Goal: Task Accomplishment & Management: Complete application form

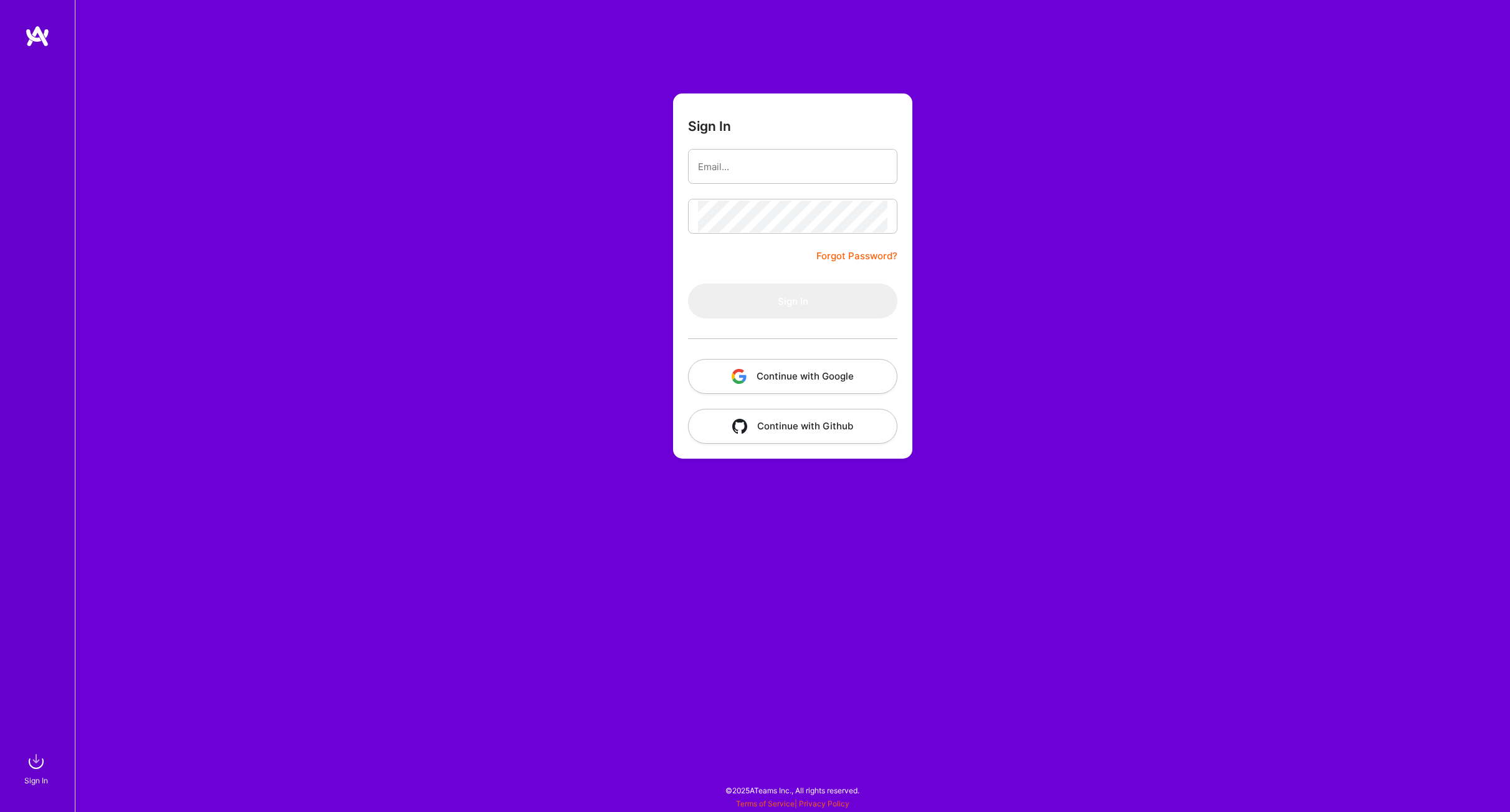
click at [774, 379] on button "Continue with Google" at bounding box center [792, 377] width 209 height 35
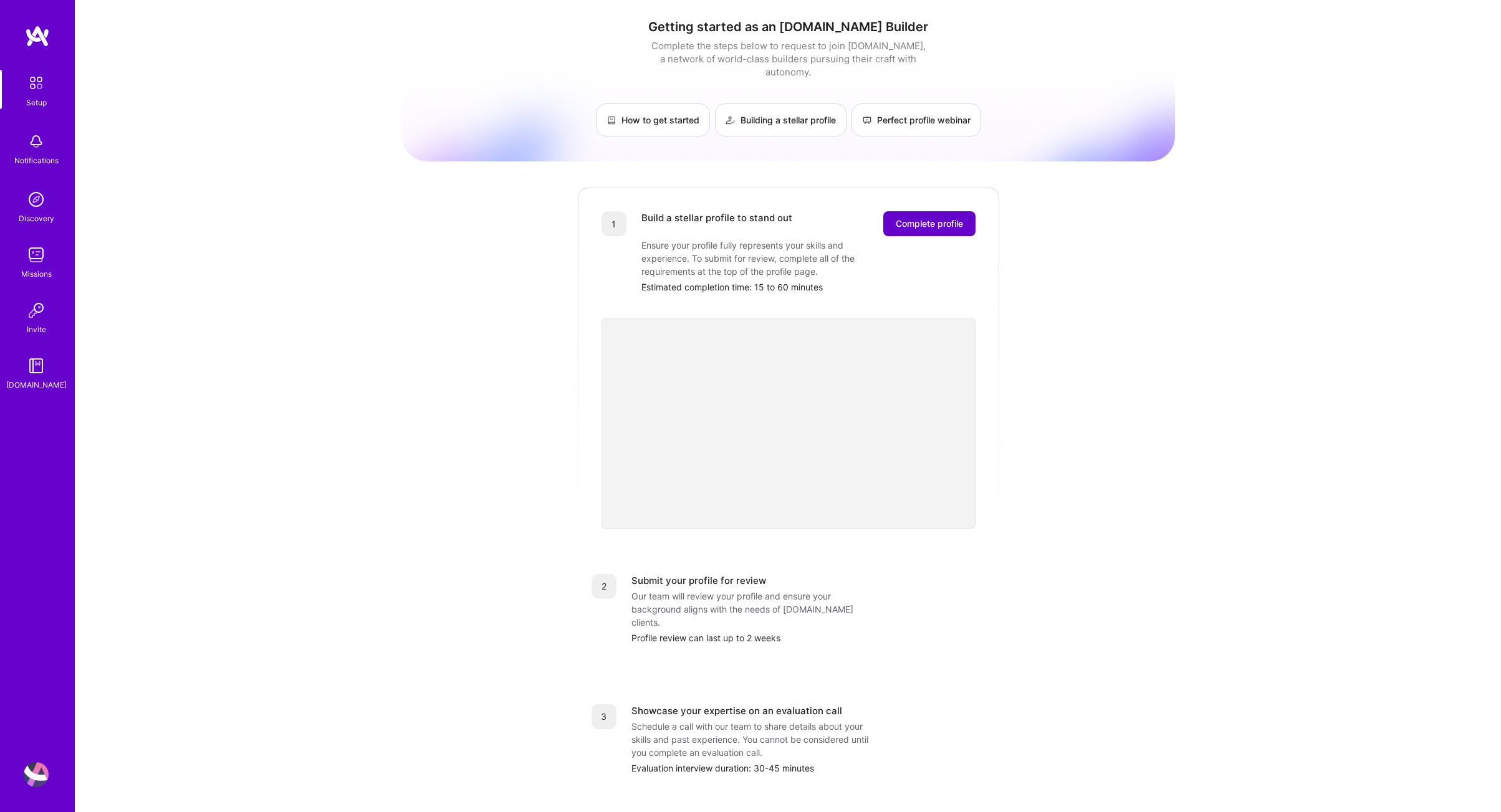
click at [925, 217] on span "Complete profile" at bounding box center [929, 224] width 67 height 13
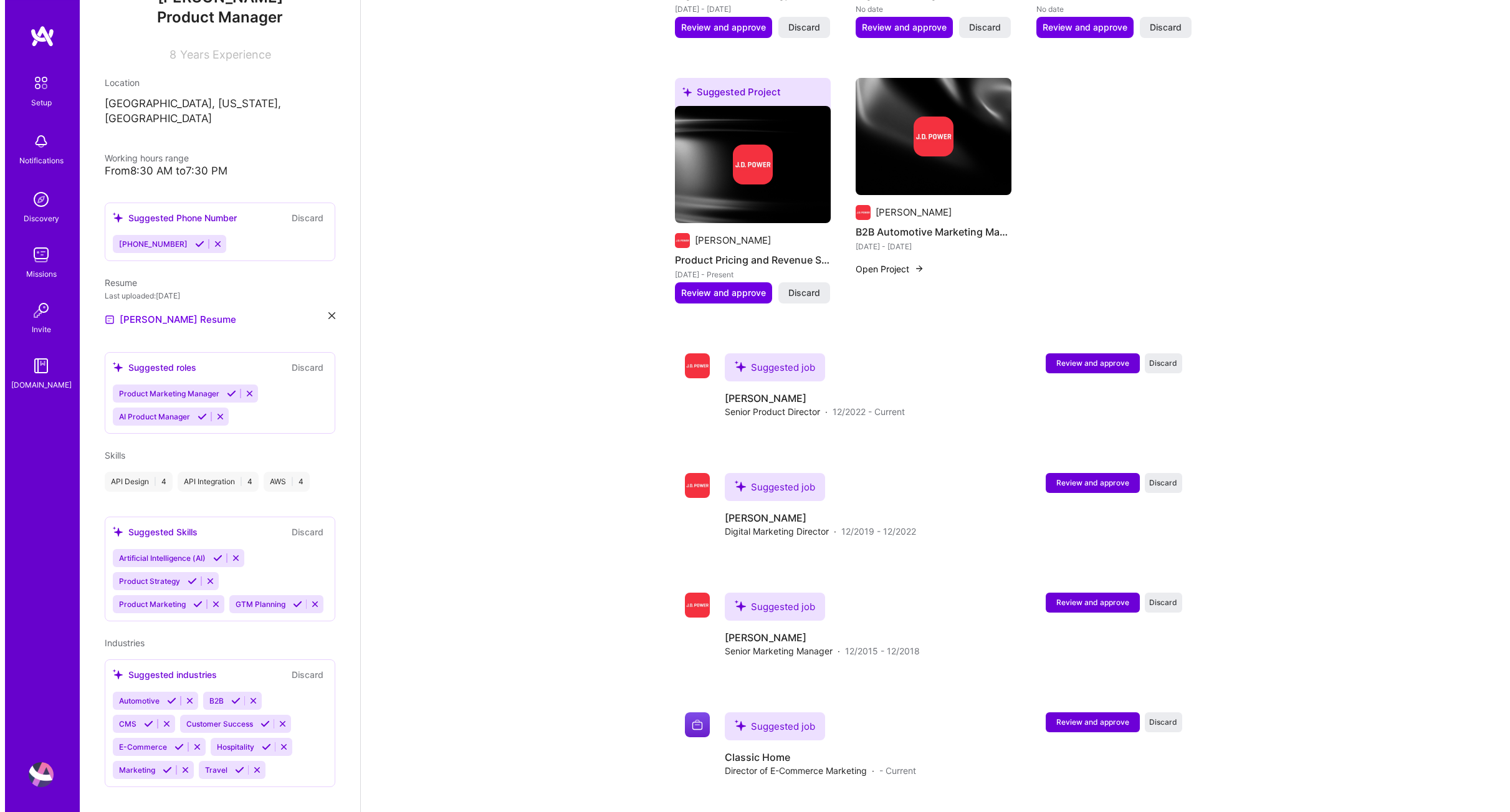
scroll to position [758, 0]
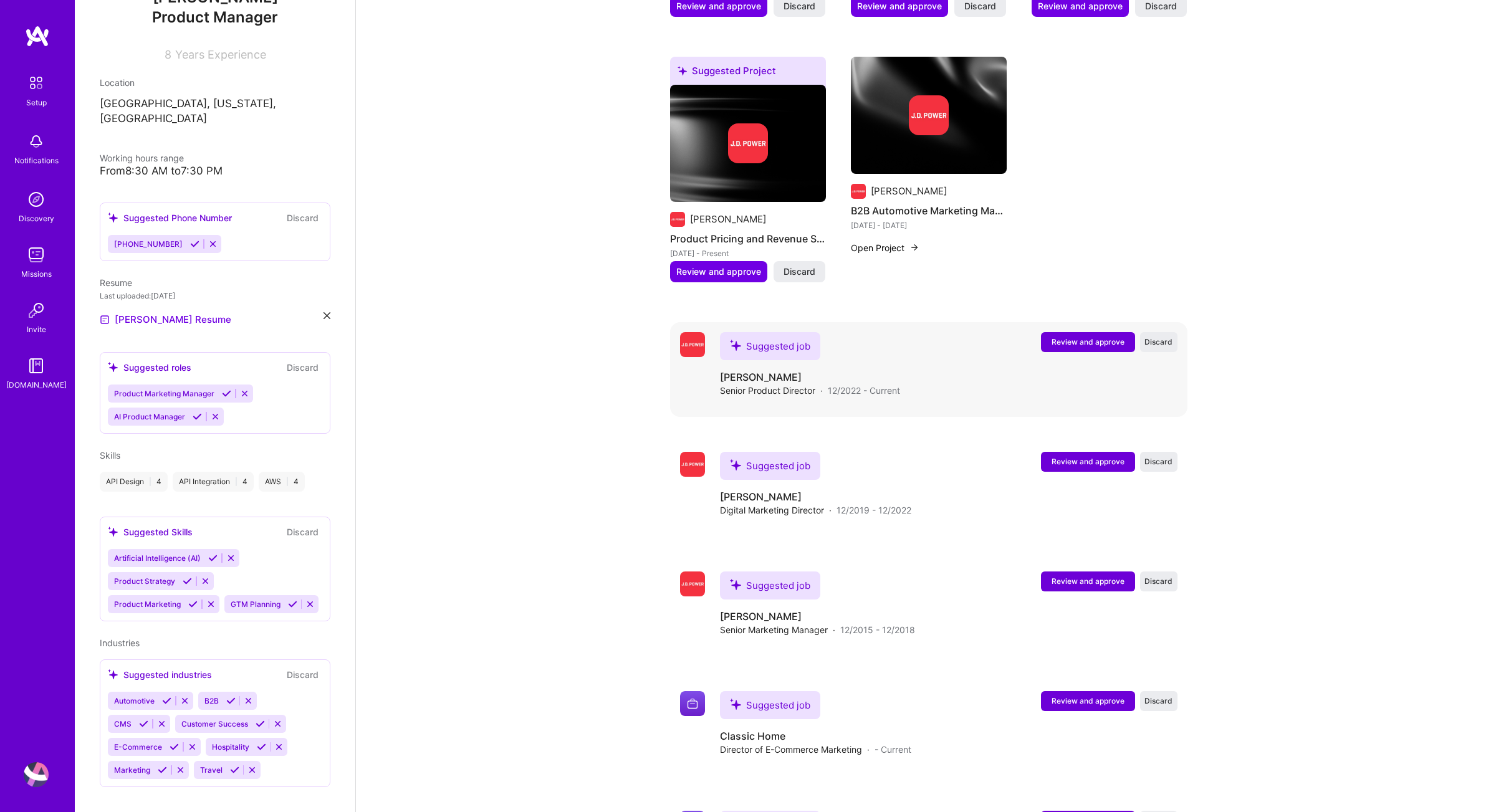
click at [1089, 337] on span "Review and approve" at bounding box center [1088, 342] width 73 height 11
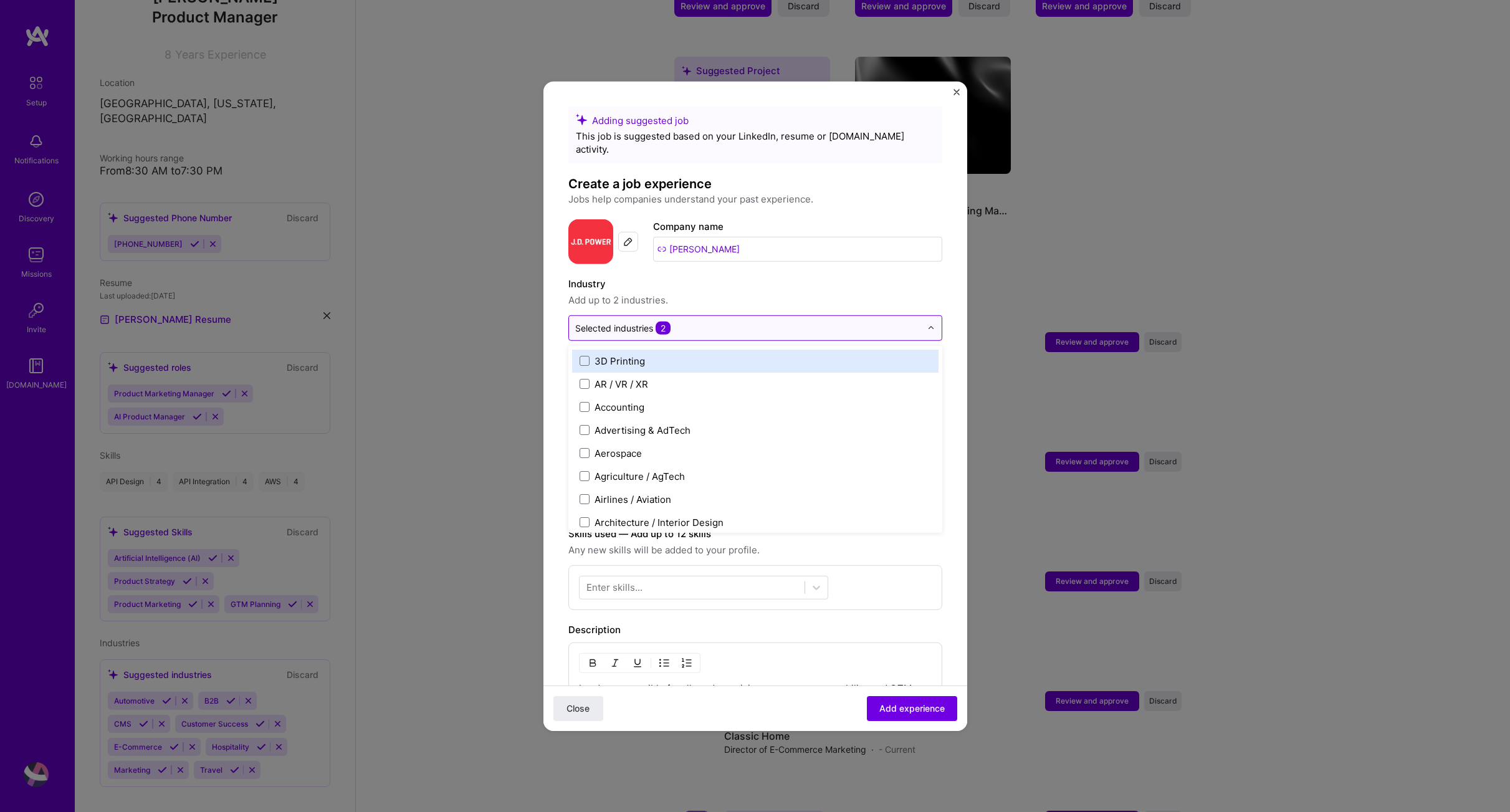
click at [786, 322] on div at bounding box center [749, 327] width 346 height 16
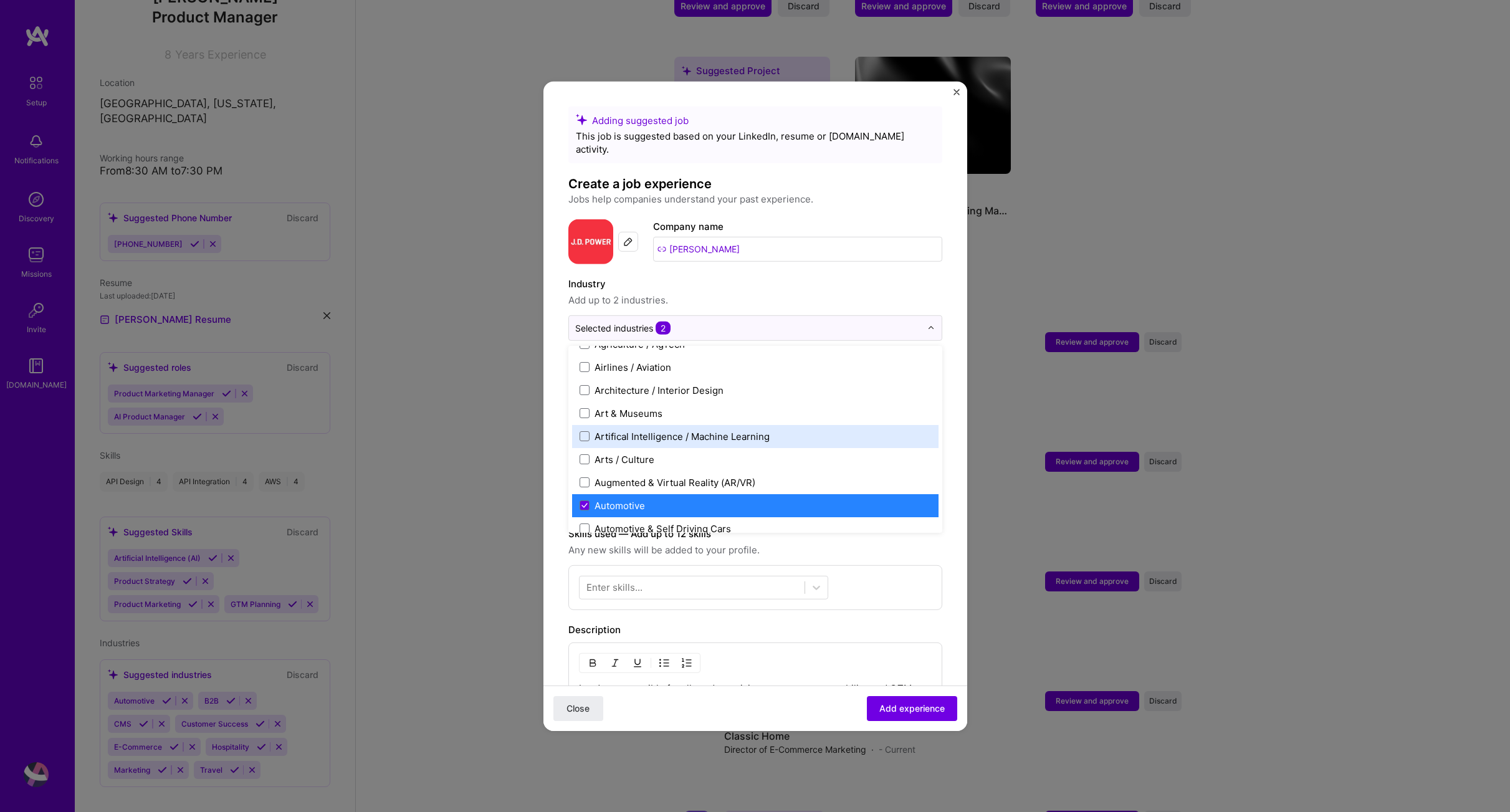
scroll to position [307, 0]
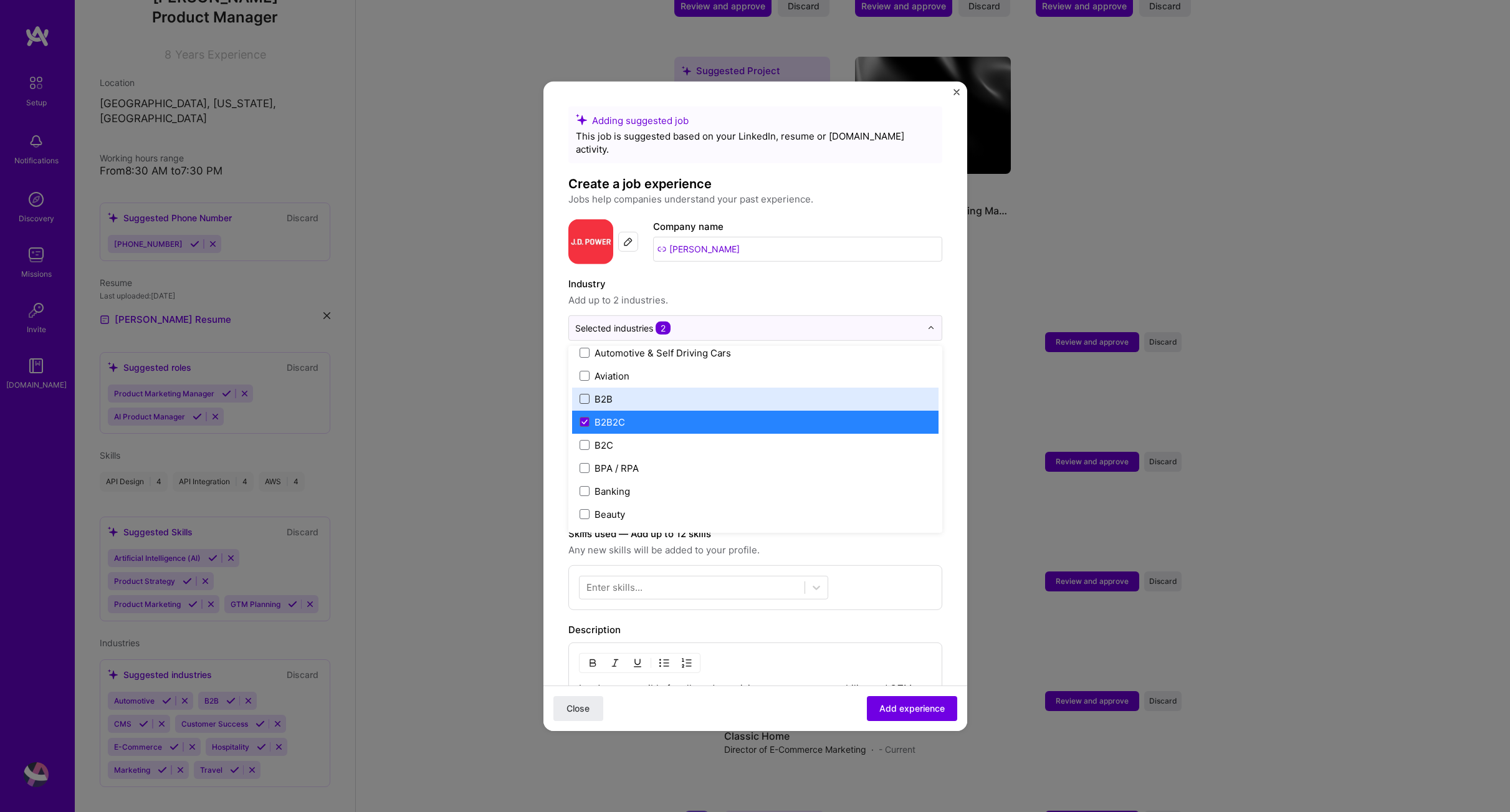
click at [587, 394] on span at bounding box center [585, 399] width 10 height 10
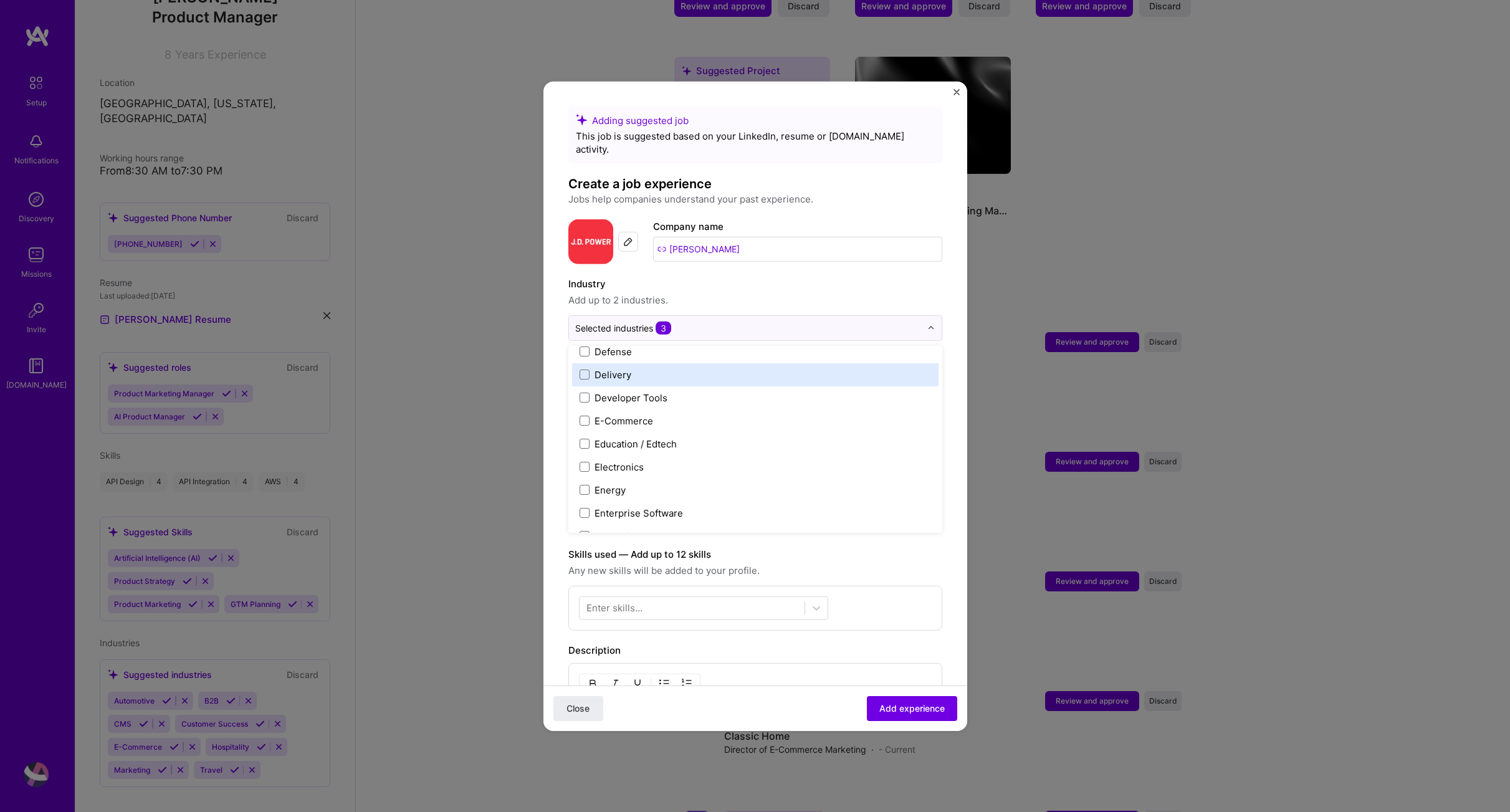
scroll to position [1066, 0]
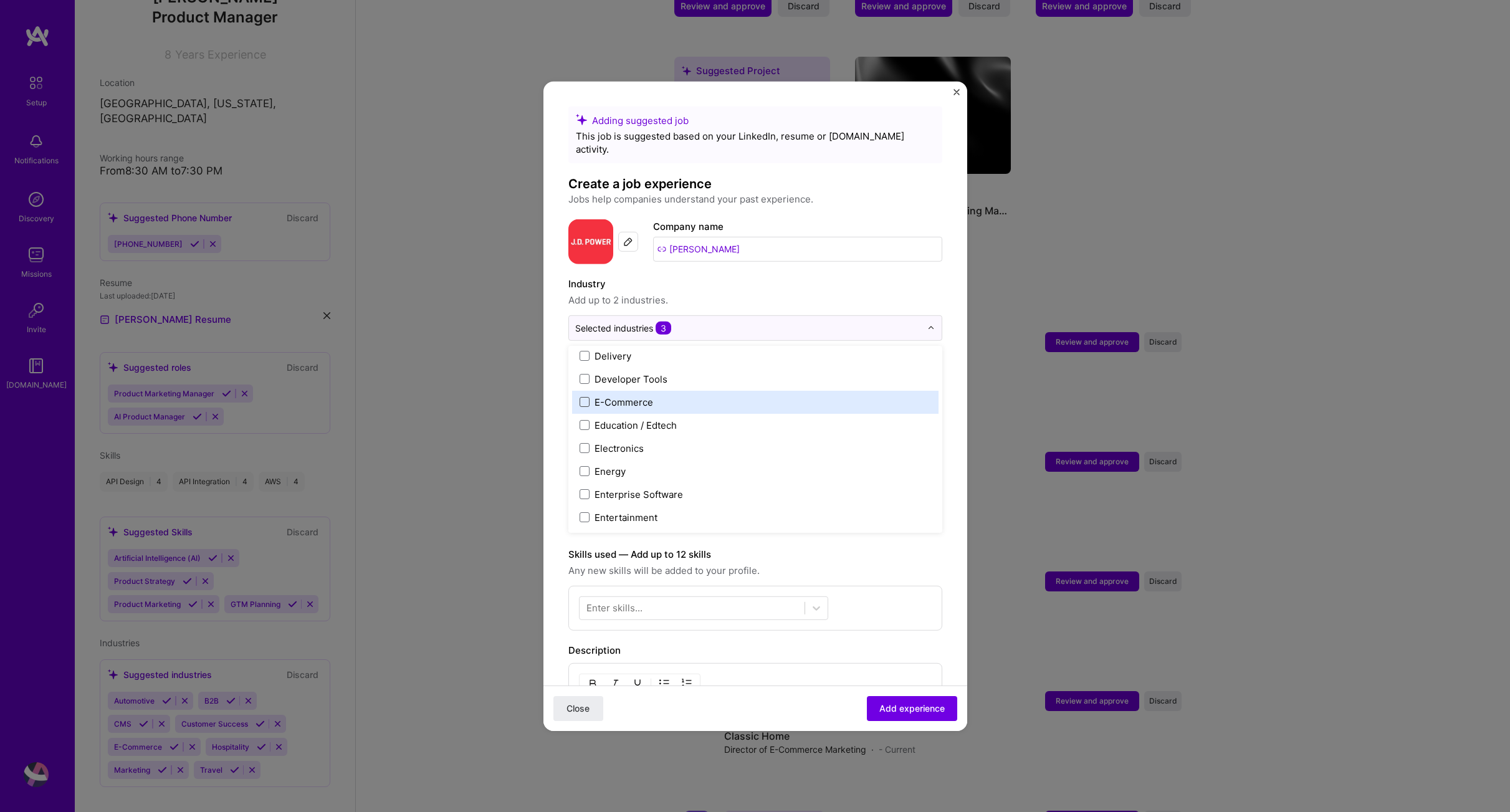
click at [586, 397] on span at bounding box center [585, 401] width 10 height 10
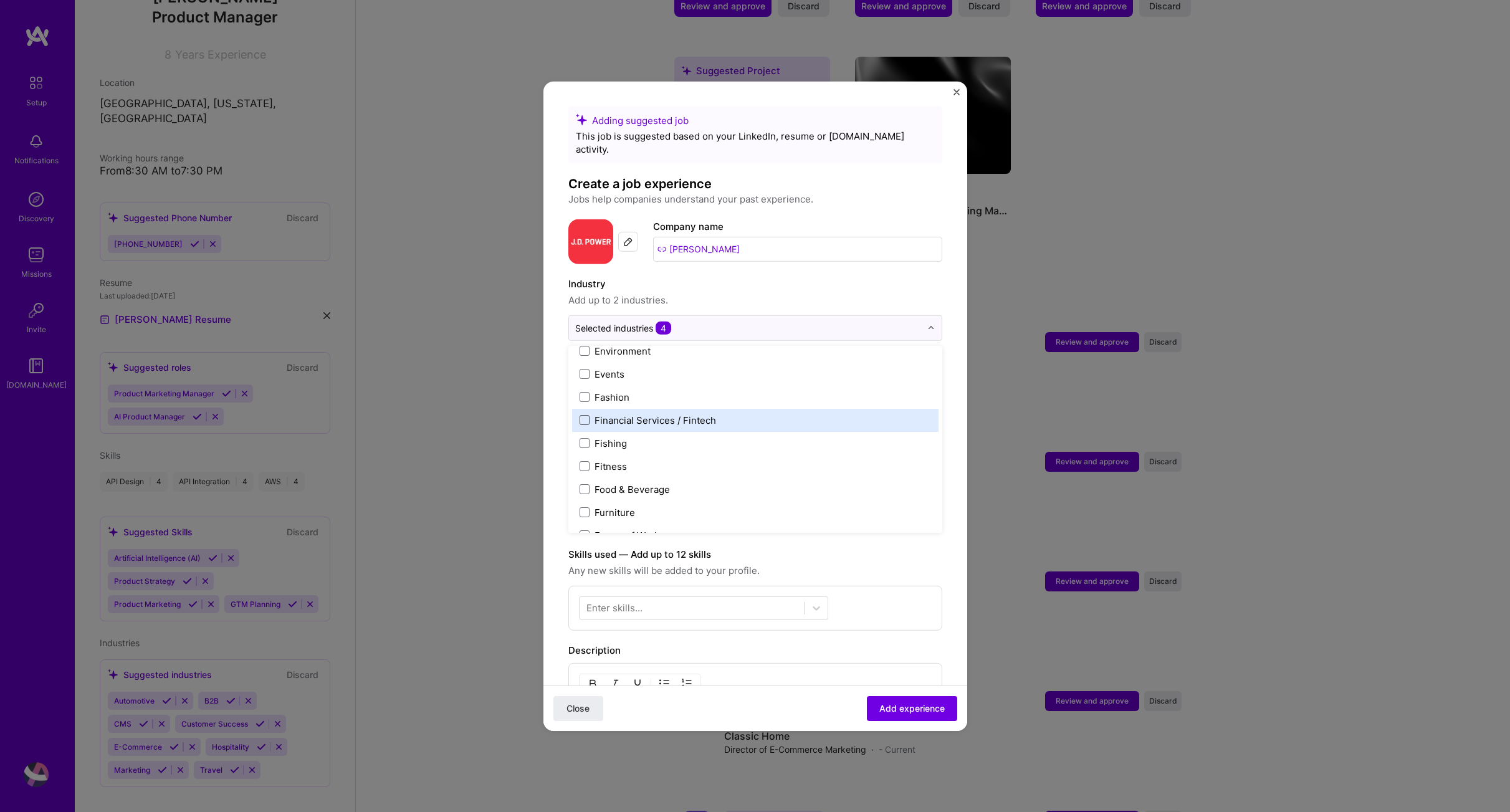
click at [584, 415] on span at bounding box center [585, 420] width 10 height 10
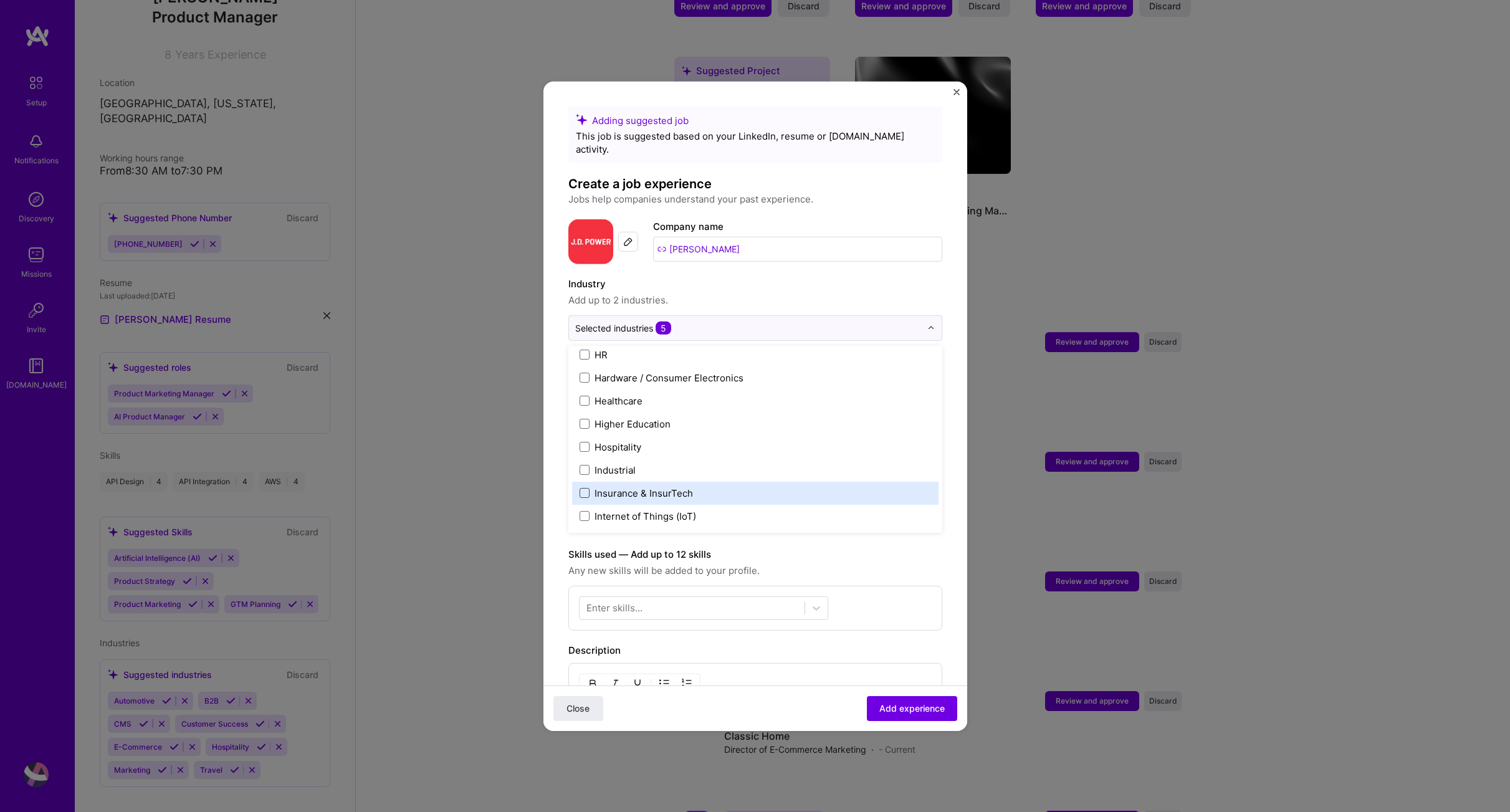
click at [587, 488] on span at bounding box center [585, 493] width 10 height 10
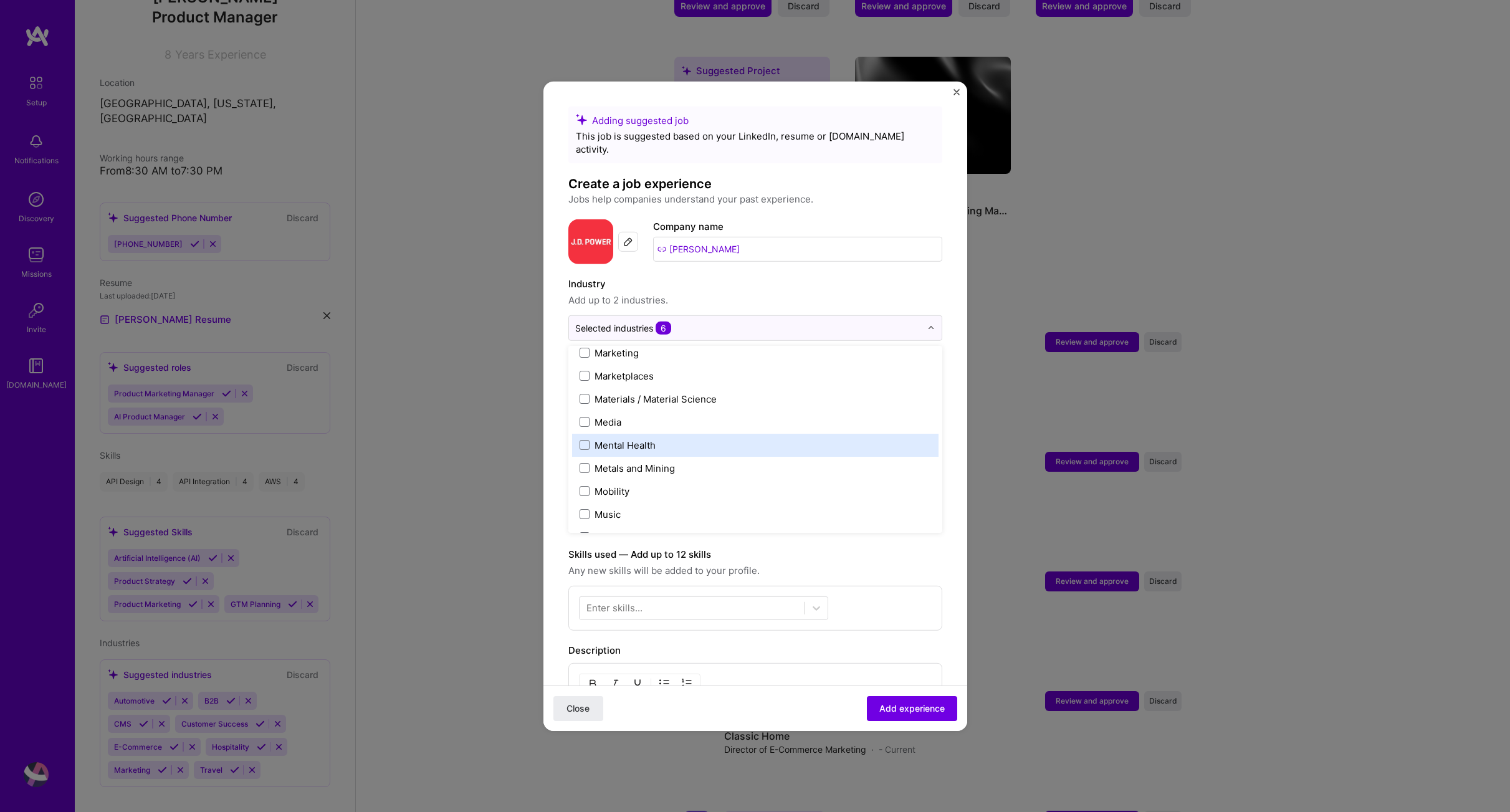
scroll to position [1989, 0]
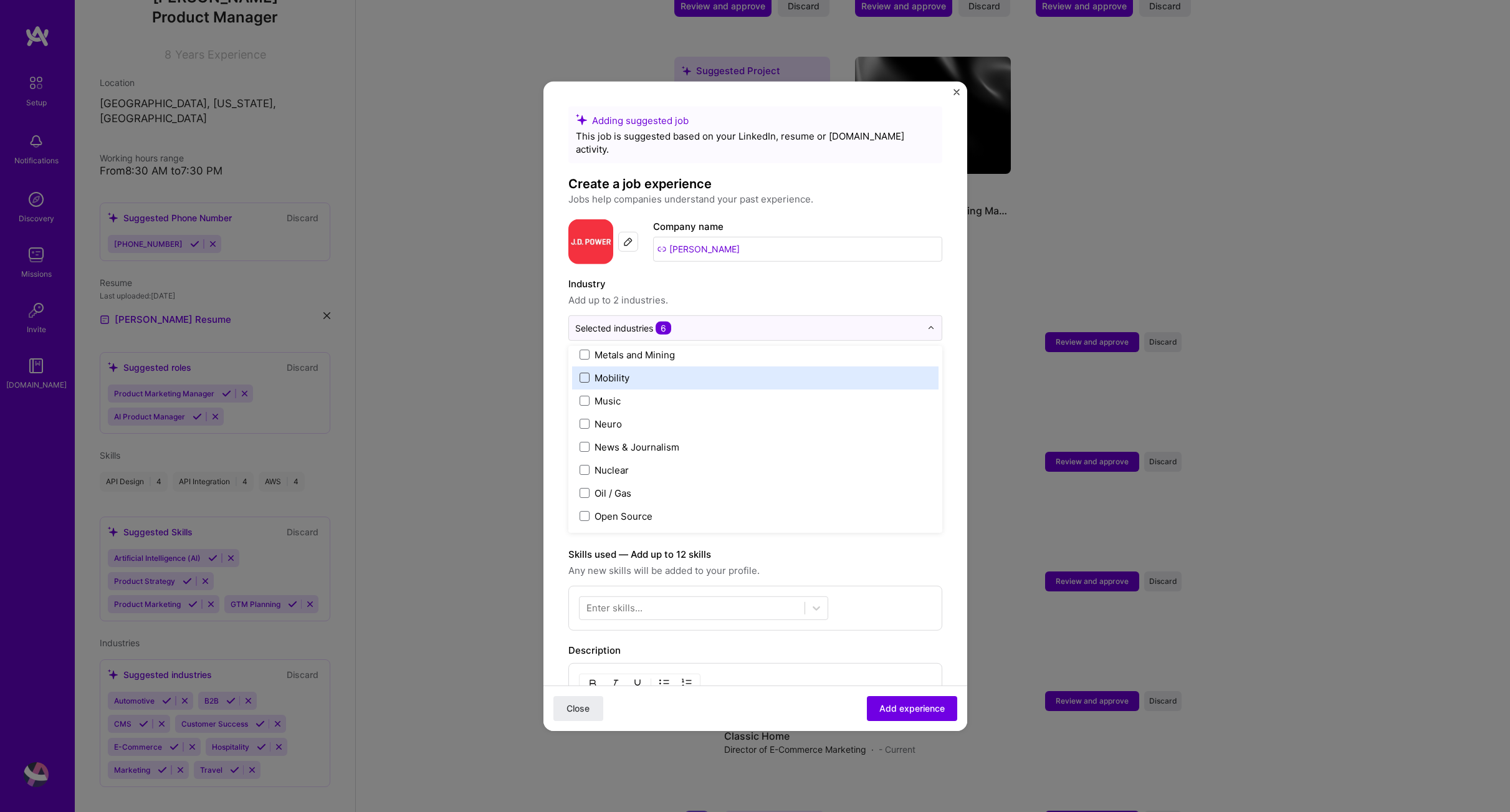
click at [586, 373] on span at bounding box center [585, 377] width 10 height 10
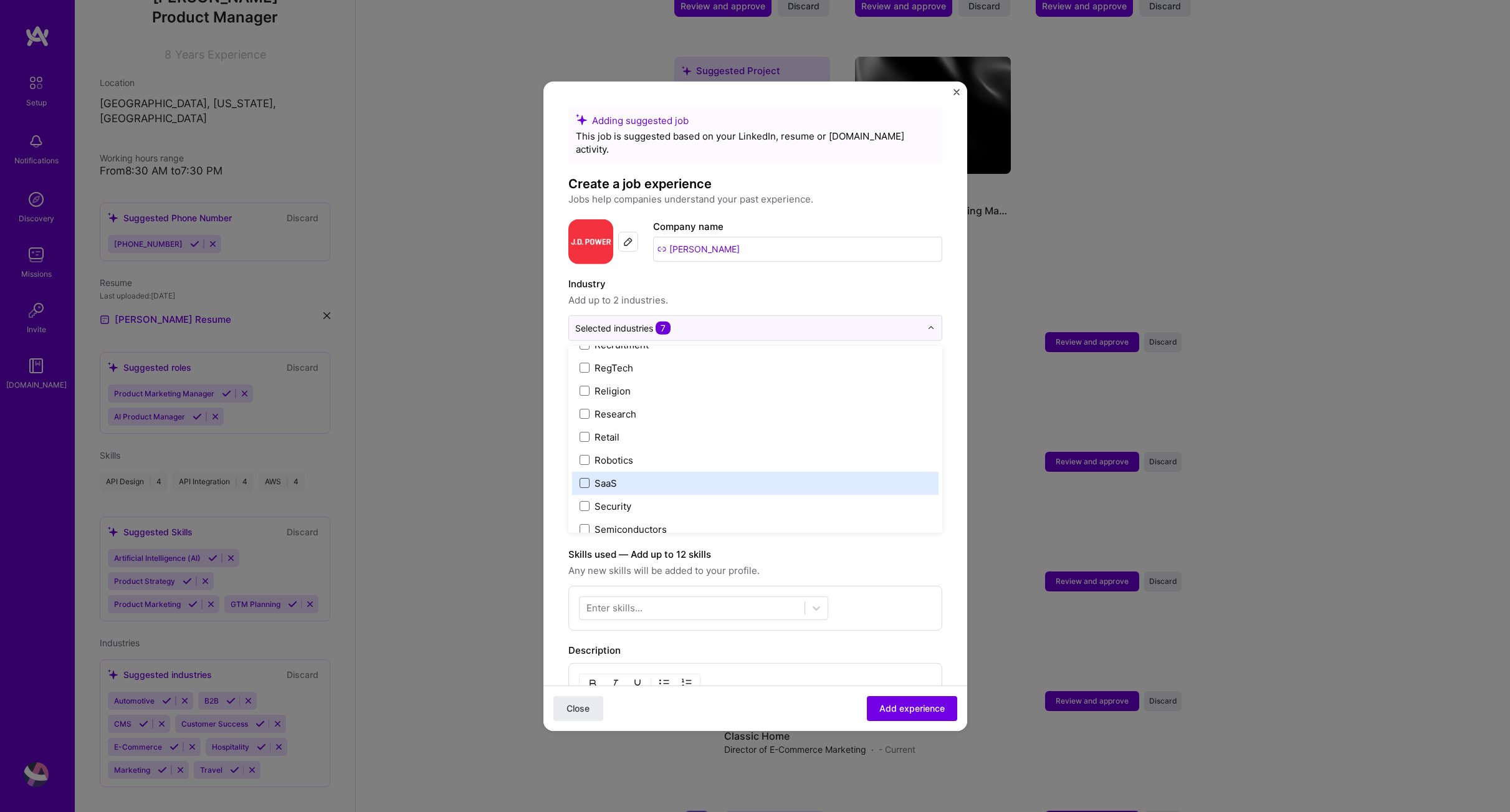
click at [584, 478] on span at bounding box center [585, 482] width 10 height 10
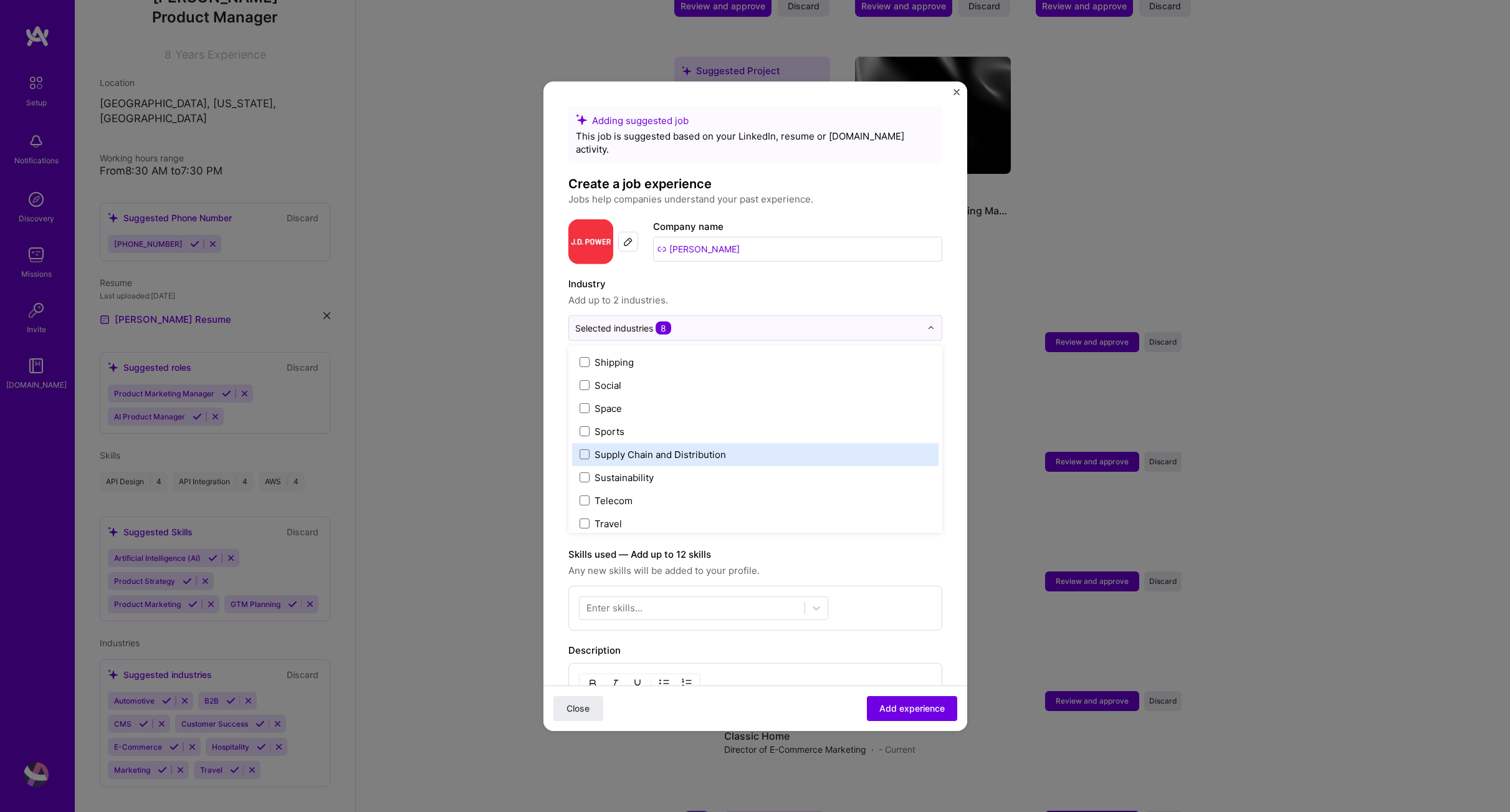
scroll to position [2588, 0]
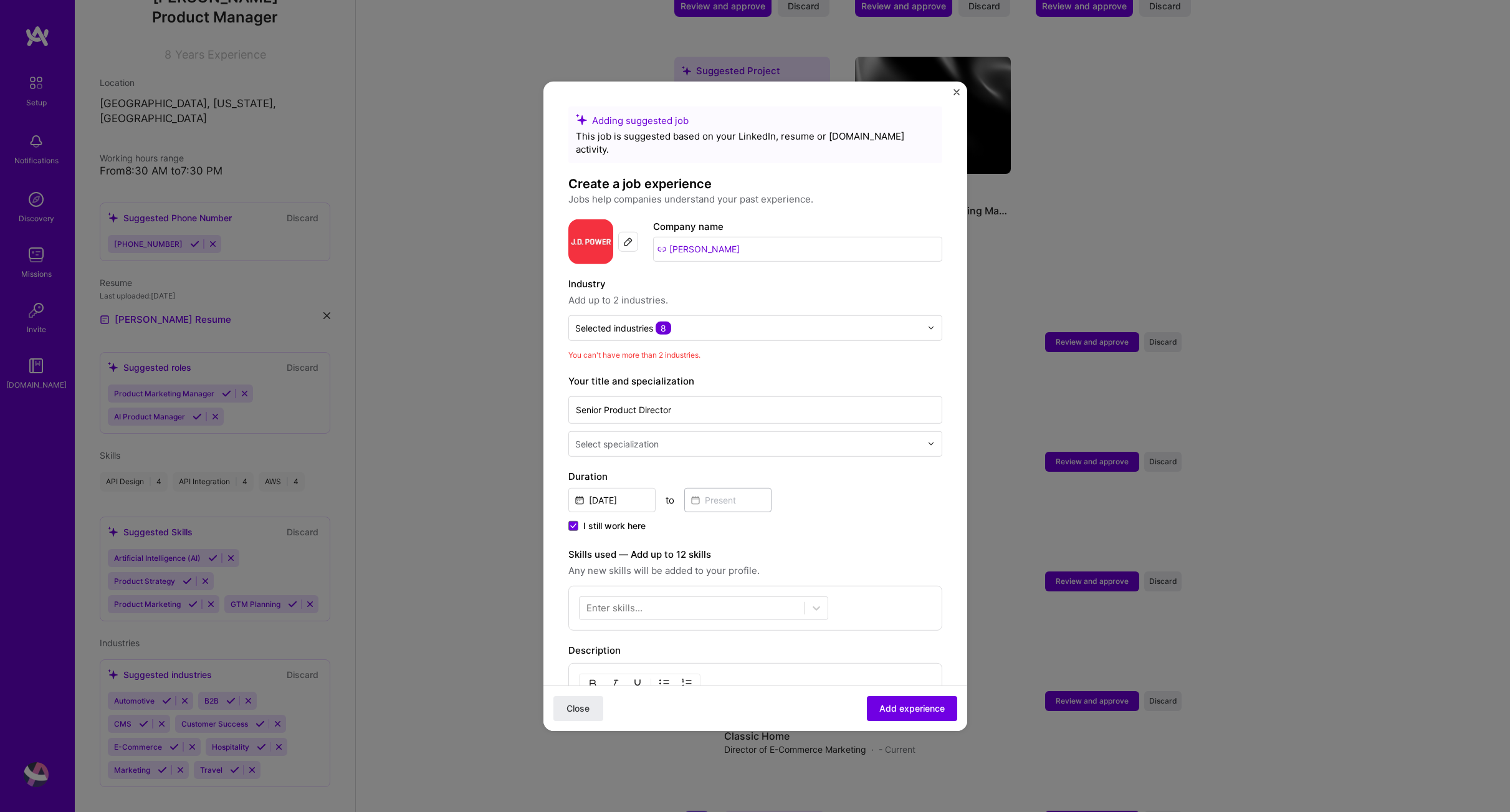
click at [852, 564] on span "Any new skills will be added to your profile." at bounding box center [755, 570] width 374 height 15
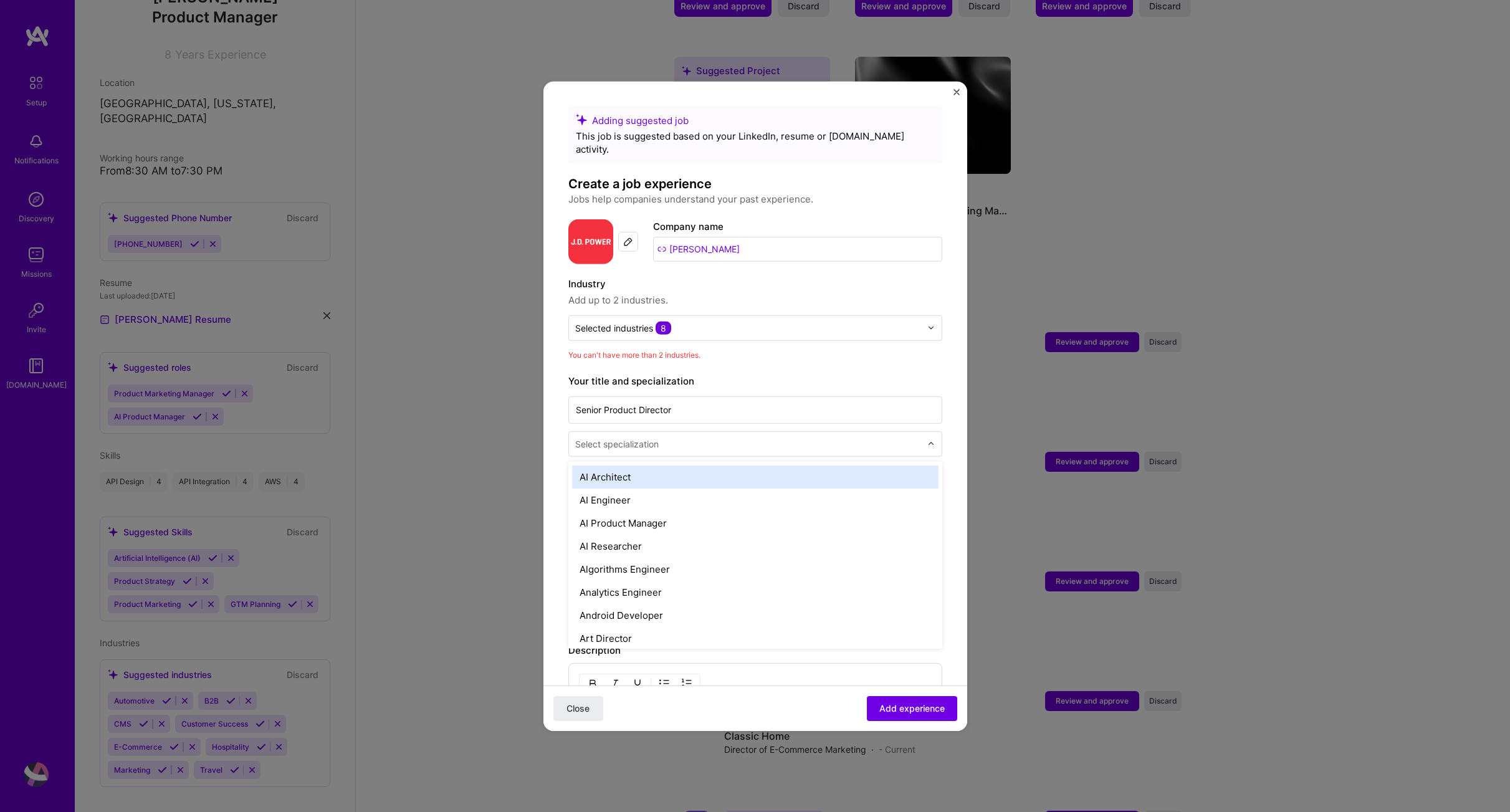
click at [647, 437] on div at bounding box center [749, 443] width 348 height 16
click at [798, 325] on div "Selected industries 8" at bounding box center [748, 328] width 358 height 24
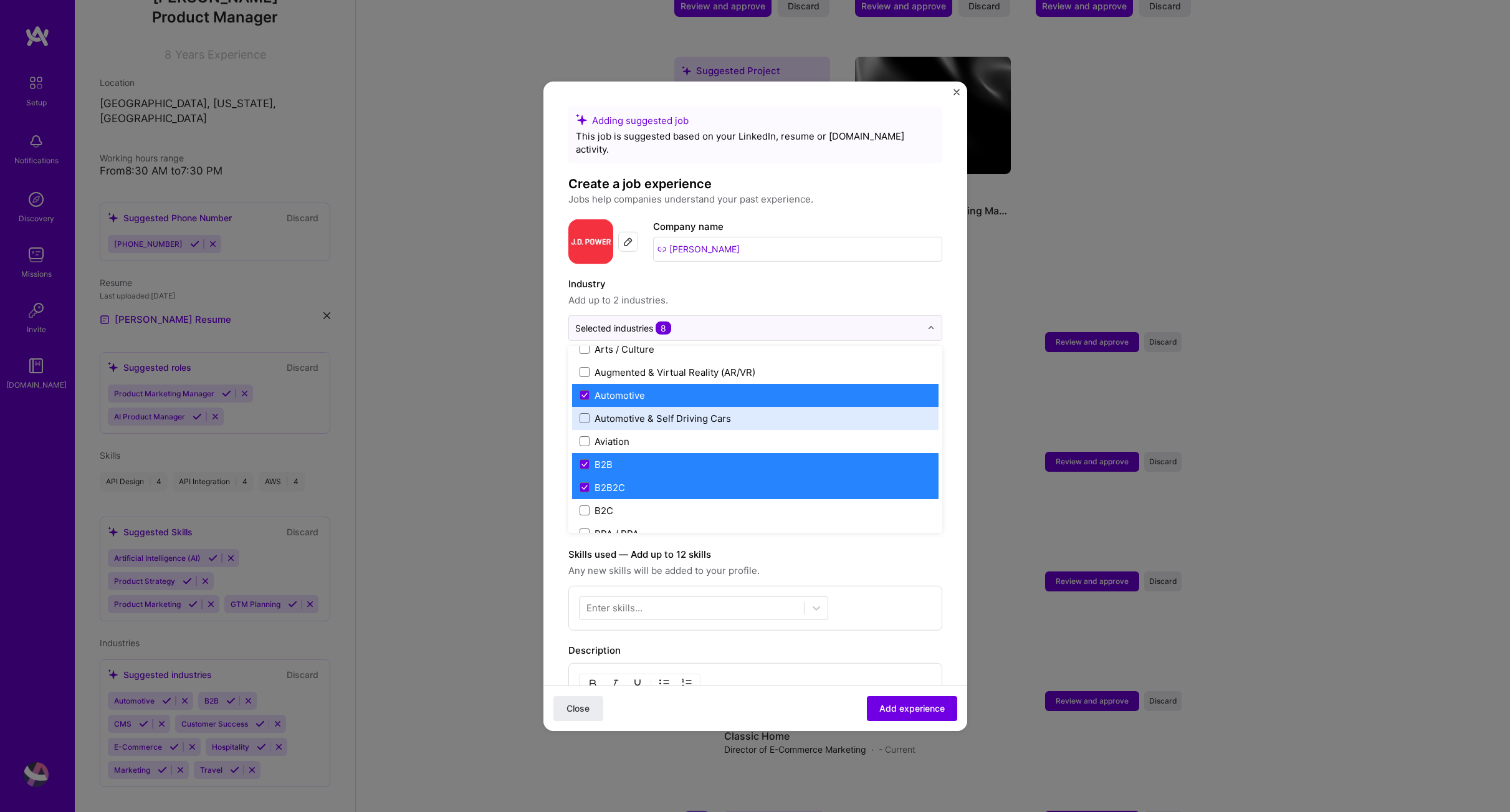
scroll to position [249, 0]
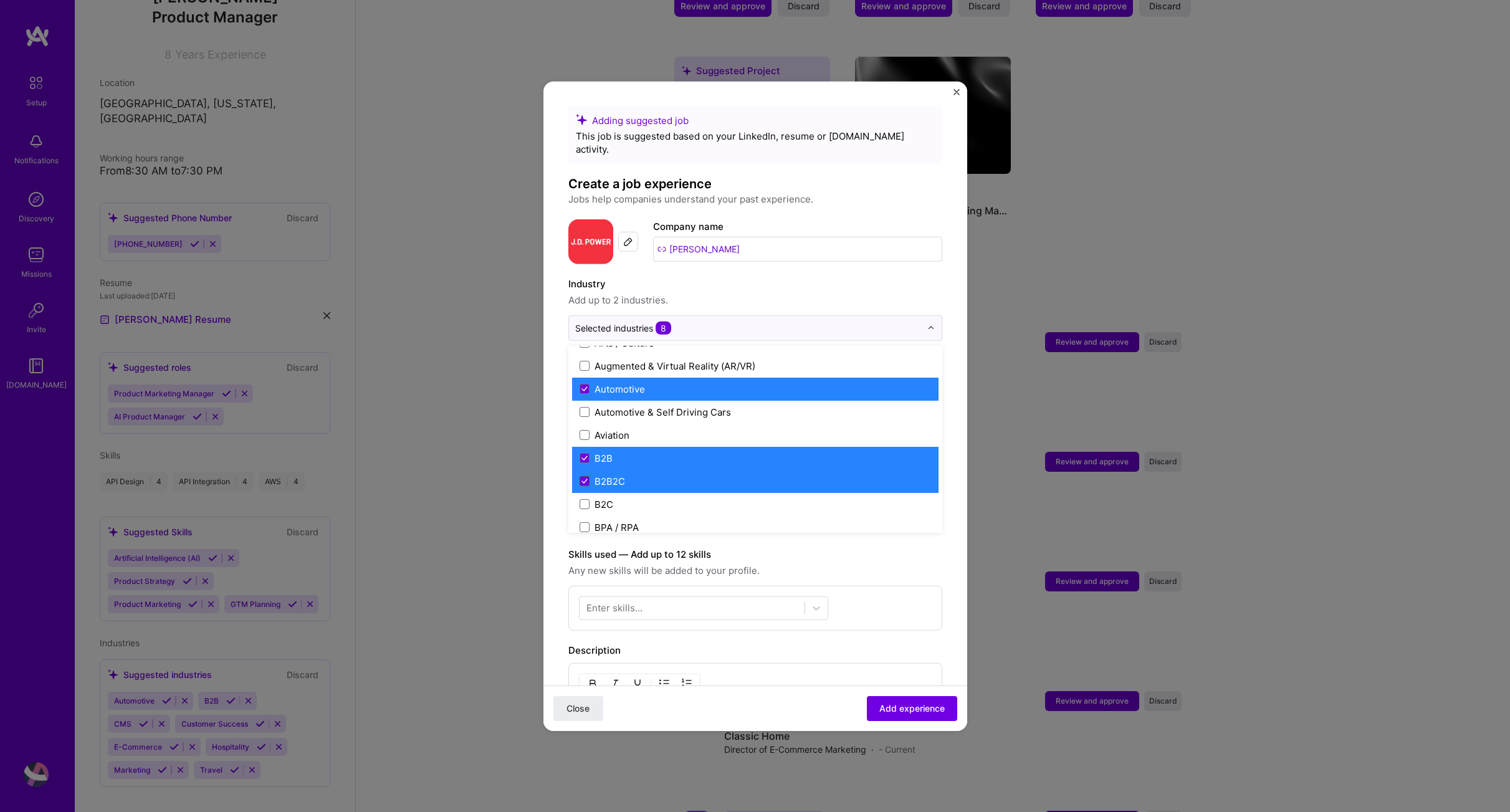
click at [586, 476] on span at bounding box center [585, 481] width 10 height 10
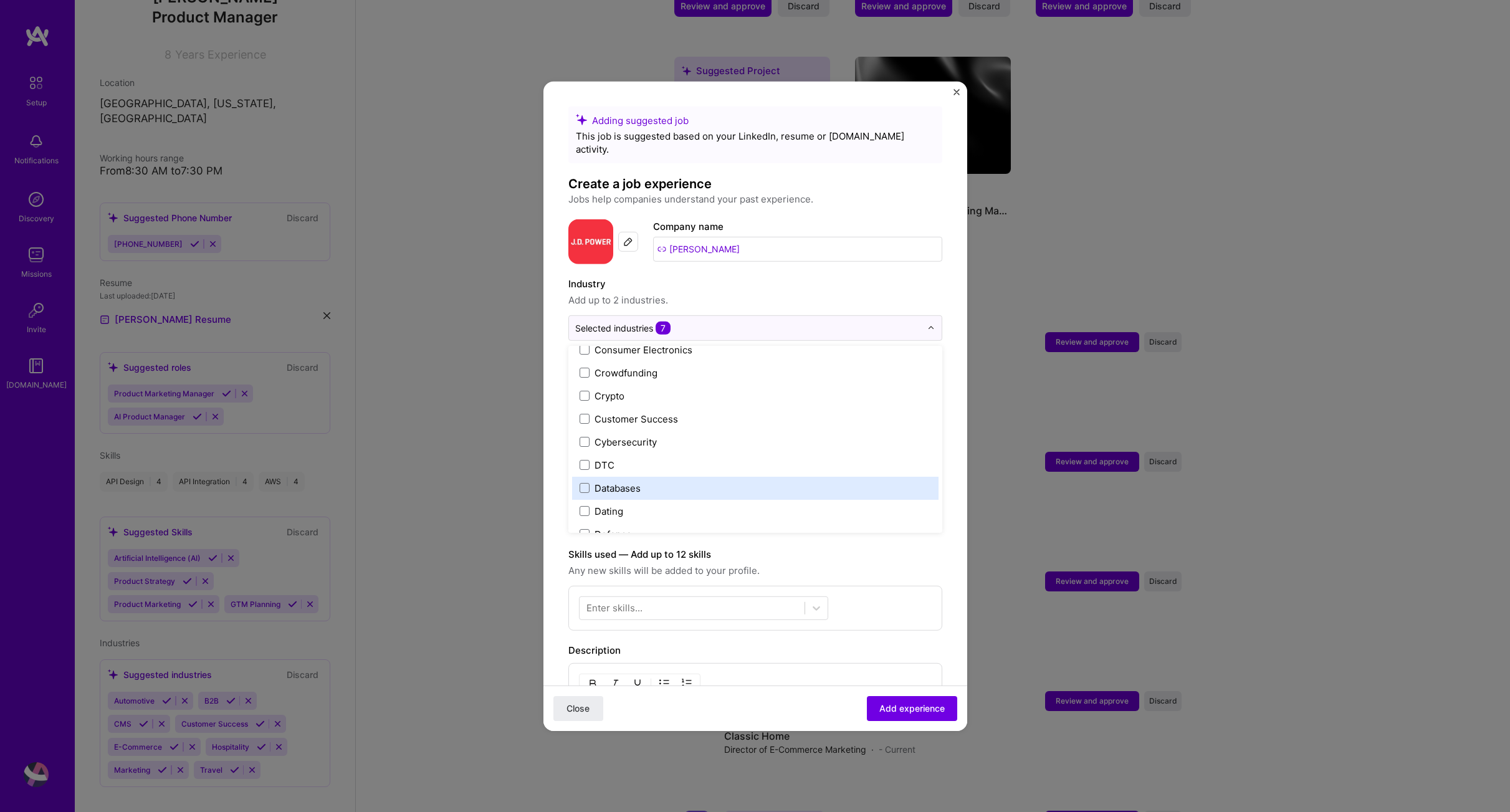
scroll to position [1172, 0]
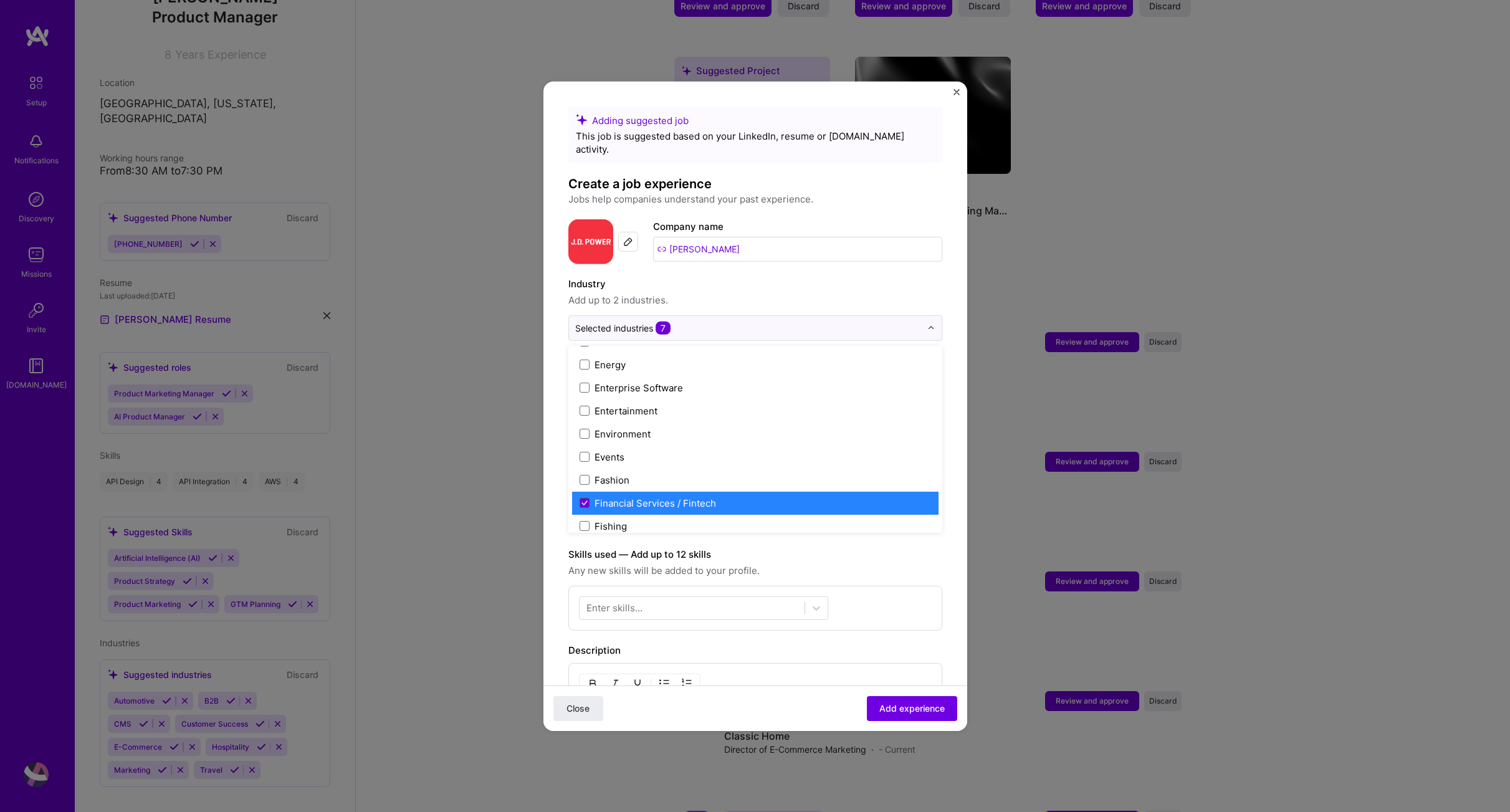
click at [584, 501] on icon at bounding box center [585, 503] width 6 height 5
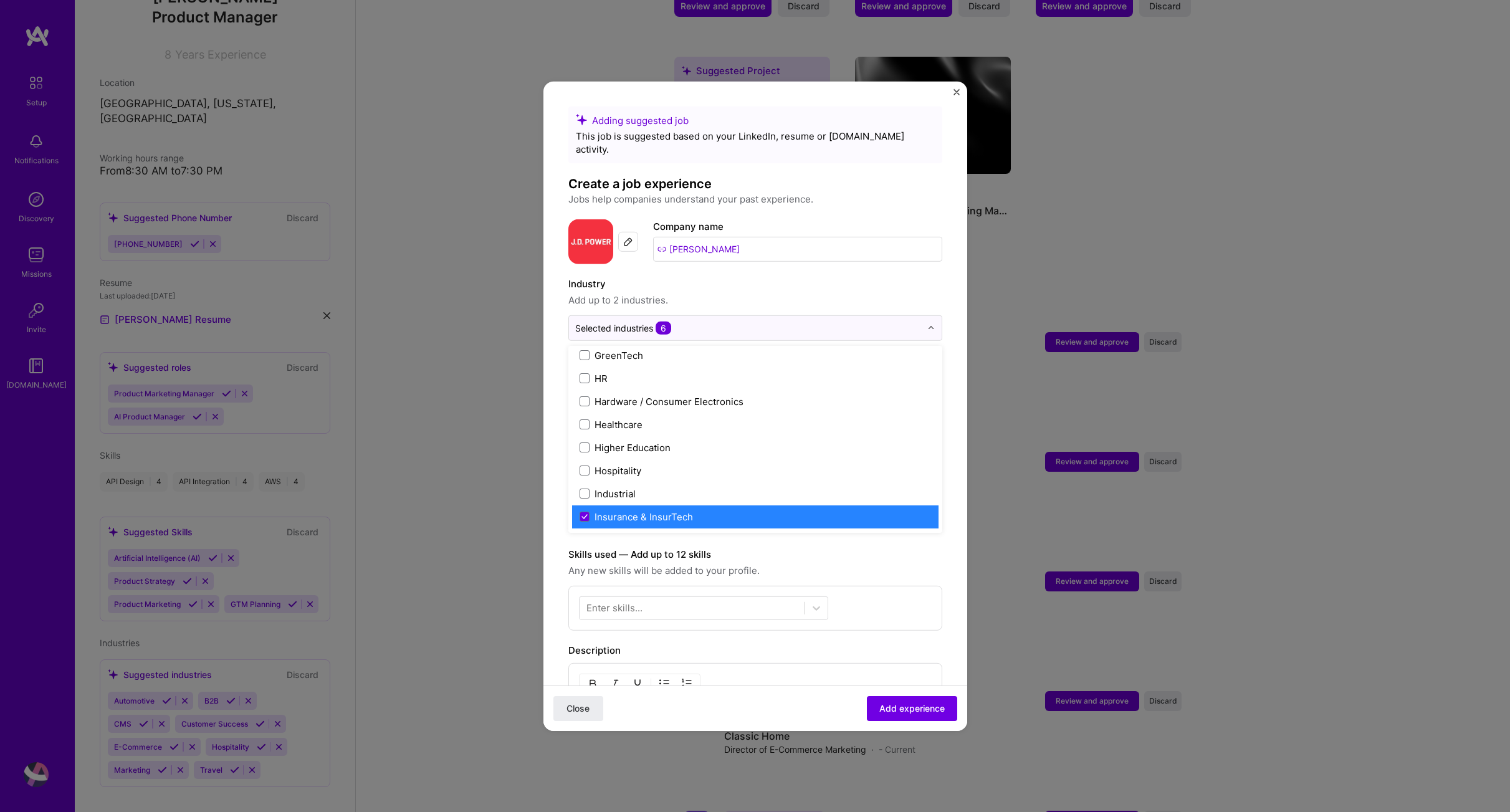
scroll to position [1598, 0]
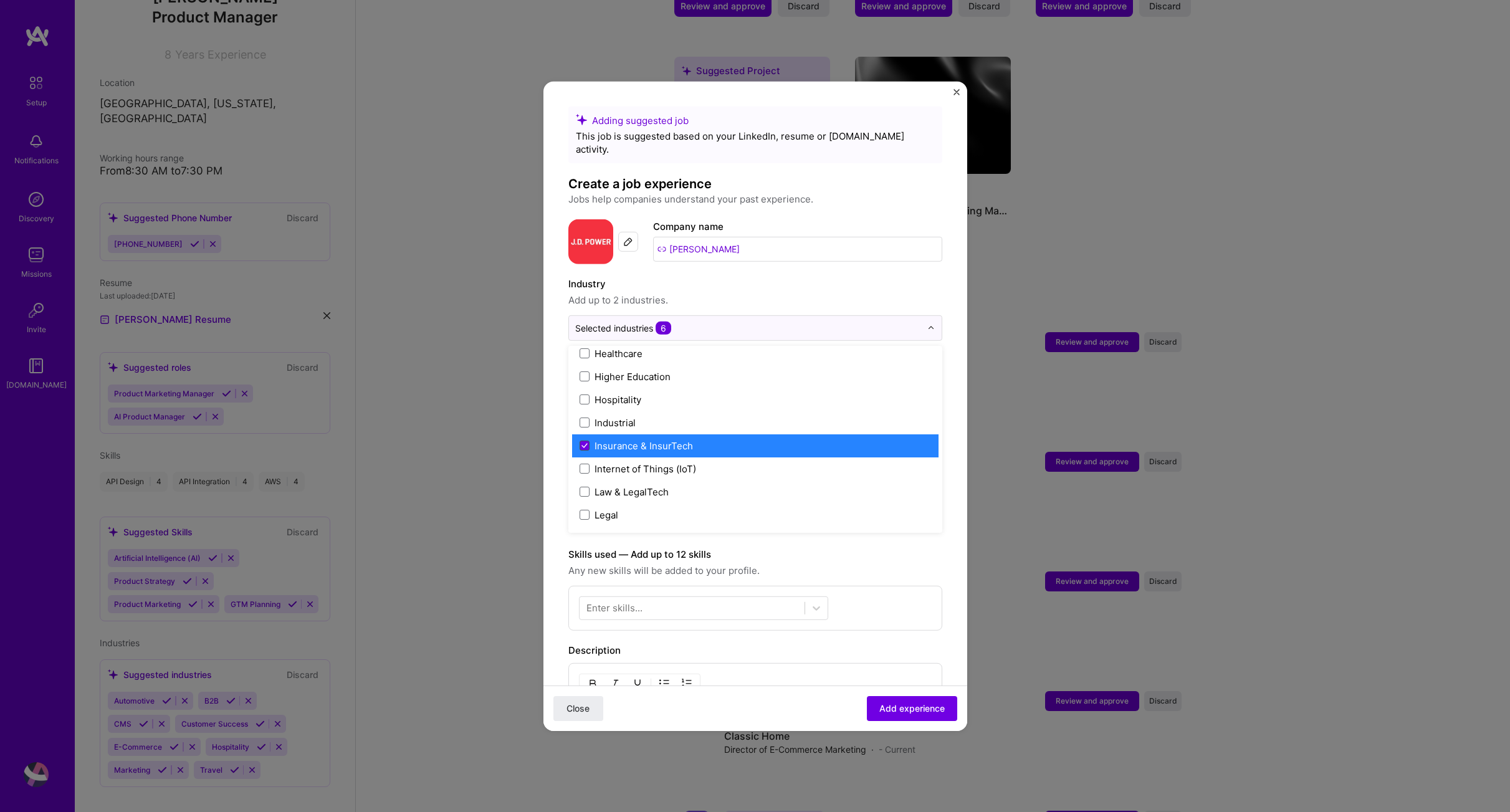
click at [587, 443] on icon at bounding box center [585, 445] width 6 height 5
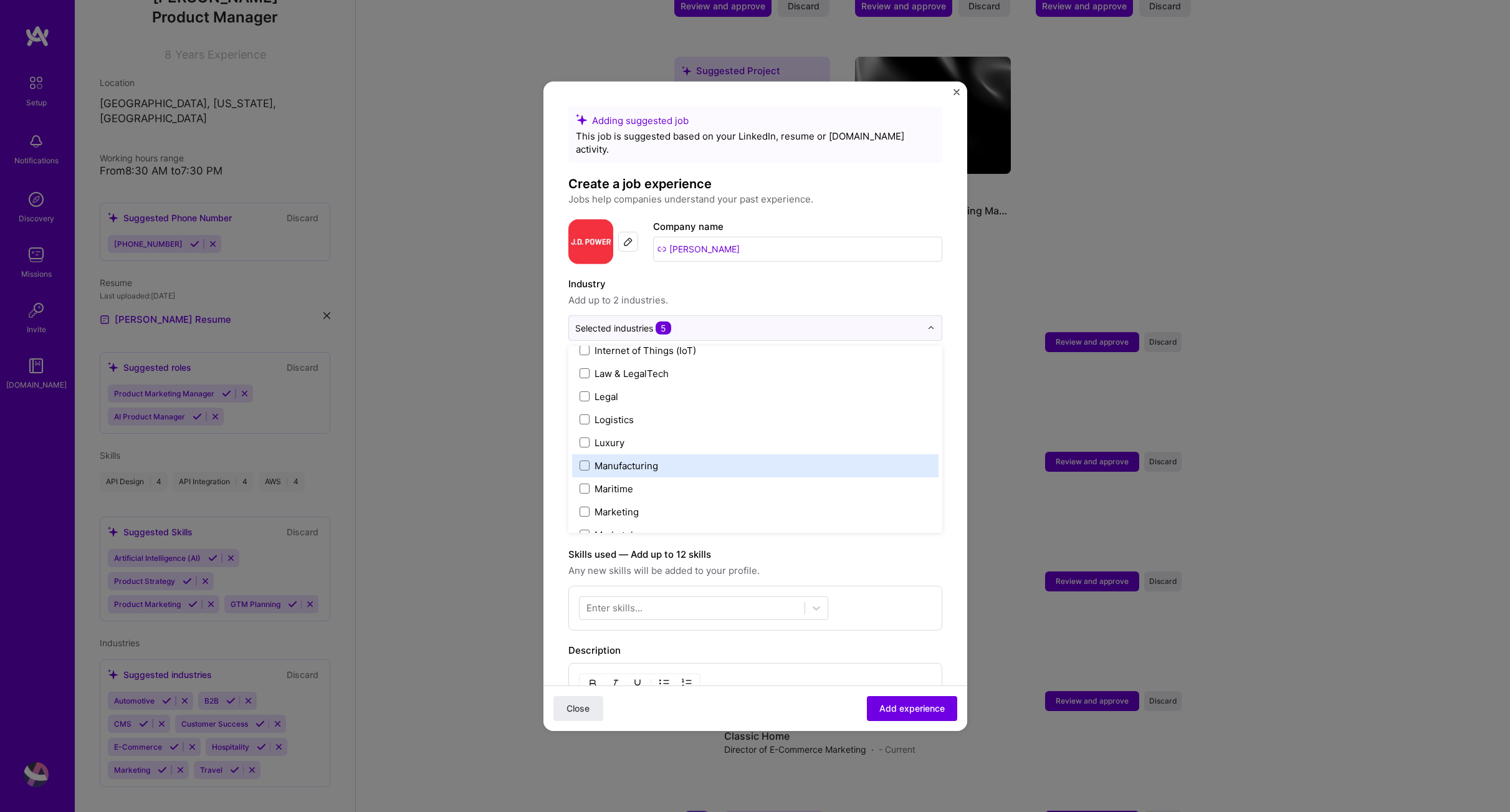
scroll to position [1931, 0]
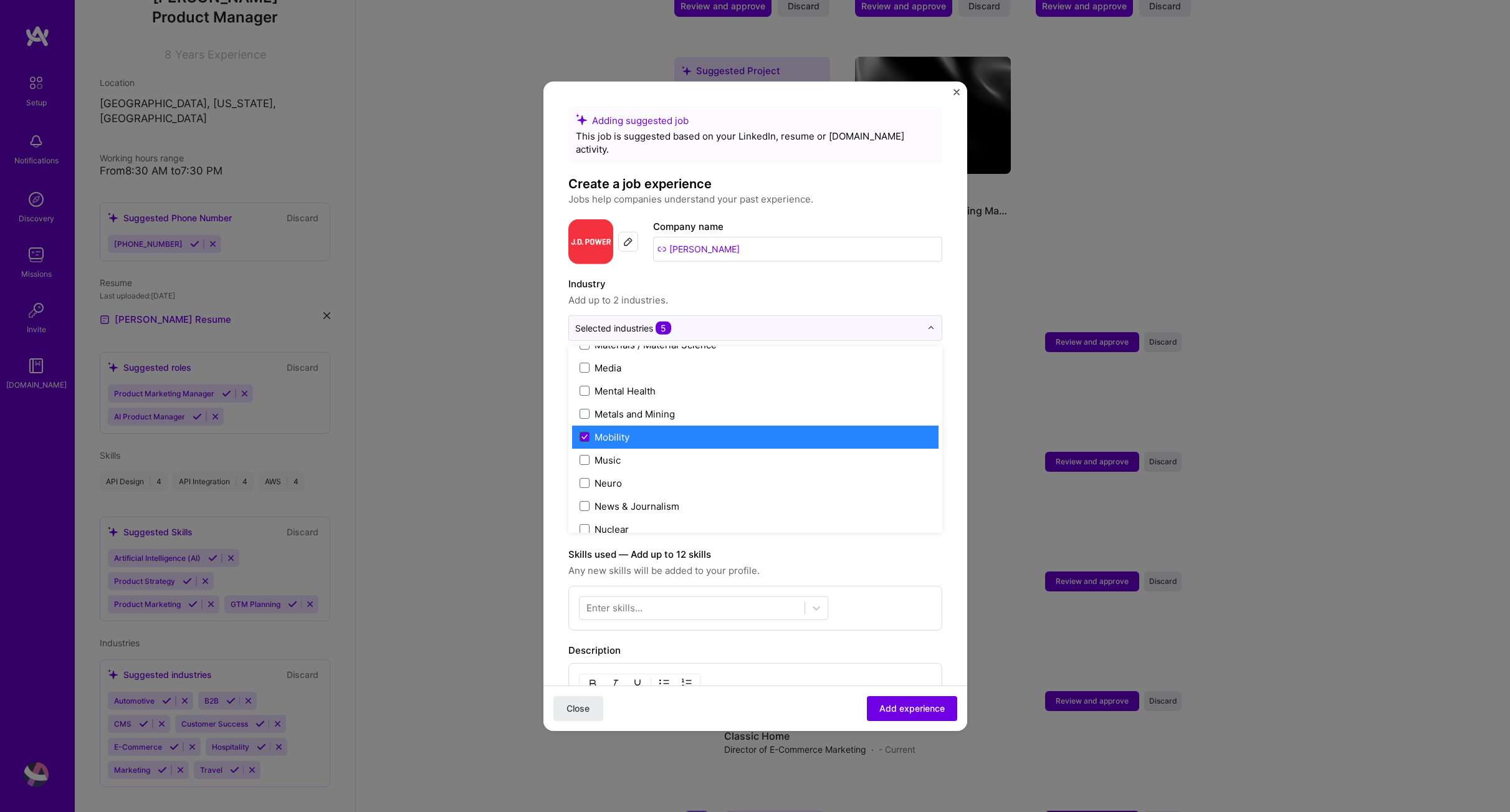
click at [583, 432] on span at bounding box center [585, 436] width 10 height 10
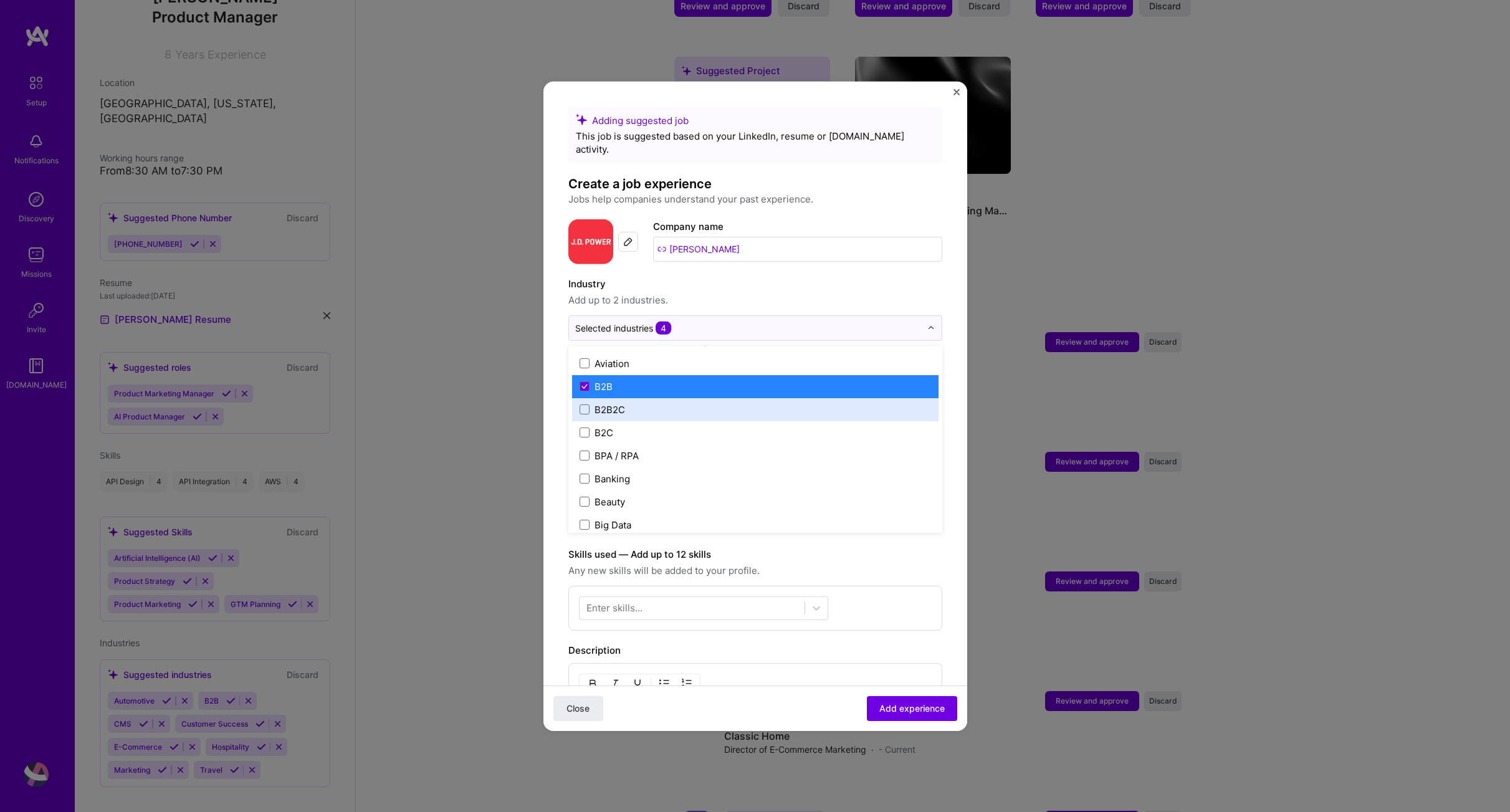
scroll to position [225, 0]
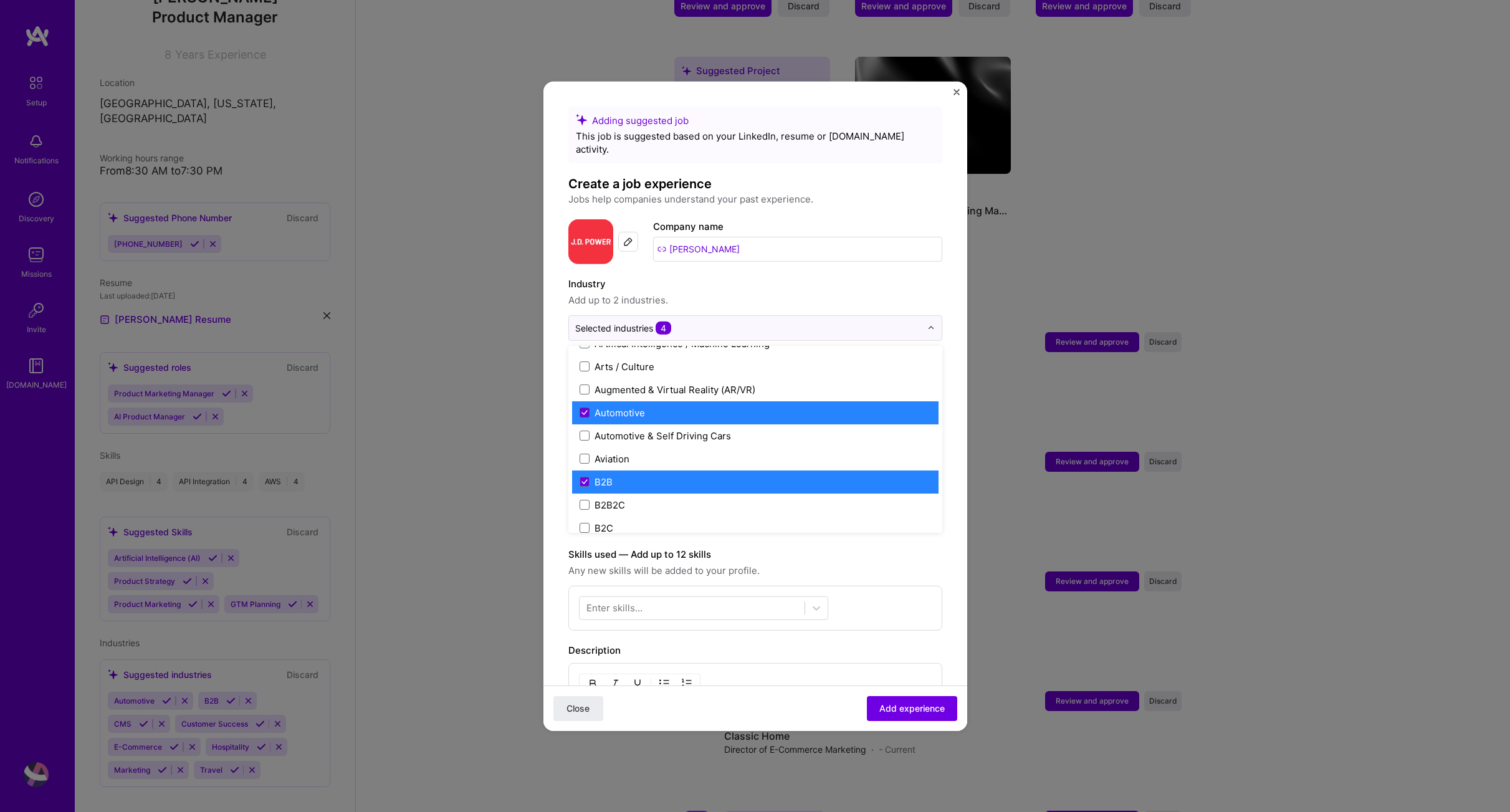
click at [584, 411] on icon at bounding box center [584, 412] width 5 height 4
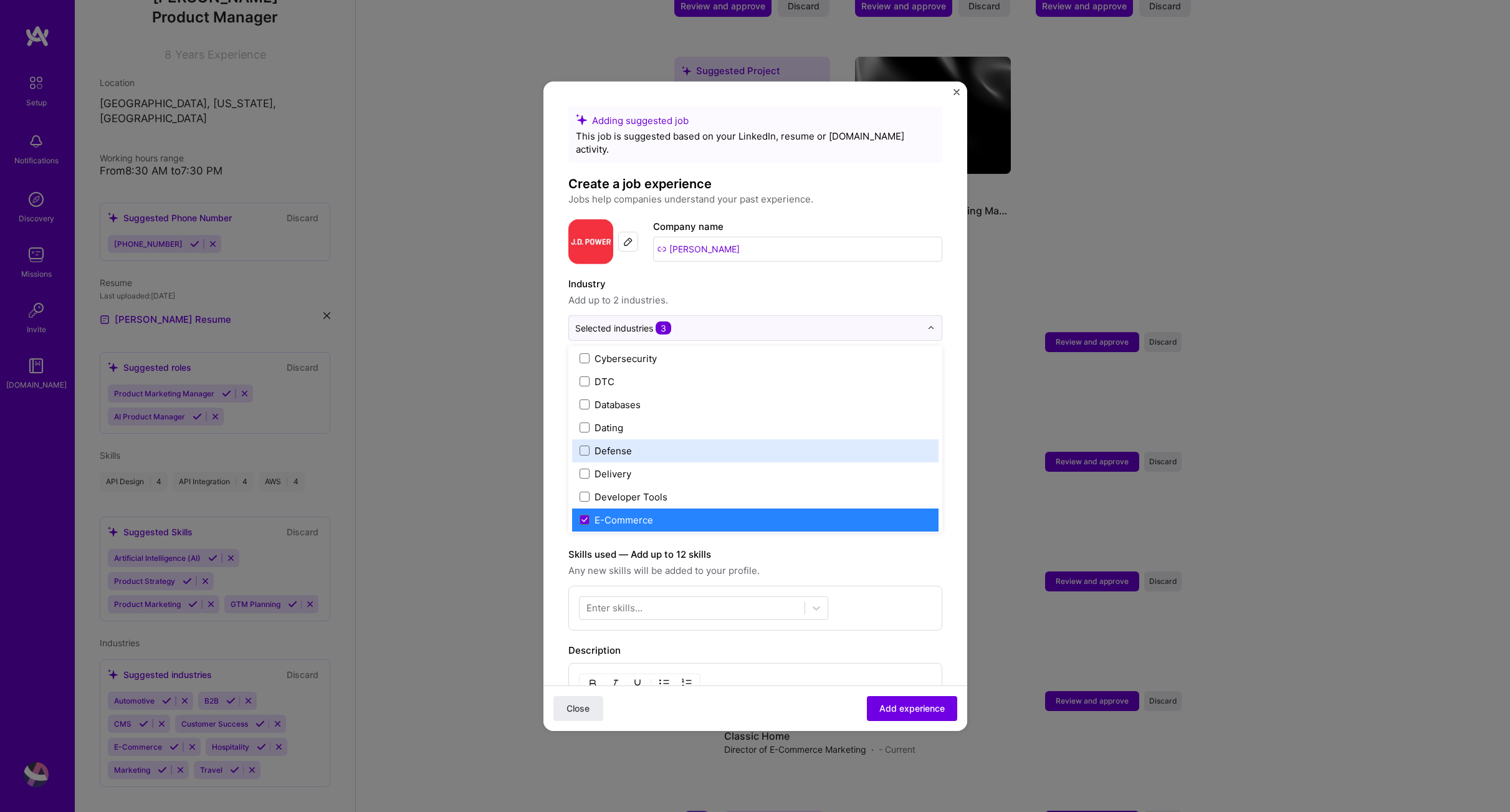
scroll to position [959, 0]
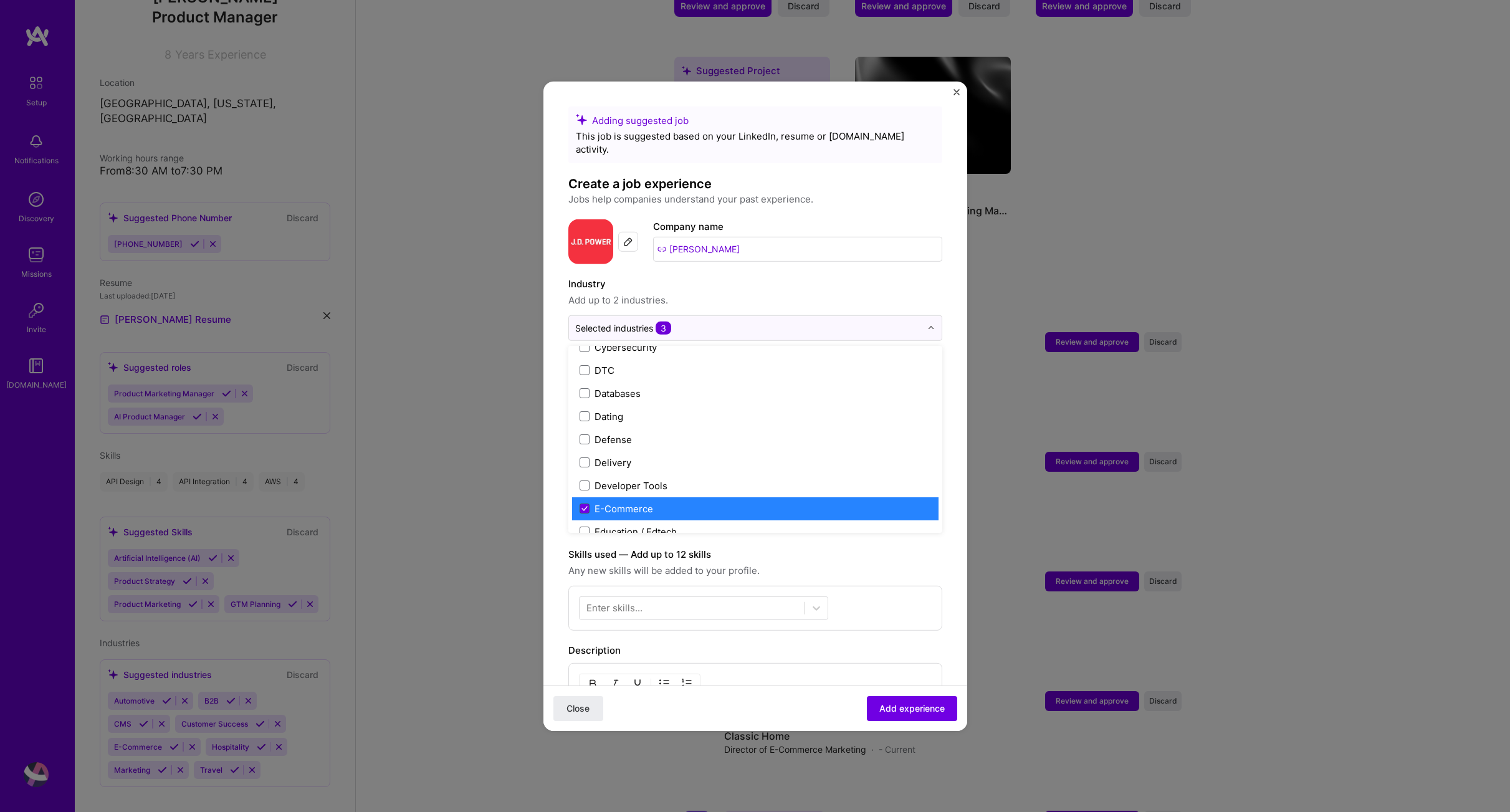
click at [585, 506] on icon at bounding box center [584, 508] width 5 height 4
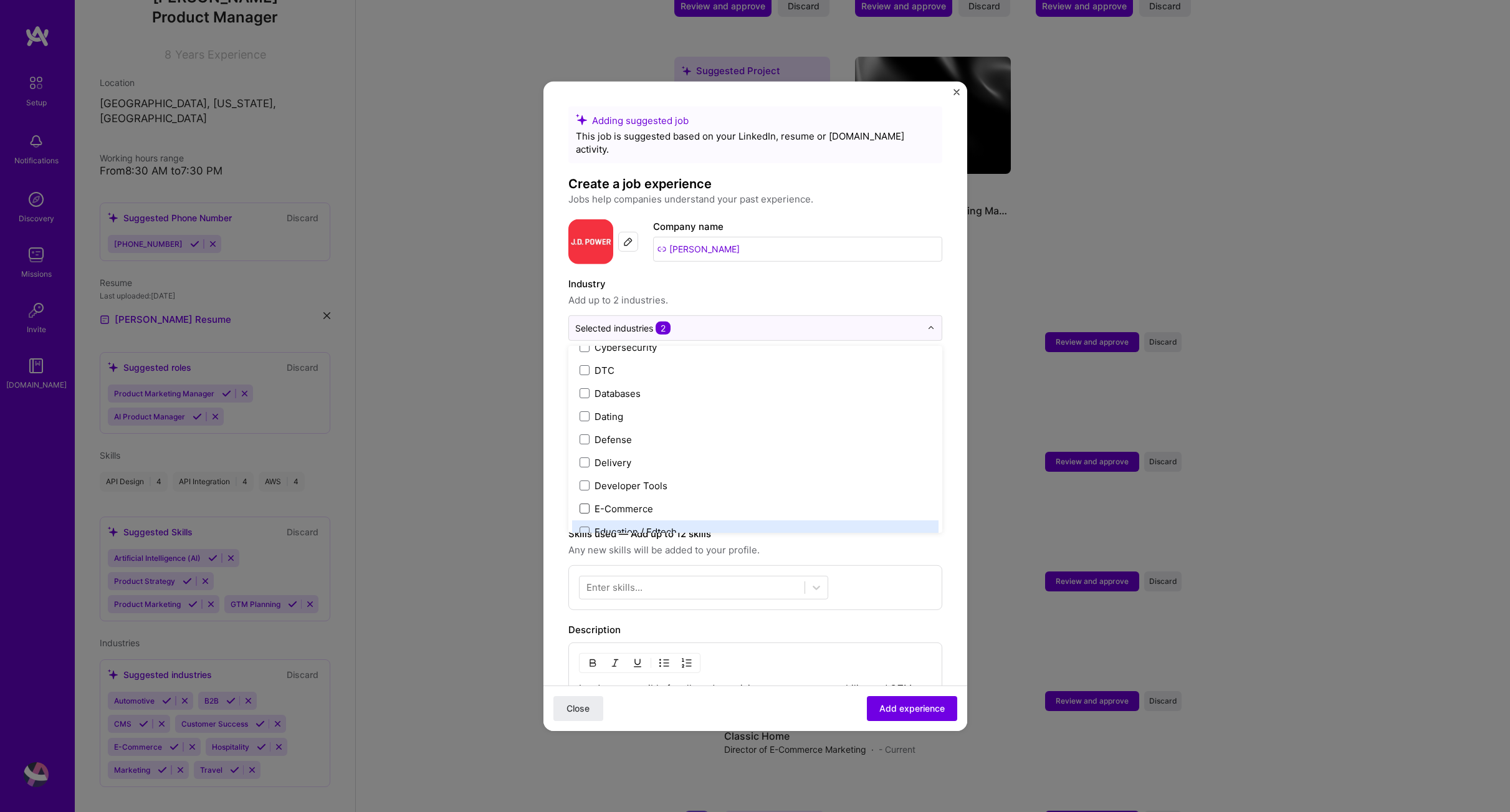
click at [936, 537] on form "Adding suggested job This job is suggested based on your LinkedIn, resume or [D…" at bounding box center [755, 570] width 424 height 928
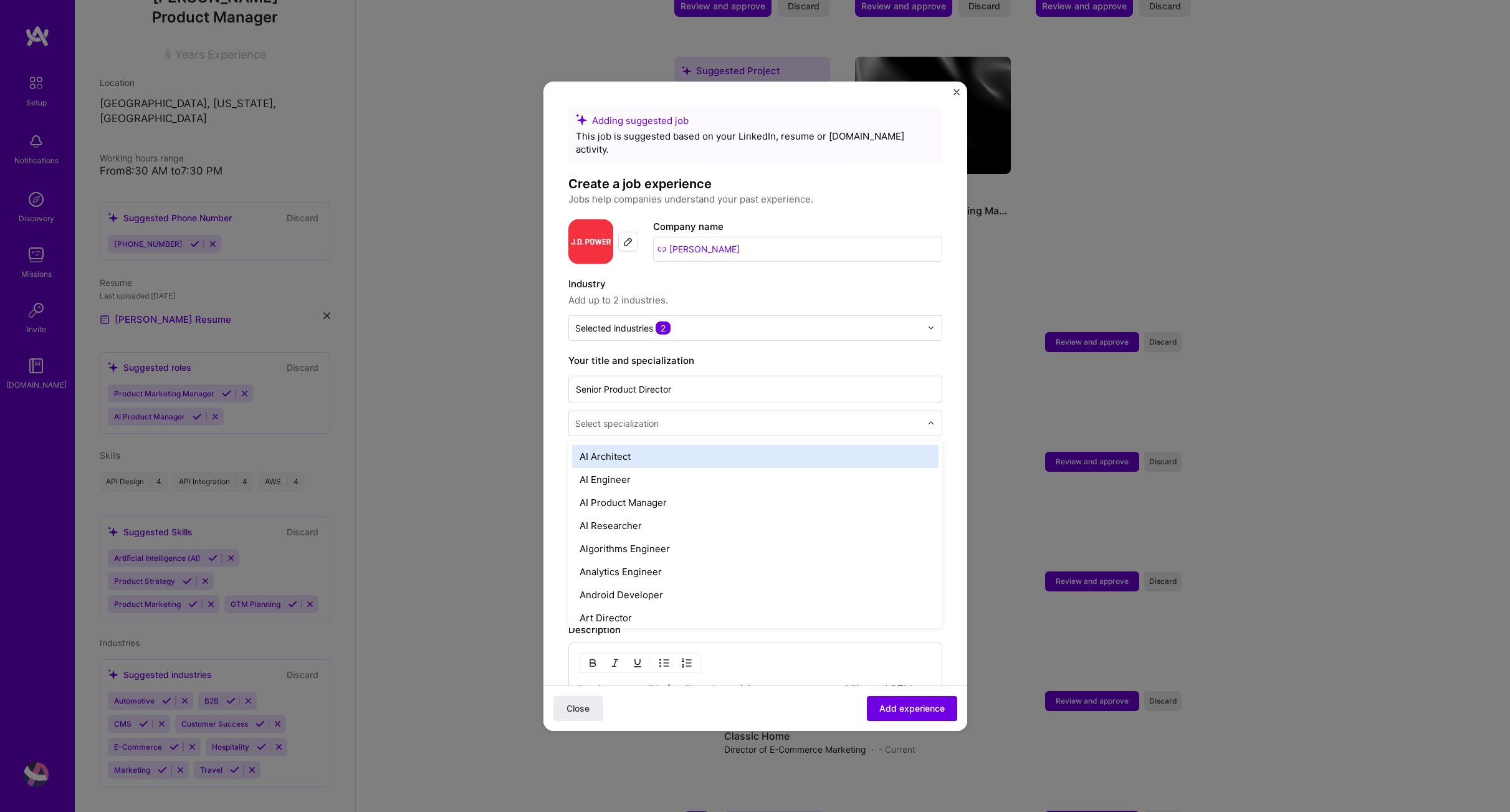
click at [657, 416] on div "Select specialization" at bounding box center [617, 423] width 84 height 13
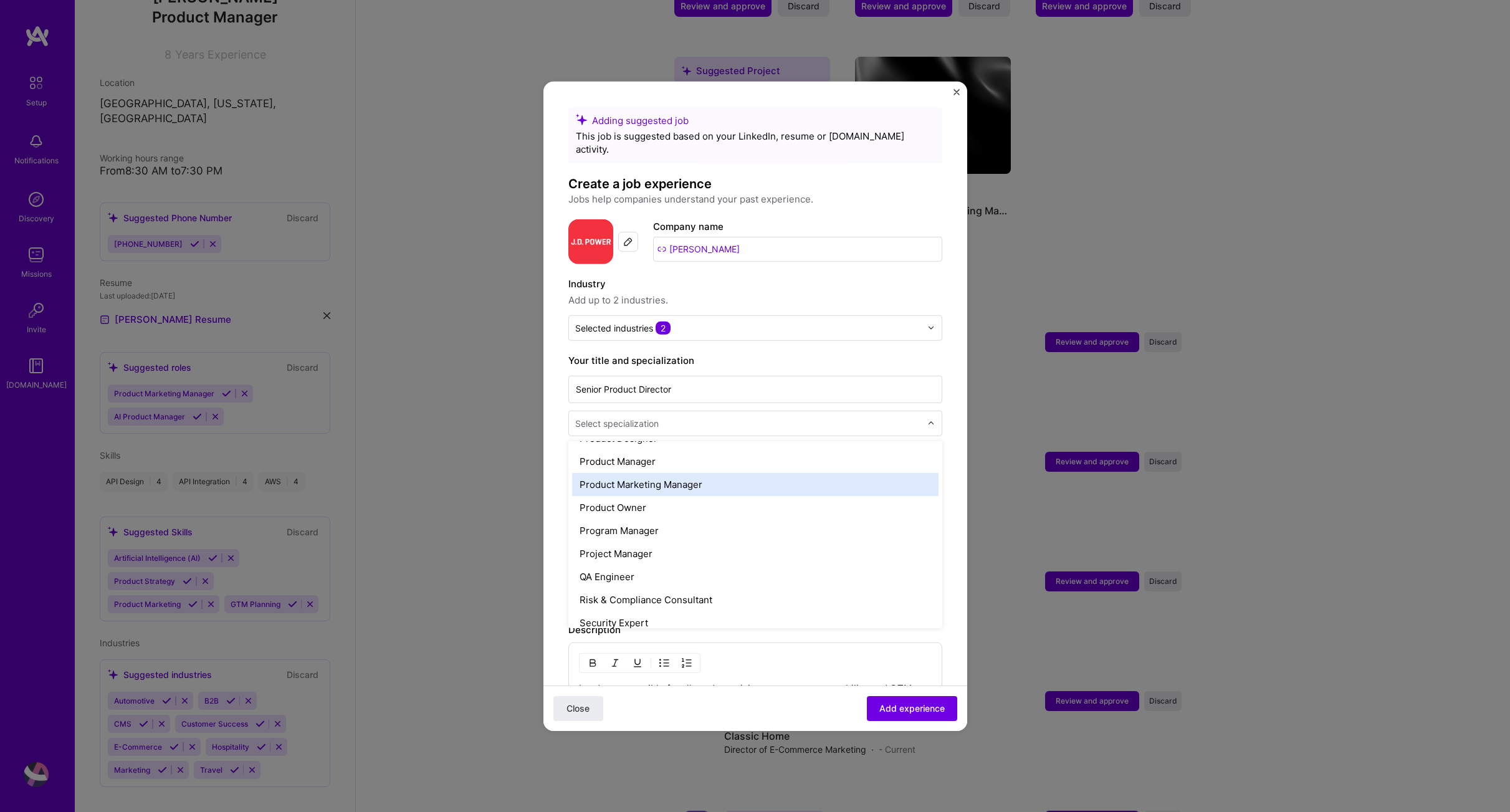
scroll to position [1149, 0]
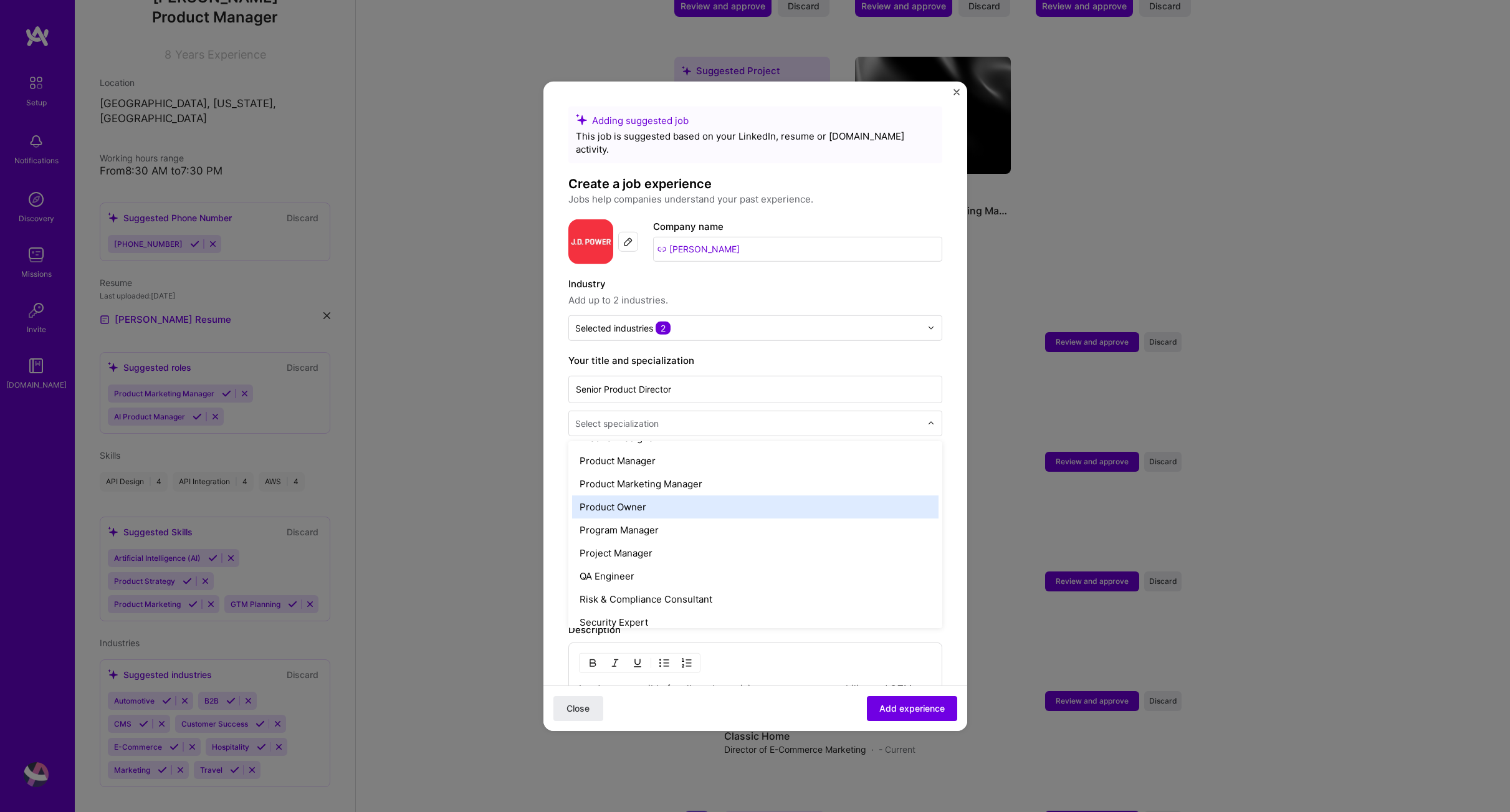
click at [633, 495] on div "Product Owner" at bounding box center [755, 506] width 366 height 23
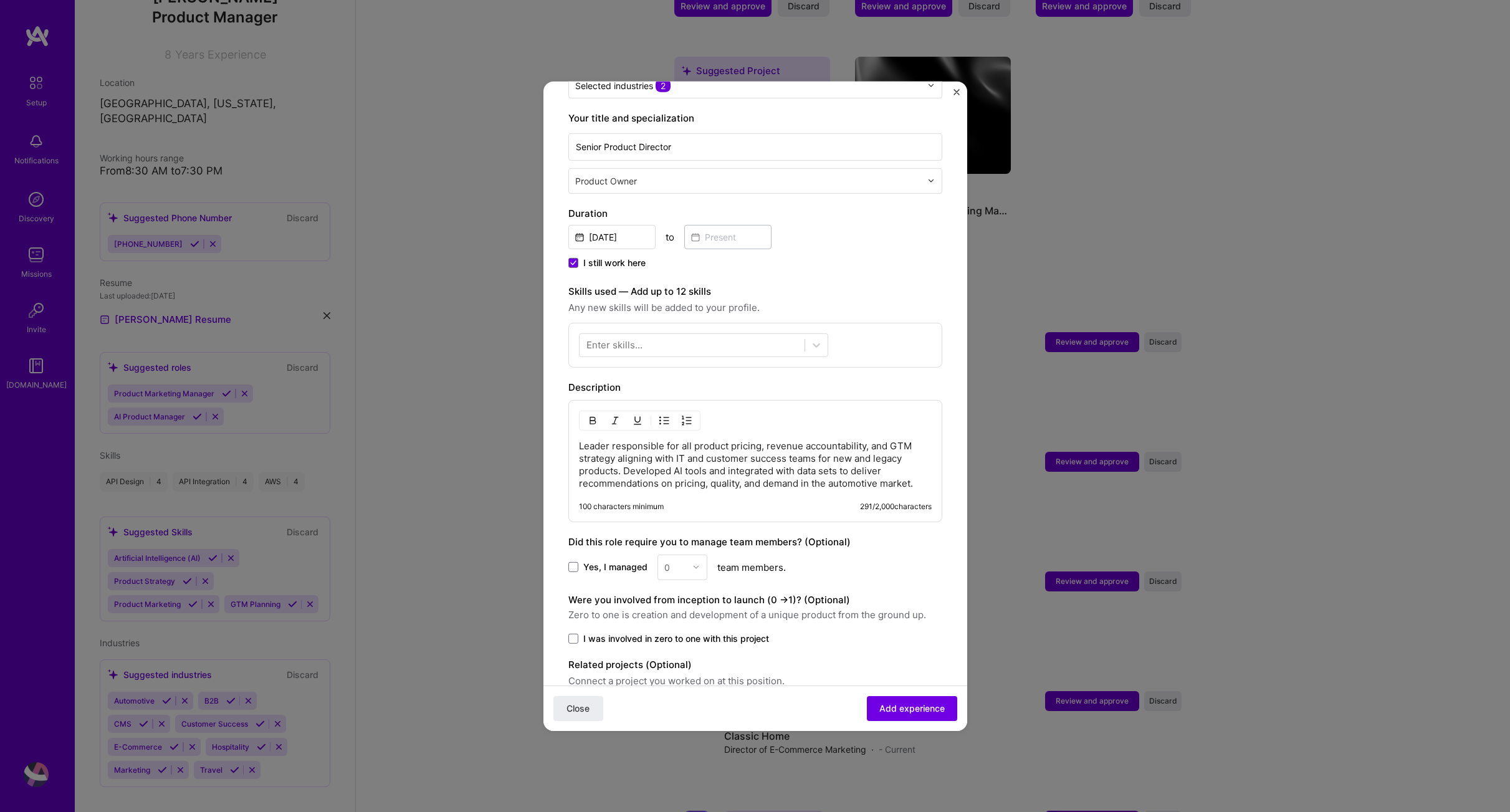
scroll to position [273, 0]
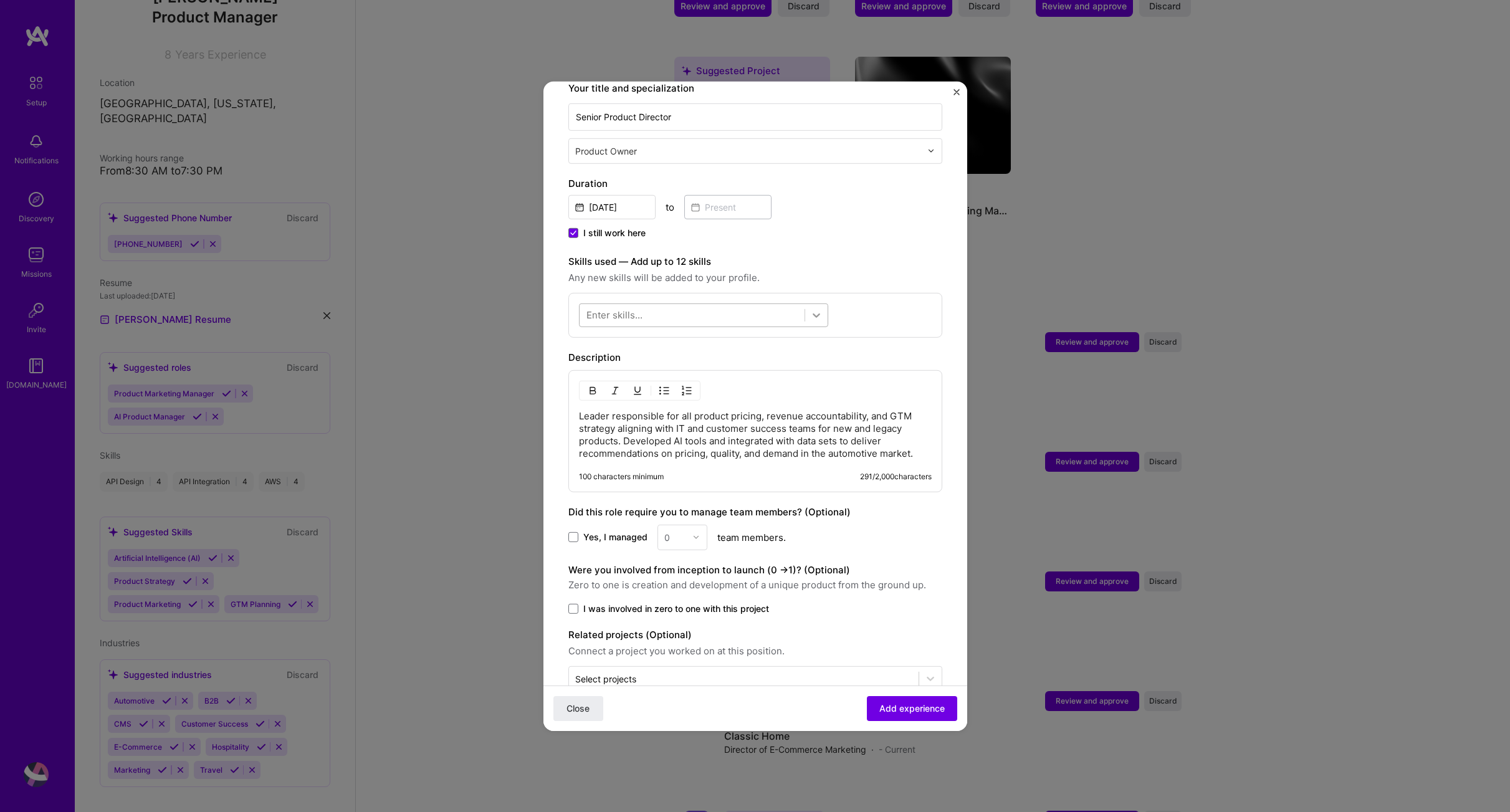
click at [821, 309] on div at bounding box center [817, 315] width 22 height 22
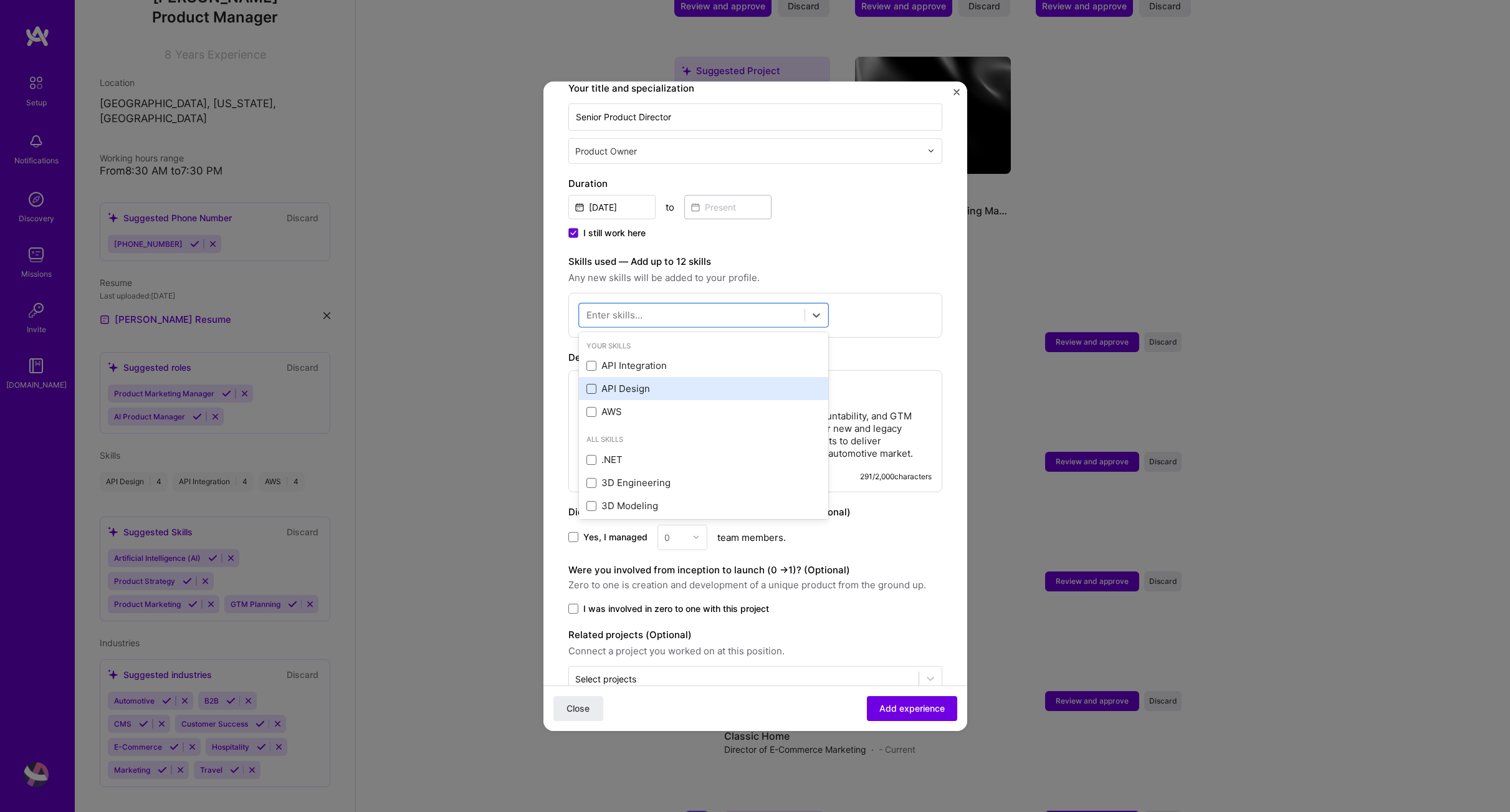
click at [593, 384] on span at bounding box center [591, 389] width 10 height 10
click at [0, 0] on input "checkbox" at bounding box center [0, 0] width 0 height 0
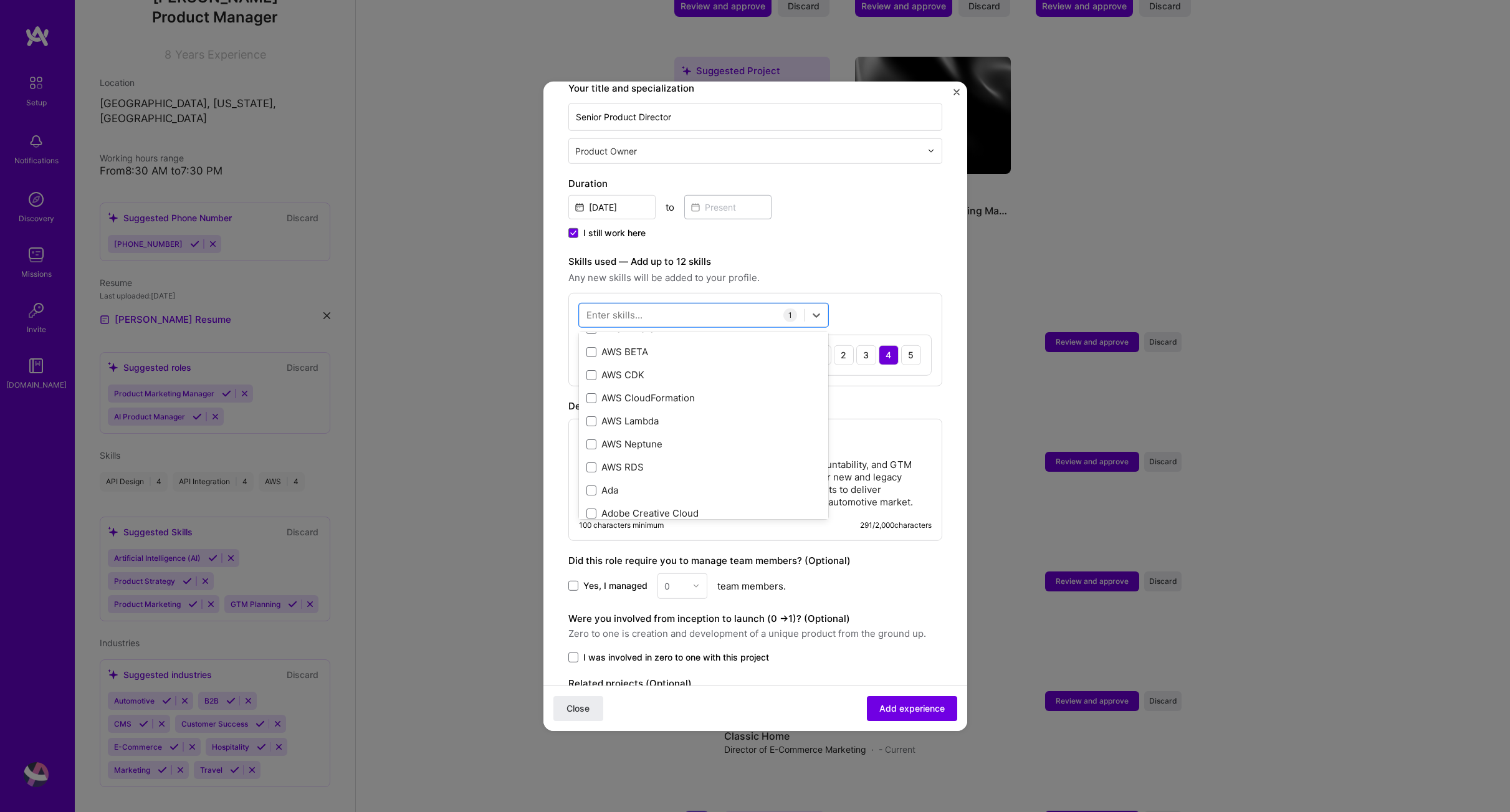
scroll to position [296, 0]
click at [595, 481] on span at bounding box center [591, 486] width 10 height 10
click at [0, 0] on input "checkbox" at bounding box center [0, 0] width 0 height 0
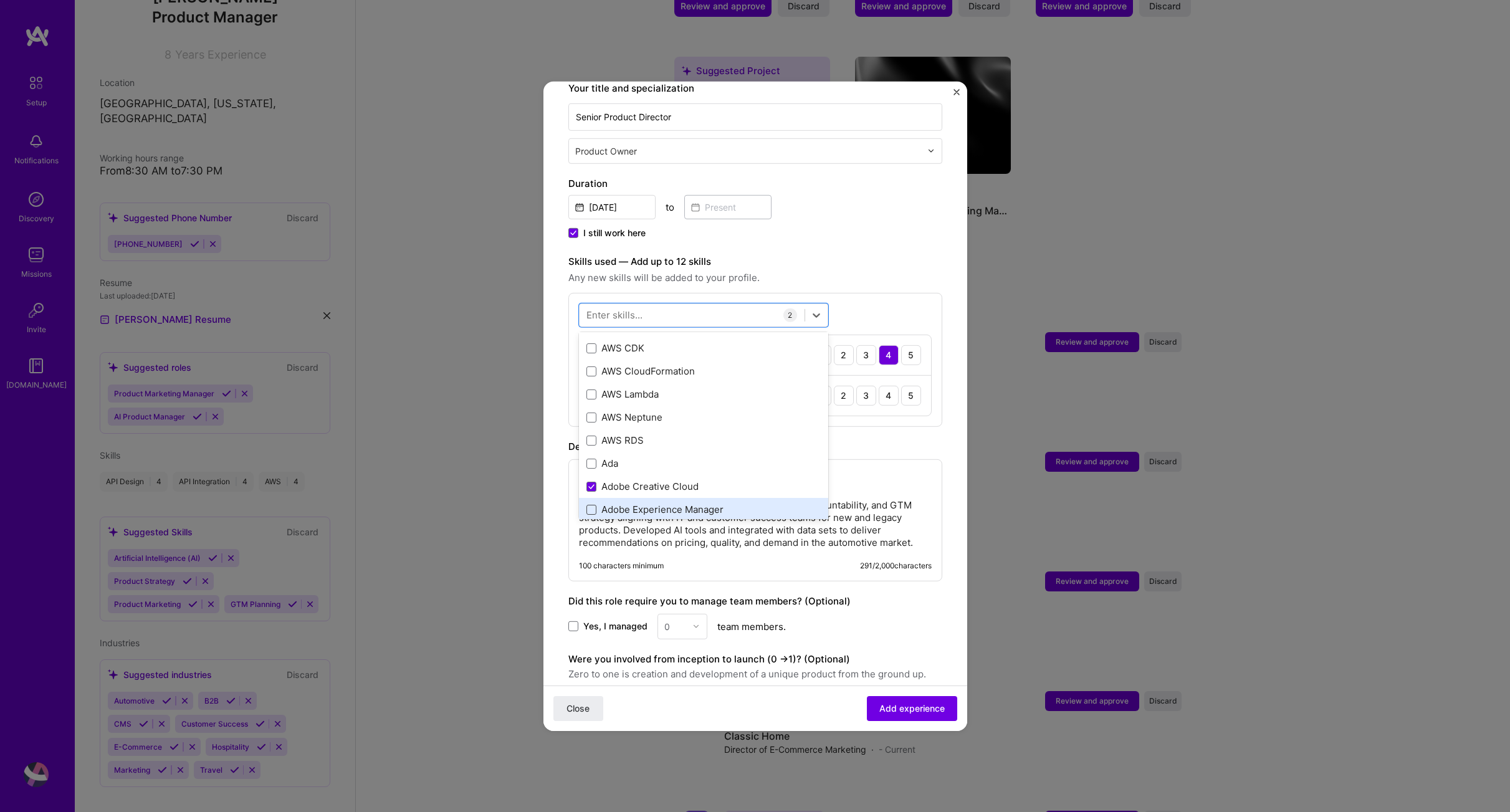
click at [591, 505] on span at bounding box center [591, 509] width 10 height 10
click at [0, 0] on input "checkbox" at bounding box center [0, 0] width 0 height 0
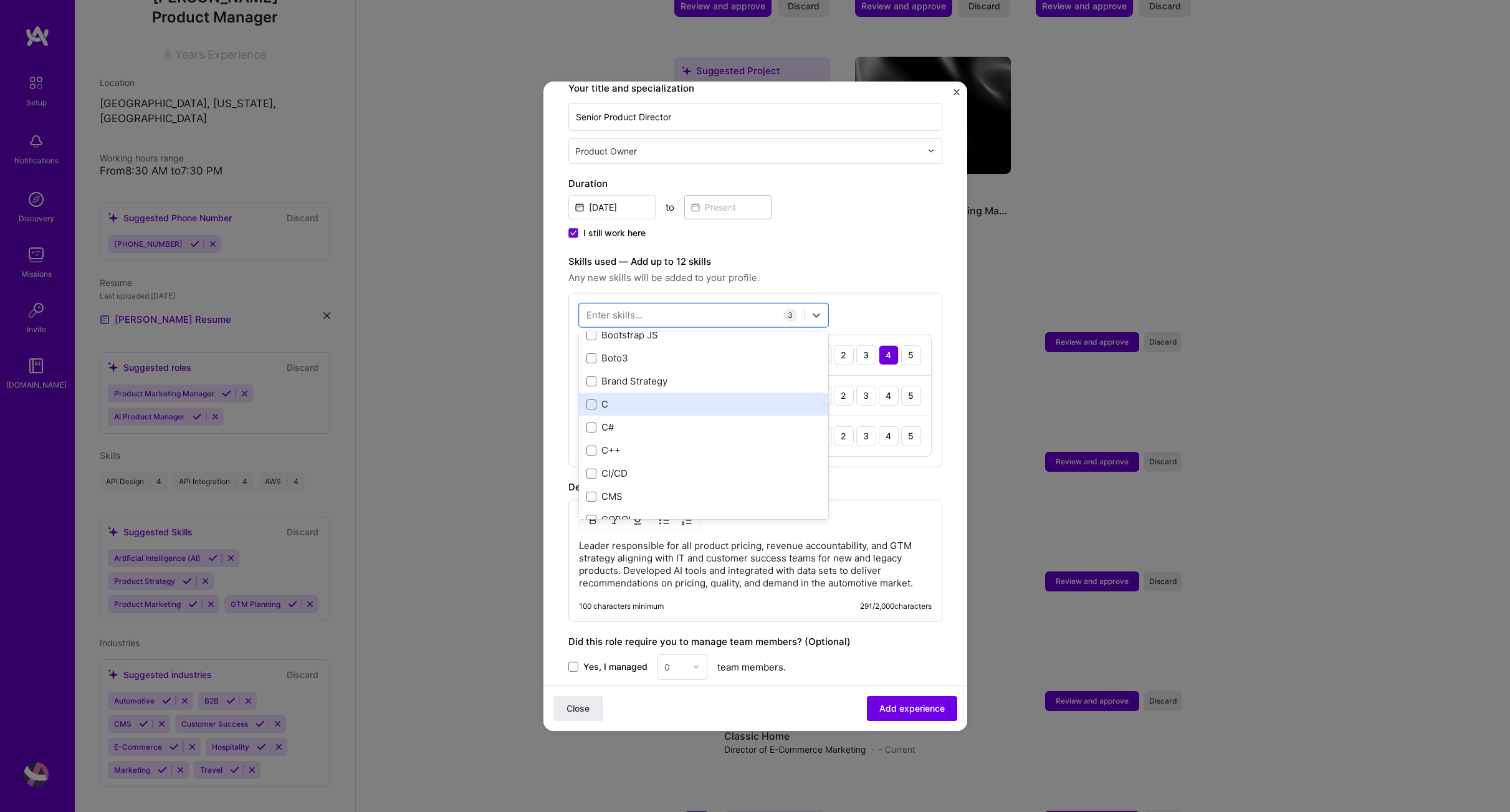
scroll to position [1279, 0]
click at [593, 375] on span at bounding box center [591, 379] width 10 height 10
click at [0, 0] on input "checkbox" at bounding box center [0, 0] width 0 height 0
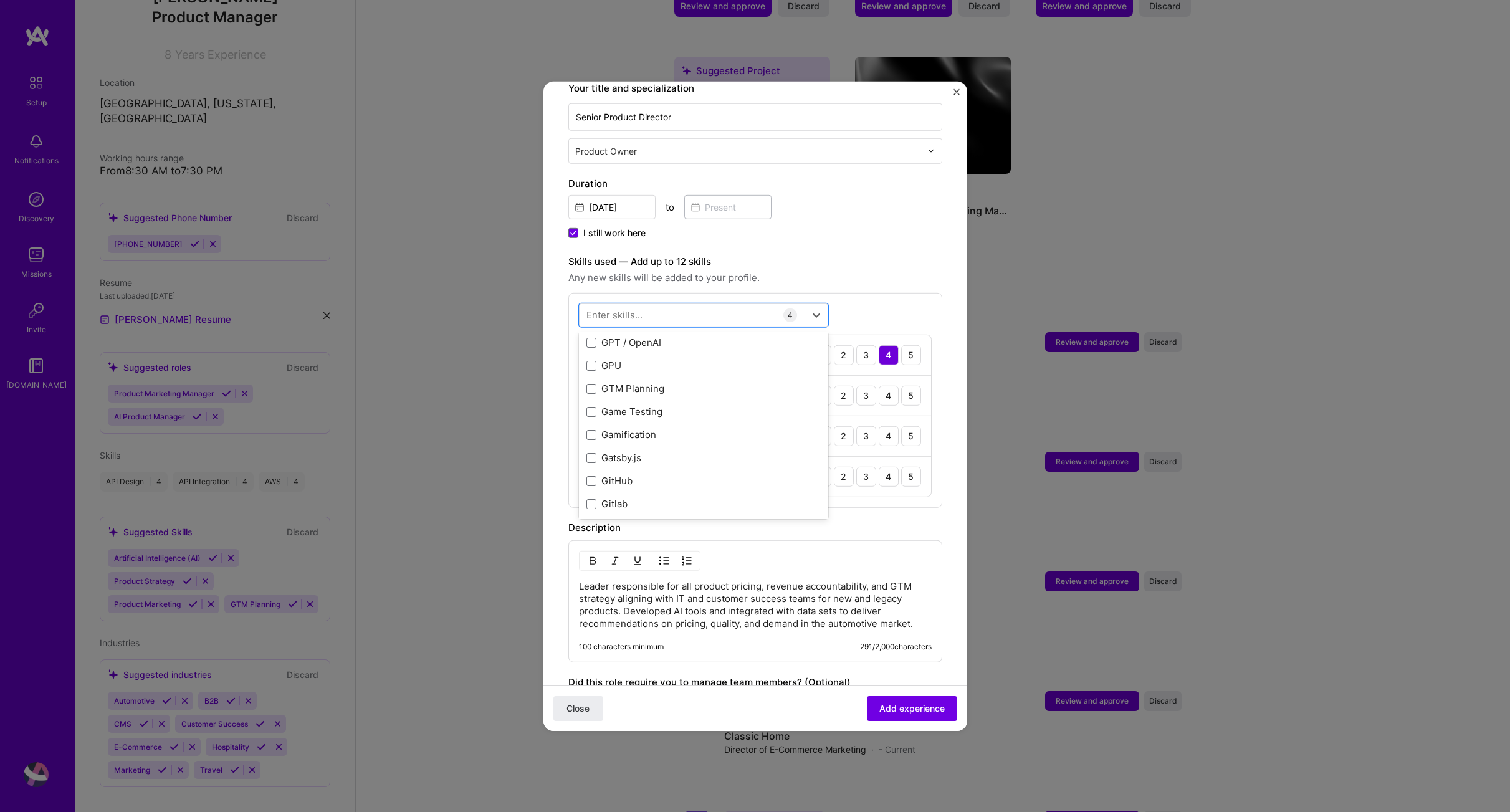
scroll to position [3280, 0]
click at [589, 356] on span at bounding box center [591, 361] width 10 height 10
click at [0, 0] on input "checkbox" at bounding box center [0, 0] width 0 height 0
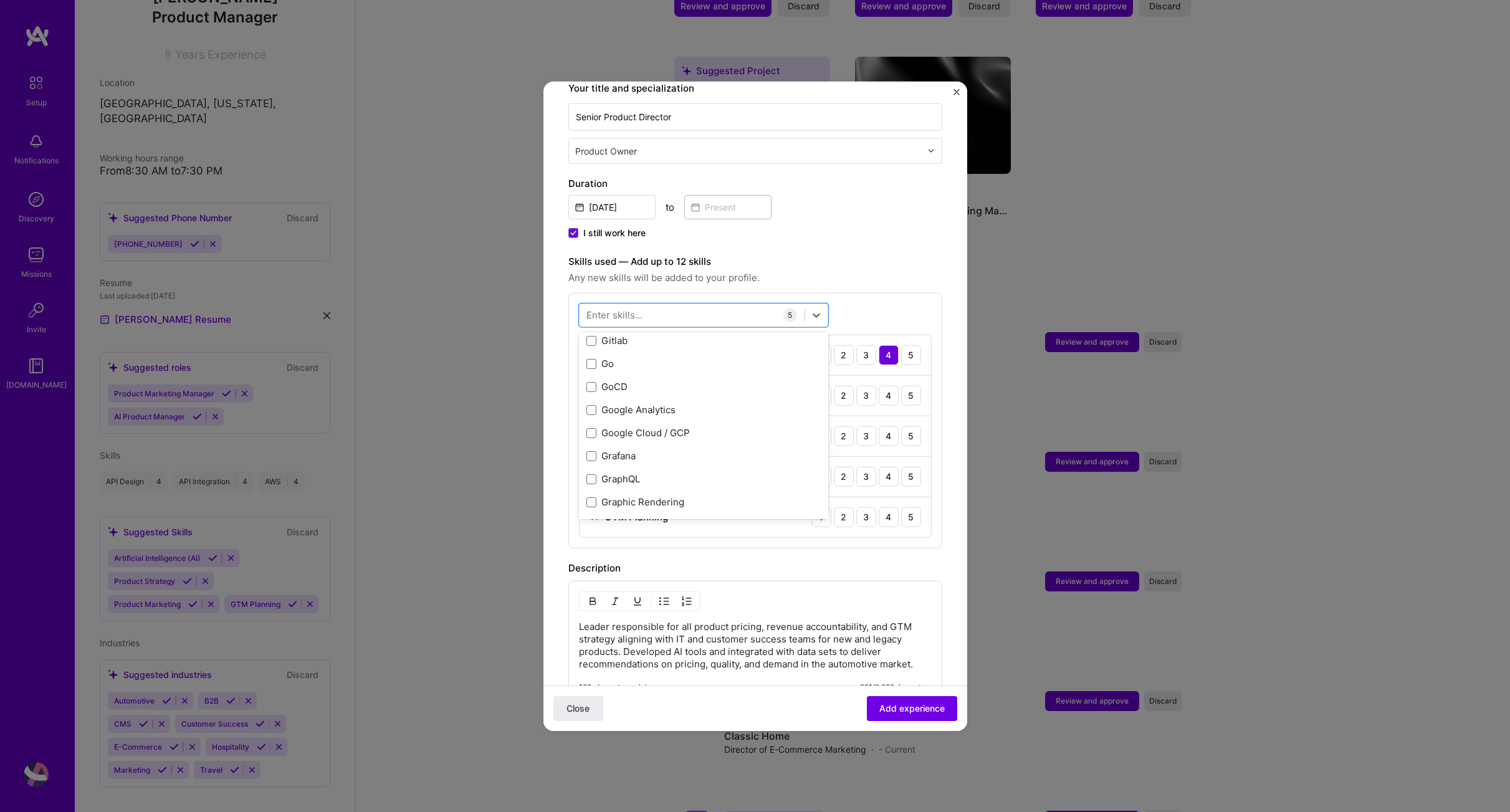
scroll to position [3434, 0]
click at [587, 387] on span at bounding box center [591, 391] width 10 height 10
click at [0, 0] on input "checkbox" at bounding box center [0, 0] width 0 height 0
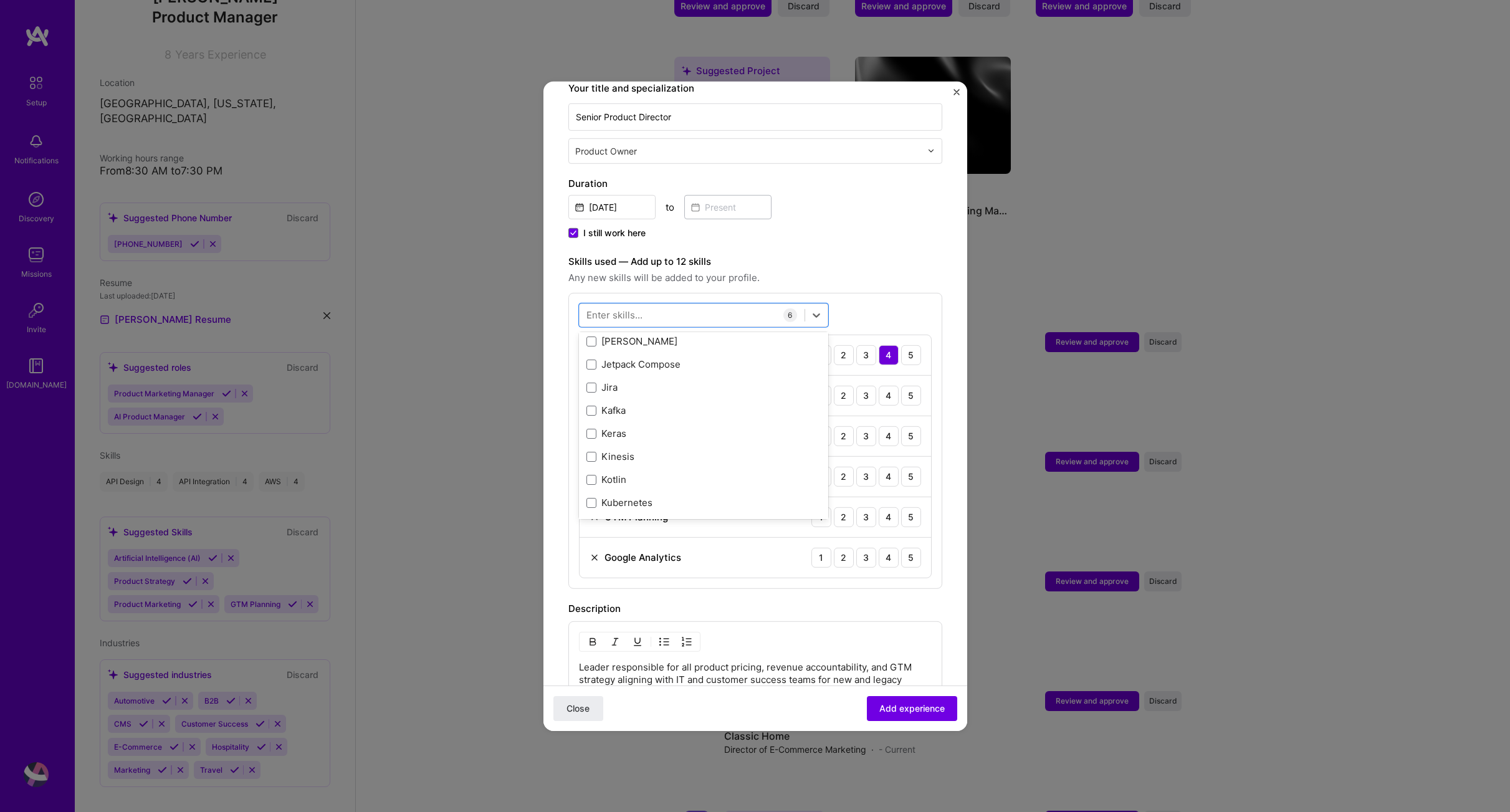
scroll to position [4133, 0]
click at [594, 334] on span at bounding box center [591, 339] width 10 height 10
click at [0, 0] on input "checkbox" at bounding box center [0, 0] width 0 height 0
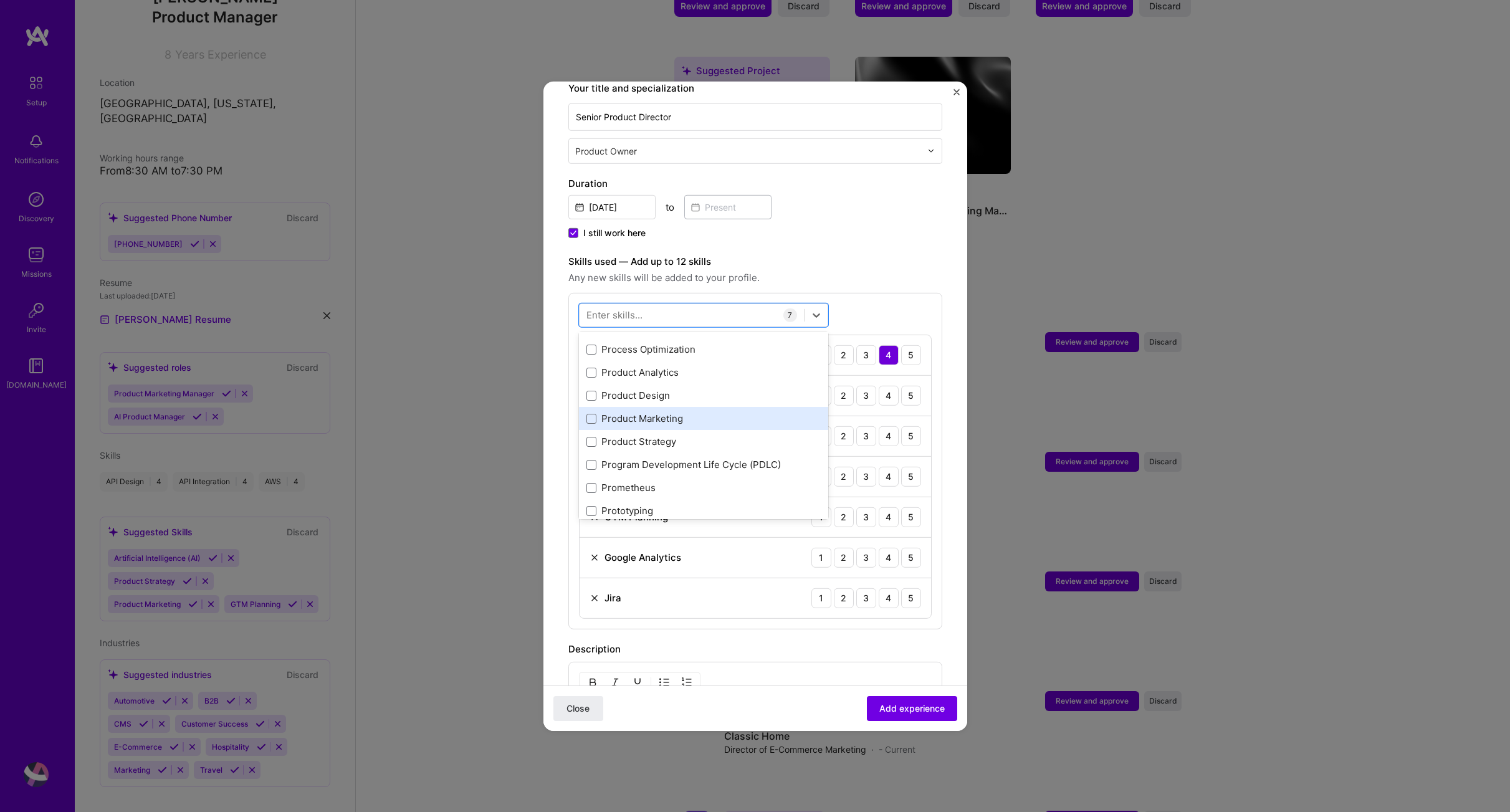
scroll to position [5743, 0]
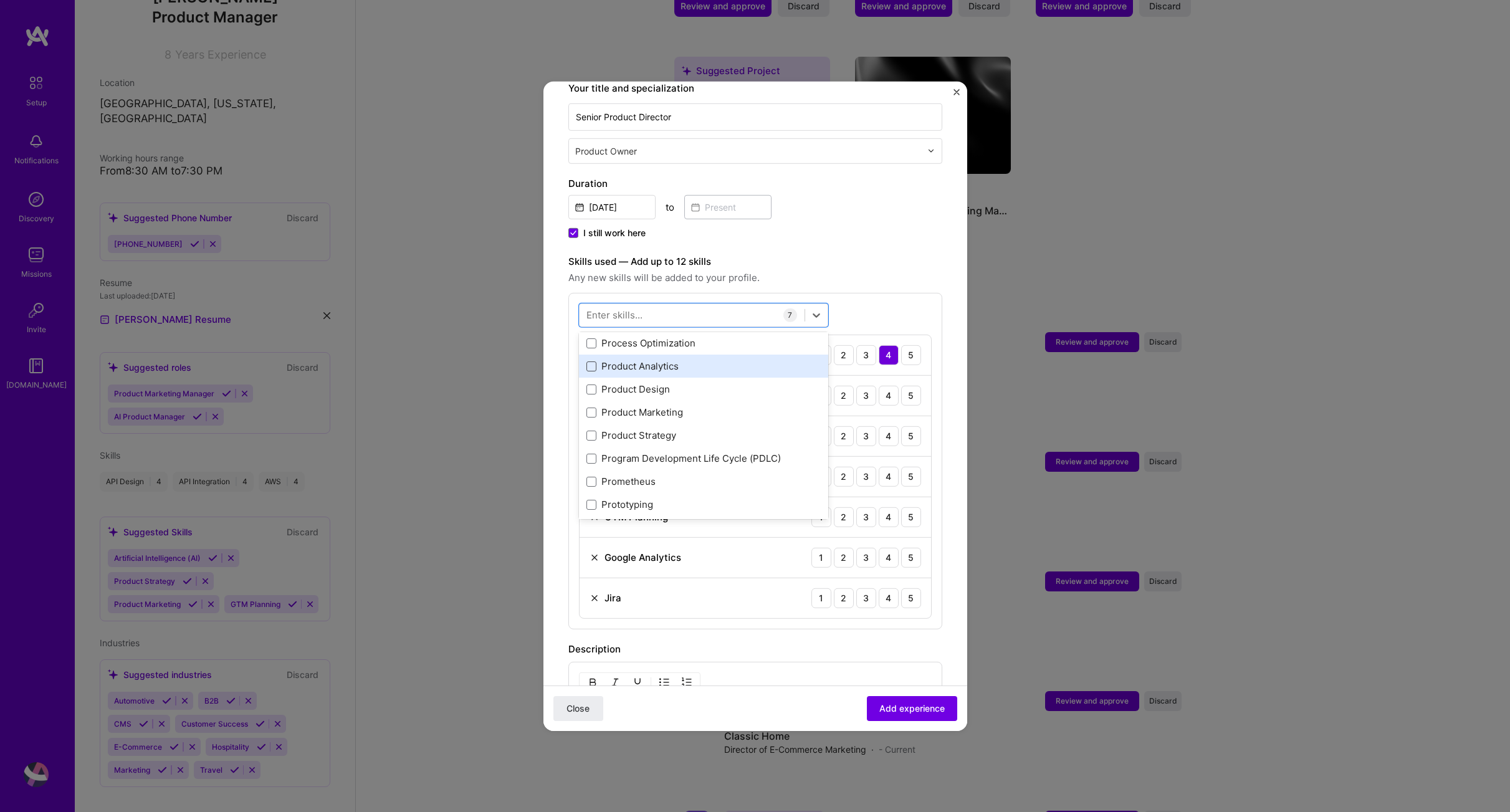
click at [587, 361] on span at bounding box center [591, 365] width 10 height 10
click at [0, 0] on input "checkbox" at bounding box center [0, 0] width 0 height 0
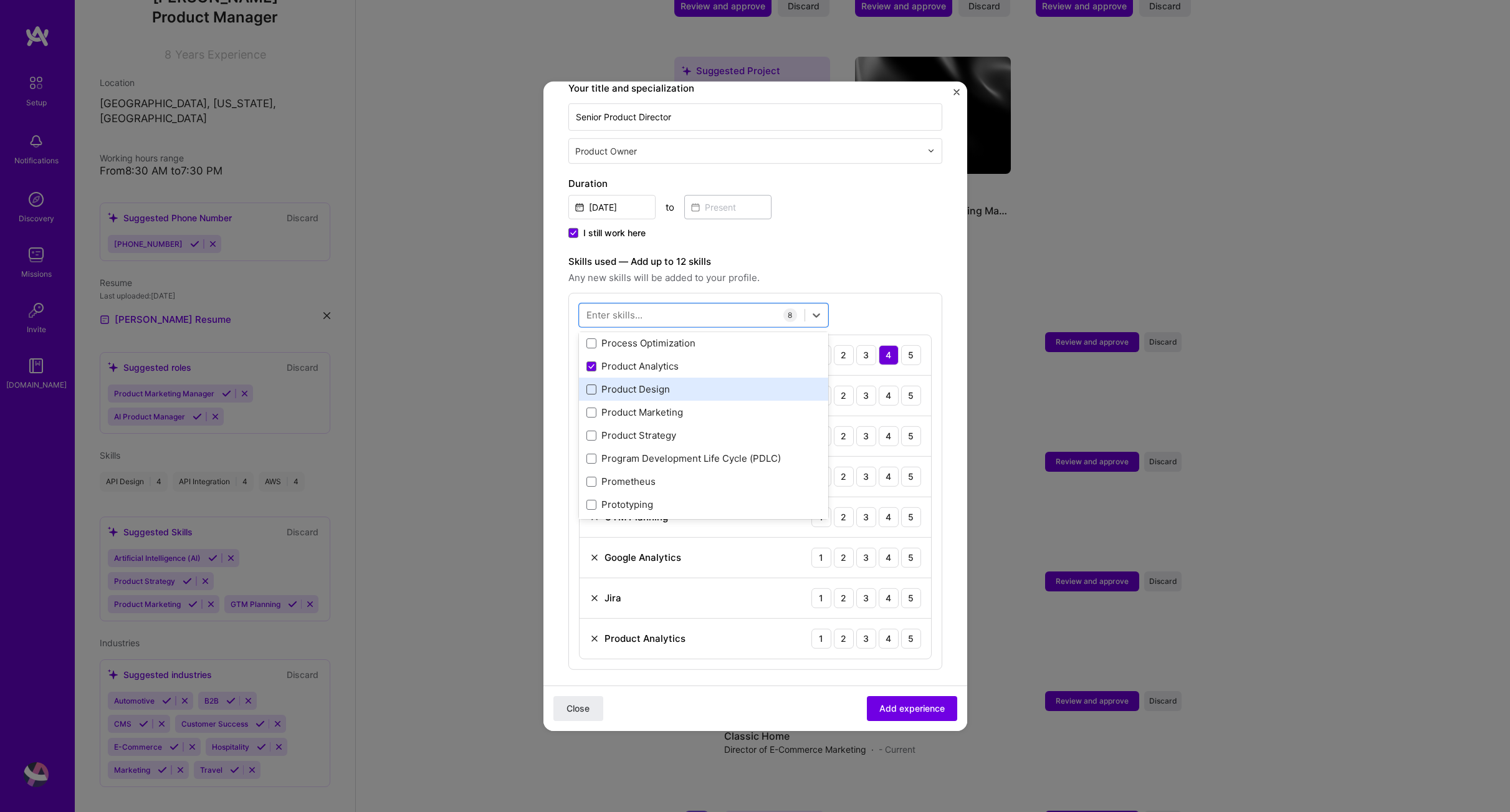
click at [593, 384] on span at bounding box center [591, 389] width 10 height 10
click at [0, 0] on input "checkbox" at bounding box center [0, 0] width 0 height 0
click at [595, 406] on div "Product Marketing" at bounding box center [703, 412] width 235 height 13
click at [592, 430] on span at bounding box center [591, 435] width 10 height 10
click at [0, 0] on input "checkbox" at bounding box center [0, 0] width 0 height 0
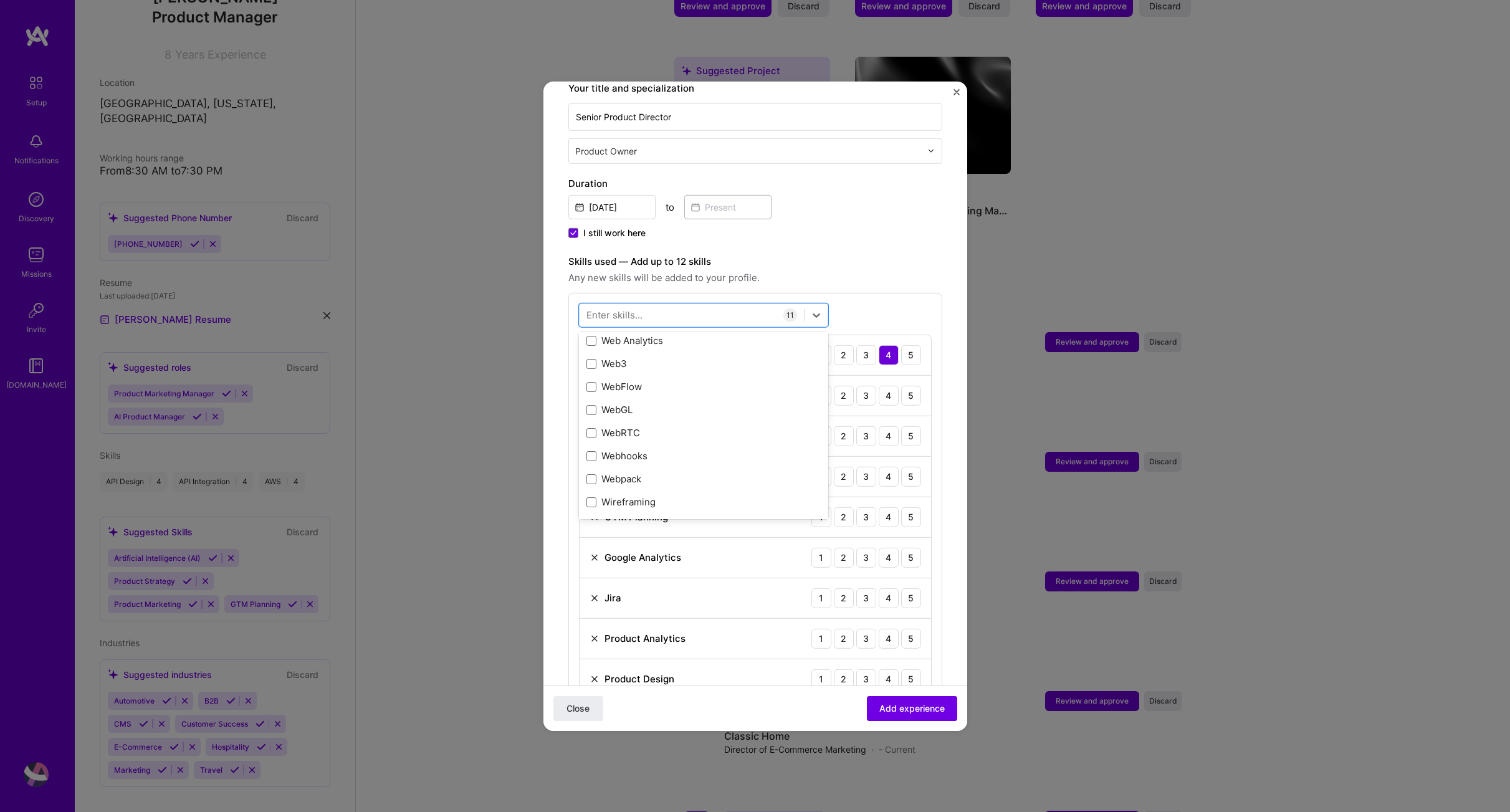
scroll to position [8300, 0]
click at [593, 478] on span at bounding box center [591, 482] width 10 height 10
click at [0, 0] on input "checkbox" at bounding box center [0, 0] width 0 height 0
click at [589, 402] on span at bounding box center [591, 407] width 10 height 10
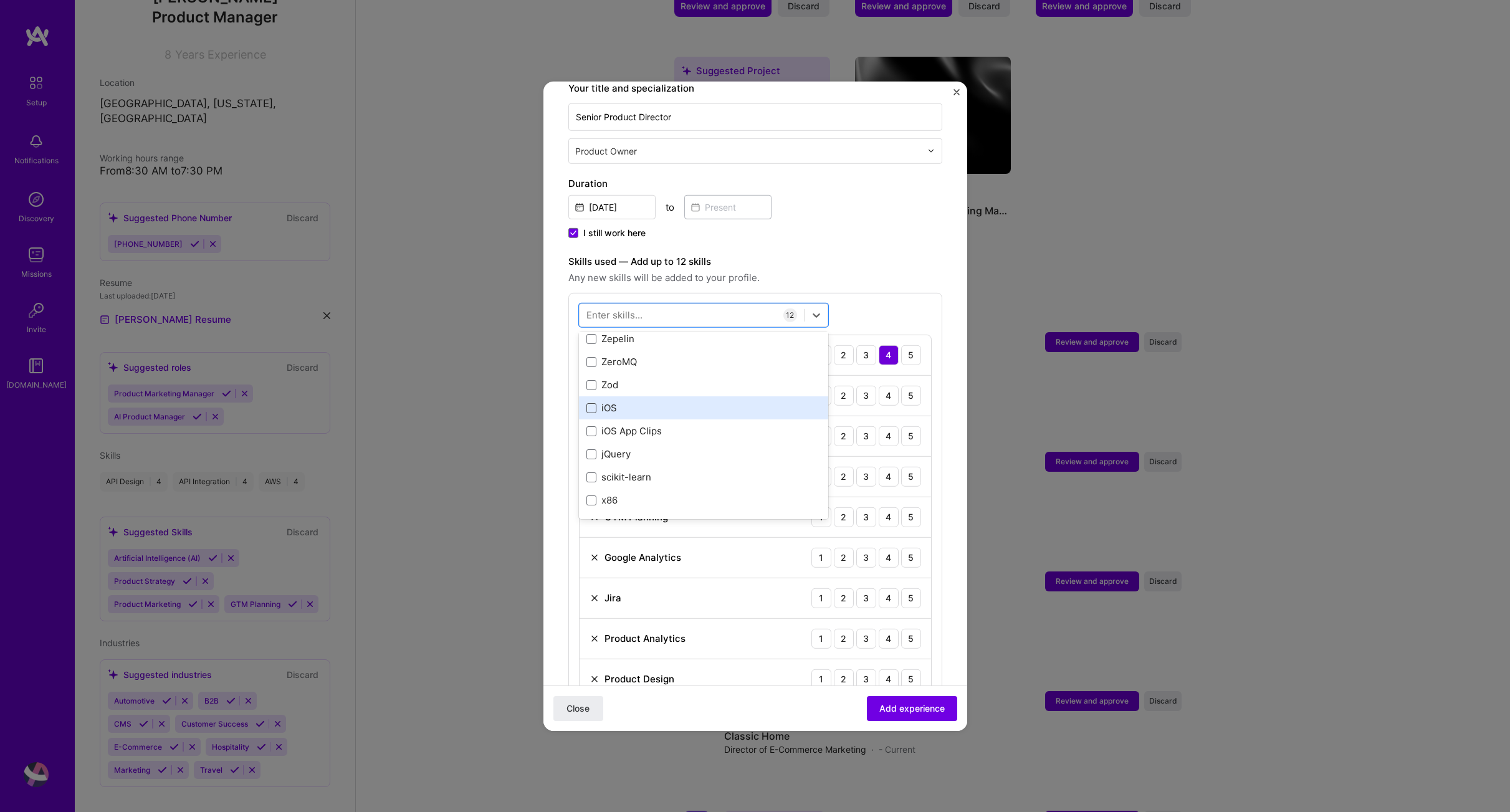
click at [0, 0] on input "checkbox" at bounding box center [0, 0] width 0 height 0
click at [856, 203] on div "[DATE] to" at bounding box center [755, 205] width 374 height 27
click at [816, 314] on icon at bounding box center [817, 316] width 7 height 5
click at [923, 226] on div "I still work here" at bounding box center [755, 234] width 374 height 15
click at [879, 385] on div "4" at bounding box center [889, 395] width 20 height 20
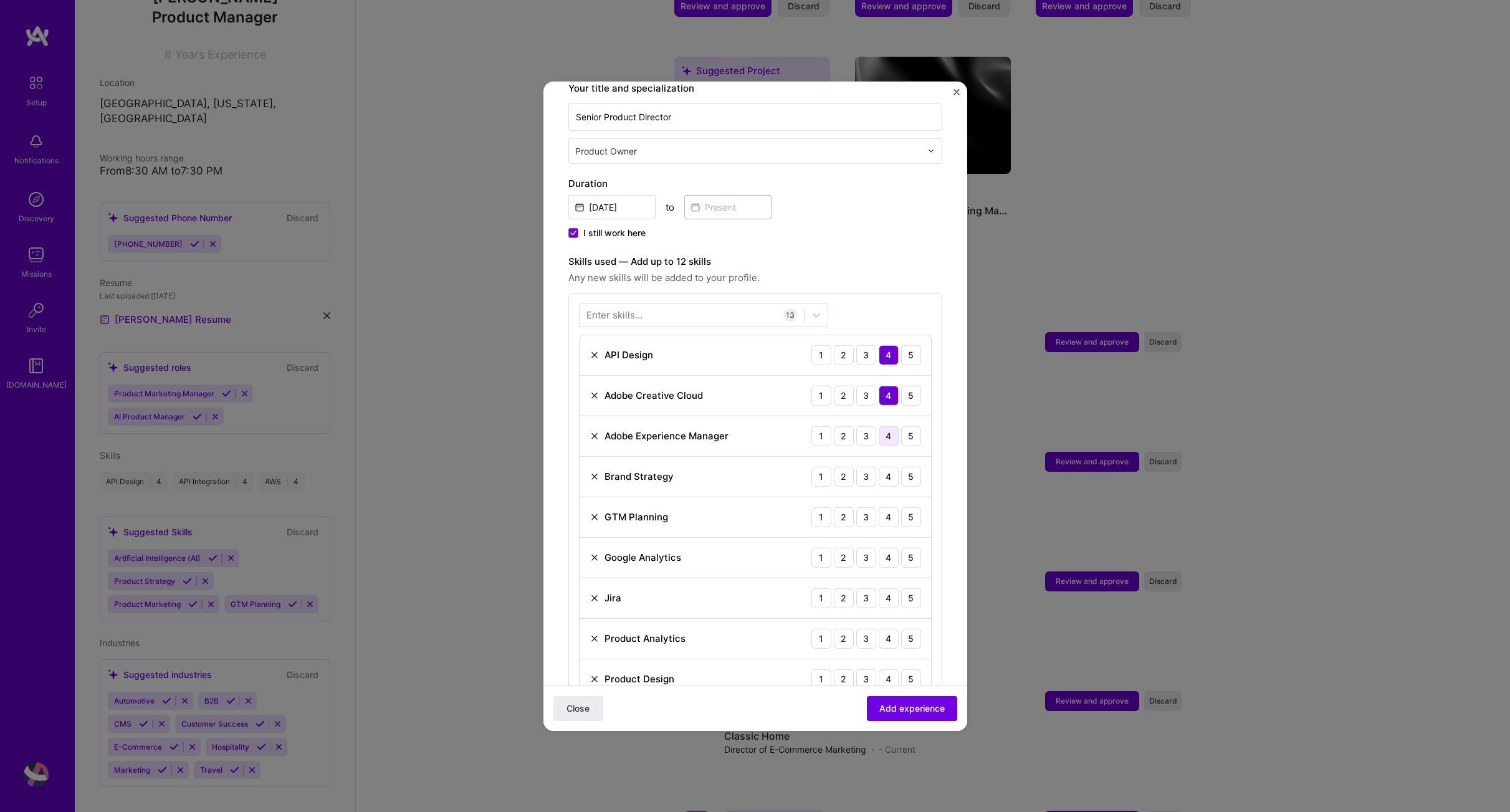
click at [883, 425] on div "4" at bounding box center [889, 435] width 20 height 20
click at [902, 466] on div "5" at bounding box center [912, 476] width 20 height 20
click at [905, 506] on div "5" at bounding box center [912, 516] width 20 height 20
click at [901, 547] on div "5" at bounding box center [912, 557] width 20 height 20
click at [902, 587] on div "5" at bounding box center [912, 597] width 20 height 20
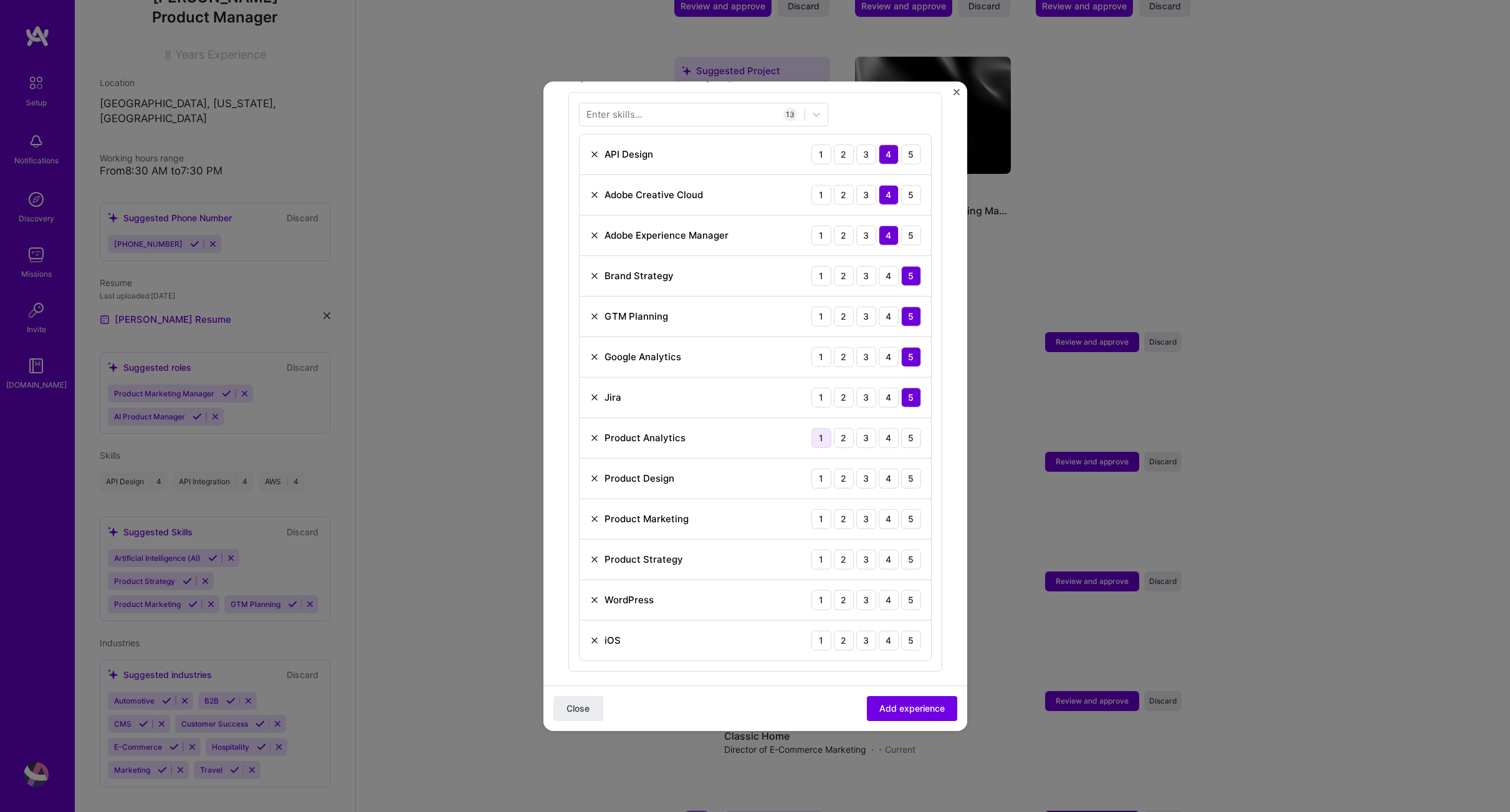
scroll to position [473, 0]
click at [902, 427] on div "5" at bounding box center [912, 437] width 20 height 20
click at [902, 468] on div "5" at bounding box center [912, 478] width 20 height 20
click at [901, 508] on div "5" at bounding box center [912, 518] width 20 height 20
click at [907, 549] on div "5" at bounding box center [912, 559] width 20 height 20
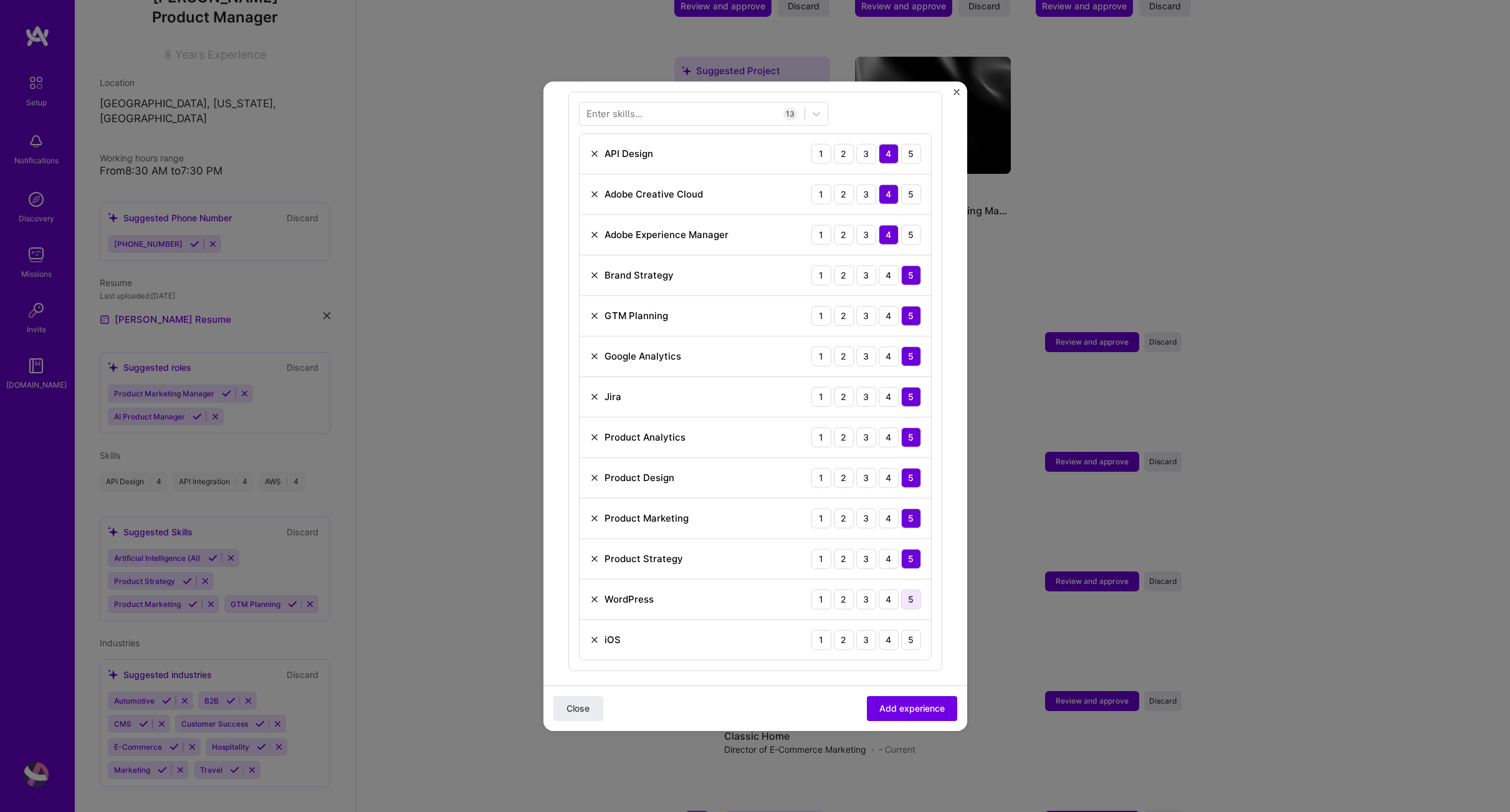
click at [902, 589] on div "5" at bounding box center [912, 599] width 20 height 20
click at [879, 630] on div "4" at bounding box center [889, 640] width 20 height 20
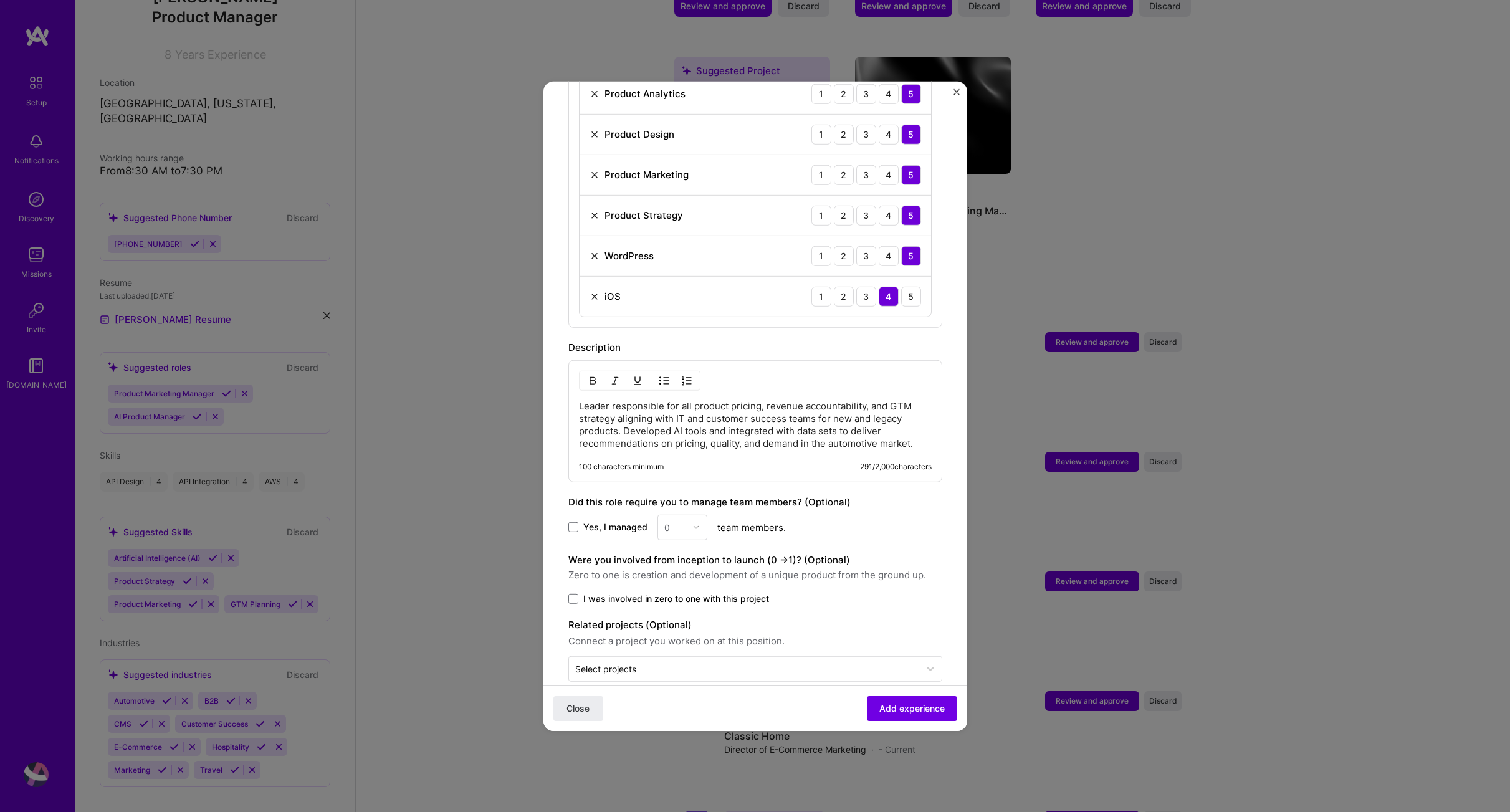
scroll to position [825, 0]
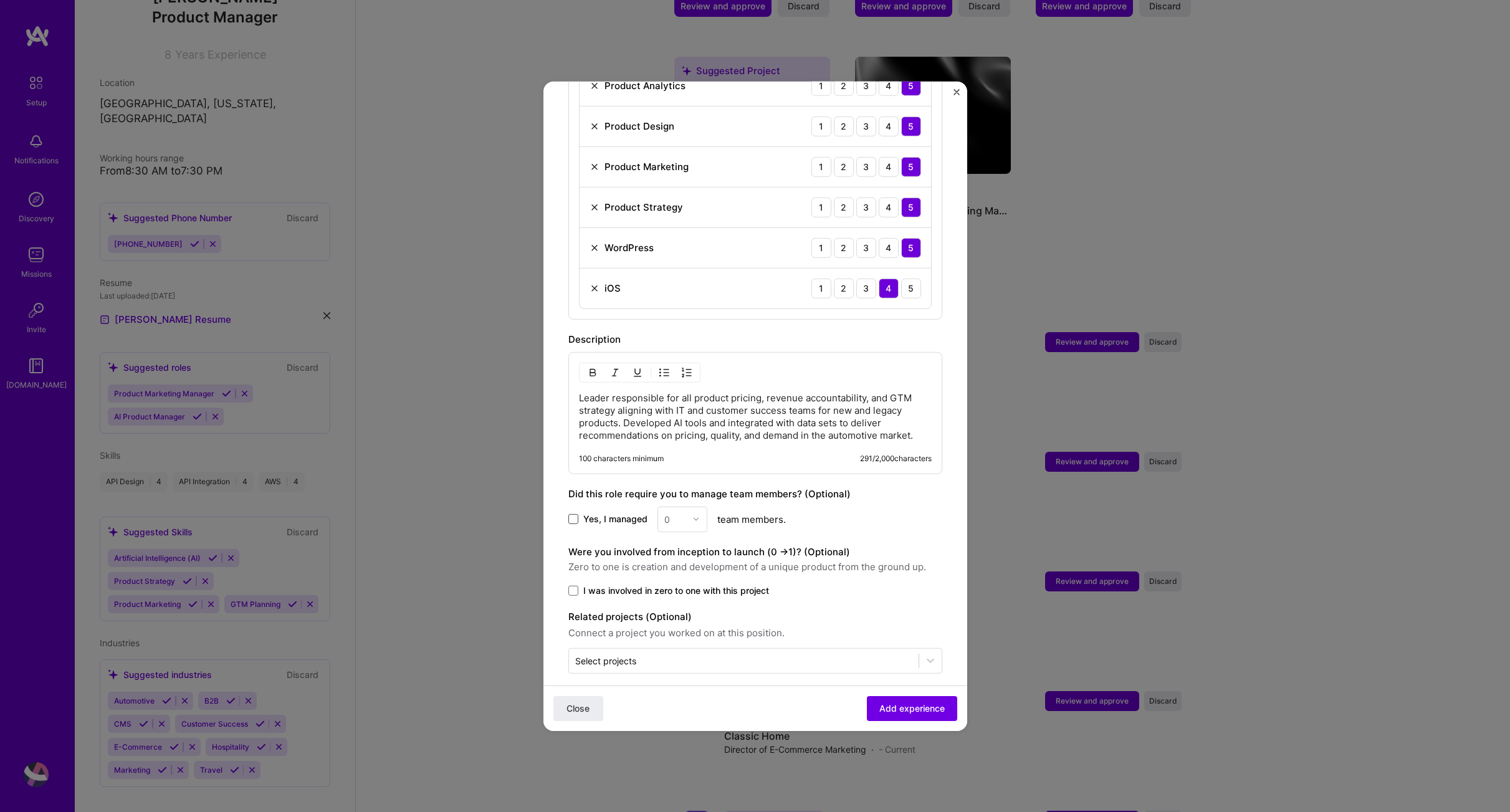
click at [575, 514] on span at bounding box center [573, 518] width 10 height 10
click at [0, 0] on input "Yes, I managed" at bounding box center [0, 0] width 0 height 0
click at [698, 516] on img at bounding box center [696, 519] width 7 height 7
click at [674, 655] on div "6" at bounding box center [682, 667] width 42 height 23
click at [573, 586] on span at bounding box center [573, 590] width 10 height 10
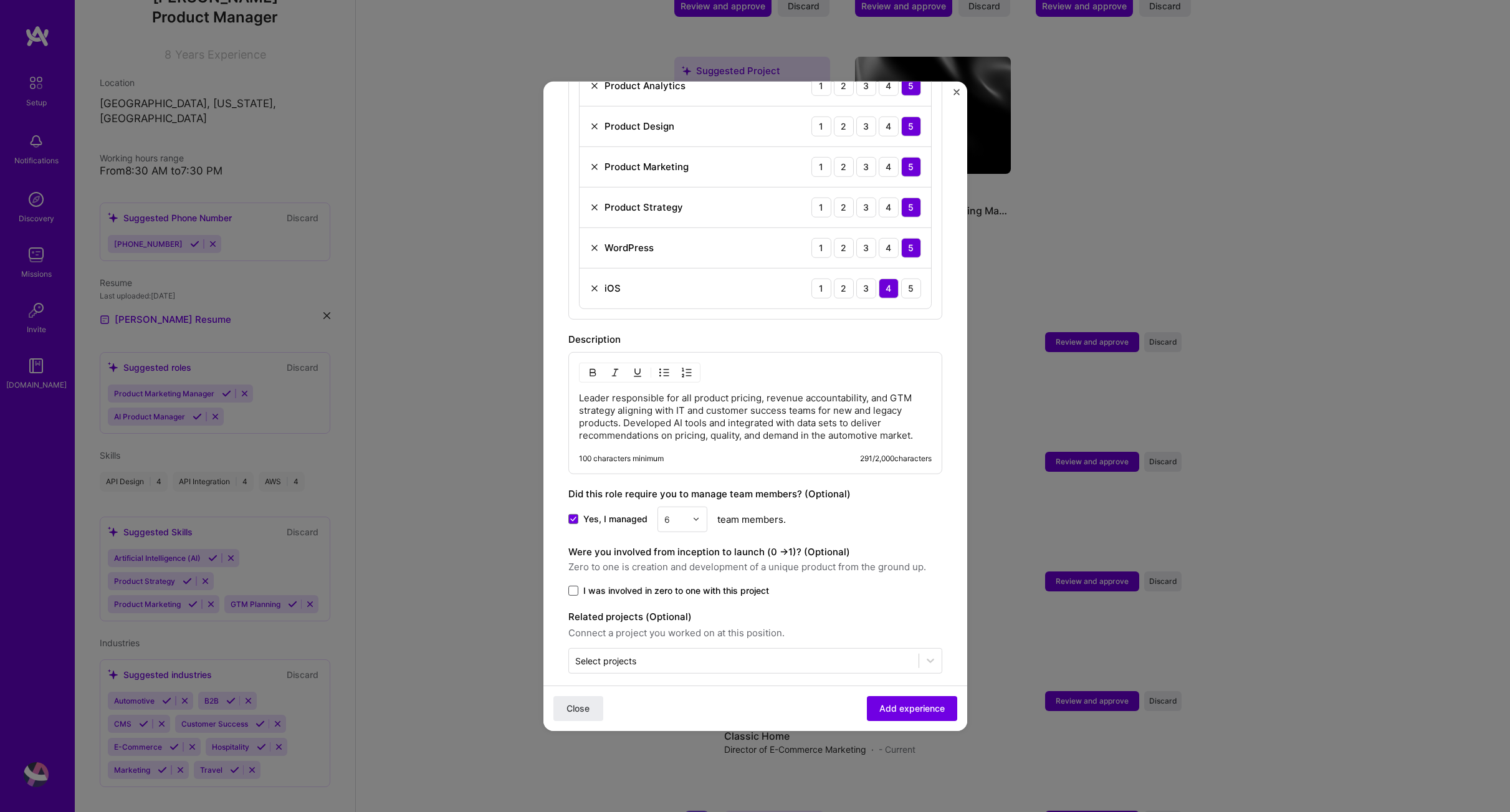
click at [0, 0] on input "I was involved in zero to one with this project" at bounding box center [0, 0] width 0 height 0
click at [673, 654] on input "text" at bounding box center [744, 660] width 337 height 13
click at [553, 630] on form "Adding suggested job This job is suggested based on your LinkedIn, resume or [D…" at bounding box center [755, 12] width 424 height 1463
click at [910, 707] on span "Add experience" at bounding box center [912, 709] width 65 height 13
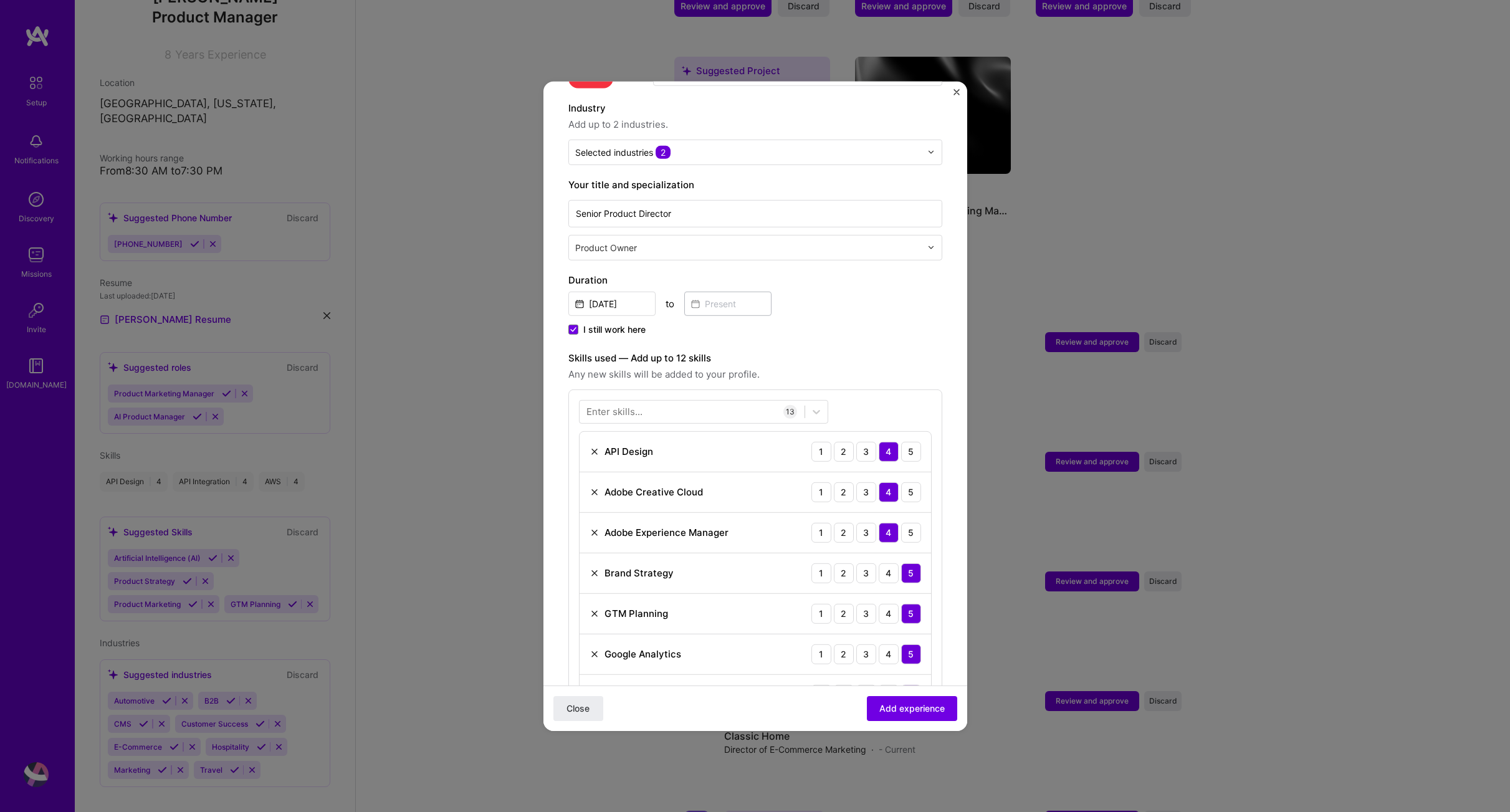
scroll to position [307, 0]
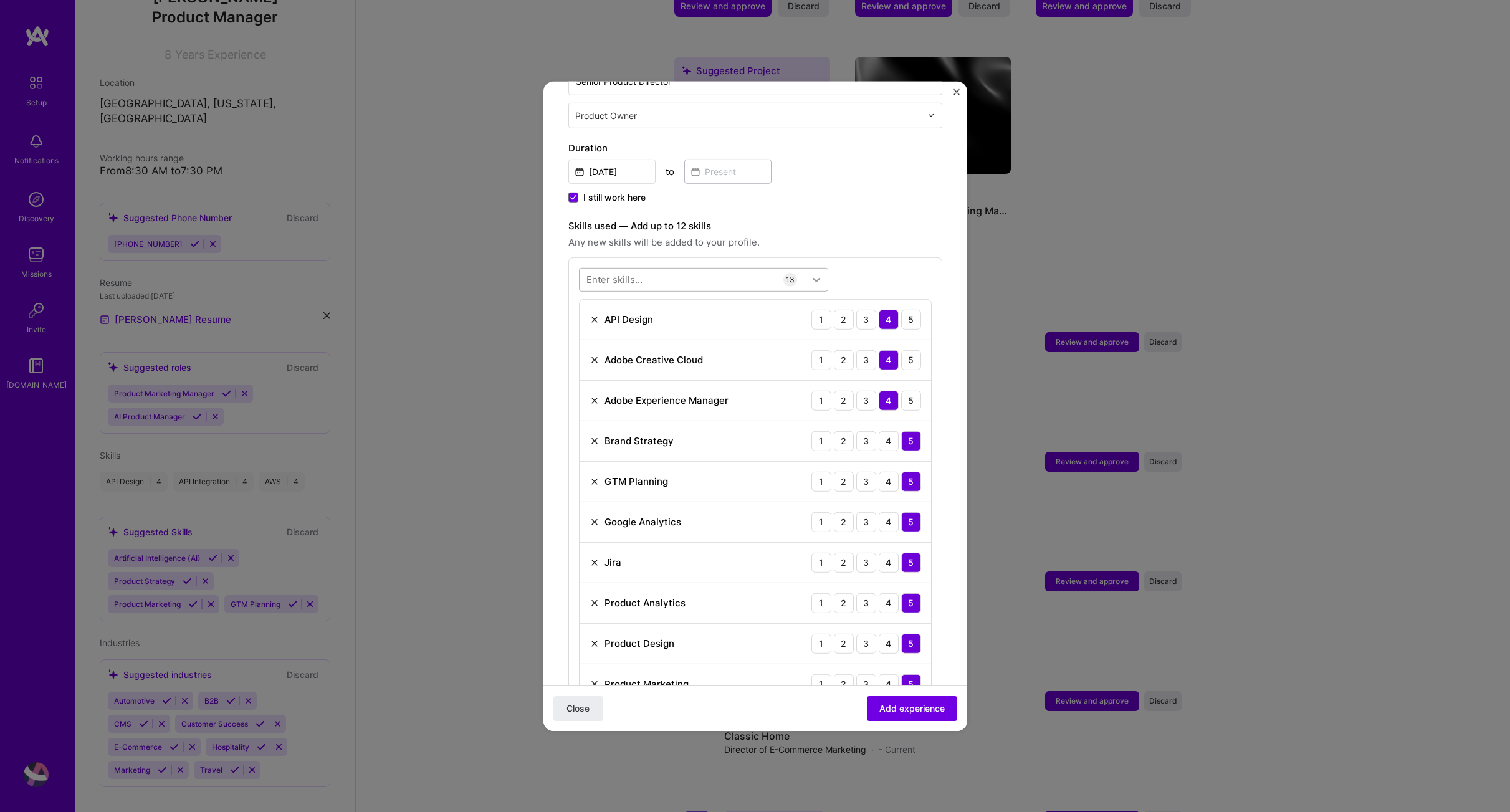
click at [815, 273] on icon at bounding box center [817, 280] width 13 height 13
click at [591, 369] on icon at bounding box center [591, 371] width 6 height 5
click at [0, 0] on input "checkbox" at bounding box center [0, 0] width 0 height 0
click at [897, 218] on label "Skills used — Add up to 12 skills" at bounding box center [755, 226] width 374 height 15
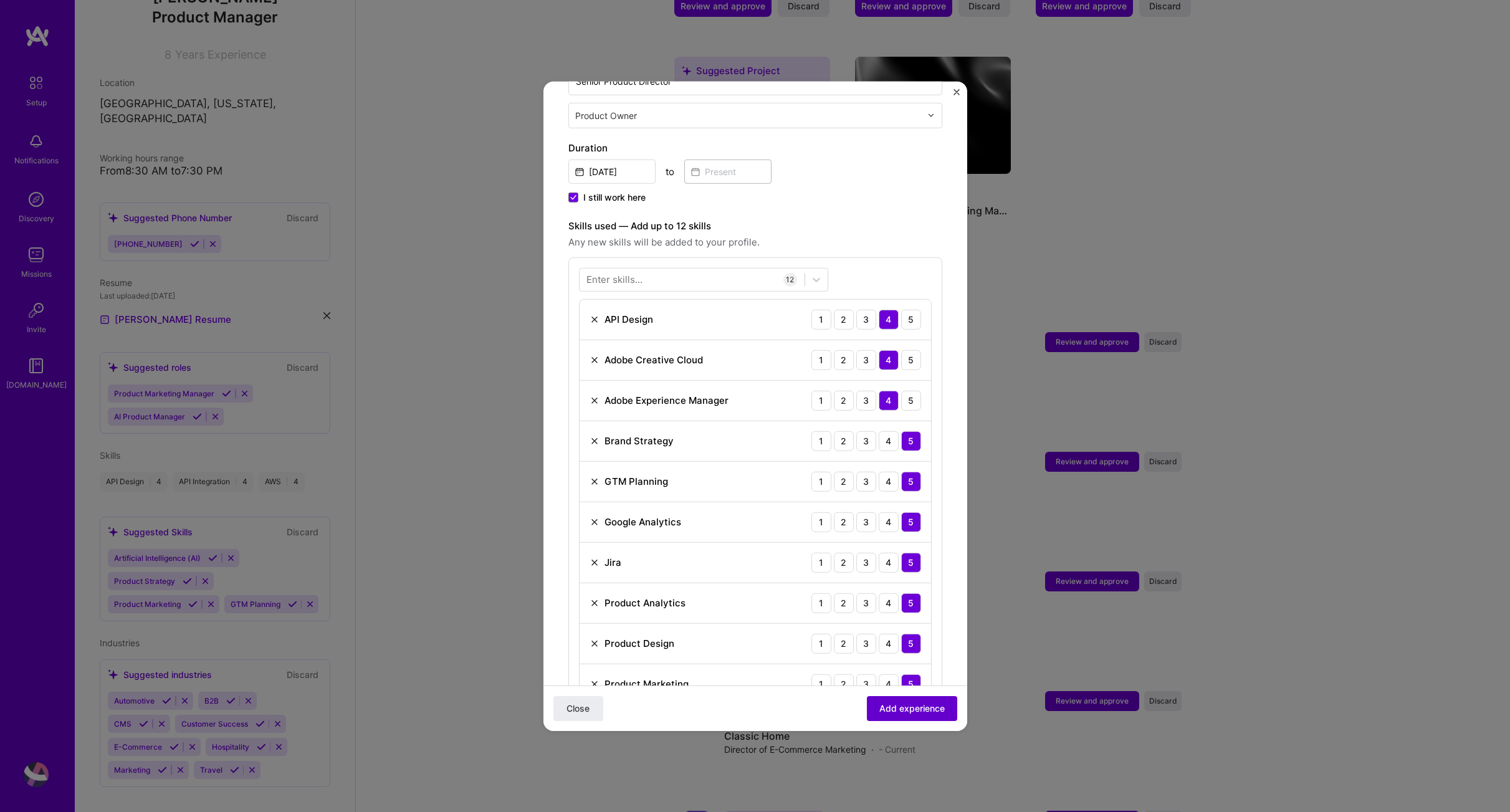
click at [898, 713] on span "Add experience" at bounding box center [912, 709] width 65 height 13
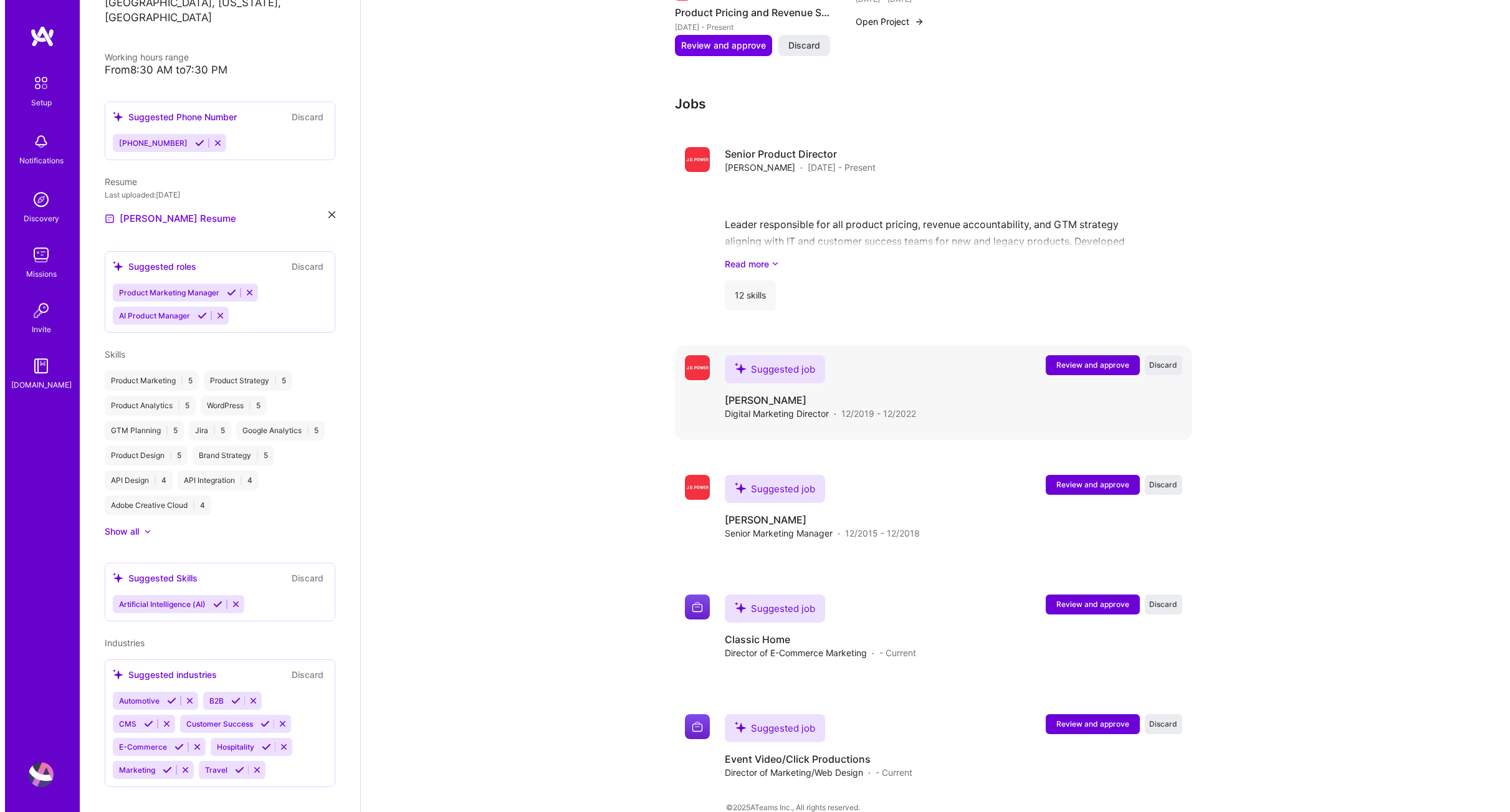
scroll to position [967, 0]
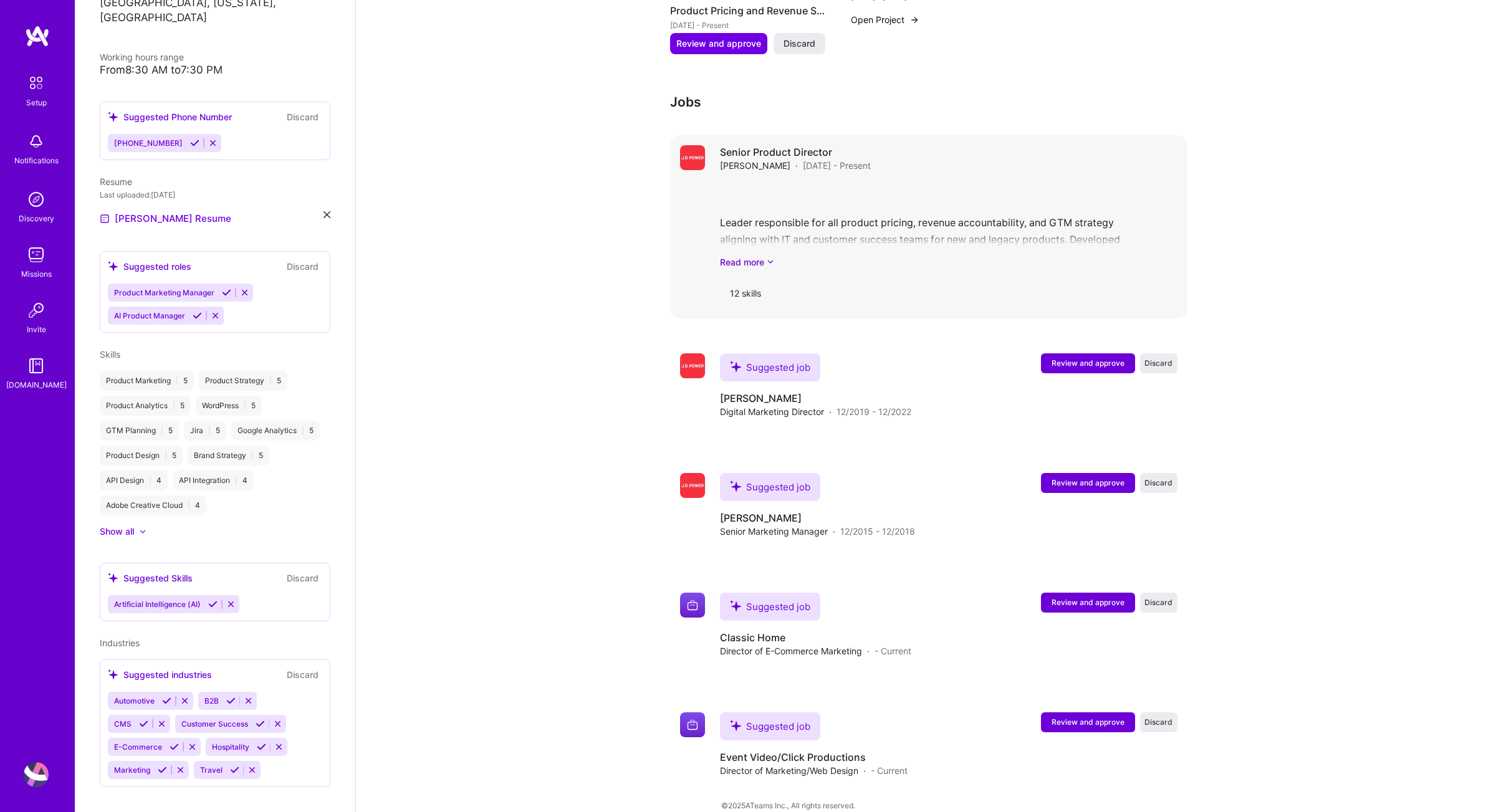
click at [855, 262] on div "Senior Product Director [PERSON_NAME] · [DATE] - Present Leader responsible for…" at bounding box center [948, 226] width 458 height 163
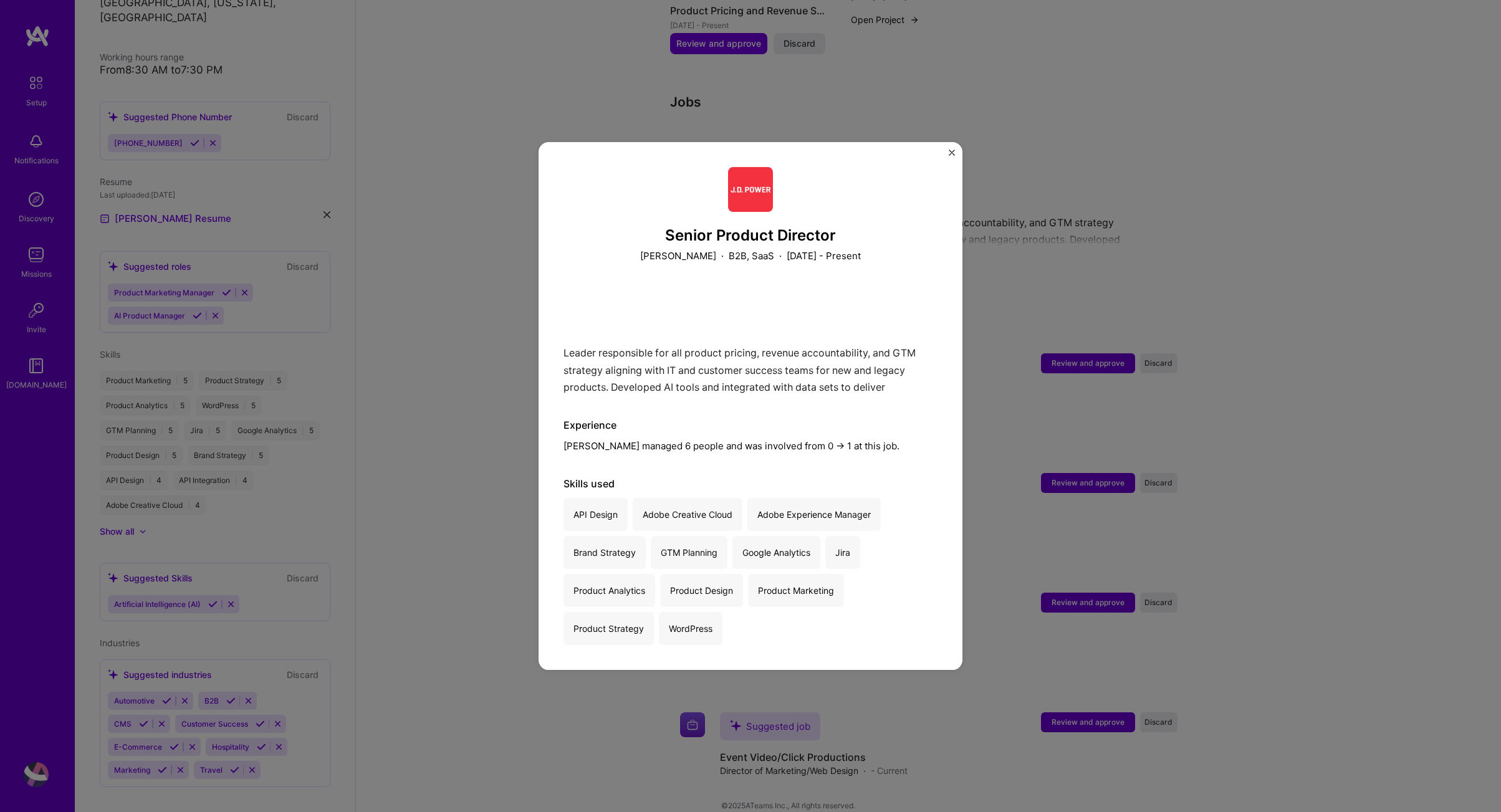
click at [952, 151] on img "Close" at bounding box center [951, 152] width 6 height 6
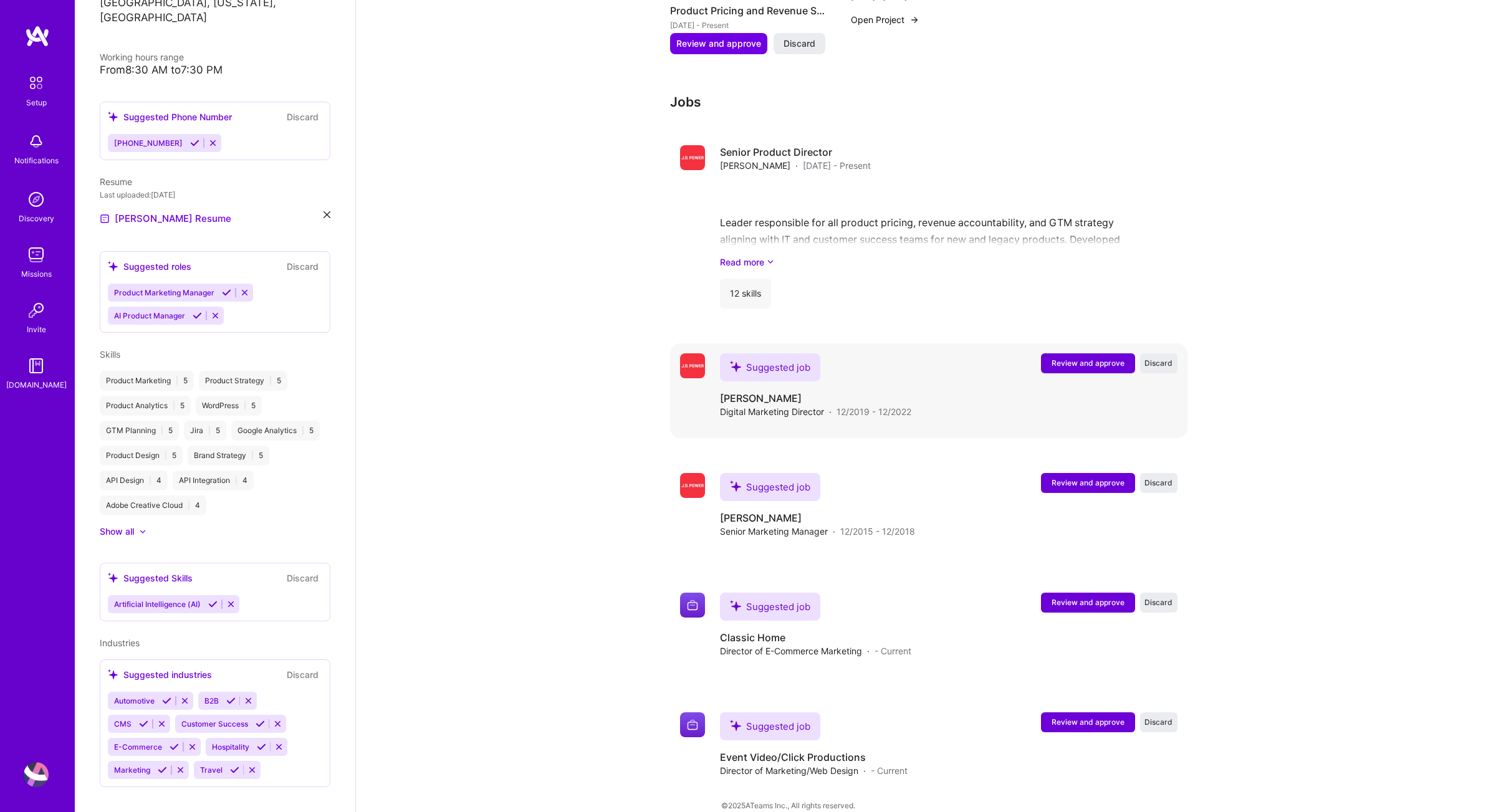
click at [1079, 358] on span "Review and approve" at bounding box center [1088, 364] width 73 height 11
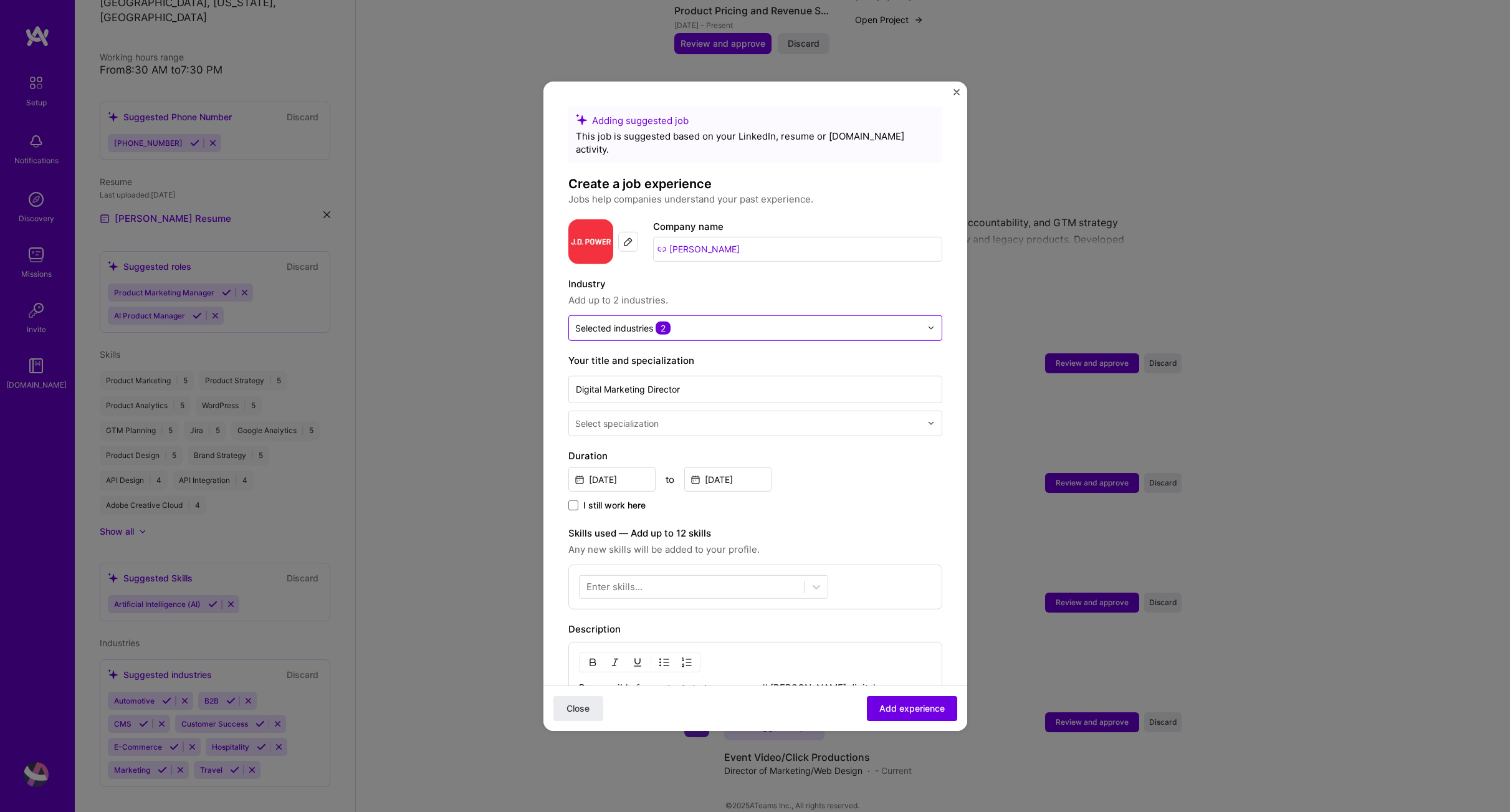
click at [703, 323] on div "Selected industries 2" at bounding box center [748, 328] width 358 height 24
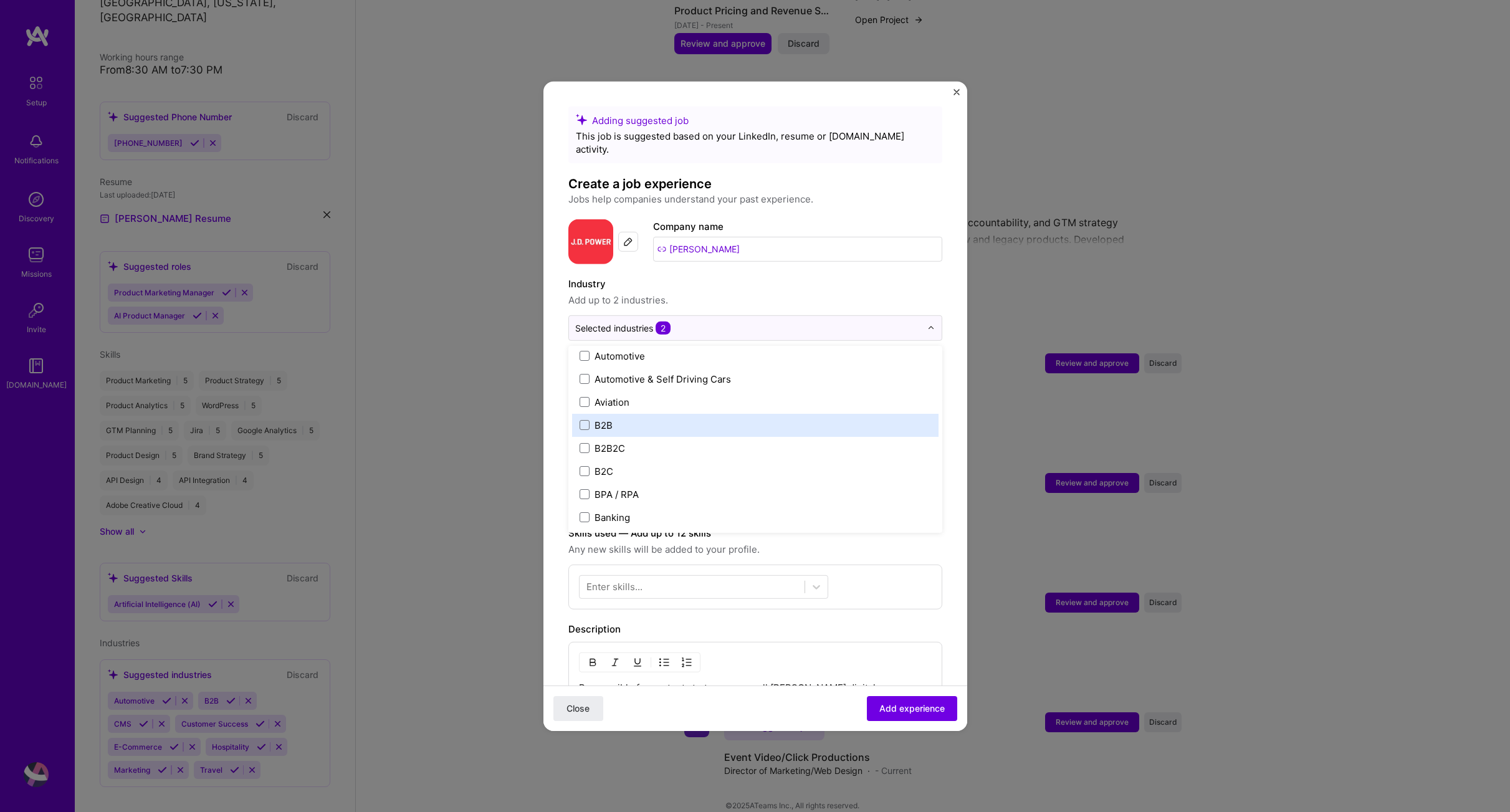
scroll to position [284, 0]
click at [582, 418] on span at bounding box center [585, 423] width 10 height 10
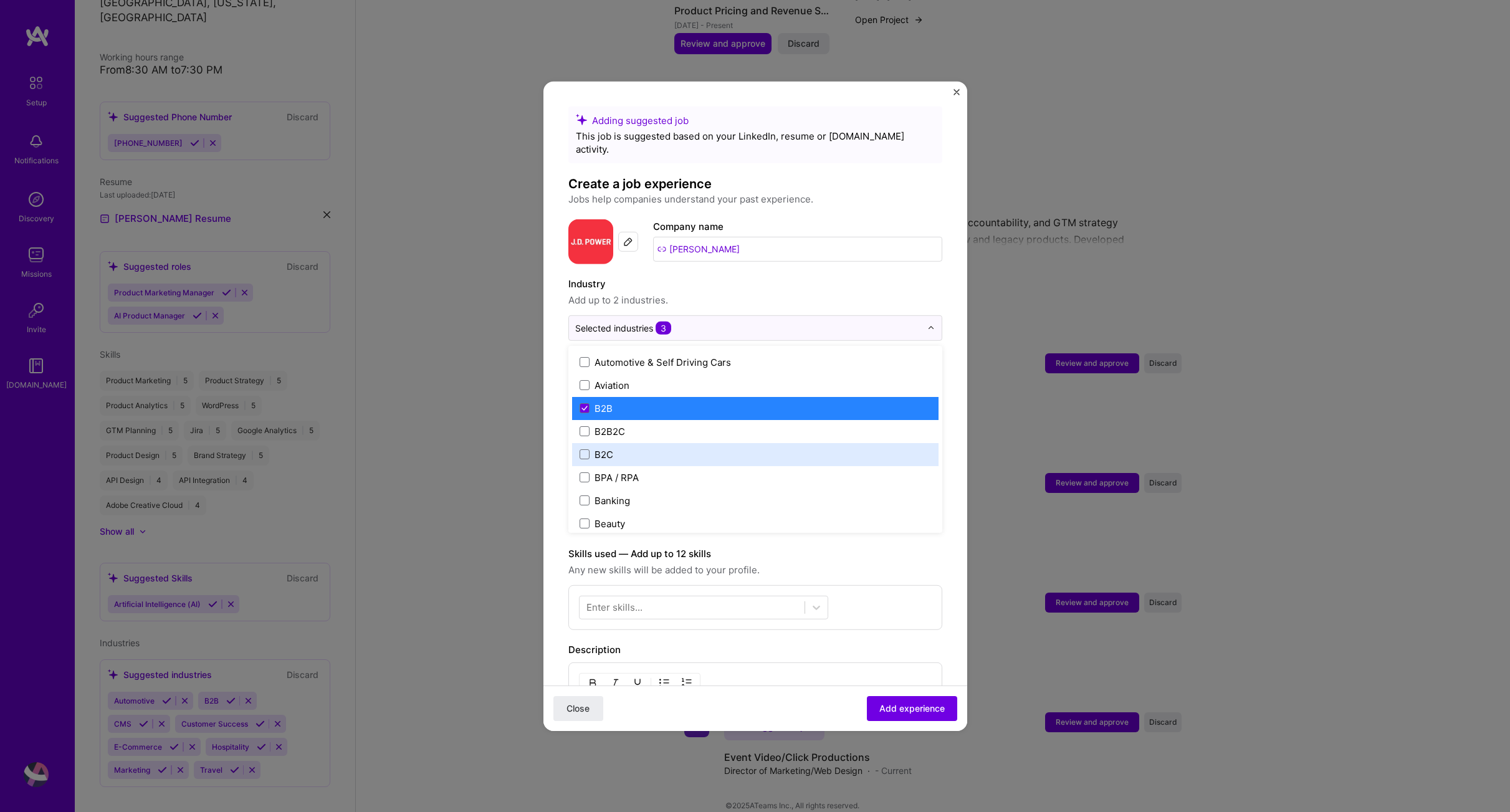
scroll to position [379, 0]
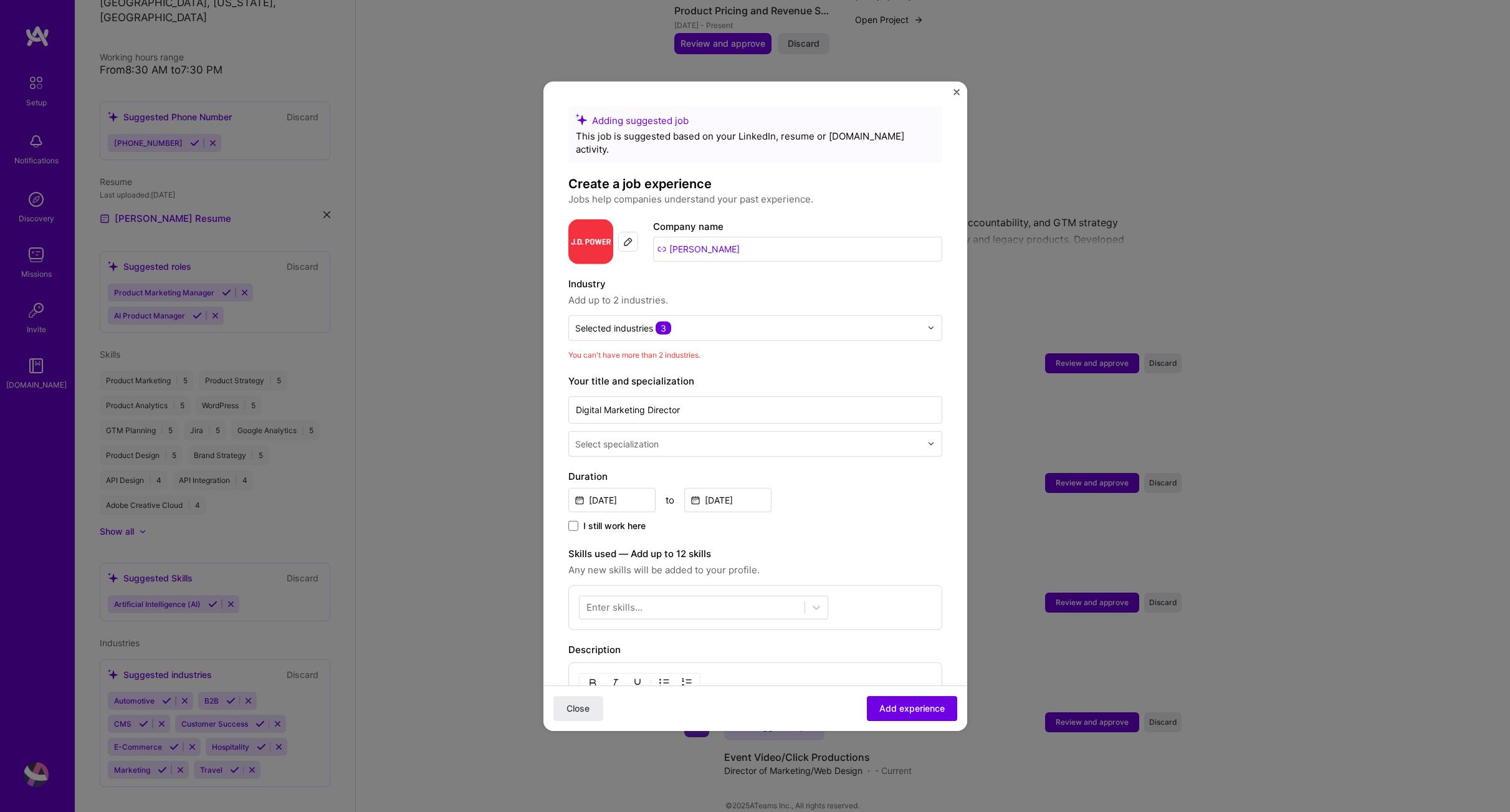
click at [918, 546] on label "Skills used — Add up to 12 skills" at bounding box center [755, 553] width 374 height 15
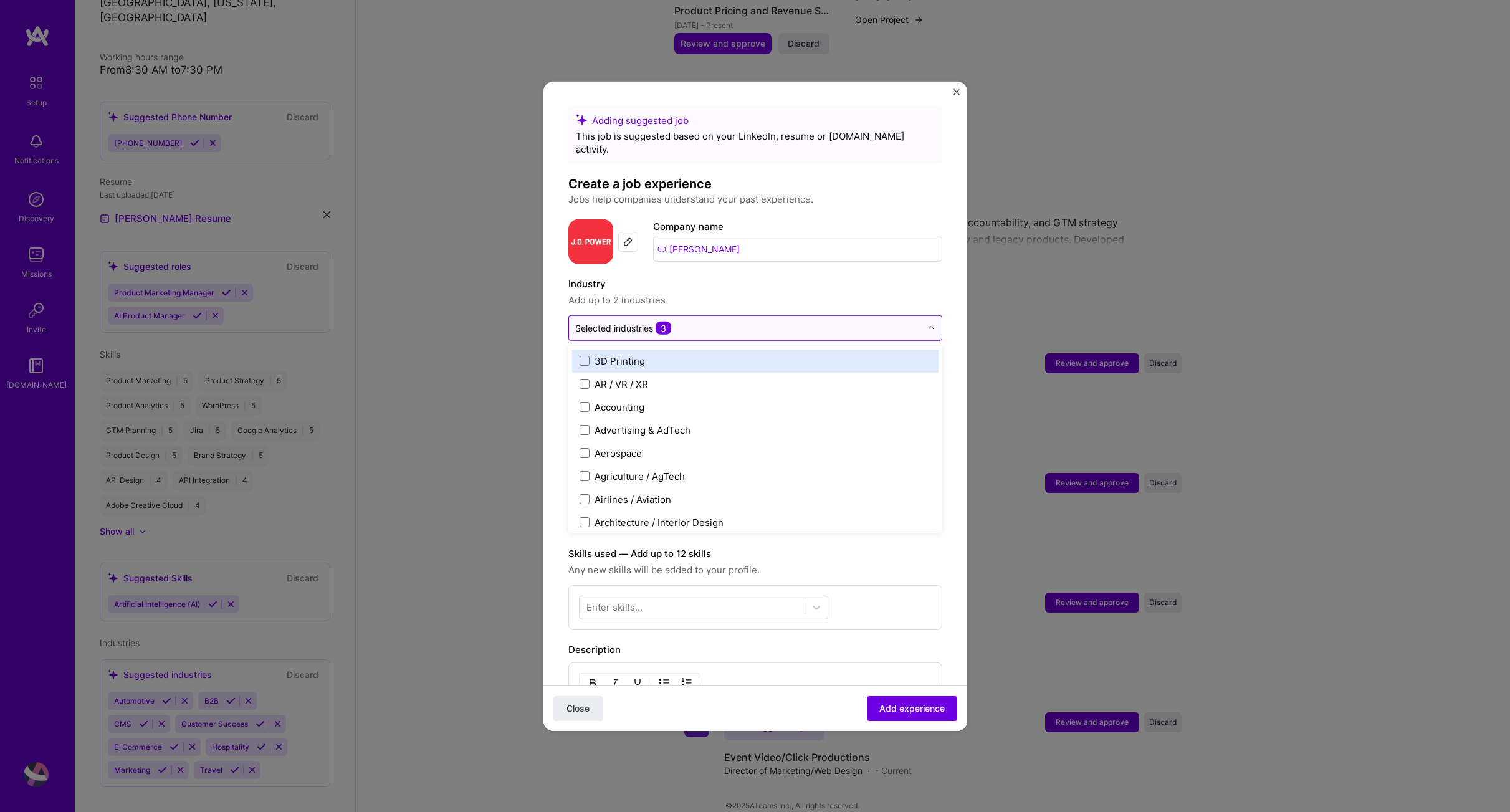
click at [747, 323] on div "Selected industries 3" at bounding box center [748, 328] width 358 height 24
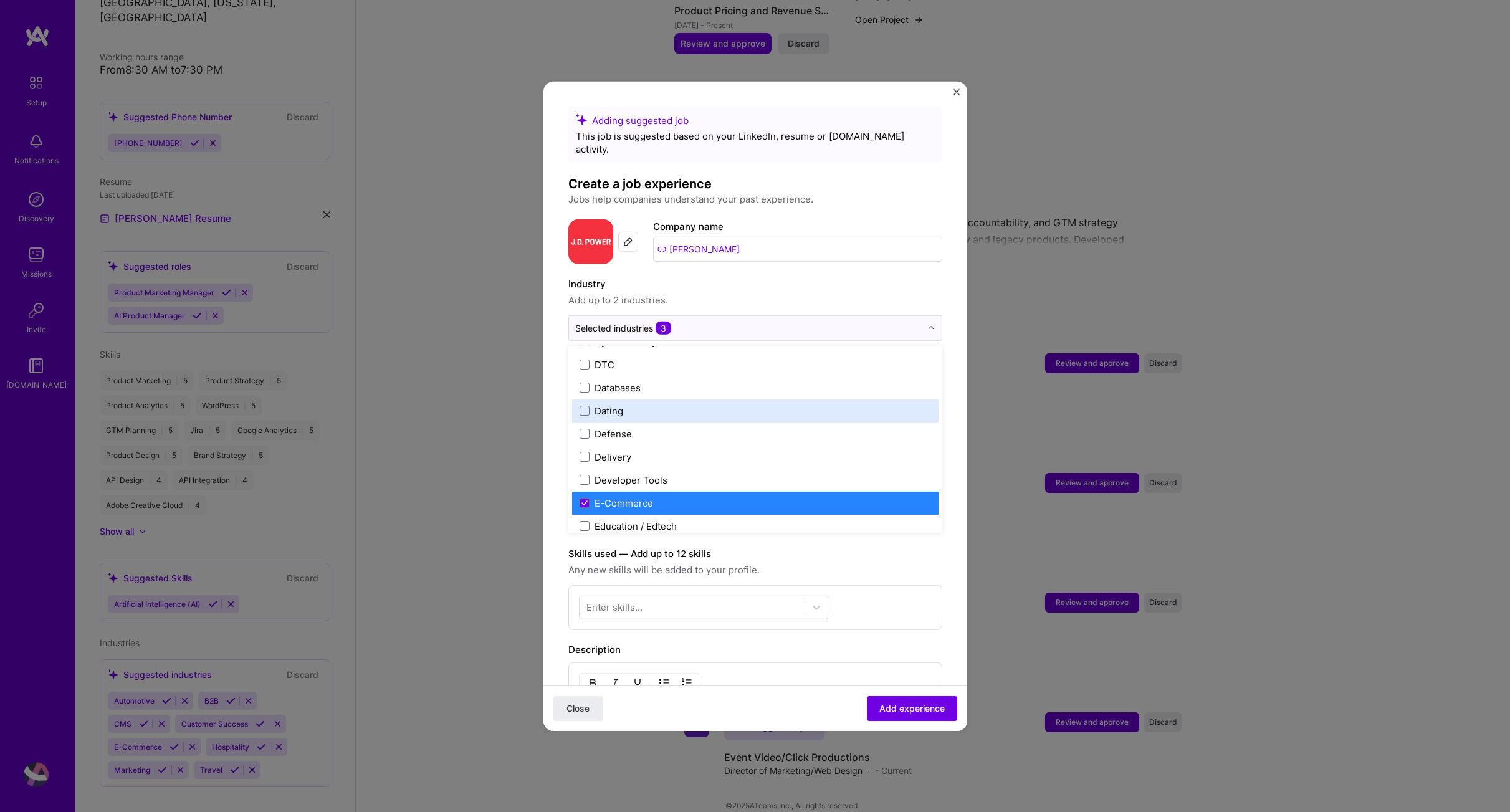
scroll to position [1054, 0]
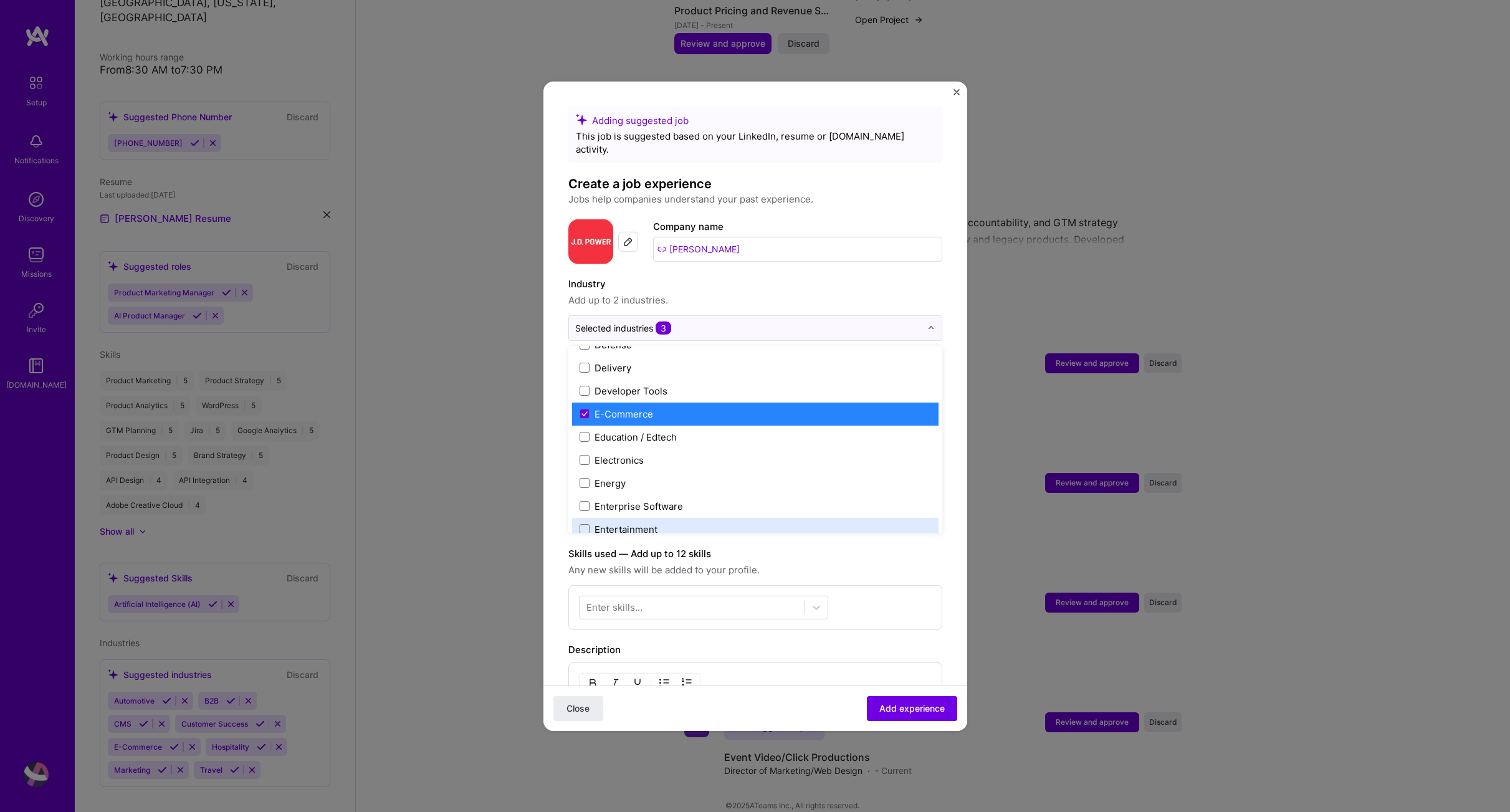
click at [865, 546] on label "Skills used — Add up to 12 skills" at bounding box center [755, 553] width 374 height 15
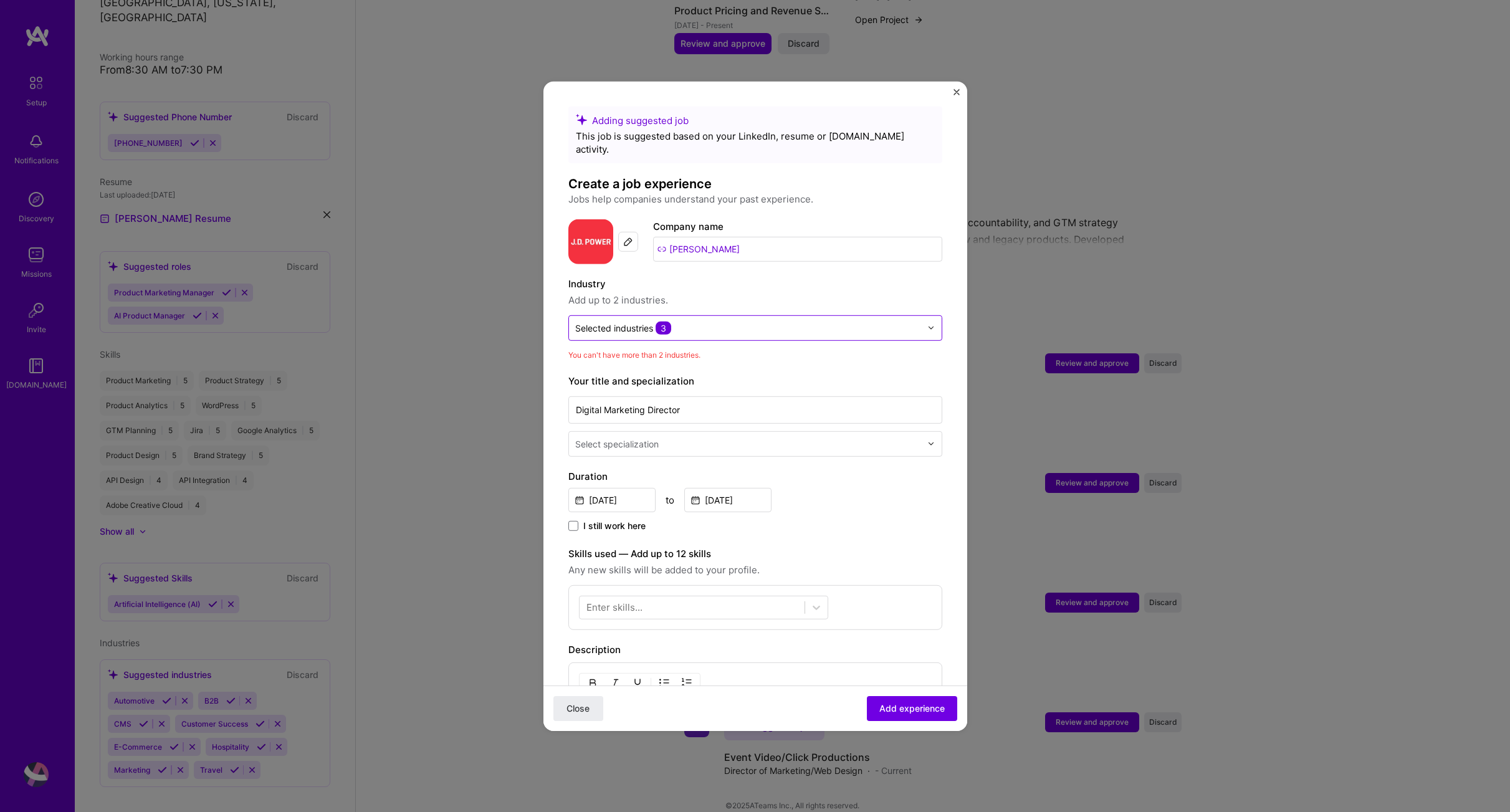
click at [711, 321] on input "text" at bounding box center [749, 328] width 346 height 13
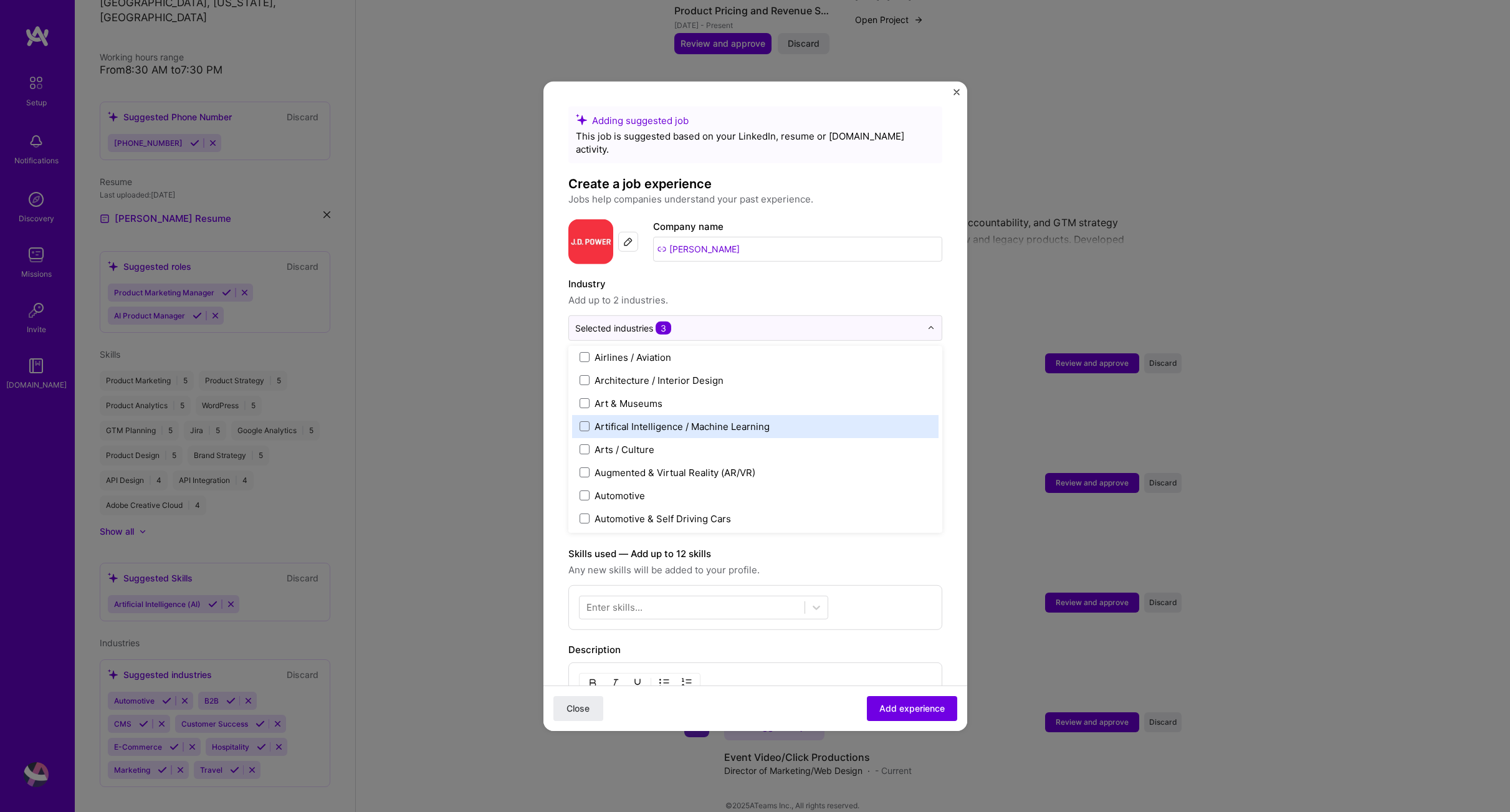
scroll to position [273, 0]
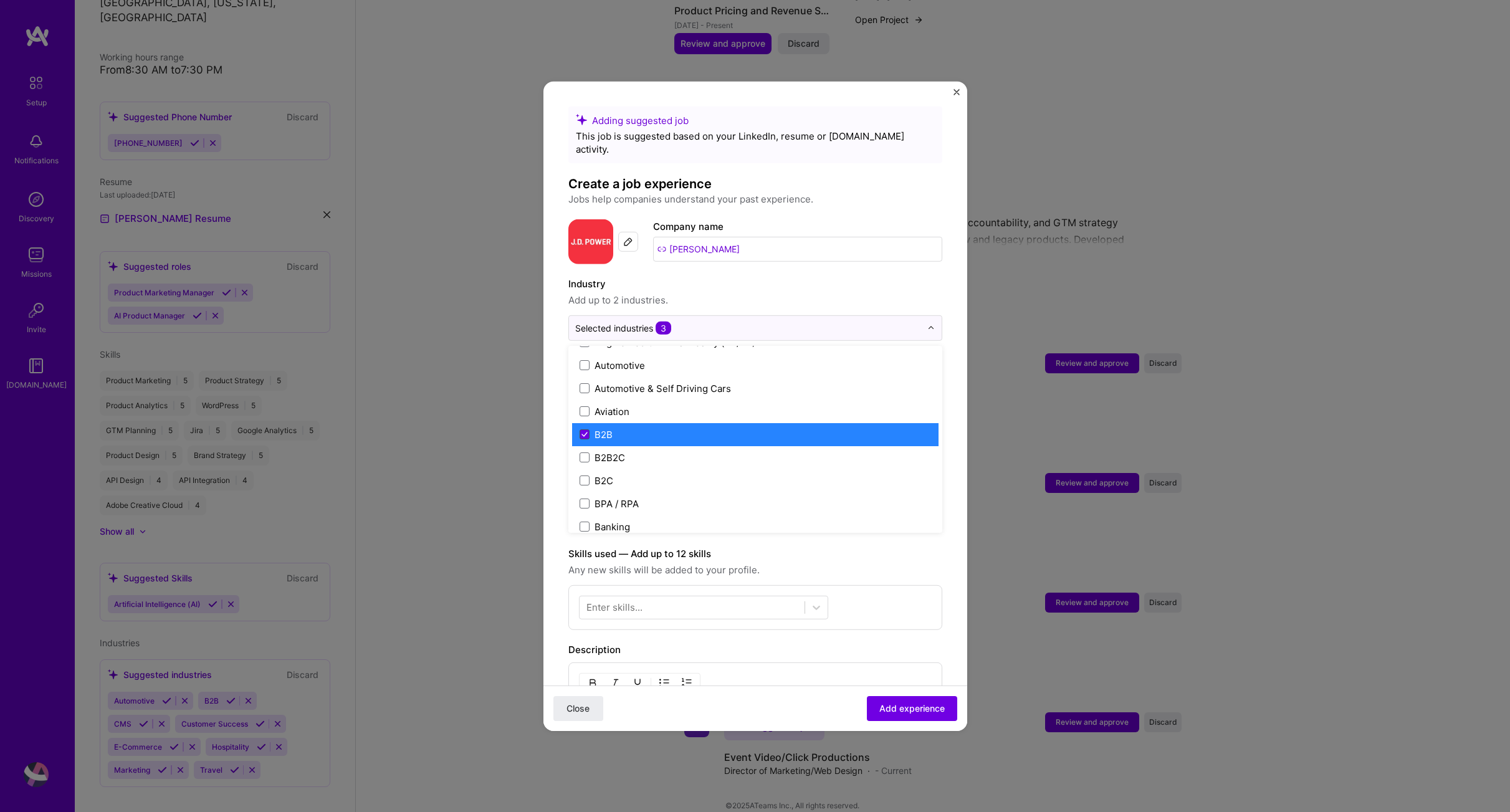
click at [586, 433] on icon at bounding box center [584, 435] width 5 height 4
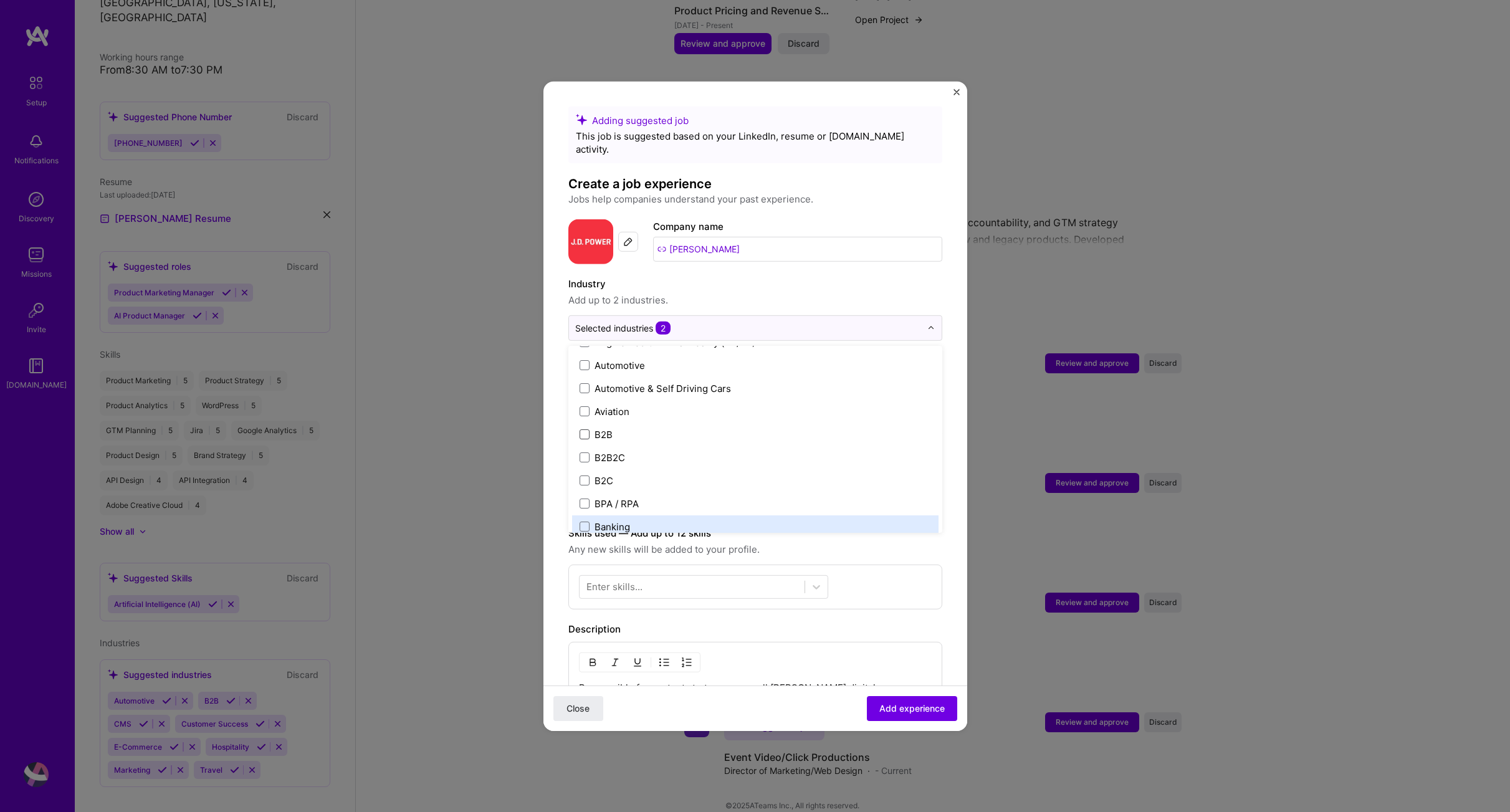
click at [929, 541] on span "Any new skills will be added to your profile." at bounding box center [755, 549] width 374 height 15
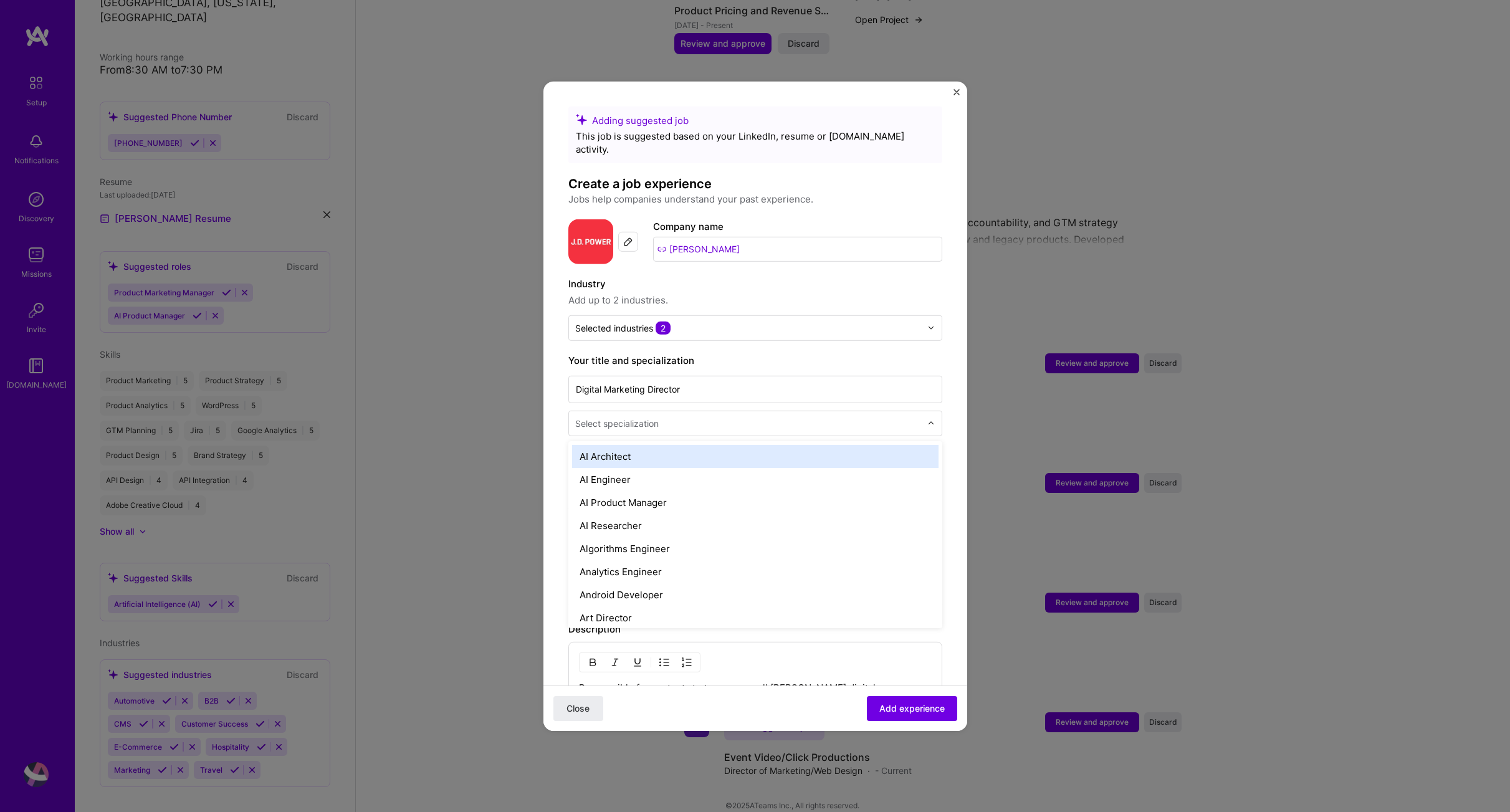
click at [677, 417] on div at bounding box center [749, 423] width 348 height 16
click at [647, 450] on div "Online Marketing Expert" at bounding box center [755, 461] width 366 height 23
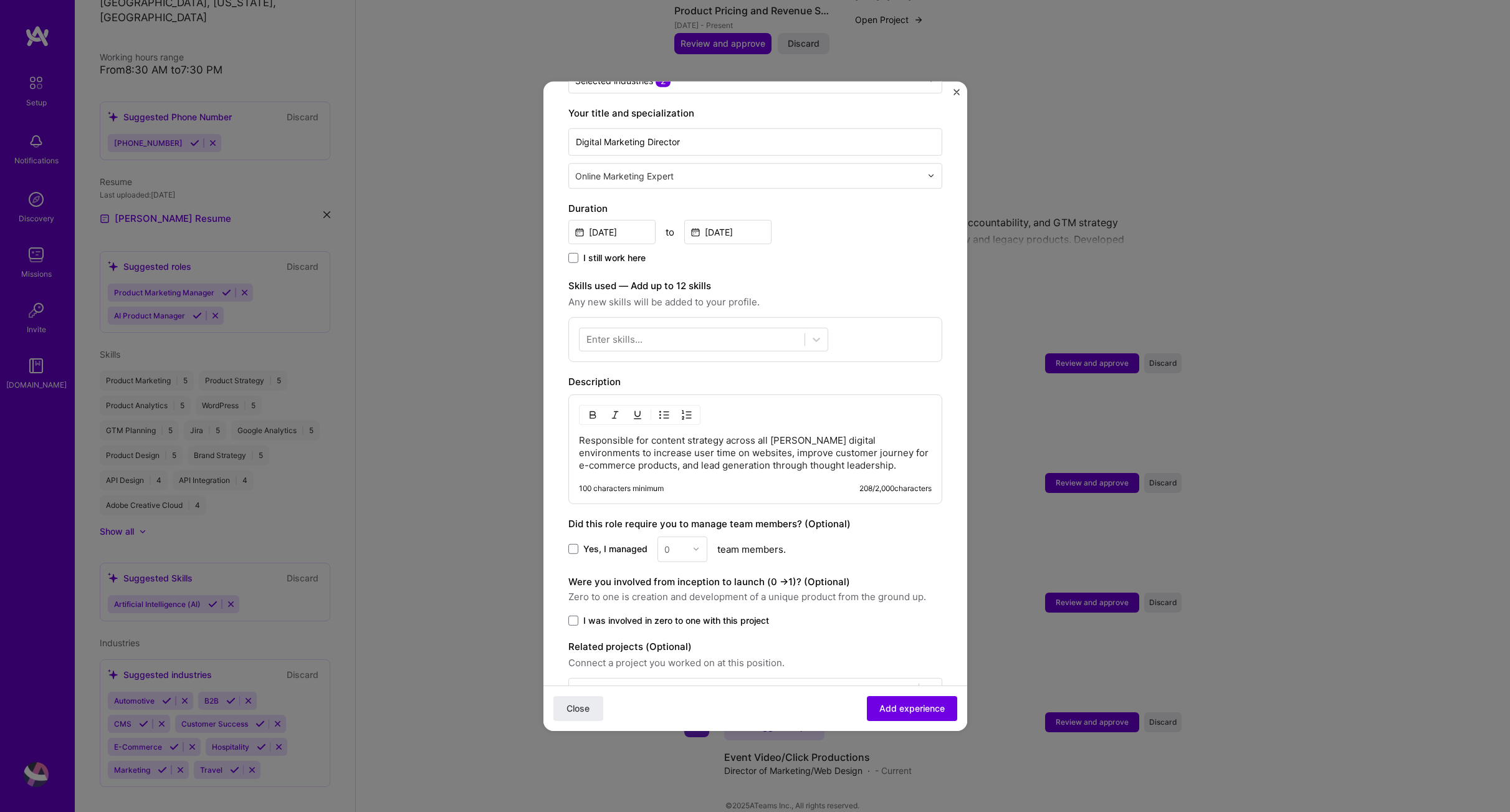
scroll to position [277, 0]
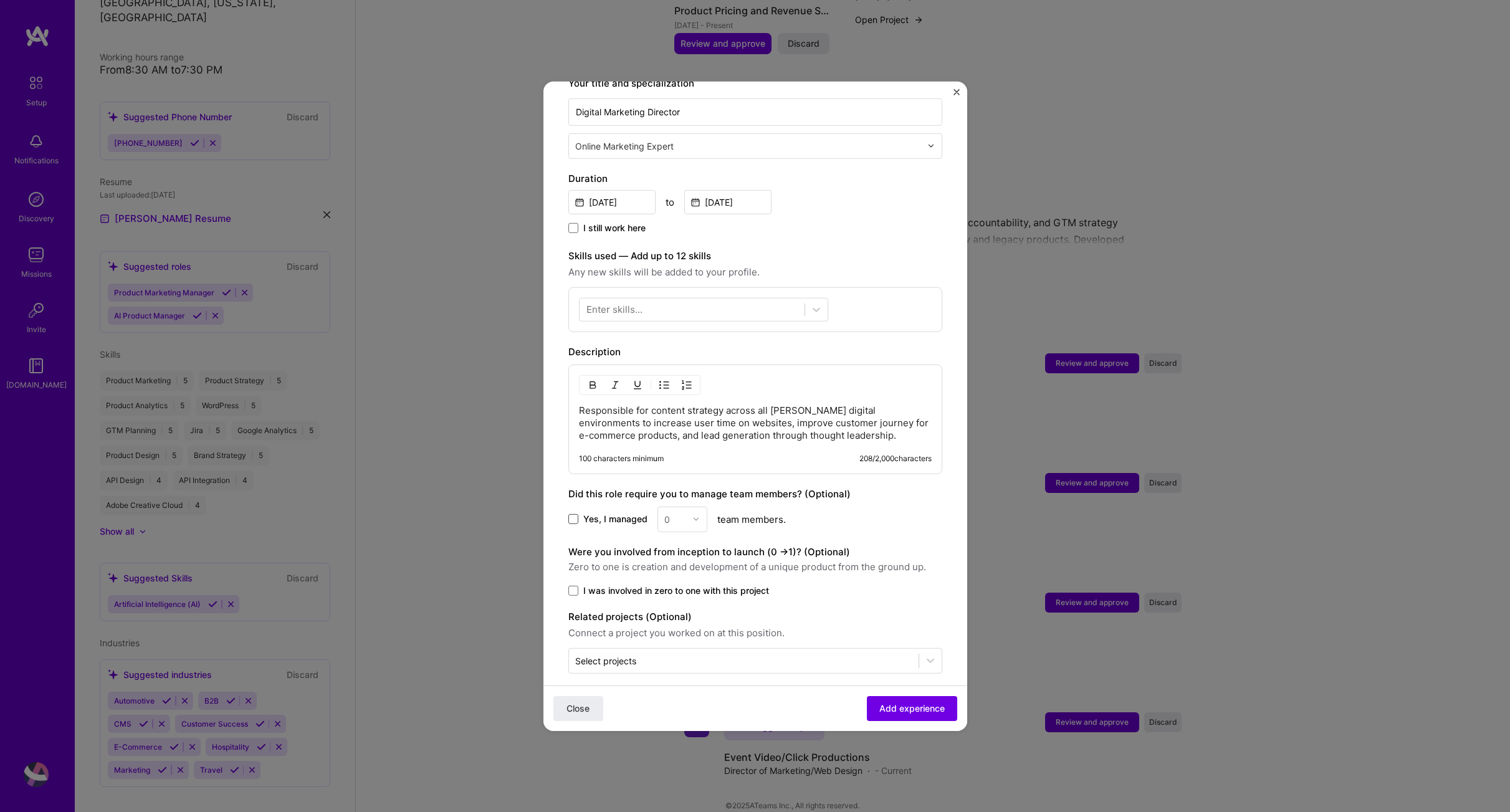
click at [573, 514] on span at bounding box center [573, 518] width 10 height 10
click at [0, 0] on input "Yes, I managed" at bounding box center [0, 0] width 0 height 0
click at [700, 511] on div at bounding box center [700, 518] width 15 height 24
click at [679, 586] on div "3" at bounding box center [682, 597] width 42 height 23
click at [577, 586] on span at bounding box center [573, 590] width 10 height 10
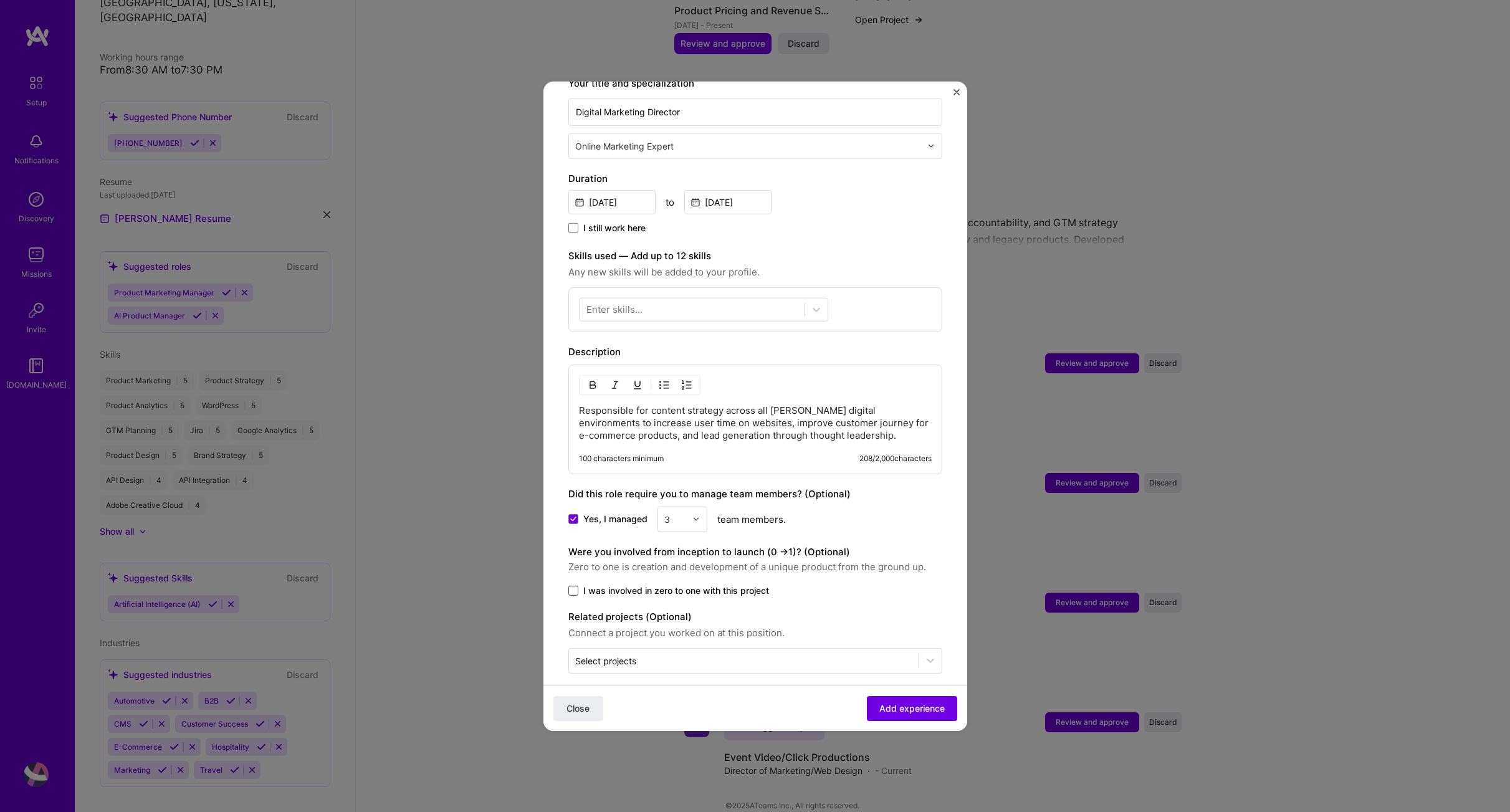
click at [0, 0] on input "I was involved in zero to one with this project" at bounding box center [0, 0] width 0 height 0
click at [879, 707] on span "Add experience" at bounding box center [912, 709] width 65 height 13
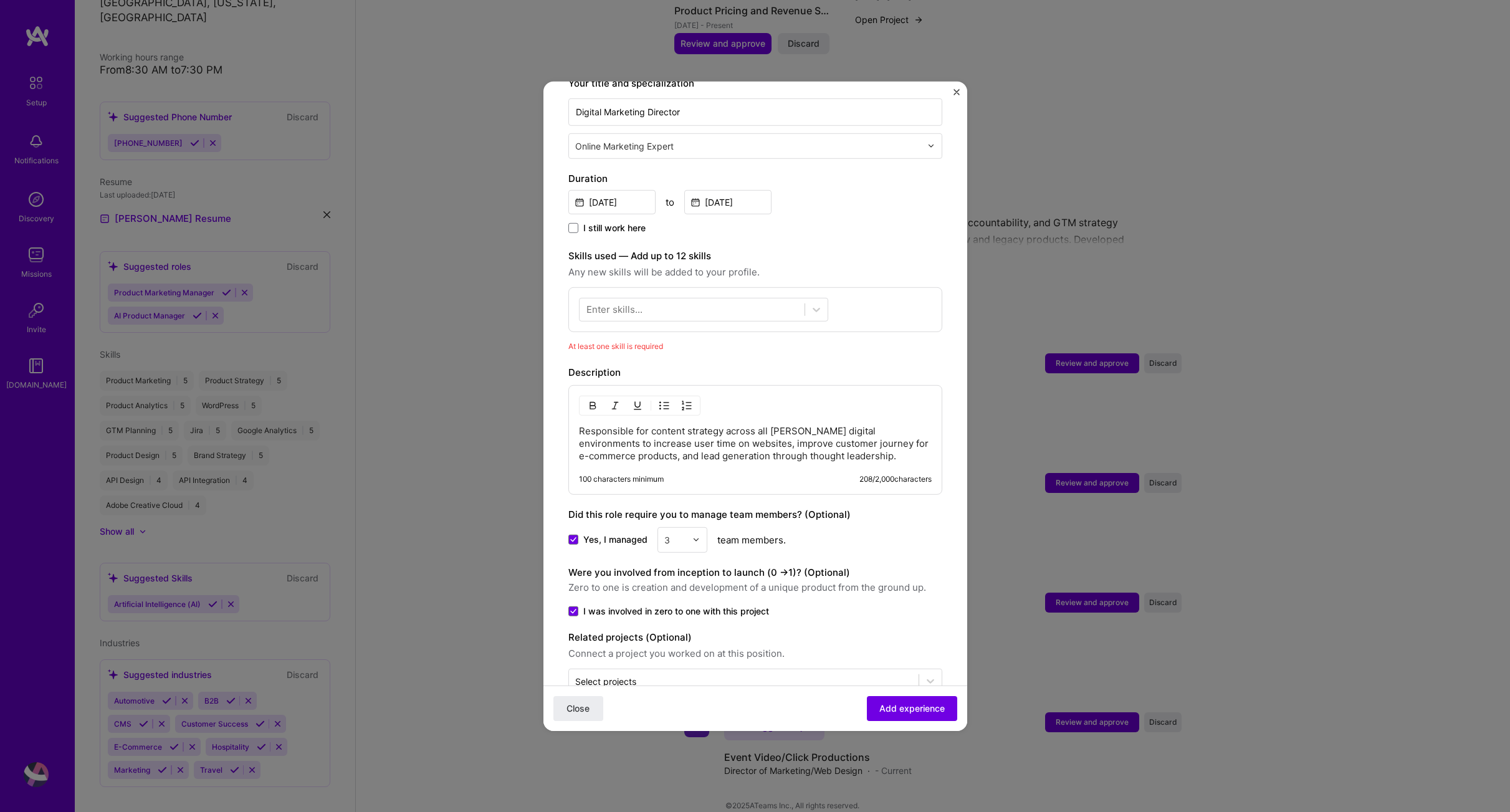
scroll to position [265, 0]
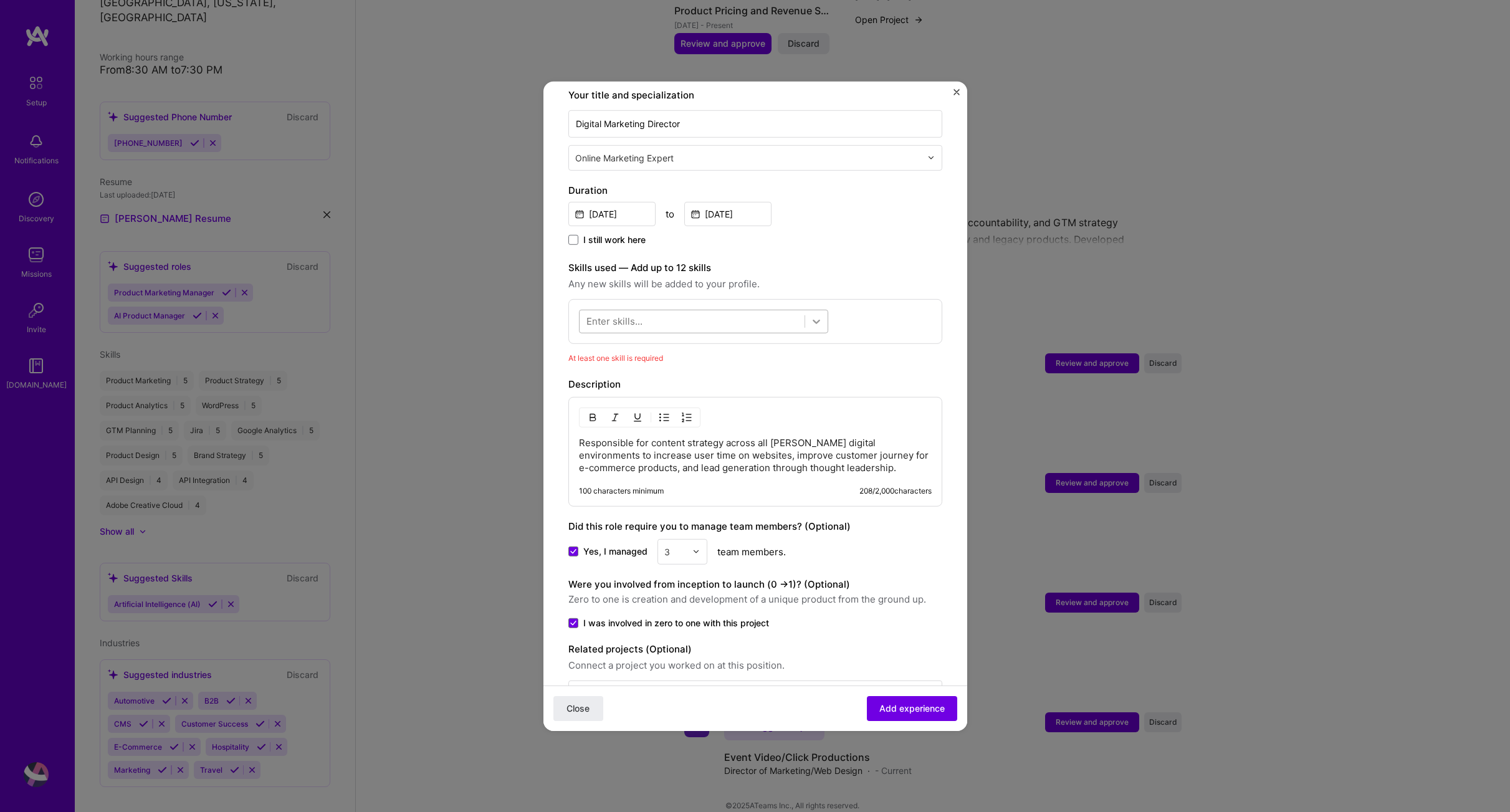
click at [817, 319] on icon at bounding box center [817, 321] width 7 height 5
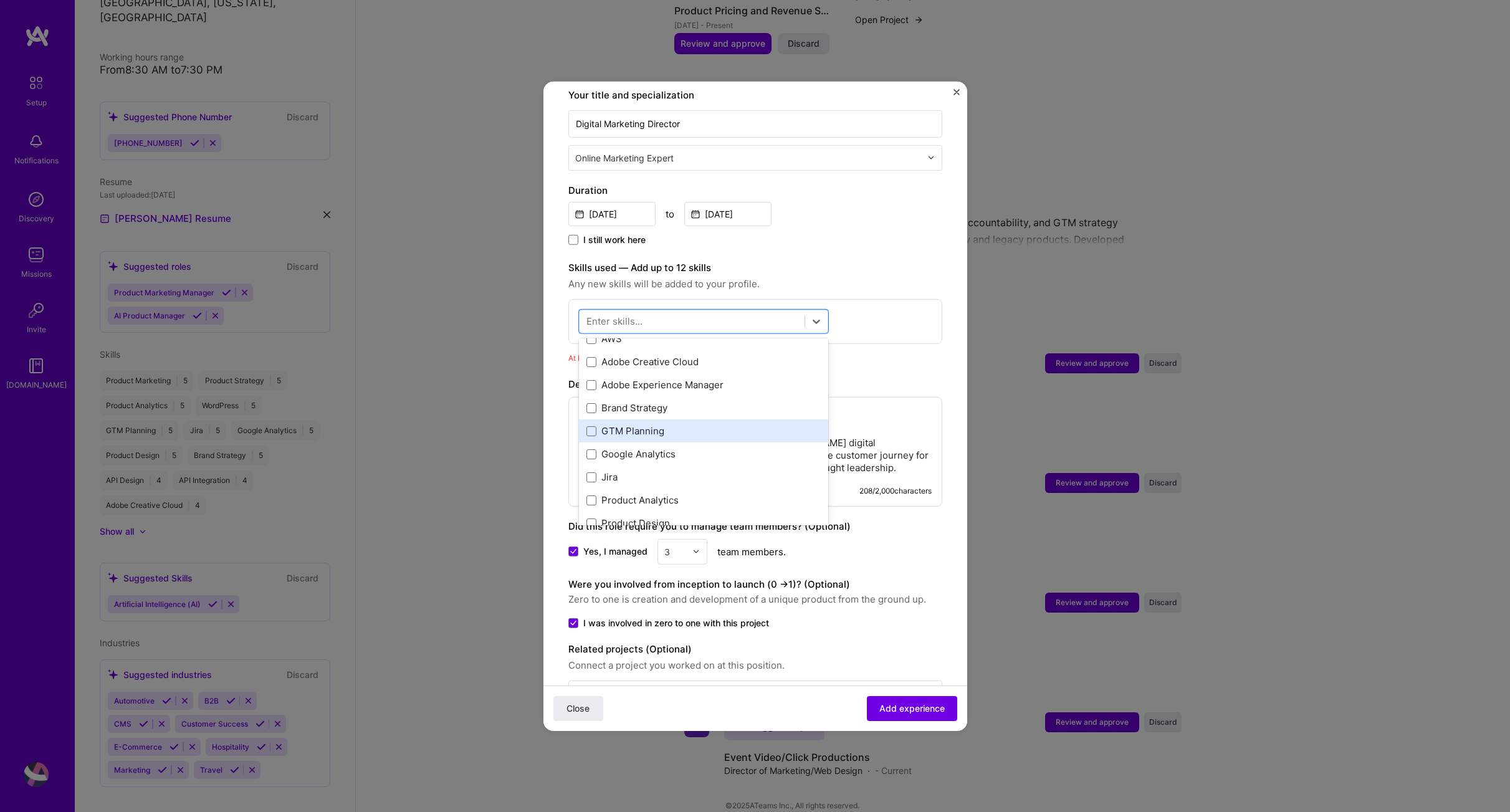
scroll to position [83, 0]
click at [589, 377] on span at bounding box center [591, 381] width 10 height 10
click at [0, 0] on input "checkbox" at bounding box center [0, 0] width 0 height 0
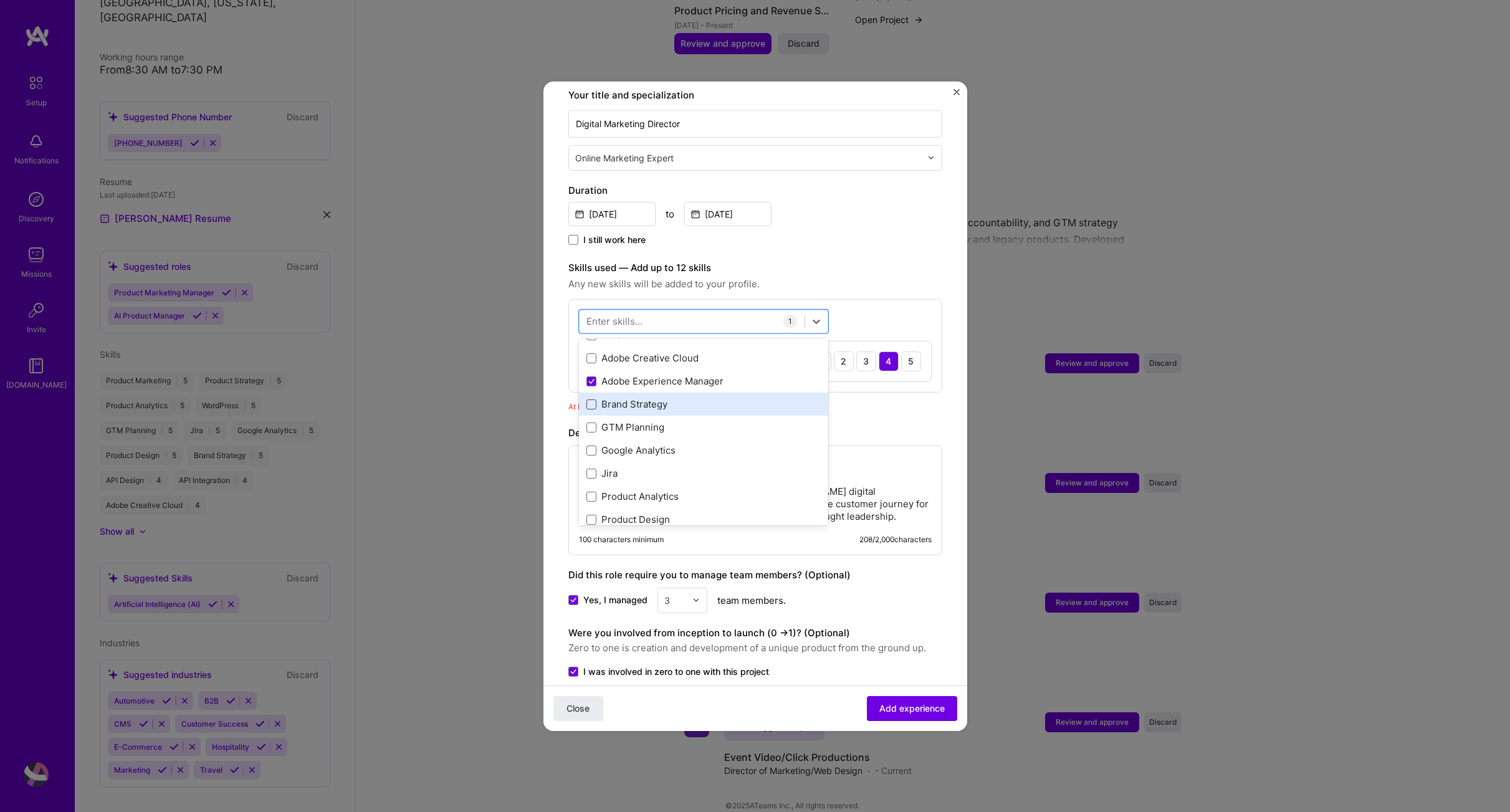
click at [590, 400] on span at bounding box center [591, 404] width 10 height 10
click at [0, 0] on input "checkbox" at bounding box center [0, 0] width 0 height 0
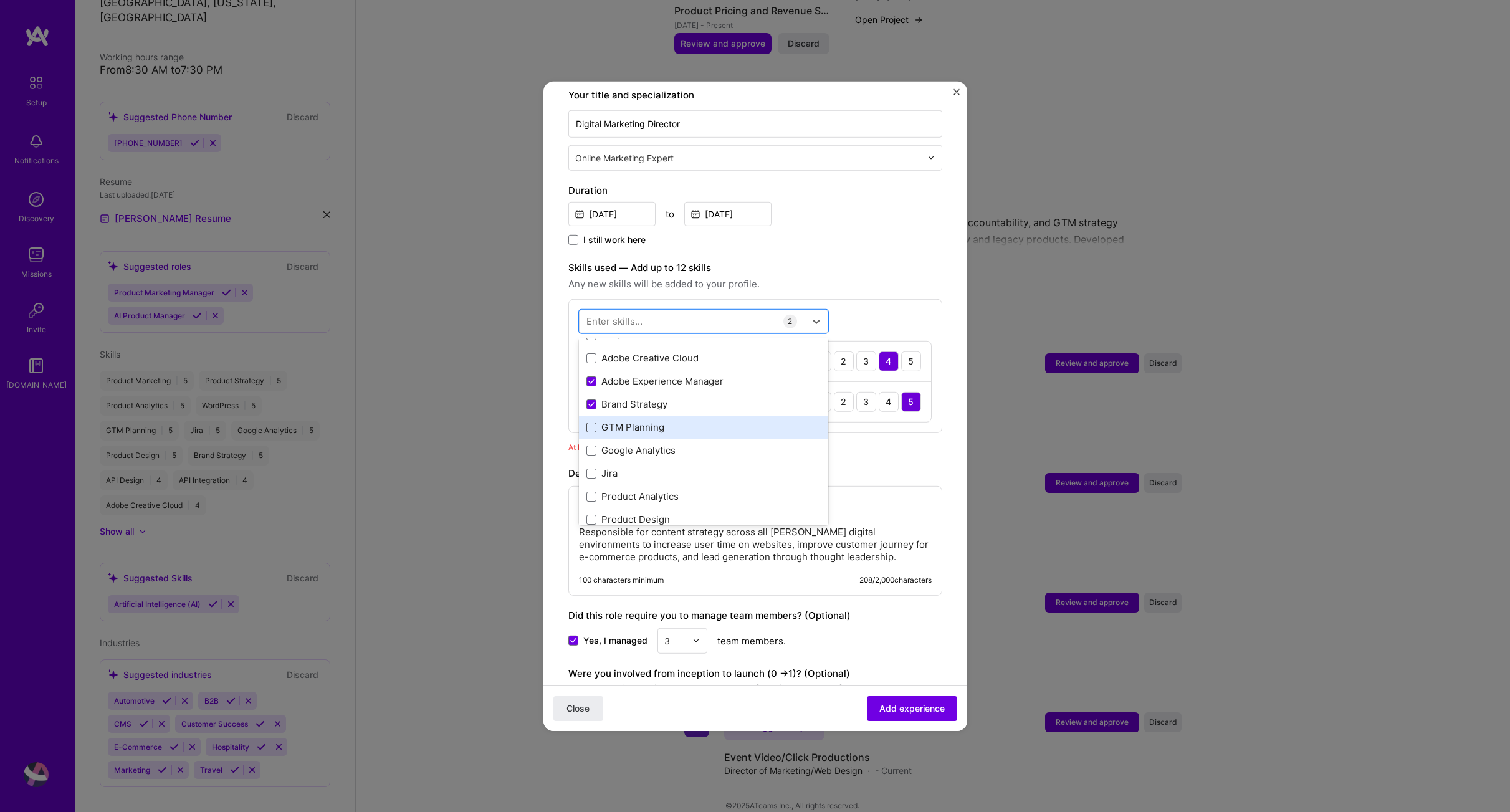
click at [589, 423] on span at bounding box center [591, 427] width 10 height 10
click at [0, 0] on input "checkbox" at bounding box center [0, 0] width 0 height 0
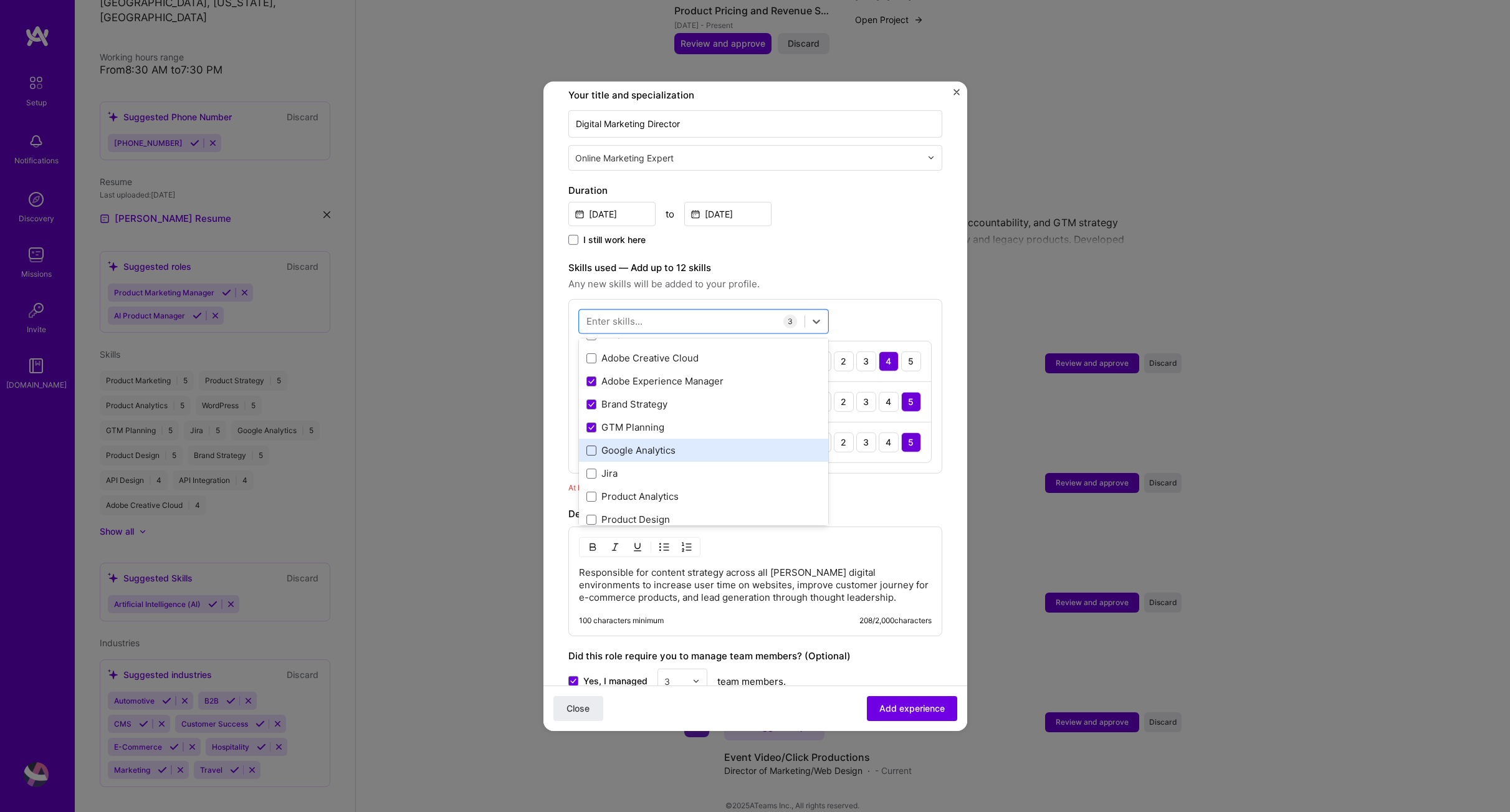
click at [593, 446] on span at bounding box center [591, 450] width 10 height 10
click at [0, 0] on input "checkbox" at bounding box center [0, 0] width 0 height 0
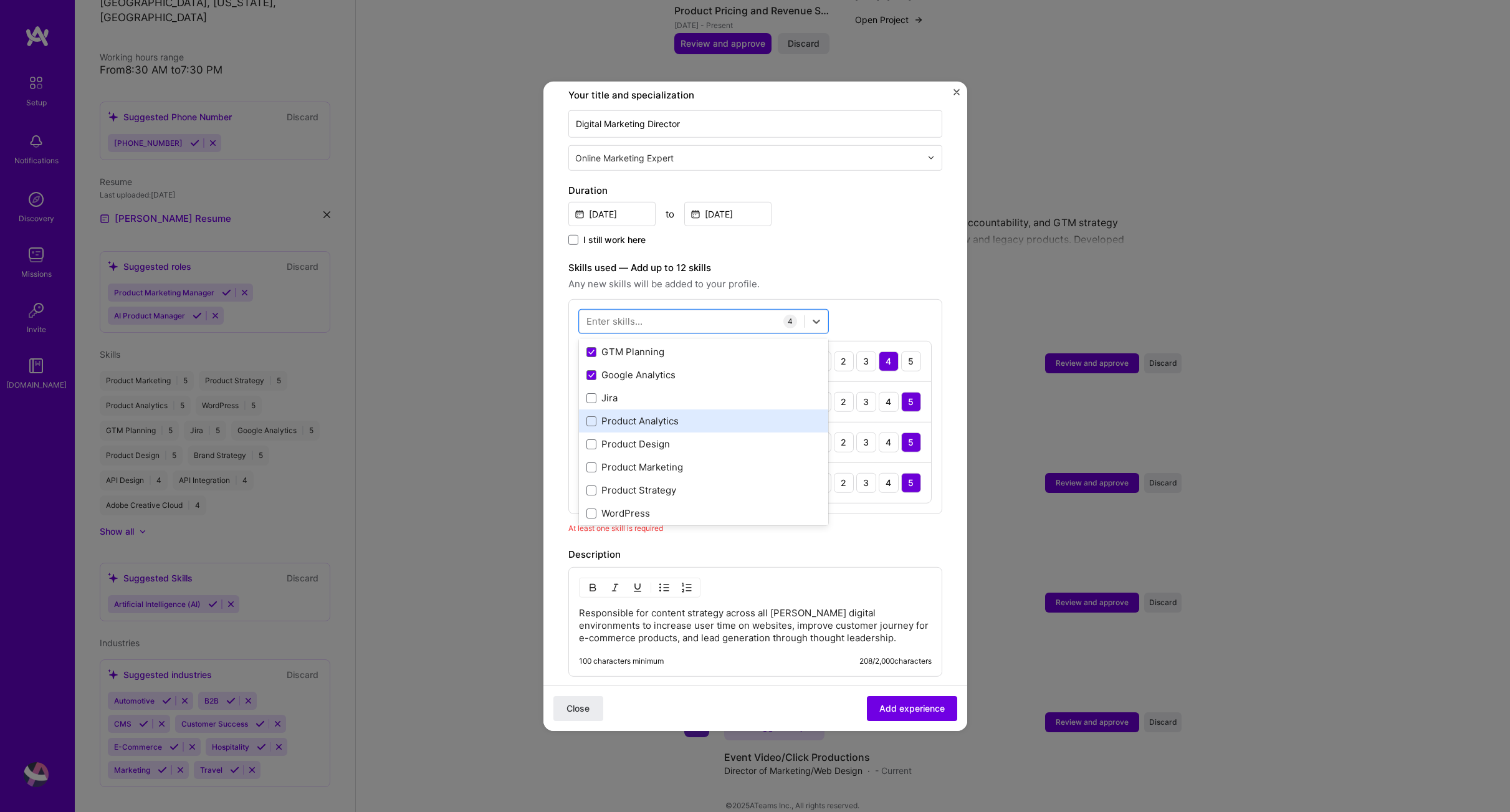
scroll to position [166, 0]
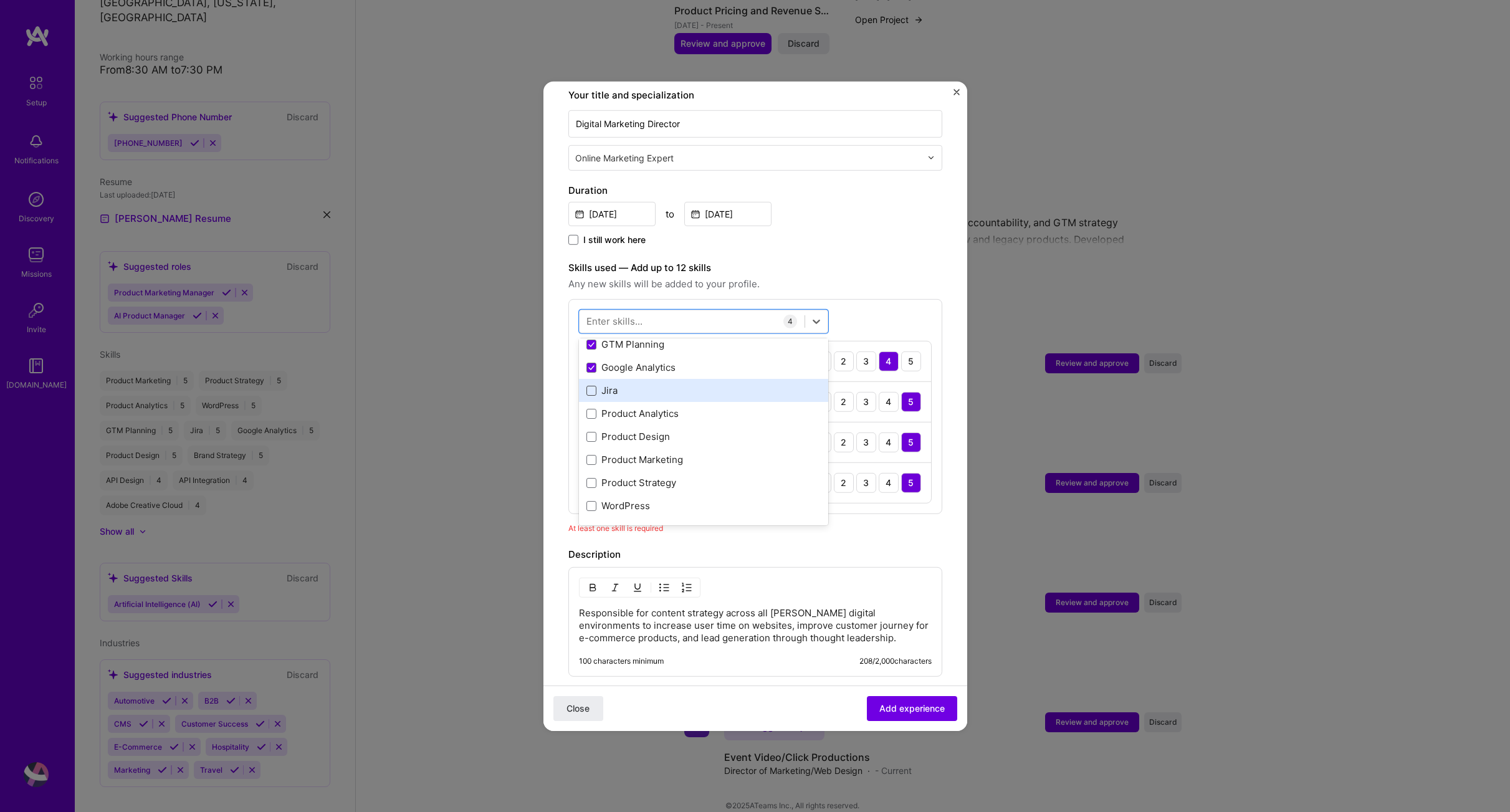
click at [592, 386] on span at bounding box center [591, 390] width 10 height 10
click at [0, 0] on input "checkbox" at bounding box center [0, 0] width 0 height 0
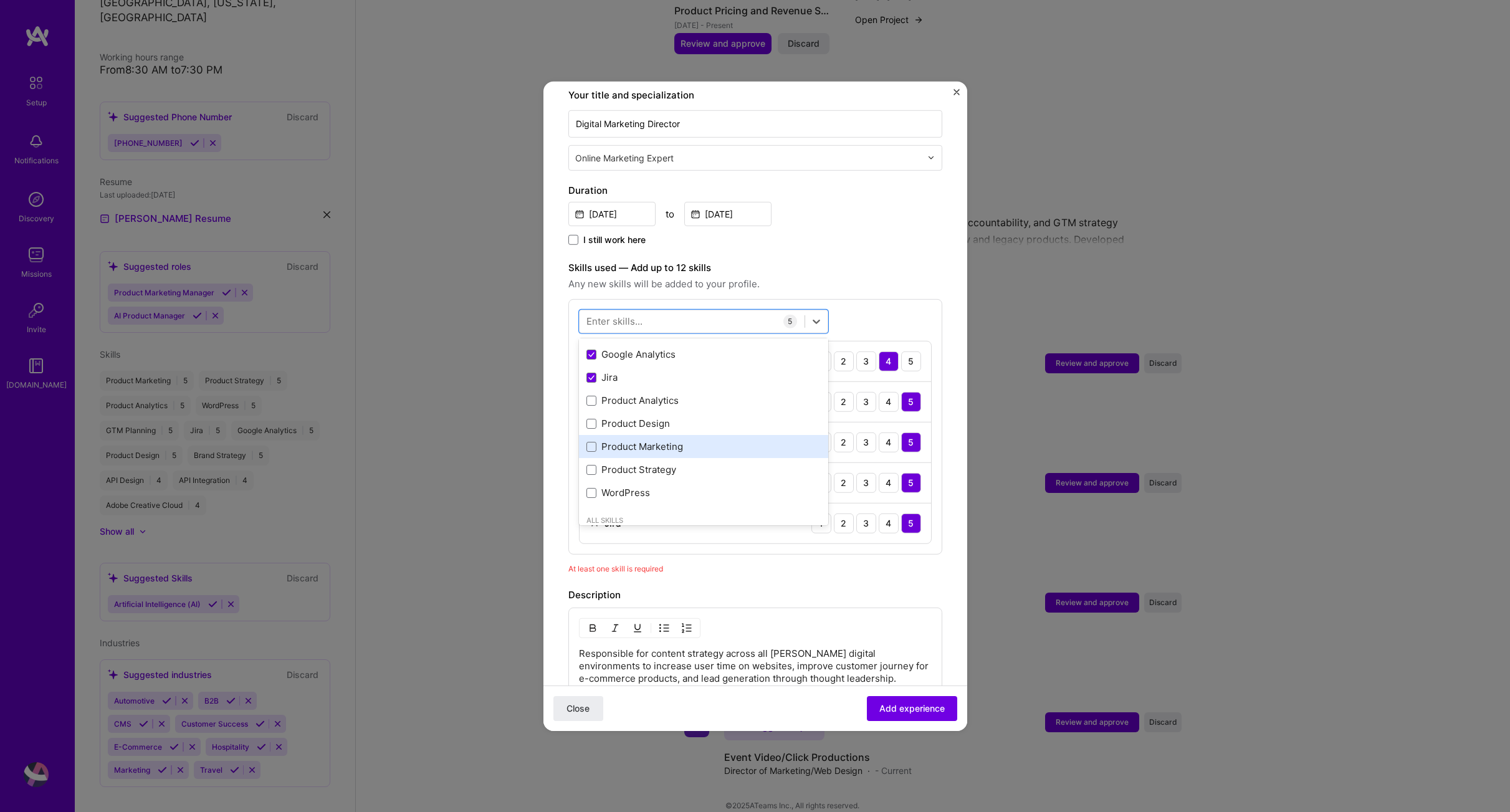
scroll to position [190, 0]
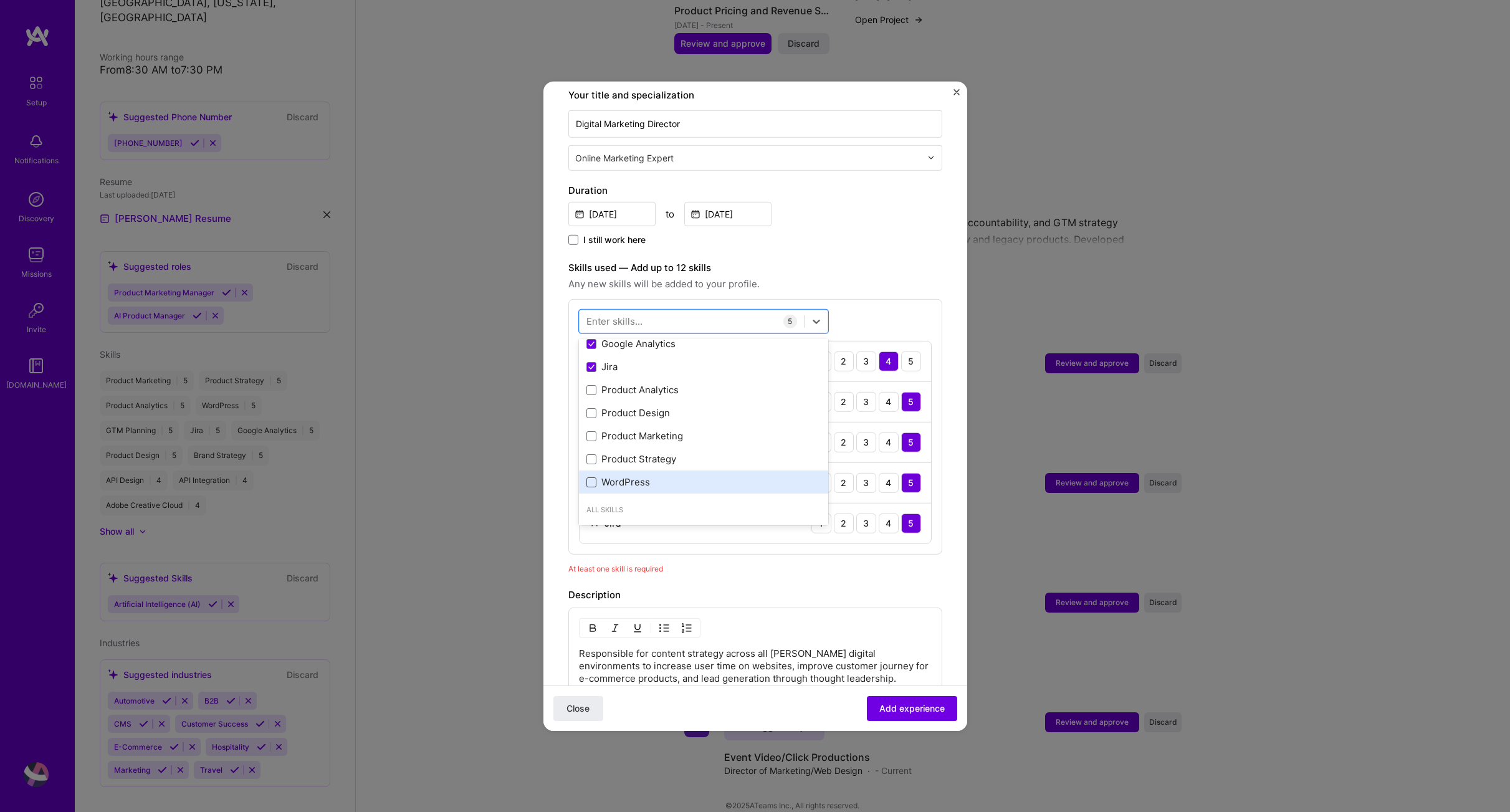
click at [592, 478] on span at bounding box center [591, 482] width 10 height 10
click at [0, 0] on input "checkbox" at bounding box center [0, 0] width 0 height 0
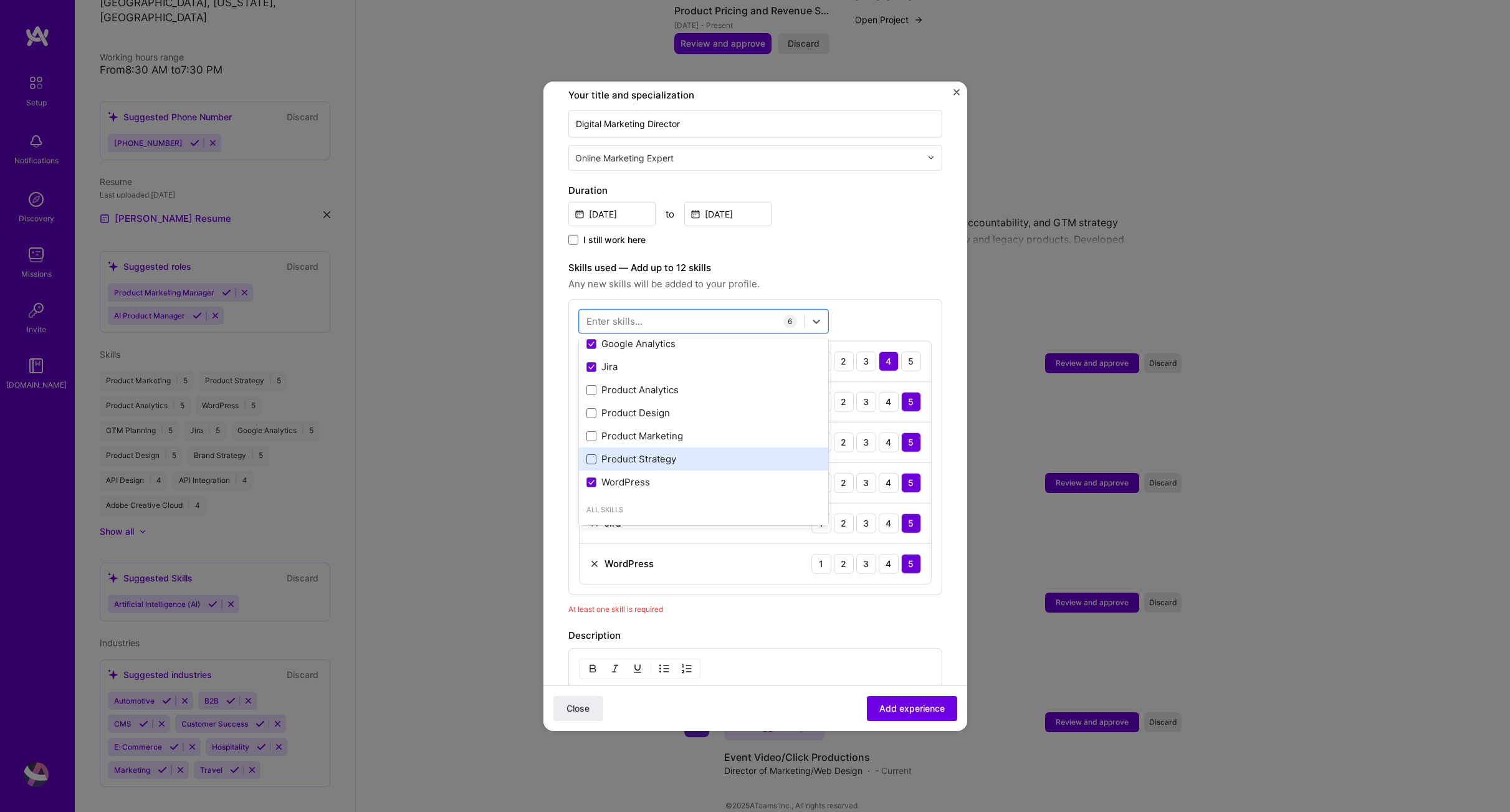
click at [595, 455] on span at bounding box center [591, 459] width 10 height 10
click at [0, 0] on input "checkbox" at bounding box center [0, 0] width 0 height 0
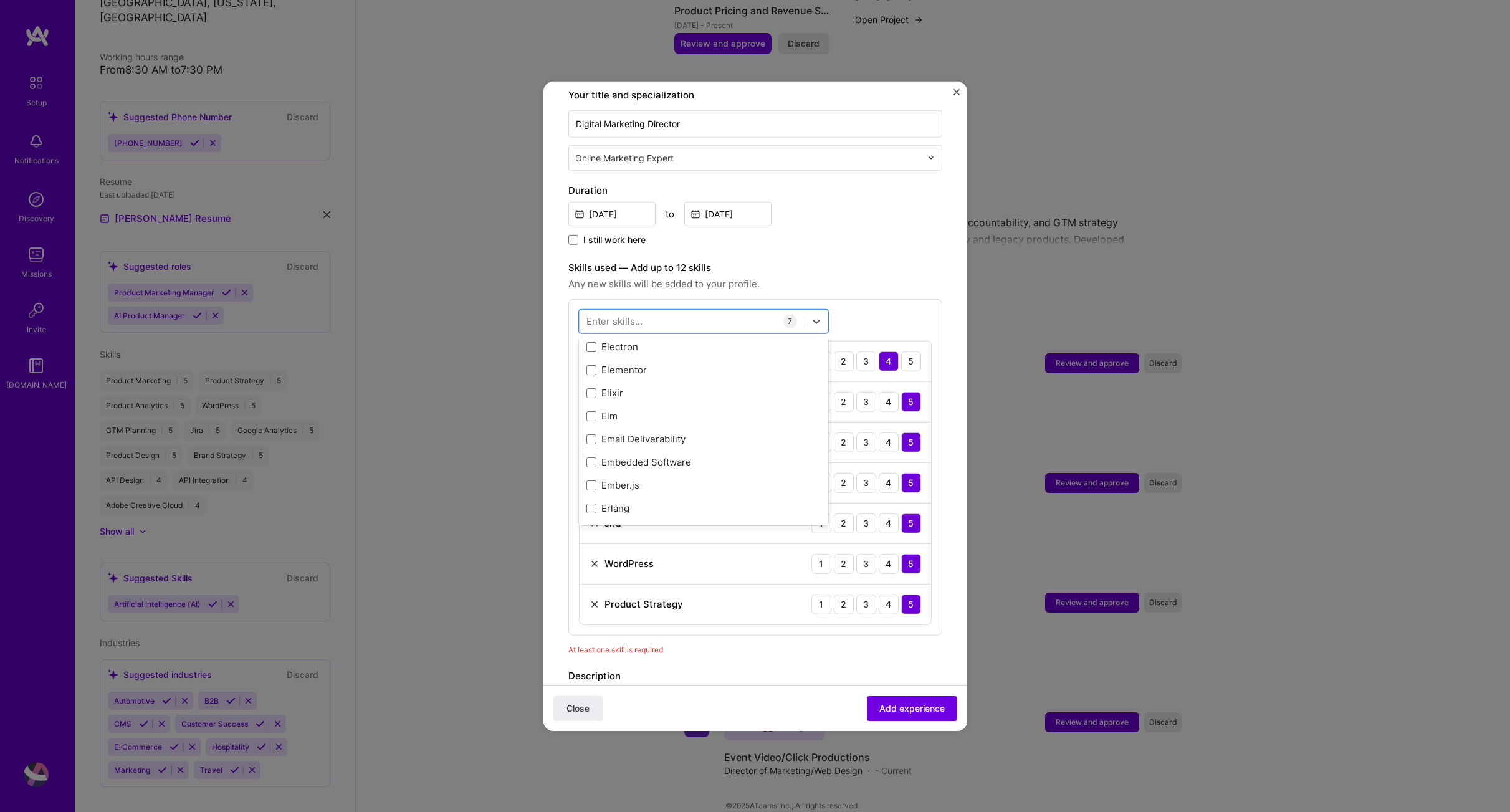
scroll to position [2889, 0]
click at [591, 431] on span at bounding box center [591, 435] width 10 height 10
click at [0, 0] on input "checkbox" at bounding box center [0, 0] width 0 height 0
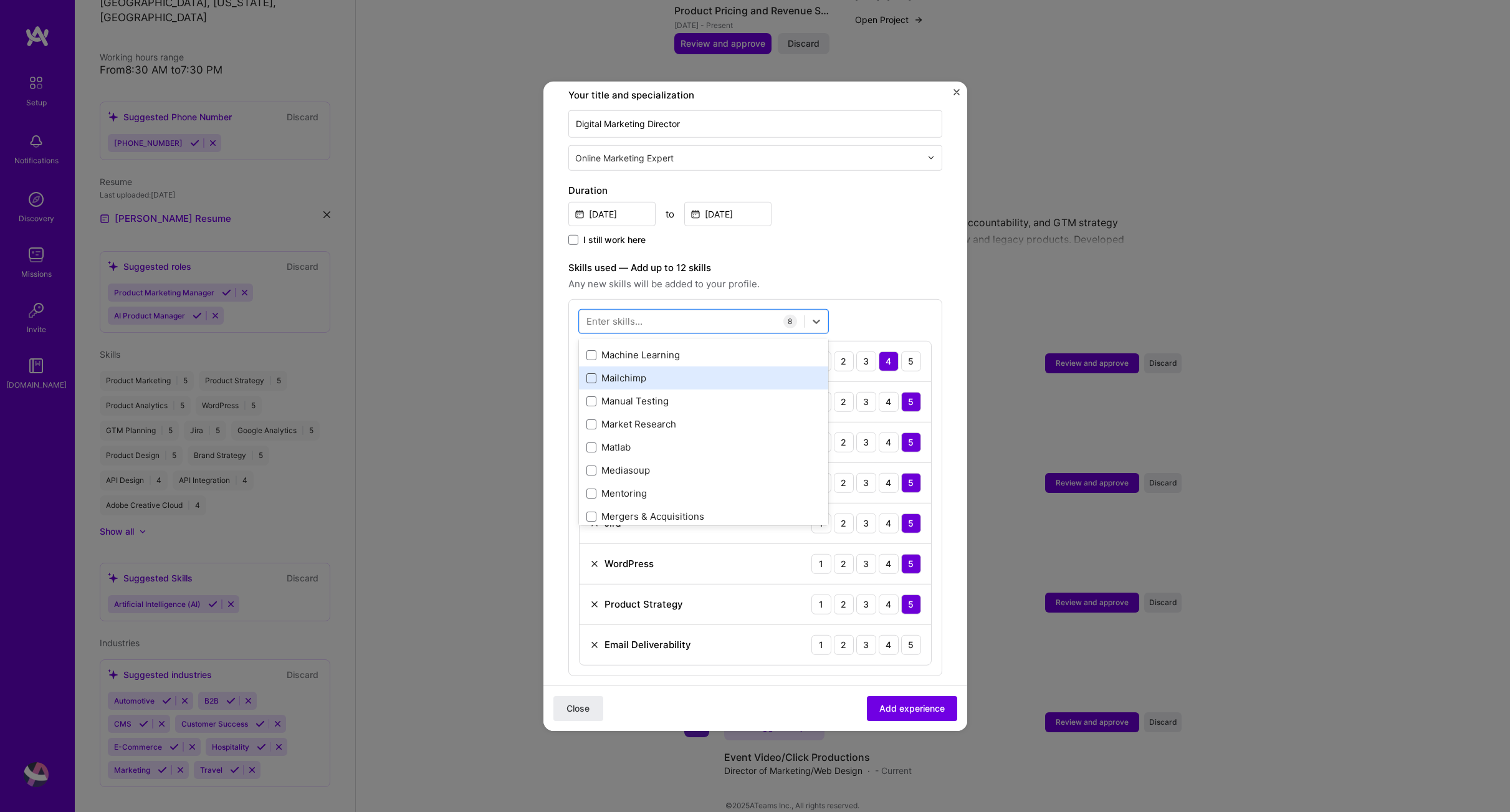
click at [587, 373] on span at bounding box center [591, 377] width 10 height 10
click at [0, 0] on input "checkbox" at bounding box center [0, 0] width 0 height 0
click at [591, 355] on span at bounding box center [591, 360] width 10 height 10
click at [0, 0] on input "checkbox" at bounding box center [0, 0] width 0 height 0
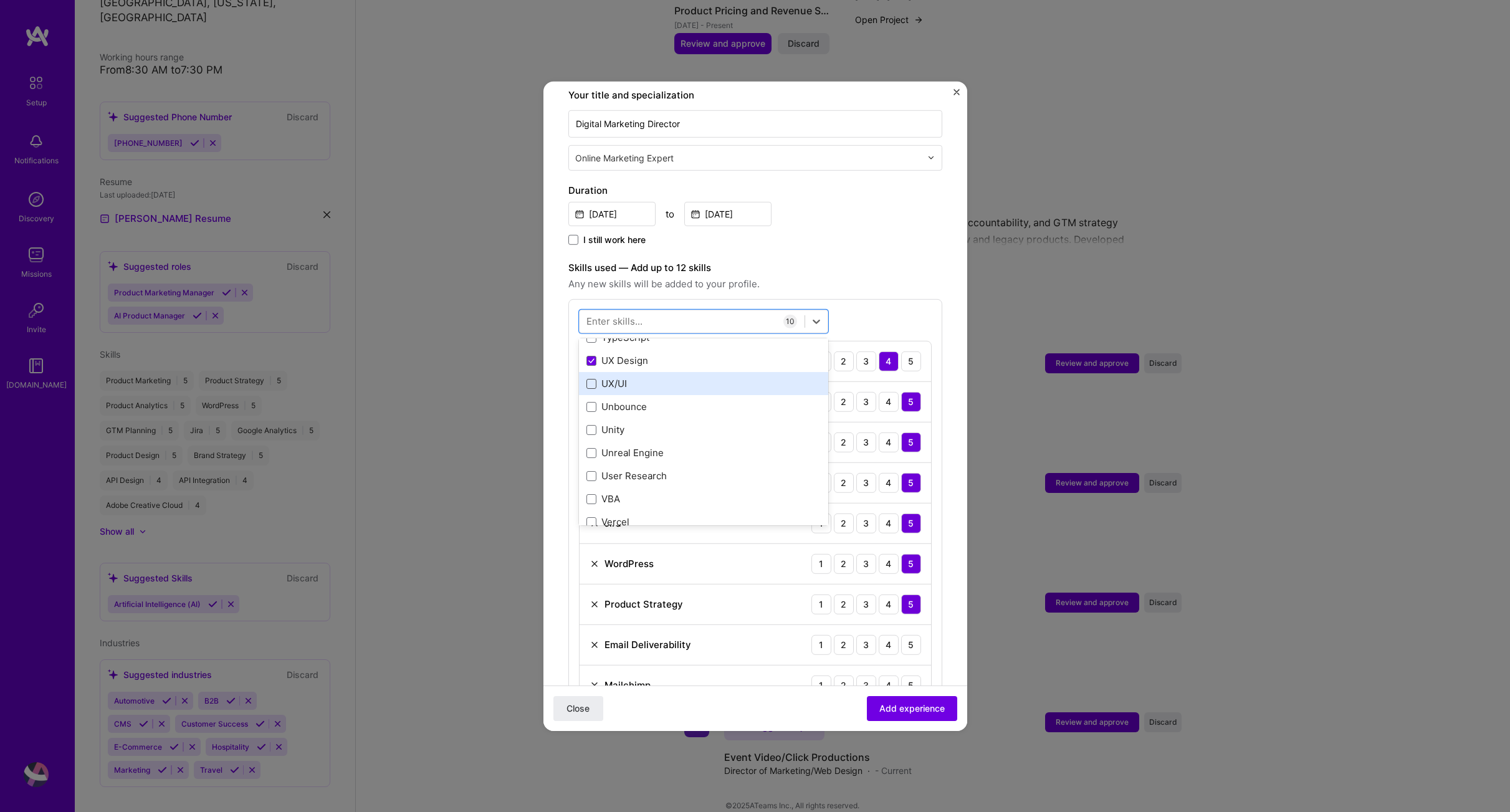
click at [589, 378] on span at bounding box center [591, 383] width 10 height 10
click at [0, 0] on input "checkbox" at bounding box center [0, 0] width 0 height 0
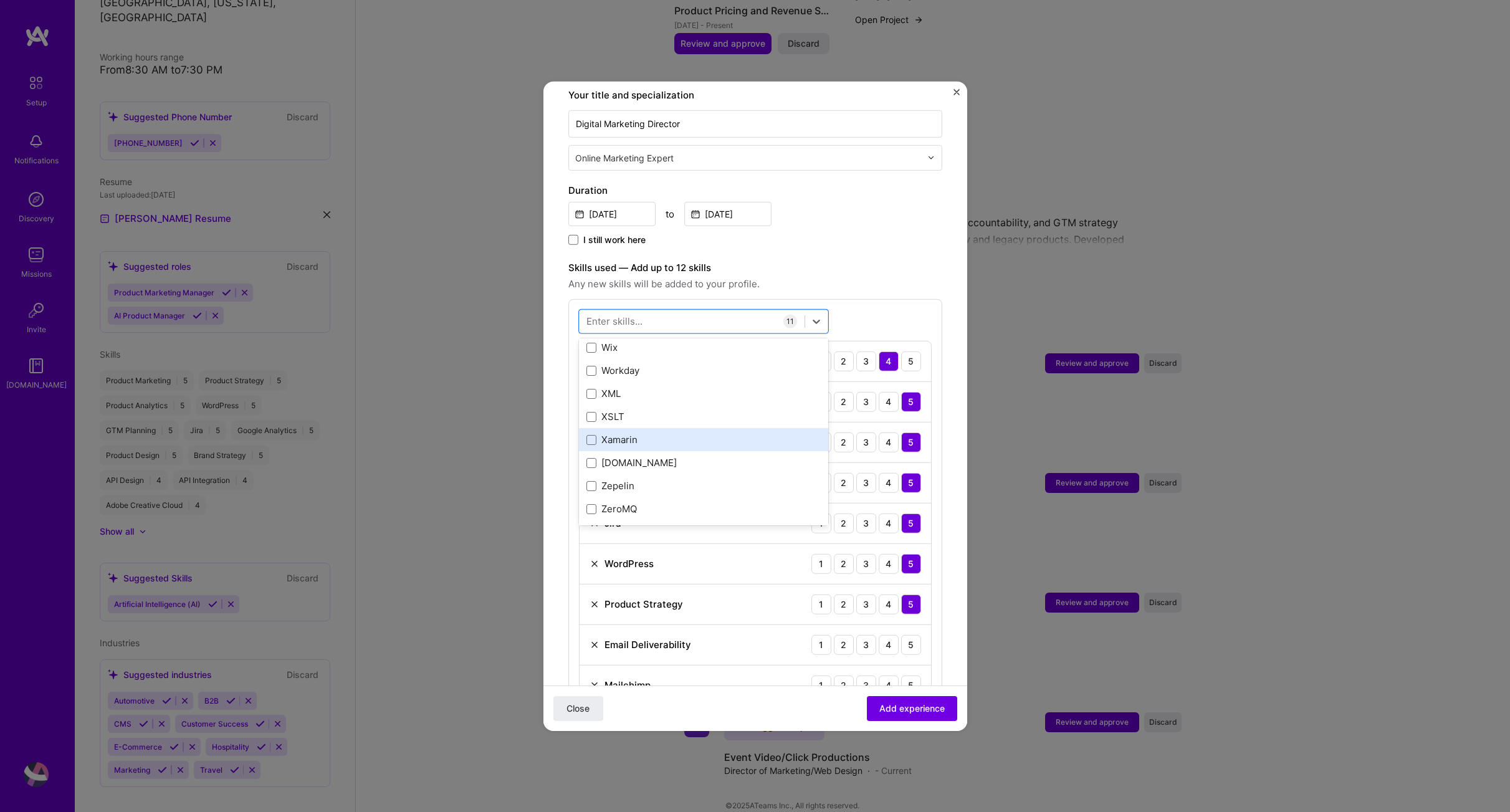
scroll to position [8584, 0]
click at [876, 260] on label "Skills used — Add up to 12 skills" at bounding box center [755, 267] width 374 height 15
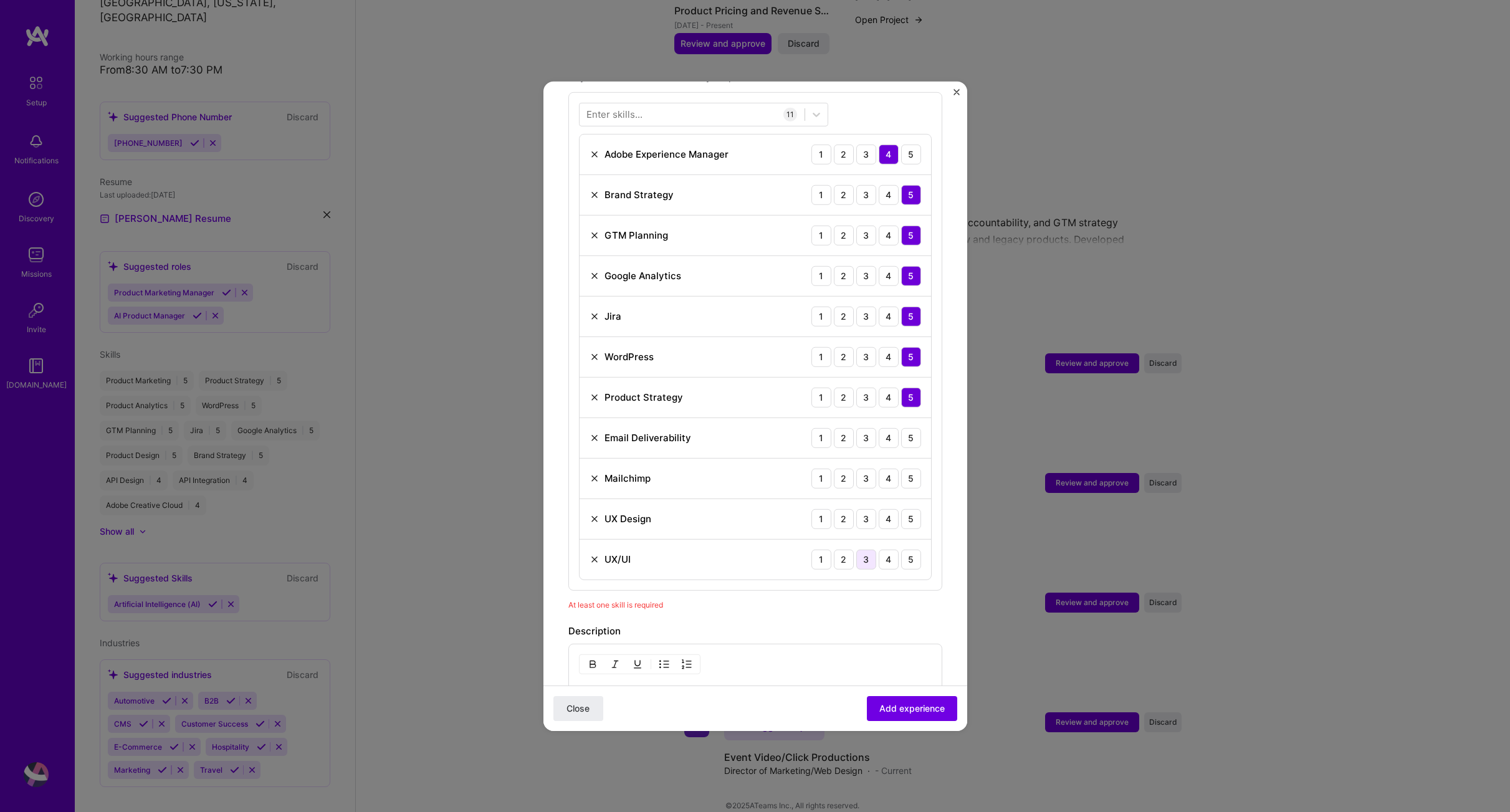
scroll to position [538, 0]
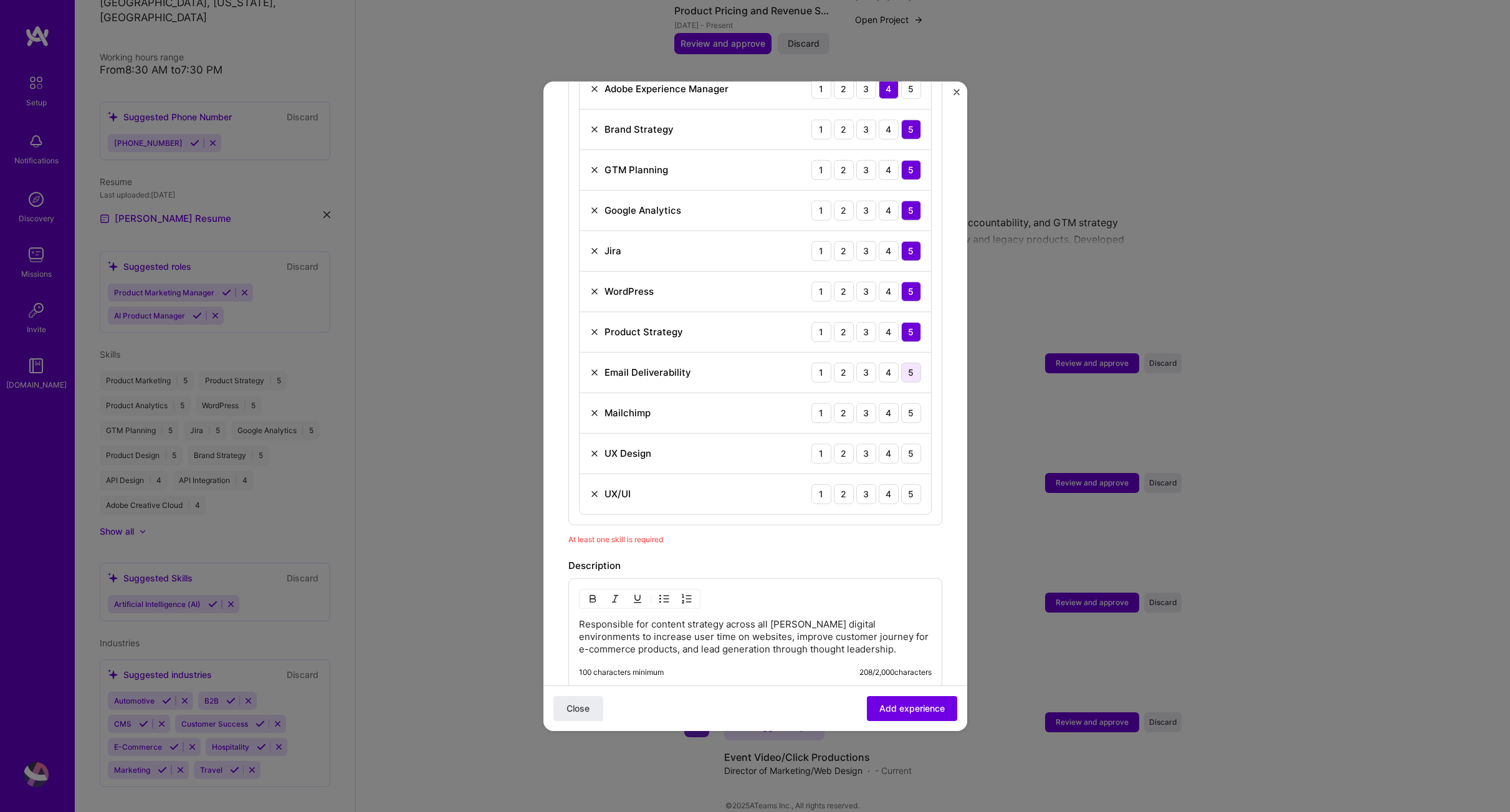
click at [902, 362] on div "5" at bounding box center [912, 372] width 20 height 20
click at [902, 402] on div "5" at bounding box center [912, 412] width 20 height 20
click at [908, 443] on div "5" at bounding box center [912, 453] width 20 height 20
click at [904, 485] on div "5" at bounding box center [912, 493] width 20 height 20
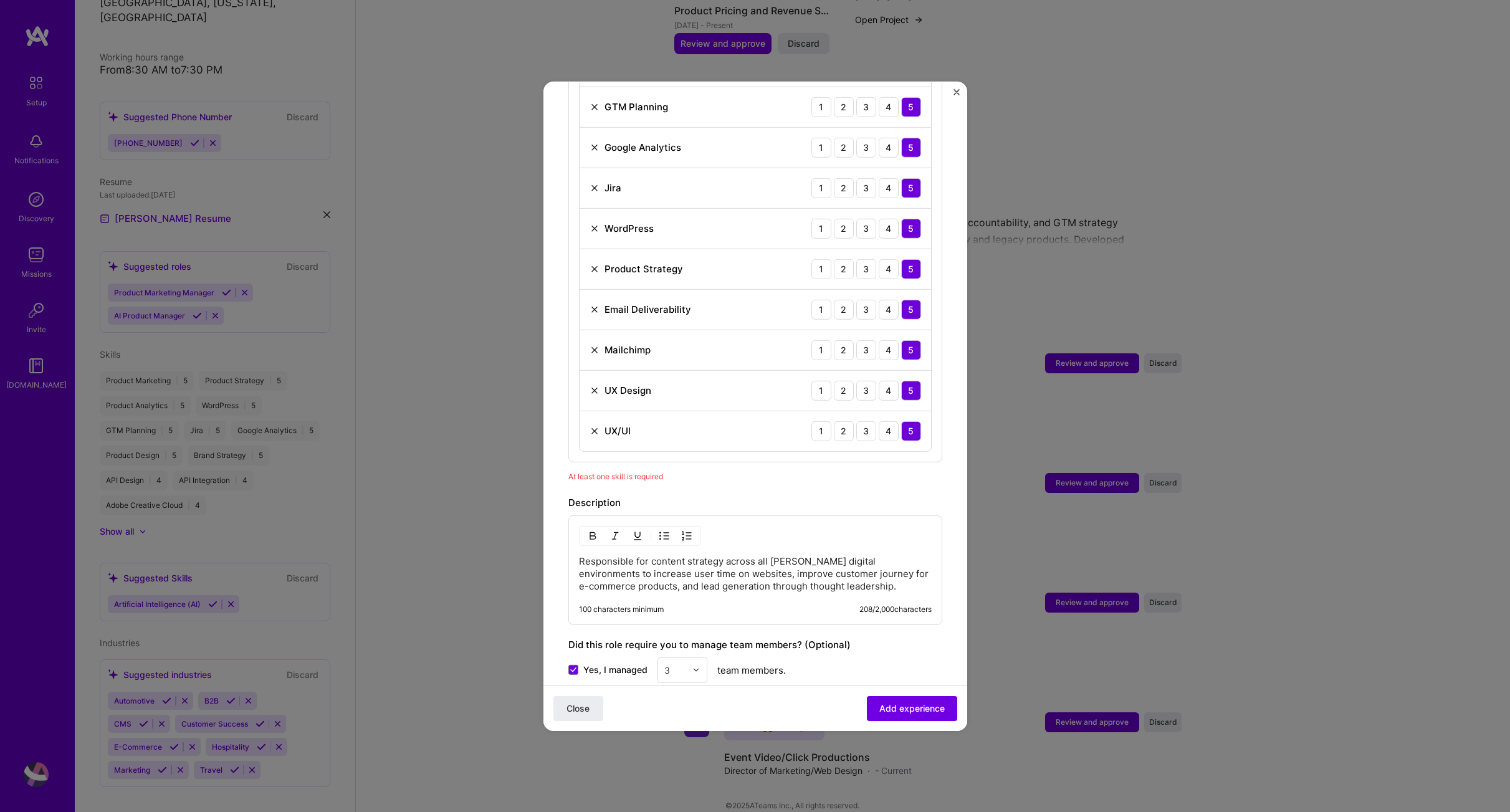
scroll to position [751, 0]
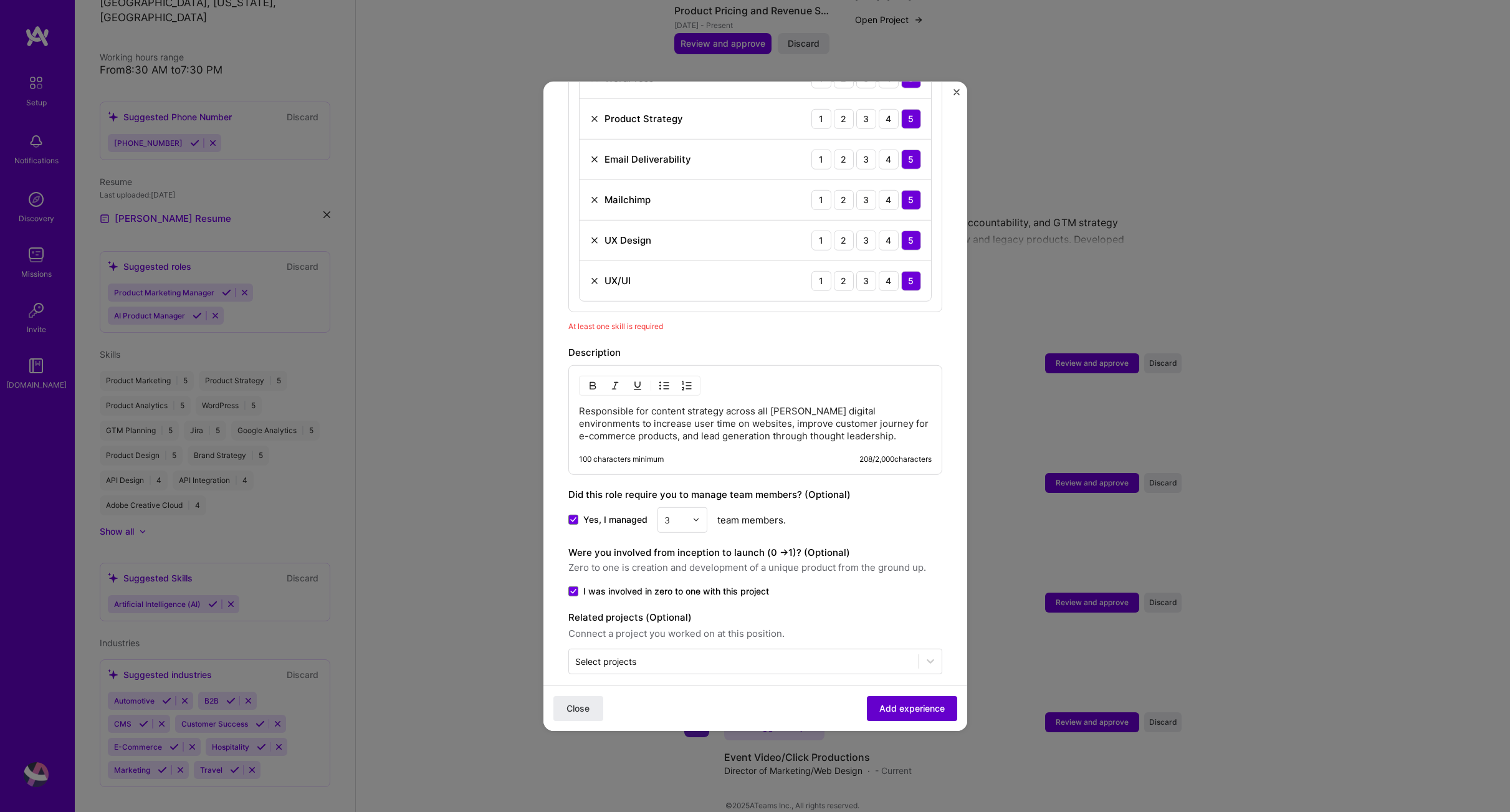
click at [903, 711] on span "Add experience" at bounding box center [912, 709] width 65 height 13
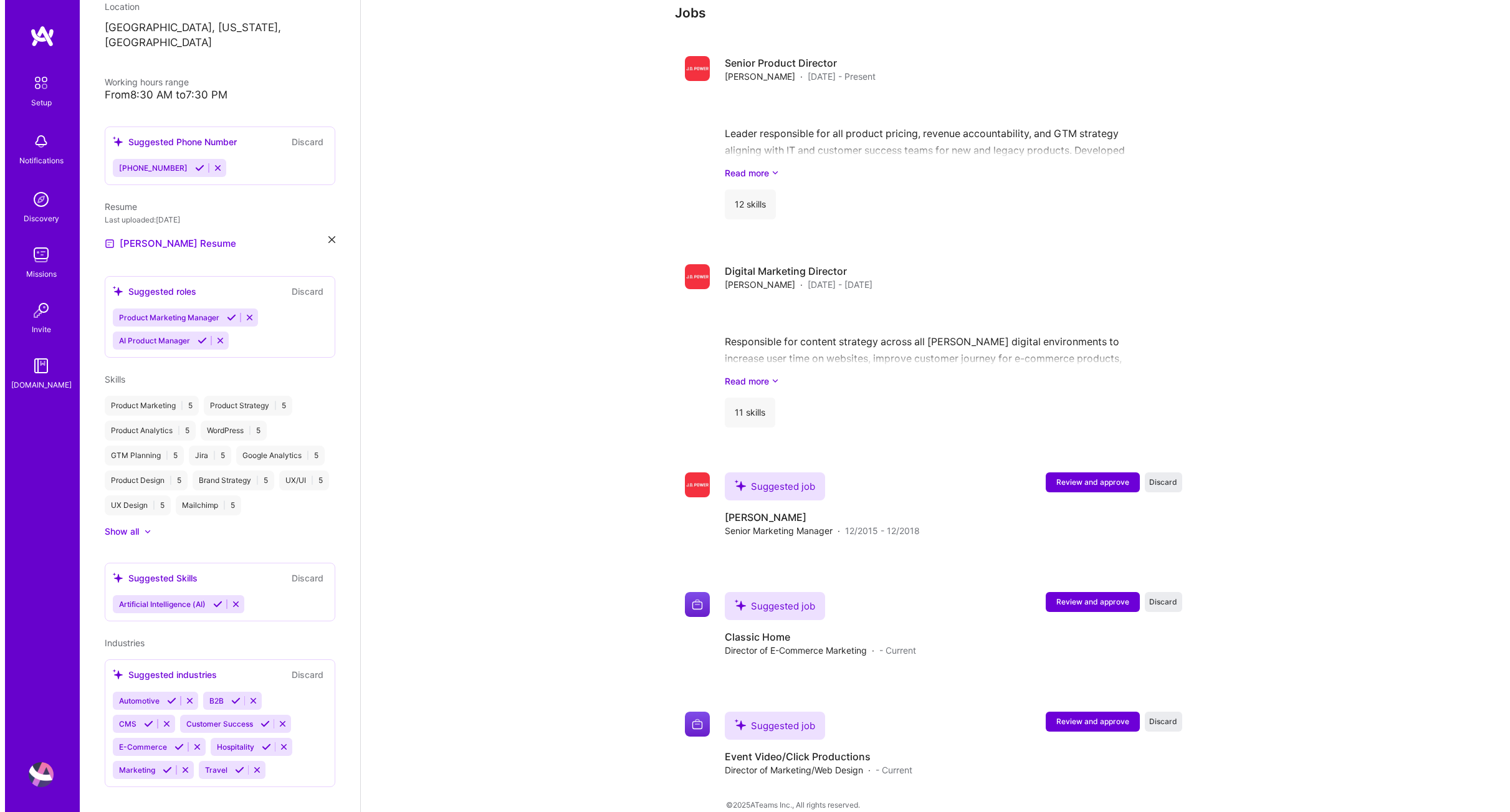
scroll to position [1055, 0]
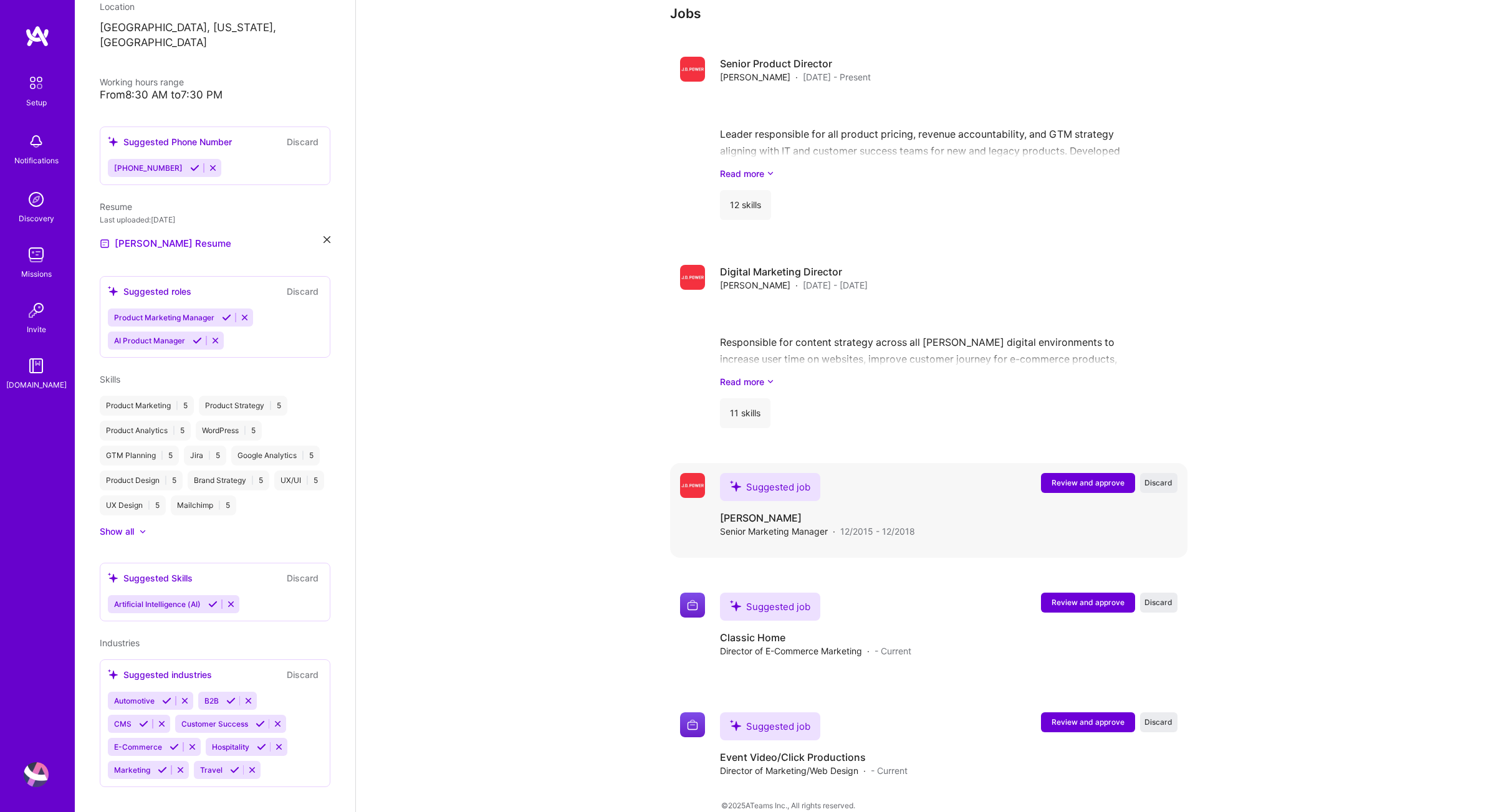
click at [1065, 478] on span "Review and approve" at bounding box center [1088, 483] width 73 height 11
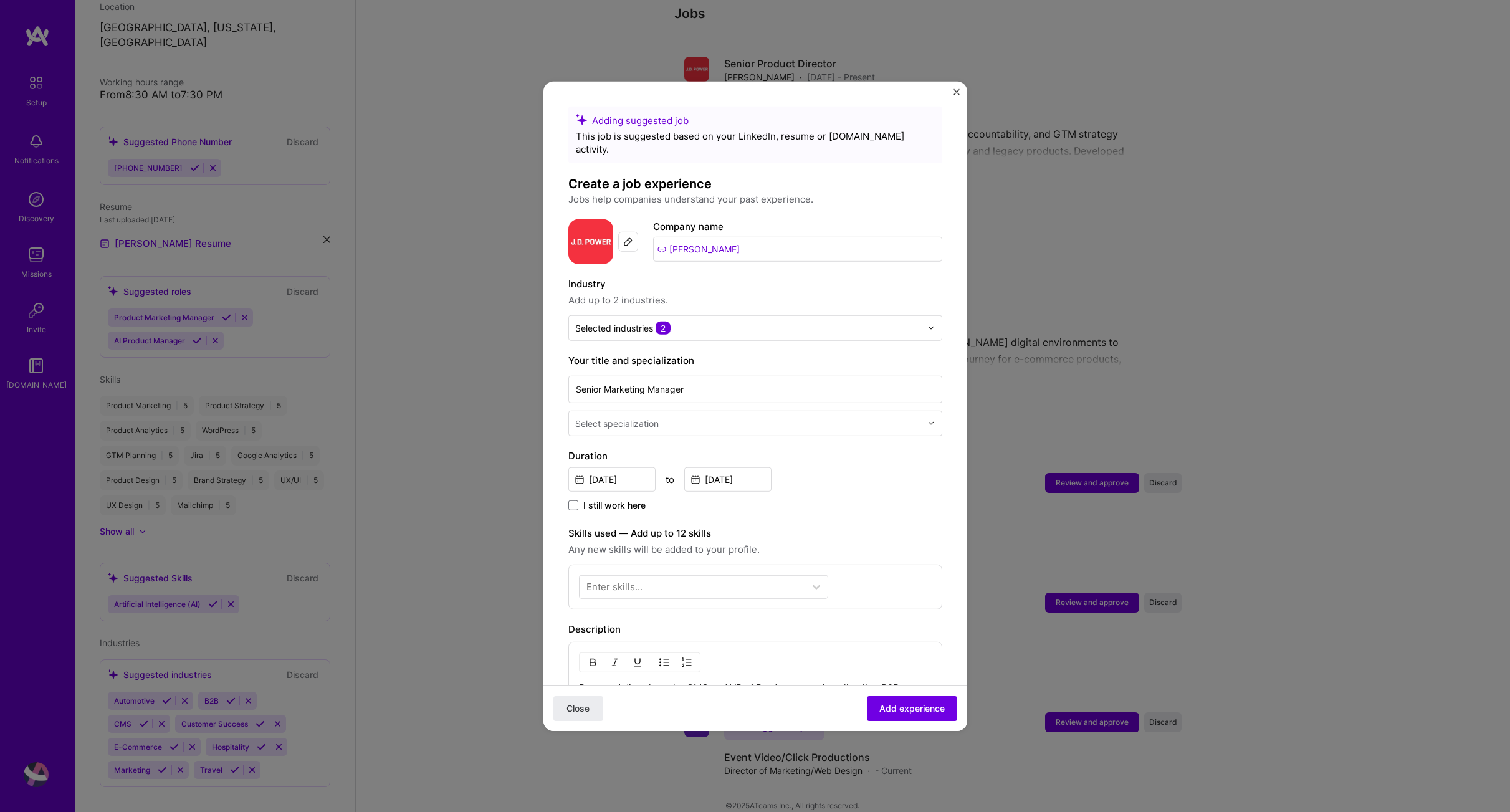
click at [714, 416] on input "text" at bounding box center [749, 423] width 348 height 13
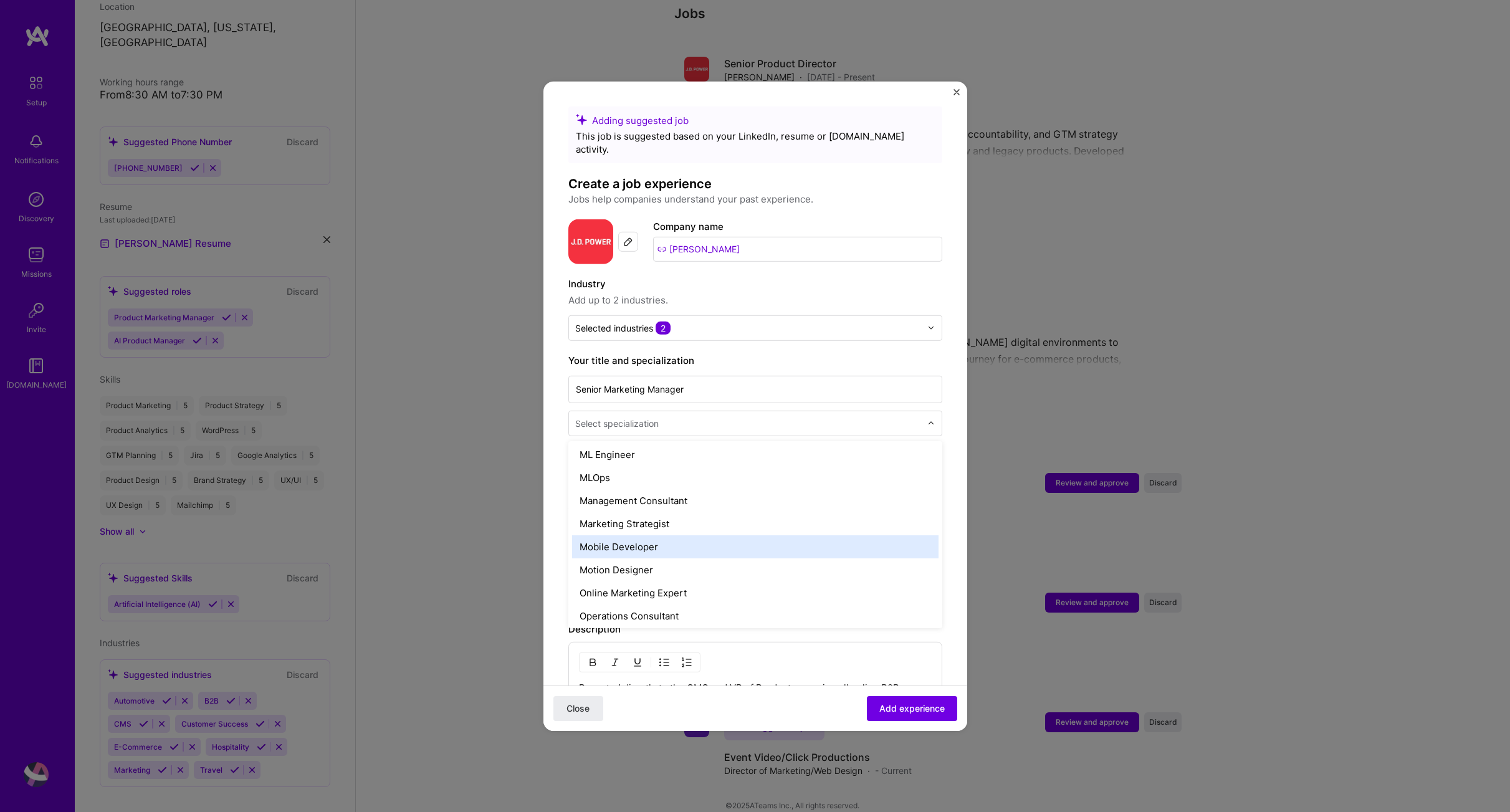
scroll to position [1077, 0]
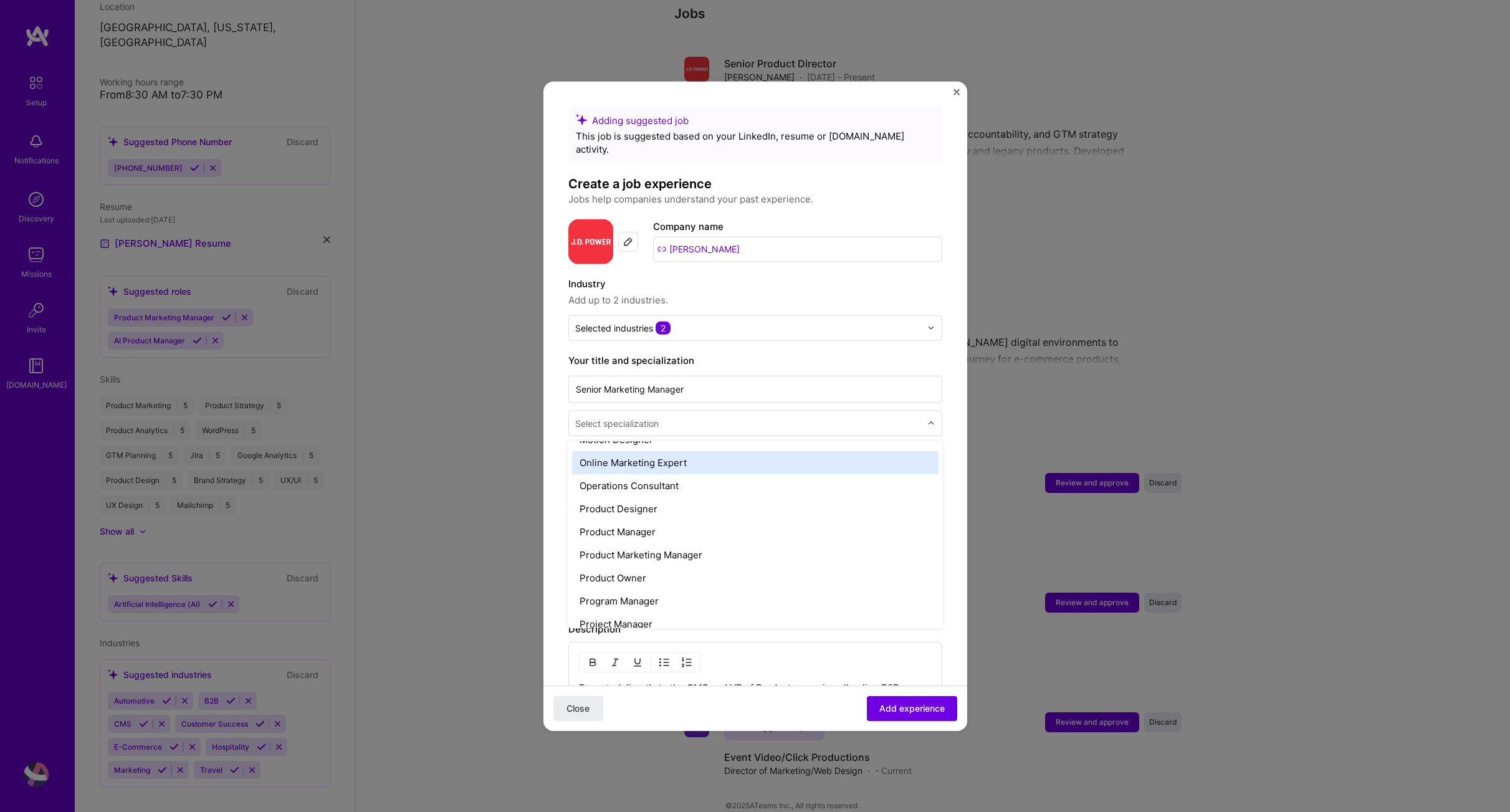
click at [644, 450] on div "Online Marketing Expert" at bounding box center [755, 461] width 366 height 23
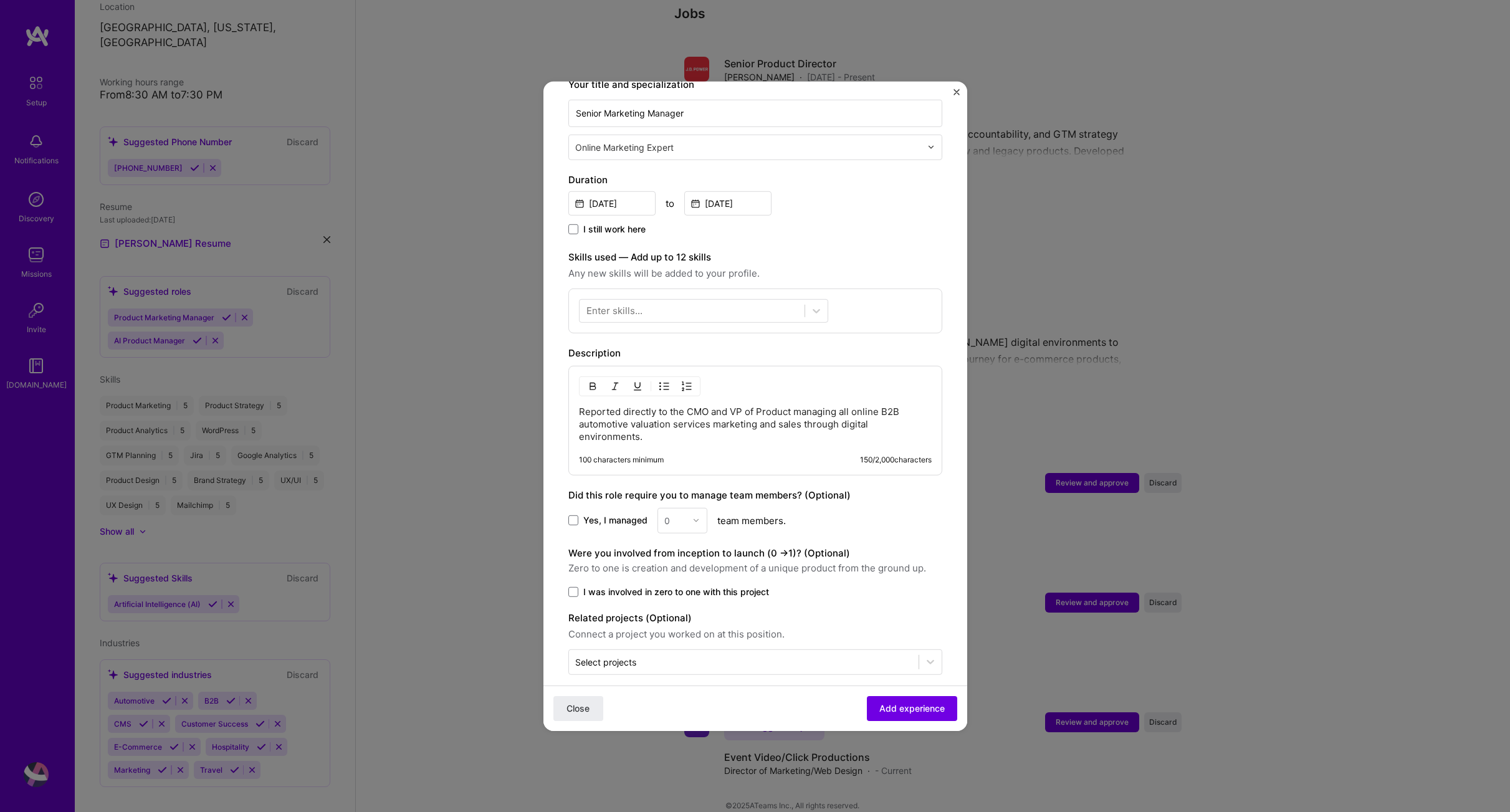
scroll to position [277, 0]
click at [812, 303] on icon at bounding box center [817, 309] width 13 height 13
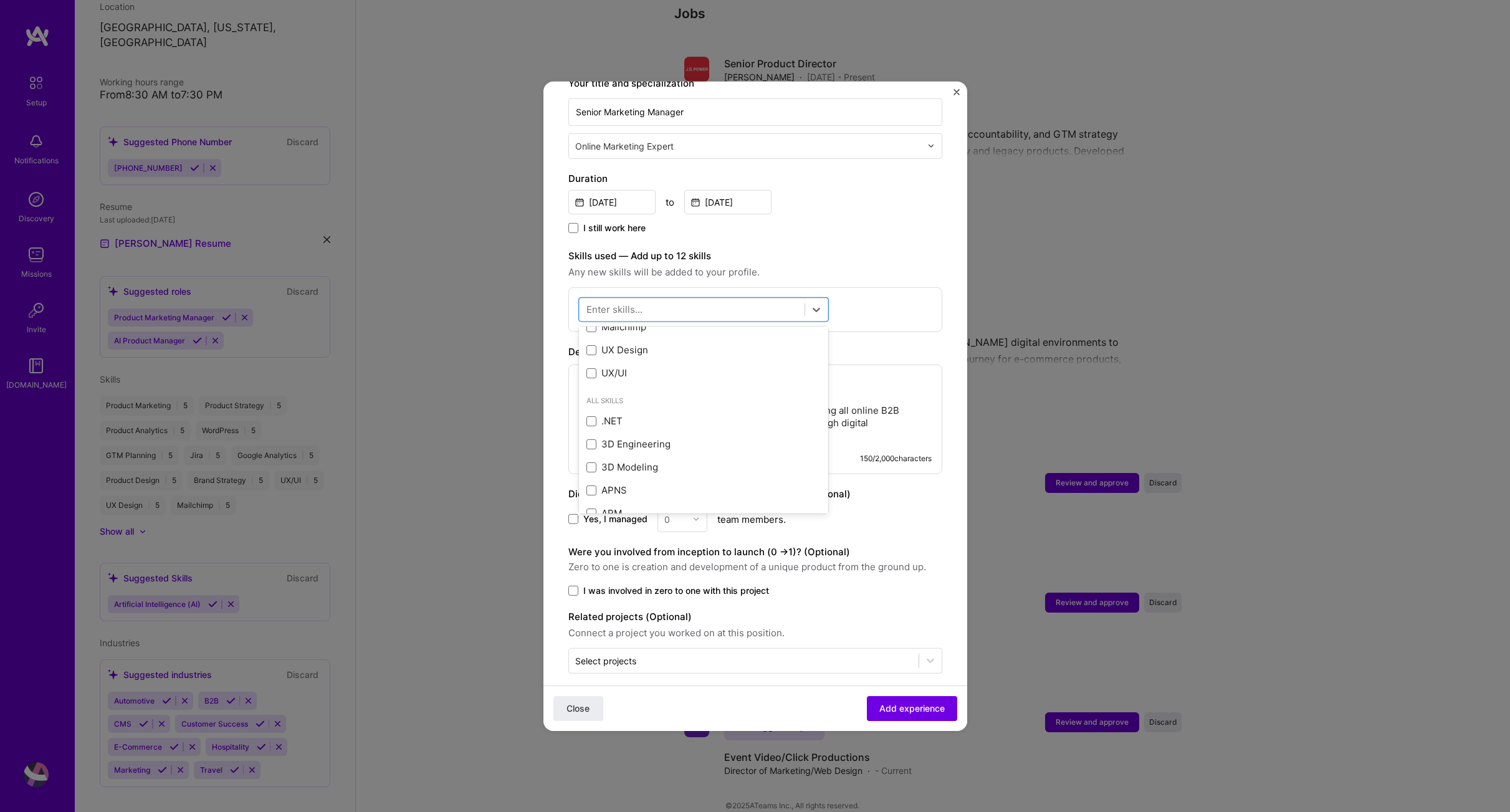
scroll to position [0, 0]
click at [591, 401] on span at bounding box center [591, 406] width 10 height 10
click at [0, 0] on input "checkbox" at bounding box center [0, 0] width 0 height 0
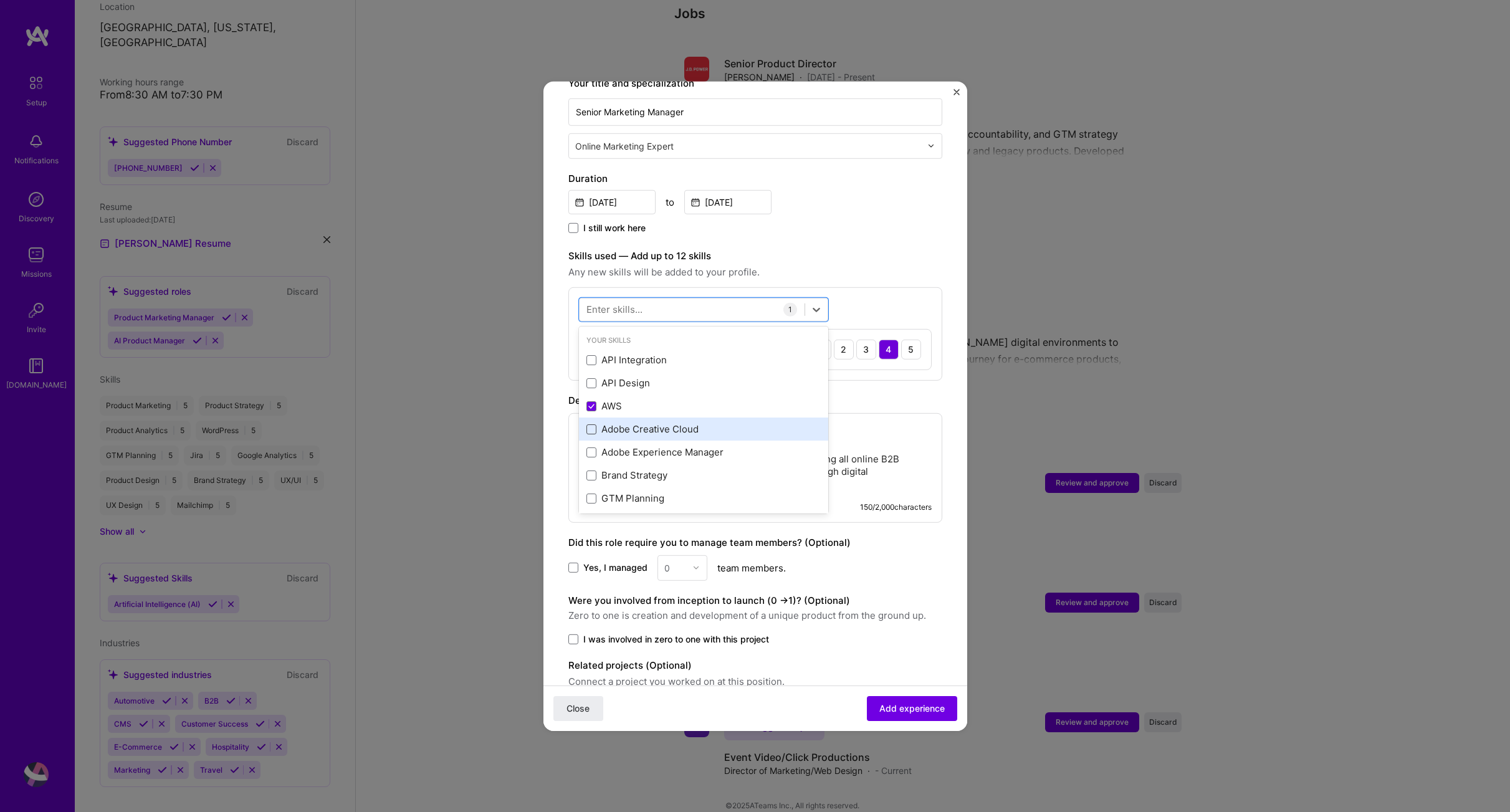
click at [593, 424] on span at bounding box center [591, 429] width 10 height 10
click at [0, 0] on input "checkbox" at bounding box center [0, 0] width 0 height 0
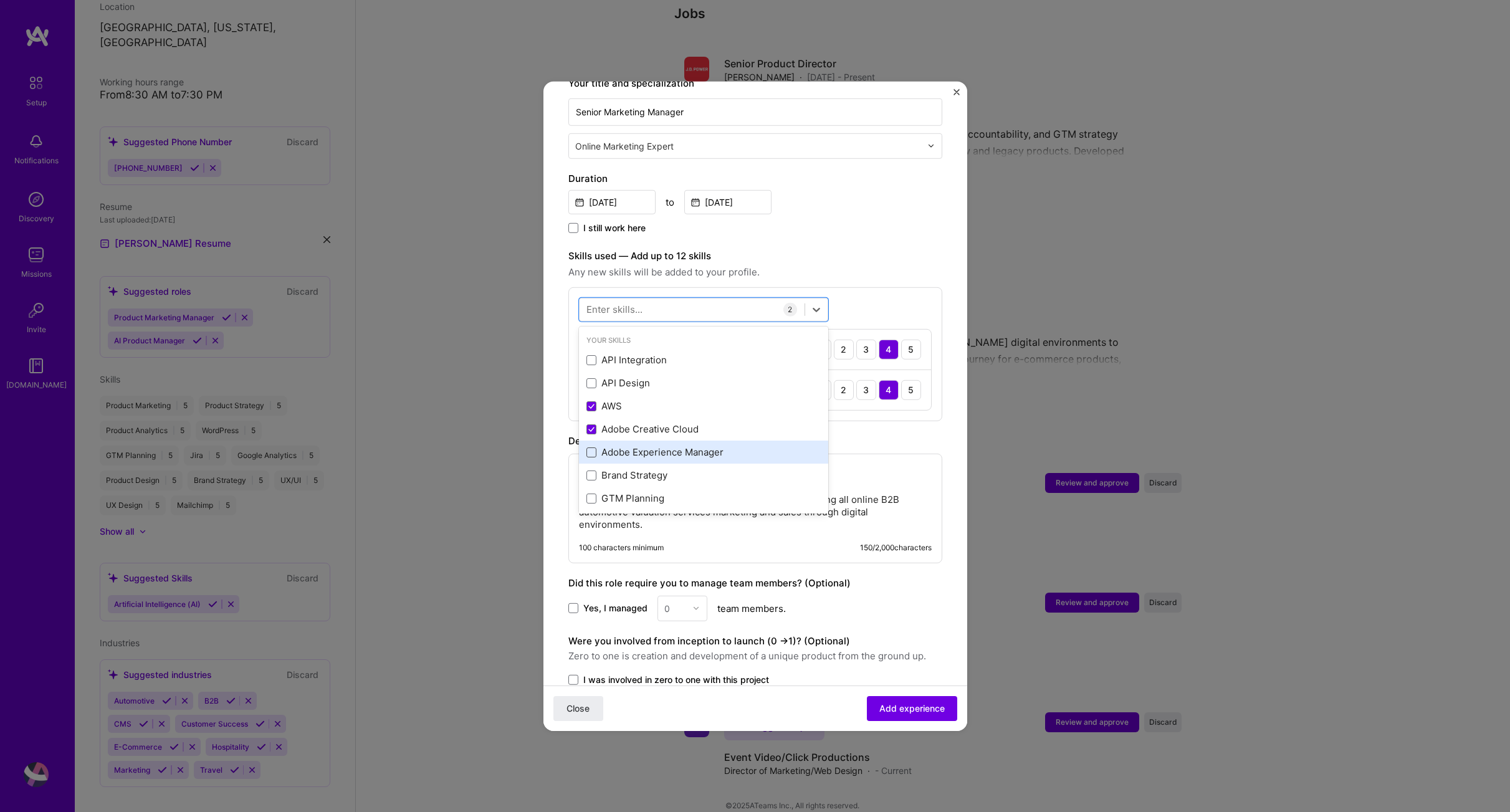
click at [588, 447] on span at bounding box center [591, 452] width 10 height 10
click at [0, 0] on input "checkbox" at bounding box center [0, 0] width 0 height 0
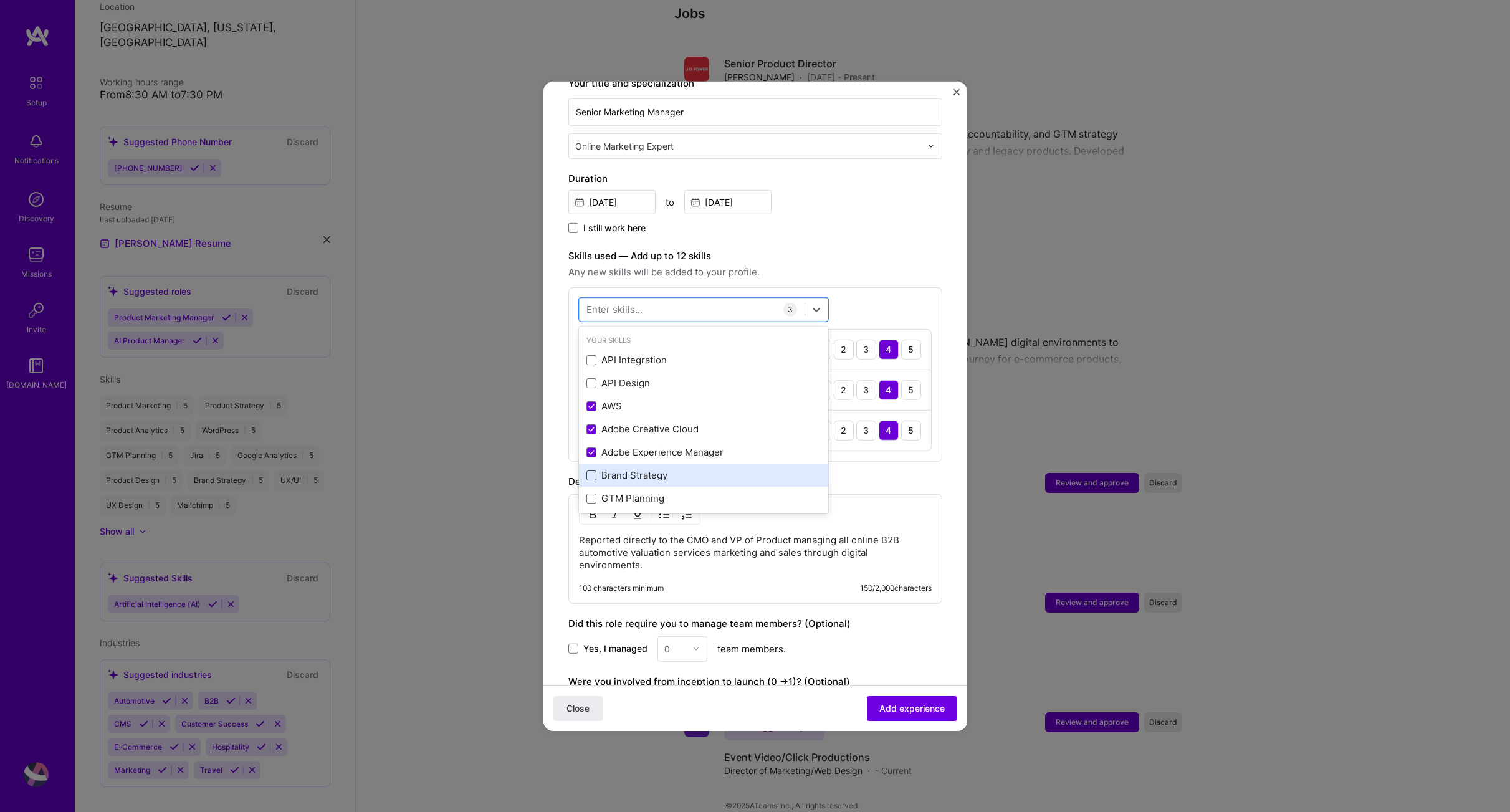
click at [593, 470] on span at bounding box center [591, 475] width 10 height 10
click at [0, 0] on input "checkbox" at bounding box center [0, 0] width 0 height 0
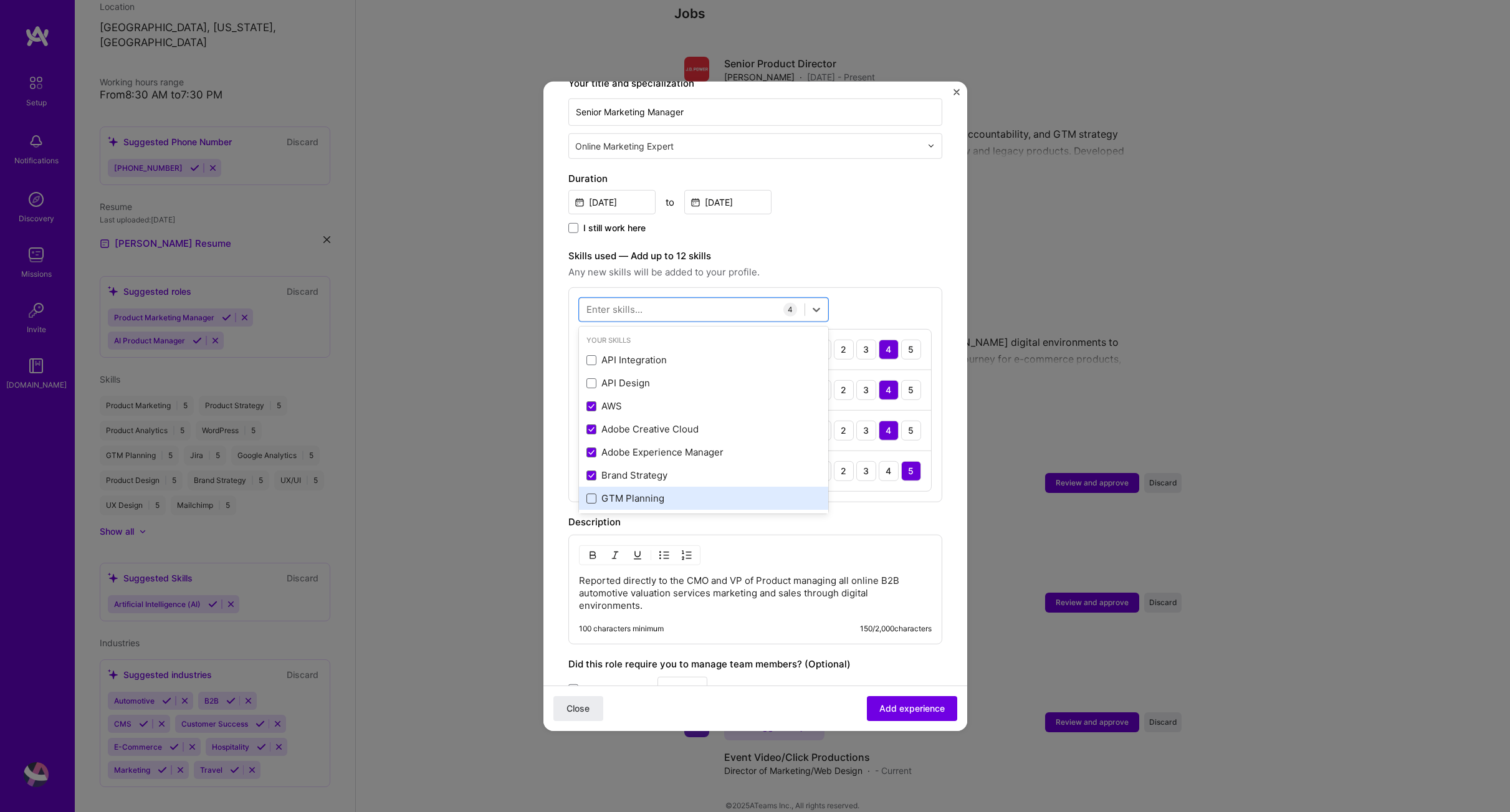
click at [592, 493] on span at bounding box center [591, 498] width 10 height 10
click at [0, 0] on input "checkbox" at bounding box center [0, 0] width 0 height 0
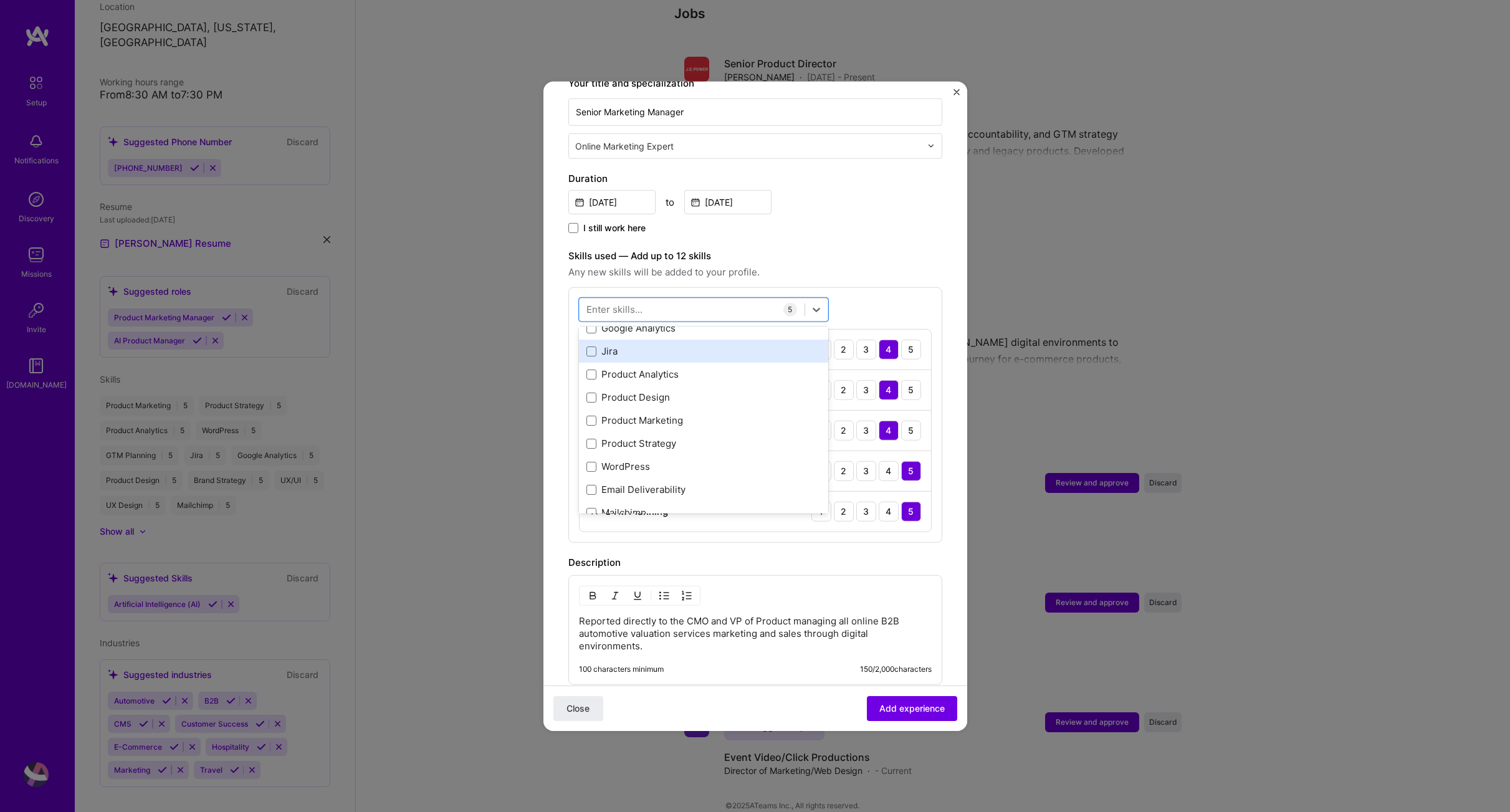
scroll to position [225, 0]
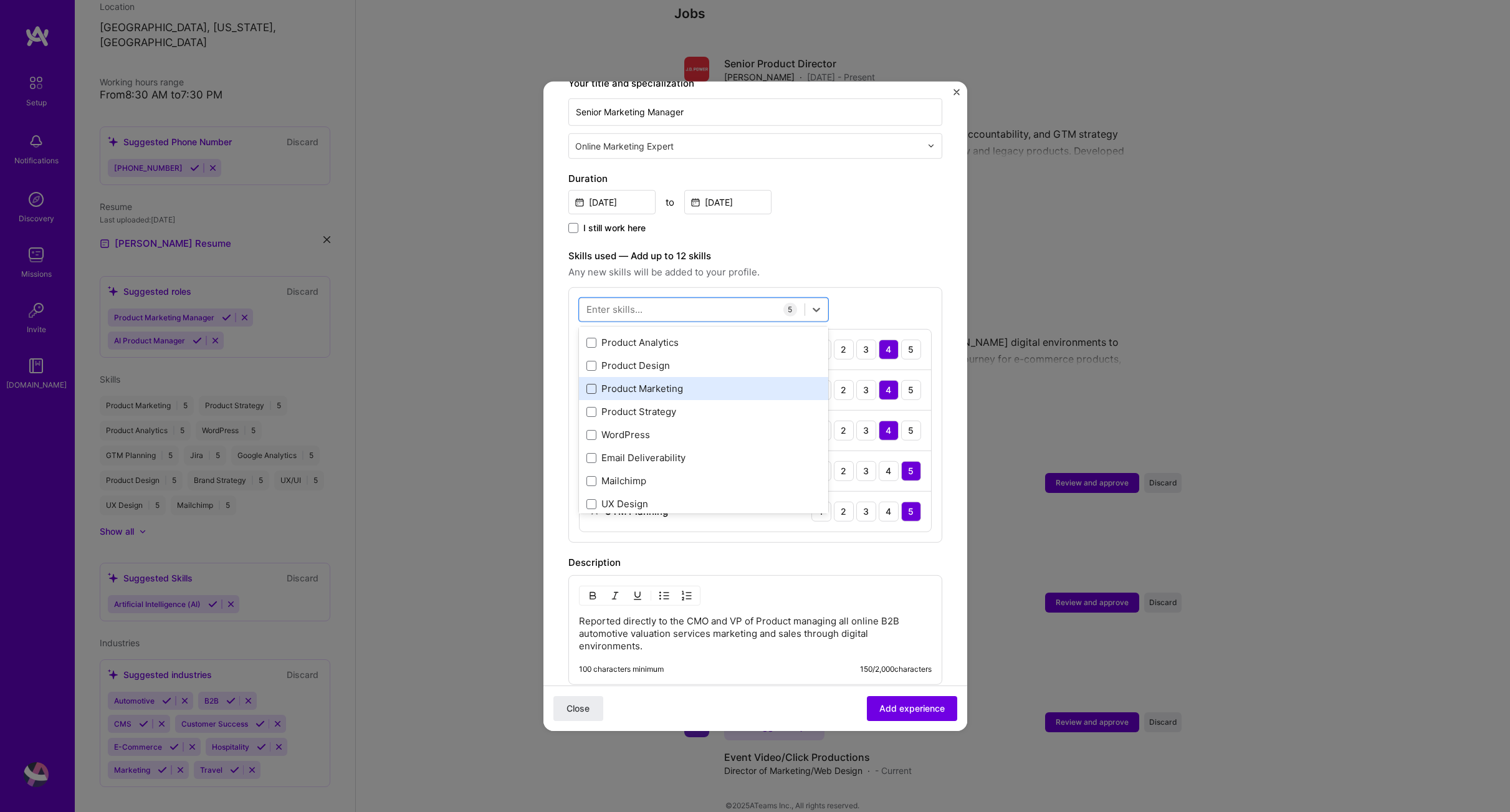
click at [593, 384] on span at bounding box center [591, 389] width 10 height 10
click at [0, 0] on input "checkbox" at bounding box center [0, 0] width 0 height 0
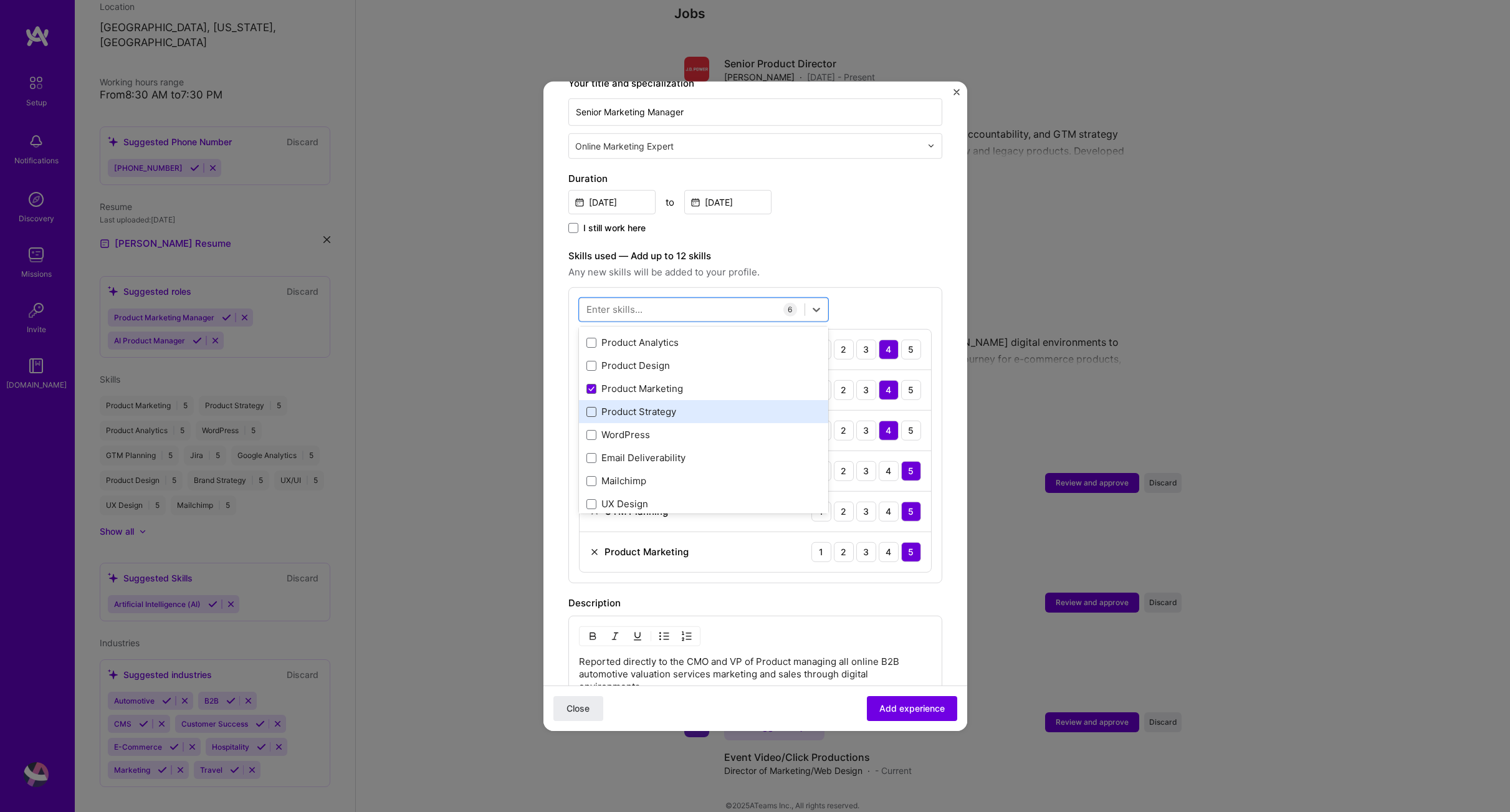
click at [590, 407] on span at bounding box center [591, 412] width 10 height 10
click at [0, 0] on input "checkbox" at bounding box center [0, 0] width 0 height 0
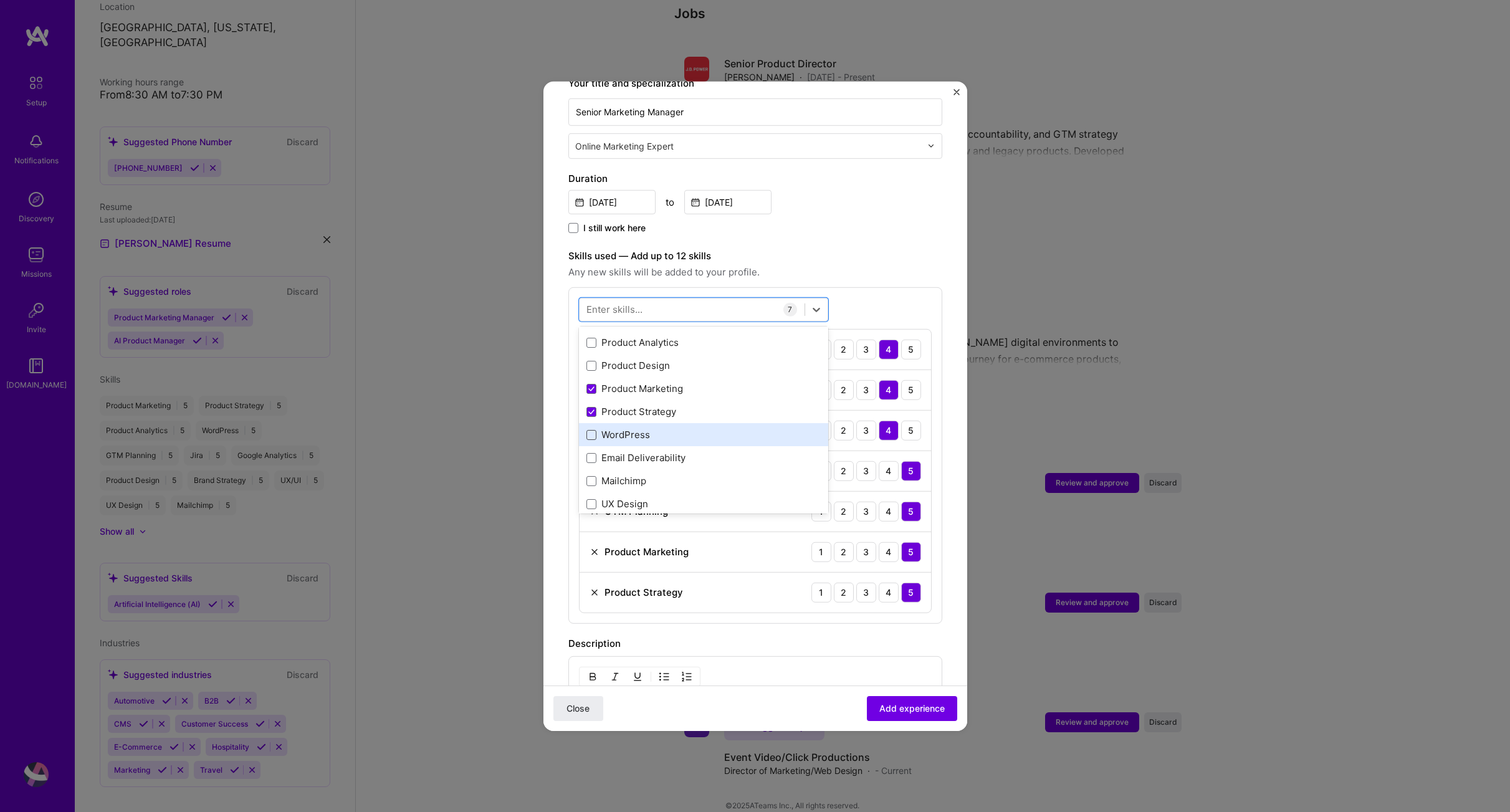
click at [591, 430] on span at bounding box center [591, 435] width 10 height 10
click at [0, 0] on input "checkbox" at bounding box center [0, 0] width 0 height 0
click at [596, 453] on span at bounding box center [591, 458] width 10 height 10
click at [0, 0] on input "checkbox" at bounding box center [0, 0] width 0 height 0
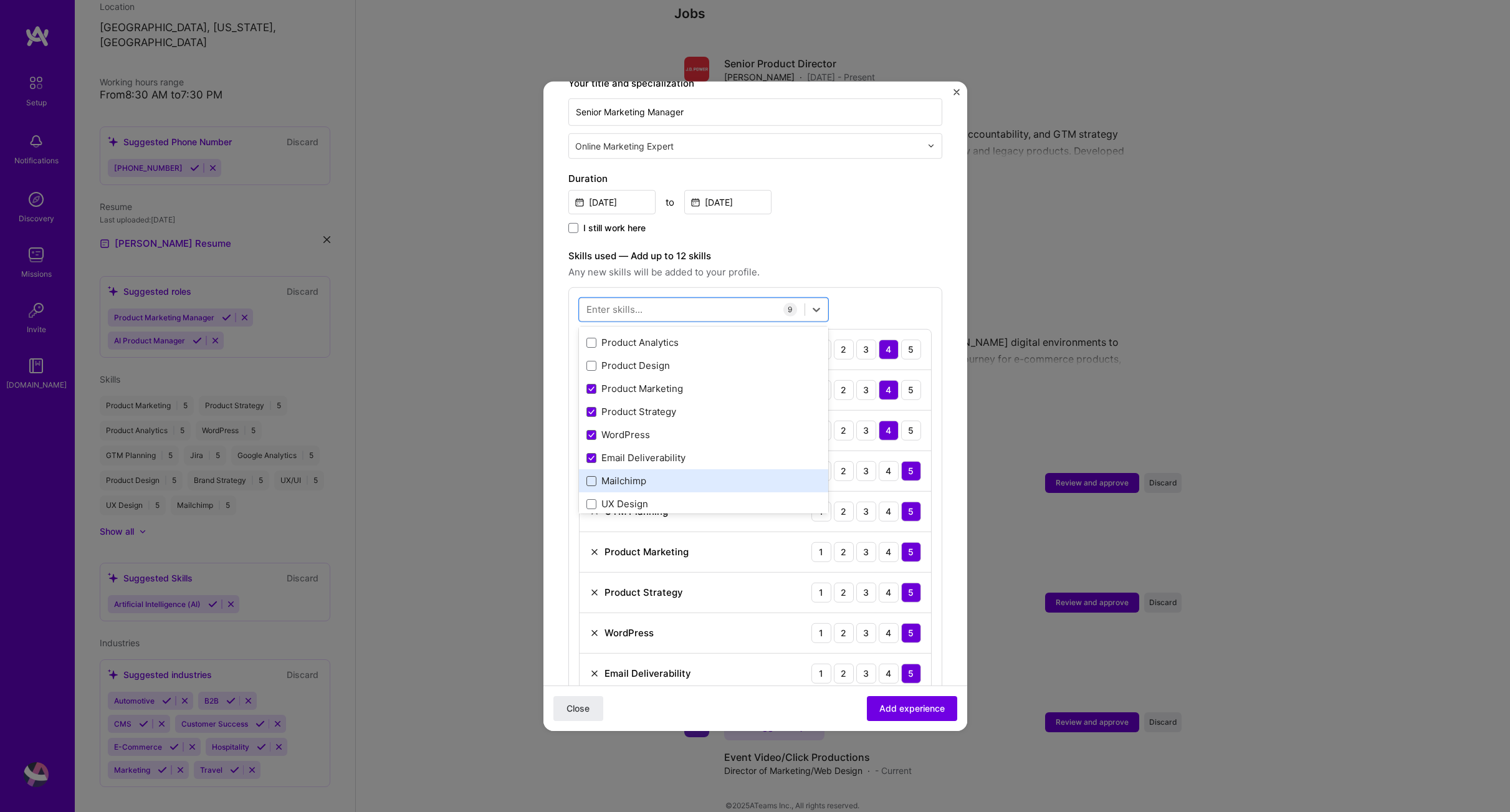
click at [591, 476] on span at bounding box center [591, 481] width 10 height 10
click at [0, 0] on input "checkbox" at bounding box center [0, 0] width 0 height 0
click at [898, 264] on span "Any new skills will be added to your profile." at bounding box center [755, 272] width 374 height 15
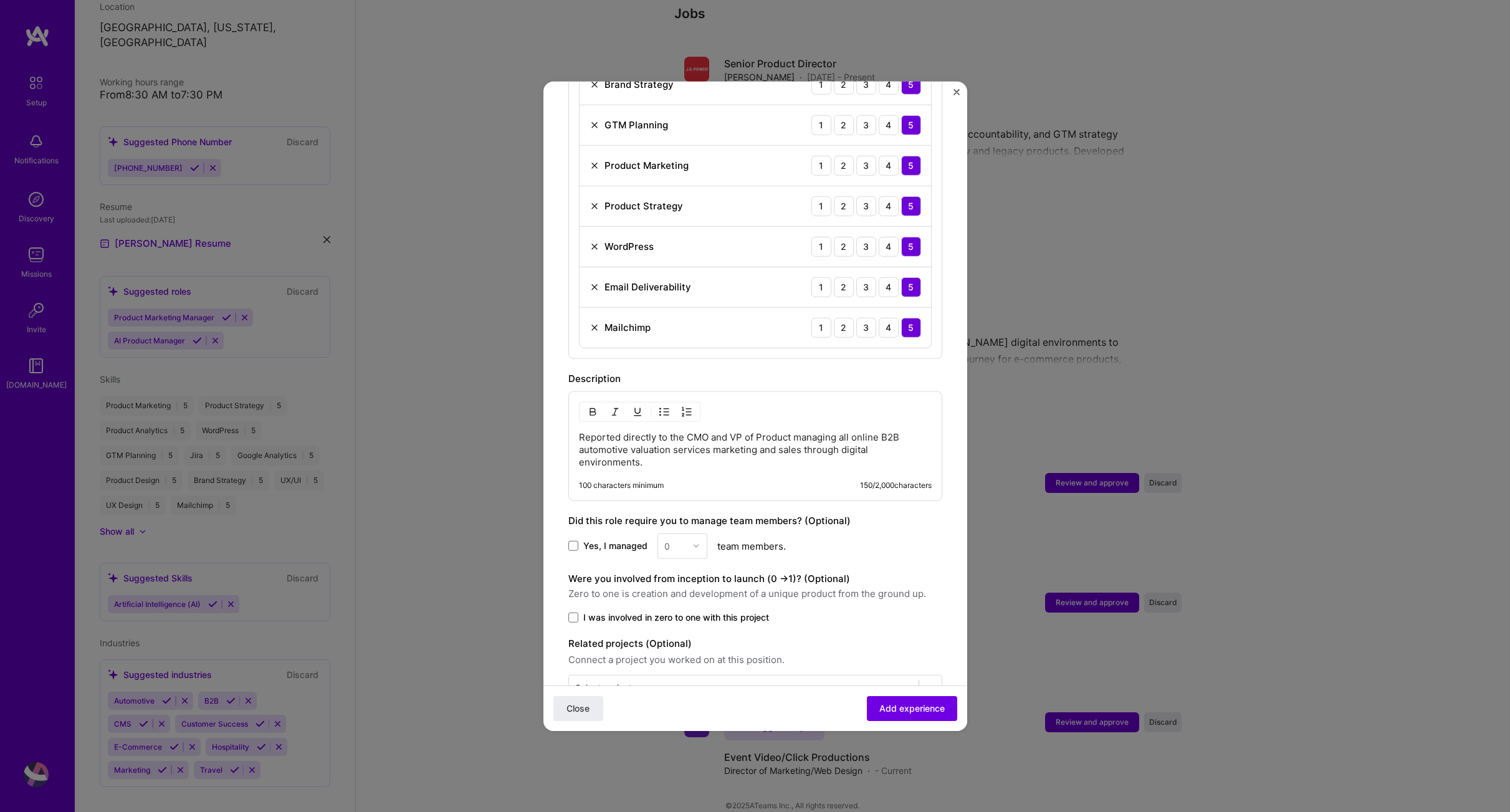
scroll to position [690, 0]
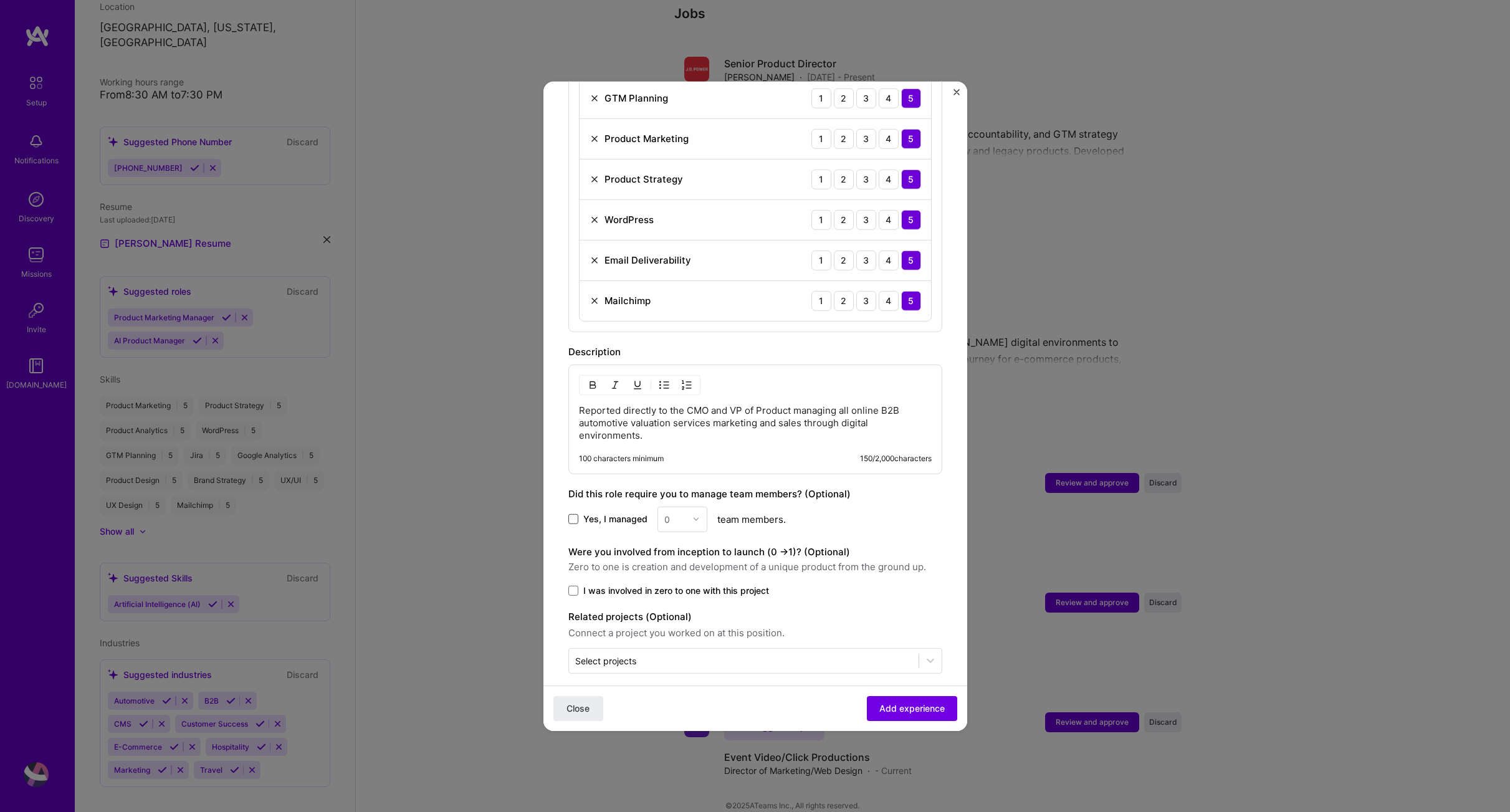
click at [575, 514] on span at bounding box center [573, 518] width 10 height 10
click at [0, 0] on input "Yes, I managed" at bounding box center [0, 0] width 0 height 0
click at [700, 506] on div at bounding box center [700, 518] width 15 height 24
click at [679, 563] on div "2" at bounding box center [682, 574] width 42 height 23
click at [573, 586] on span at bounding box center [573, 590] width 10 height 10
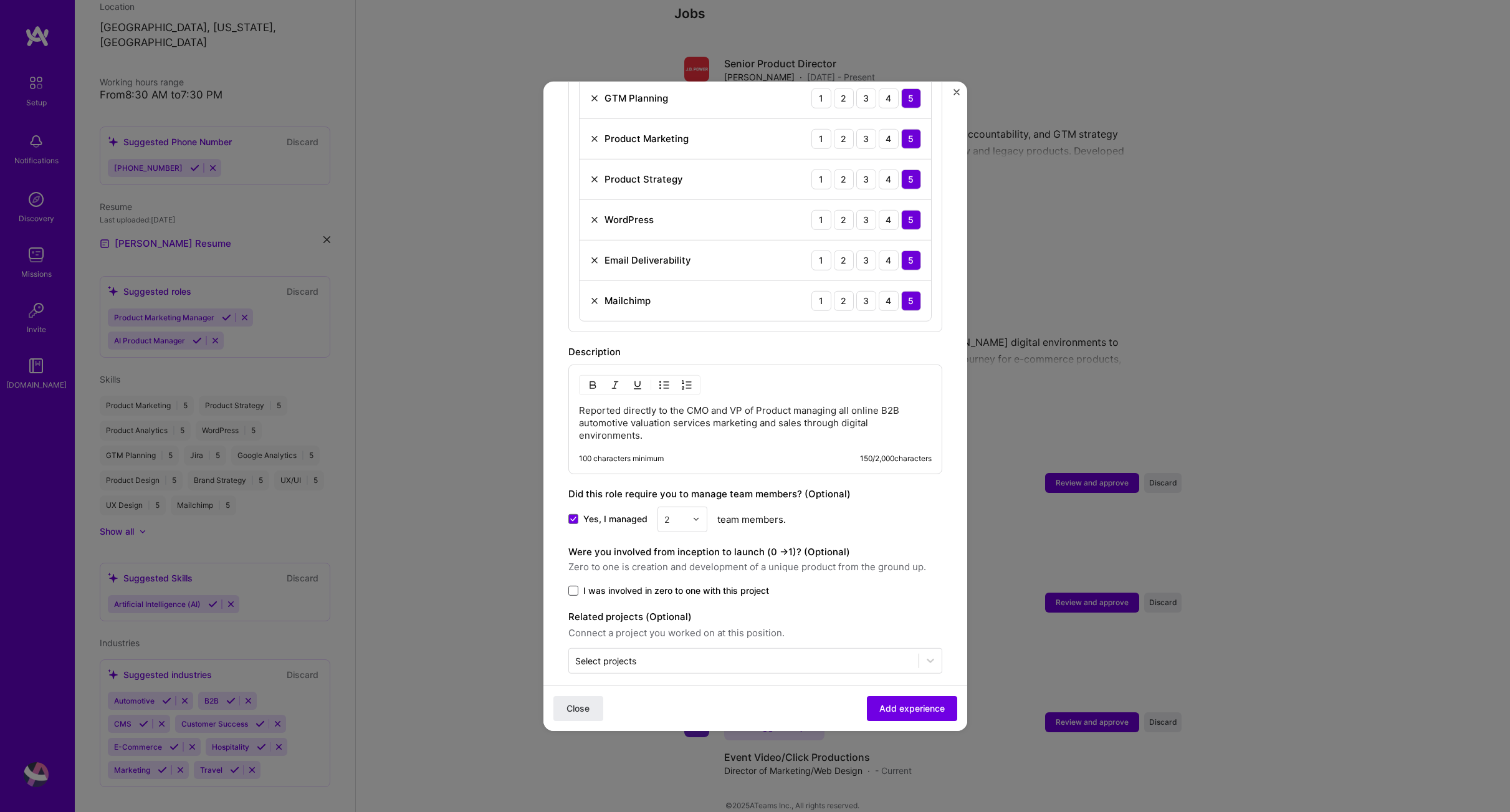
click at [0, 0] on input "I was involved in zero to one with this project" at bounding box center [0, 0] width 0 height 0
click at [901, 716] on button "Add experience" at bounding box center [912, 708] width 90 height 25
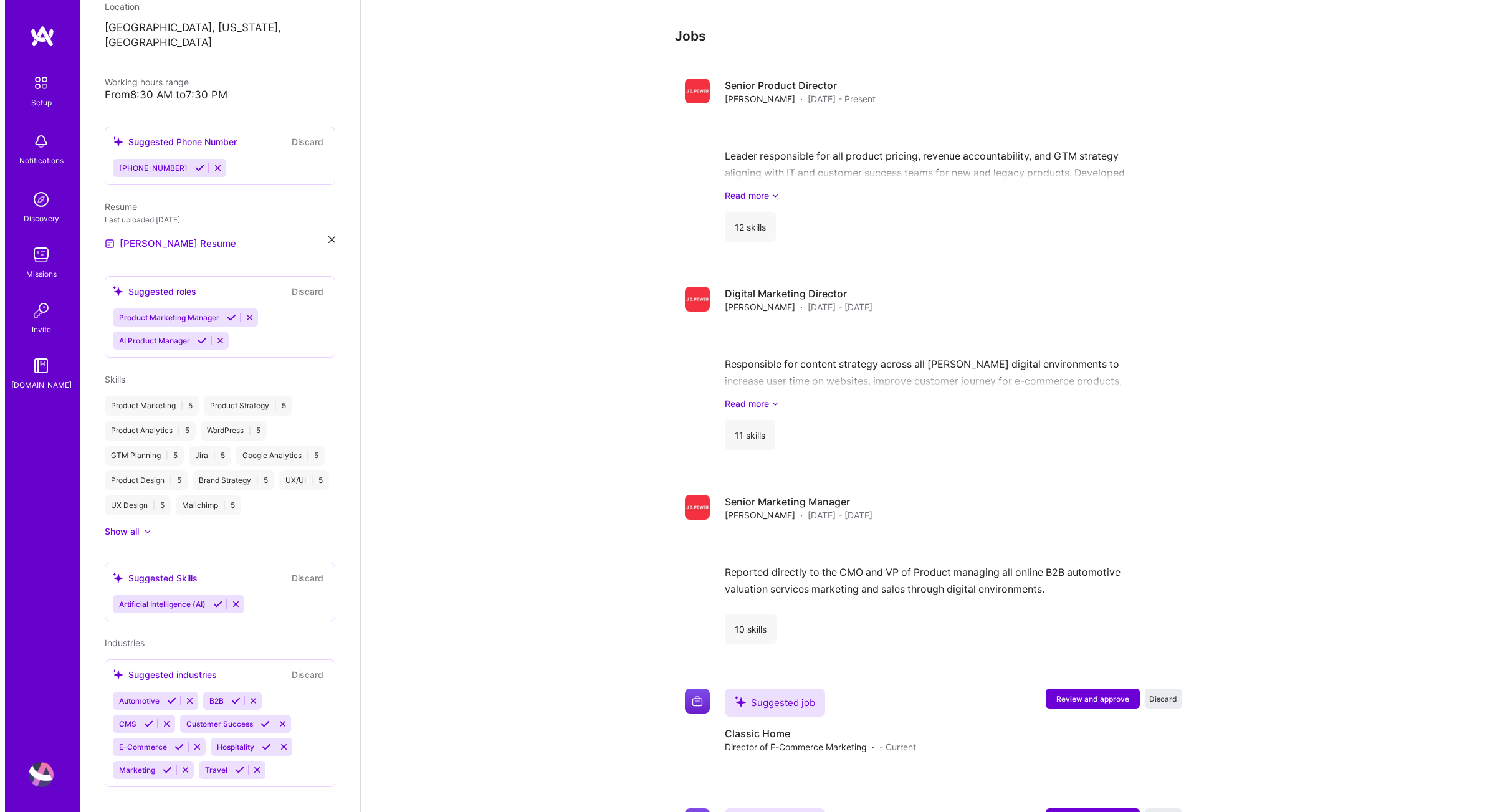
scroll to position [1110, 0]
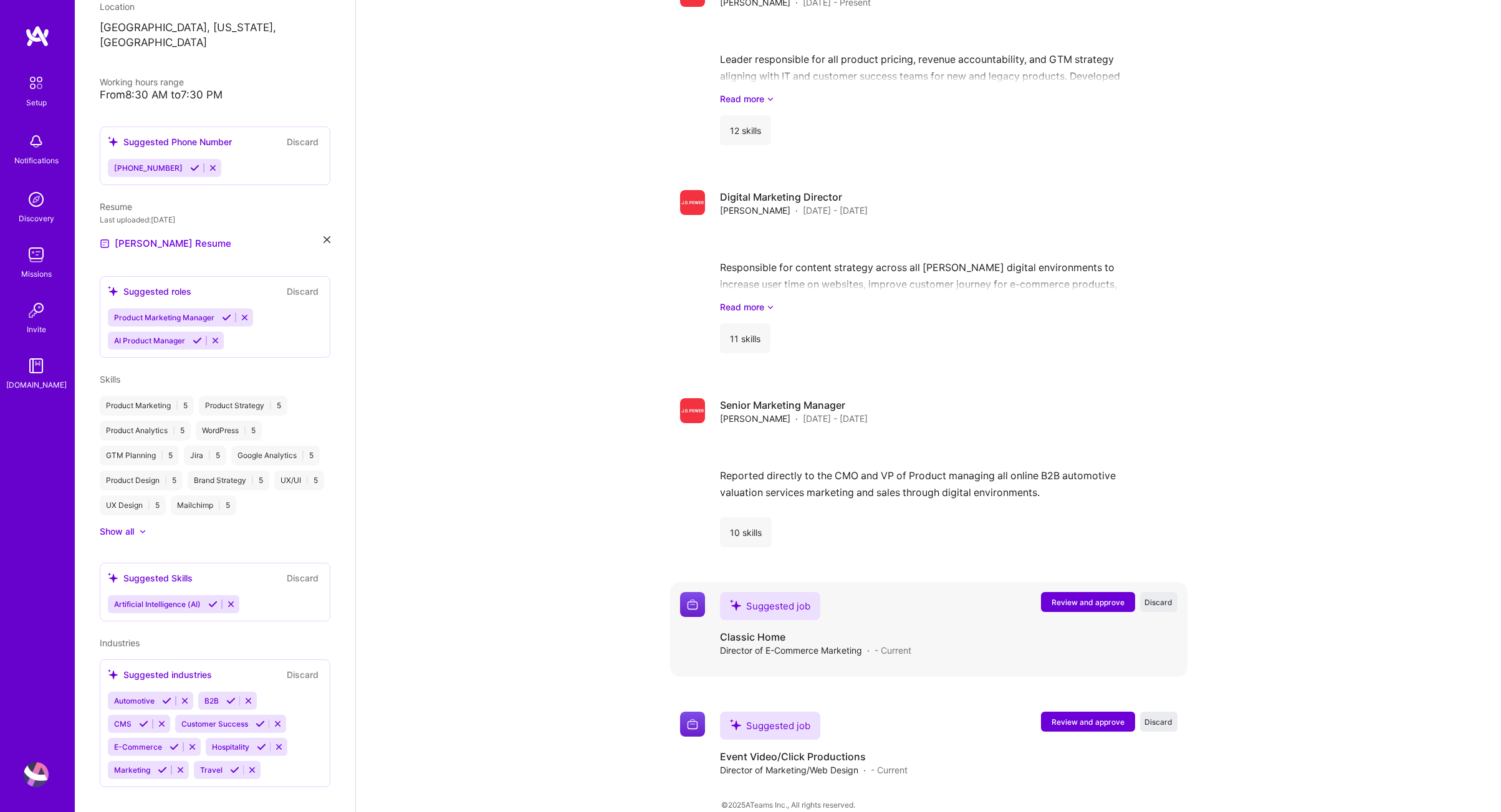
click at [1086, 597] on span "Review and approve" at bounding box center [1088, 603] width 73 height 11
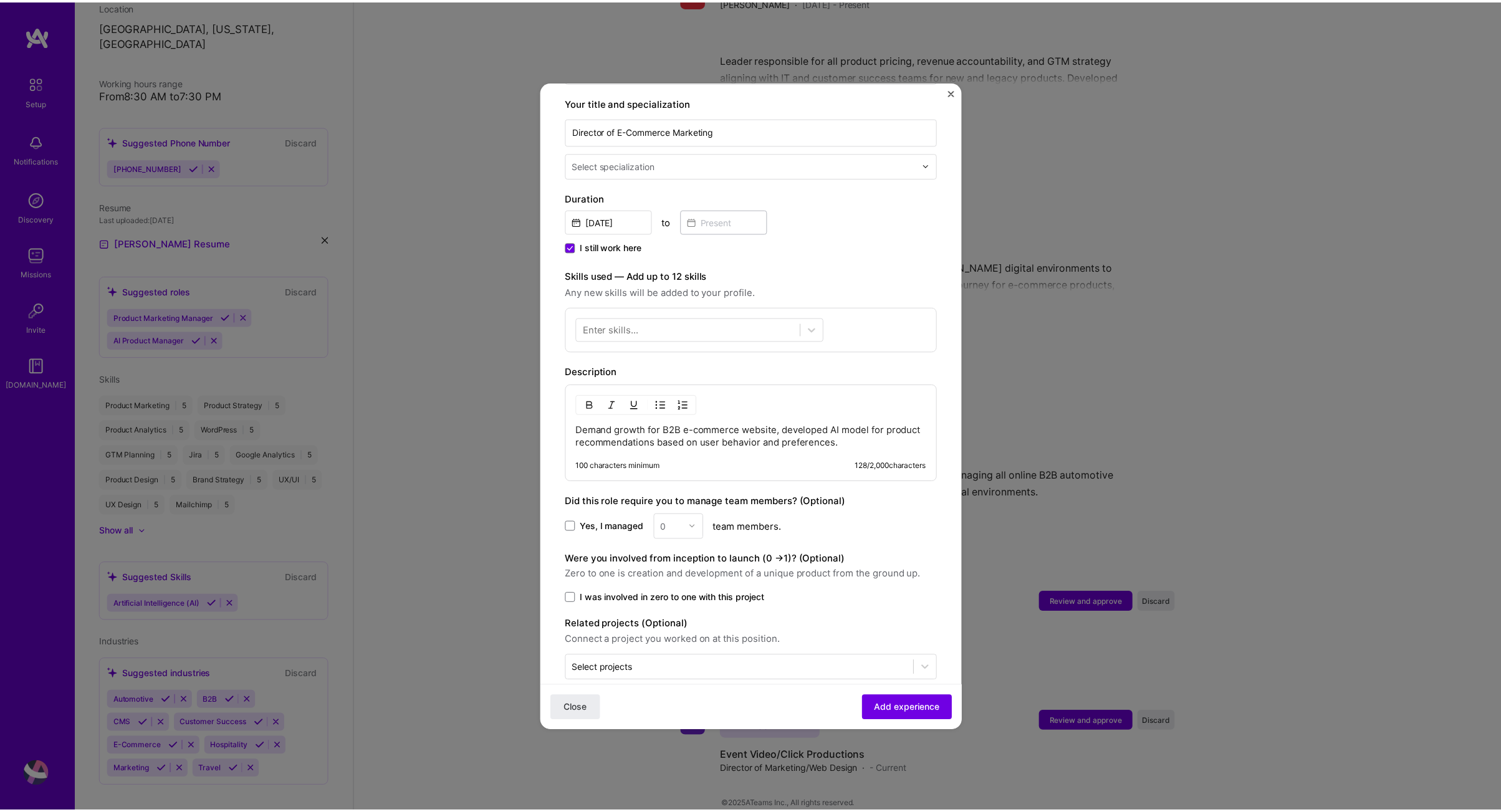
scroll to position [265, 0]
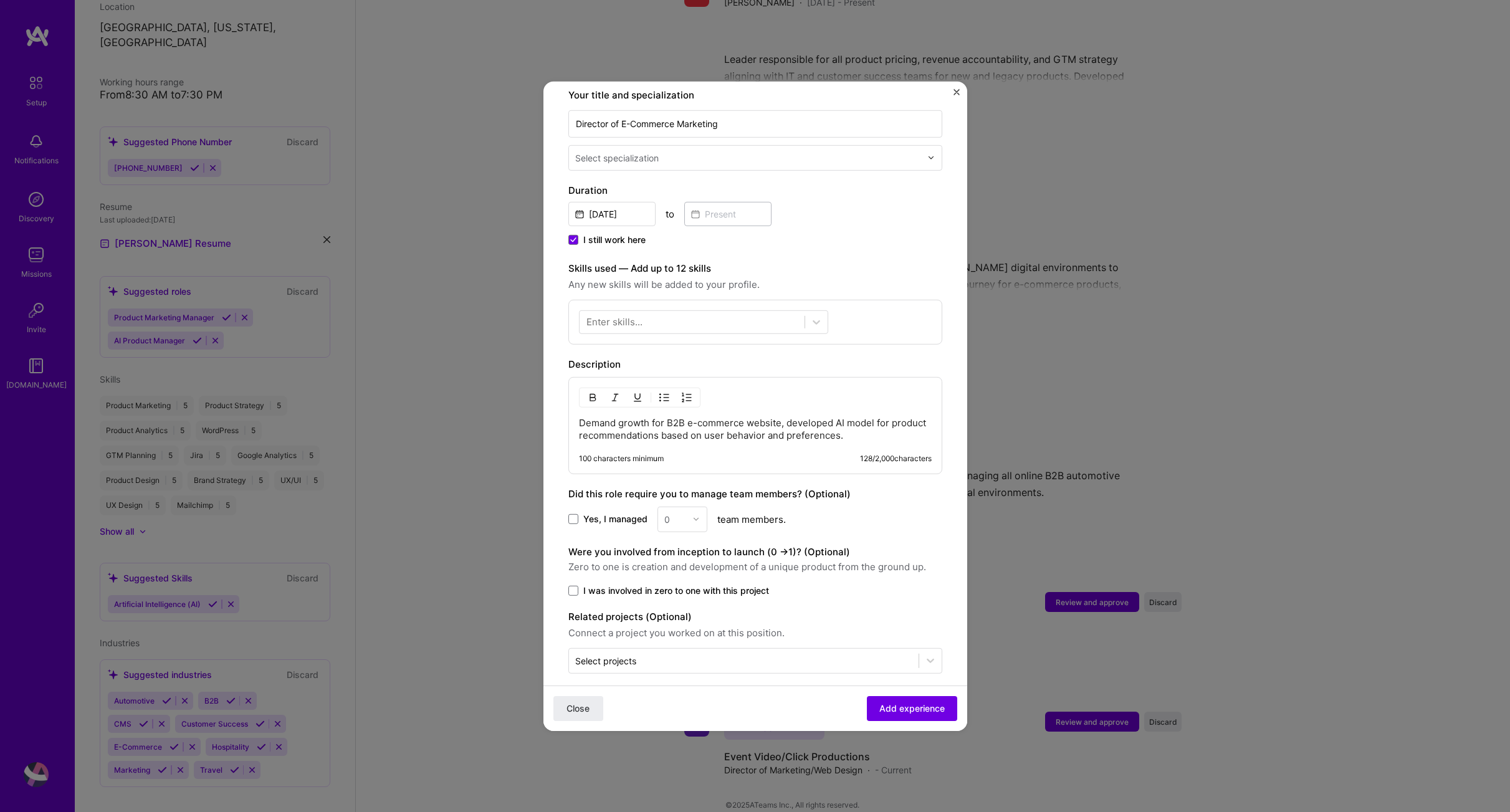
click at [956, 93] on img "Close" at bounding box center [957, 91] width 6 height 6
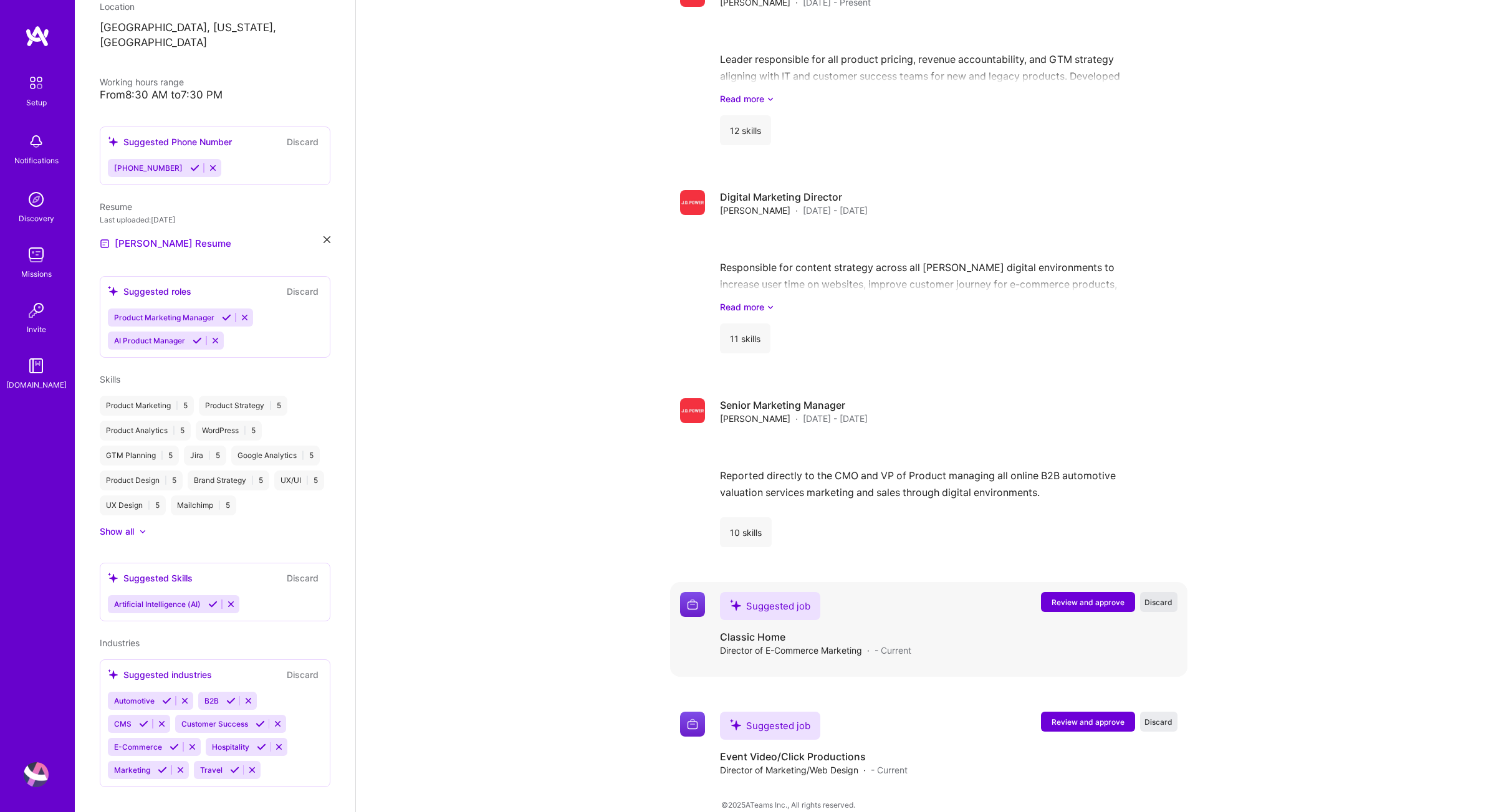
click at [1163, 597] on span "Discard" at bounding box center [1158, 603] width 28 height 11
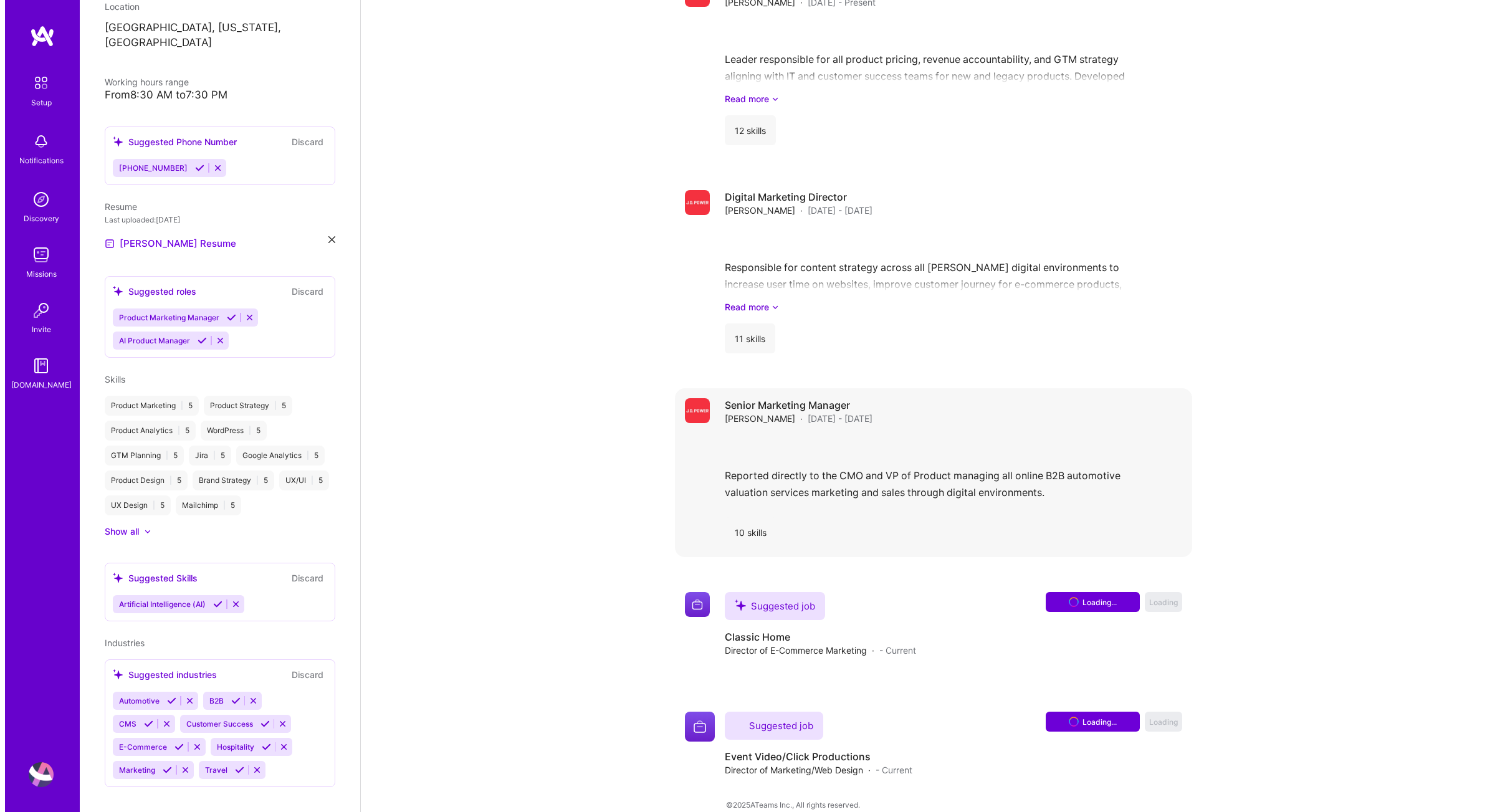
scroll to position [991, 0]
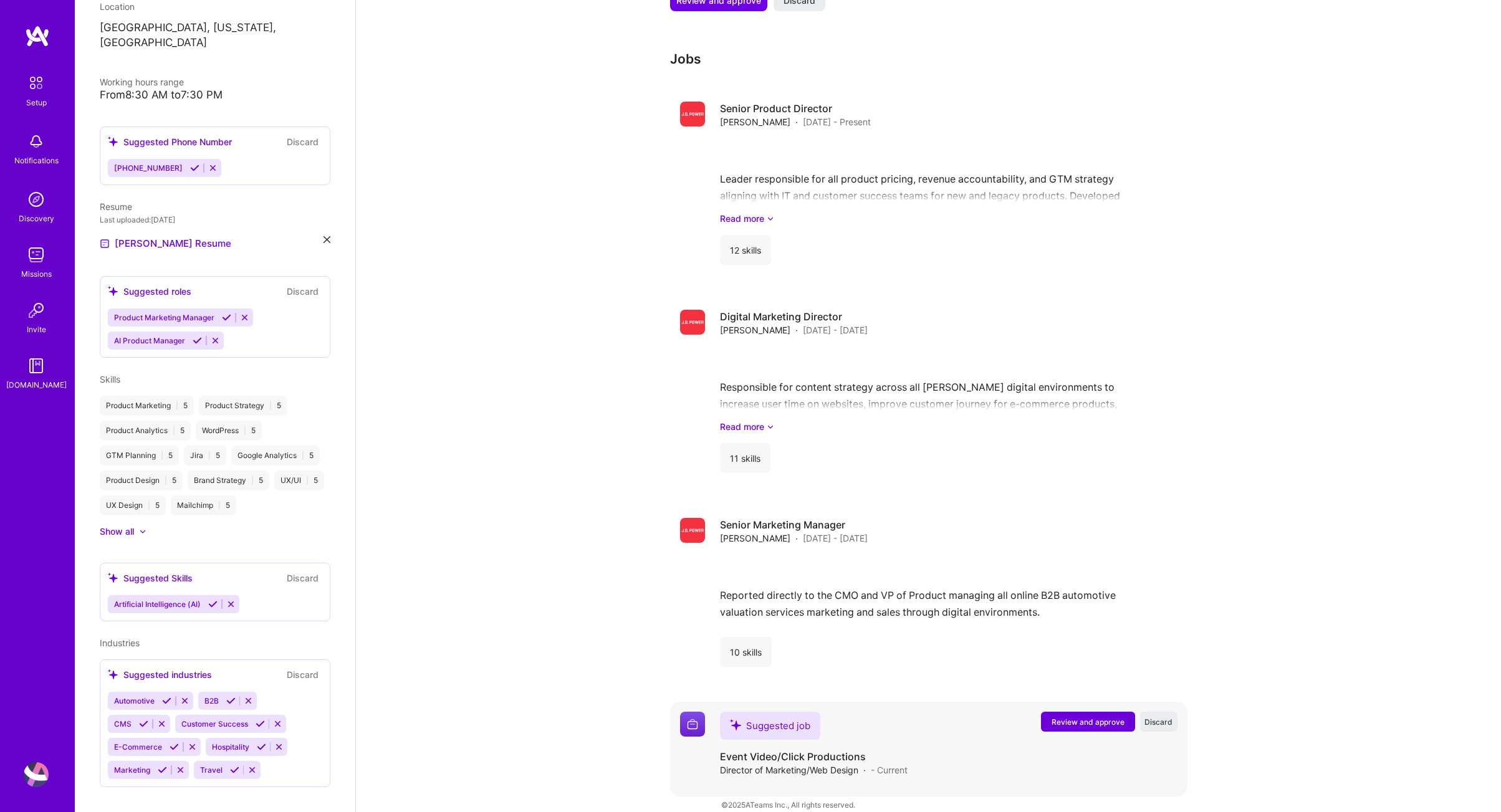
click at [1088, 717] on span "Review and approve" at bounding box center [1088, 723] width 73 height 11
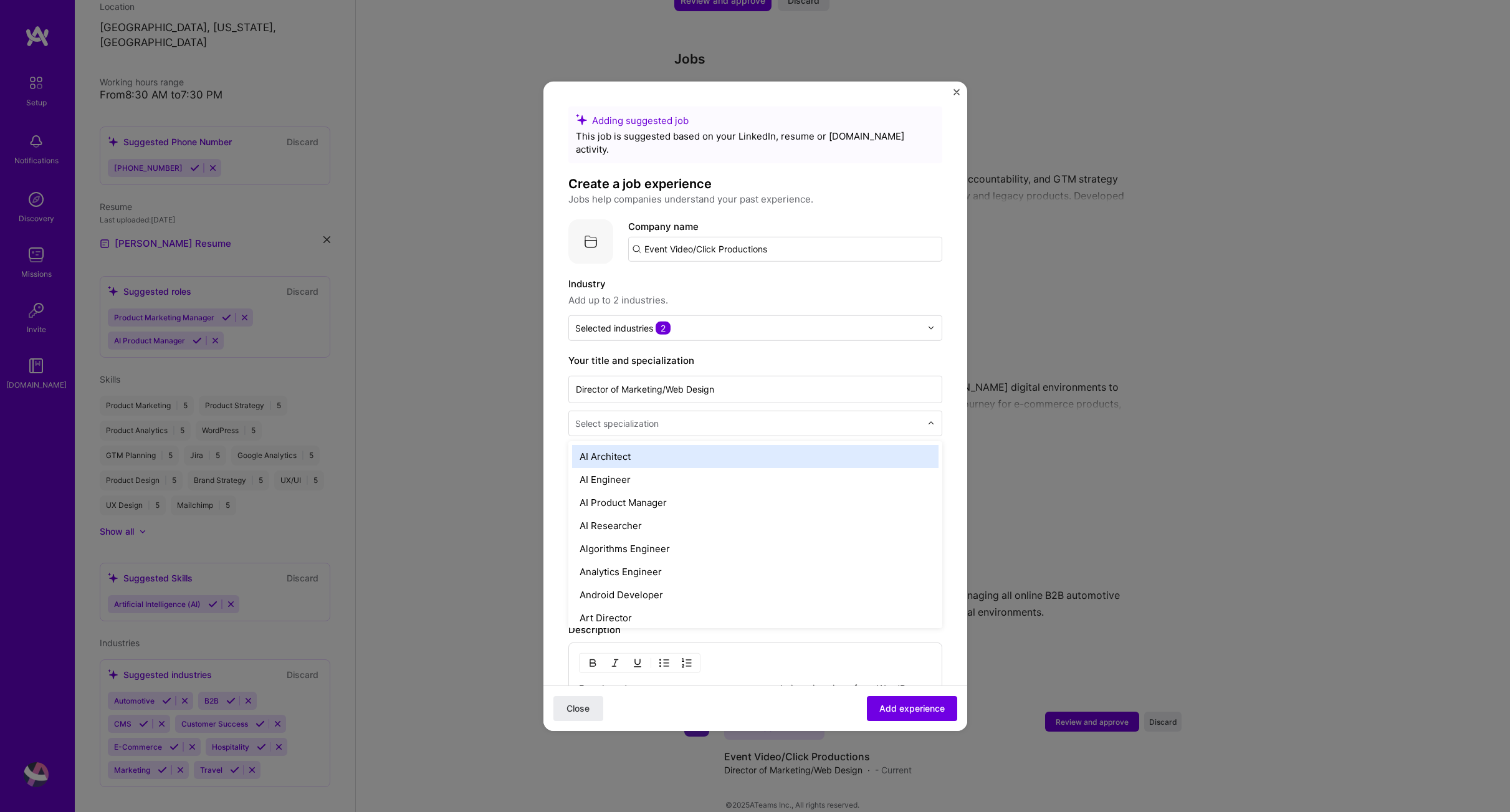
click at [752, 416] on input "text" at bounding box center [749, 423] width 348 height 13
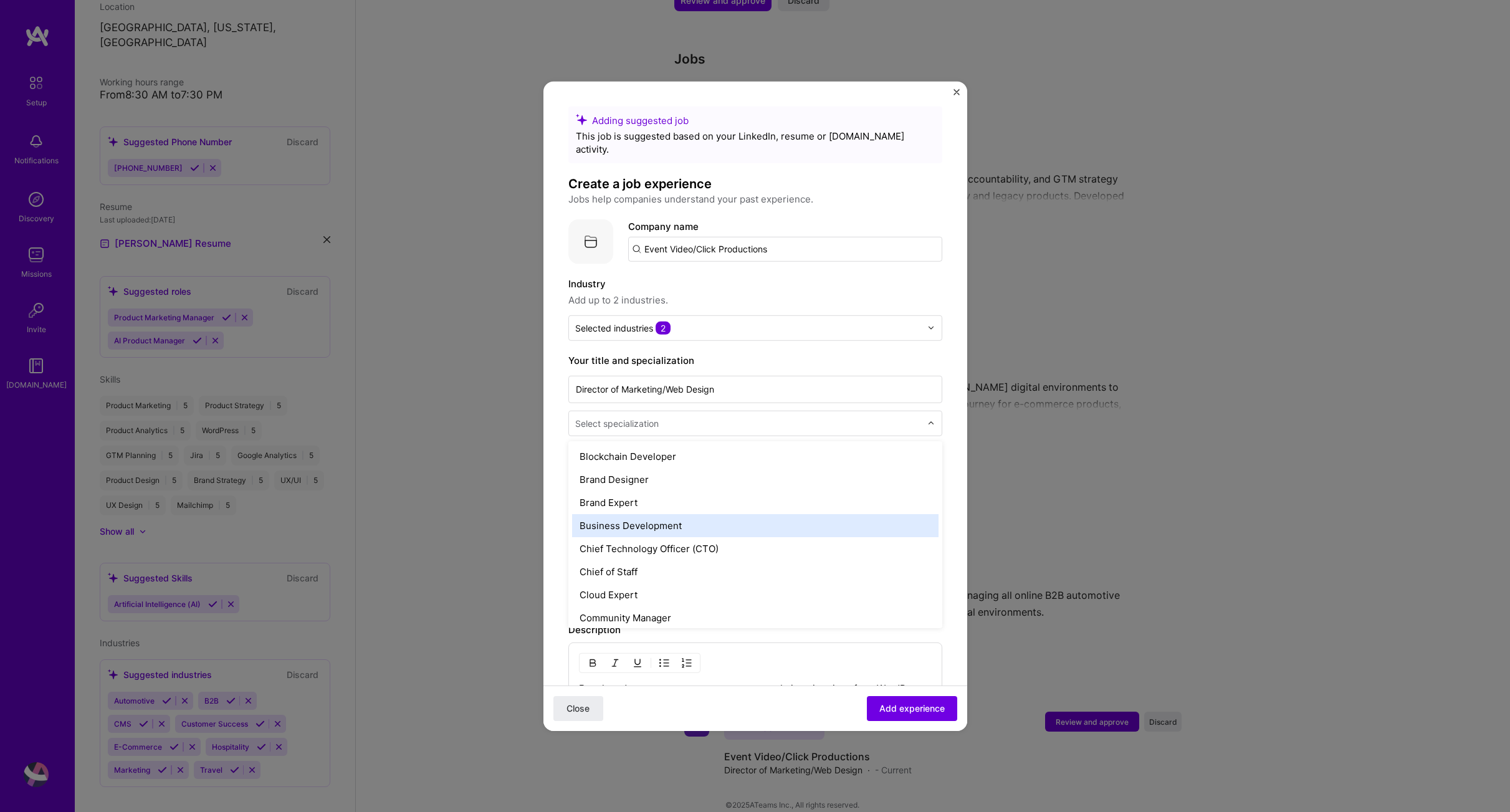
scroll to position [249, 0]
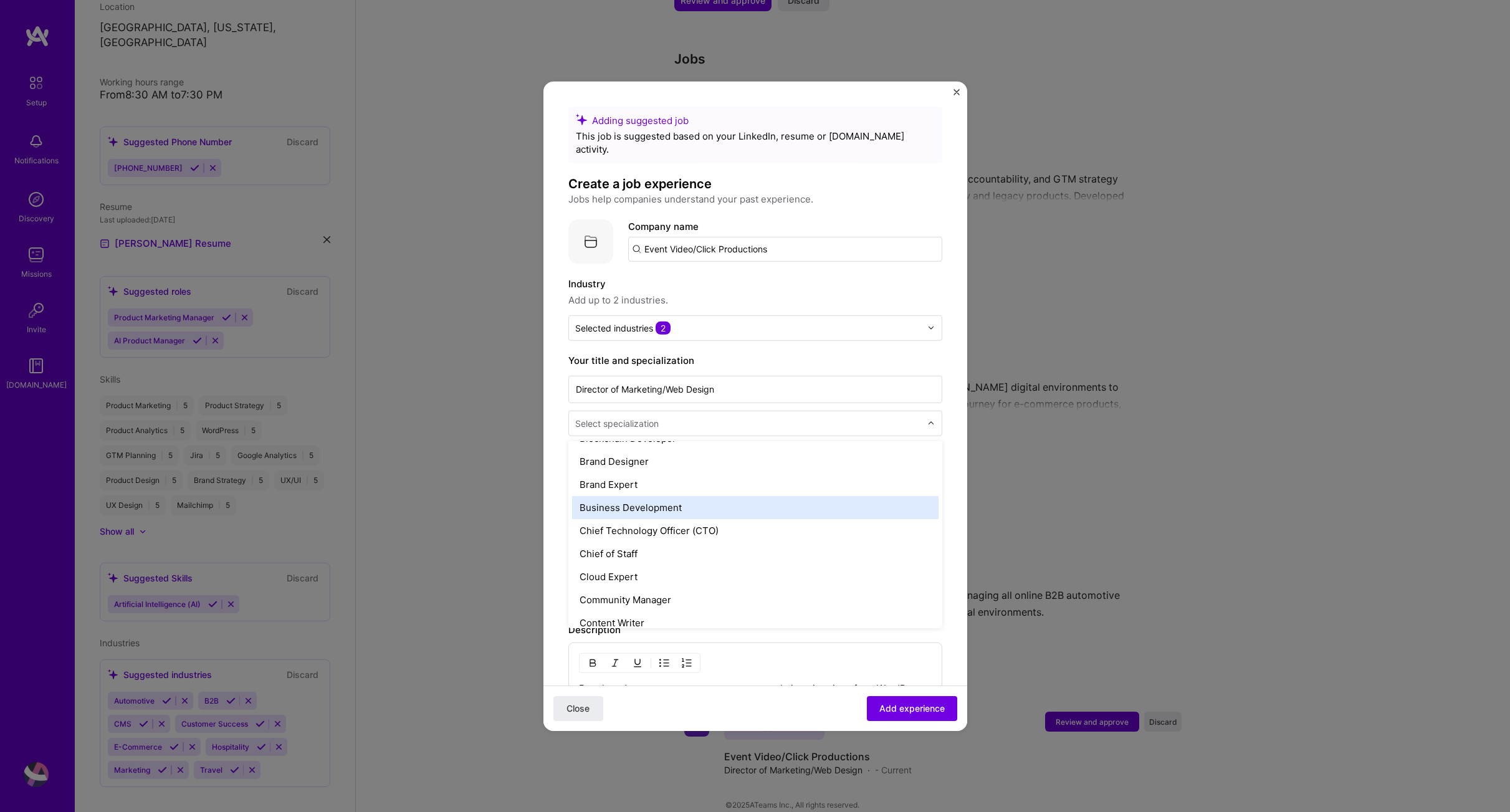
click at [638, 497] on div "Business Development" at bounding box center [755, 506] width 366 height 23
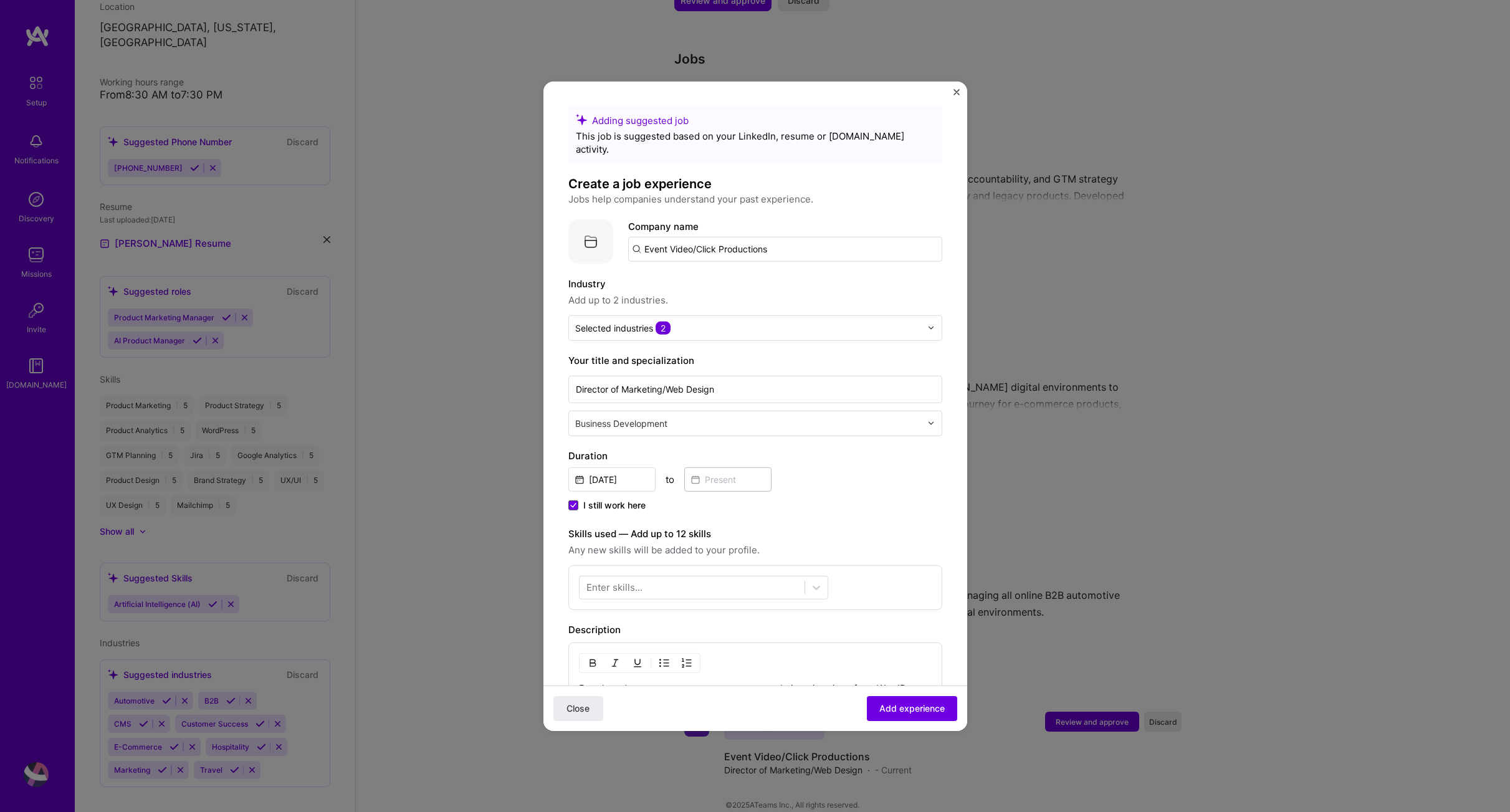
click at [569, 500] on span at bounding box center [573, 505] width 10 height 10
click at [0, 0] on input "I still work here" at bounding box center [0, 0] width 0 height 0
click at [636, 467] on input "[DATE]" at bounding box center [611, 479] width 87 height 24
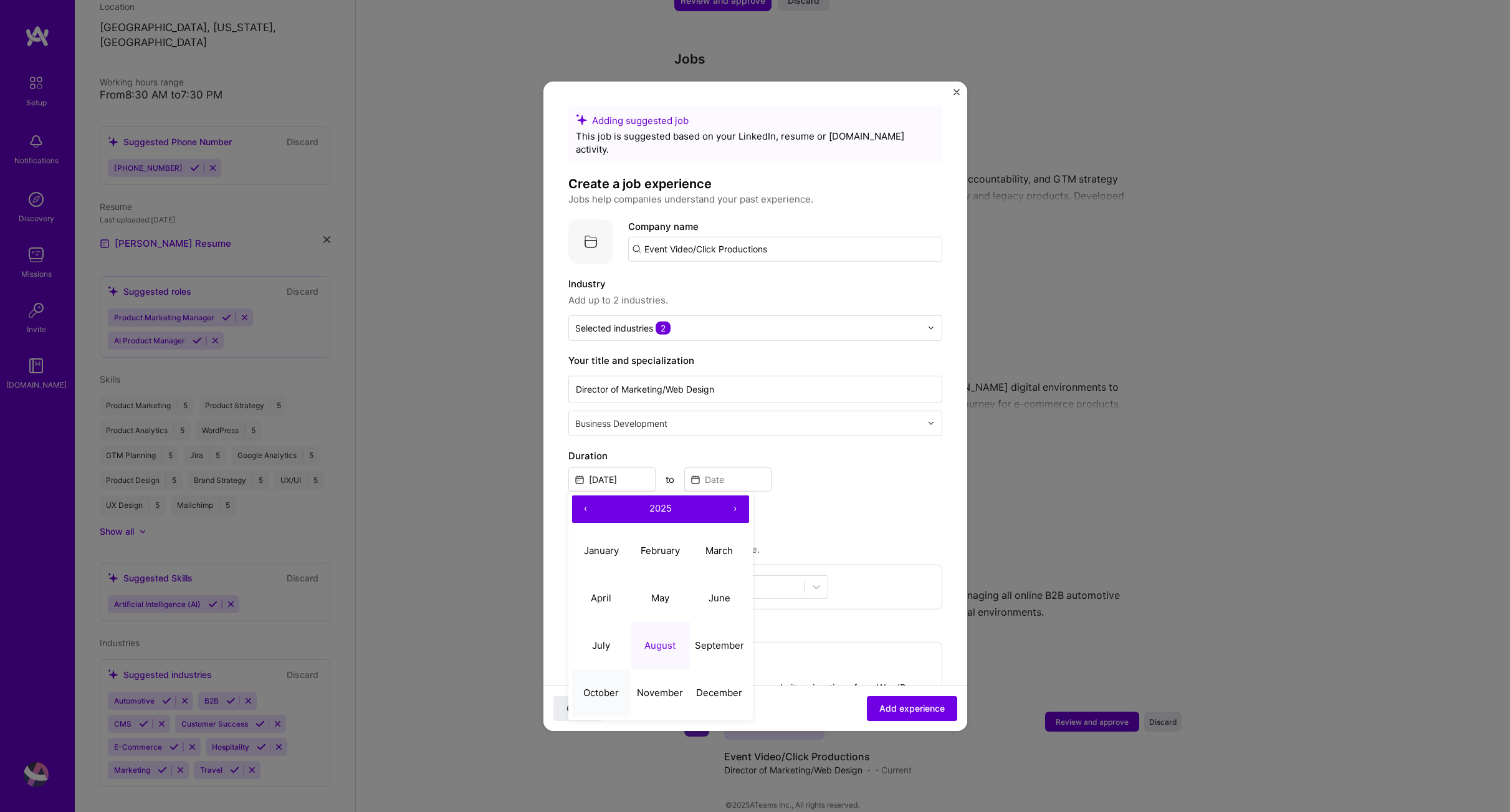
click at [607, 687] on abbr "October" at bounding box center [601, 692] width 36 height 12
type input "[DATE]"
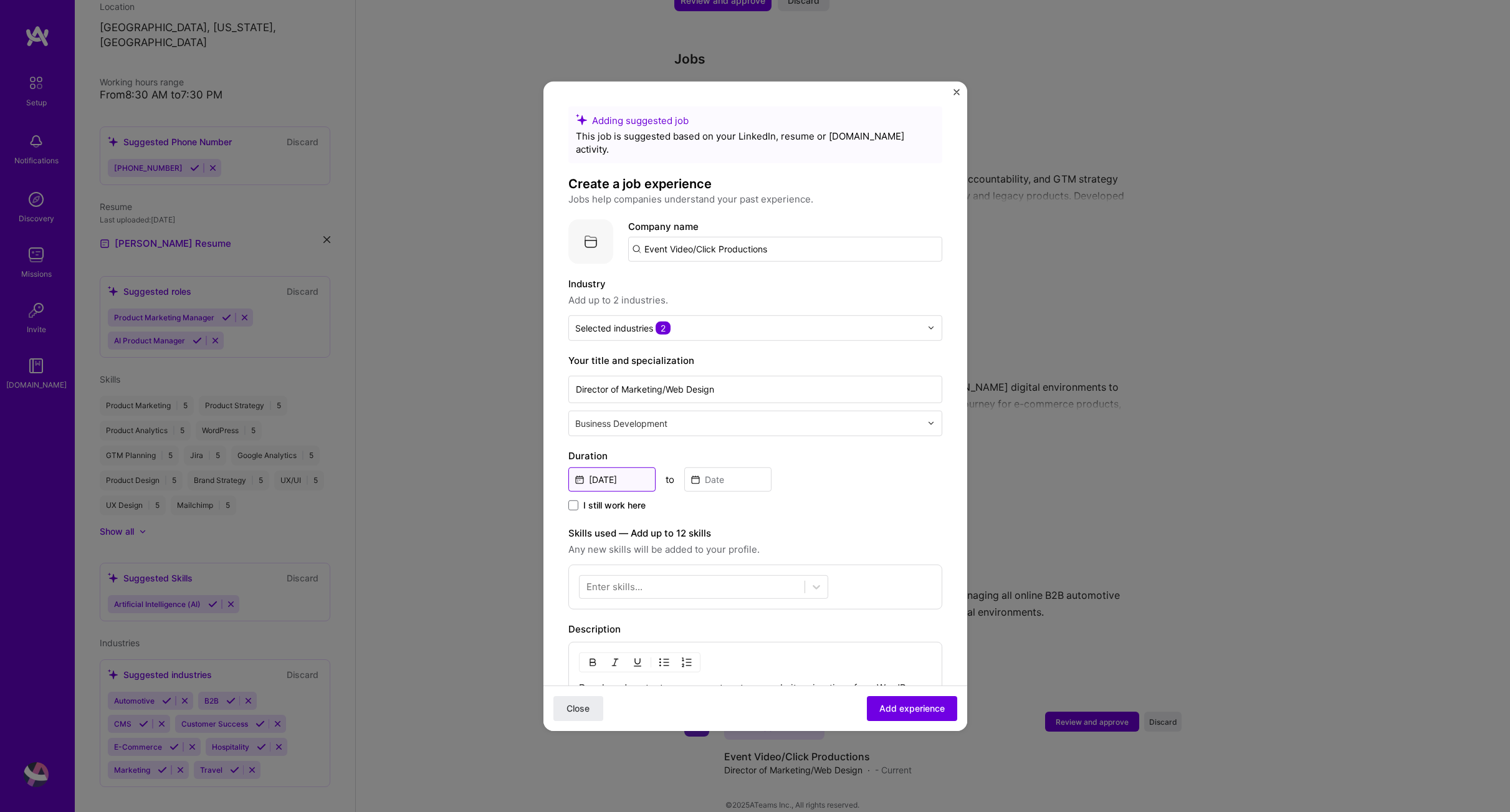
click at [633, 467] on input "[DATE]" at bounding box center [611, 479] width 87 height 24
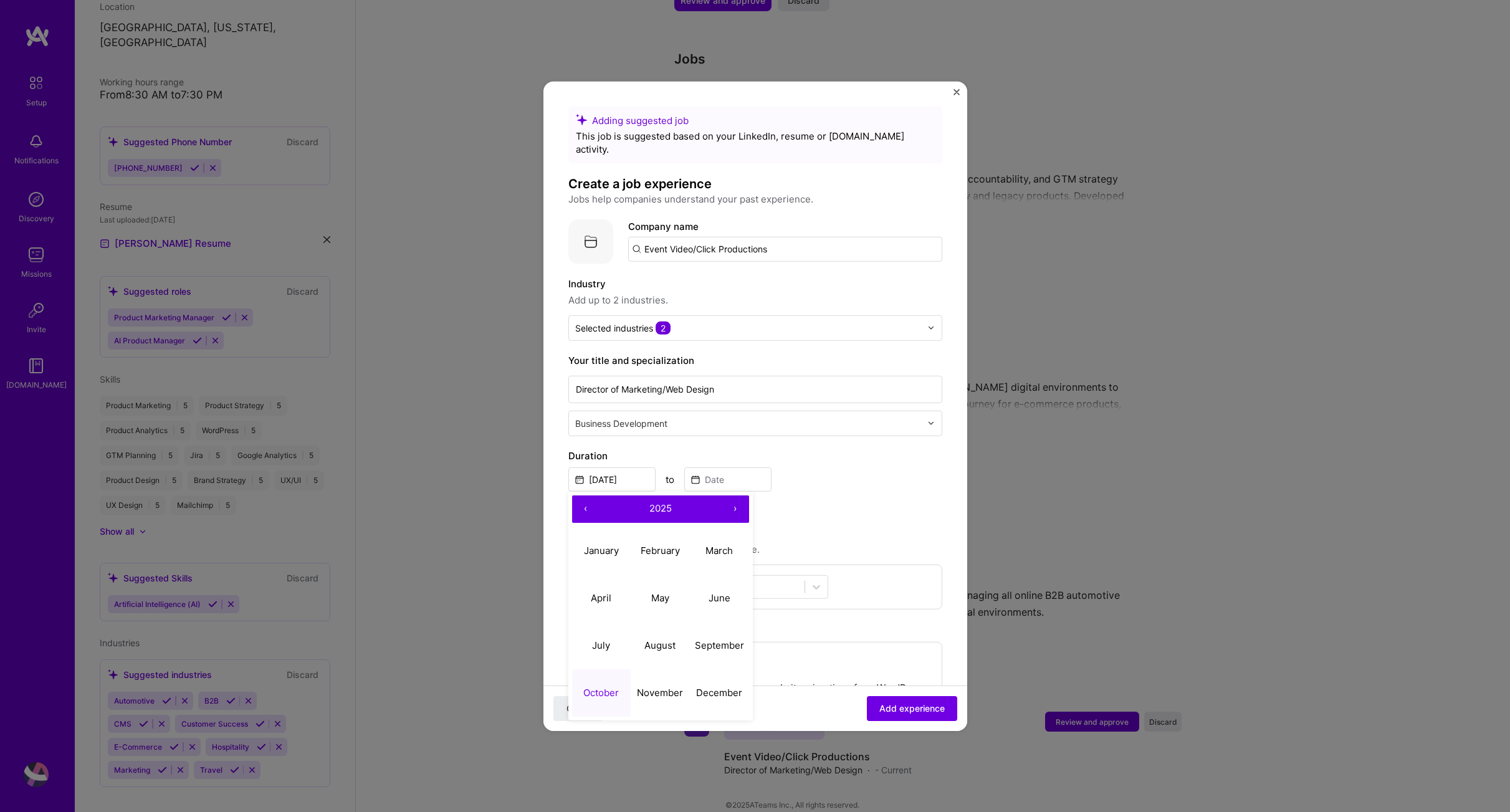
click at [584, 495] on button "‹" at bounding box center [586, 509] width 28 height 28
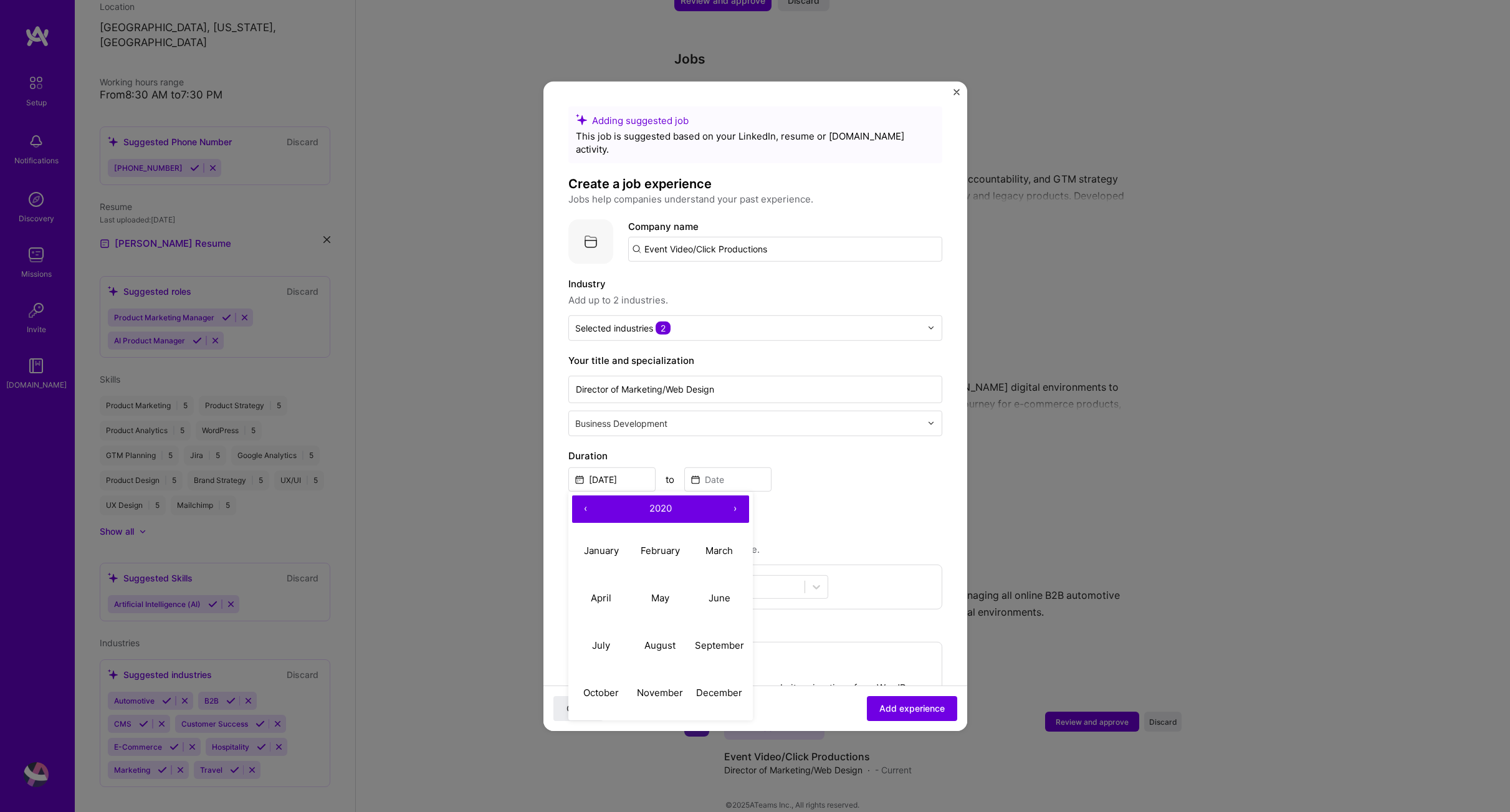
click at [584, 495] on button "‹" at bounding box center [586, 509] width 28 height 28
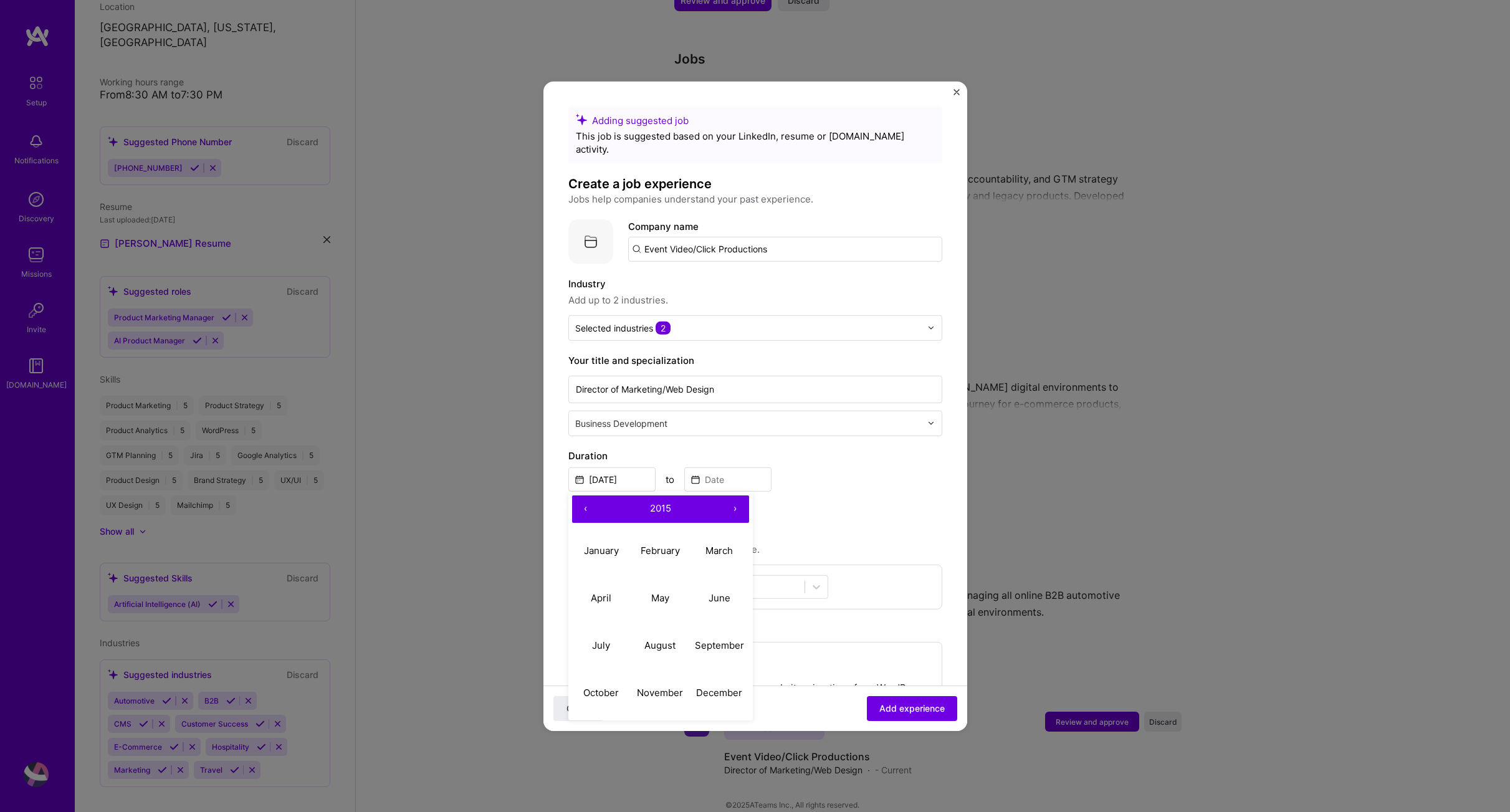
click at [584, 495] on button "‹" at bounding box center [586, 509] width 28 height 28
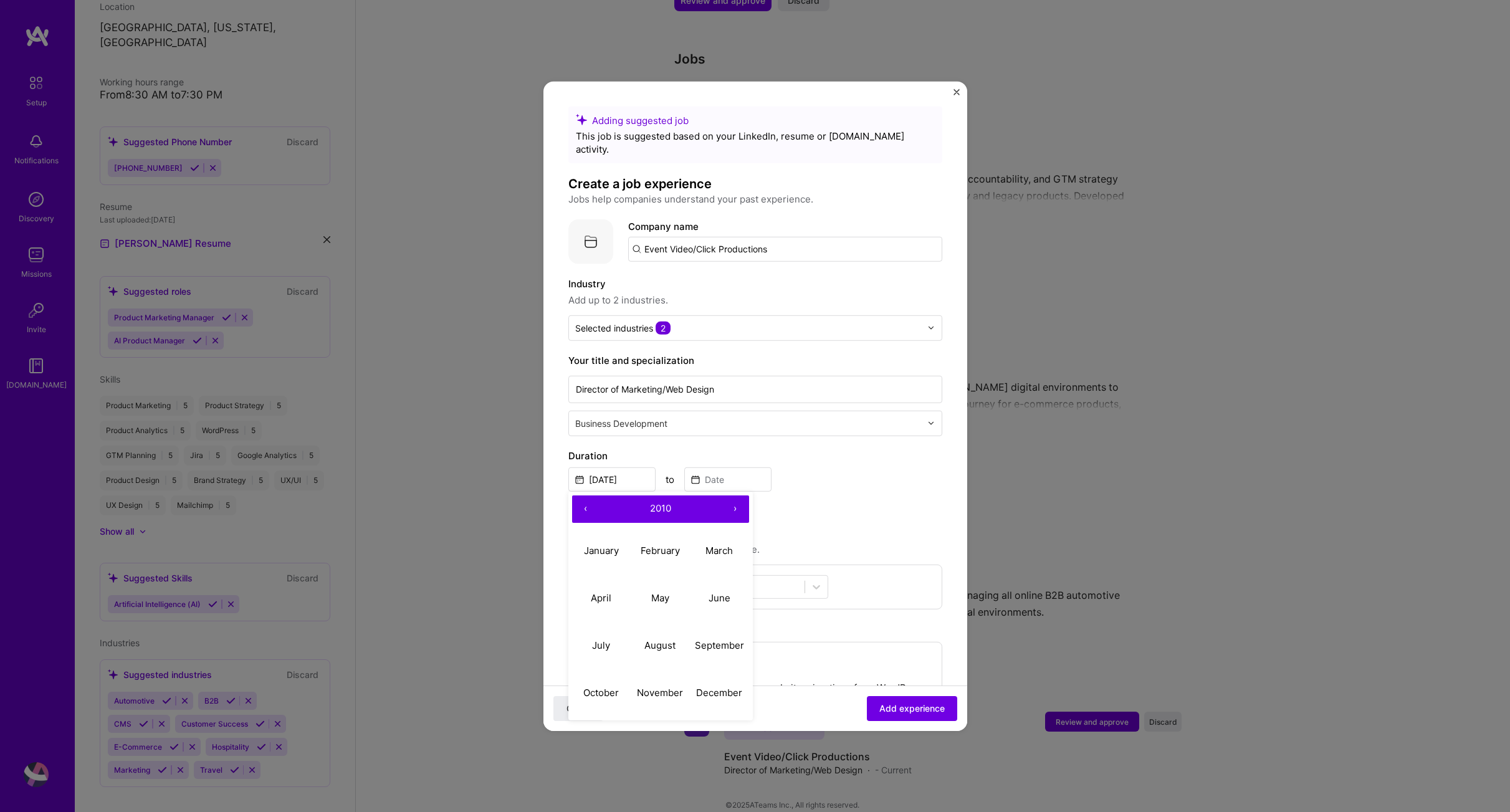
click at [584, 495] on button "‹" at bounding box center [586, 509] width 28 height 28
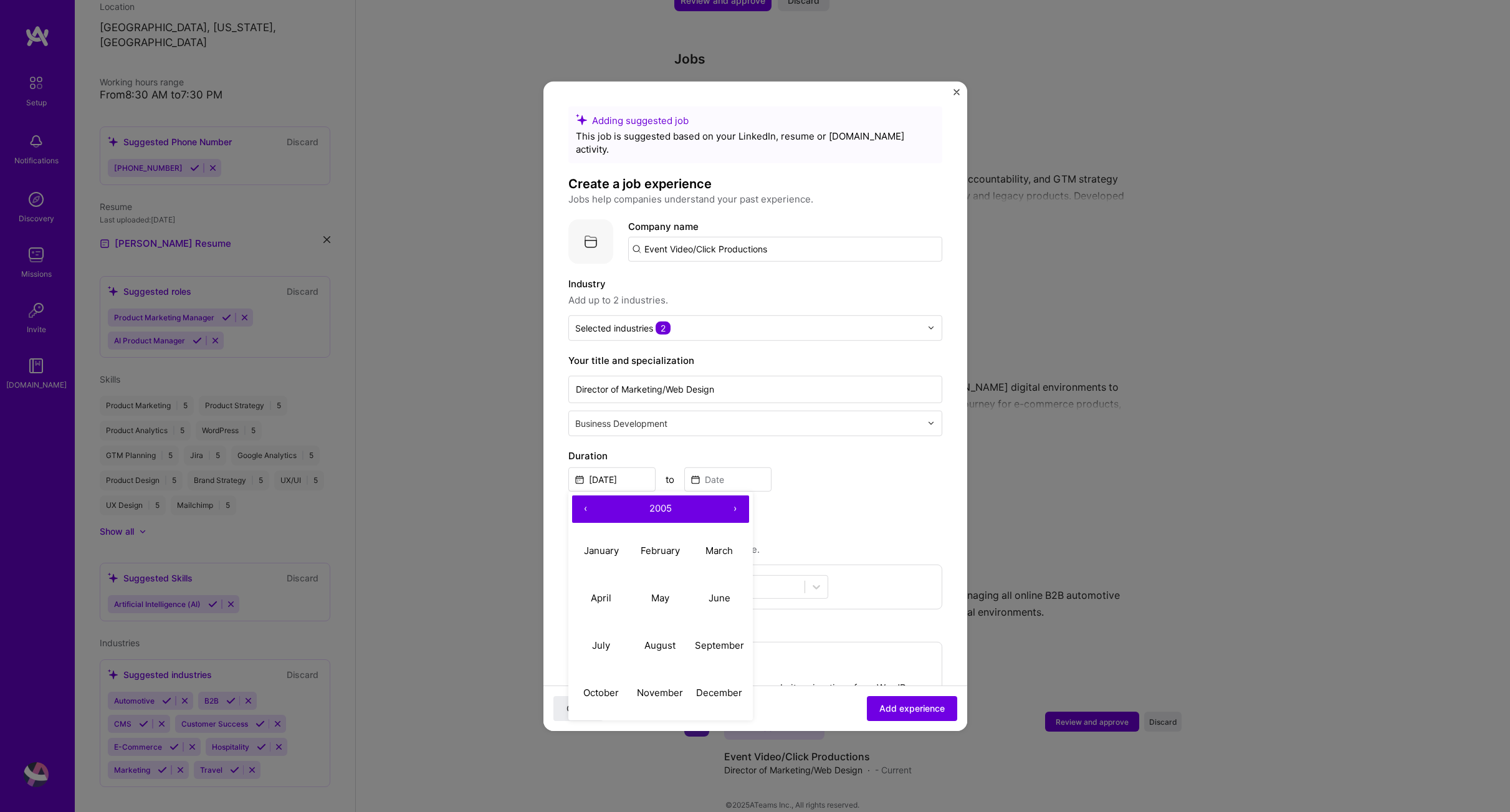
click at [584, 495] on button "‹" at bounding box center [586, 509] width 28 height 28
click at [749, 471] on input at bounding box center [727, 479] width 87 height 24
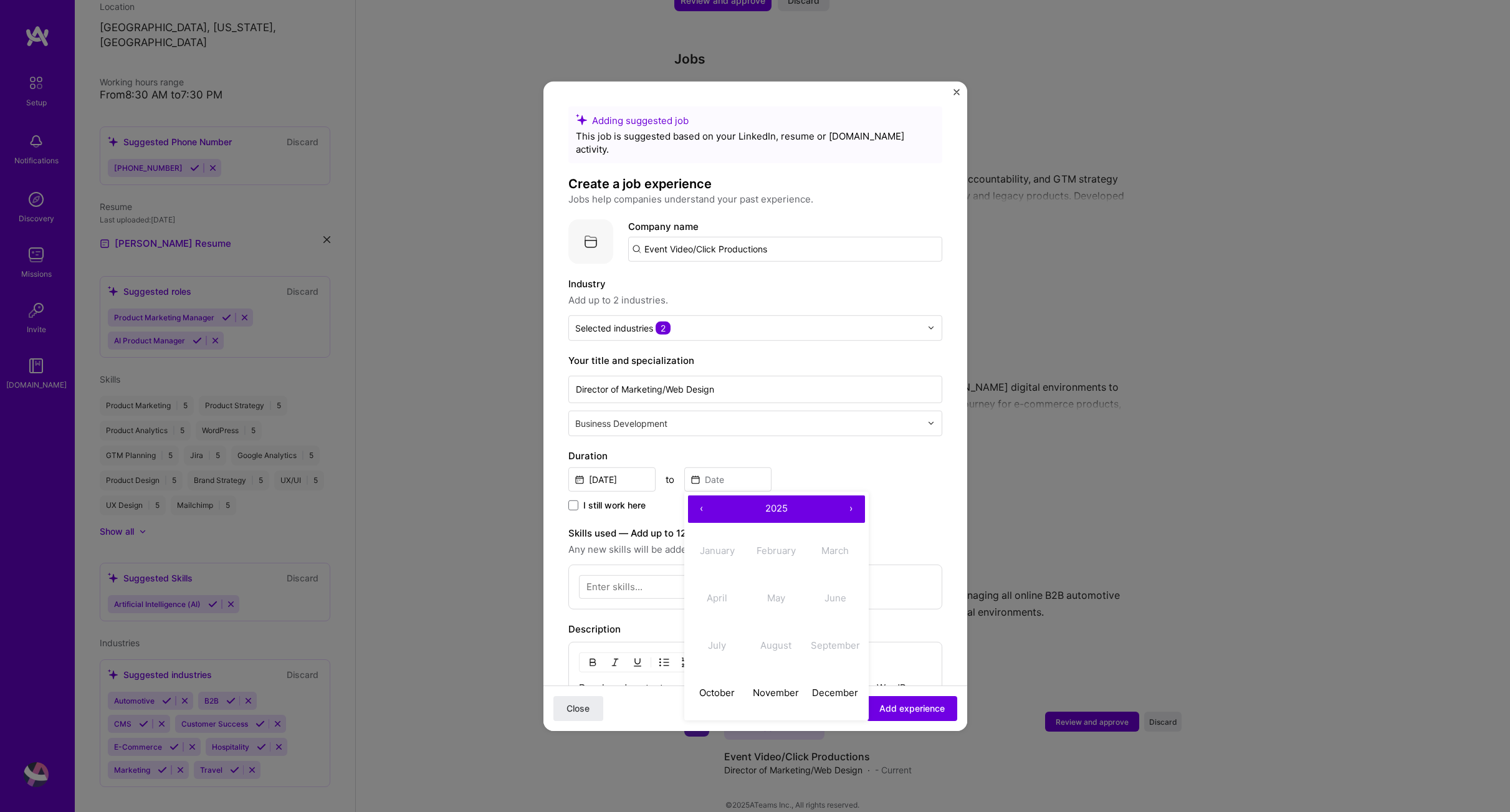
click at [821, 448] on label "Duration" at bounding box center [755, 456] width 374 height 15
click at [715, 467] on input at bounding box center [727, 479] width 87 height 24
click at [828, 687] on abbr "December" at bounding box center [835, 692] width 46 height 12
type input "[DATE]"
click at [749, 467] on input "[DATE]" at bounding box center [727, 479] width 87 height 24
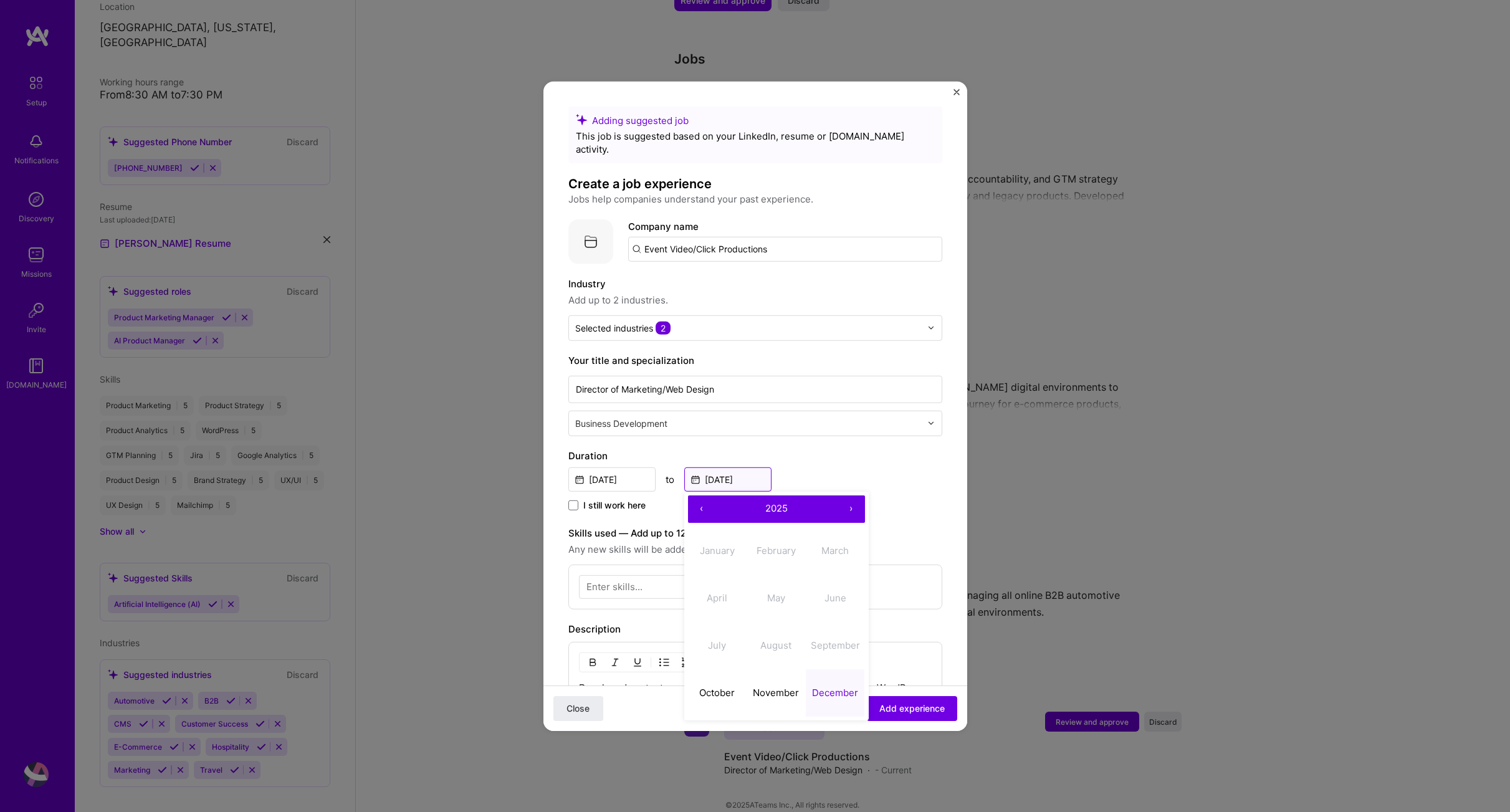
click at [742, 467] on input "[DATE]" at bounding box center [727, 479] width 87 height 24
click at [644, 512] on div "Adding suggested job This job is suggested based on your LinkedIn, resume or [D…" at bounding box center [755, 528] width 374 height 844
click at [819, 580] on icon at bounding box center [817, 586] width 13 height 13
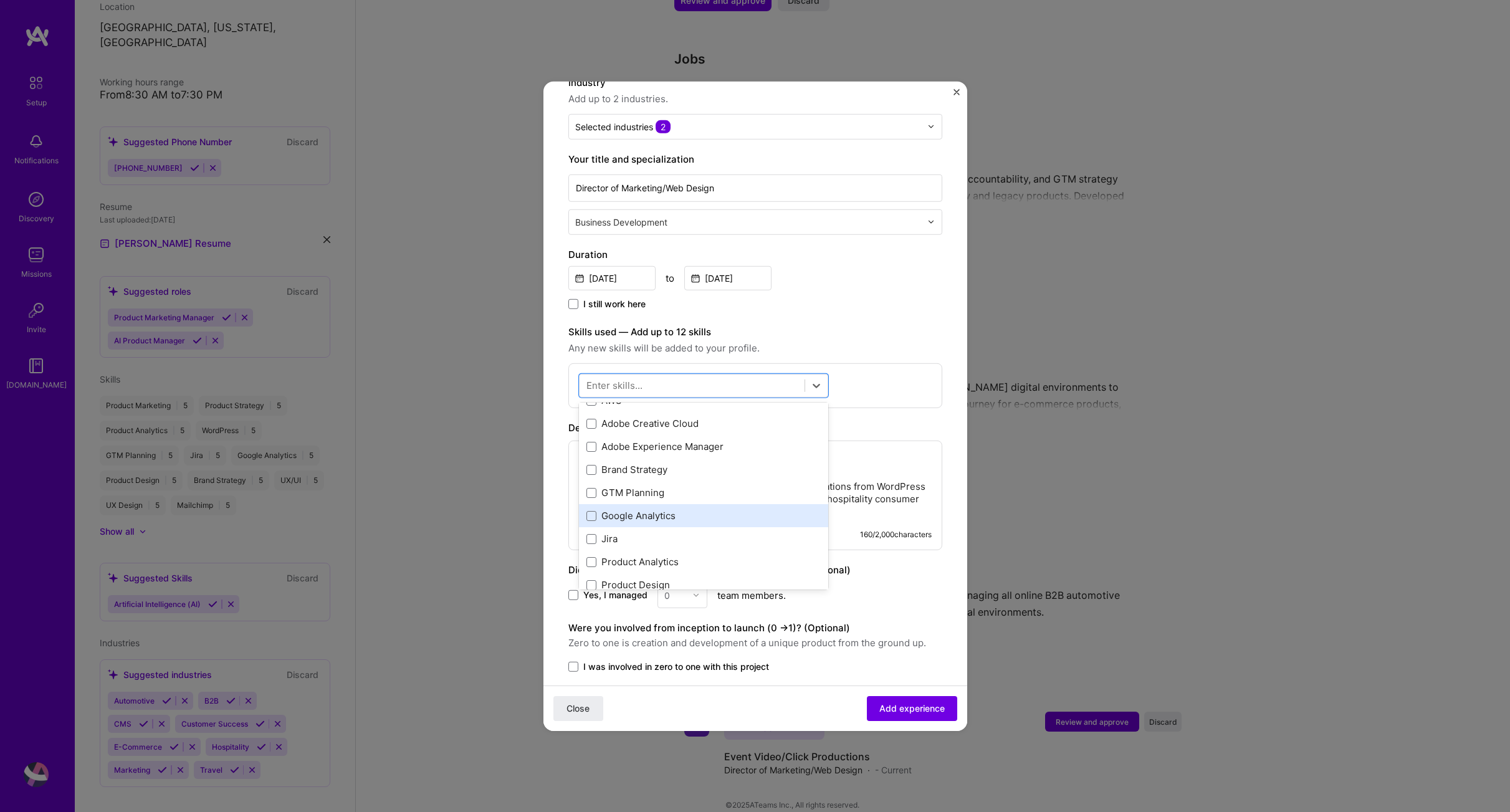
scroll to position [59, 0]
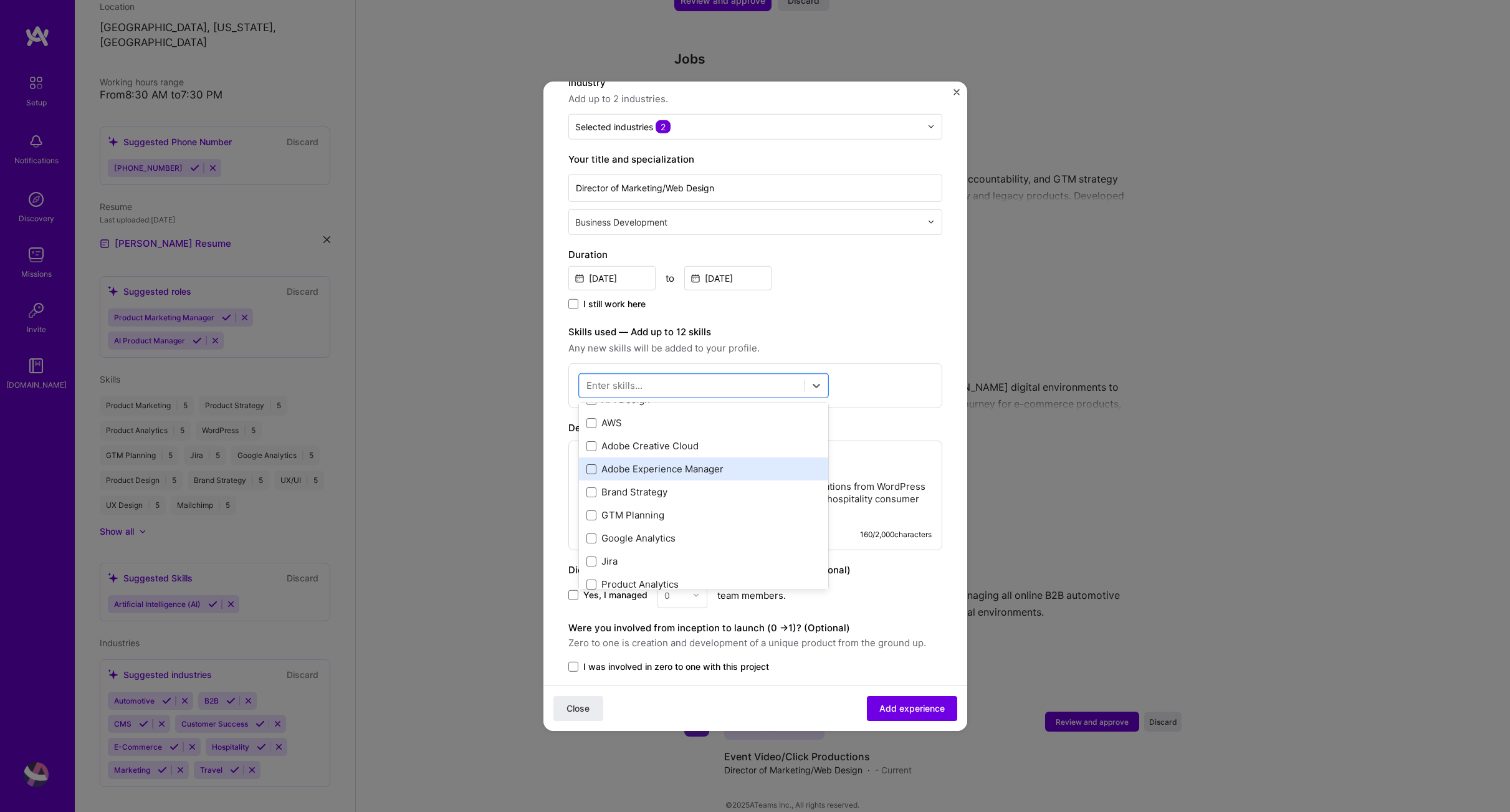
click at [591, 464] on span at bounding box center [591, 469] width 10 height 10
click at [0, 0] on input "checkbox" at bounding box center [0, 0] width 0 height 0
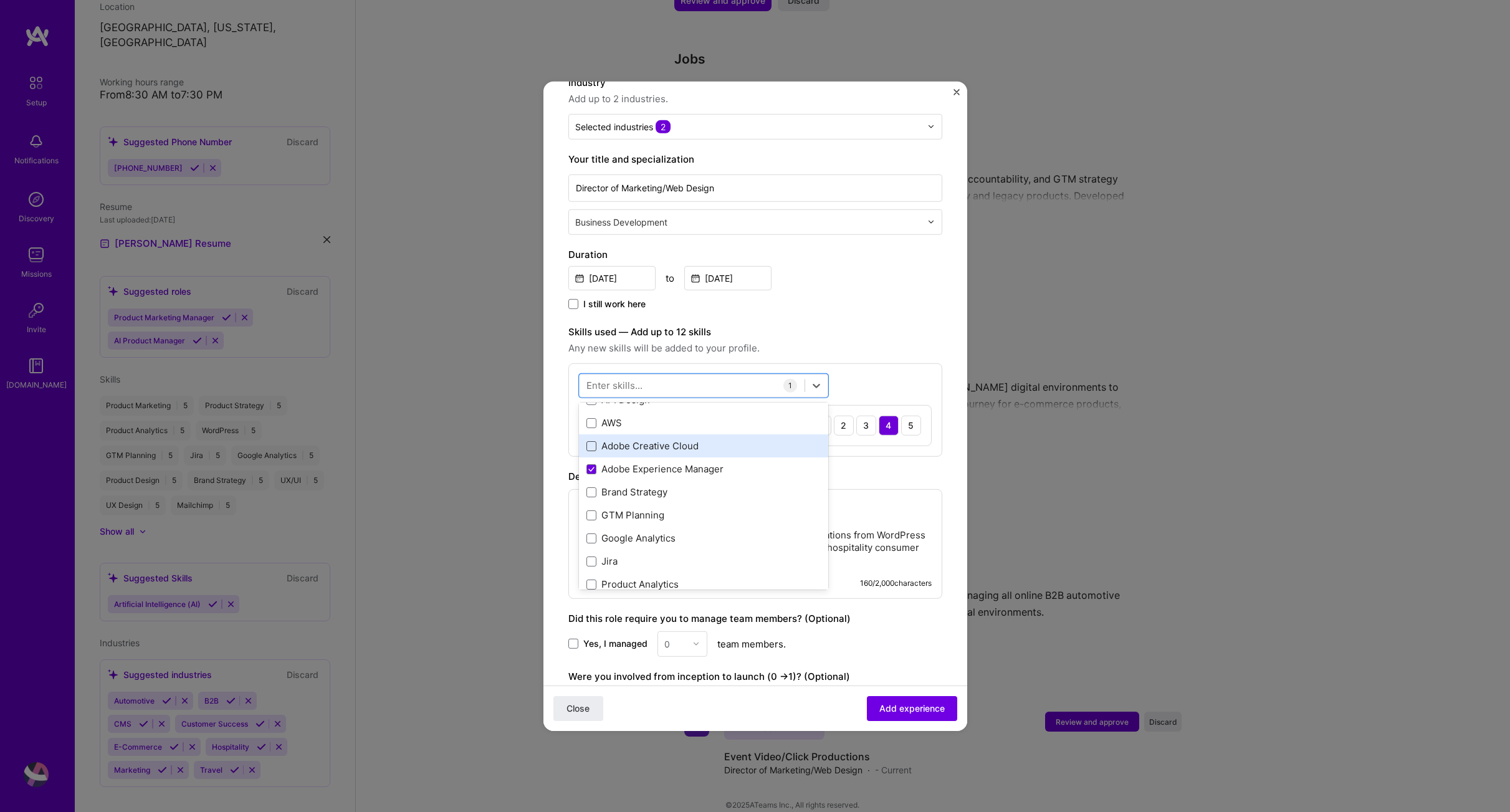
click at [590, 441] on span at bounding box center [591, 446] width 10 height 10
click at [0, 0] on input "checkbox" at bounding box center [0, 0] width 0 height 0
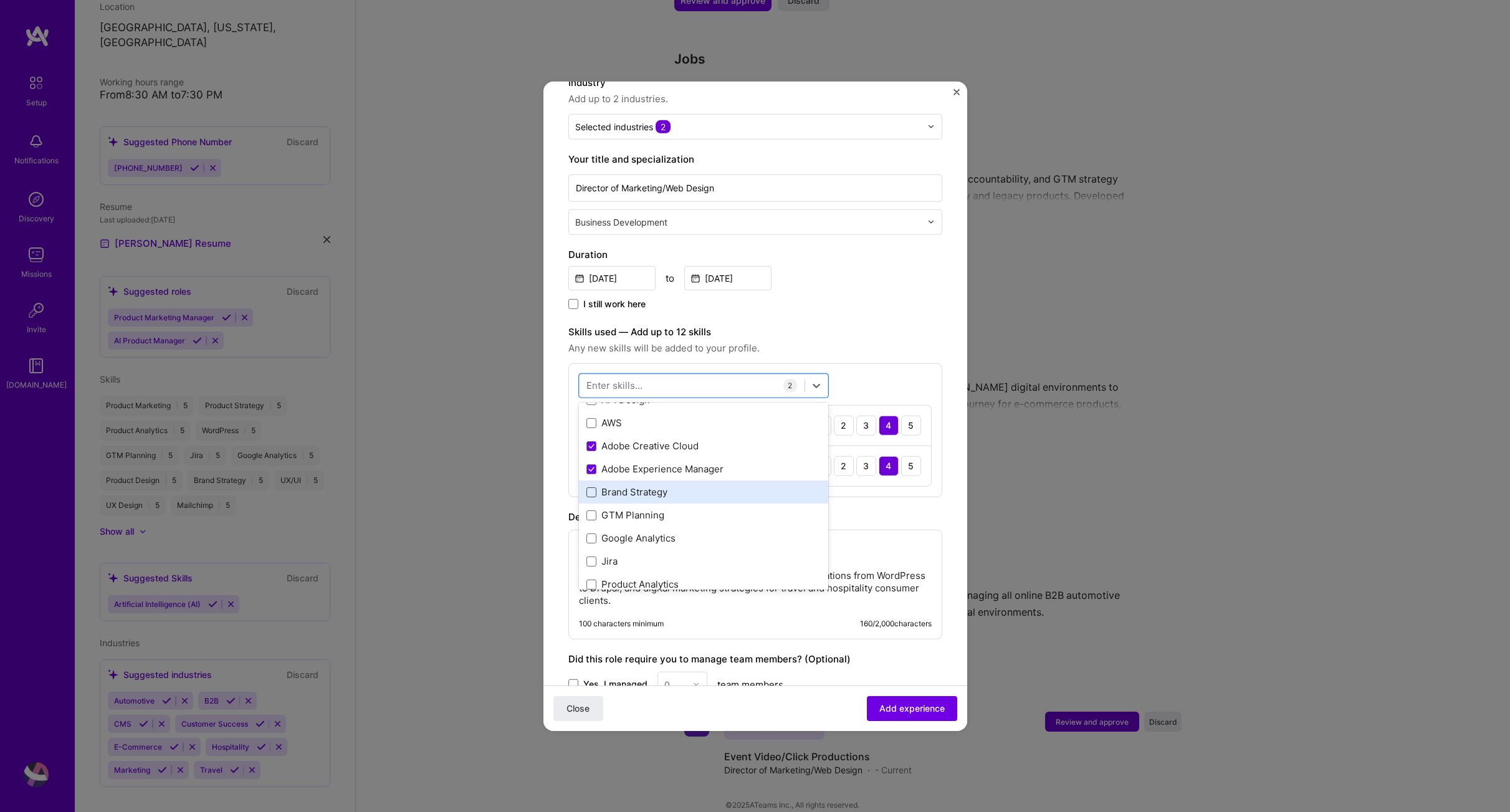
click at [589, 487] on span at bounding box center [591, 492] width 10 height 10
click at [0, 0] on input "checkbox" at bounding box center [0, 0] width 0 height 0
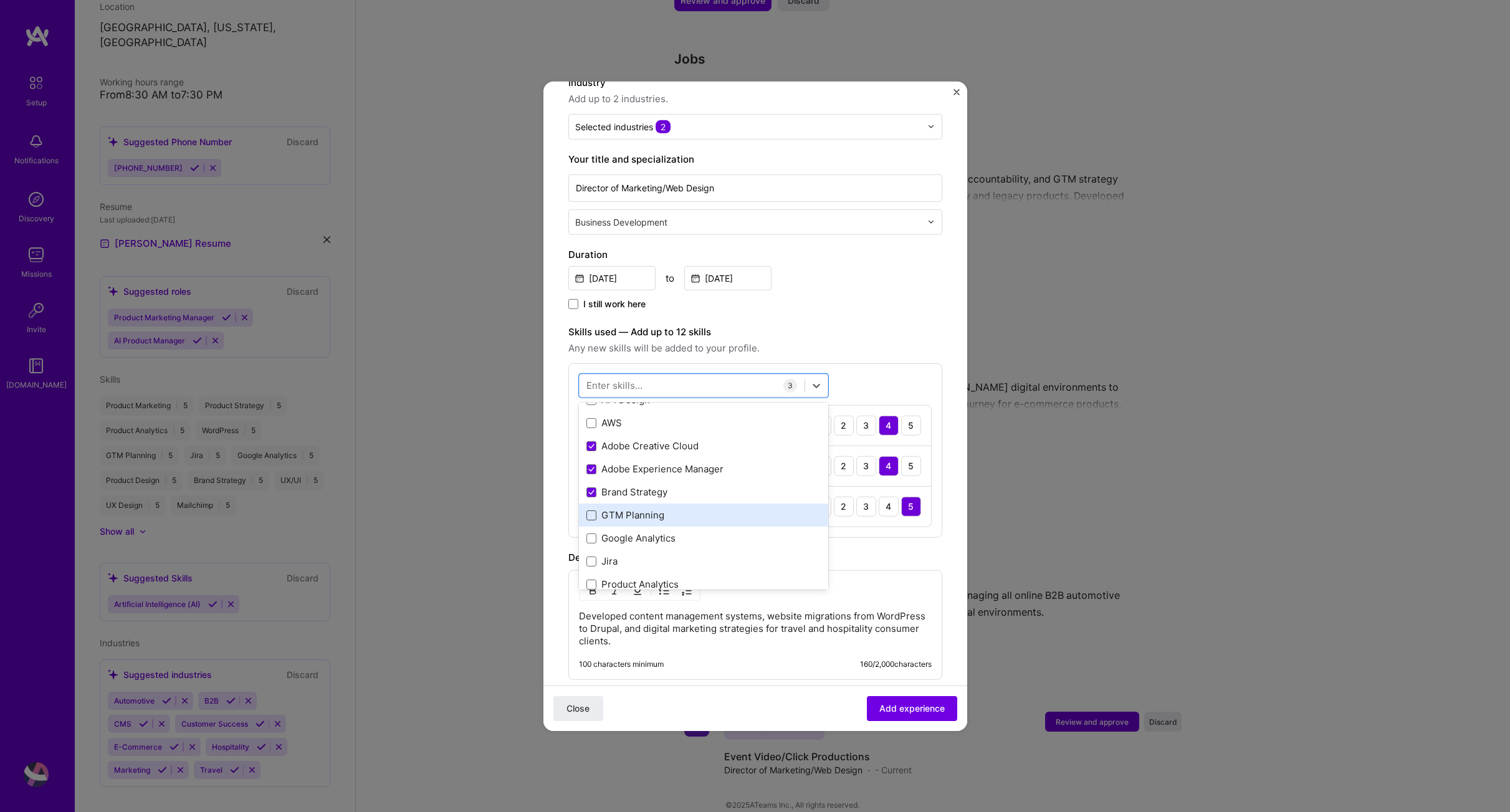
click at [591, 510] on span at bounding box center [591, 515] width 10 height 10
click at [0, 0] on input "checkbox" at bounding box center [0, 0] width 0 height 0
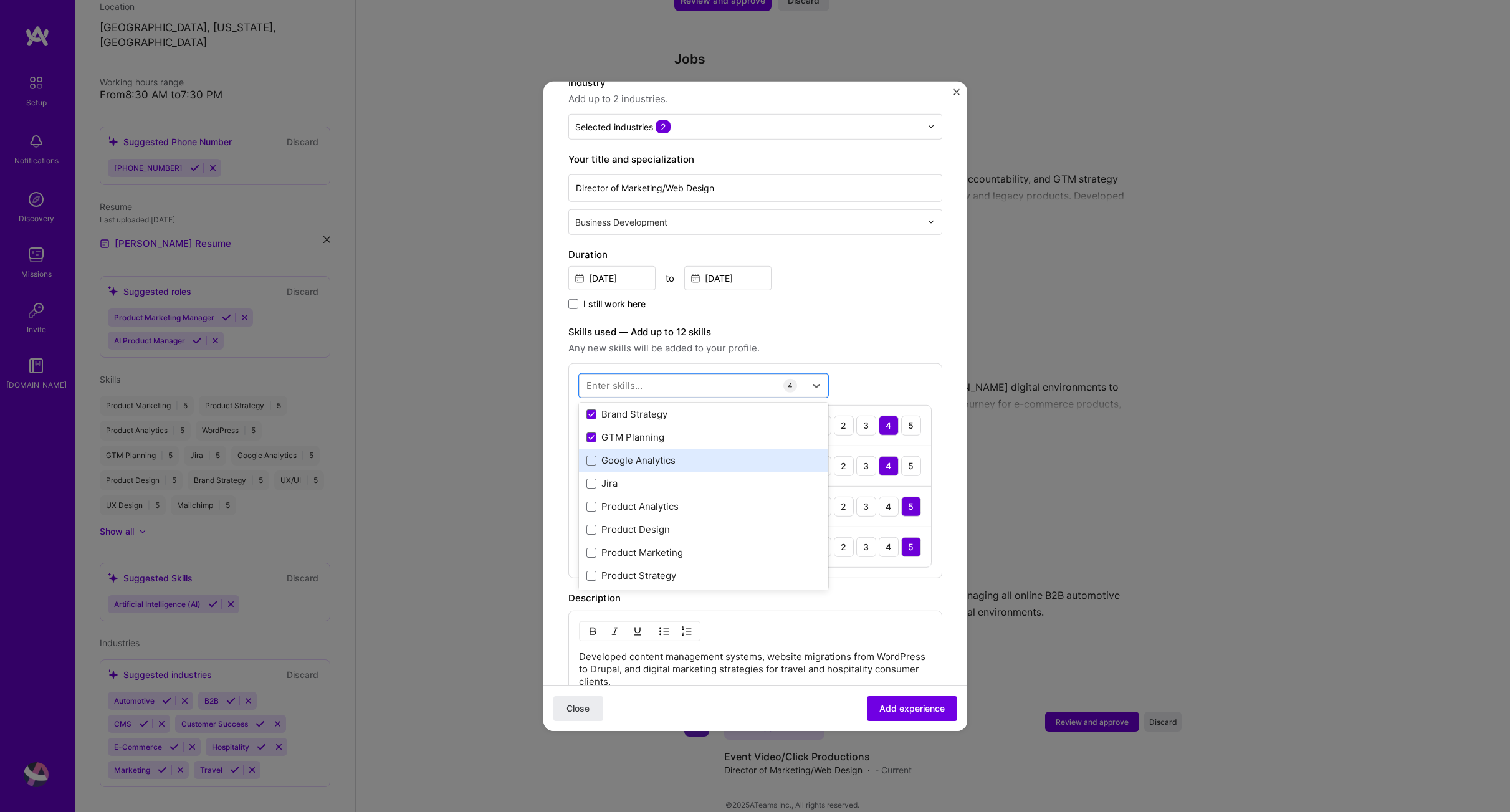
scroll to position [154, 0]
click at [587, 439] on span at bounding box center [591, 444] width 10 height 10
click at [0, 0] on input "checkbox" at bounding box center [0, 0] width 0 height 0
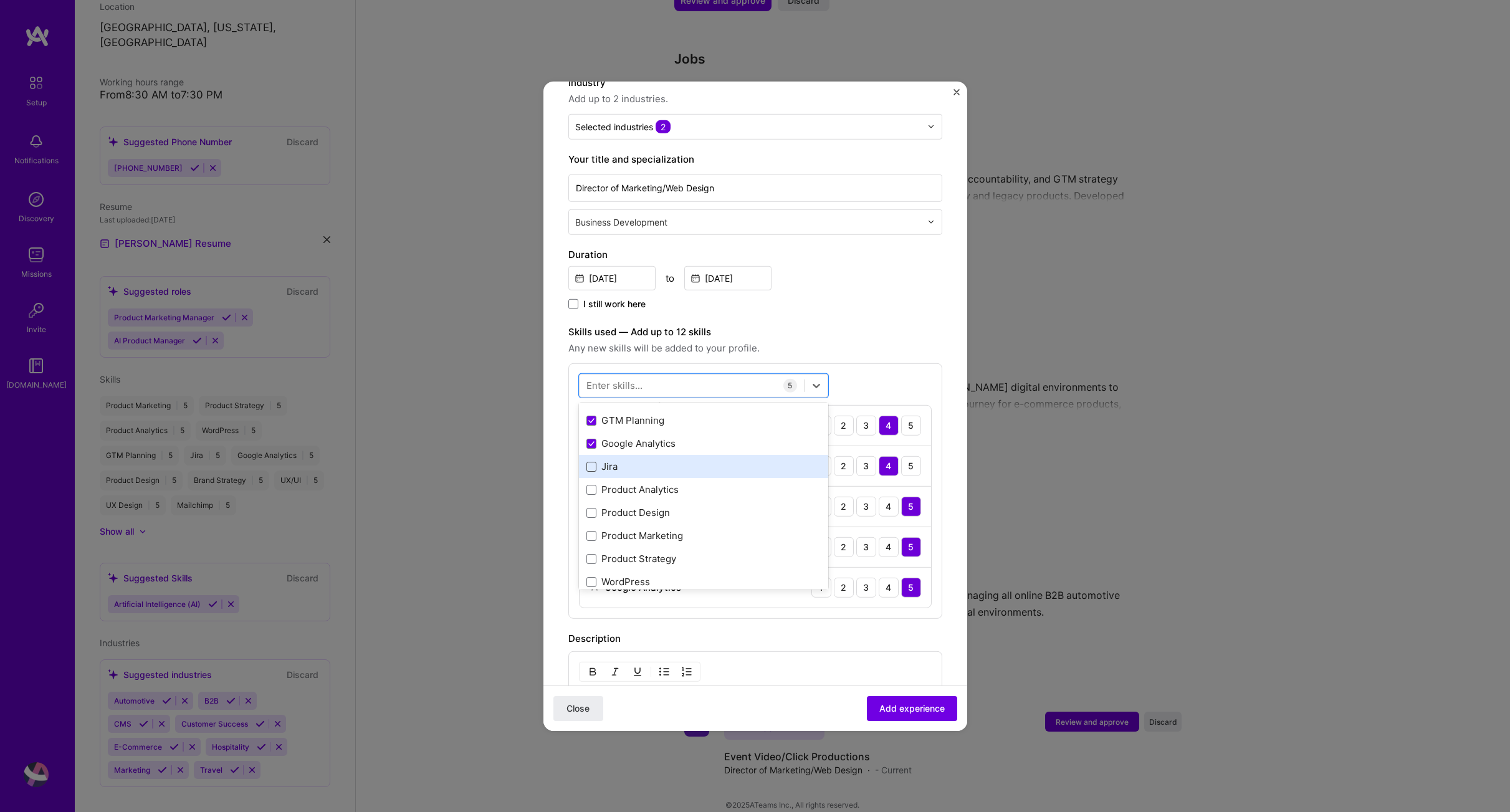
click at [592, 462] on span at bounding box center [591, 467] width 10 height 10
click at [0, 0] on input "checkbox" at bounding box center [0, 0] width 0 height 0
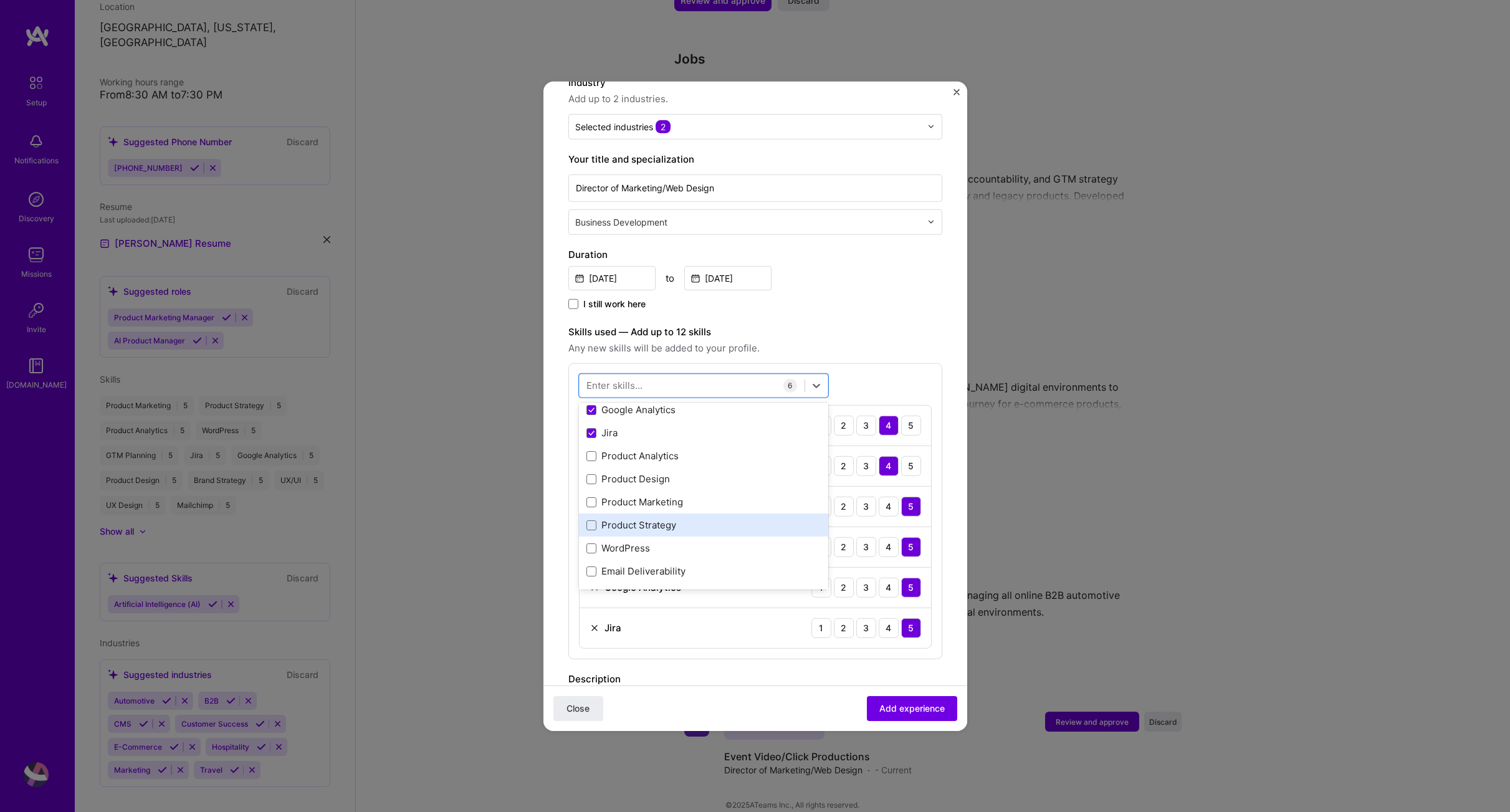
scroll to position [202, 0]
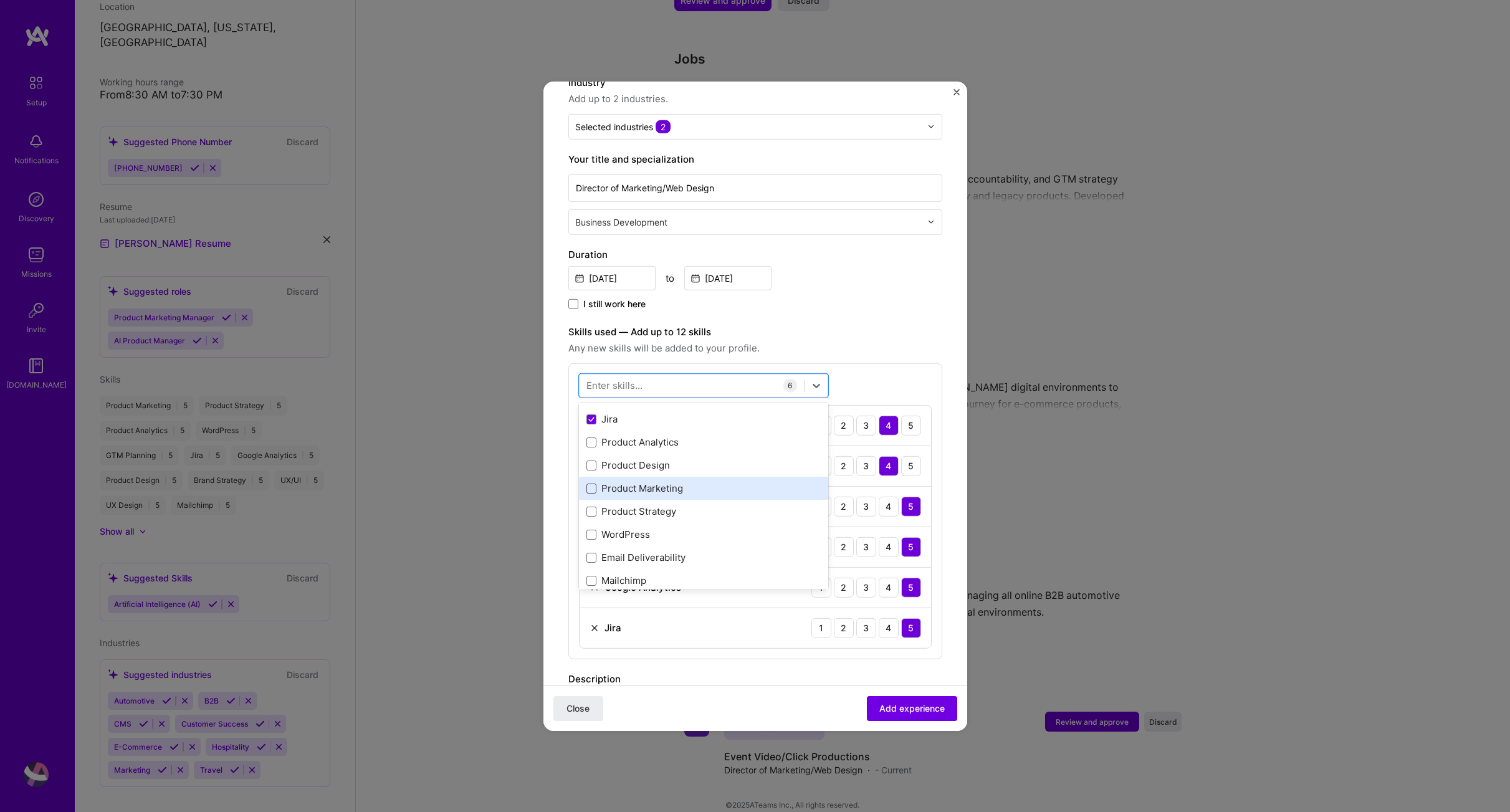
click at [594, 483] on span at bounding box center [591, 488] width 10 height 10
click at [0, 0] on input "checkbox" at bounding box center [0, 0] width 0 height 0
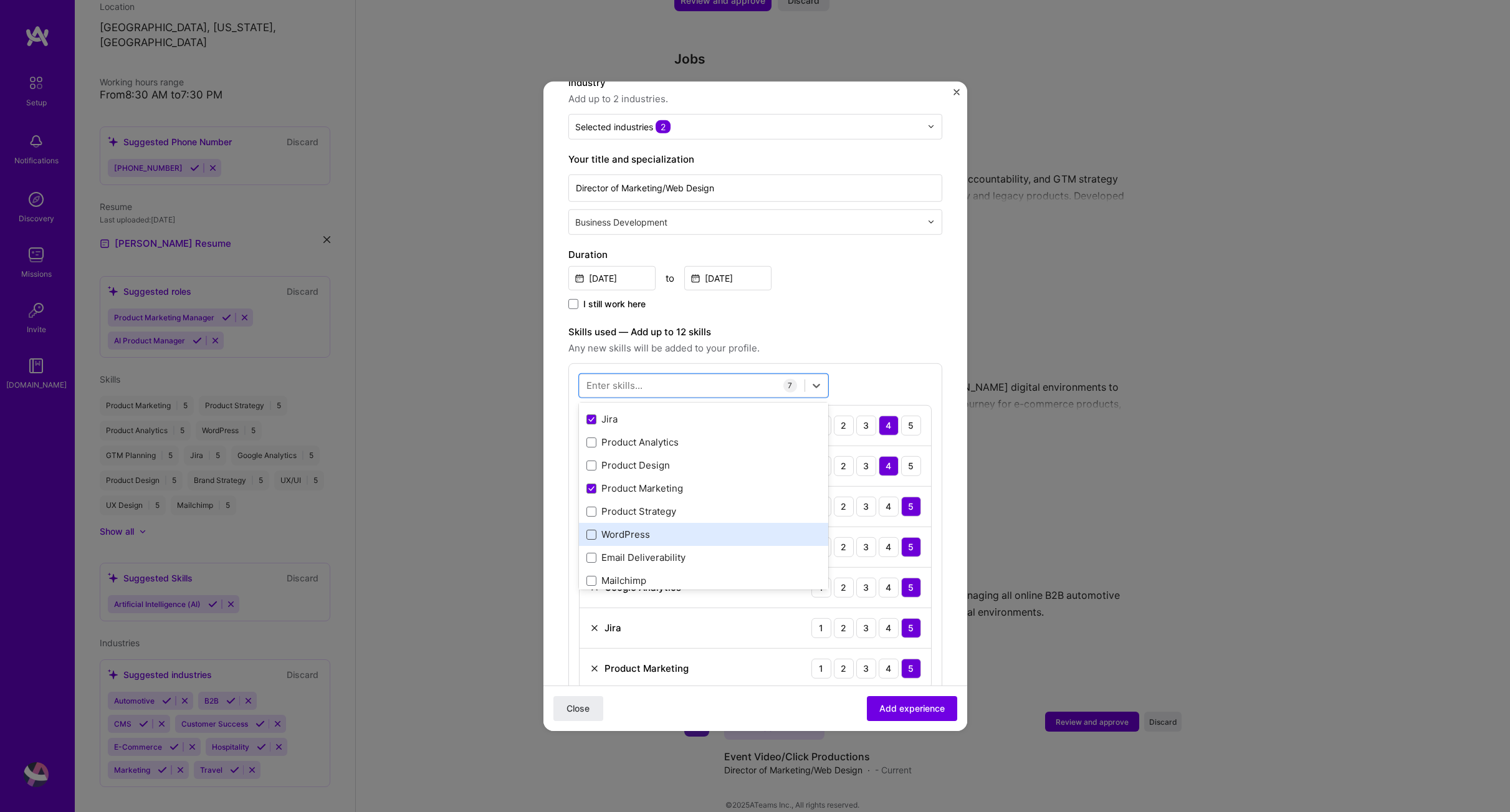
click at [593, 529] on span at bounding box center [591, 534] width 10 height 10
click at [0, 0] on input "checkbox" at bounding box center [0, 0] width 0 height 0
click at [589, 552] on span at bounding box center [591, 557] width 10 height 10
click at [0, 0] on input "checkbox" at bounding box center [0, 0] width 0 height 0
click at [592, 576] on span at bounding box center [591, 581] width 10 height 10
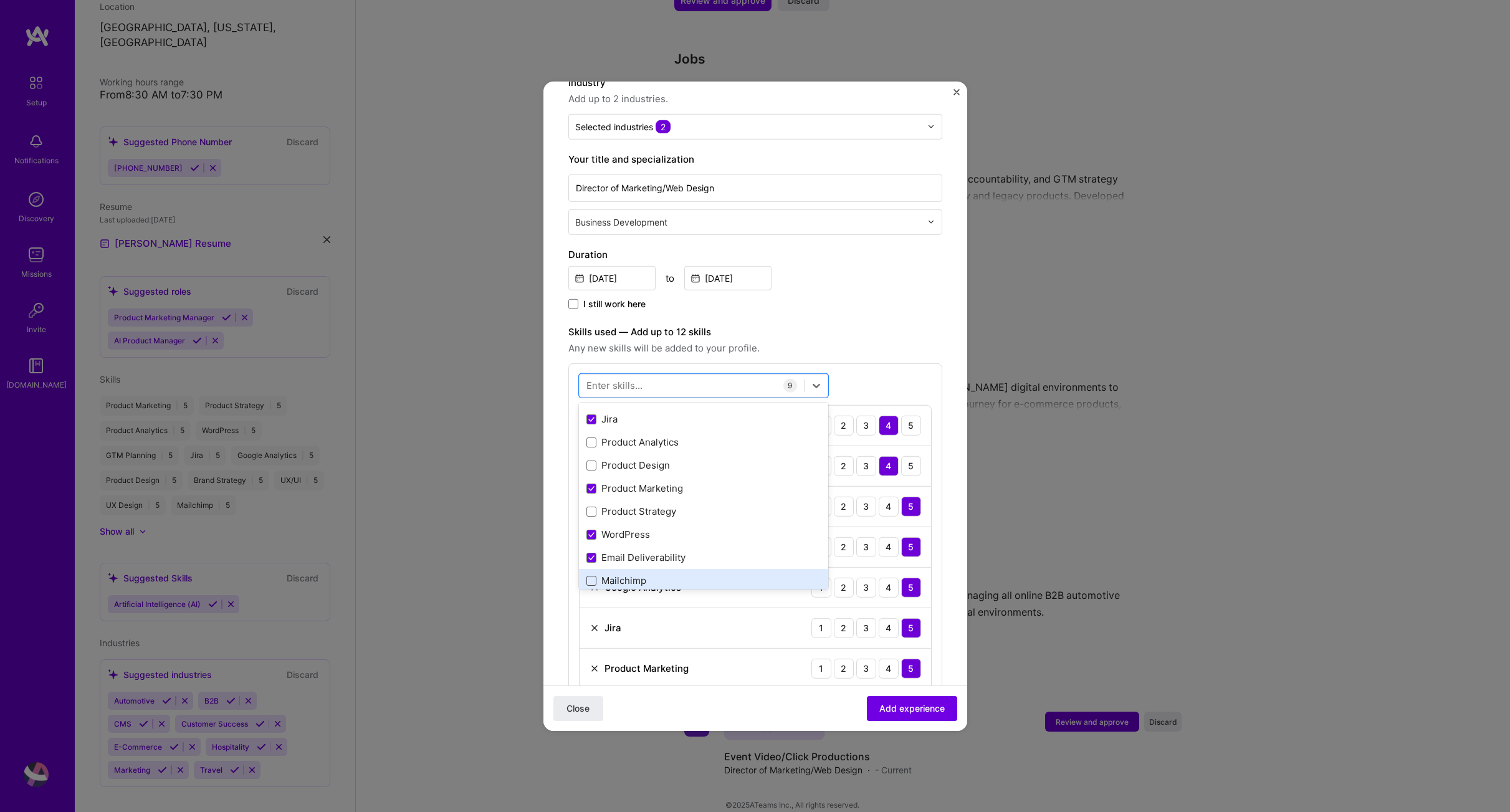
click at [0, 0] on input "checkbox" at bounding box center [0, 0] width 0 height 0
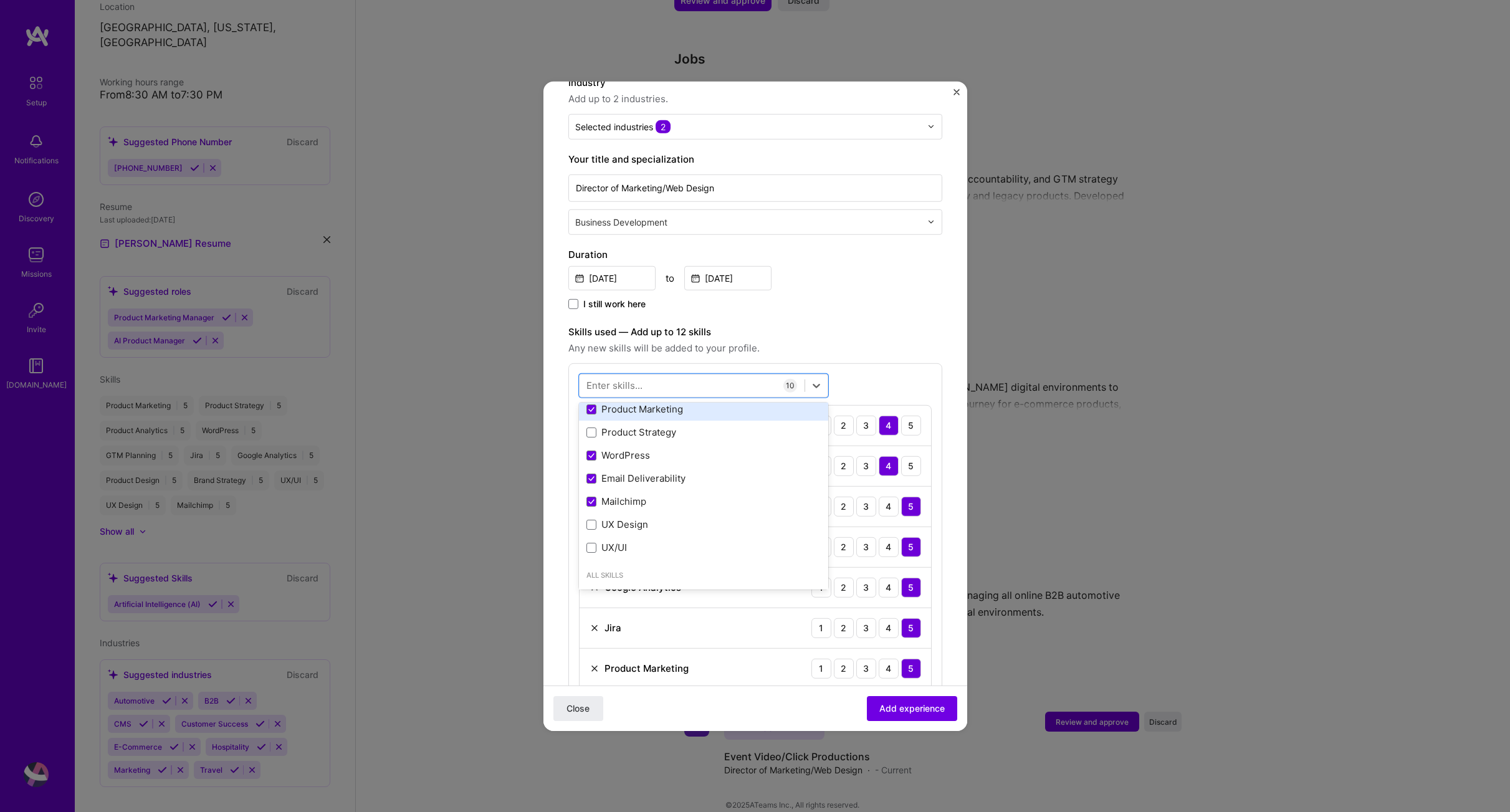
scroll to position [307, 0]
click at [592, 493] on span at bounding box center [591, 497] width 10 height 10
click at [0, 0] on input "checkbox" at bounding box center [0, 0] width 0 height 0
click at [587, 516] on span at bounding box center [591, 520] width 10 height 10
click at [0, 0] on input "checkbox" at bounding box center [0, 0] width 0 height 0
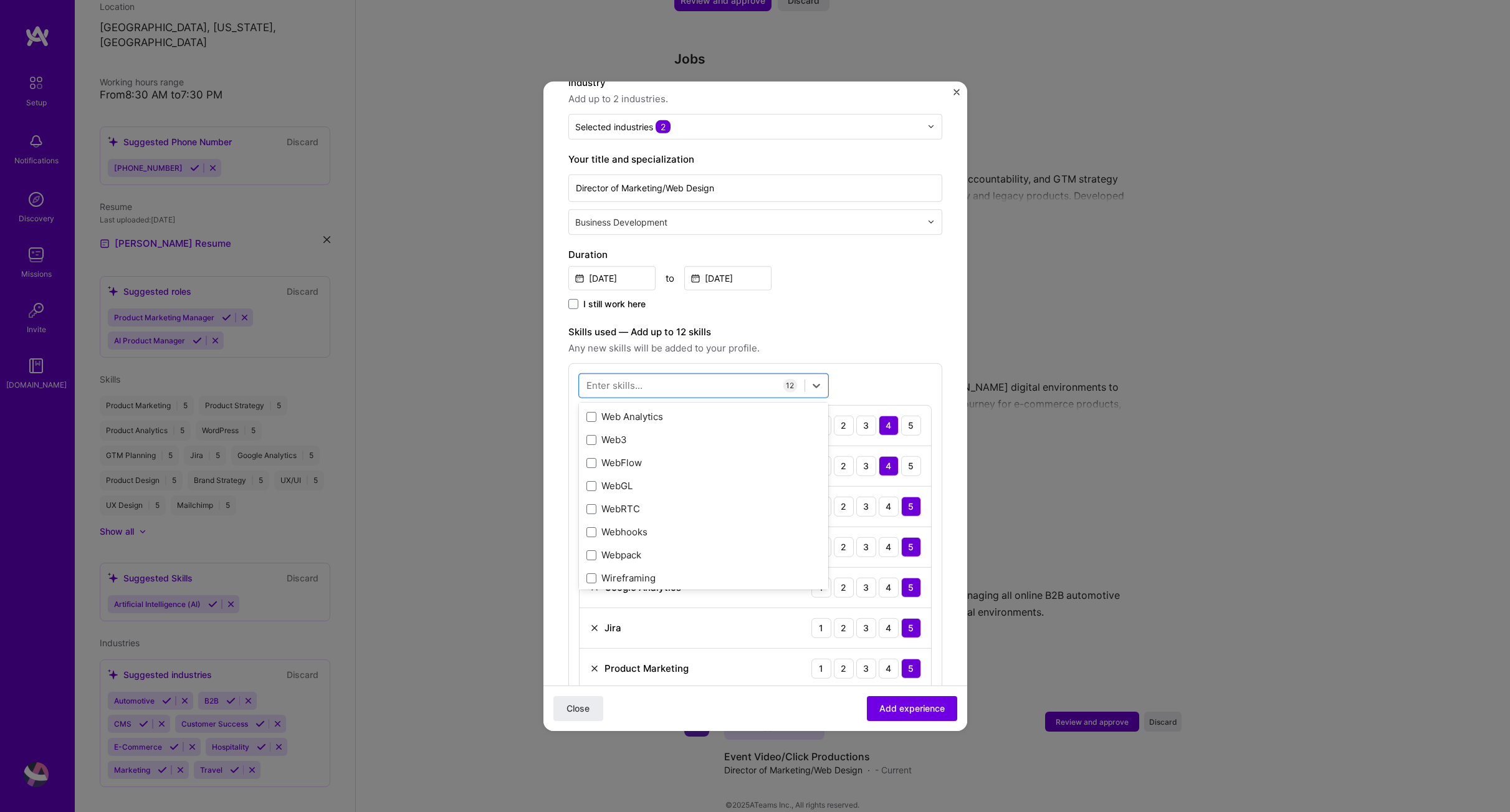
scroll to position [8573, 0]
click at [592, 483] on span at bounding box center [591, 488] width 10 height 10
click at [0, 0] on input "checkbox" at bounding box center [0, 0] width 0 height 0
click at [948, 240] on form "Adding suggested job This job is suggested based on your LinkedIn, resume or [D…" at bounding box center [755, 629] width 424 height 1450
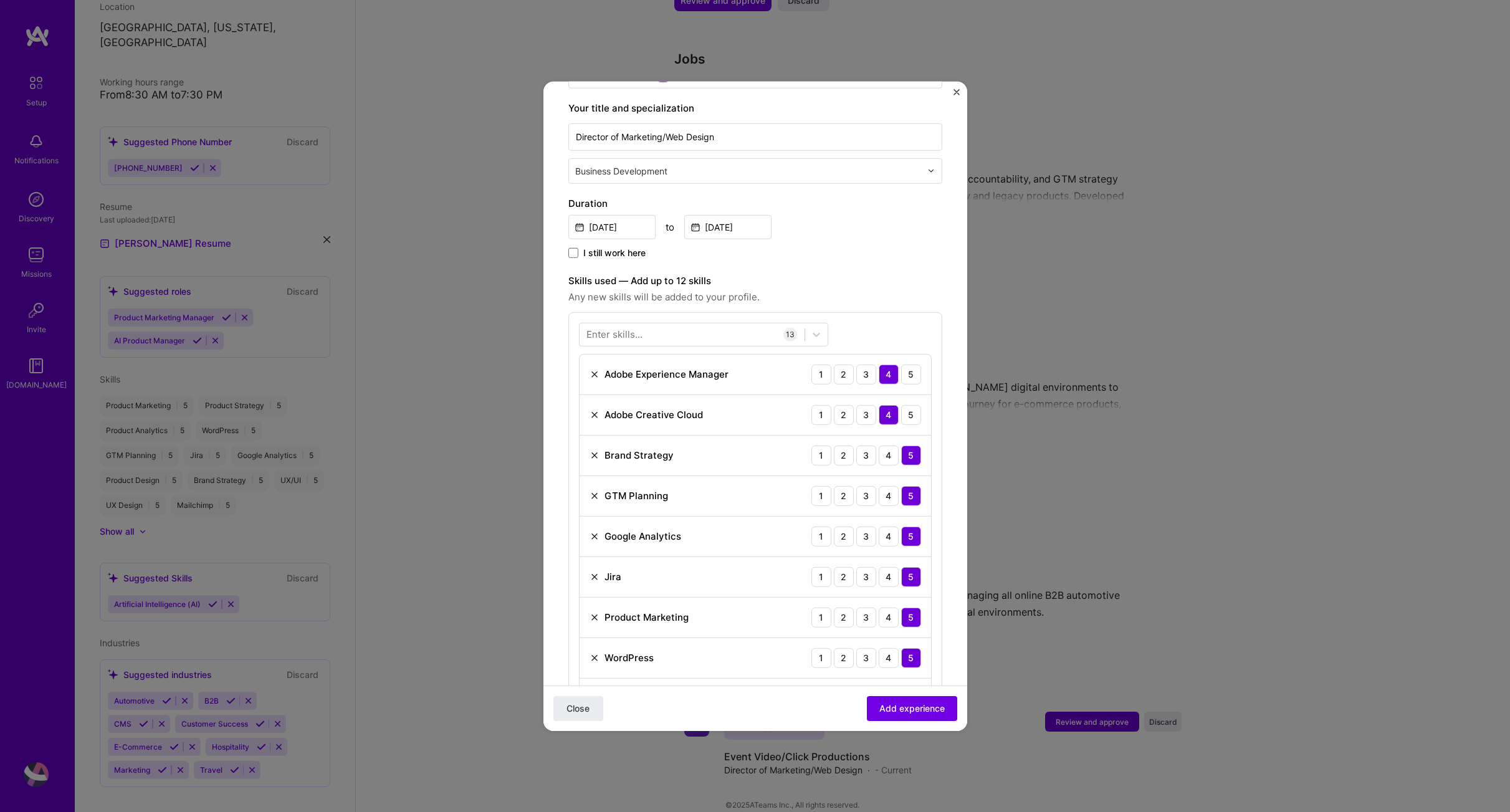
scroll to position [568, 0]
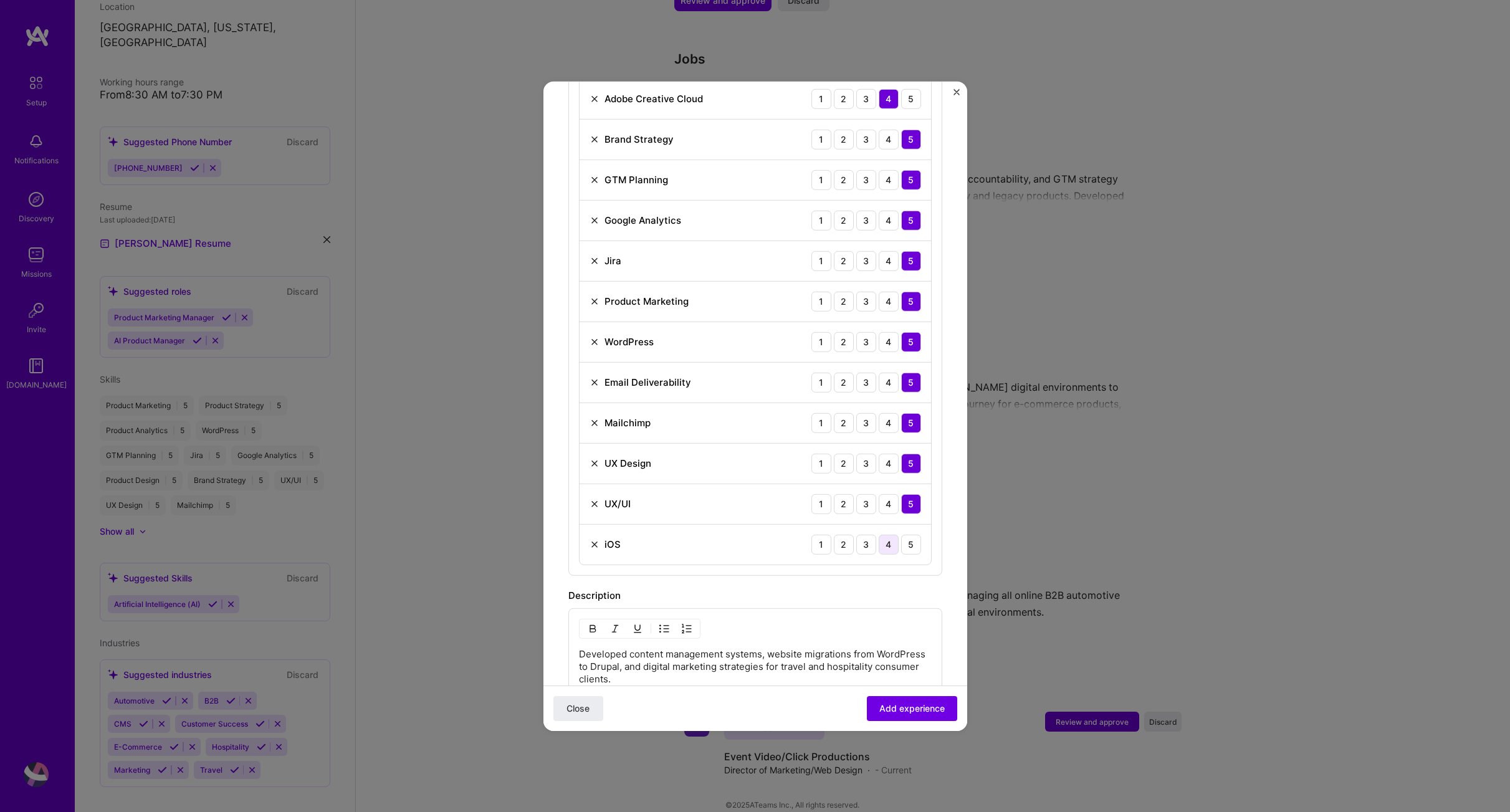
click at [879, 535] on div "4" at bounding box center [889, 544] width 20 height 20
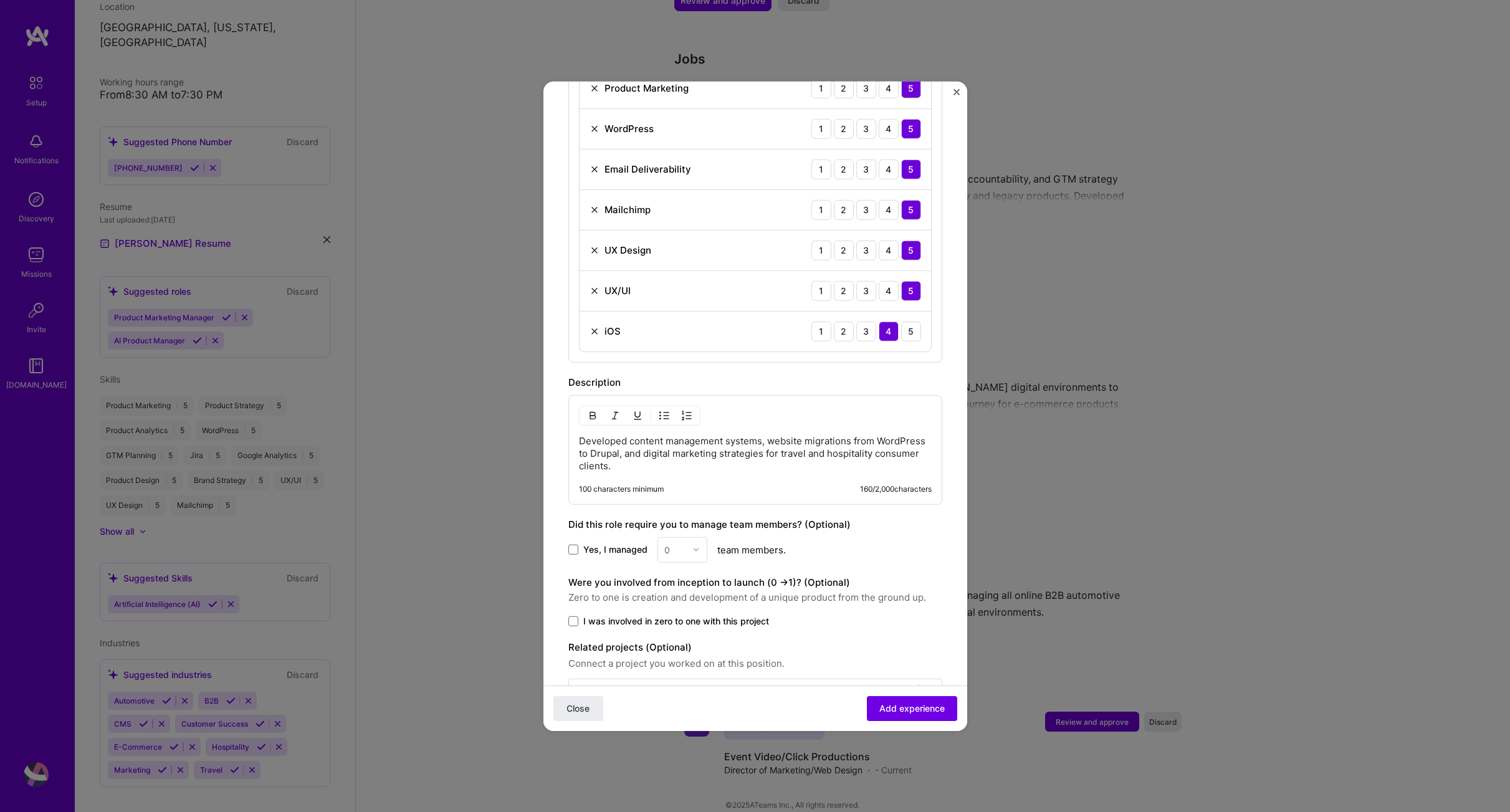
scroll to position [812, 0]
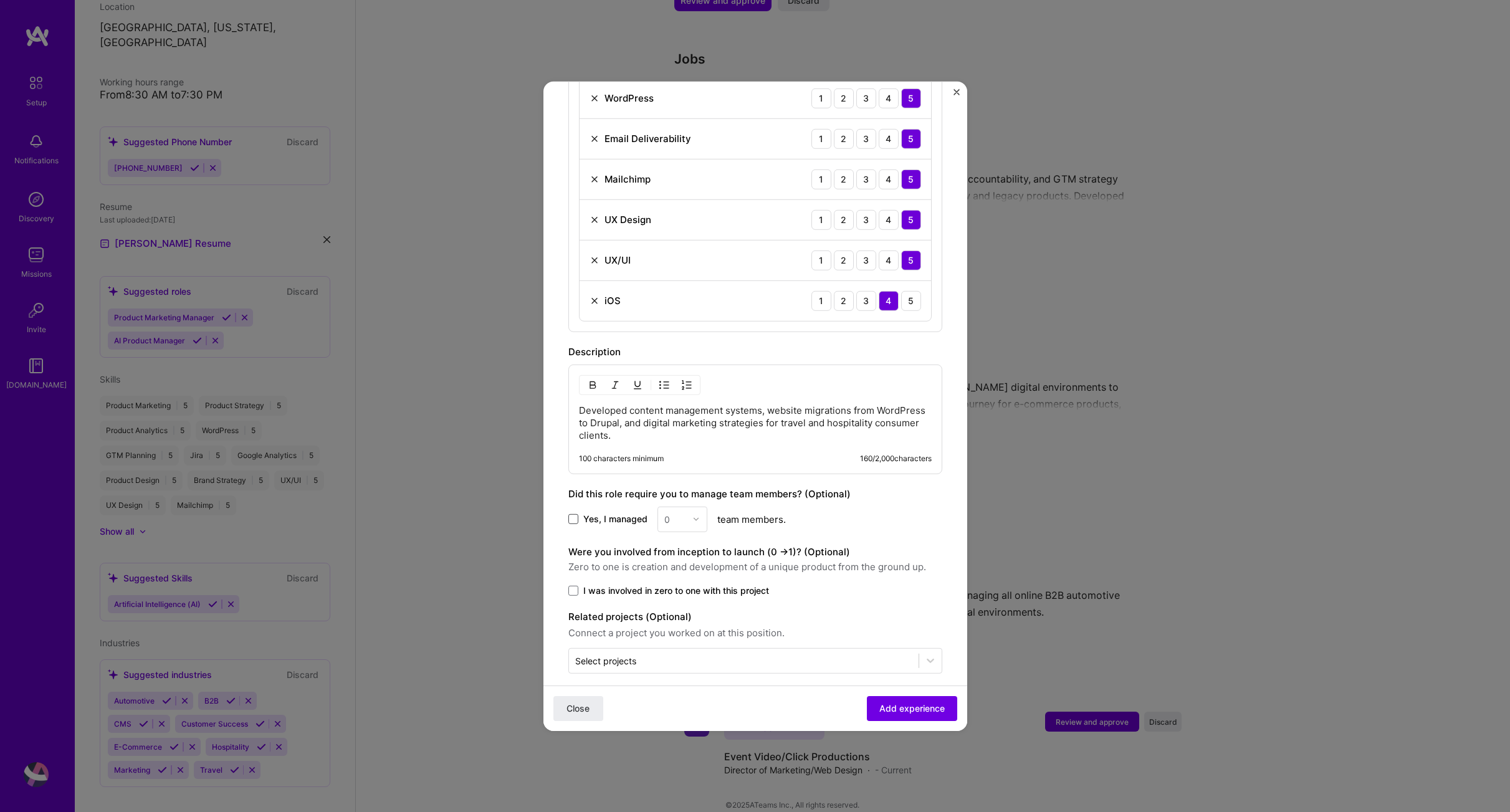
click at [570, 514] on span at bounding box center [573, 518] width 10 height 10
click at [0, 0] on input "Yes, I managed" at bounding box center [0, 0] width 0 height 0
click at [693, 516] on img at bounding box center [696, 519] width 7 height 7
click at [678, 563] on div "2" at bounding box center [682, 574] width 42 height 23
click at [576, 586] on span at bounding box center [573, 590] width 10 height 10
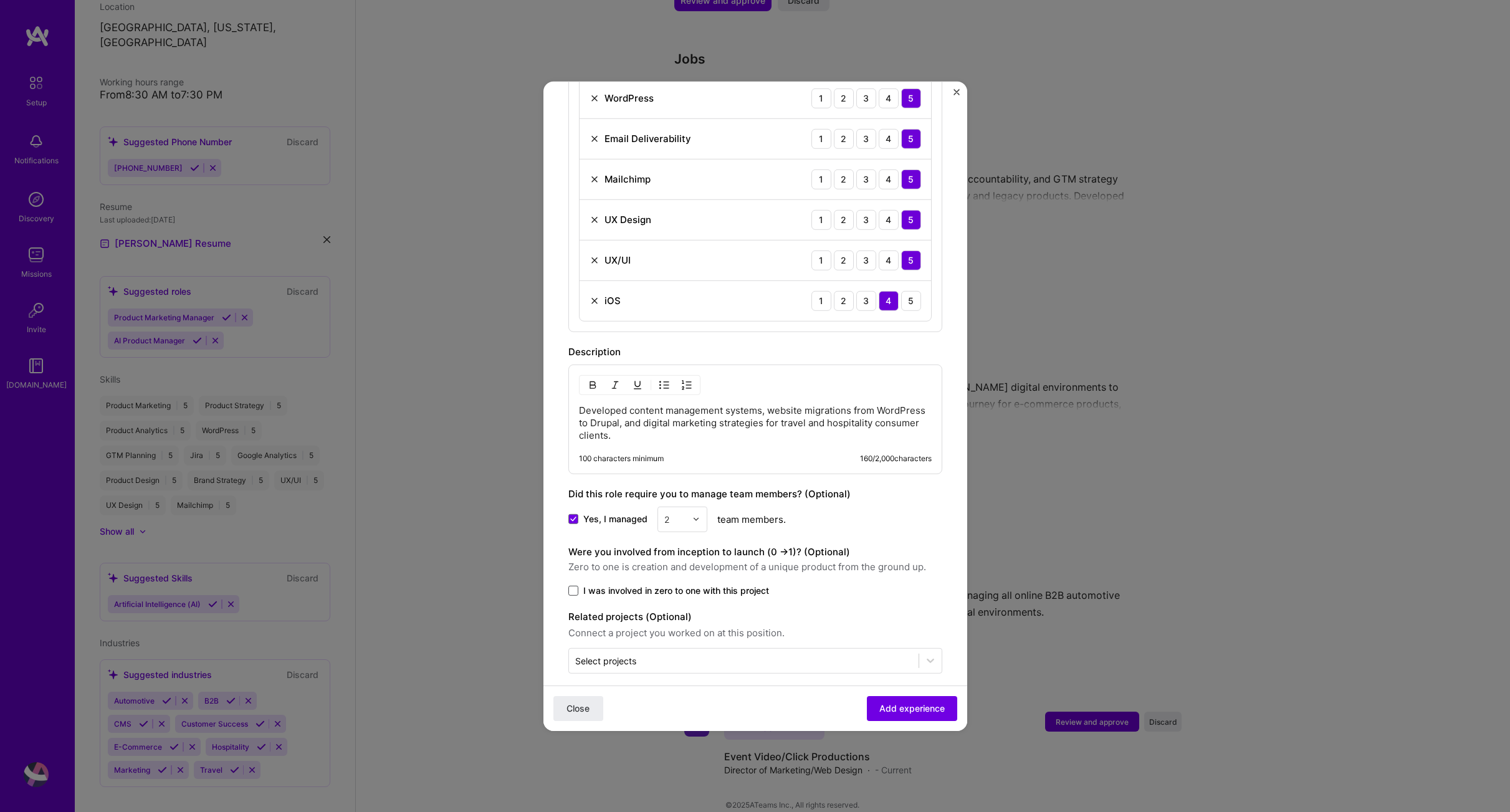
click at [0, 0] on input "I was involved in zero to one with this project" at bounding box center [0, 0] width 0 height 0
click at [909, 705] on span "Add experience" at bounding box center [912, 709] width 65 height 13
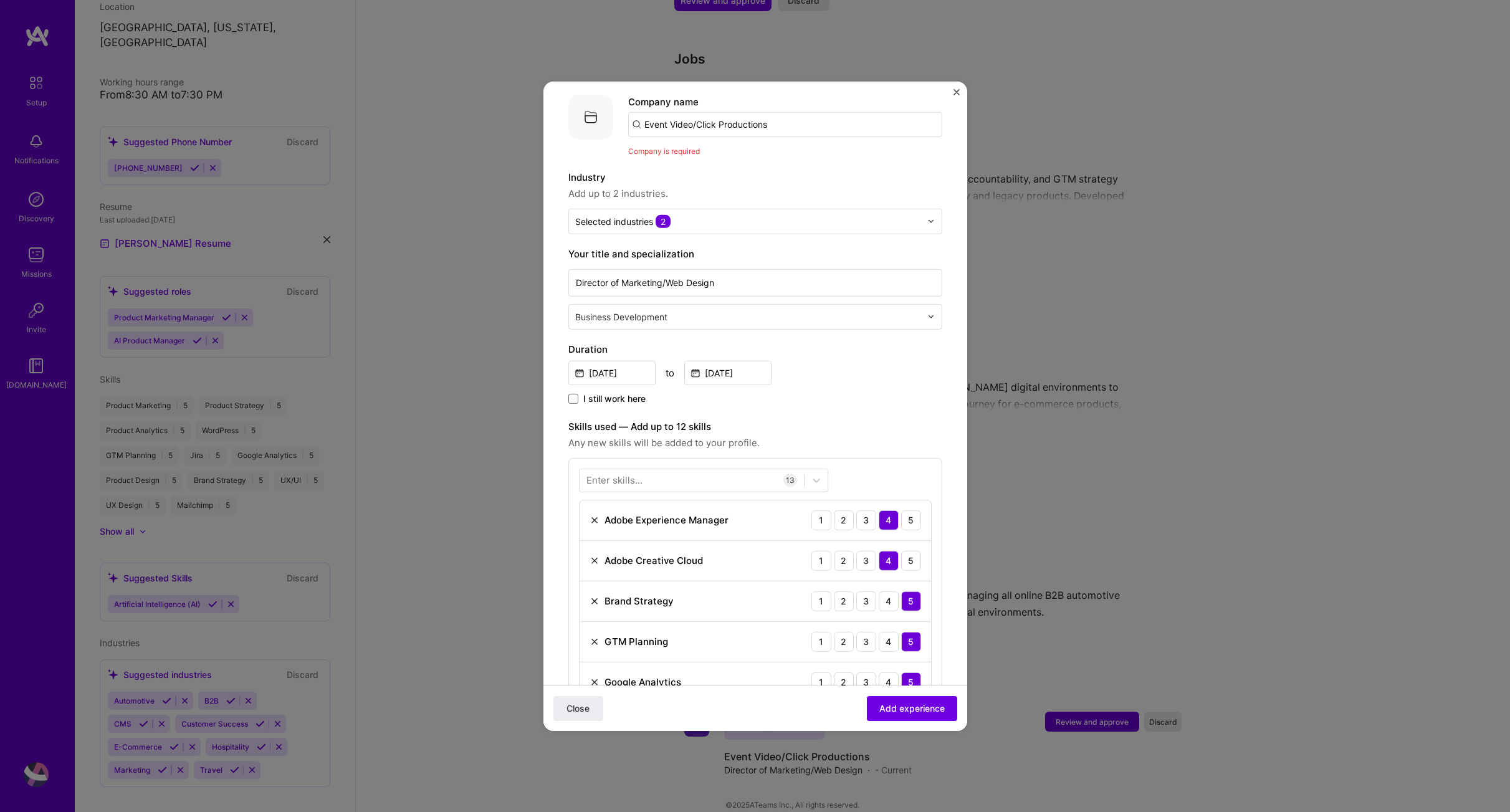
scroll to position [0, 0]
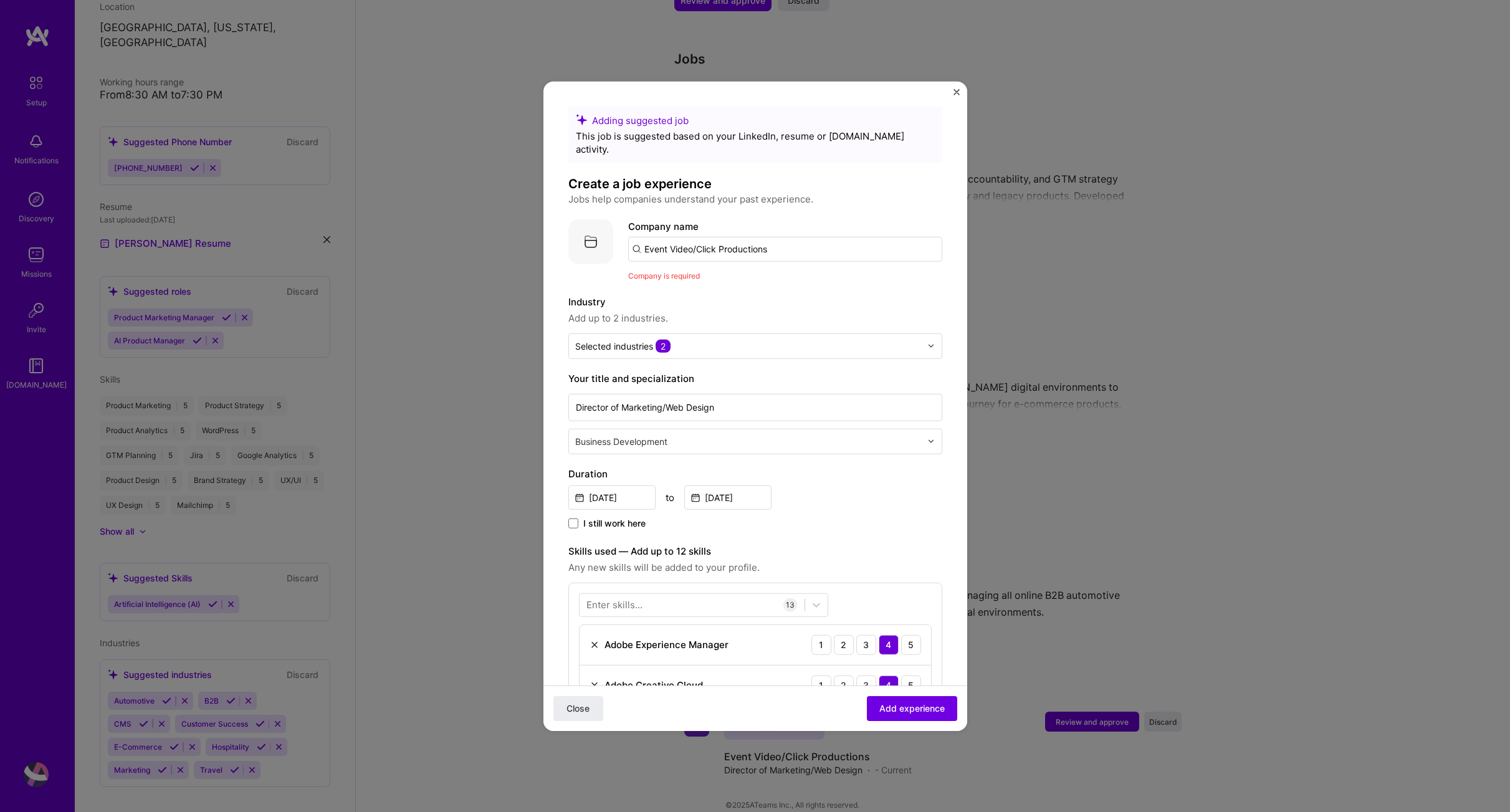
drag, startPoint x: 698, startPoint y: 235, endPoint x: 638, endPoint y: 237, distance: 60.0
click at [638, 237] on input "Event Video/Click Productions" at bounding box center [784, 249] width 314 height 25
type input "Click Productions"
click at [743, 273] on div "Click Productions" at bounding box center [742, 284] width 89 height 22
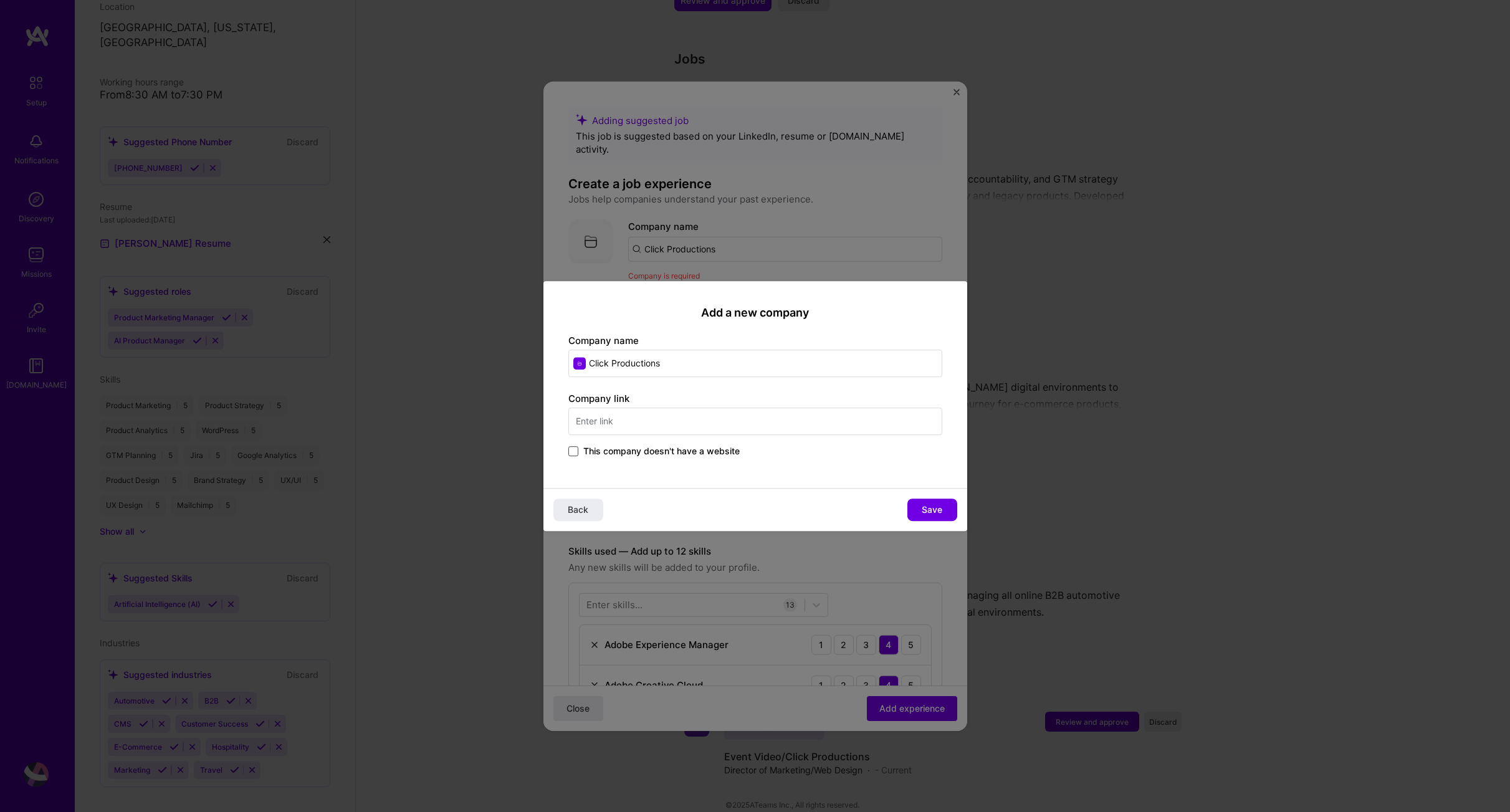
click at [575, 452] on span at bounding box center [573, 451] width 10 height 10
click at [0, 0] on input "This company doesn't have a website" at bounding box center [0, 0] width 0 height 0
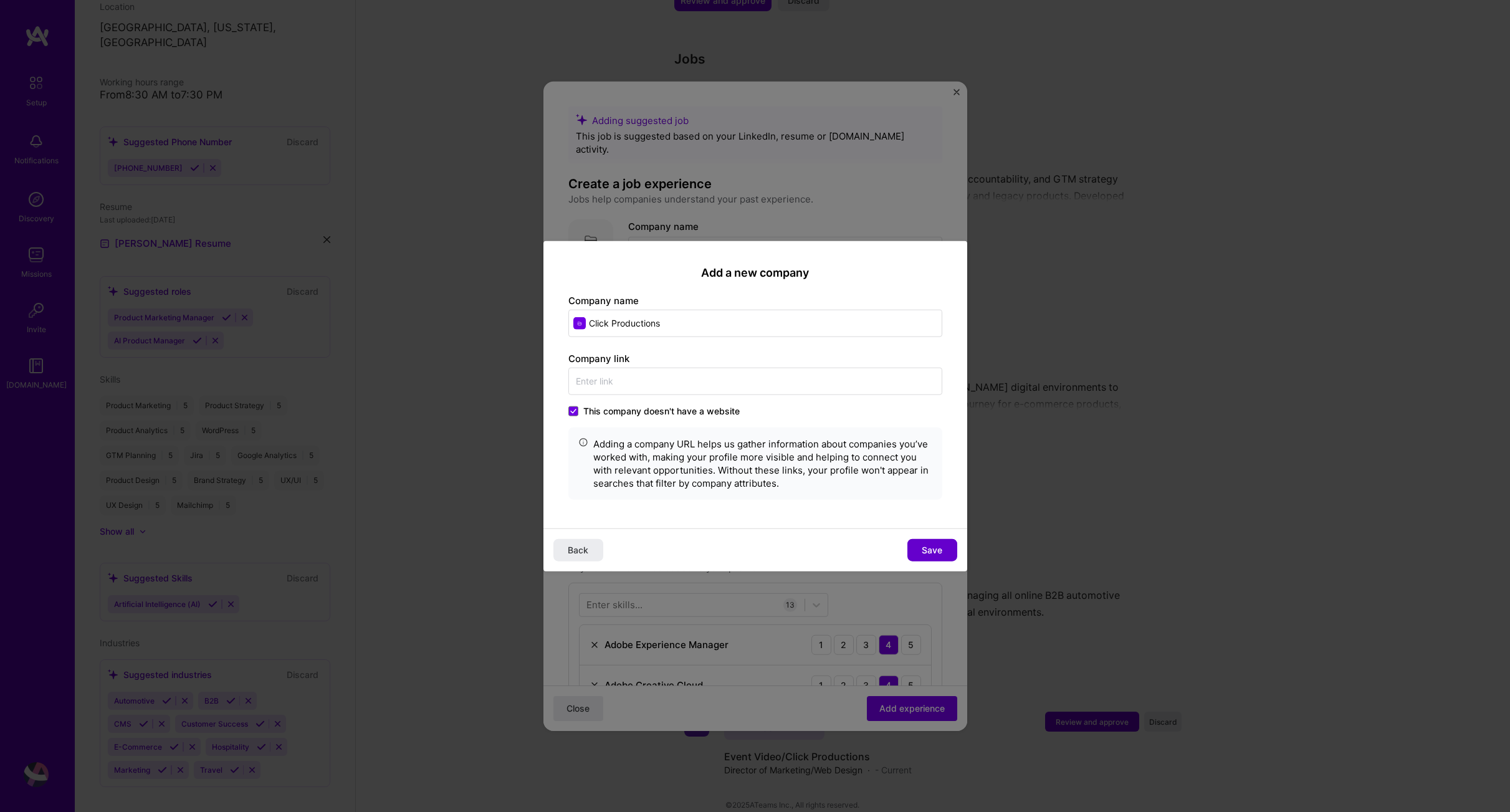
click at [933, 554] on span "Save" at bounding box center [932, 551] width 20 height 13
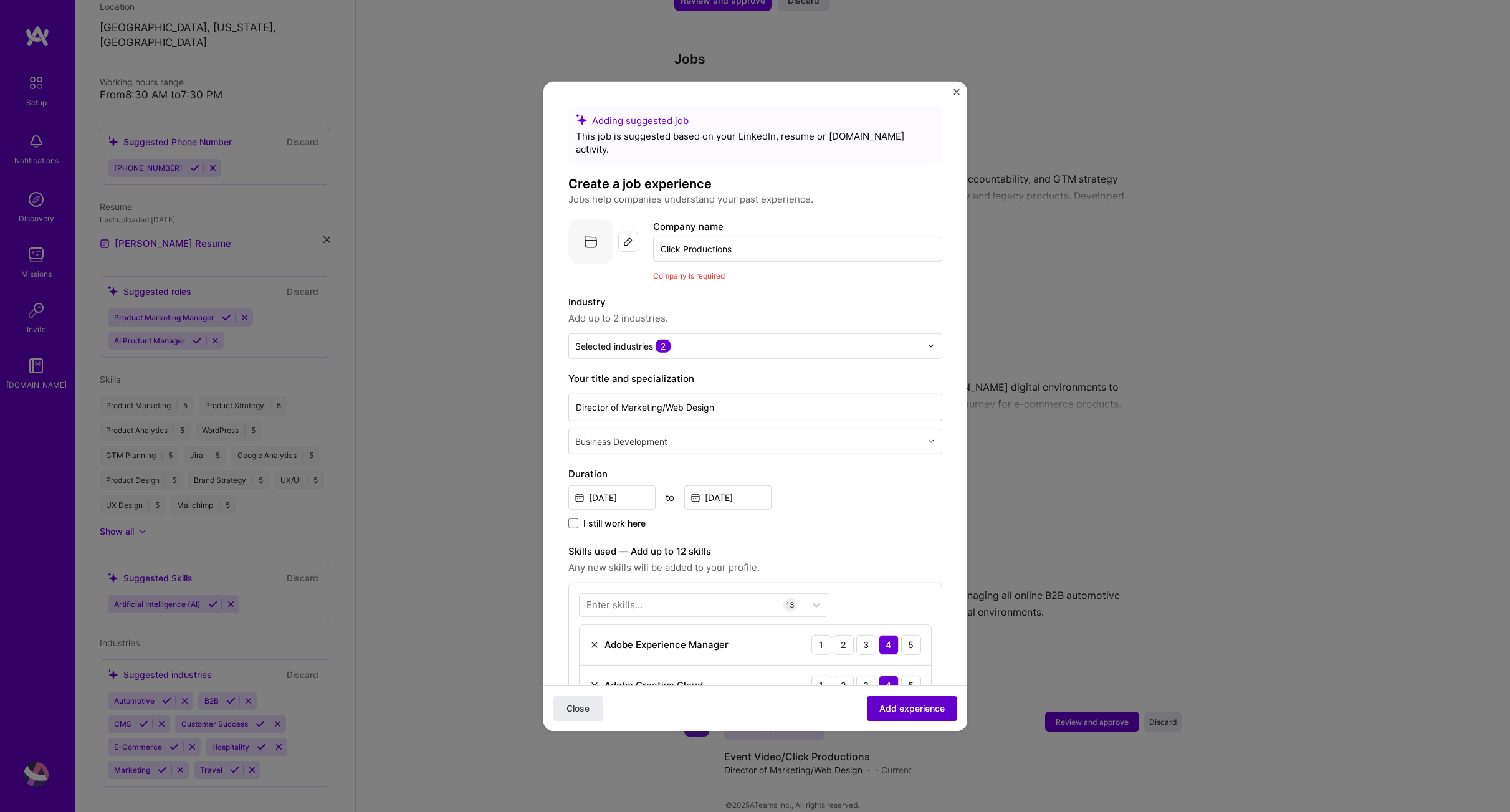
click at [900, 705] on span "Add experience" at bounding box center [912, 709] width 65 height 13
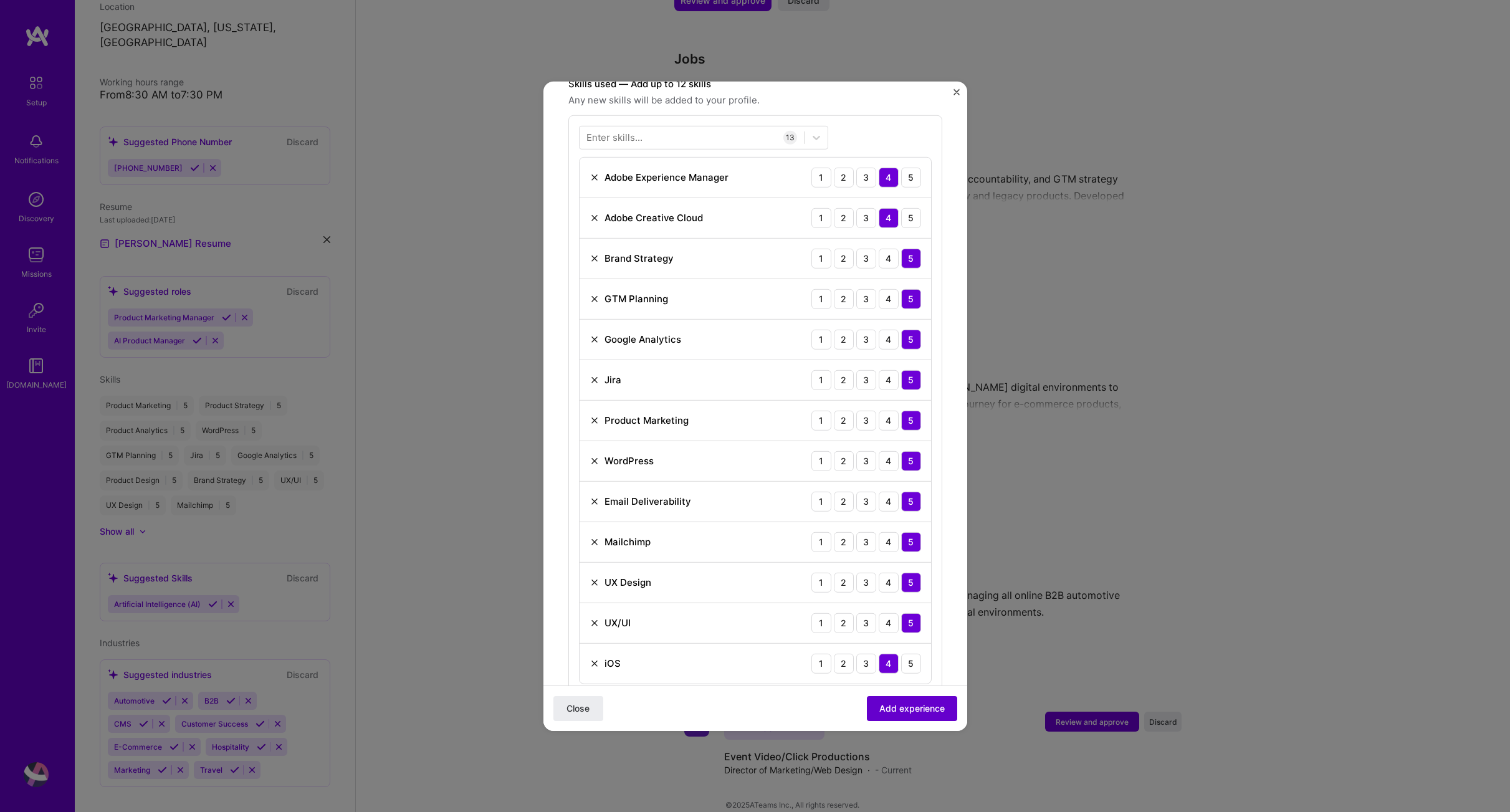
click at [906, 710] on span "Add experience" at bounding box center [912, 709] width 65 height 13
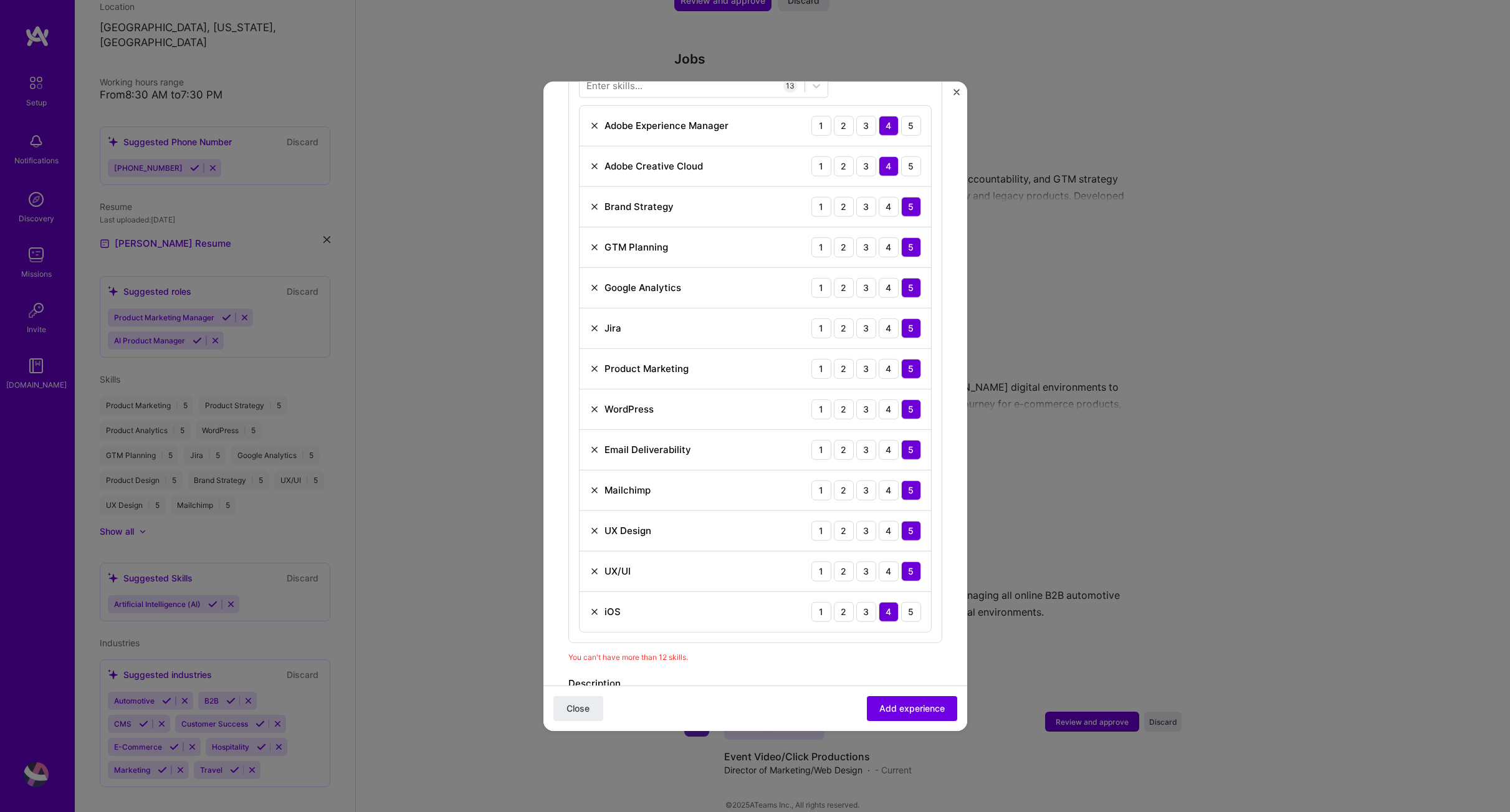
scroll to position [395, 0]
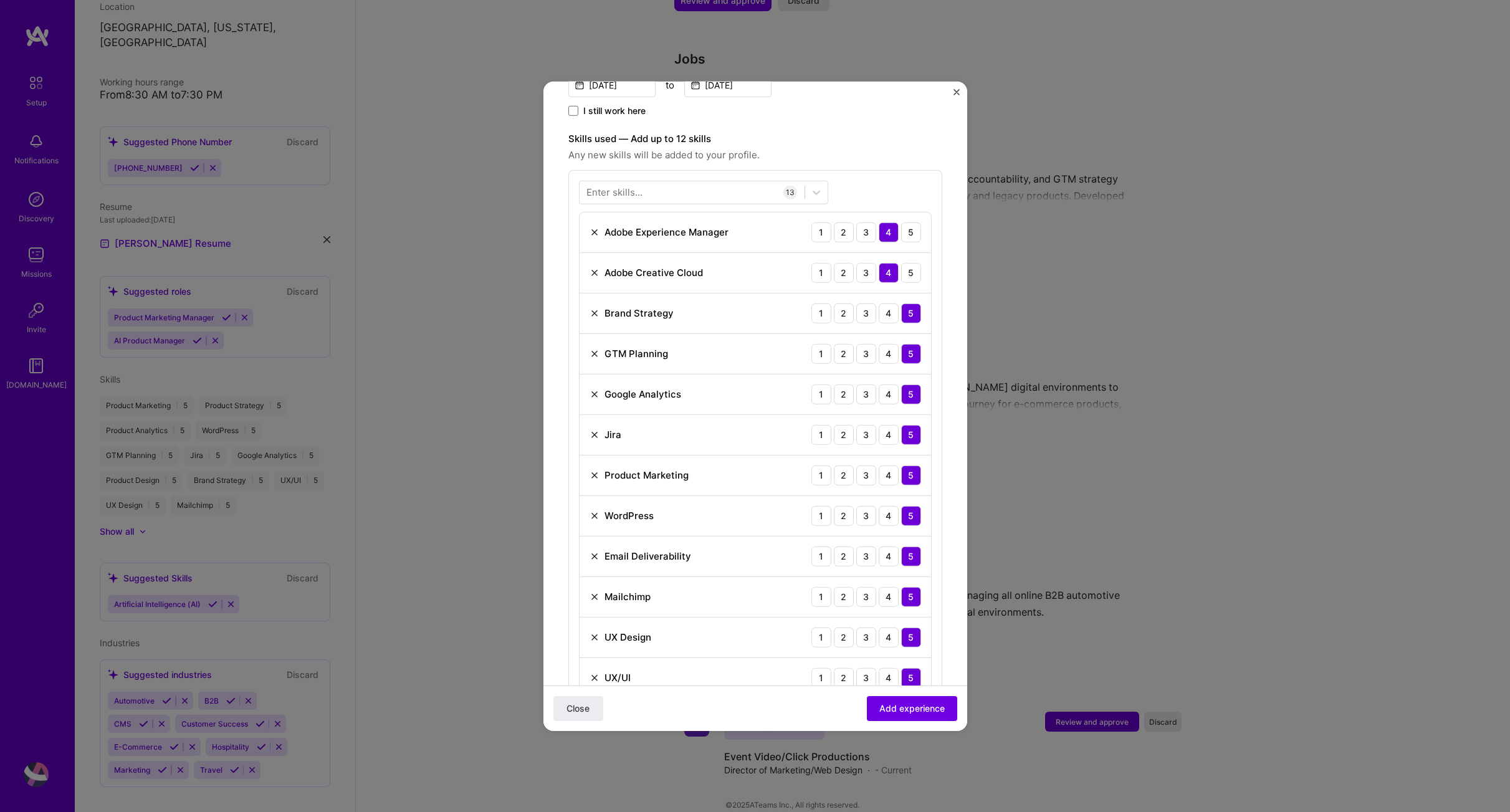
click at [590, 470] on img at bounding box center [594, 474] width 10 height 10
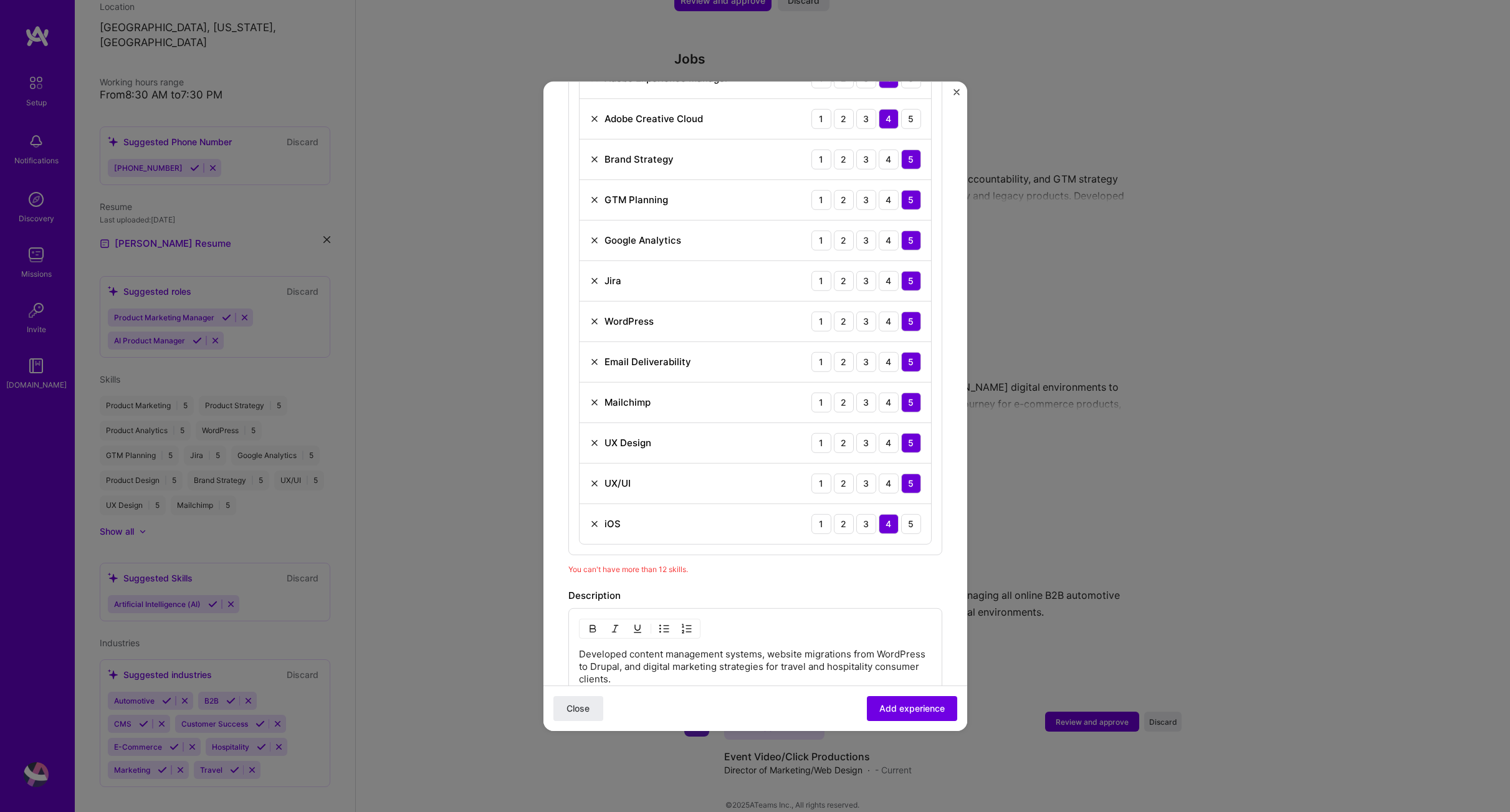
scroll to position [792, 0]
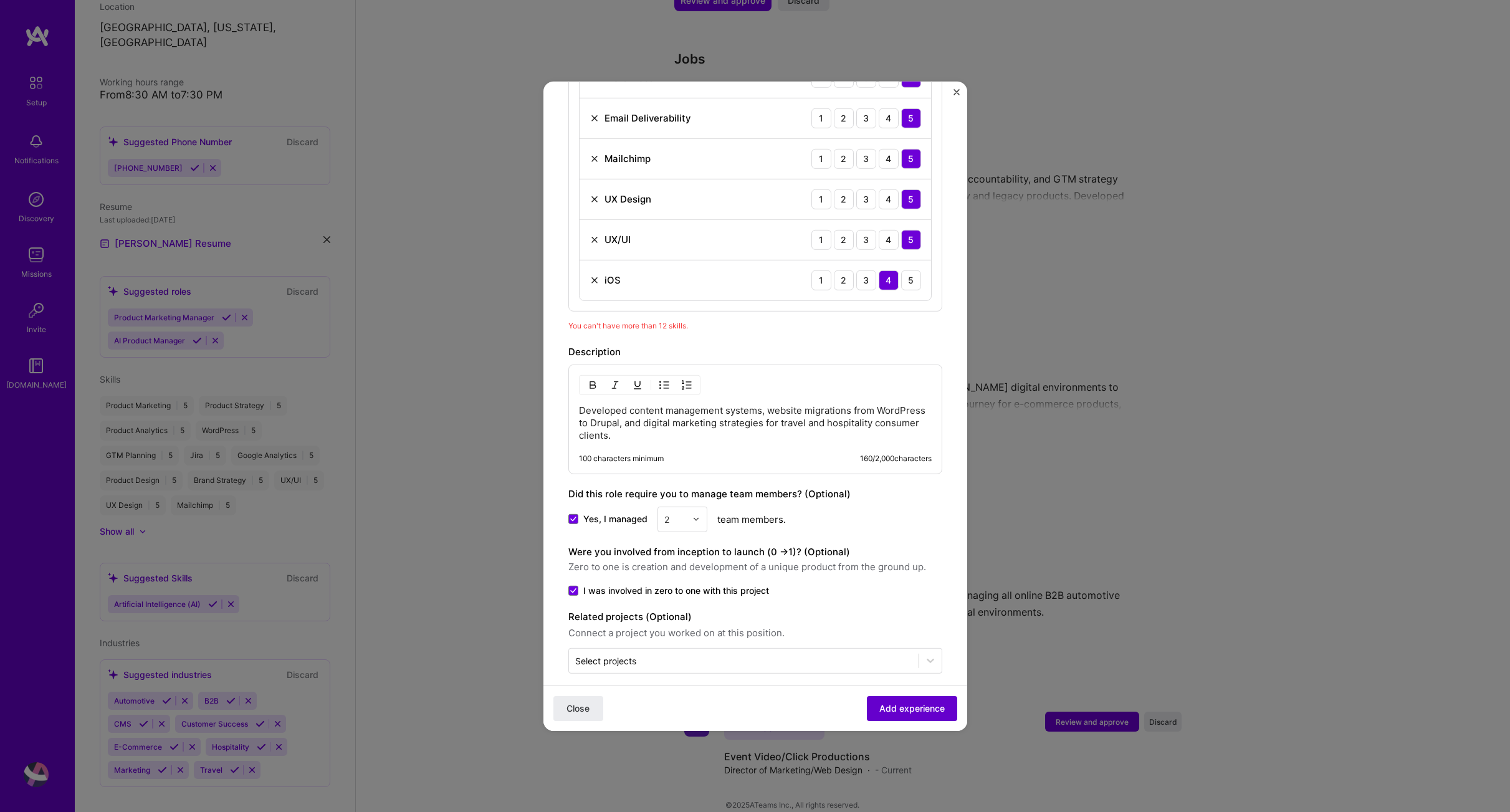
click at [901, 709] on span "Add experience" at bounding box center [912, 709] width 65 height 13
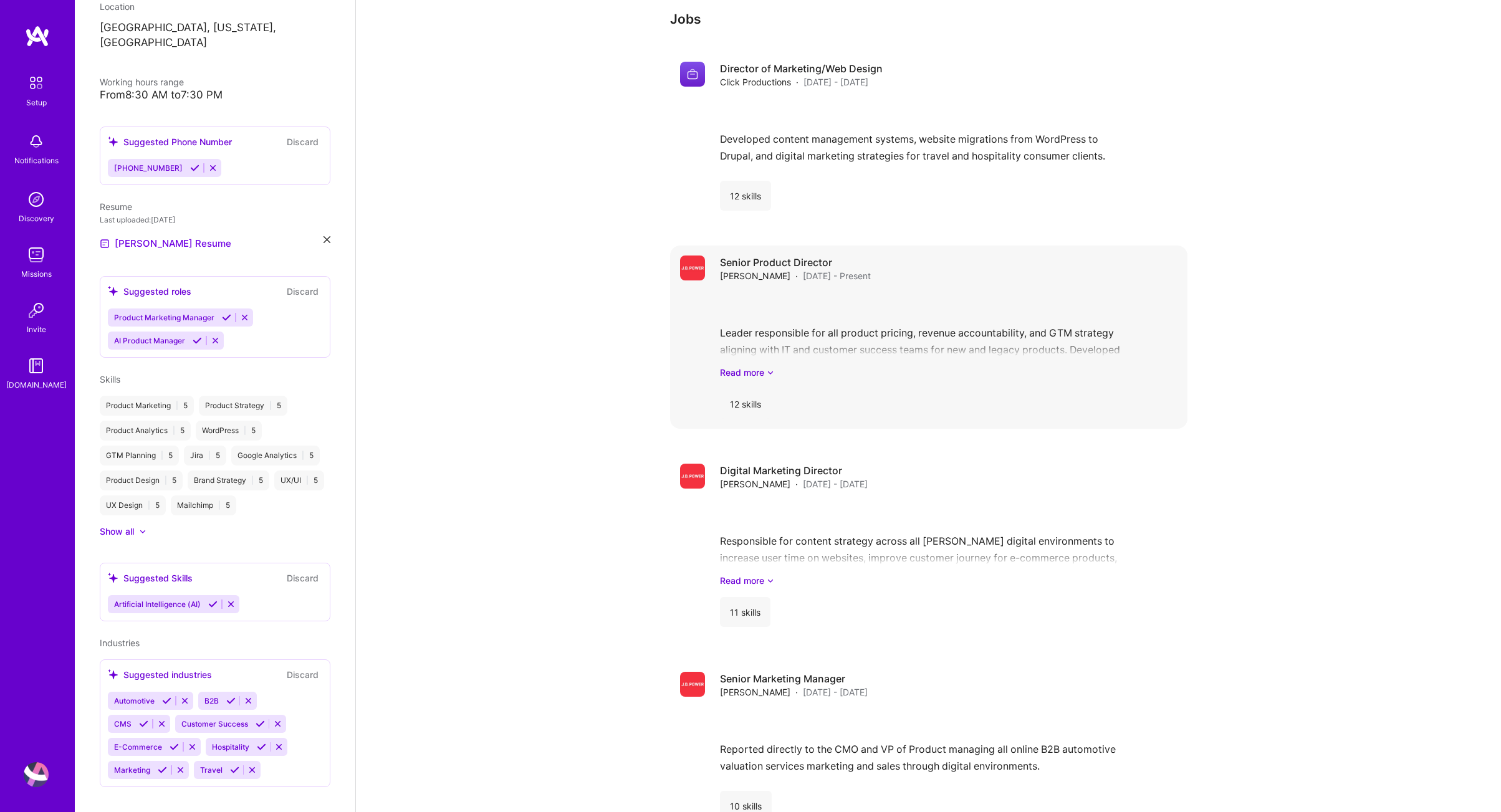
scroll to position [771, 0]
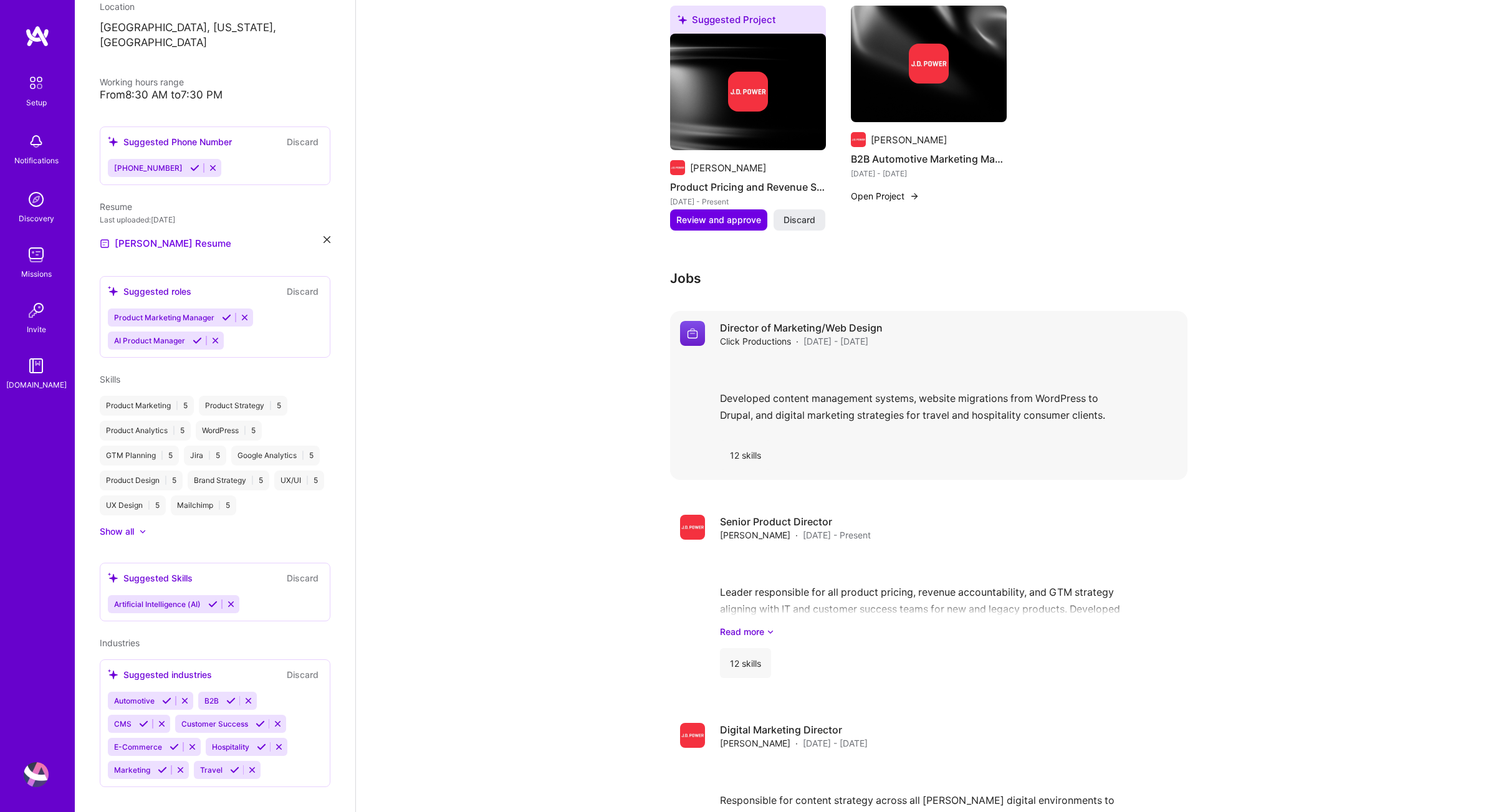
click at [867, 380] on div "Developed content management systems, website migrations from WordPress to Drup…" at bounding box center [948, 394] width 458 height 73
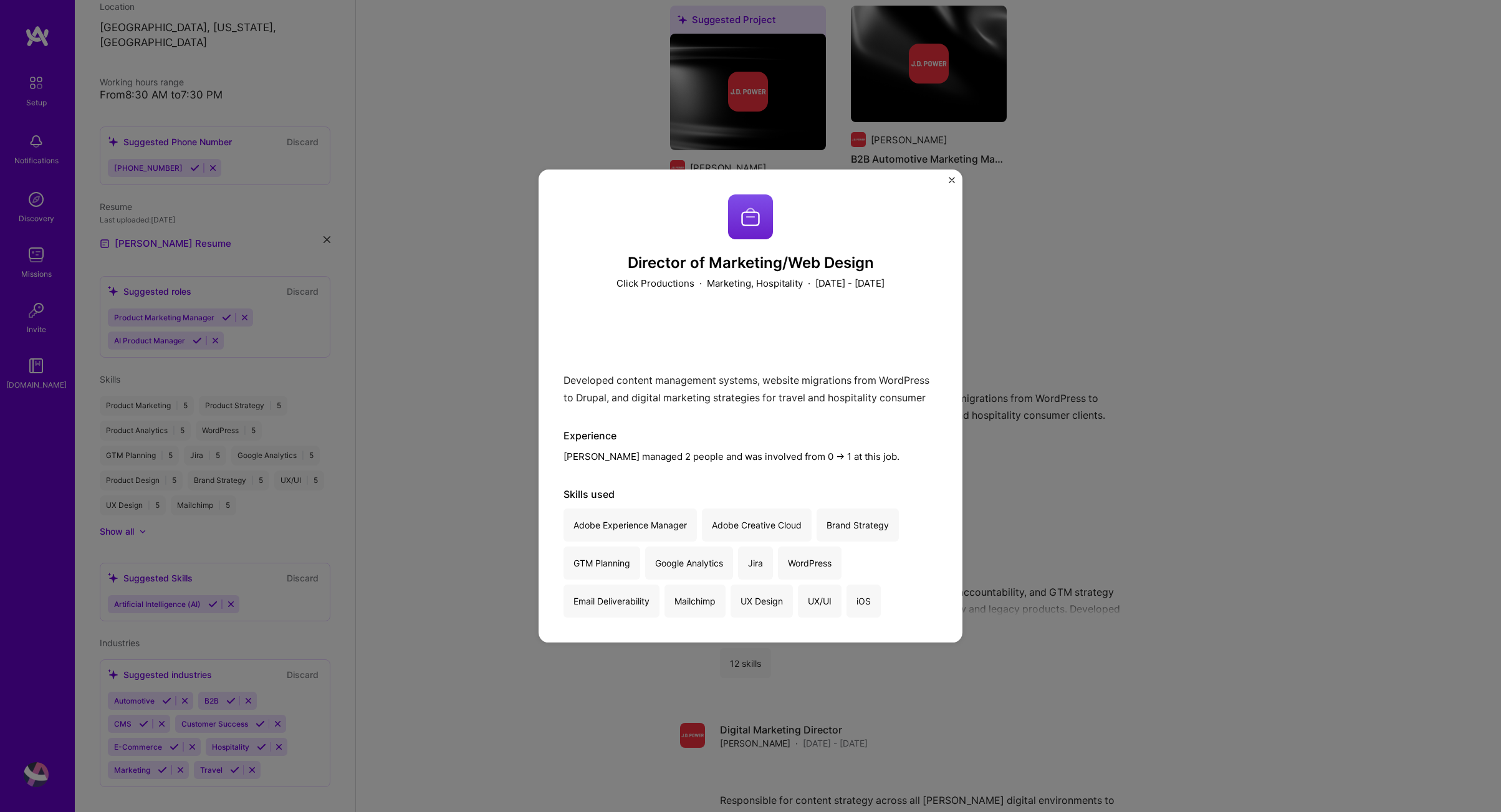
click at [954, 178] on img "Close" at bounding box center [951, 180] width 6 height 6
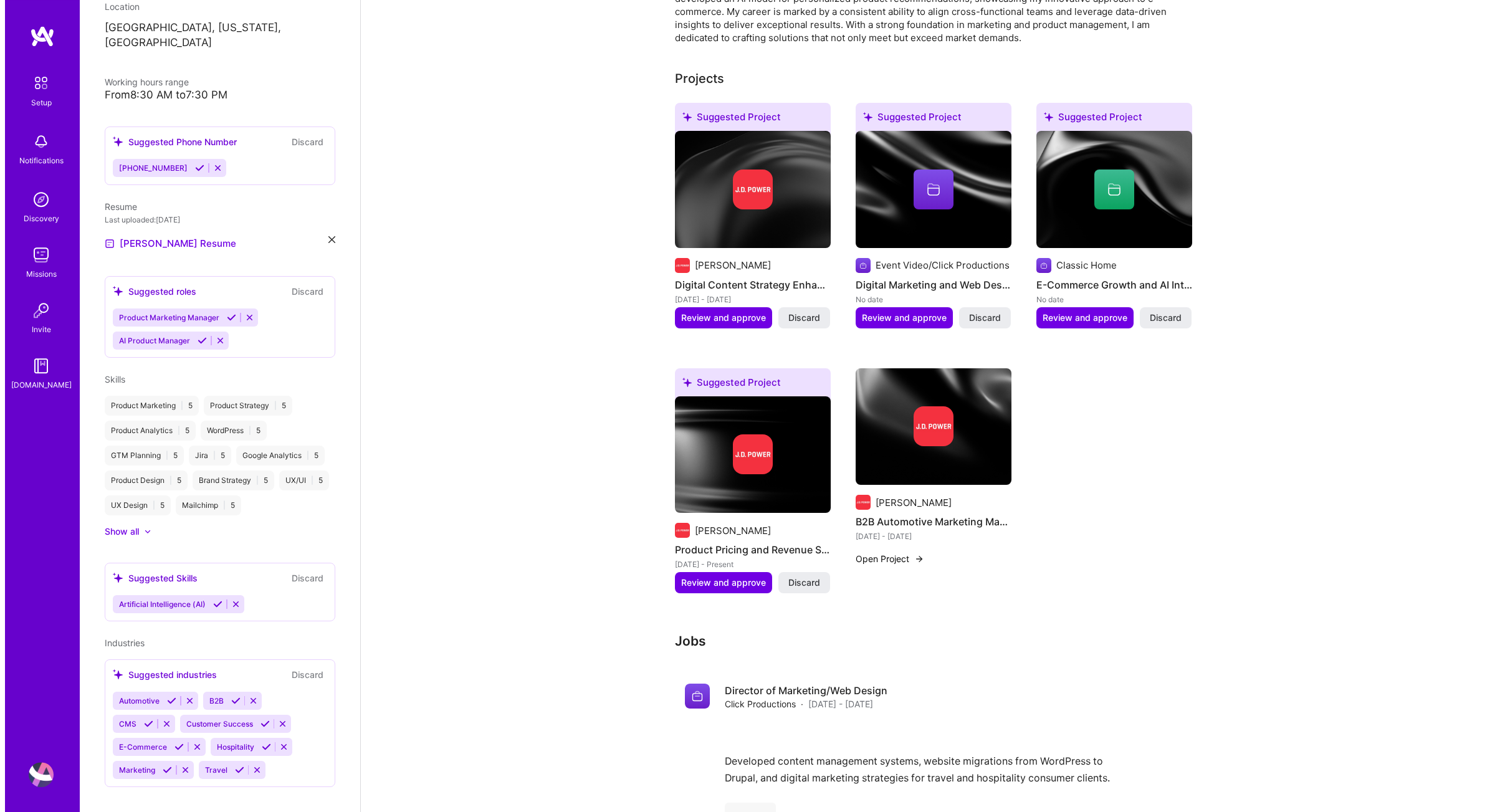
scroll to position [287, 0]
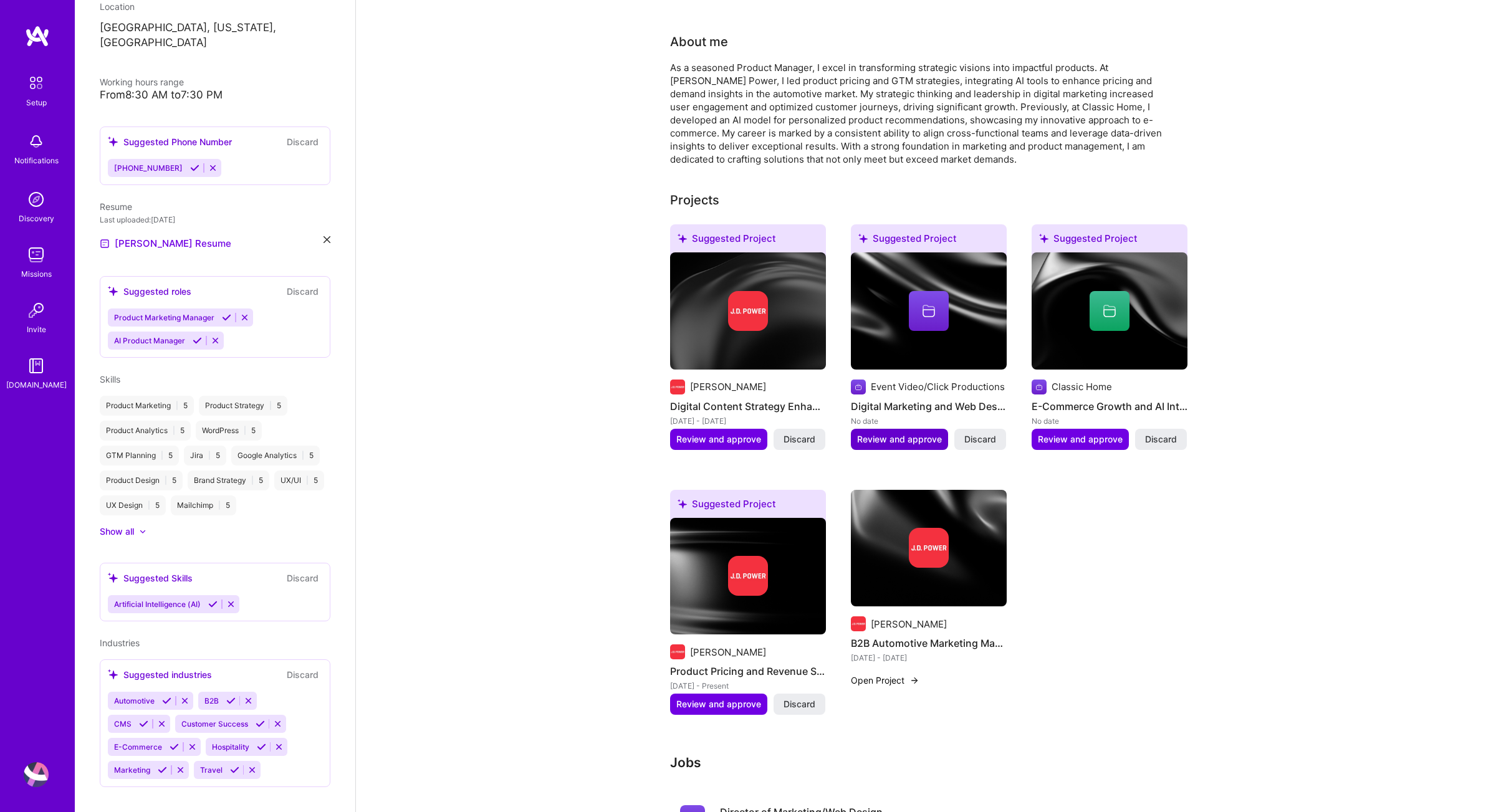
click at [884, 433] on span "Review and approve" at bounding box center [900, 439] width 85 height 13
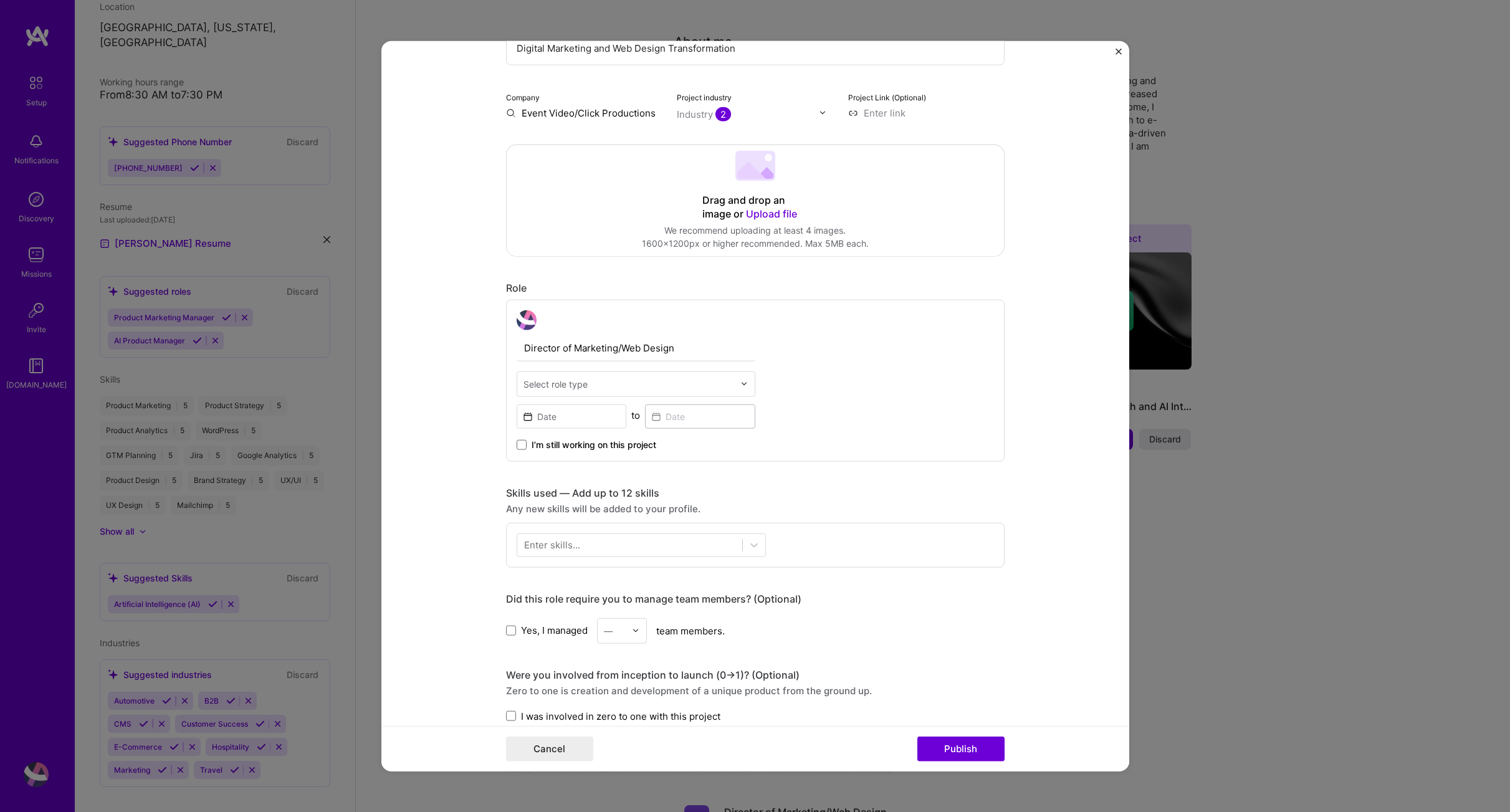
scroll to position [190, 0]
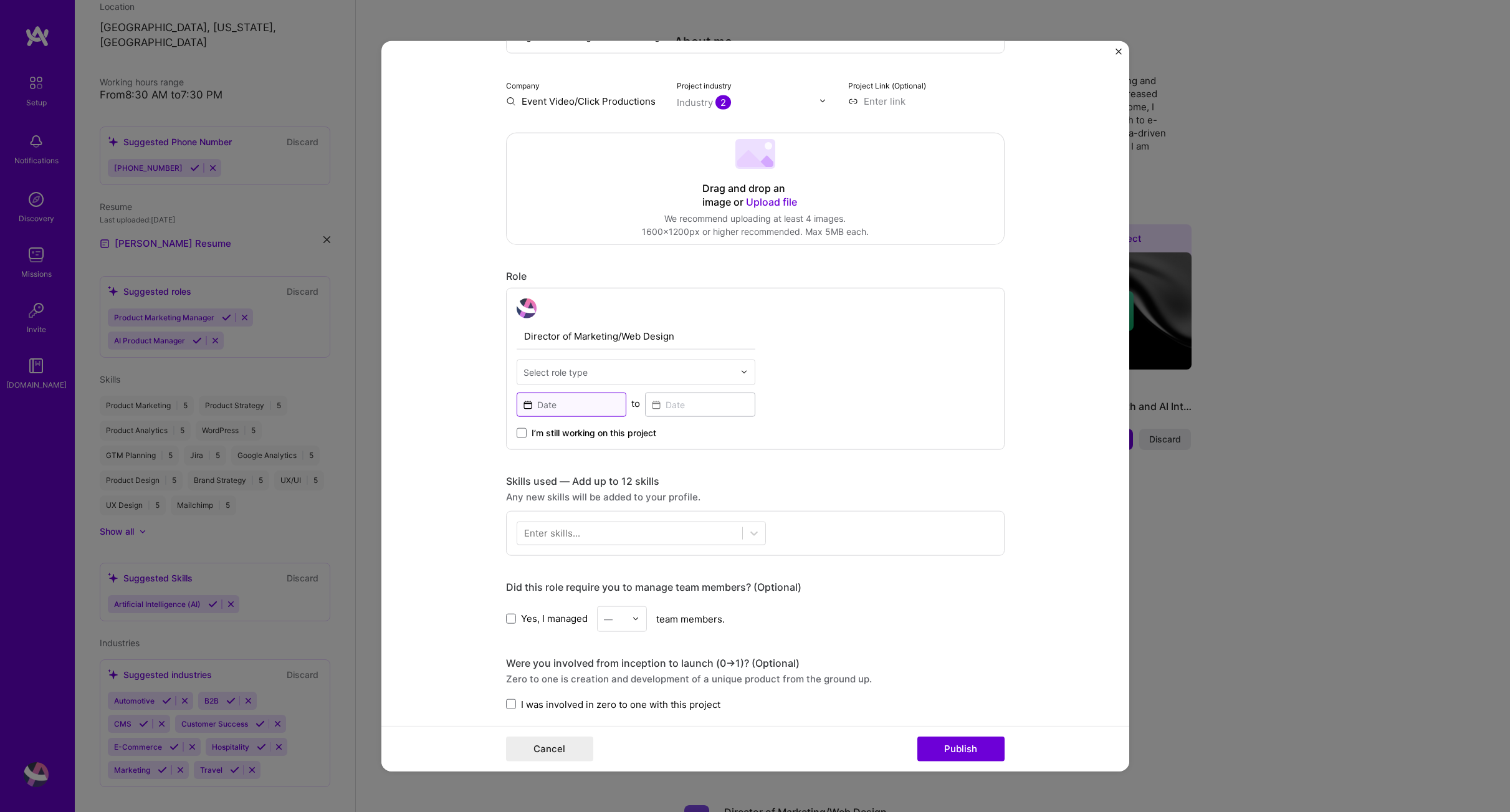
click at [571, 408] on input at bounding box center [572, 404] width 110 height 24
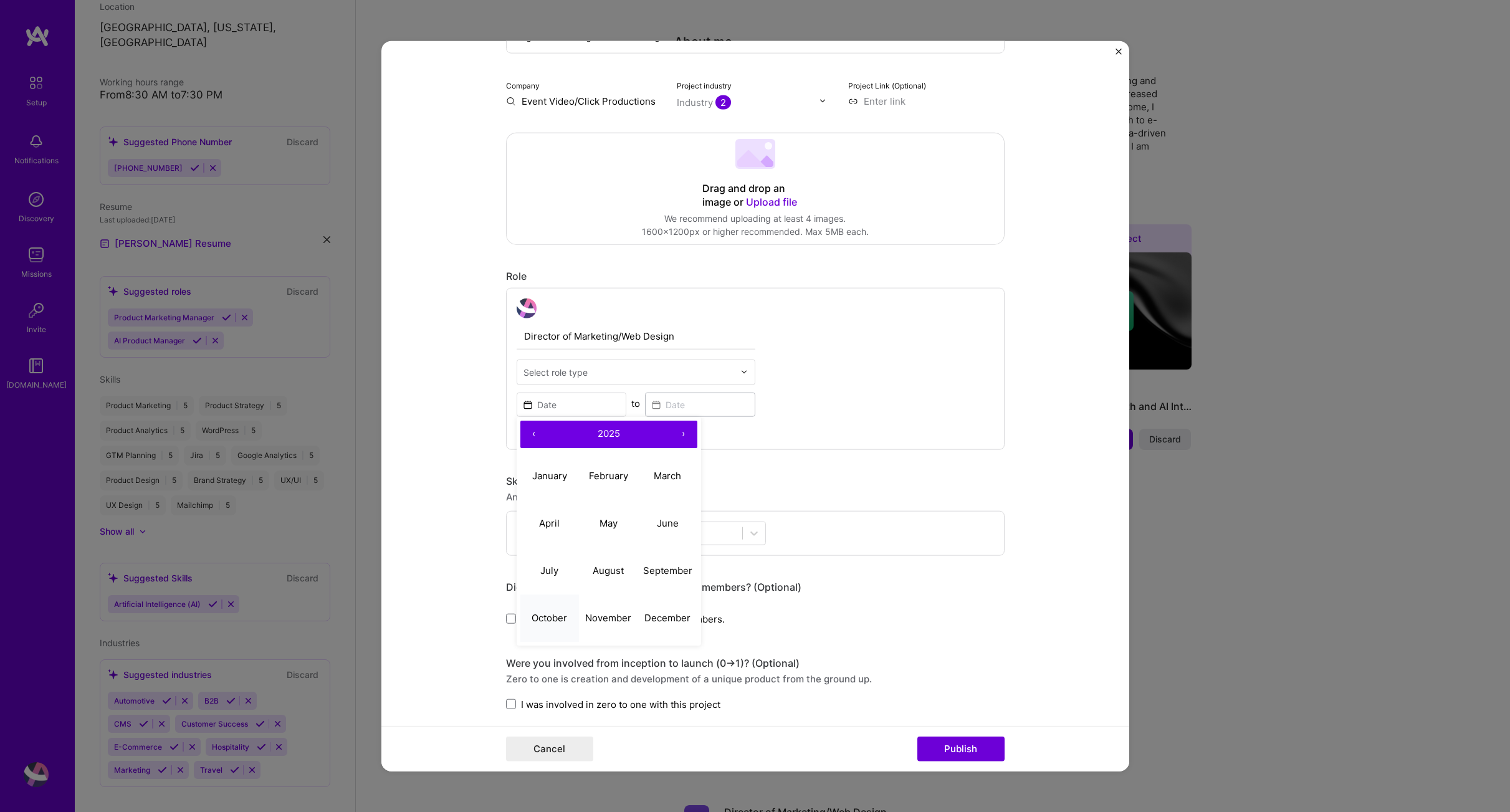
click at [552, 622] on abbr "October" at bounding box center [549, 618] width 36 height 12
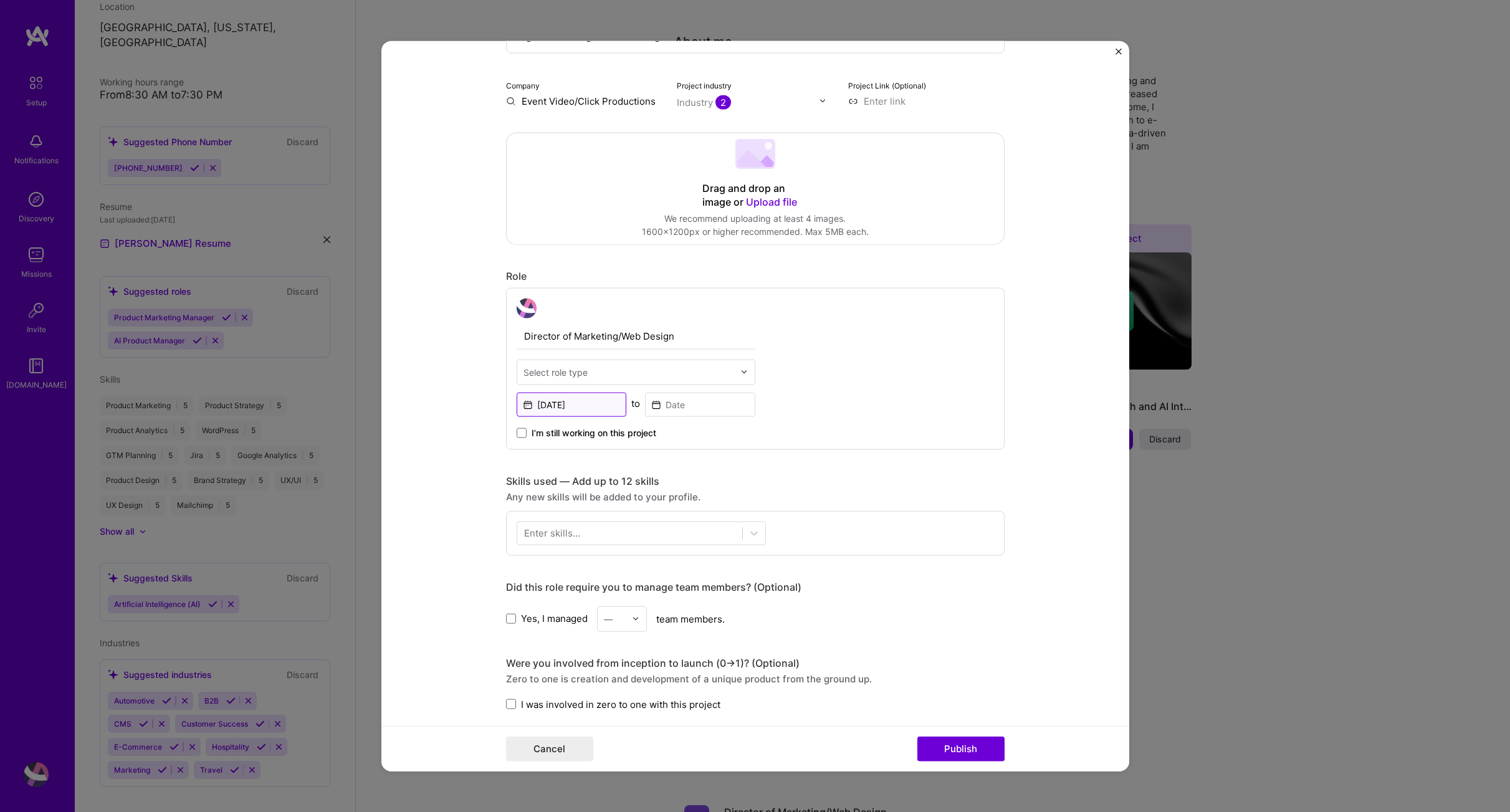
click at [586, 410] on input "[DATE]" at bounding box center [572, 404] width 110 height 24
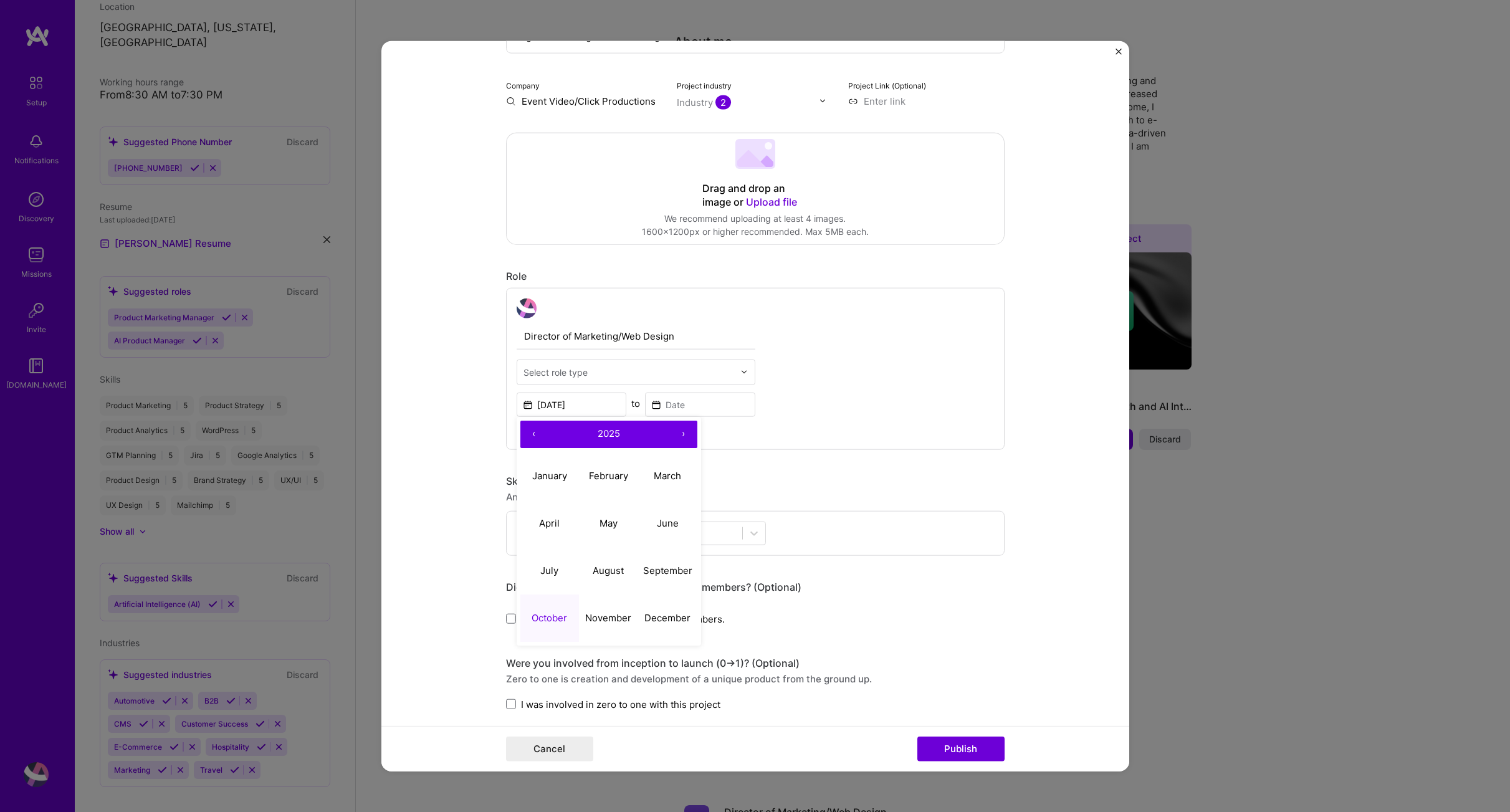
click at [533, 438] on button "‹" at bounding box center [534, 434] width 28 height 28
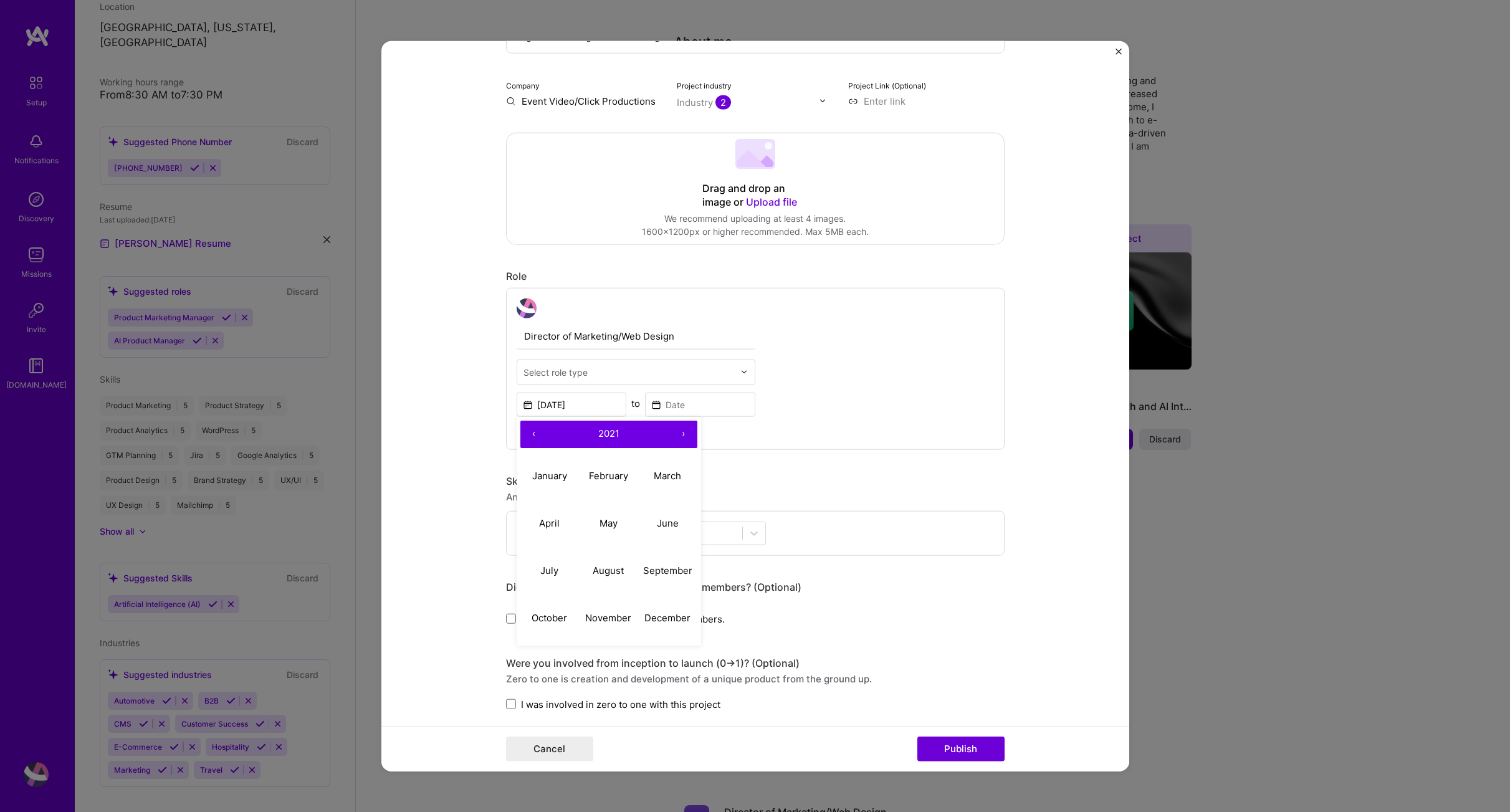
click at [533, 438] on button "‹" at bounding box center [534, 434] width 28 height 28
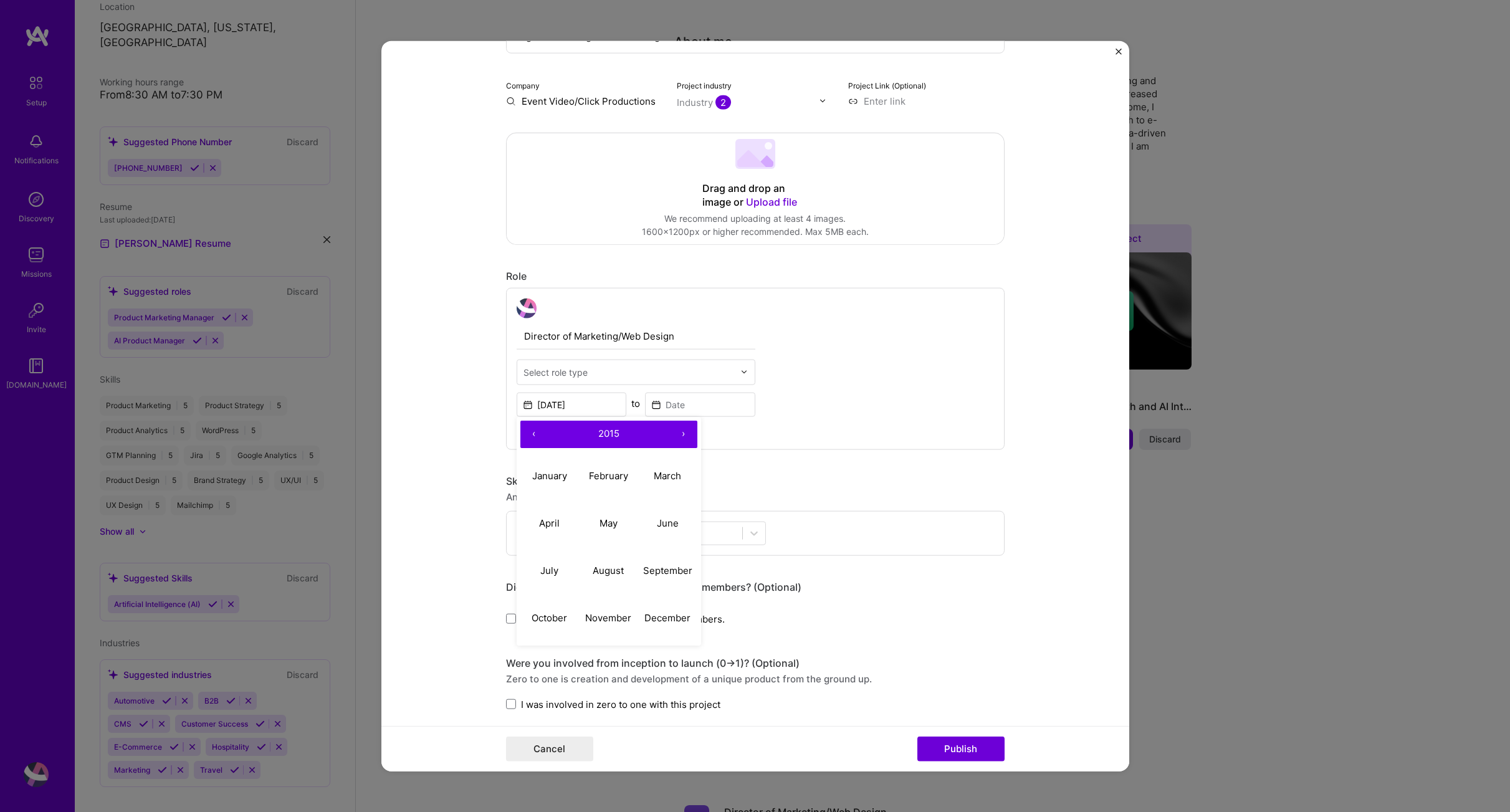
click at [533, 438] on button "‹" at bounding box center [534, 434] width 28 height 28
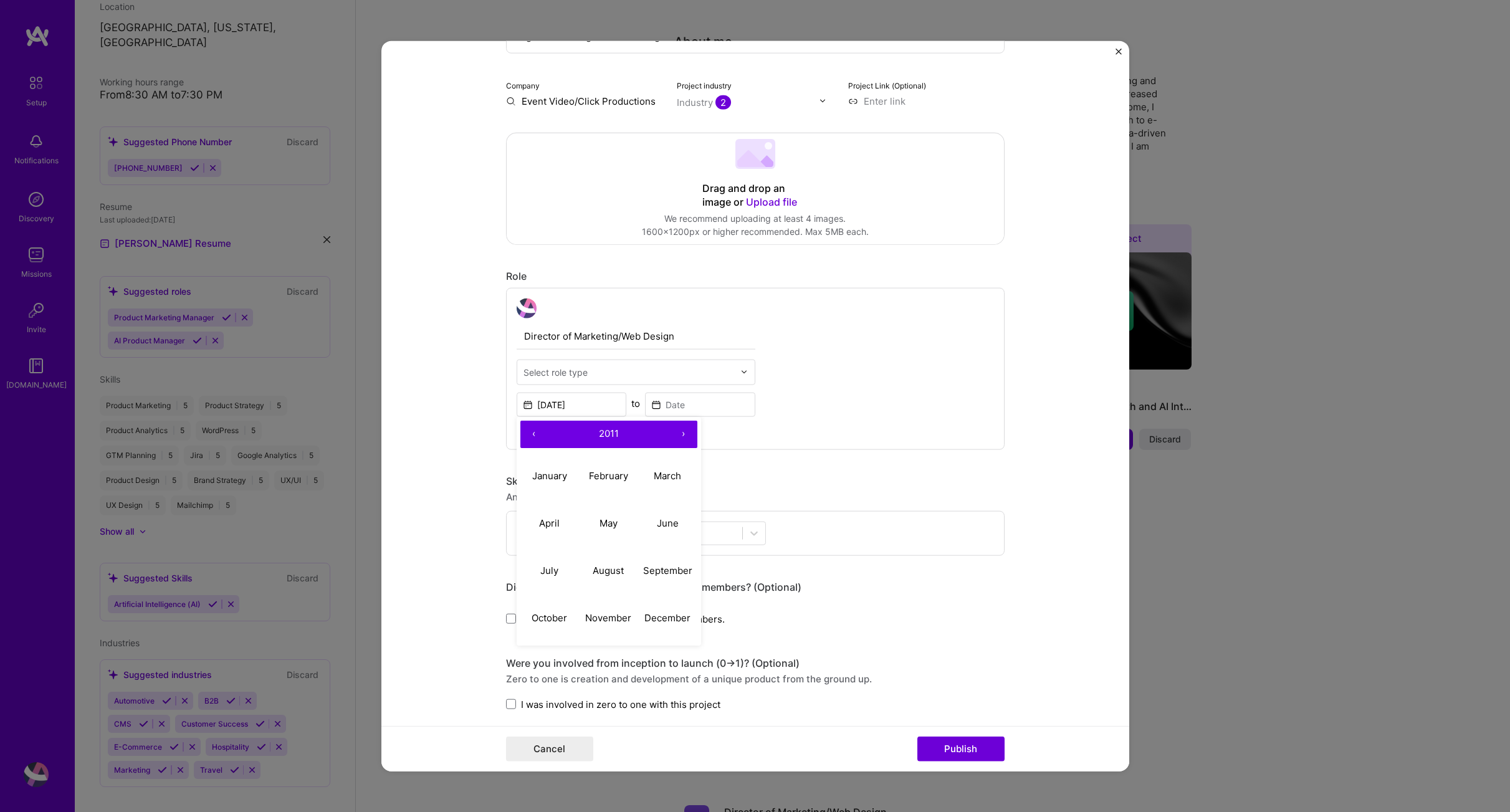
click at [533, 438] on button "‹" at bounding box center [534, 434] width 28 height 28
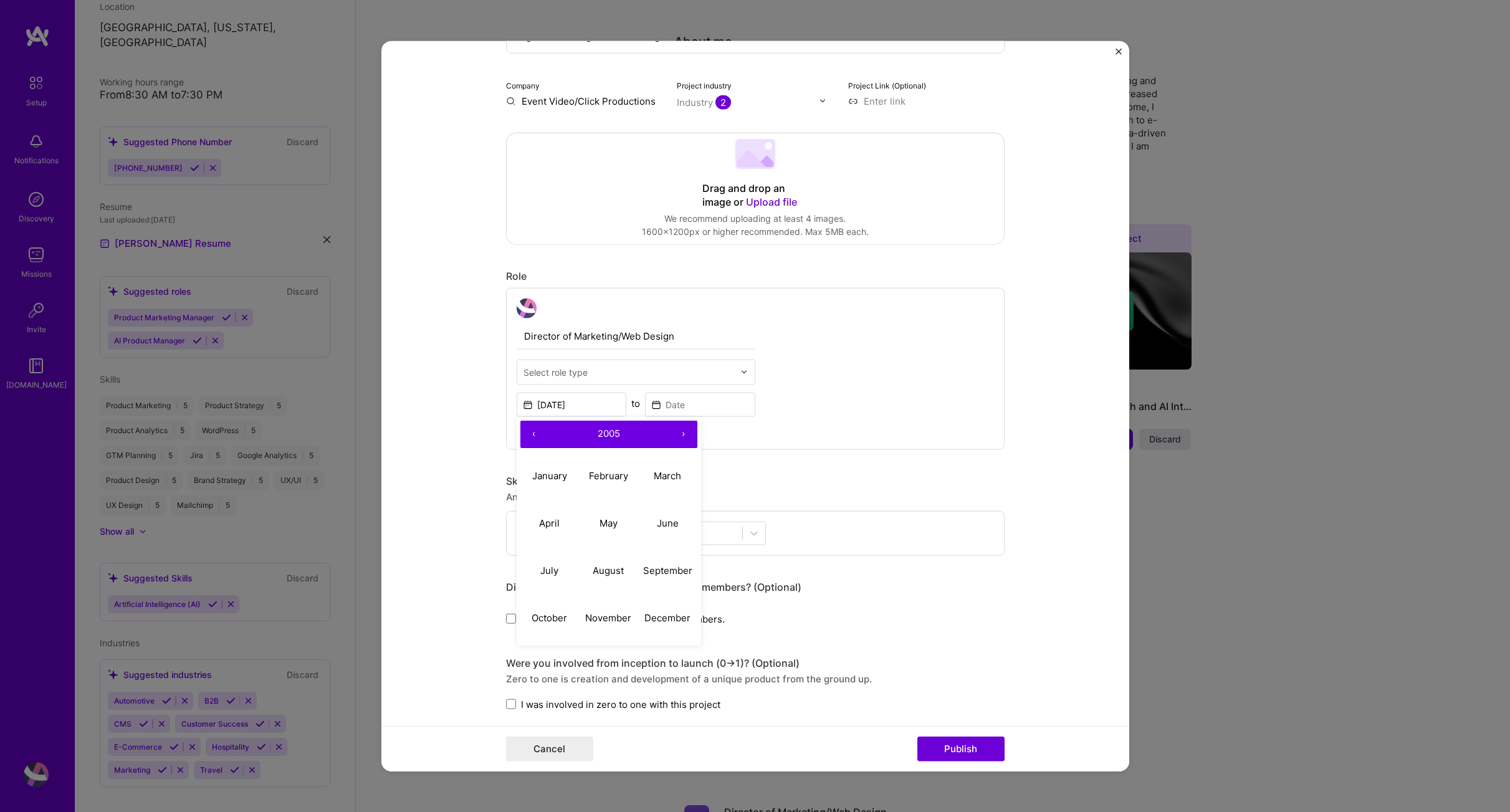
click at [533, 438] on button "‹" at bounding box center [534, 434] width 28 height 28
click at [552, 621] on abbr "October" at bounding box center [549, 618] width 36 height 12
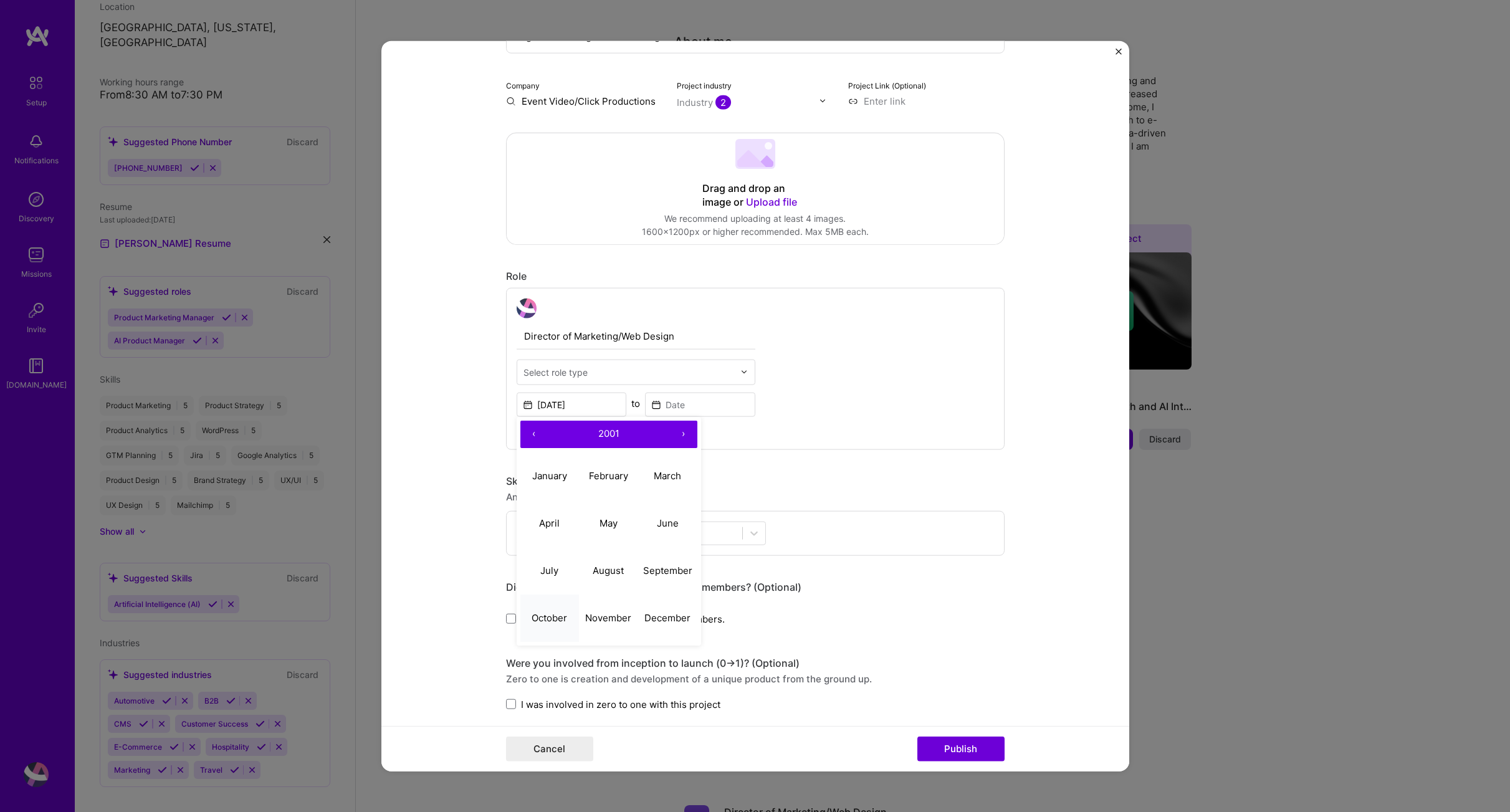
type input "[DATE]"
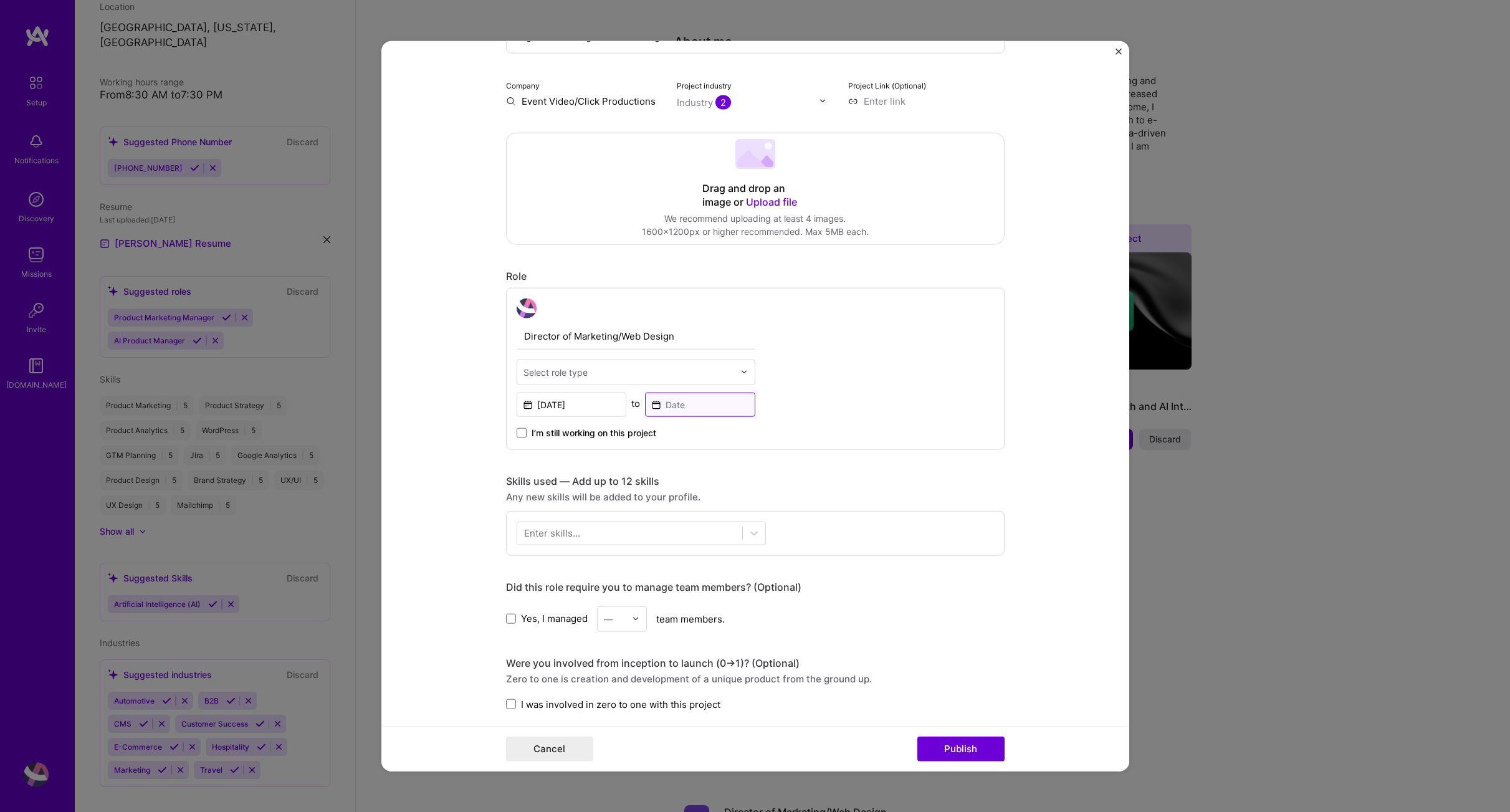
click at [714, 409] on input at bounding box center [701, 404] width 110 height 24
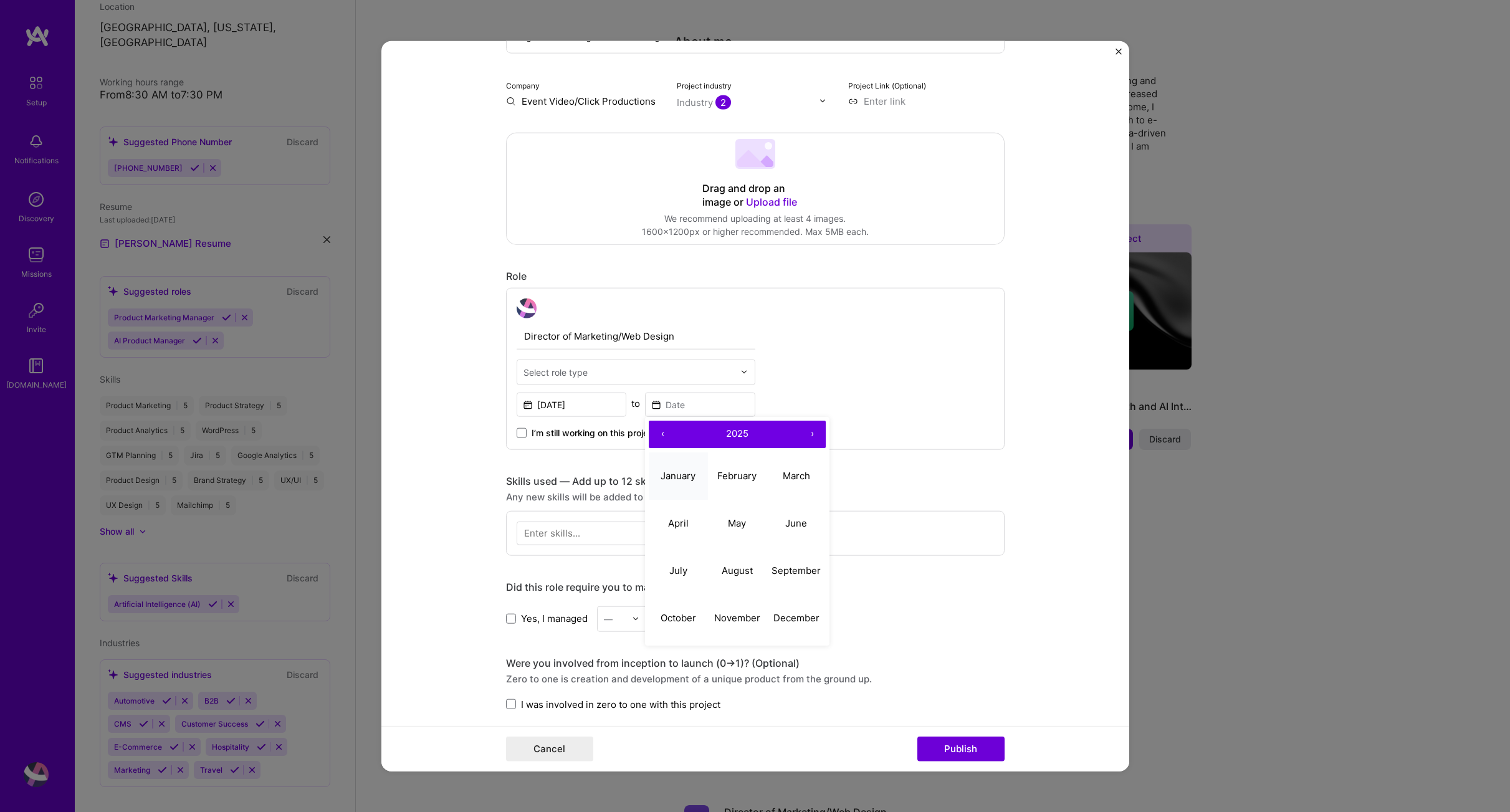
click at [667, 474] on abbr "January" at bounding box center [679, 475] width 35 height 12
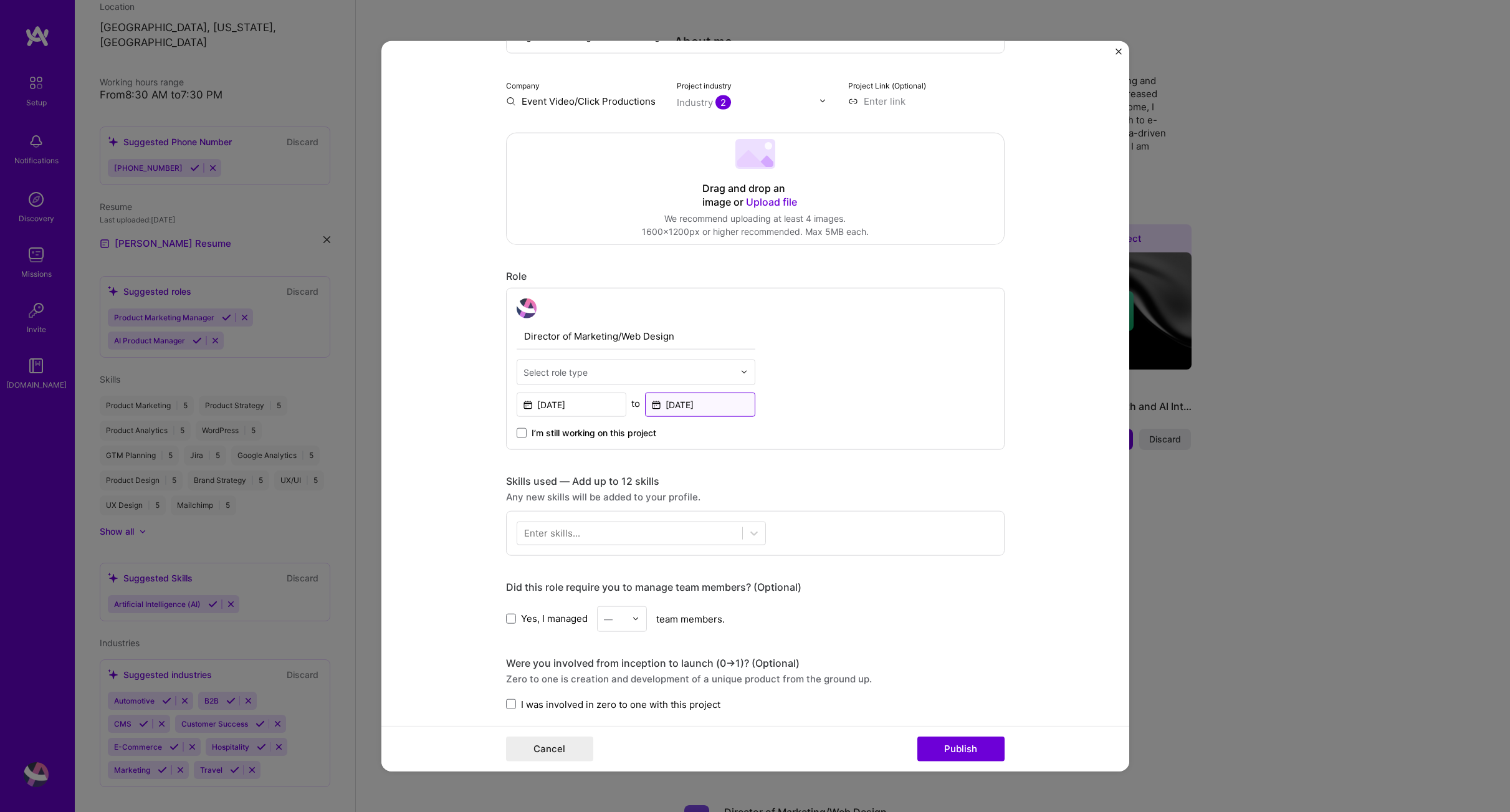
click at [717, 402] on input "[DATE]" at bounding box center [701, 404] width 110 height 24
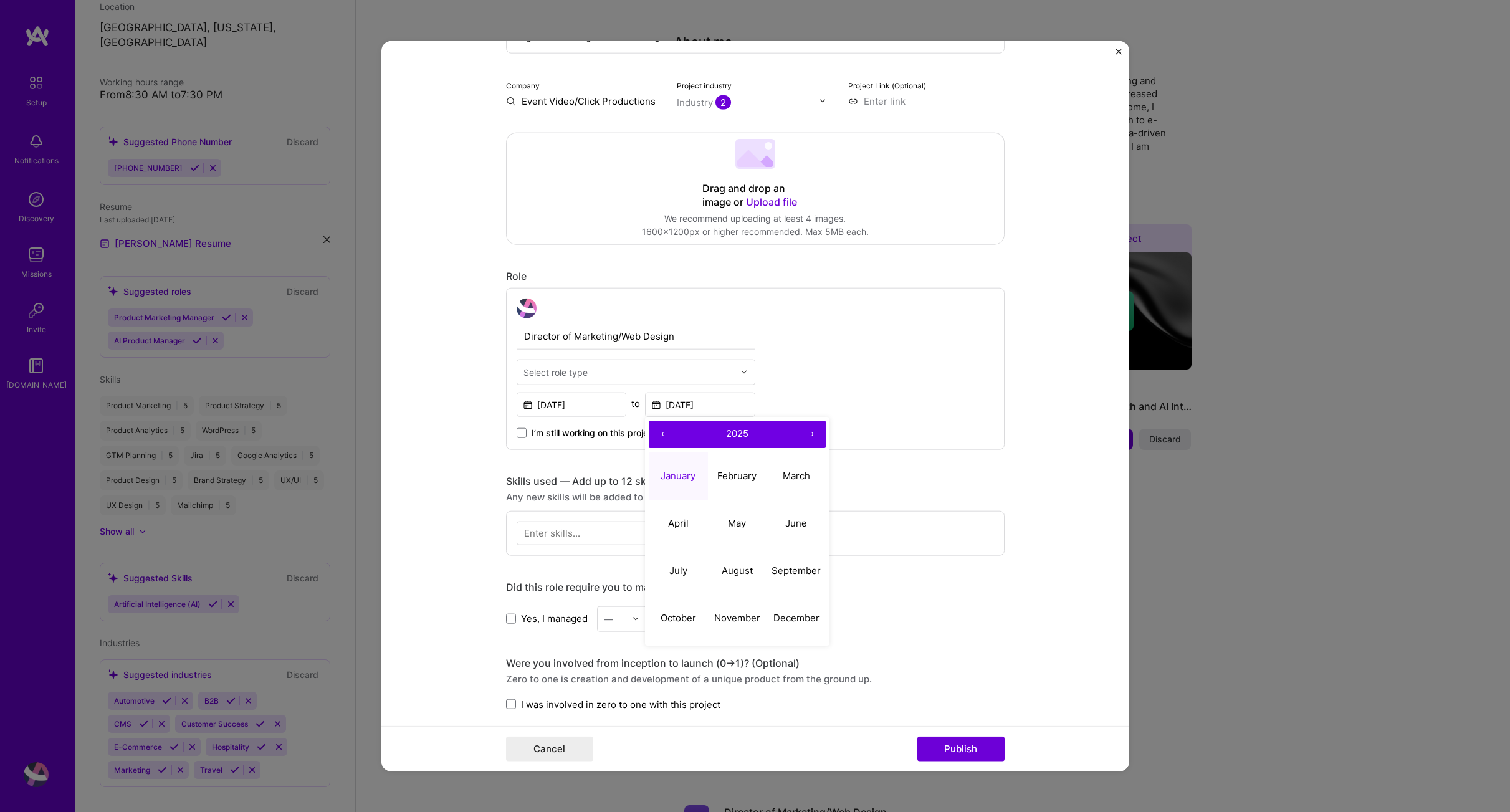
click at [661, 435] on button "‹" at bounding box center [663, 434] width 28 height 28
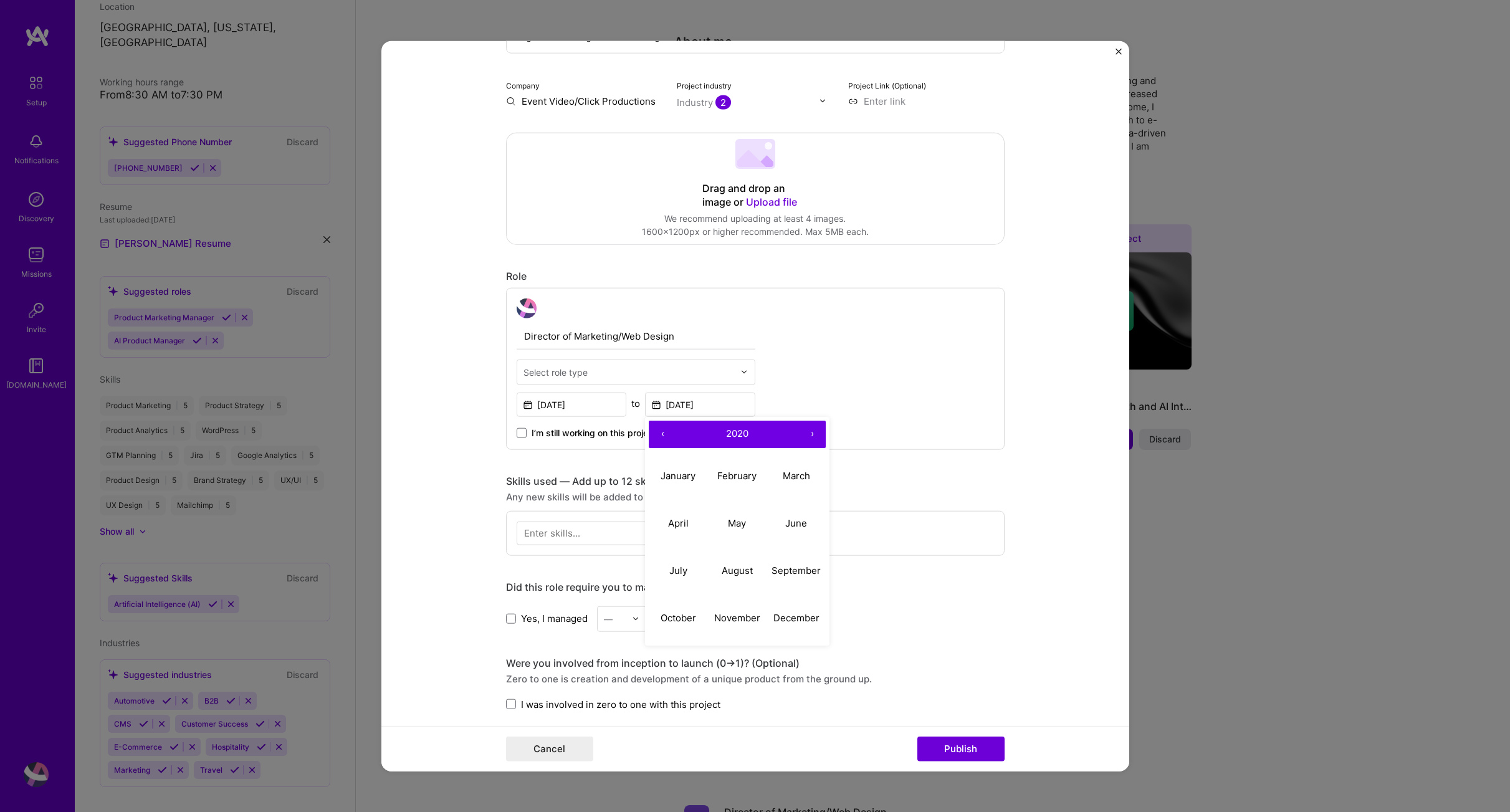
click at [661, 435] on button "‹" at bounding box center [663, 434] width 28 height 28
click at [839, 378] on div "Director of Marketing/Web Design Select role type [DATE] to [DATE] ‹ 2016 › Jan…" at bounding box center [756, 368] width 499 height 162
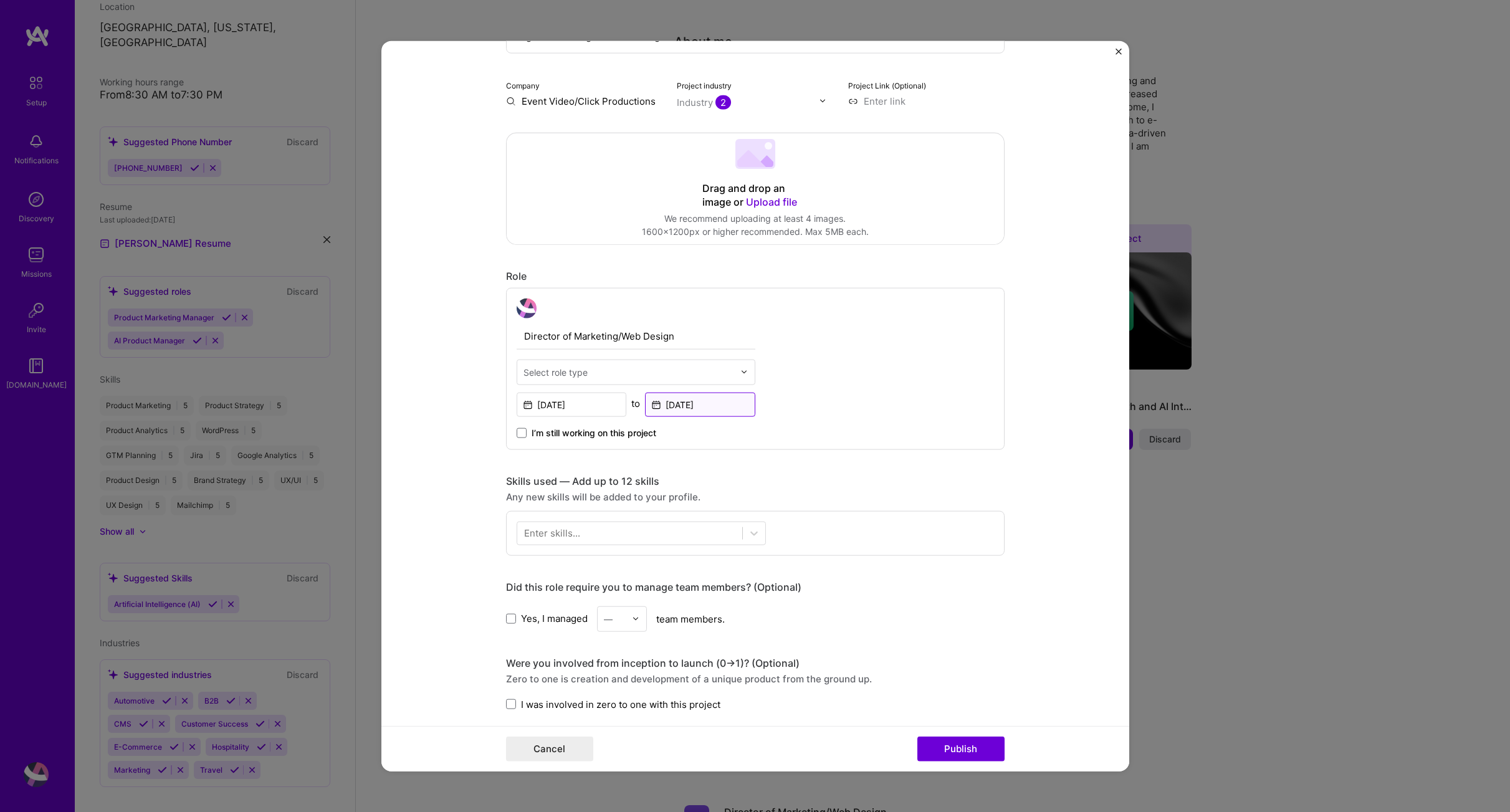
click at [700, 414] on input "[DATE]" at bounding box center [701, 404] width 110 height 24
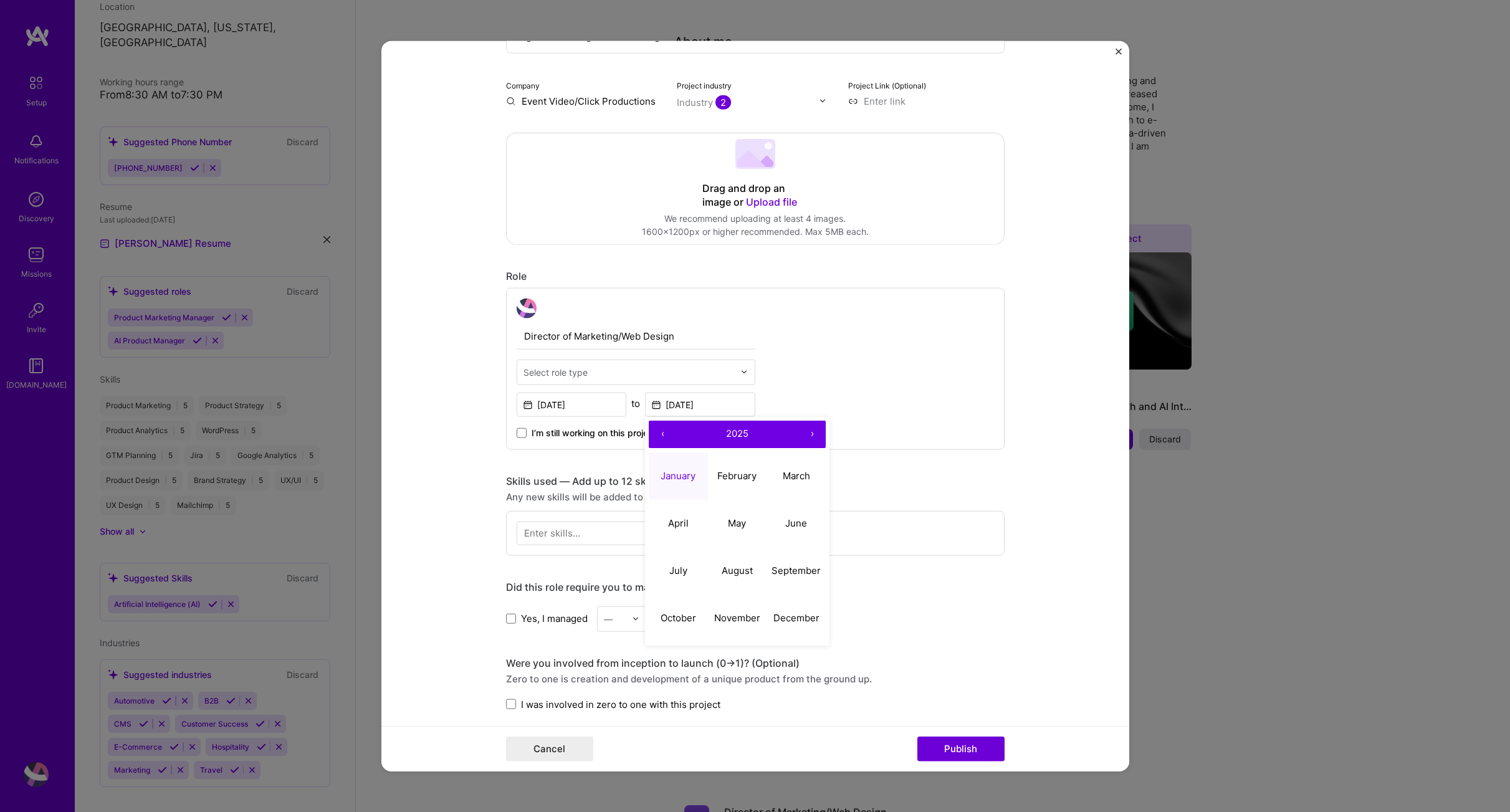
click at [660, 435] on button "‹" at bounding box center [663, 434] width 28 height 28
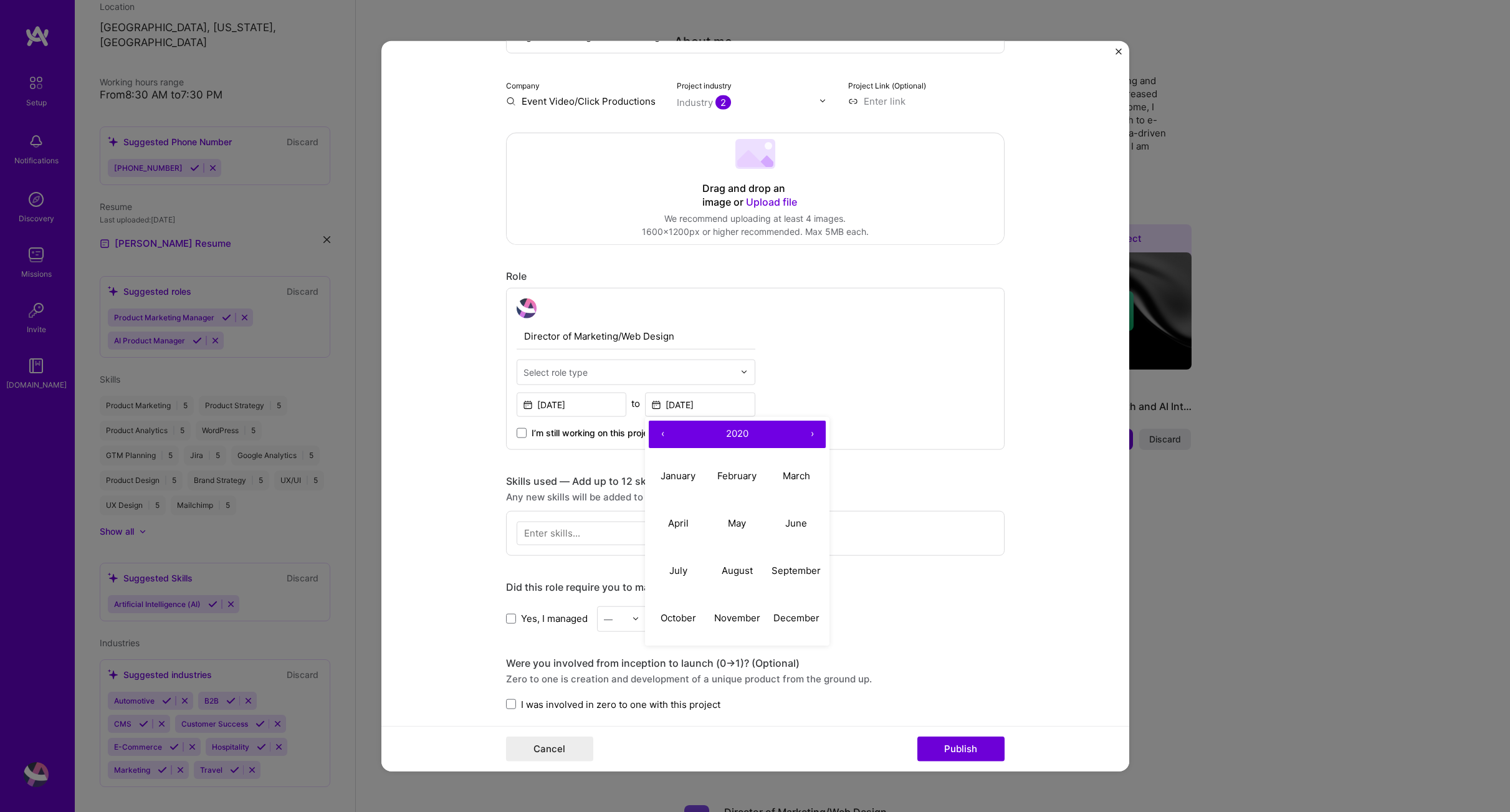
click at [660, 435] on button "‹" at bounding box center [663, 434] width 28 height 28
click at [677, 477] on abbr "January" at bounding box center [679, 475] width 35 height 12
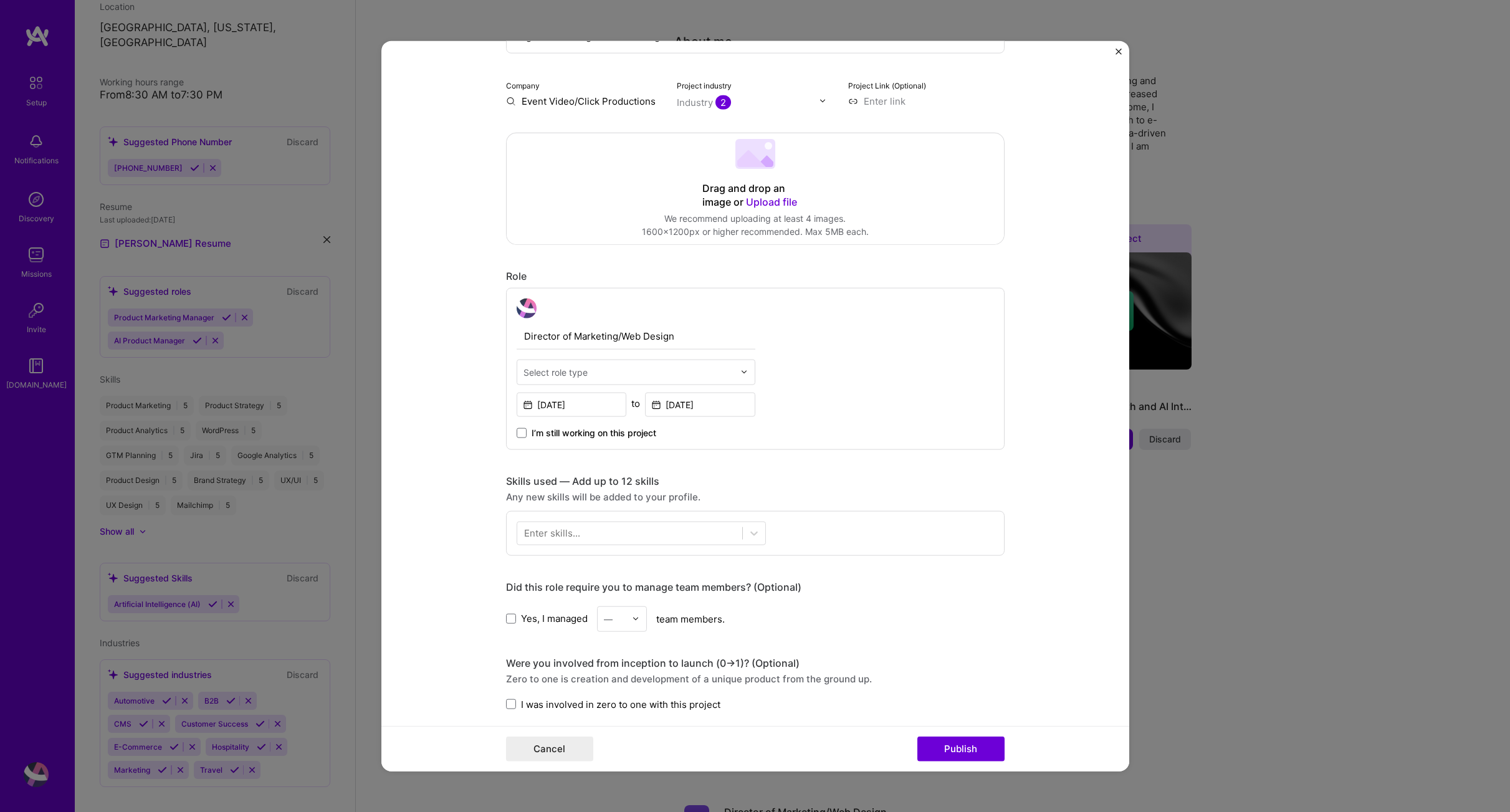
scroll to position [202, 0]
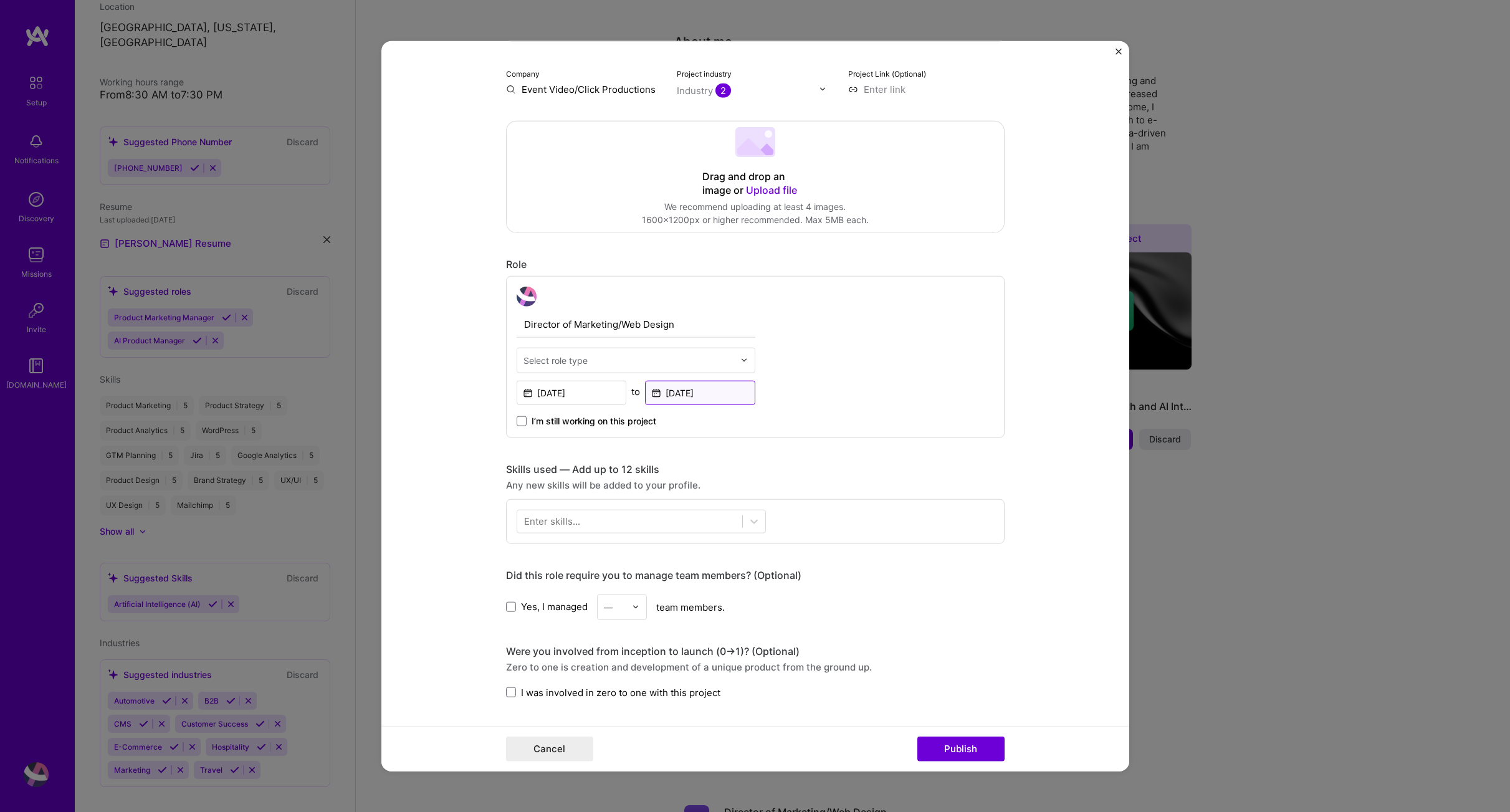
click at [703, 399] on input "[DATE]" at bounding box center [701, 392] width 110 height 24
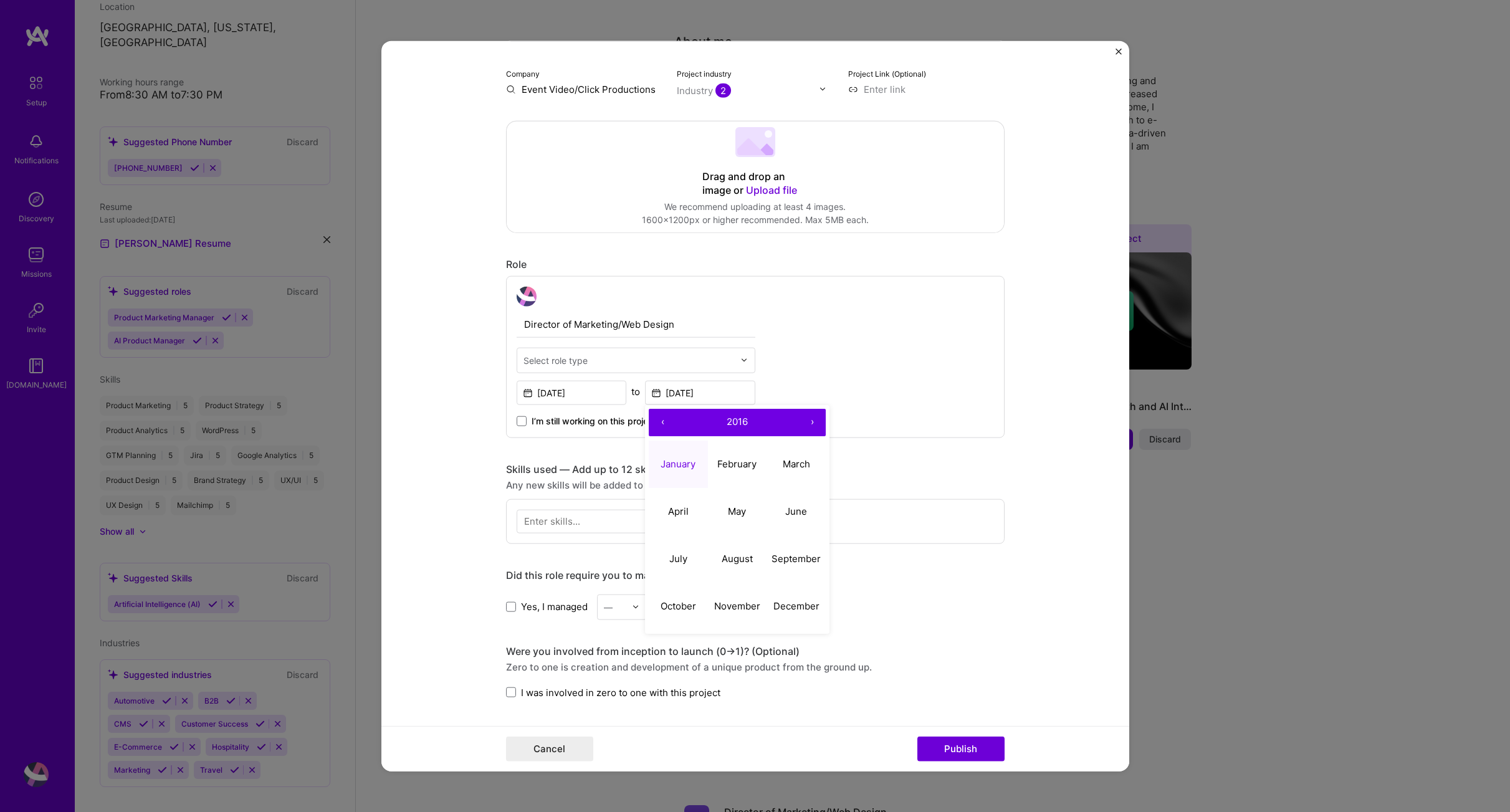
click at [660, 424] on button "‹" at bounding box center [663, 422] width 28 height 28
click at [677, 465] on abbr "January" at bounding box center [679, 464] width 35 height 12
type input "[DATE]"
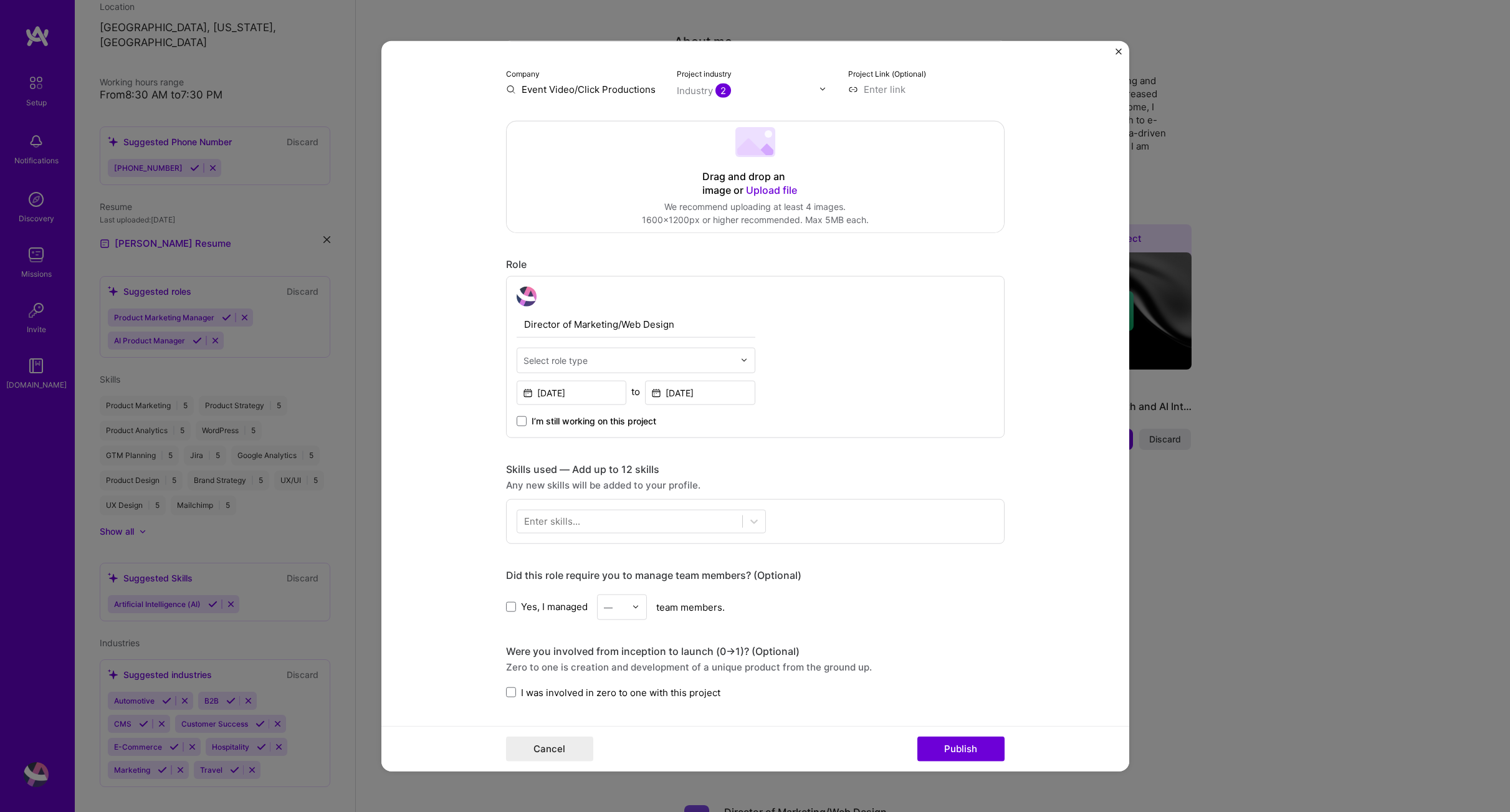
click at [867, 457] on div "Editing suggested project This project is suggested based on your LinkedIn, res…" at bounding box center [756, 509] width 499 height 1292
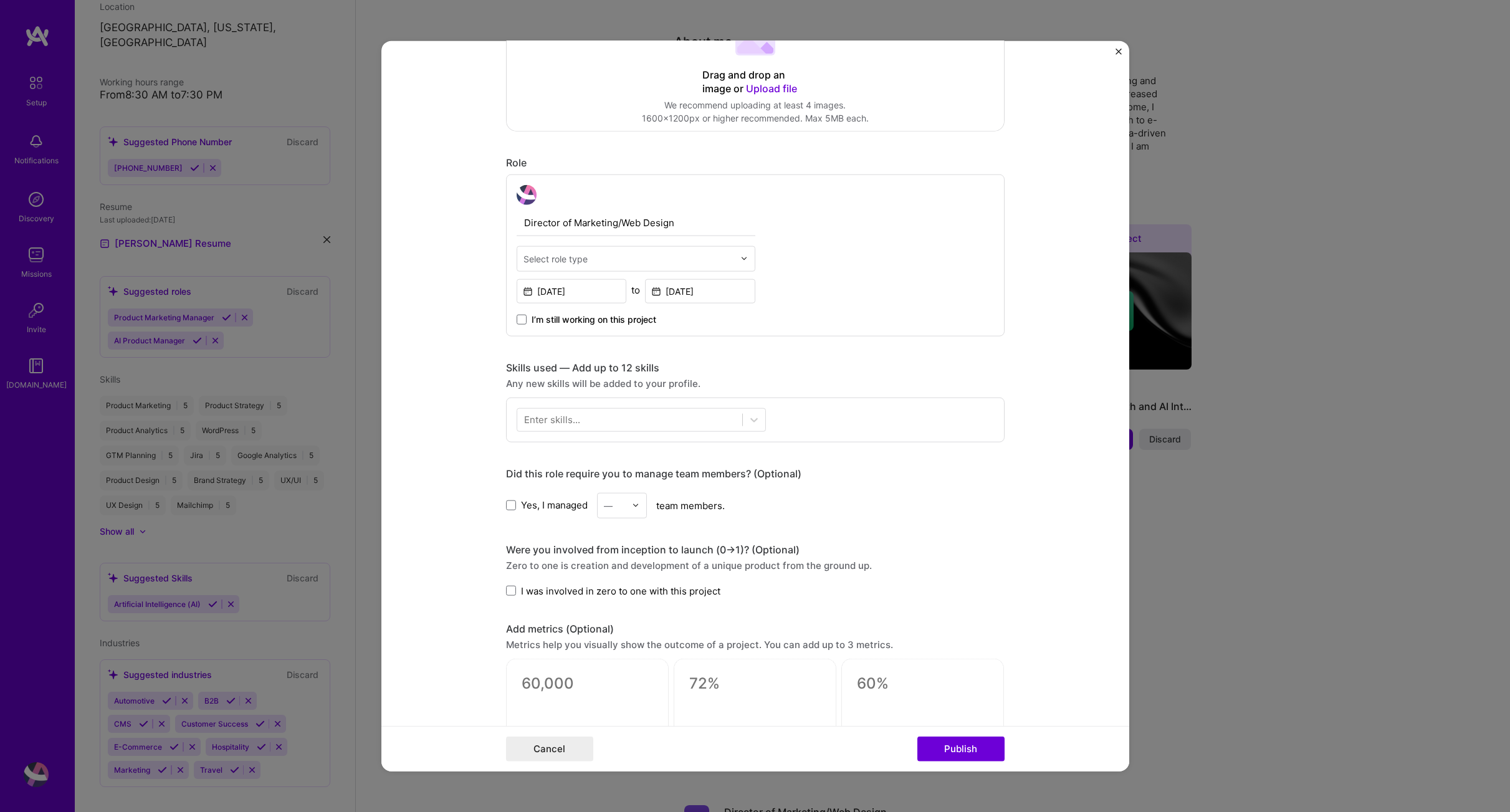
scroll to position [355, 0]
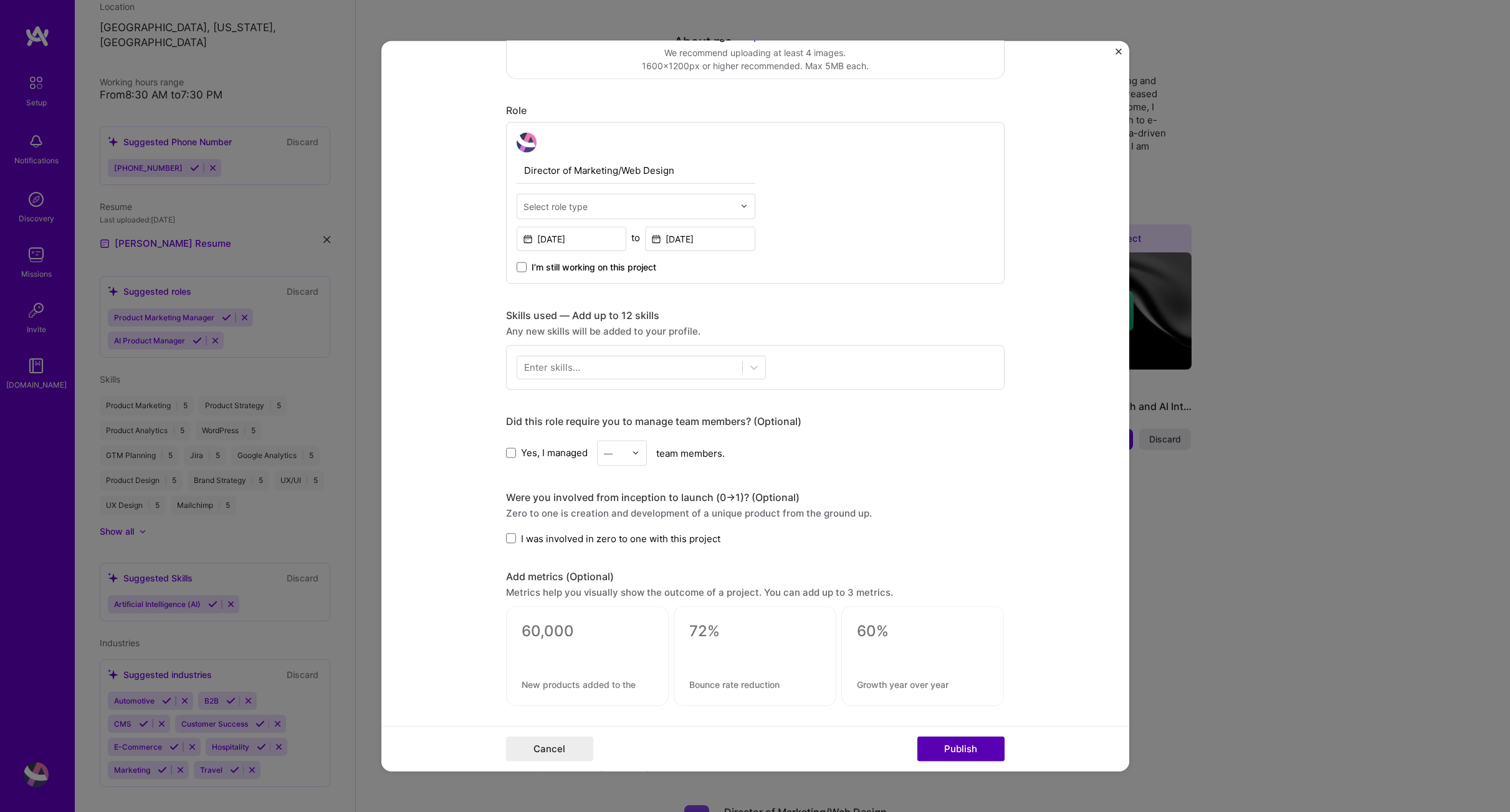
click at [973, 755] on button "Publish" at bounding box center [960, 748] width 87 height 25
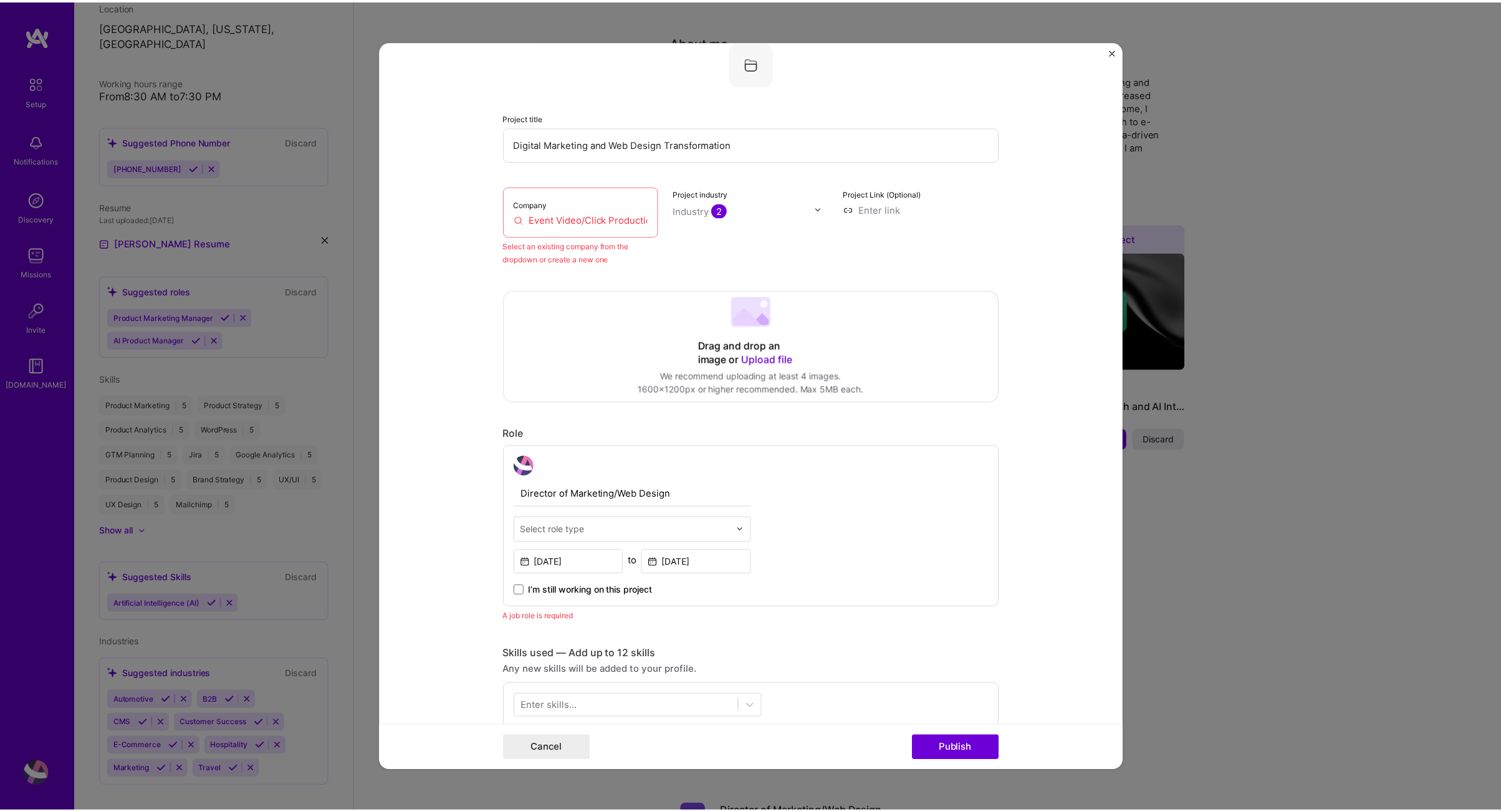
scroll to position [82, 0]
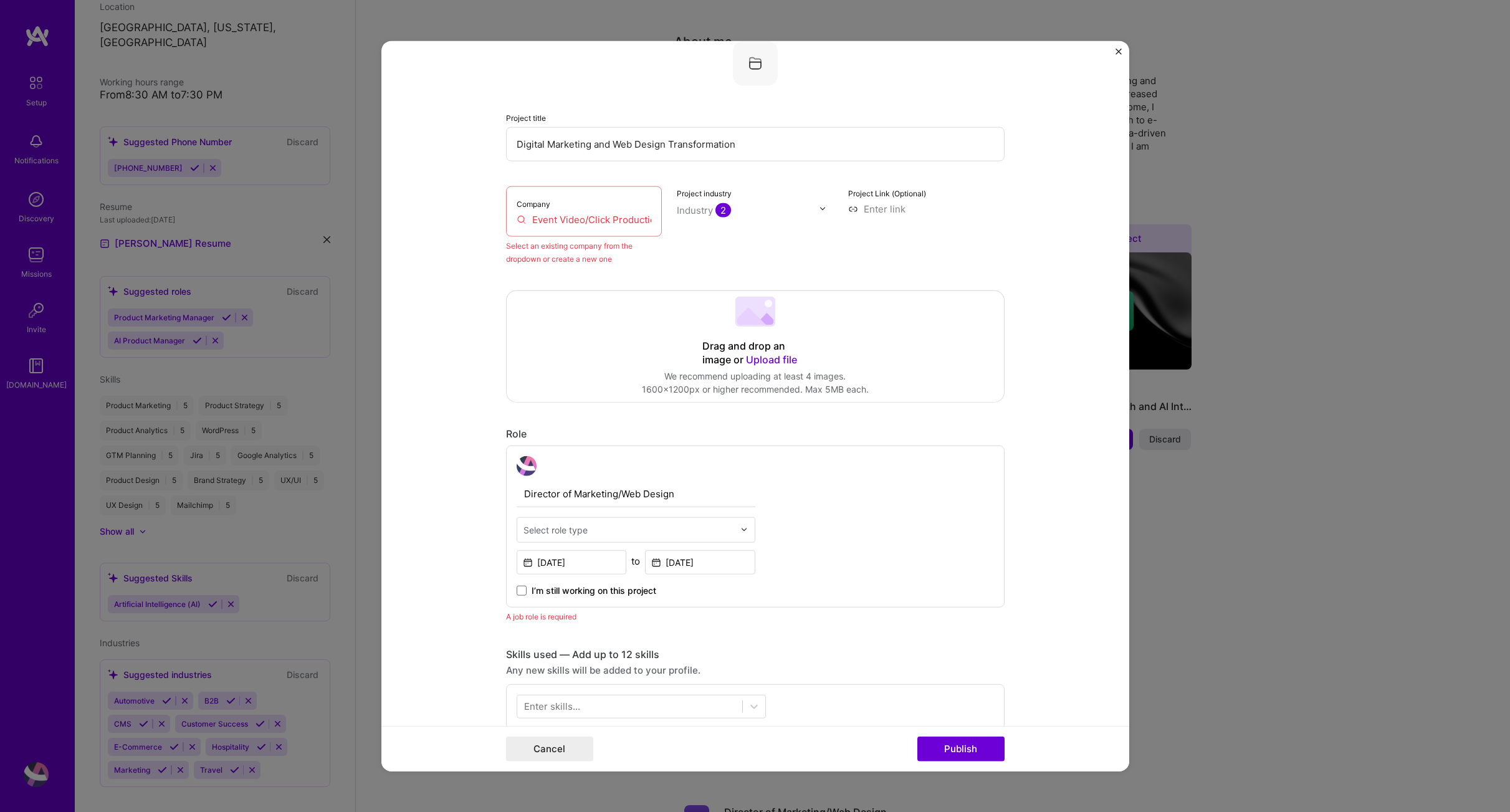
click at [1116, 49] on img "Close" at bounding box center [1119, 51] width 6 height 6
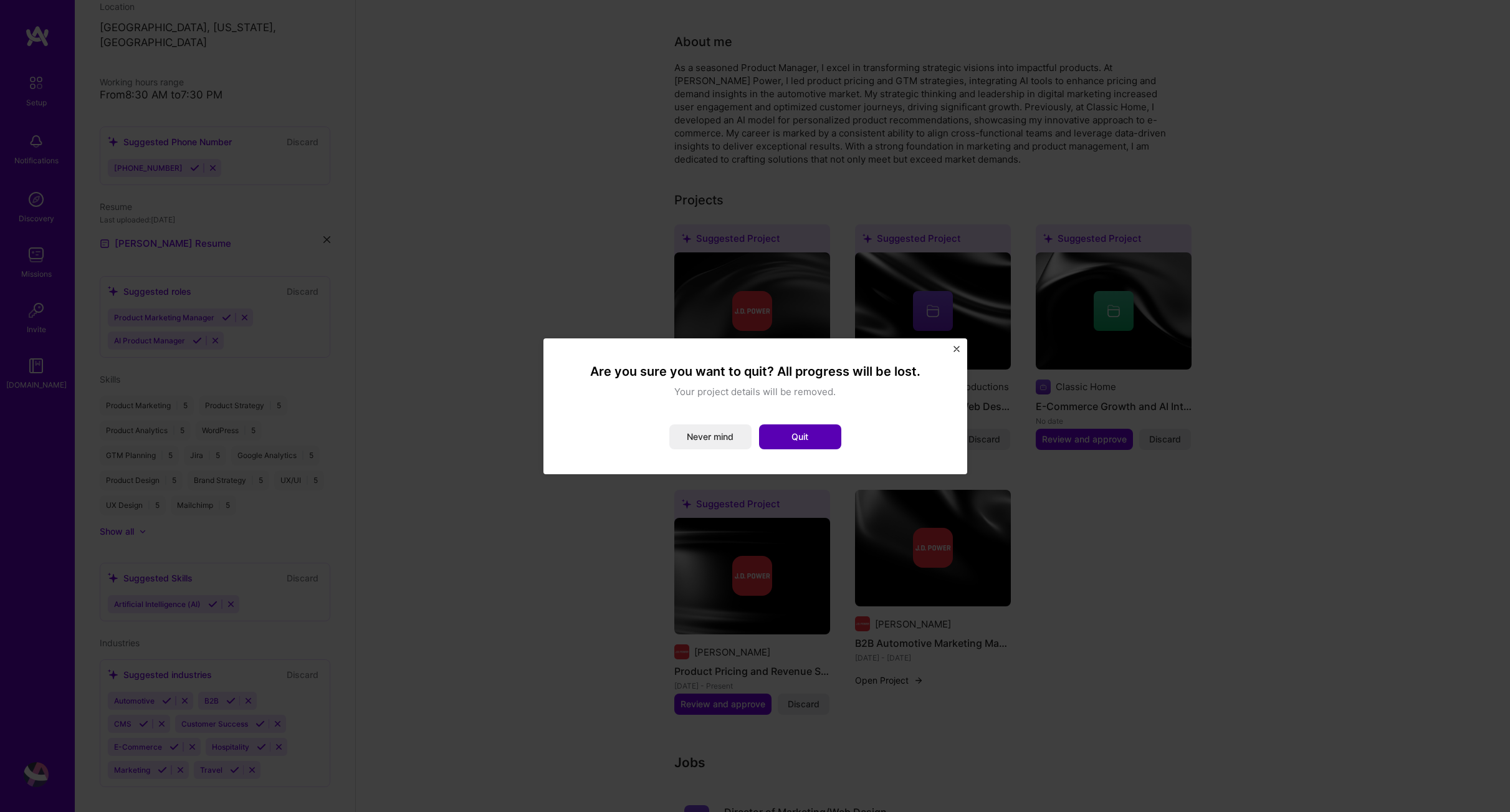
click at [813, 438] on button "Quit" at bounding box center [800, 436] width 82 height 25
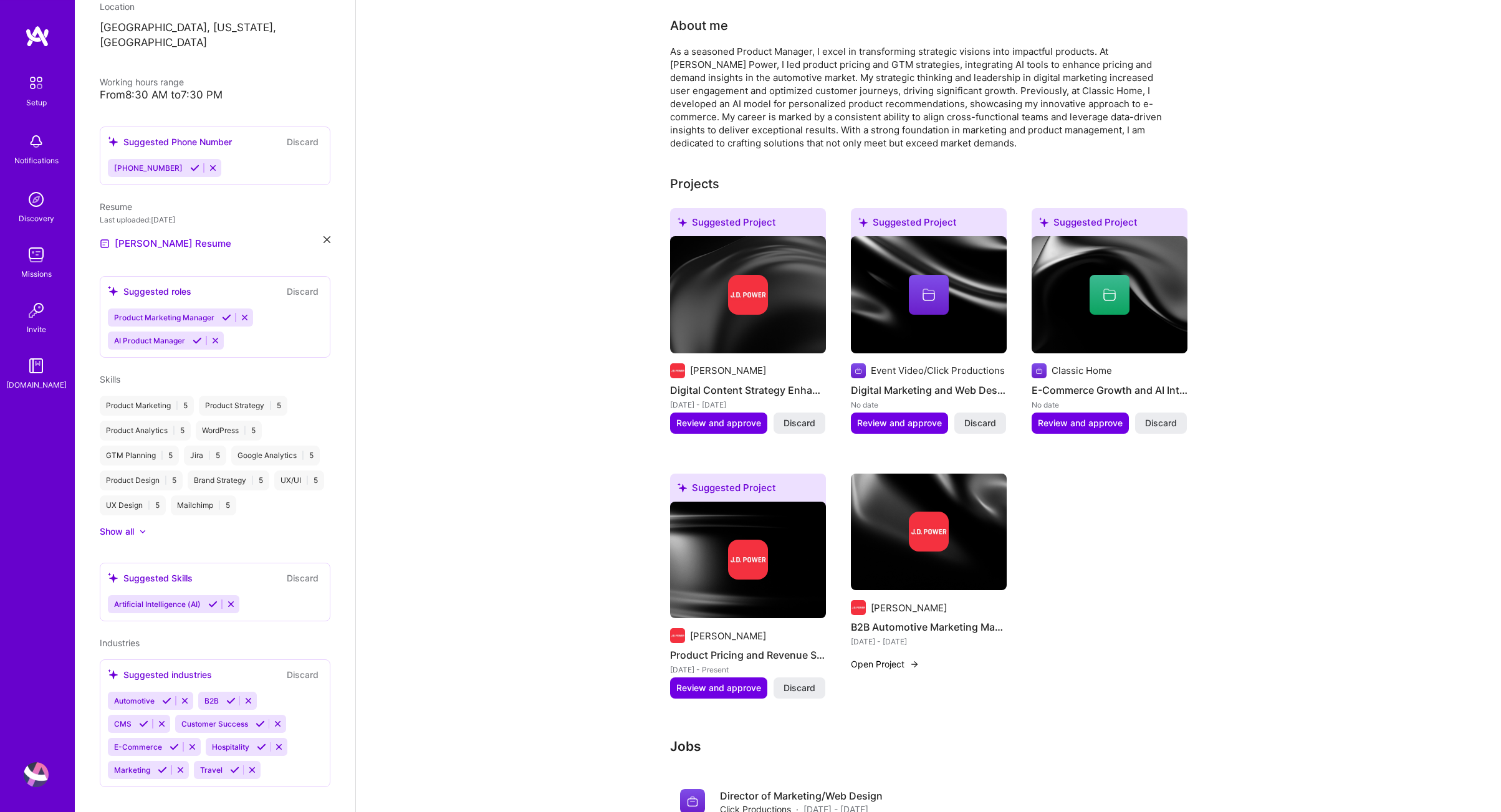
scroll to position [297, 0]
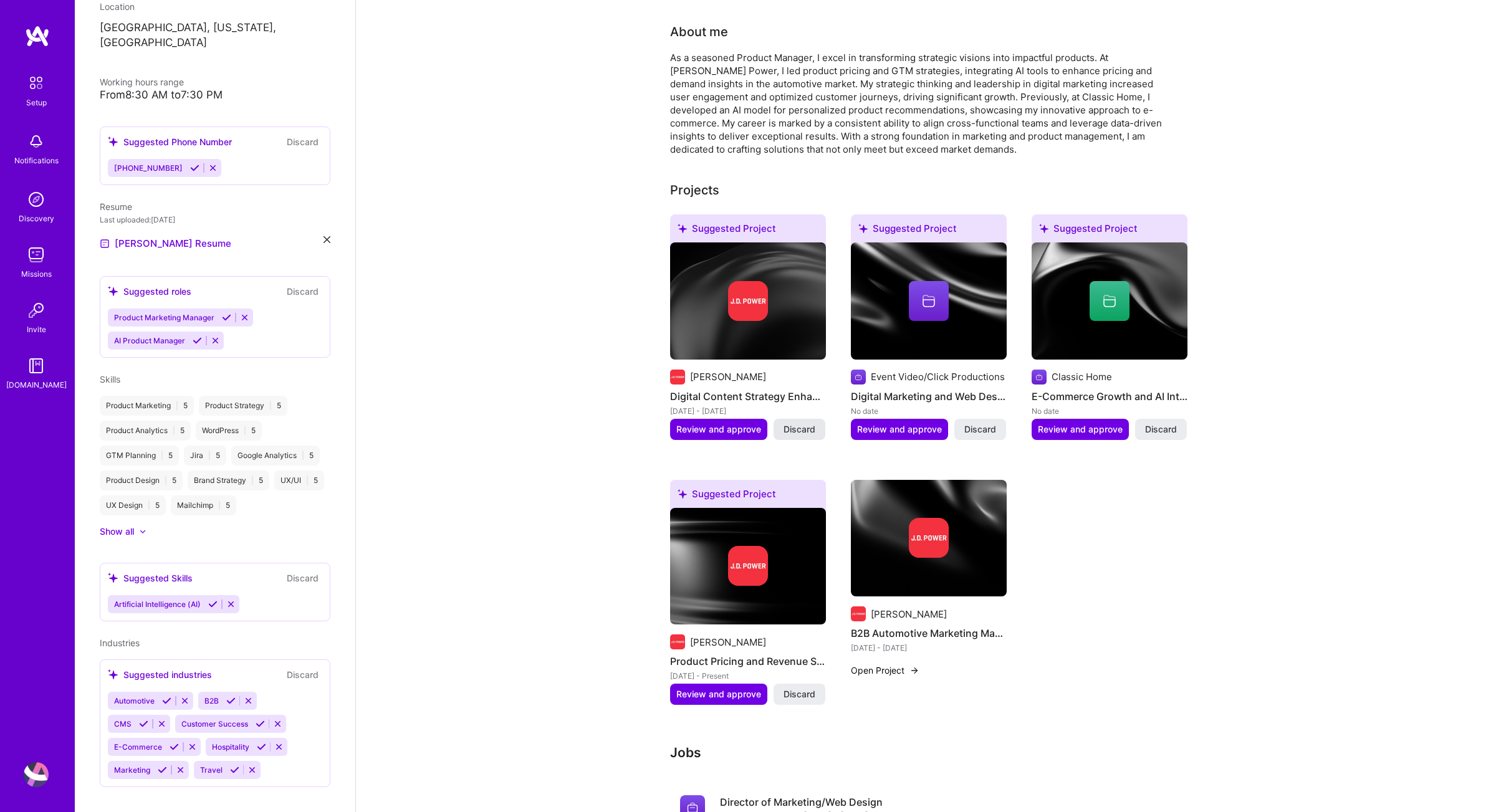
click at [788, 423] on span "Discard" at bounding box center [799, 430] width 32 height 13
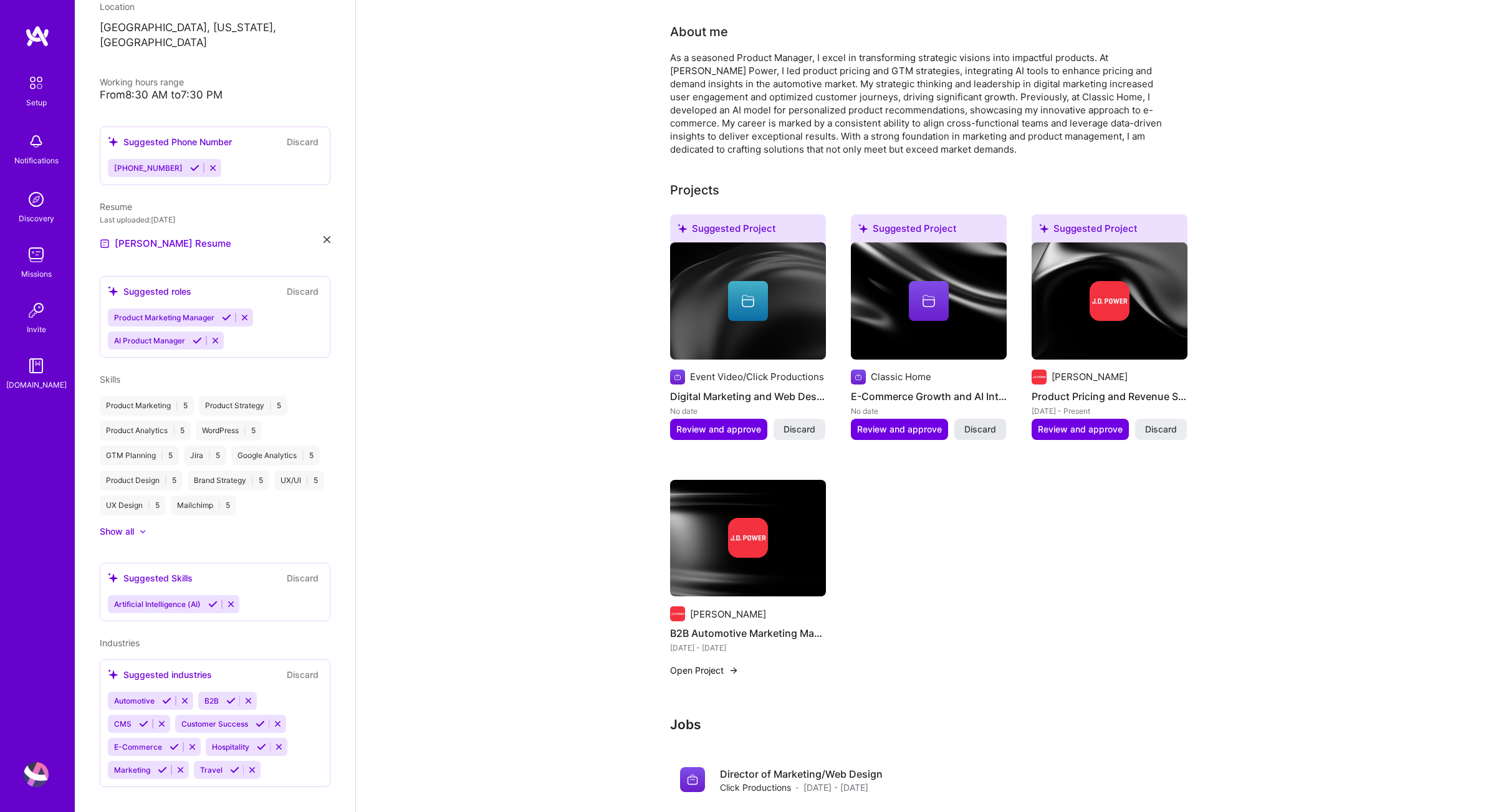
click at [979, 423] on span "Discard" at bounding box center [980, 430] width 32 height 13
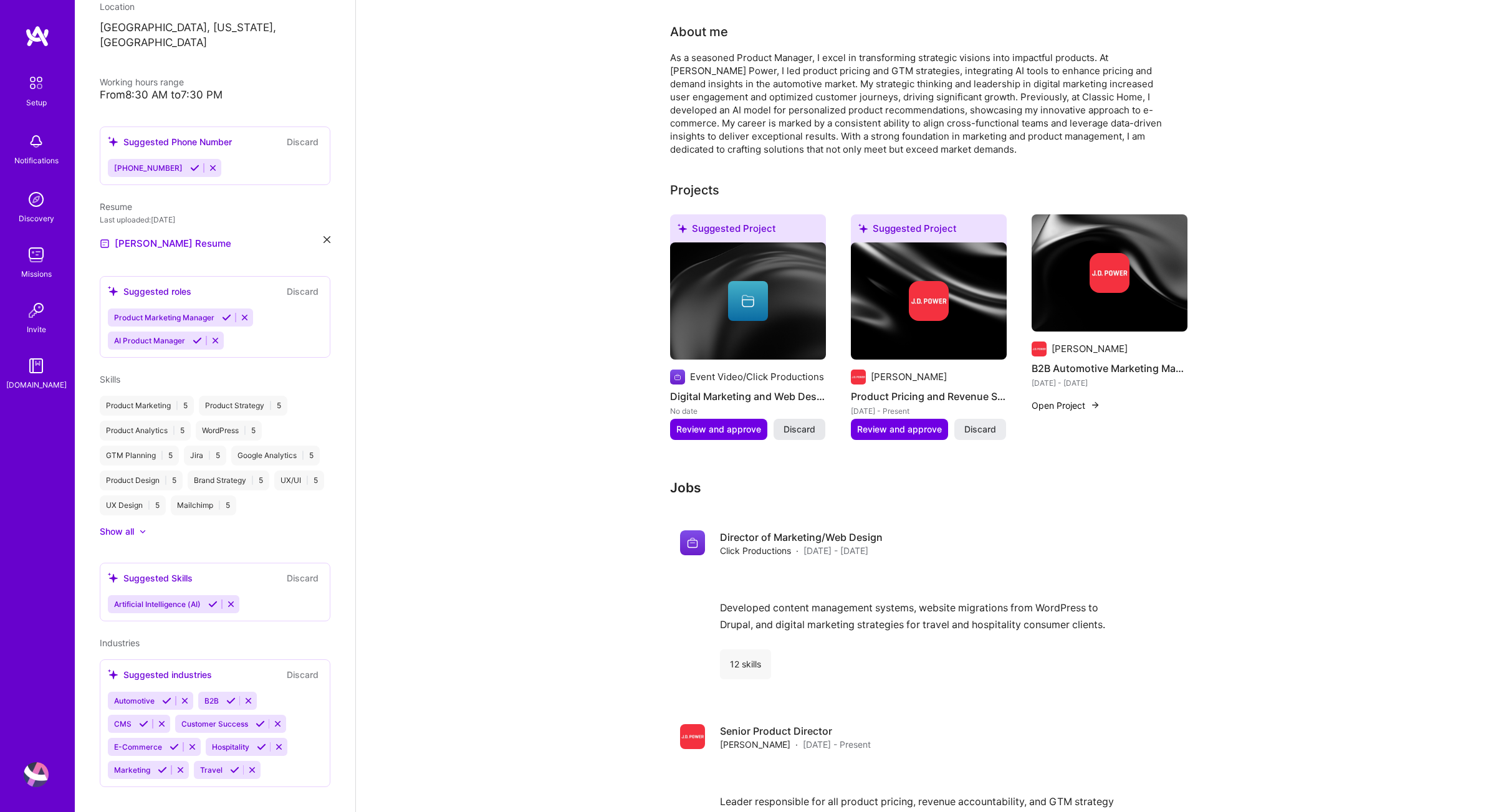
click at [797, 423] on span "Discard" at bounding box center [799, 430] width 32 height 13
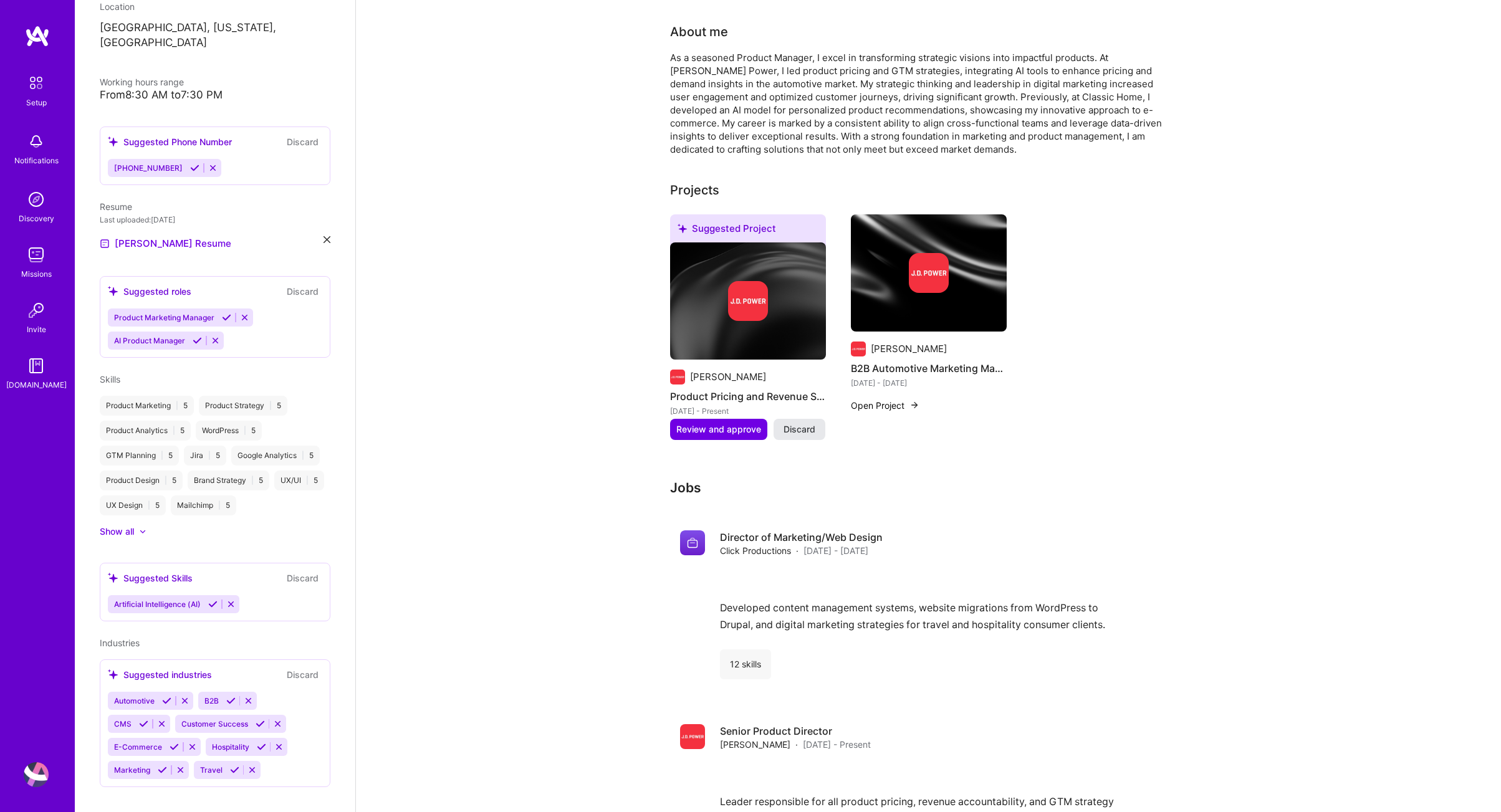
click at [806, 421] on button "Discard" at bounding box center [799, 429] width 52 height 21
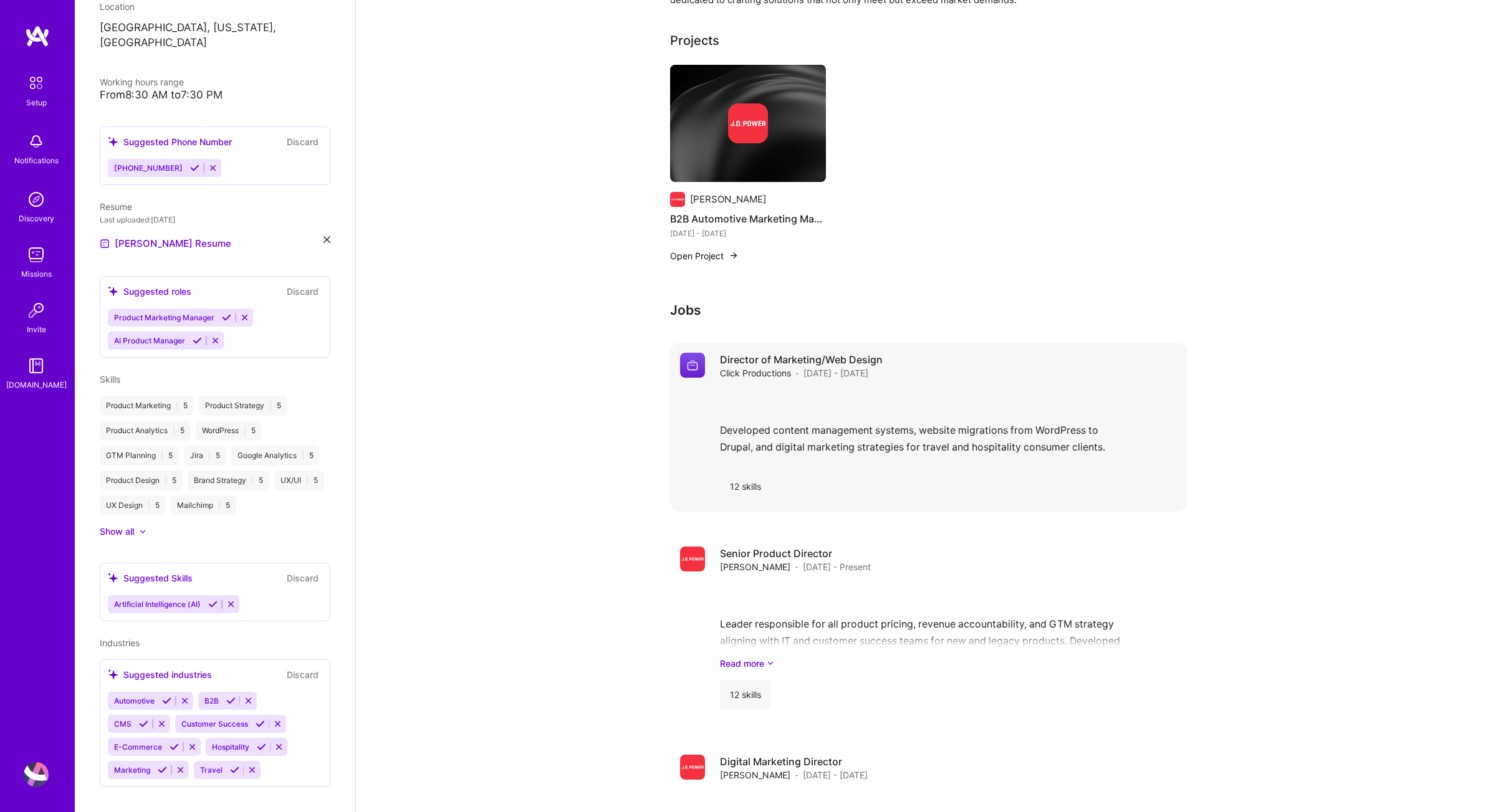
scroll to position [477, 0]
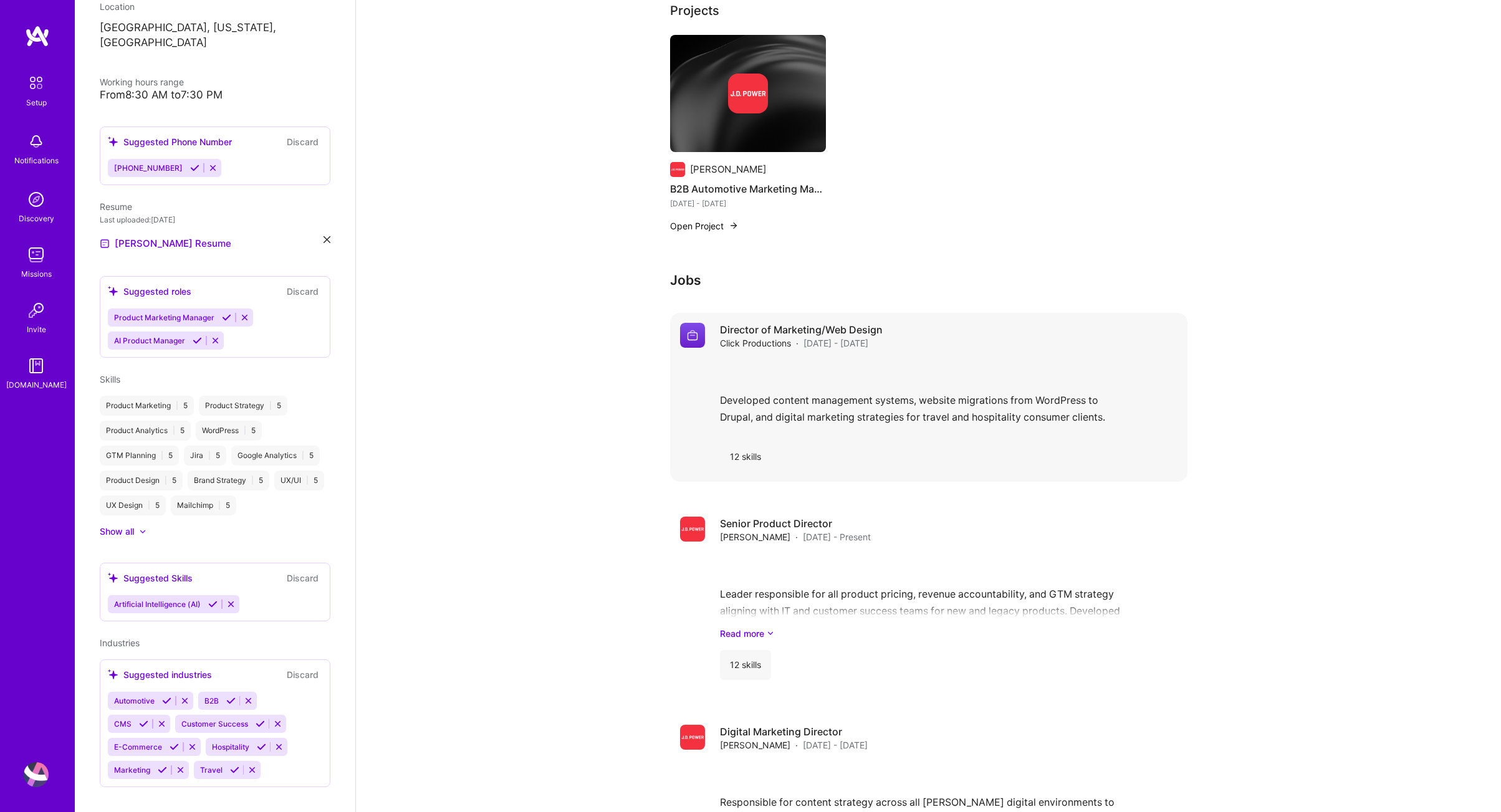
click at [904, 370] on div "Developed content management systems, website migrations from WordPress to Drup…" at bounding box center [948, 396] width 458 height 73
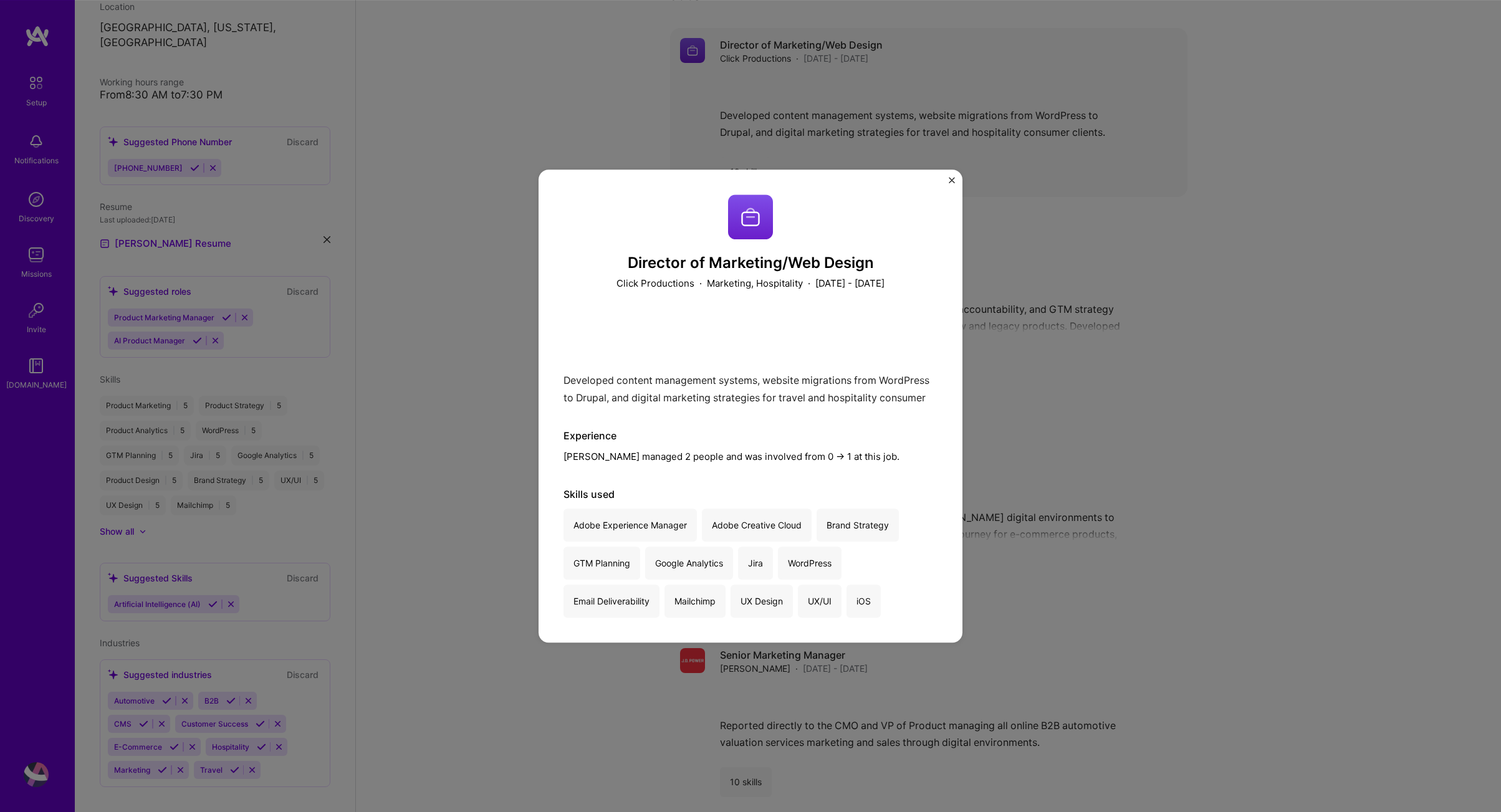
scroll to position [771, 0]
click at [953, 179] on img "Close" at bounding box center [951, 180] width 6 height 6
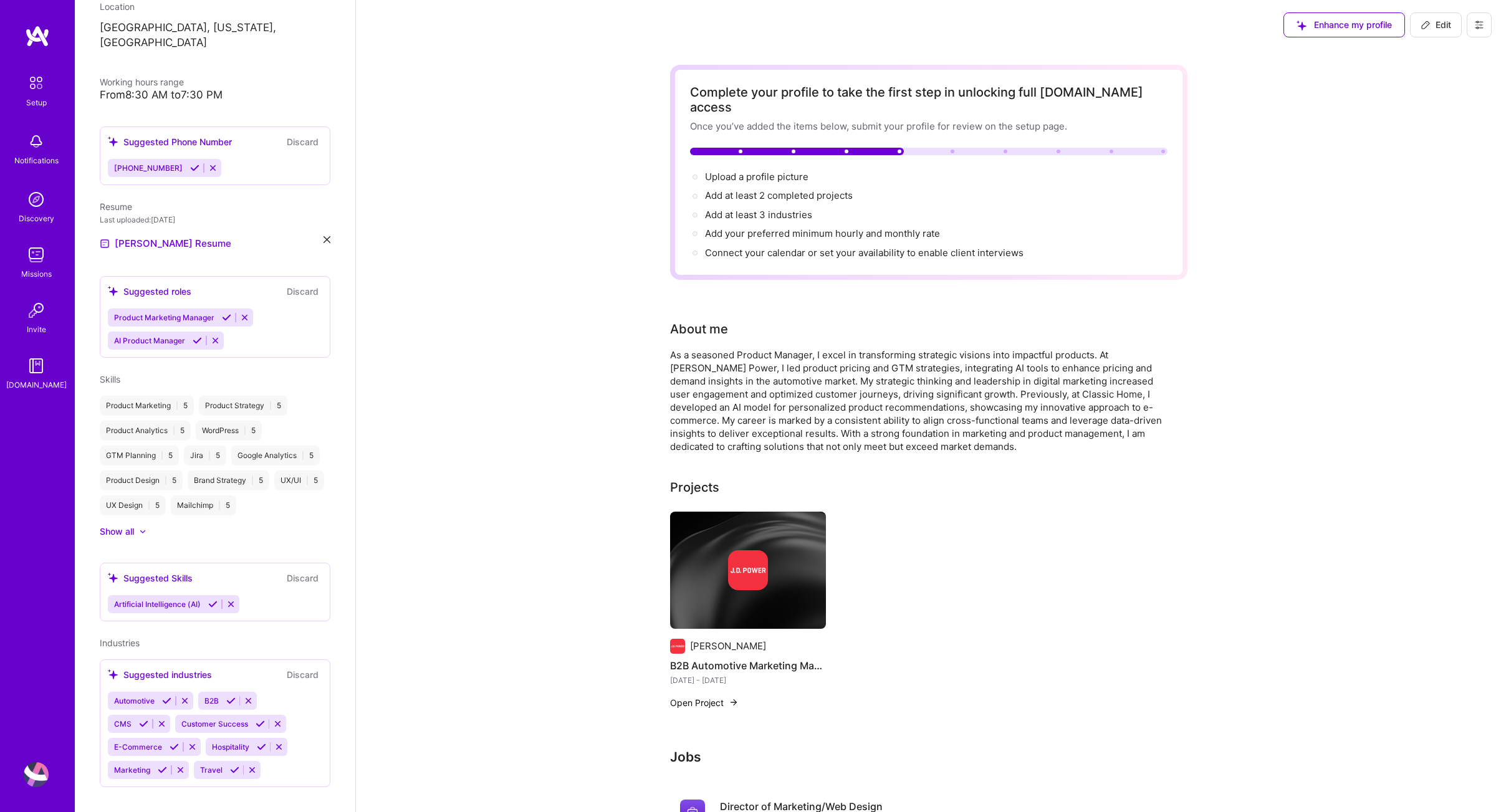
click at [1350, 23] on span "Enhance my profile" at bounding box center [1344, 25] width 96 height 13
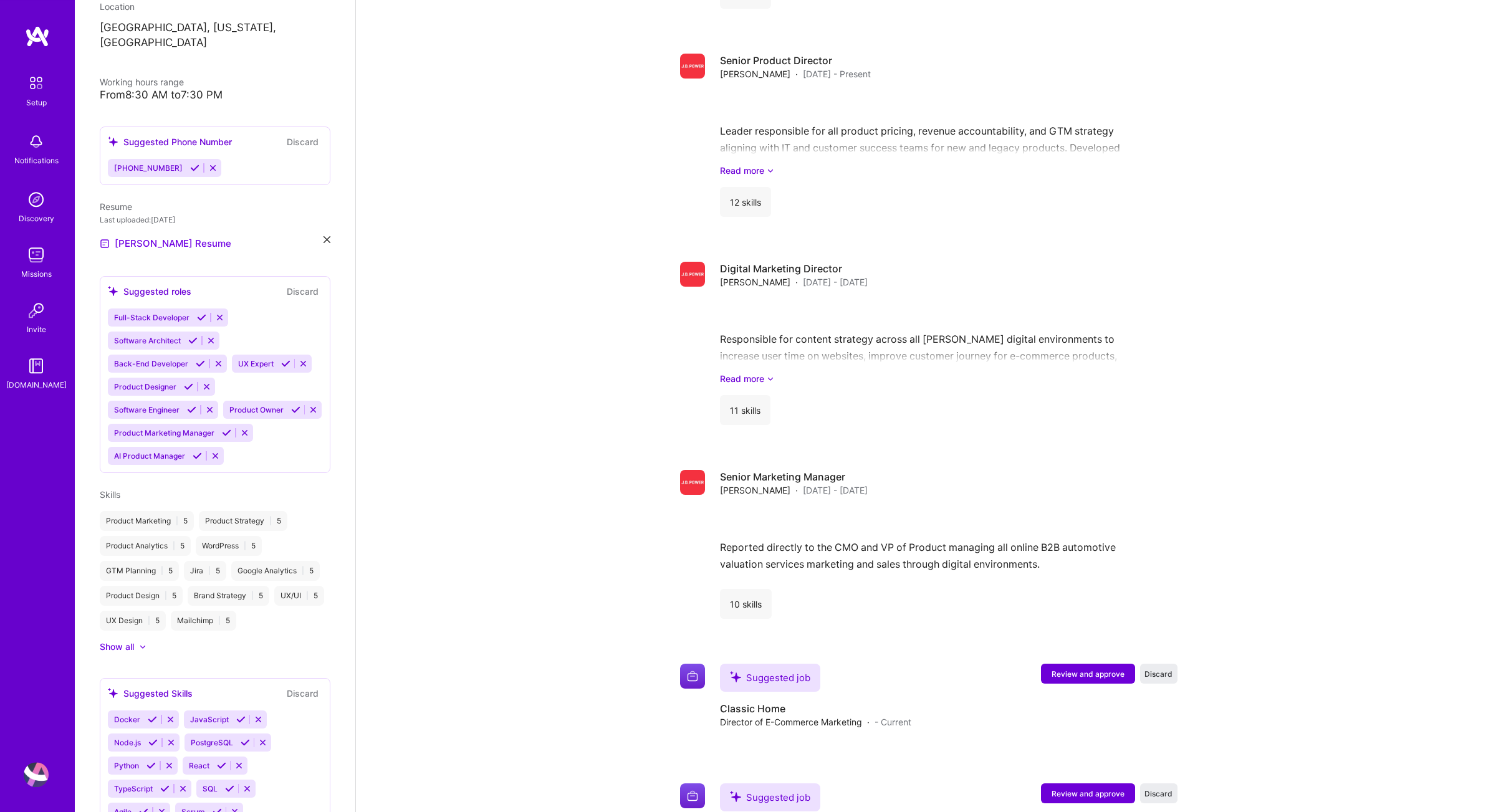
scroll to position [1276, 0]
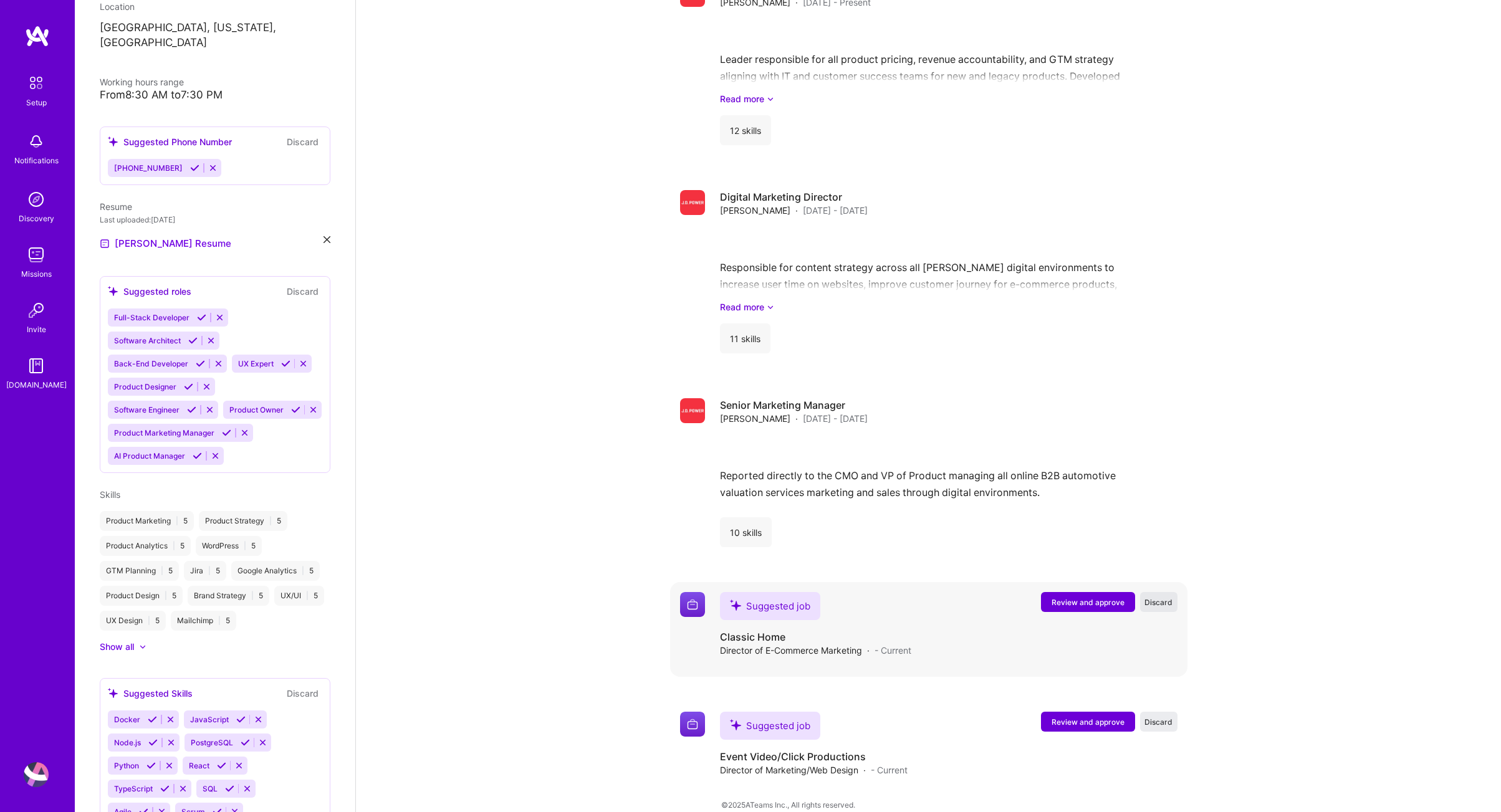
click at [1164, 597] on span "Discard" at bounding box center [1158, 603] width 28 height 11
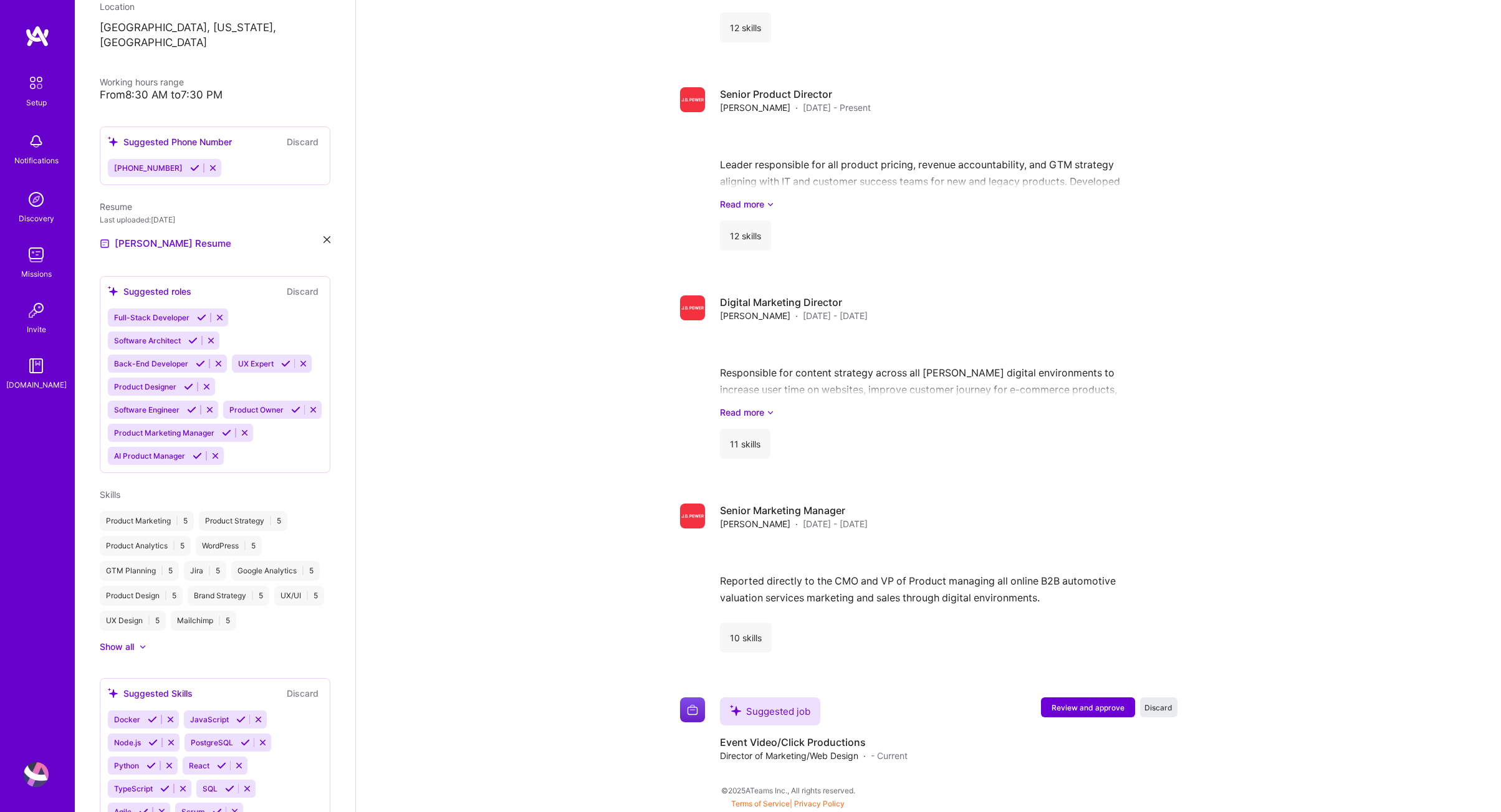
scroll to position [1156, 0]
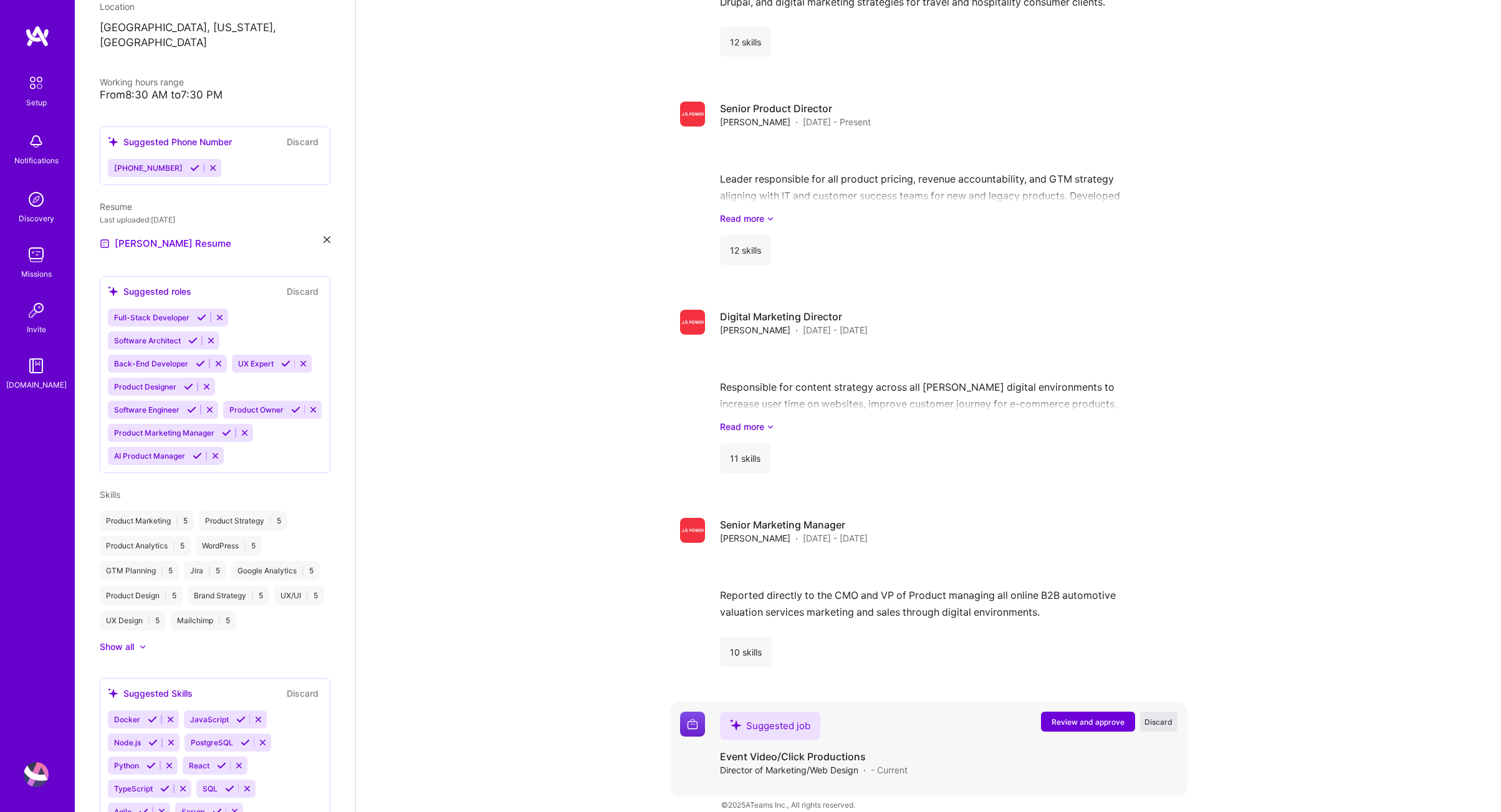
click at [1158, 717] on span "Discard" at bounding box center [1158, 723] width 28 height 11
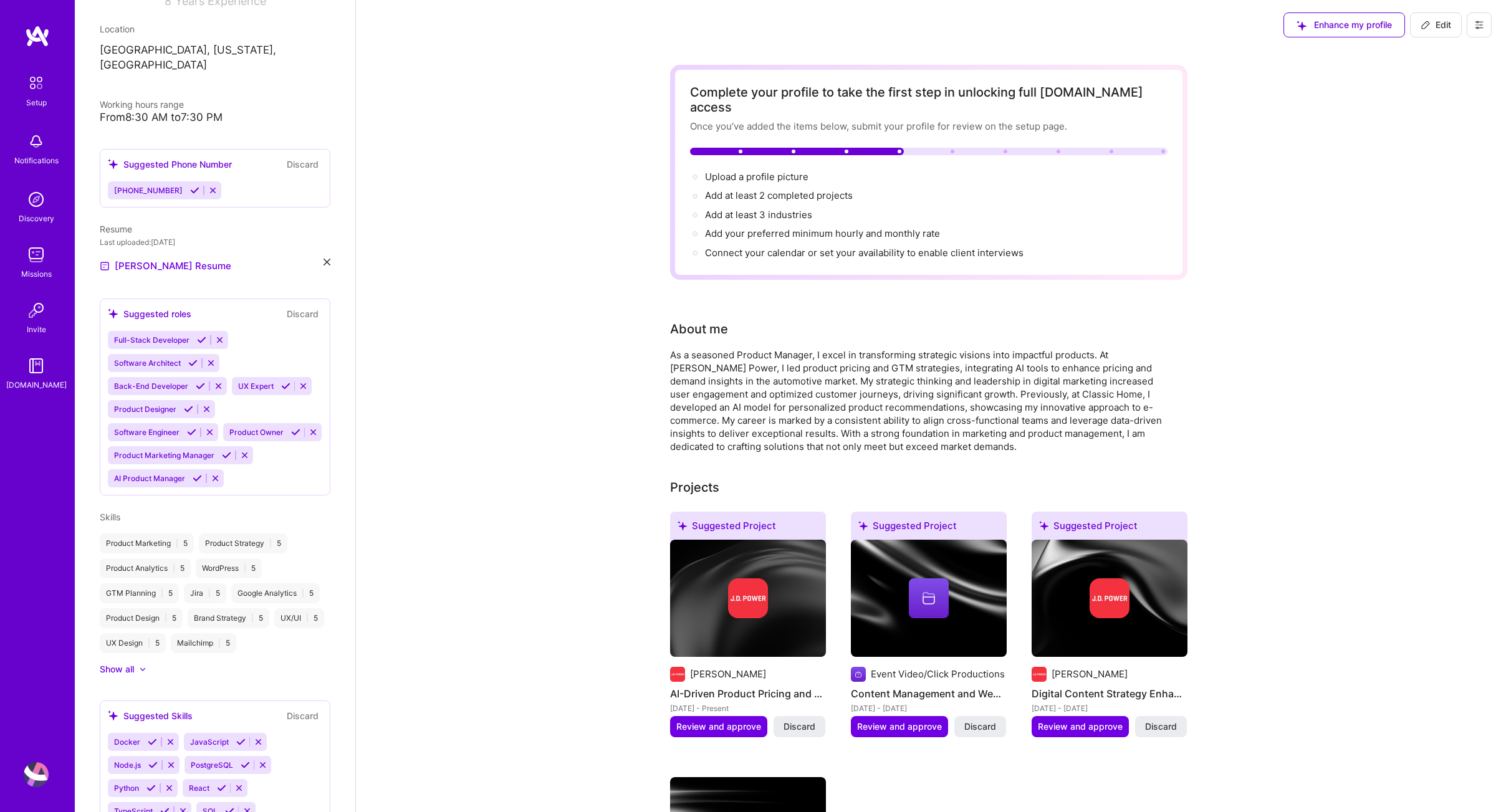
scroll to position [0, 0]
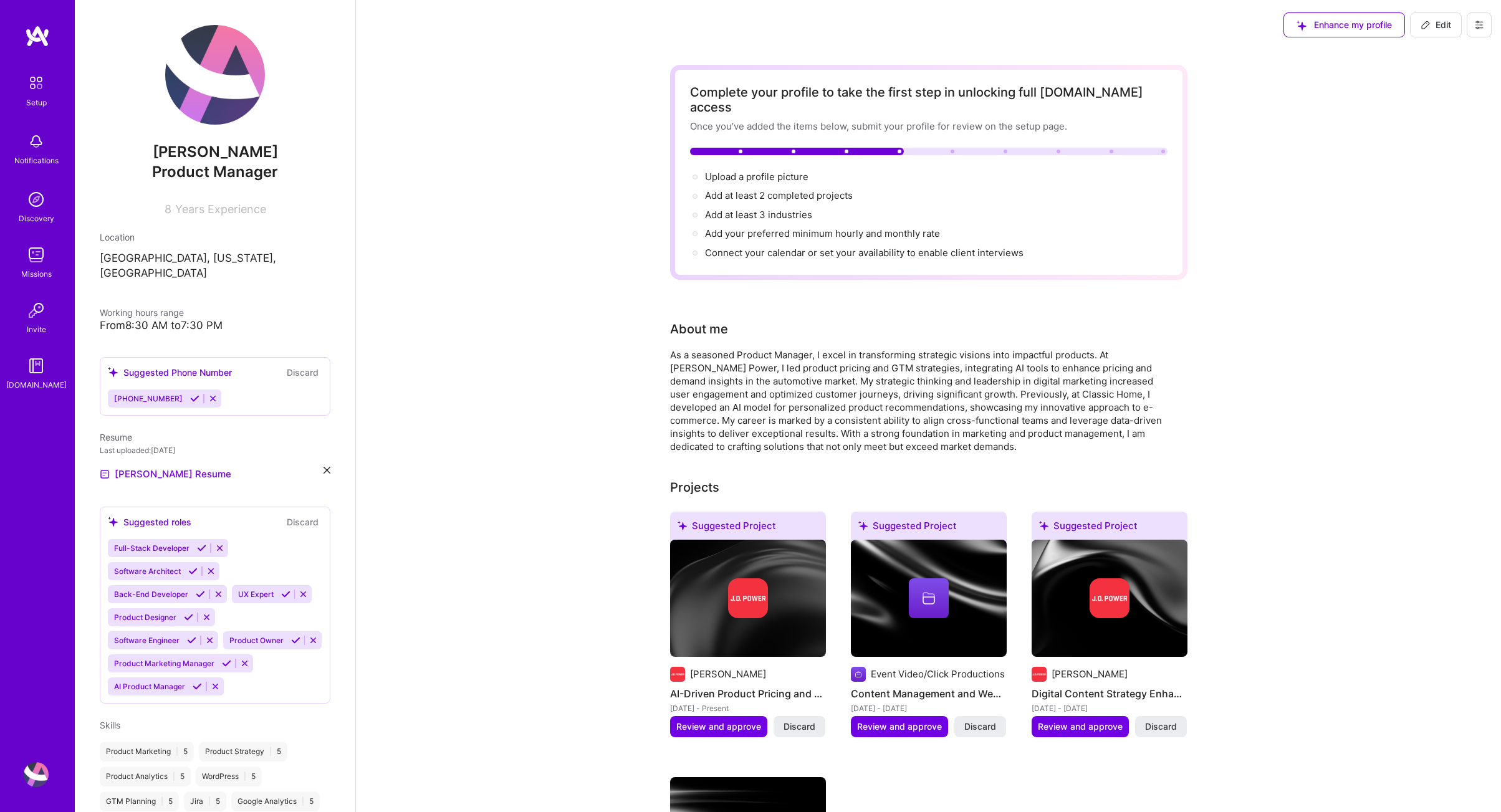
click at [43, 92] on img at bounding box center [36, 83] width 26 height 26
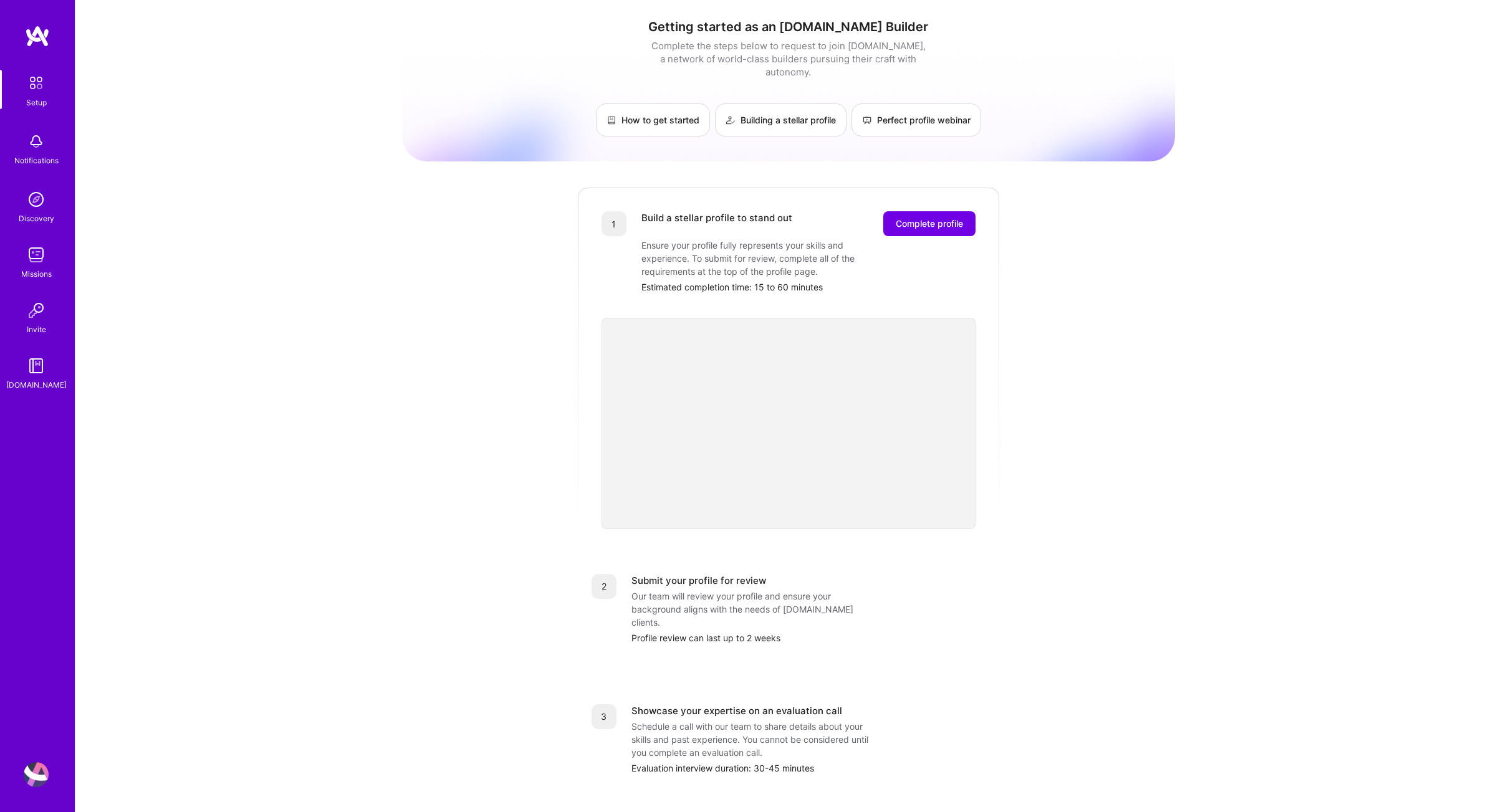
click at [35, 256] on img at bounding box center [36, 254] width 25 height 25
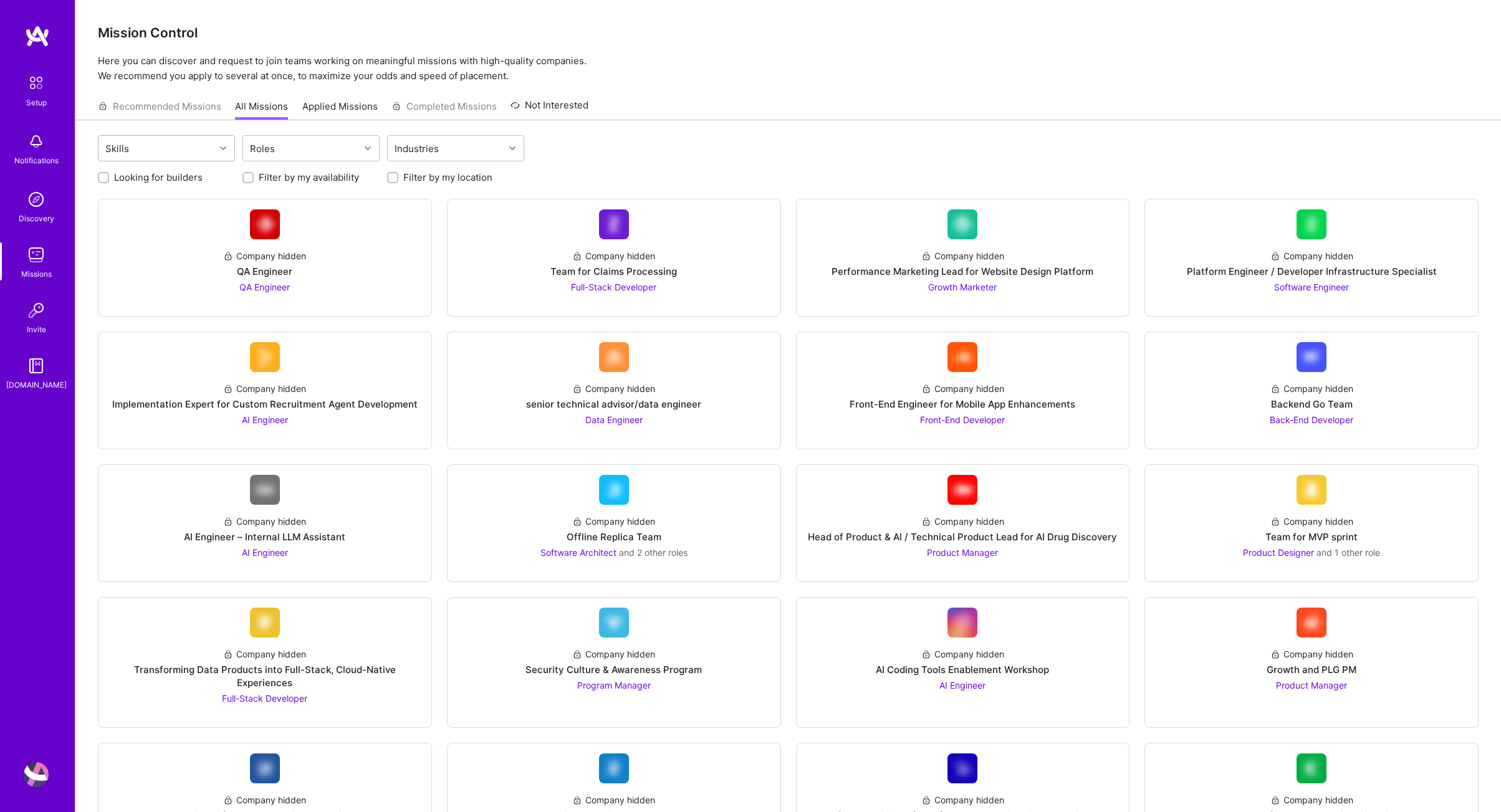
click at [202, 157] on div "Skills" at bounding box center [157, 148] width 117 height 25
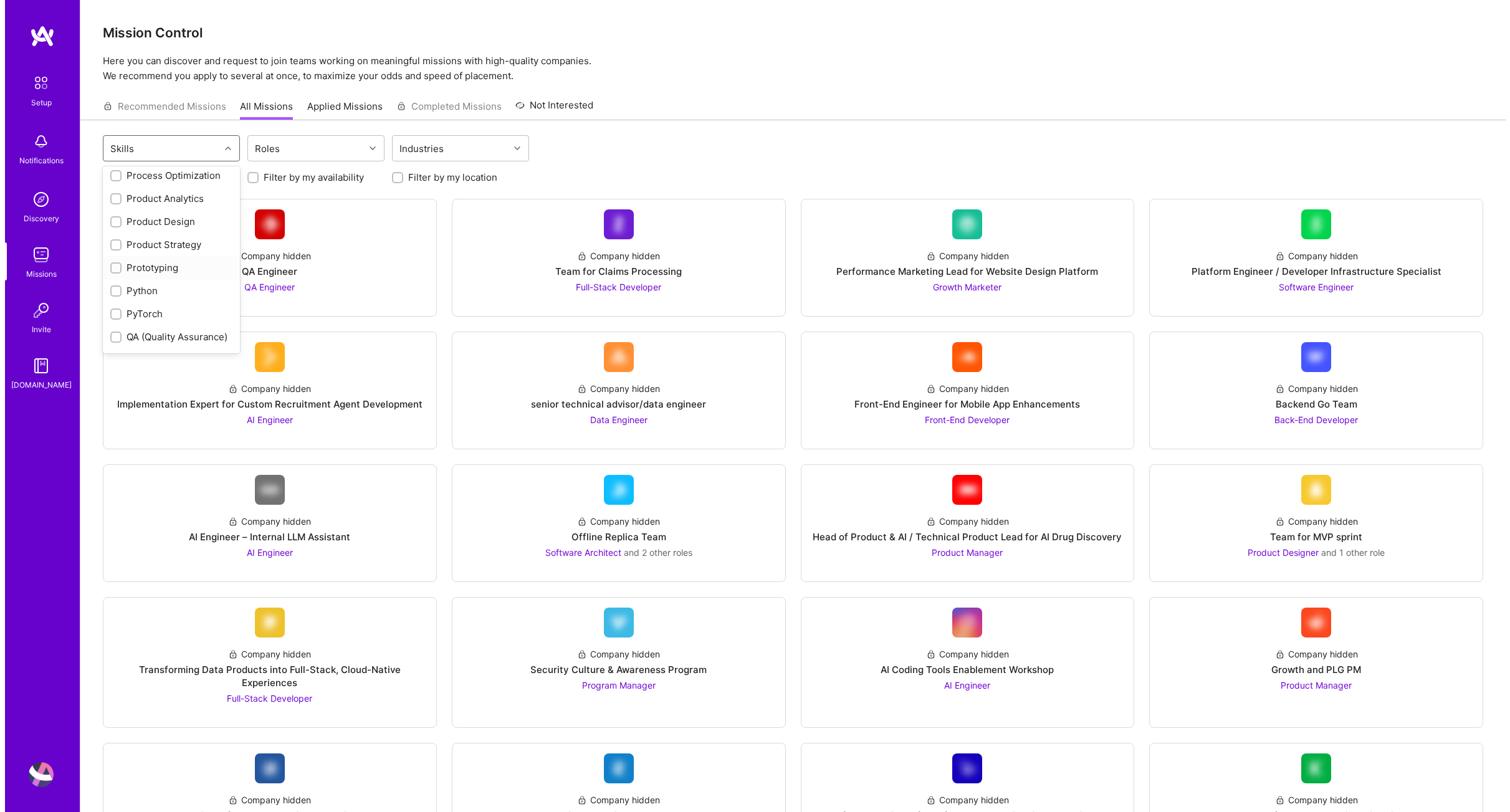
scroll to position [1066, 0]
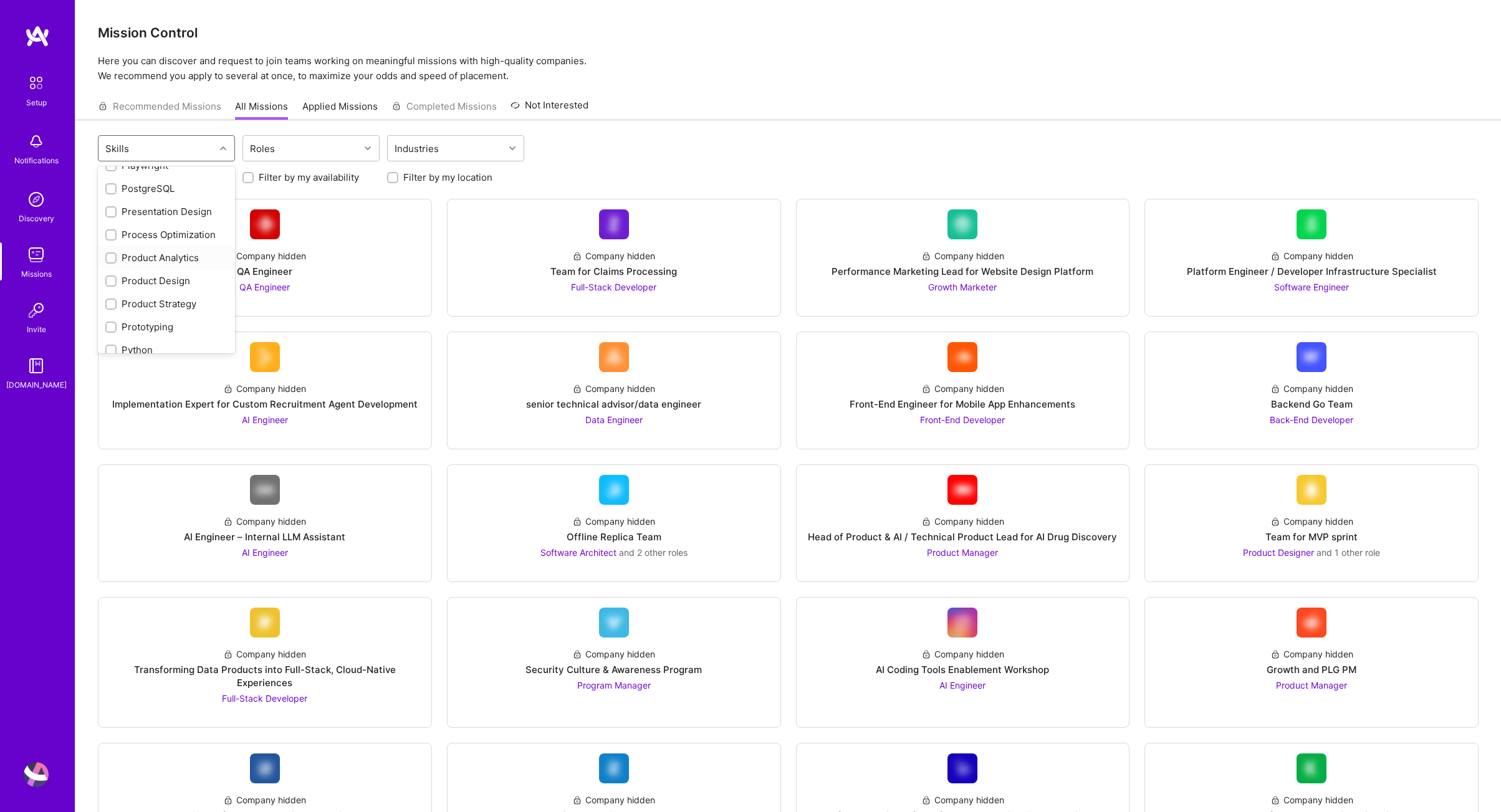
click at [108, 259] on input "checkbox" at bounding box center [111, 258] width 8 height 8
checkbox input "true"
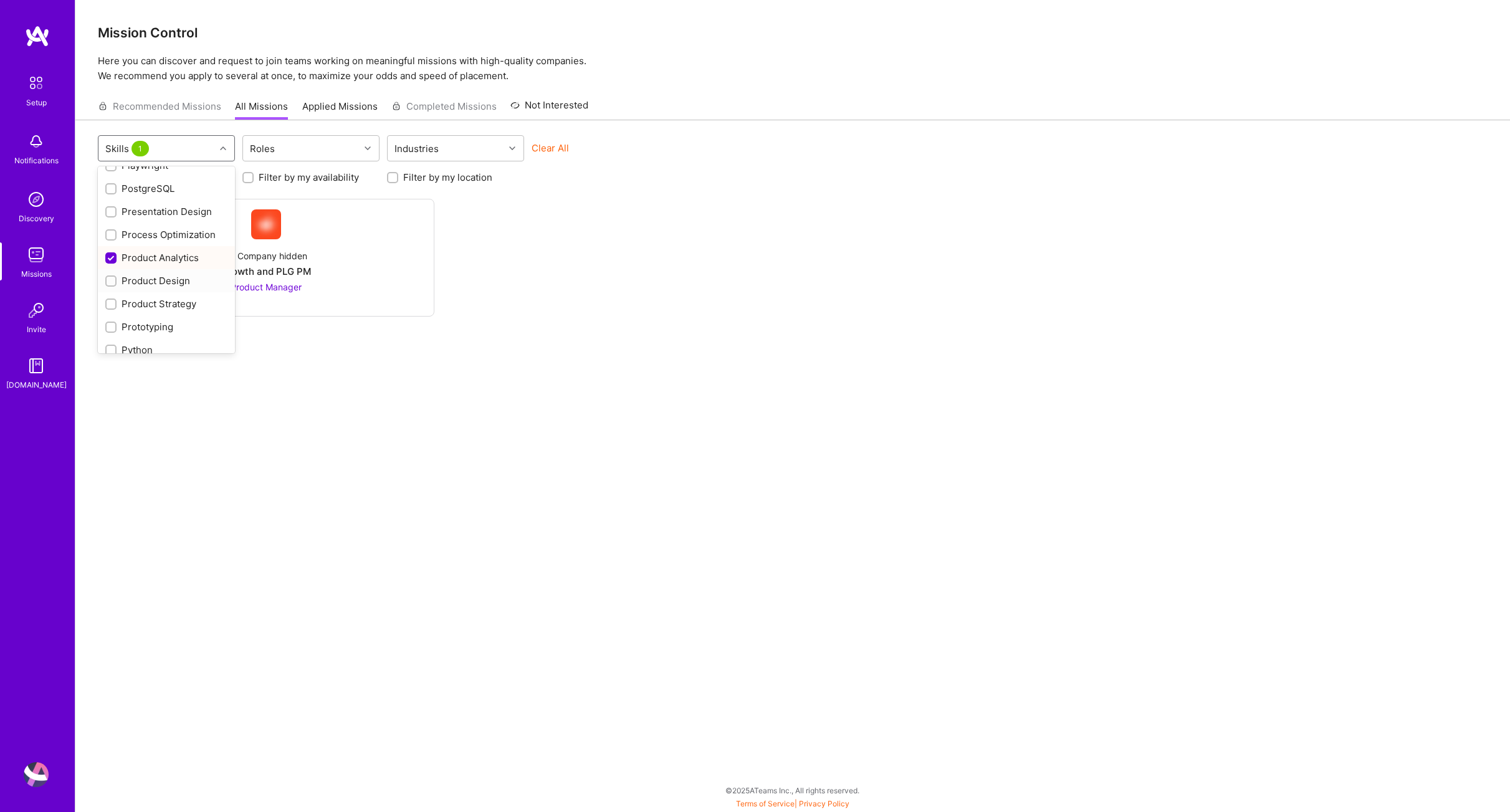
click at [110, 283] on input "checkbox" at bounding box center [111, 281] width 8 height 8
checkbox input "true"
click at [110, 307] on input "checkbox" at bounding box center [111, 304] width 8 height 8
checkbox input "true"
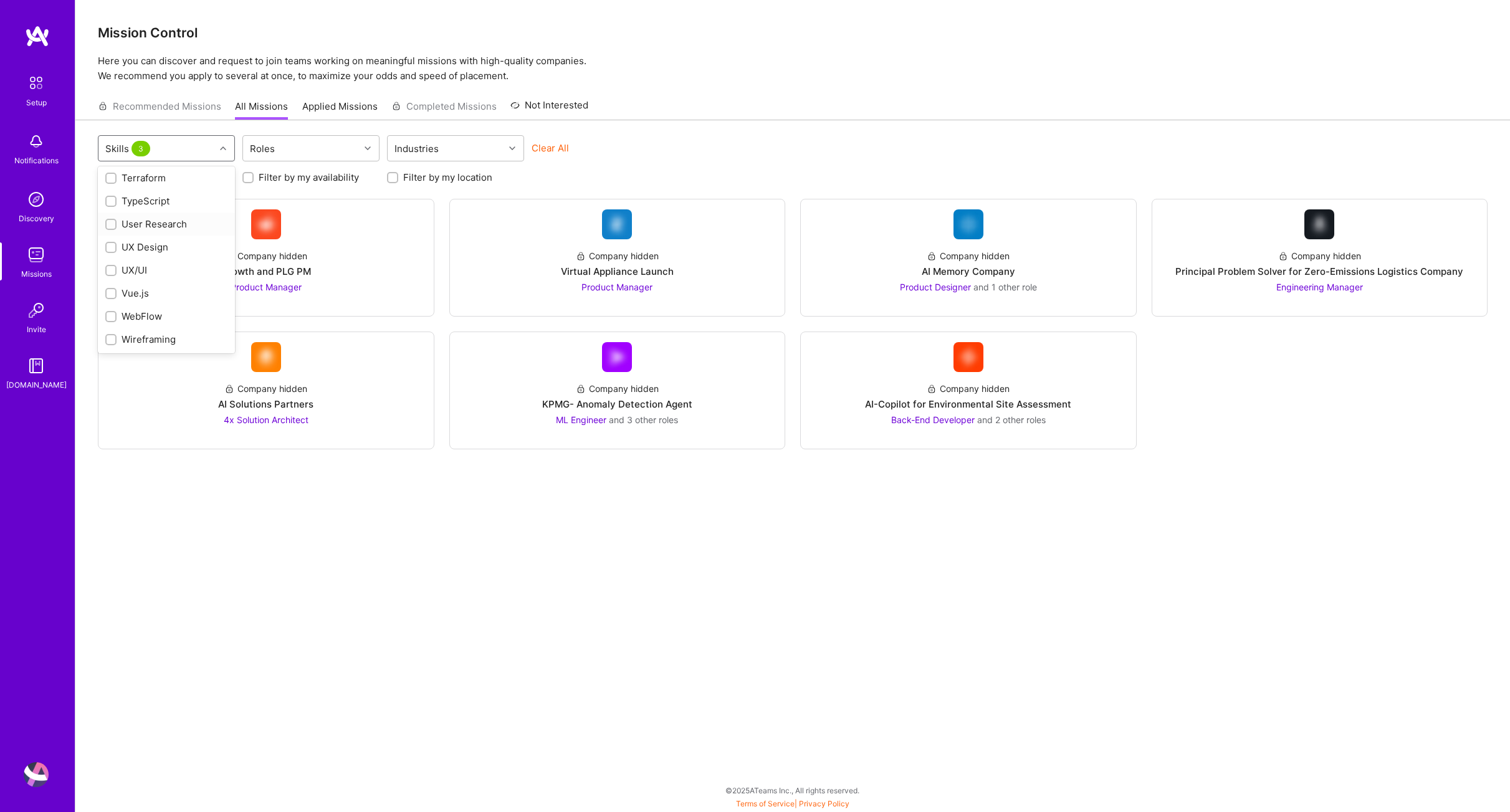
scroll to position [1741, 0]
click at [113, 252] on input "checkbox" at bounding box center [111, 248] width 8 height 8
checkbox input "true"
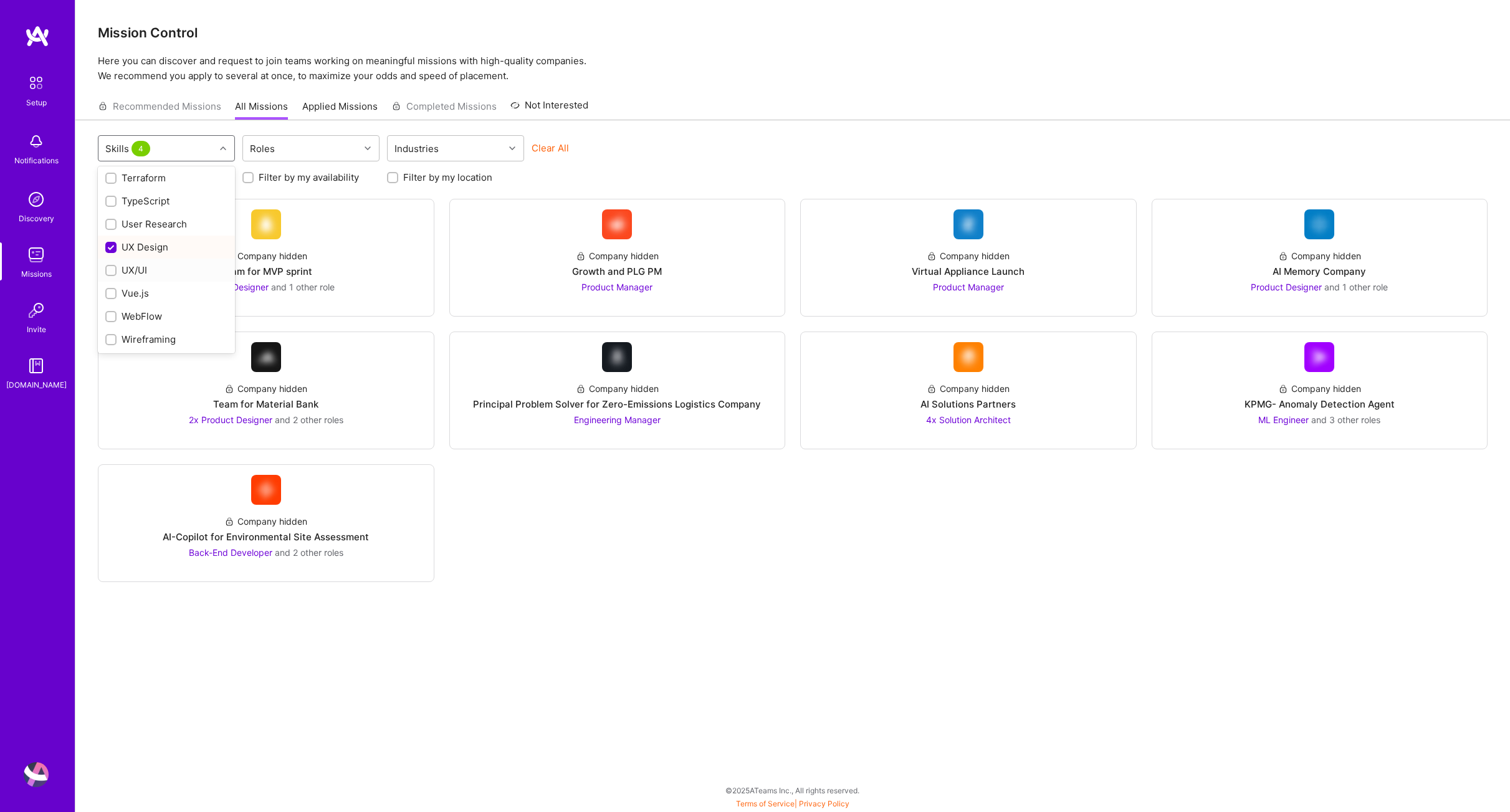
click at [111, 275] on input "checkbox" at bounding box center [111, 271] width 8 height 8
checkbox input "true"
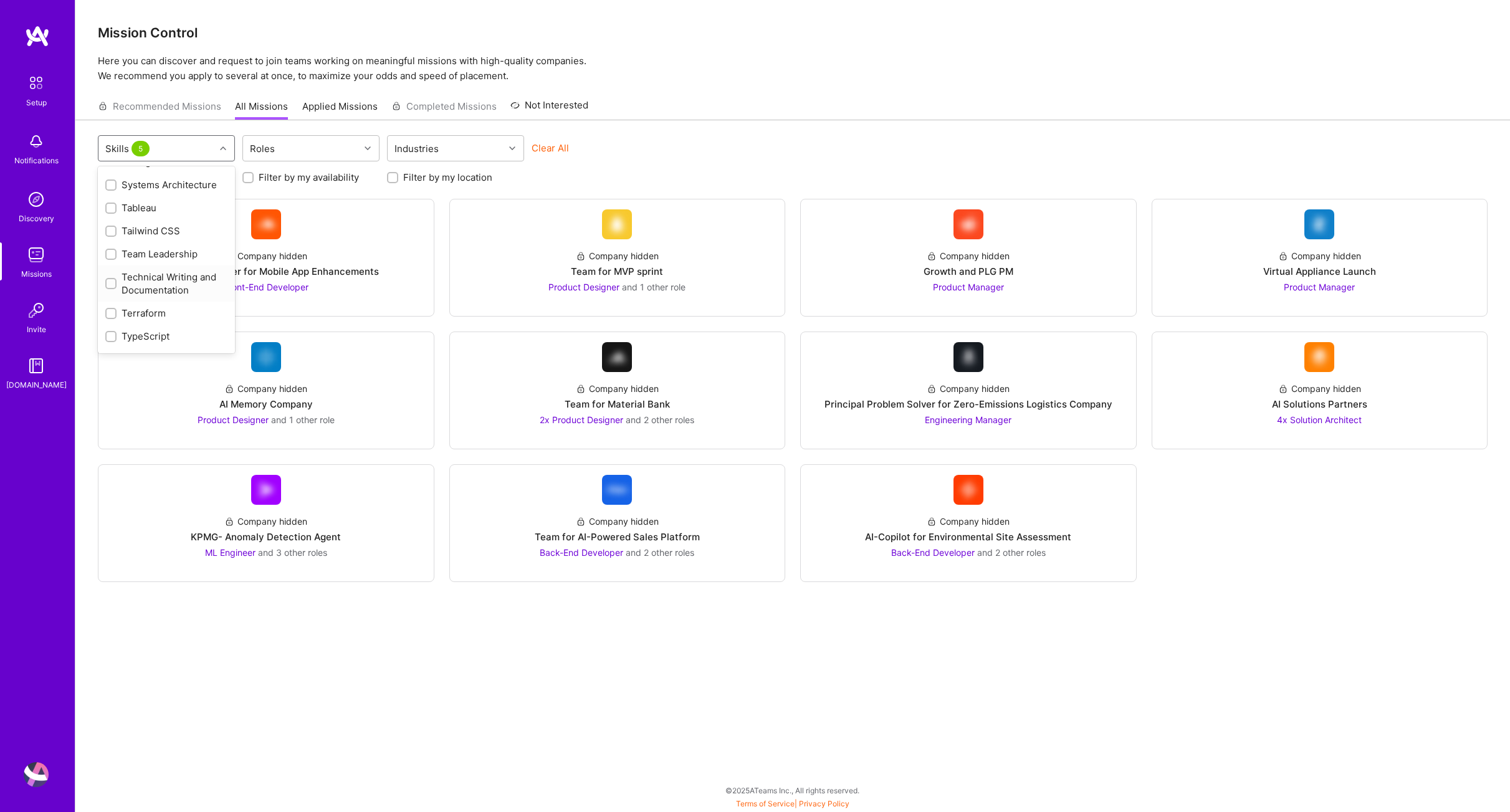
scroll to position [1585, 0]
click at [112, 263] on input "checkbox" at bounding box center [111, 259] width 8 height 8
checkbox input "true"
click at [362, 140] on div at bounding box center [369, 148] width 19 height 25
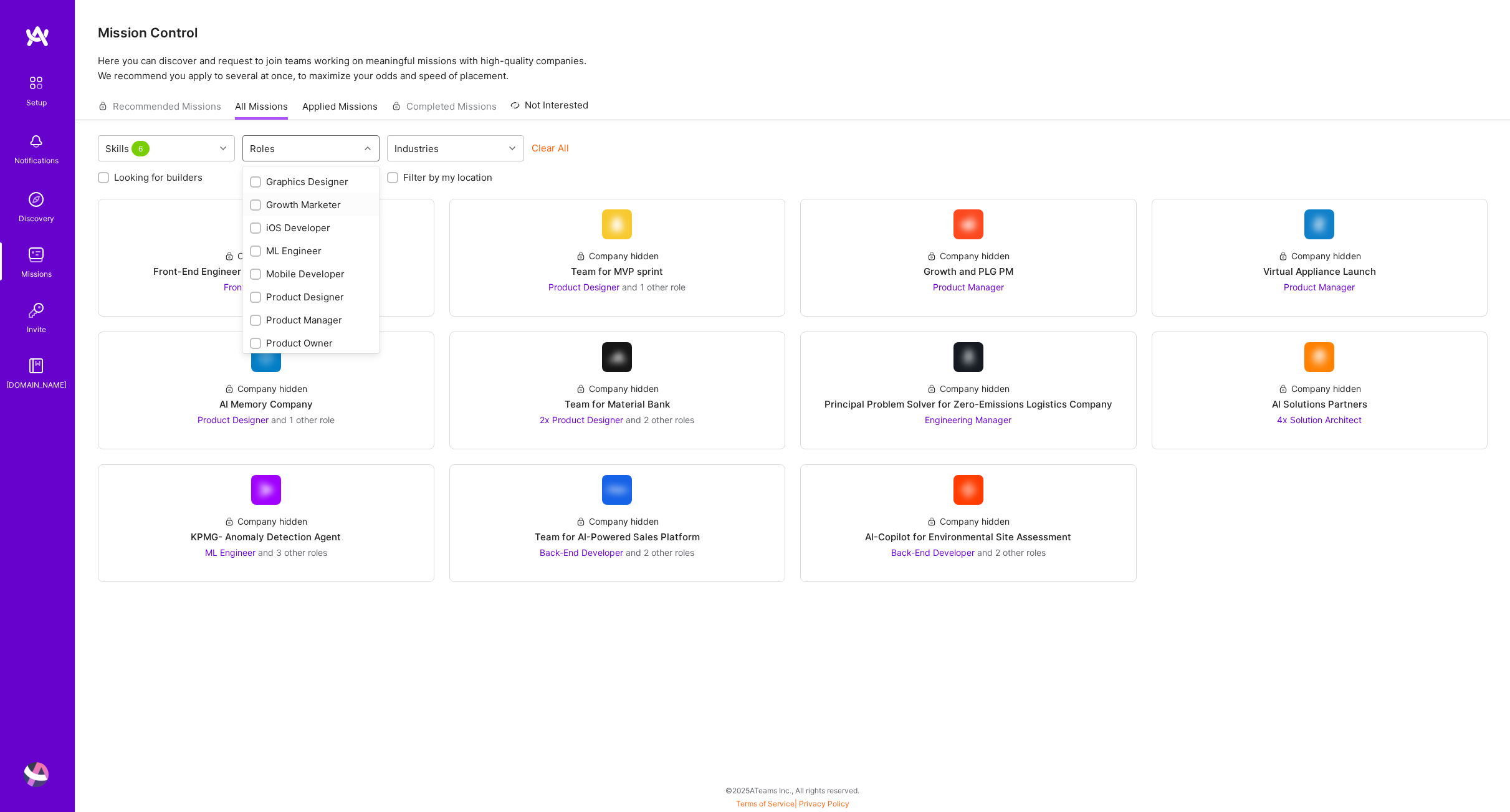
scroll to position [331, 0]
click at [256, 286] on input "checkbox" at bounding box center [256, 287] width 8 height 8
checkbox input "true"
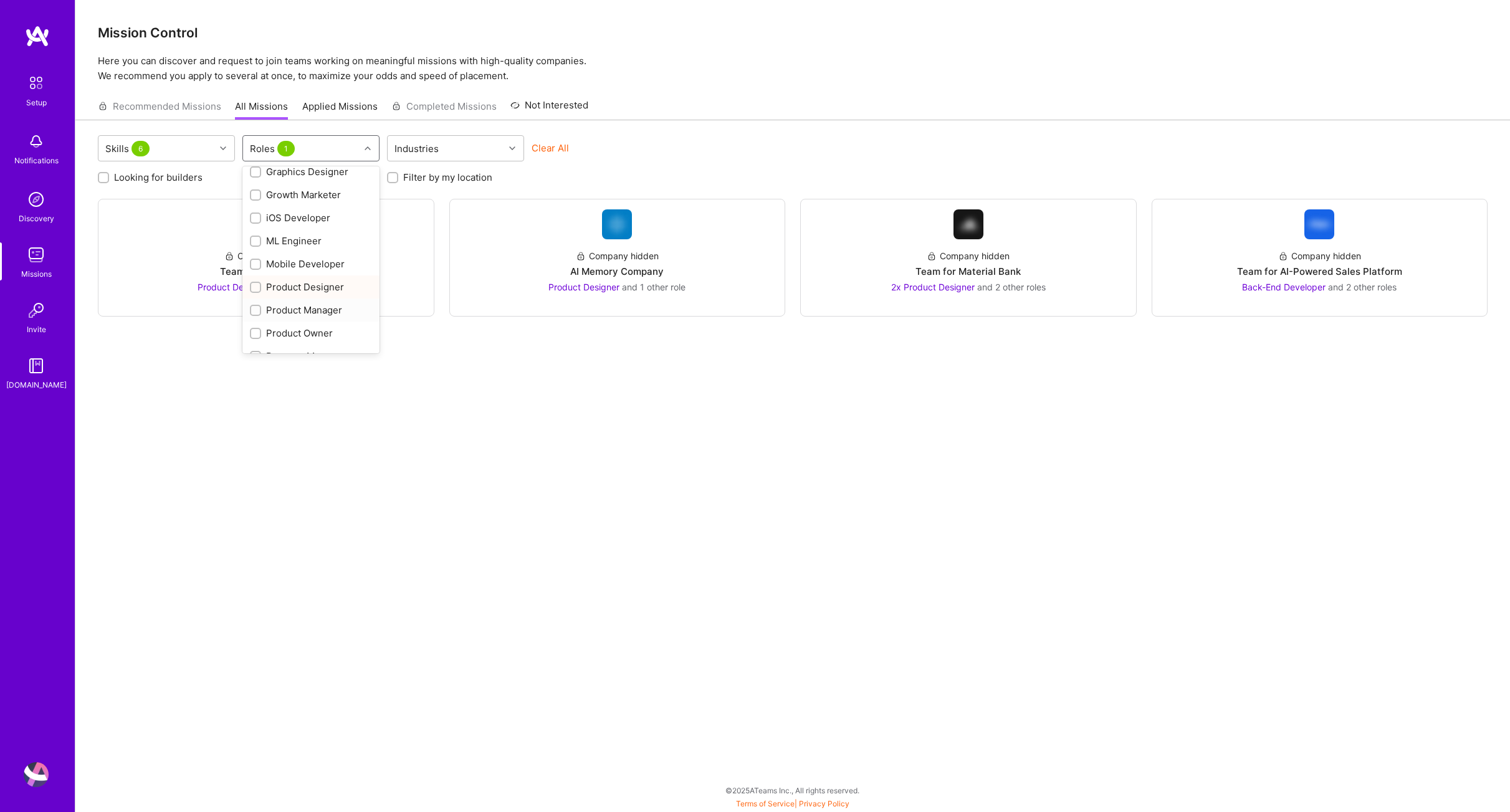
click at [254, 309] on input "checkbox" at bounding box center [256, 310] width 8 height 8
checkbox input "true"
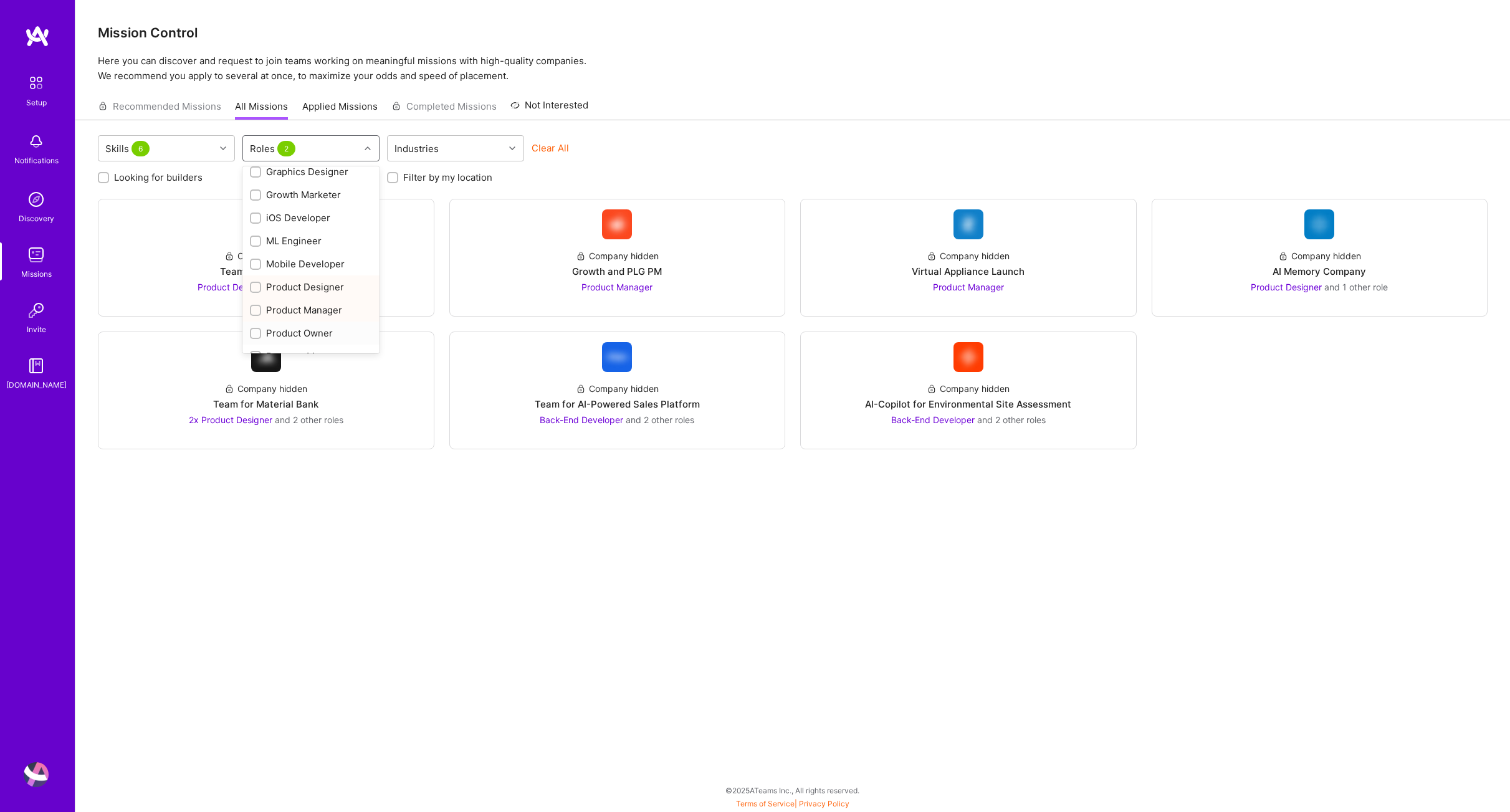
click at [256, 332] on input "checkbox" at bounding box center [256, 333] width 8 height 8
checkbox input "true"
click at [256, 199] on input "checkbox" at bounding box center [256, 202] width 8 height 8
checkbox input "true"
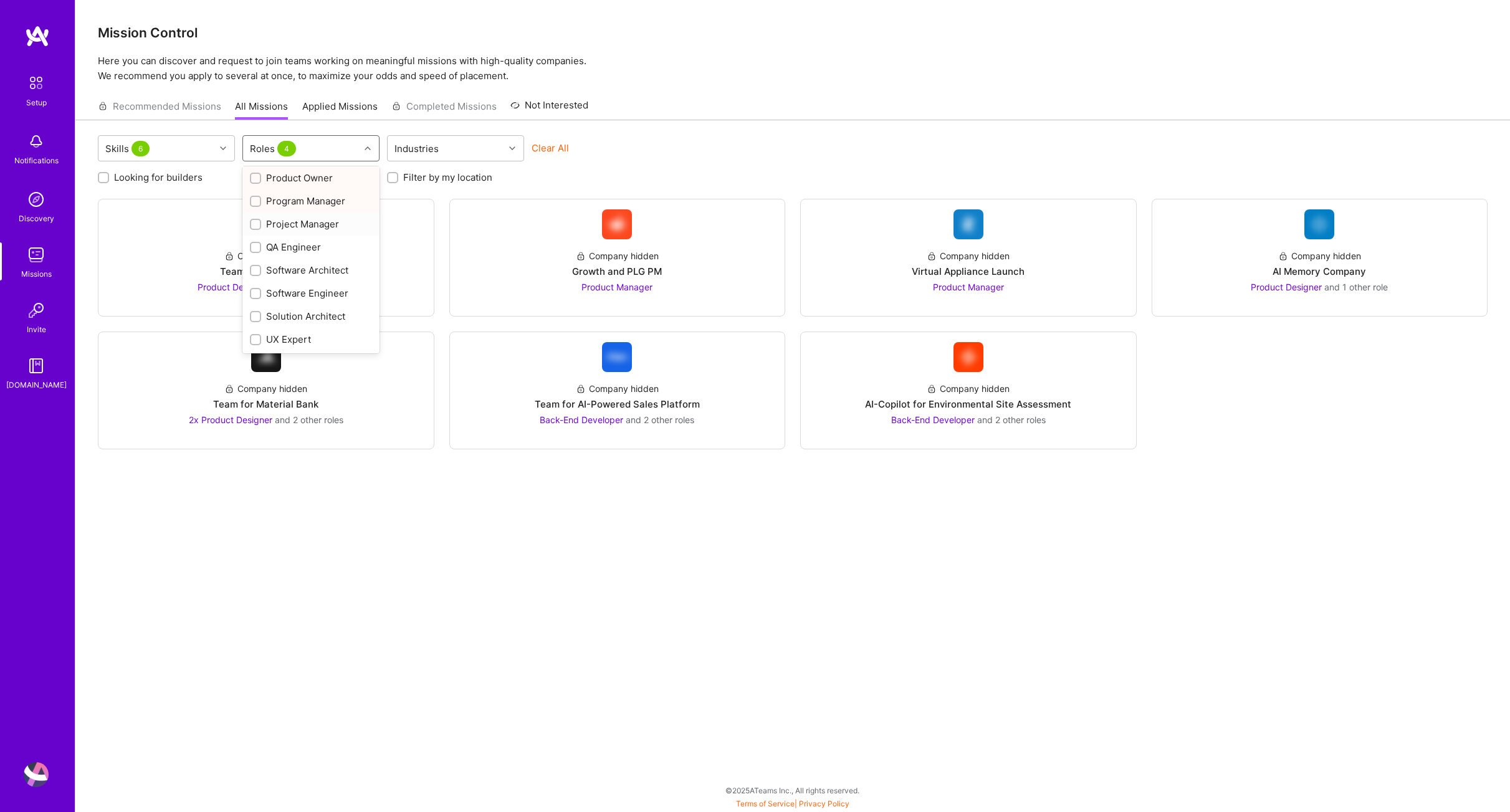
click at [258, 226] on input "checkbox" at bounding box center [256, 225] width 8 height 8
checkbox input "true"
click at [500, 147] on div "Industries" at bounding box center [446, 148] width 117 height 25
click at [619, 273] on div "Growth and PLG PM" at bounding box center [616, 272] width 89 height 13
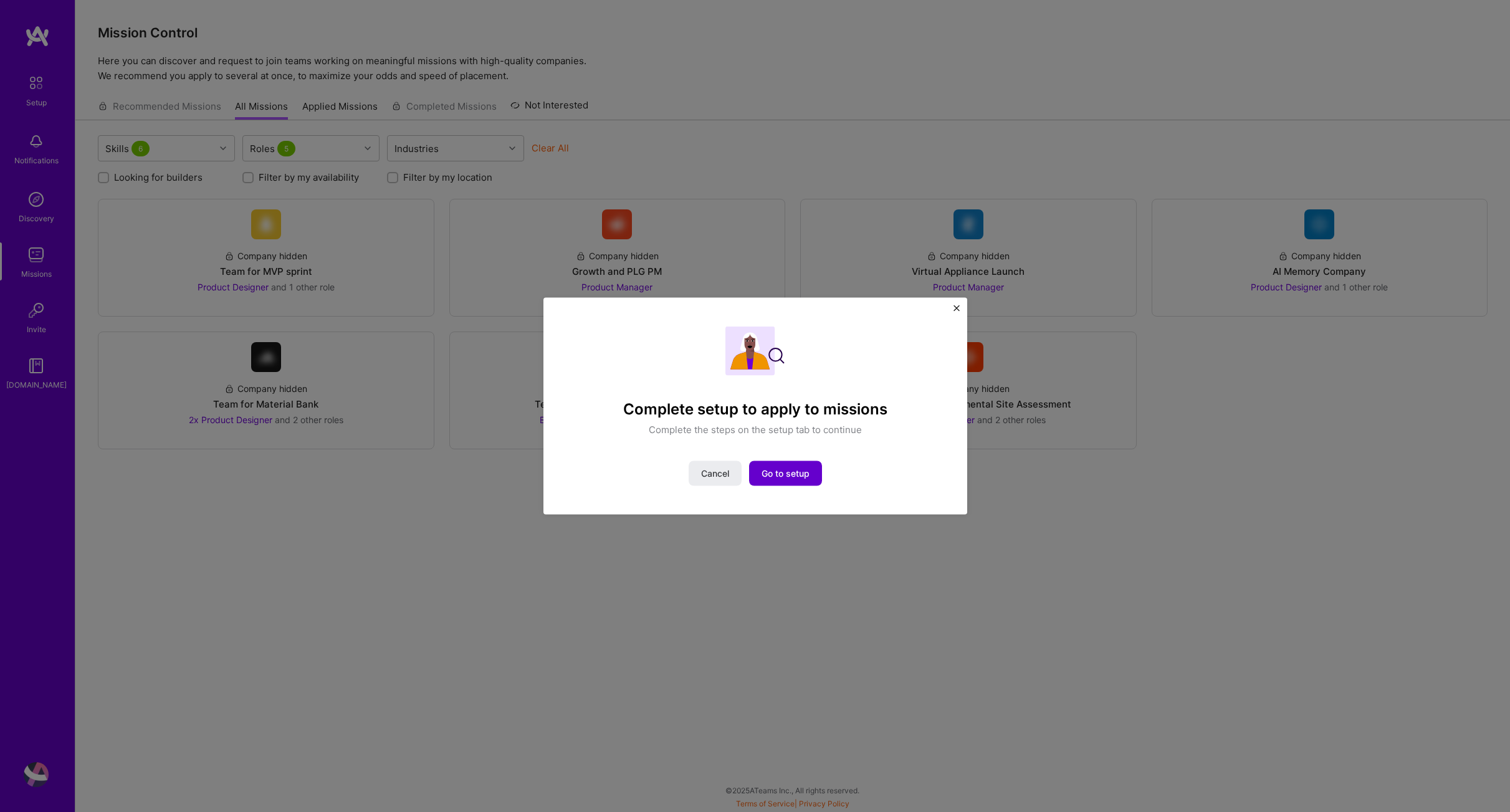
click at [802, 471] on span "Go to setup" at bounding box center [785, 474] width 48 height 13
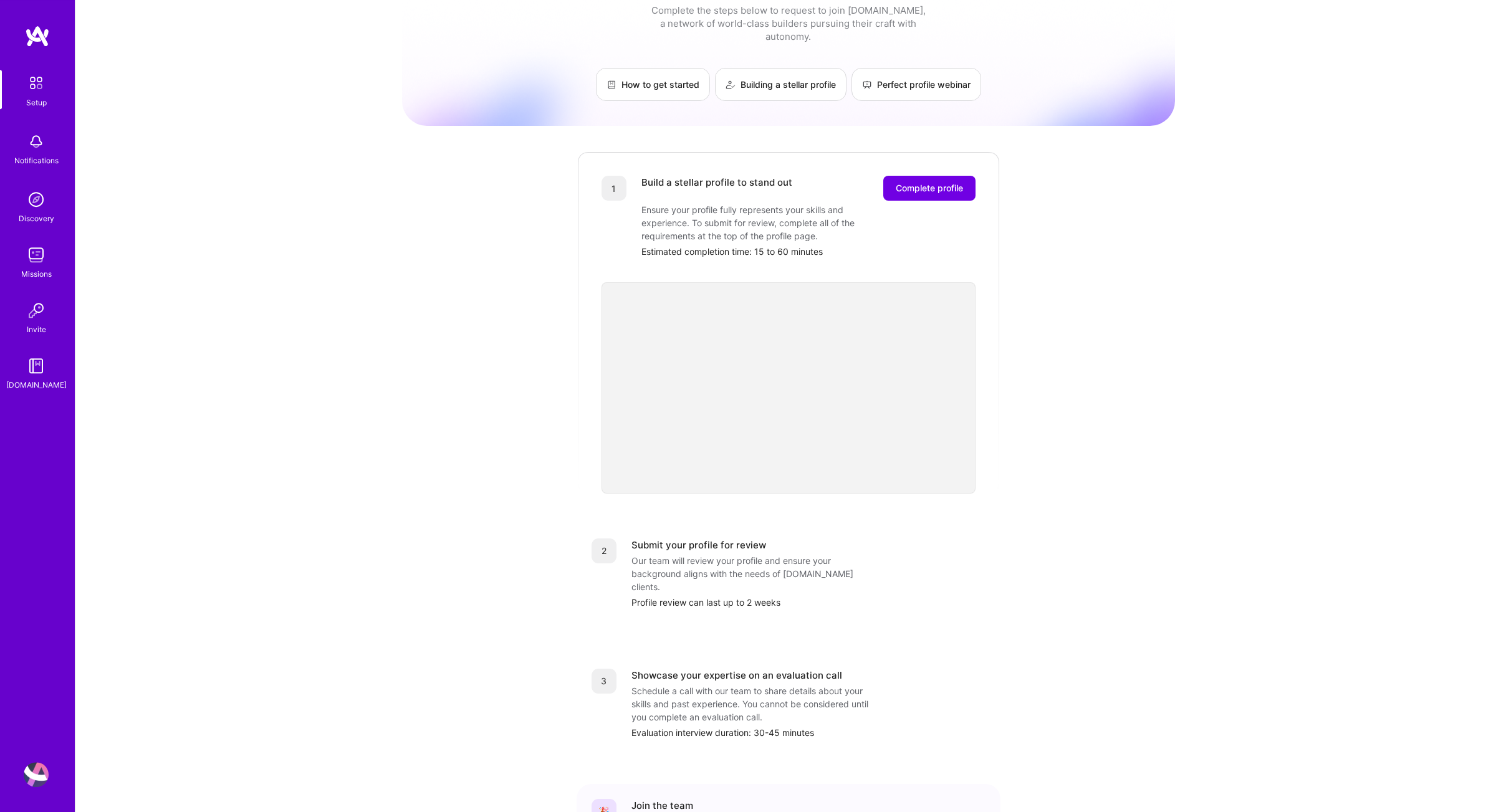
scroll to position [50, 0]
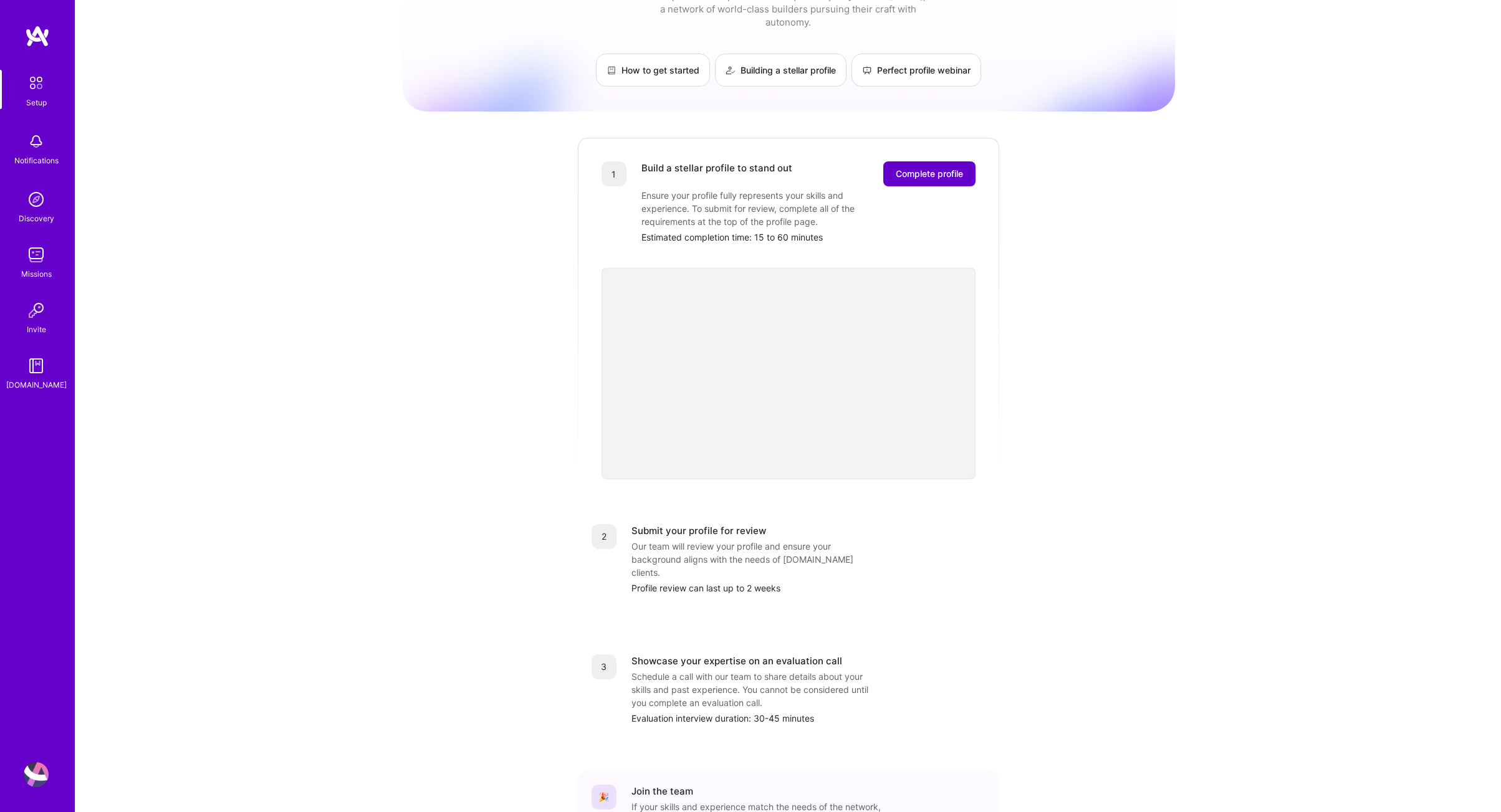
click at [942, 168] on button "Complete profile" at bounding box center [929, 173] width 92 height 25
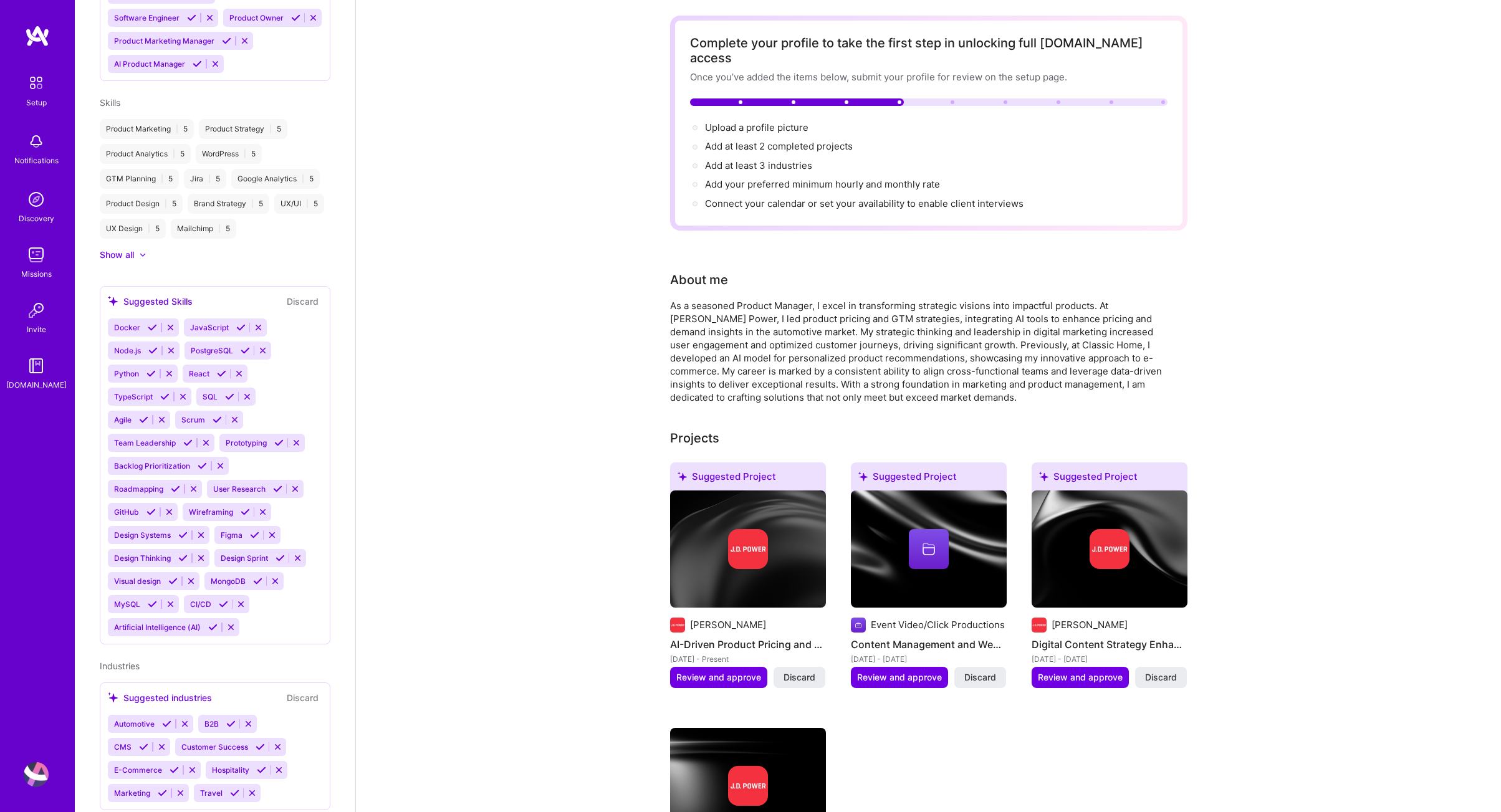
scroll to position [50, 0]
click at [751, 159] on span "Add at least 3 industries →" at bounding box center [764, 165] width 119 height 12
select select "US"
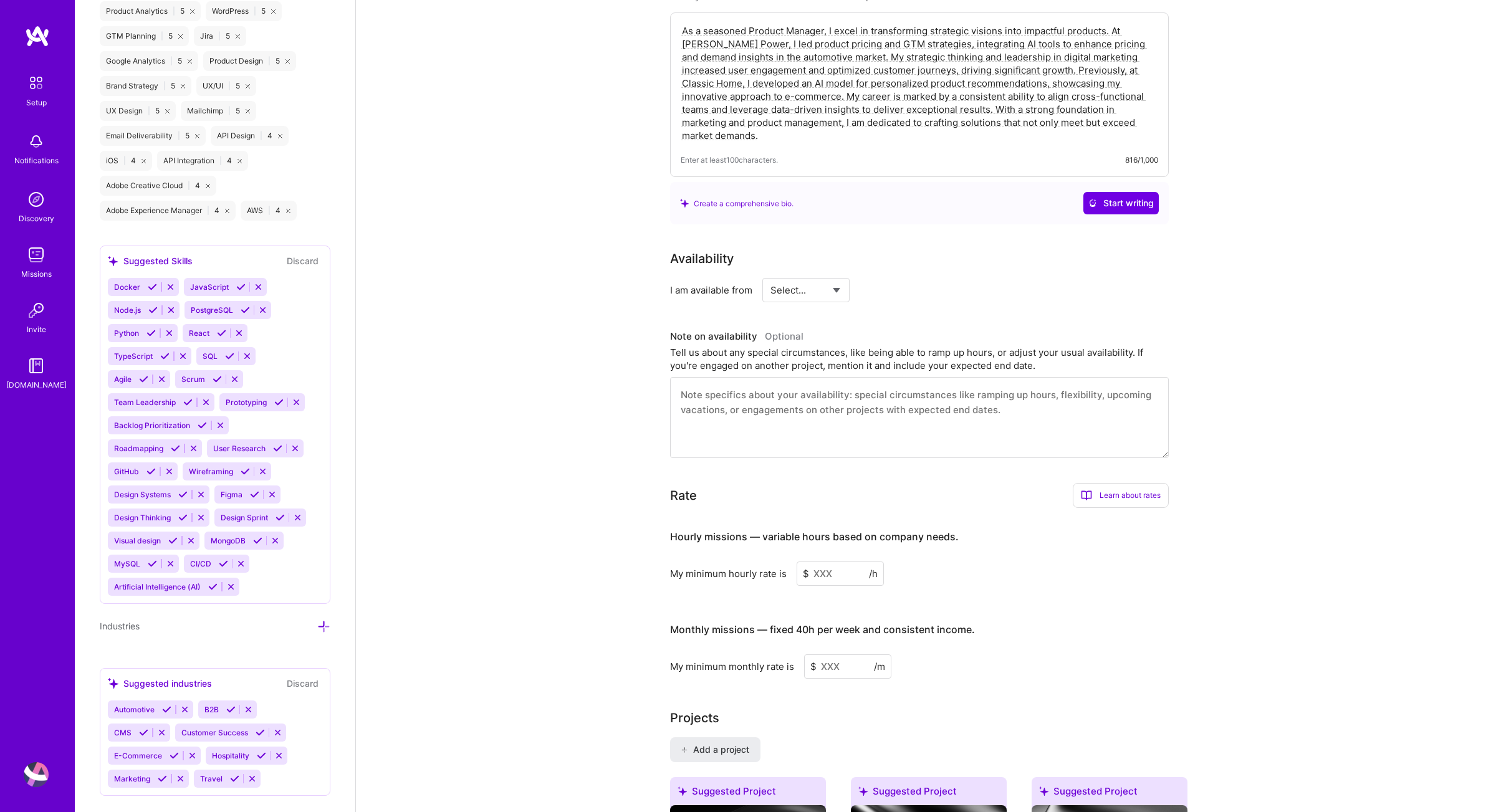
scroll to position [359, 0]
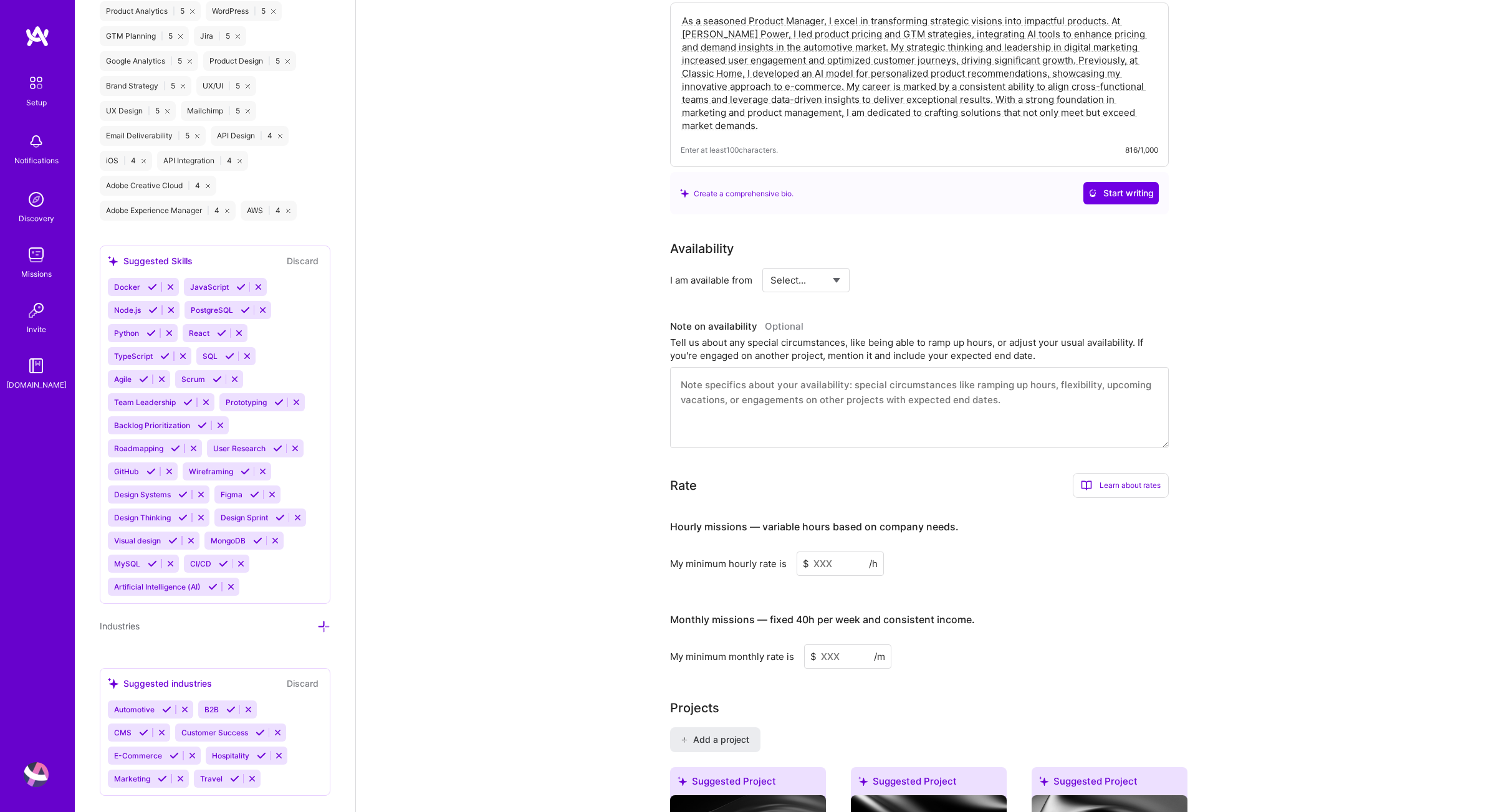
select select "Right Now"
click option "Right Now" at bounding box center [0, 0] width 0 height 0
click at [852, 559] on input at bounding box center [840, 563] width 87 height 24
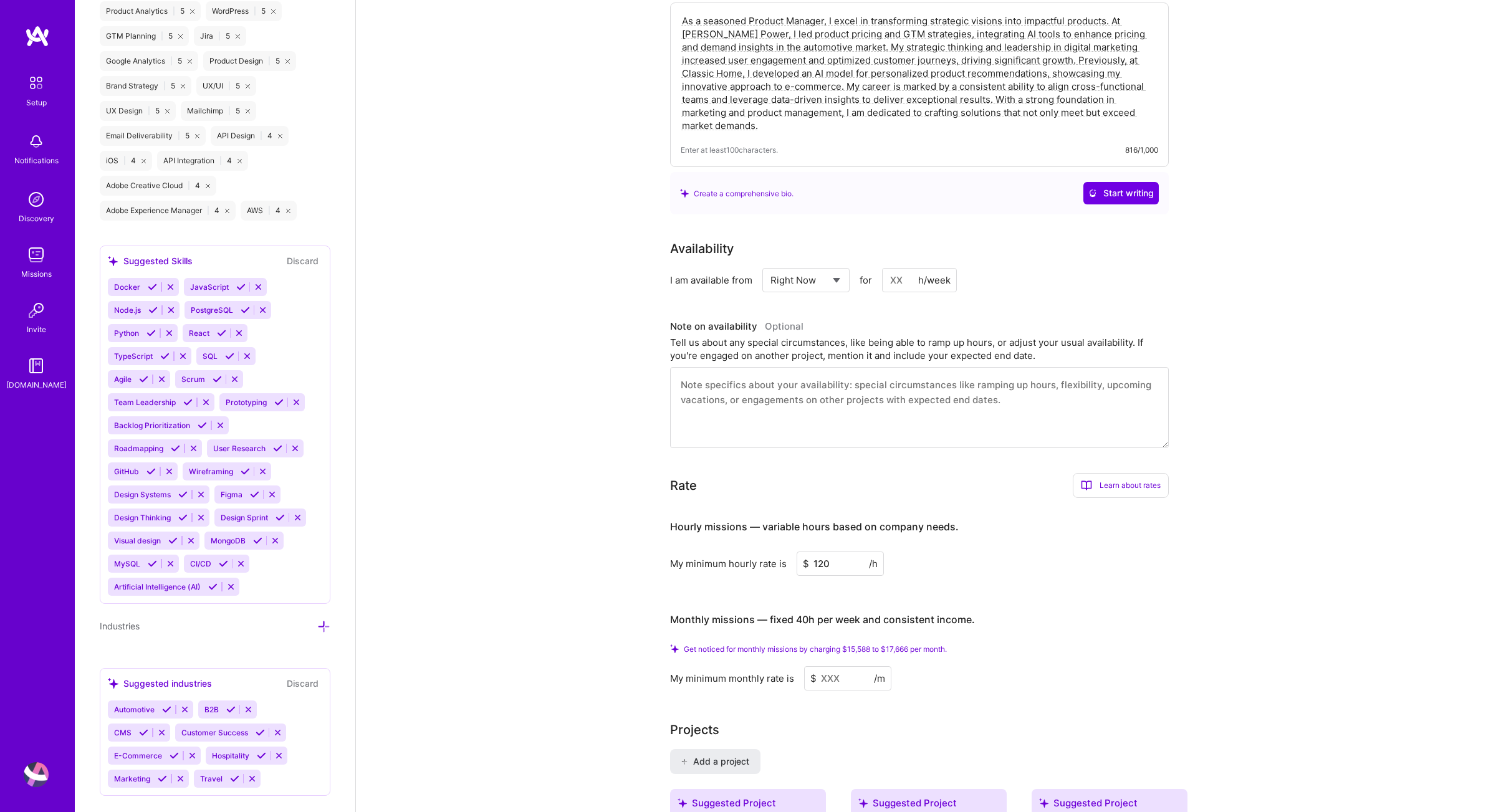
type input "120"
drag, startPoint x: 852, startPoint y: 668, endPoint x: 792, endPoint y: 668, distance: 60.0
click at [804, 668] on input at bounding box center [847, 679] width 87 height 24
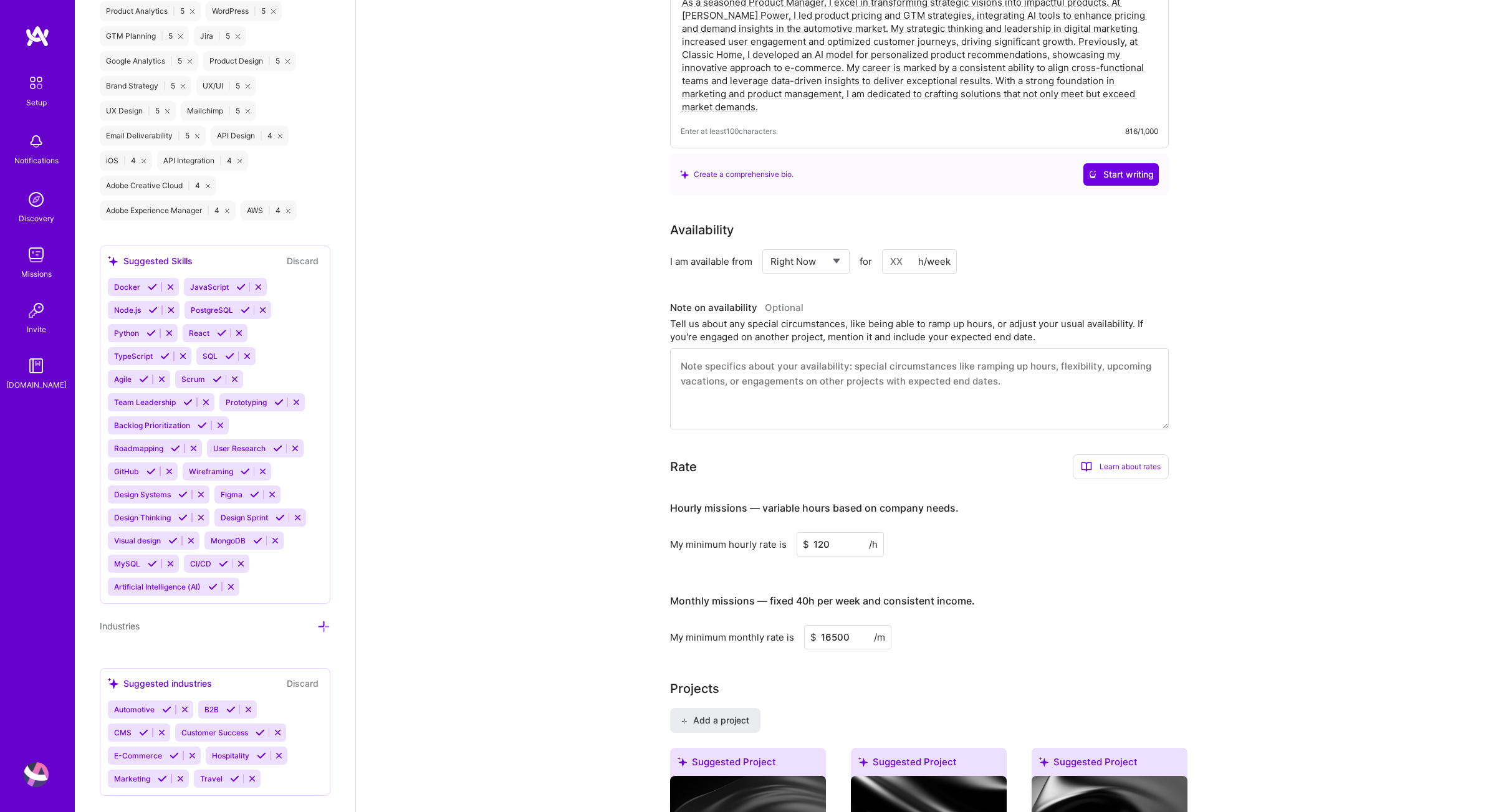
type input "16500"
click at [1045, 679] on div "Projects" at bounding box center [929, 689] width 518 height 18
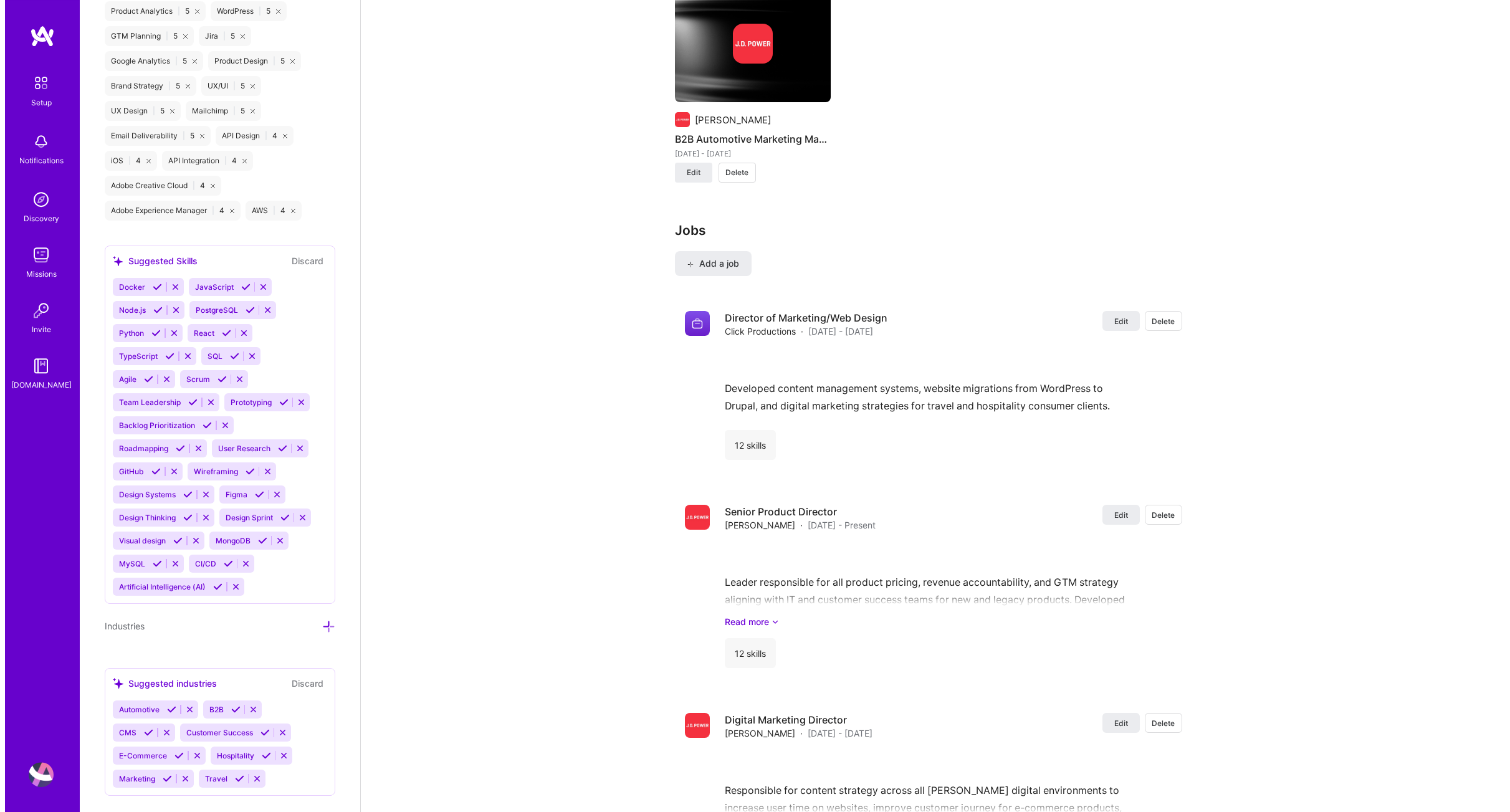
scroll to position [1396, 0]
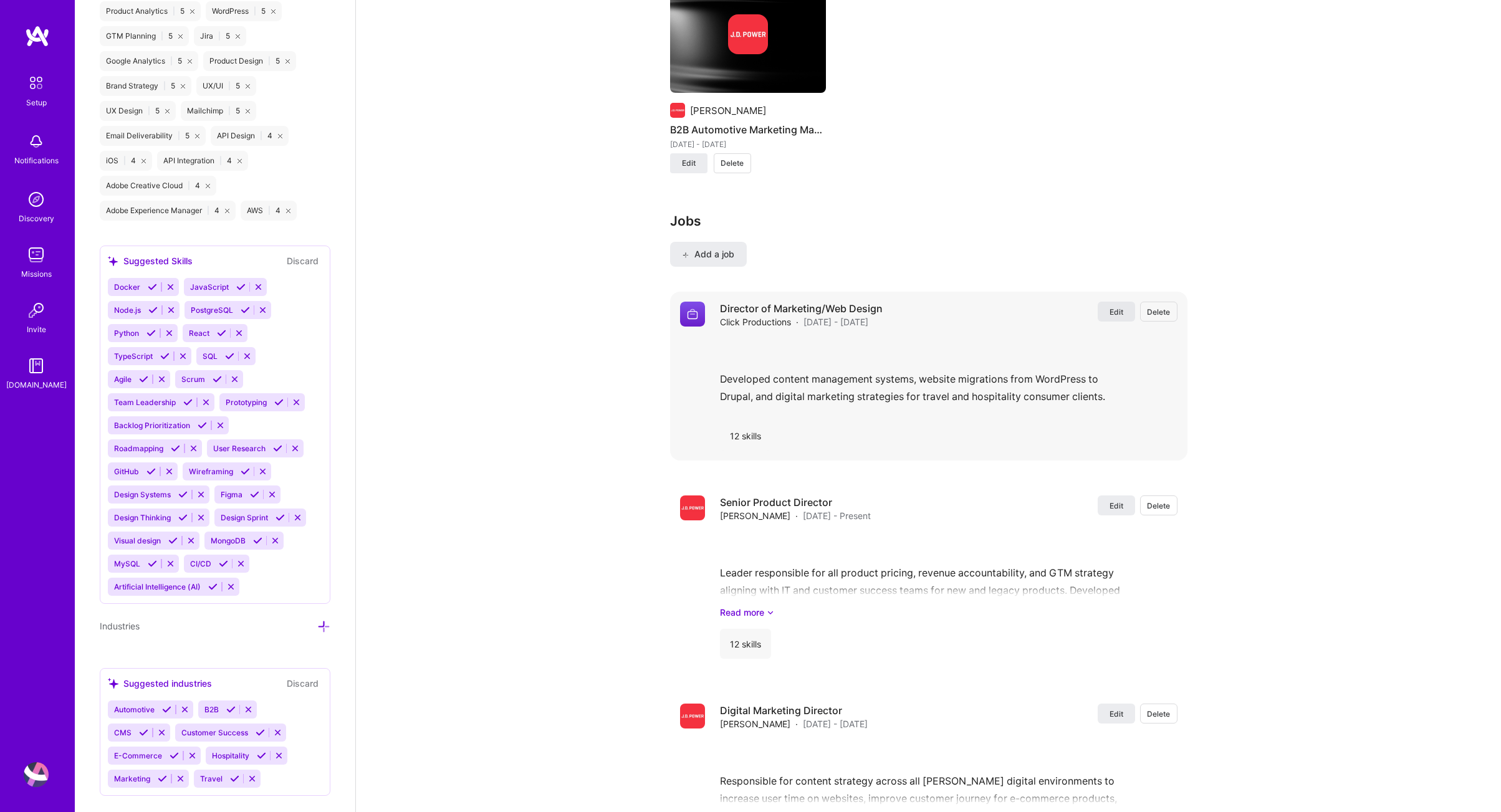
click at [1121, 307] on button "Edit" at bounding box center [1116, 312] width 38 height 20
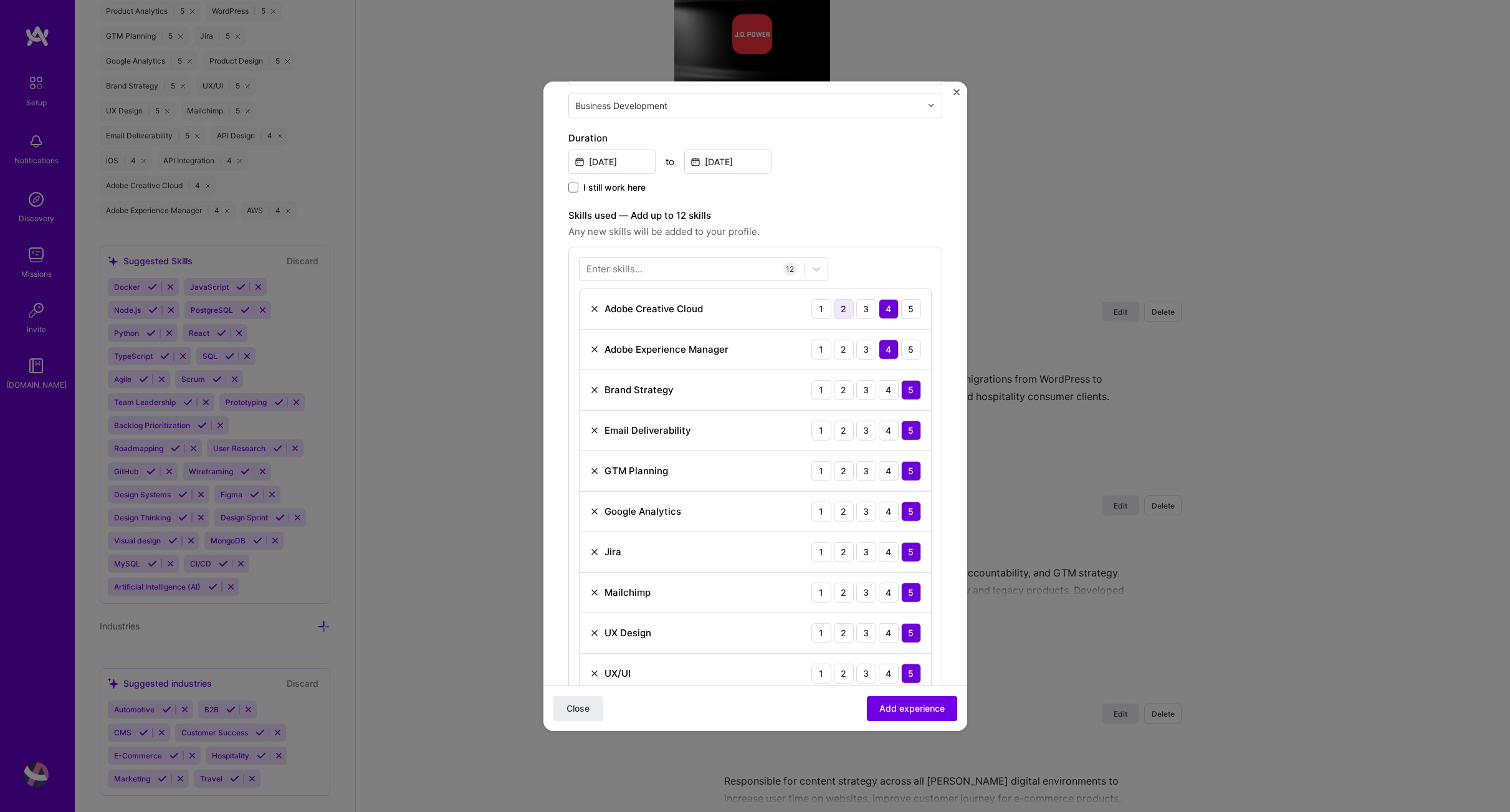
scroll to position [107, 0]
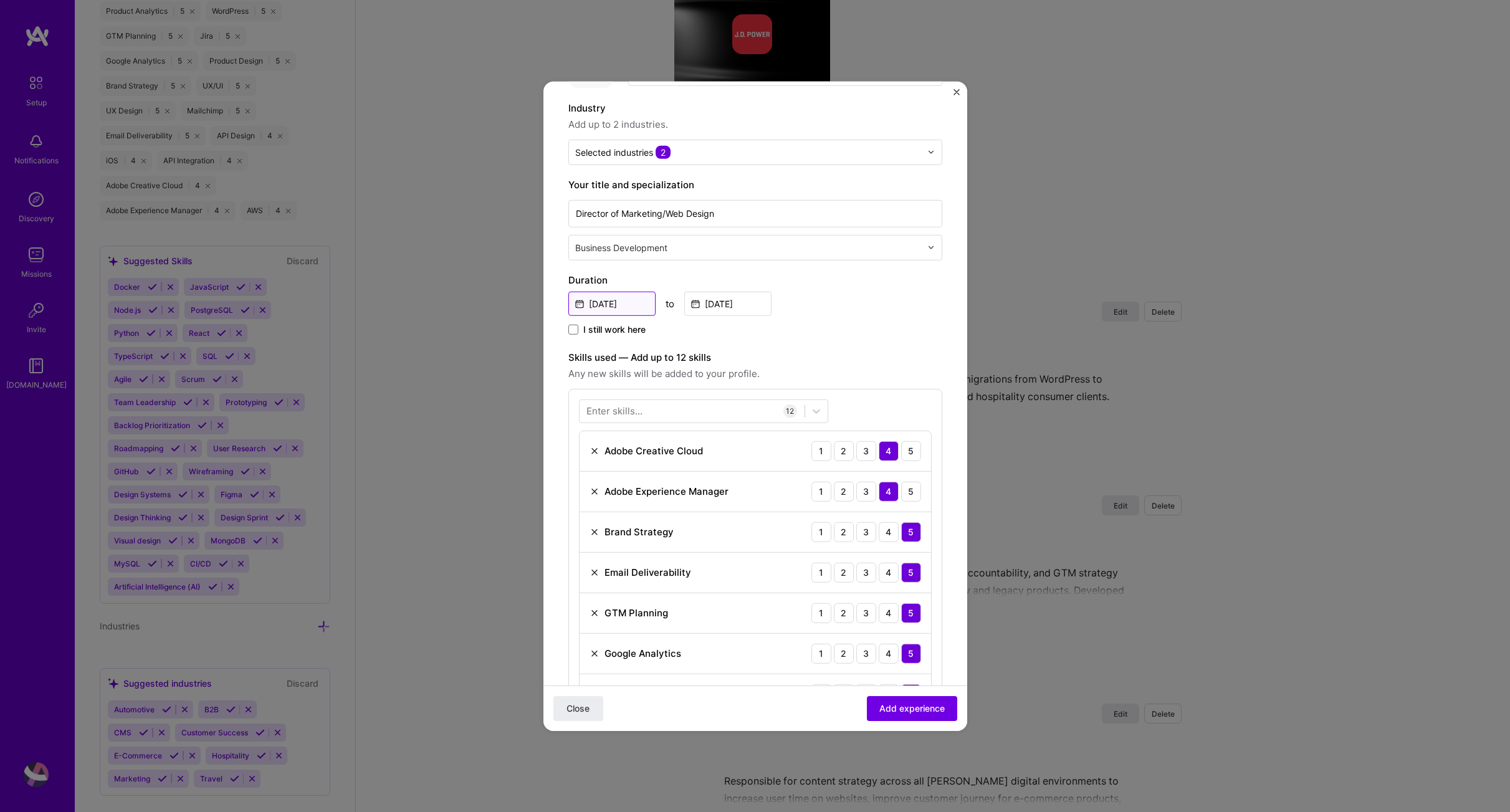
click at [624, 305] on input "[DATE]" at bounding box center [611, 303] width 87 height 24
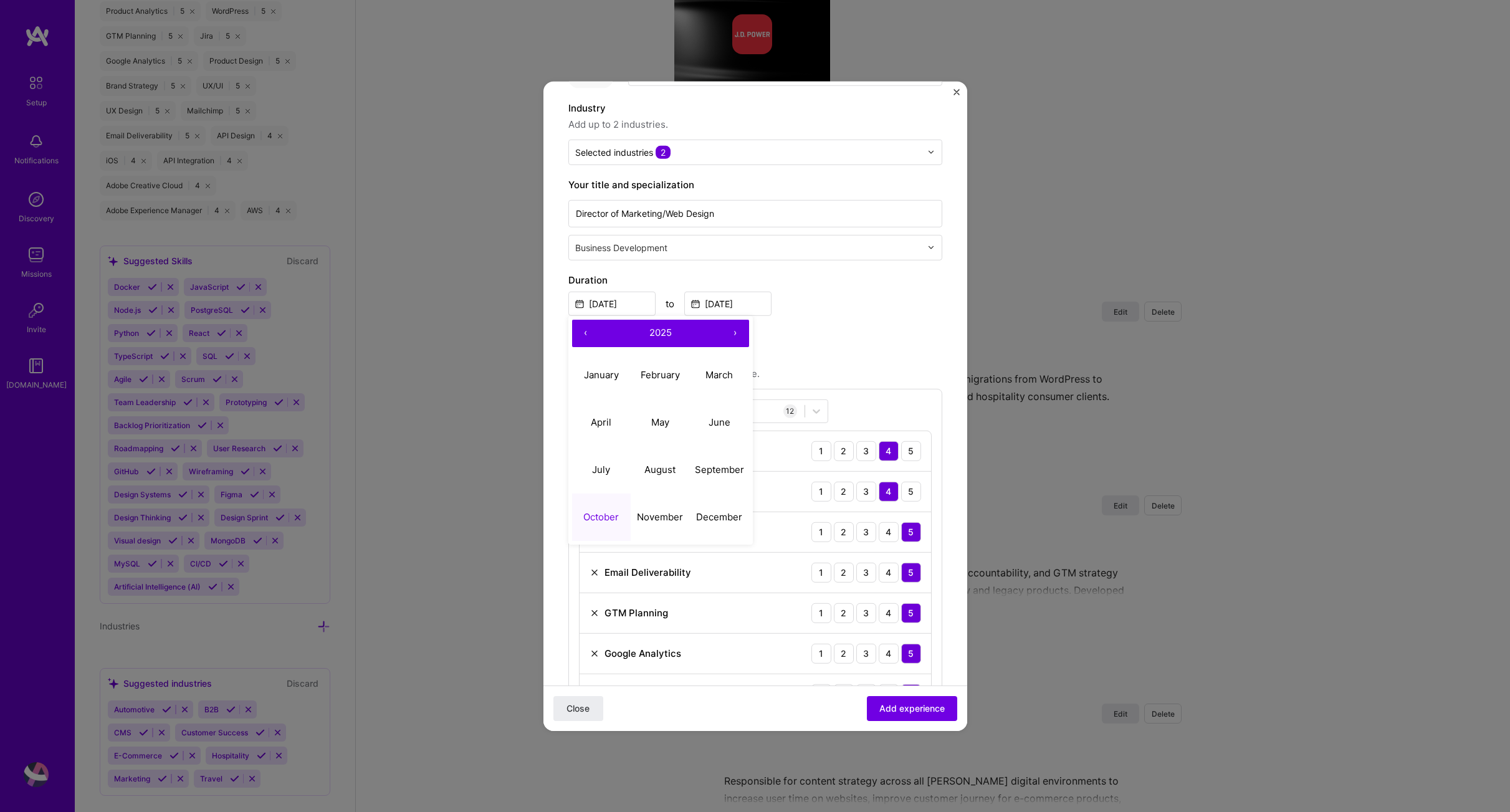
click at [585, 335] on button "‹" at bounding box center [586, 333] width 28 height 28
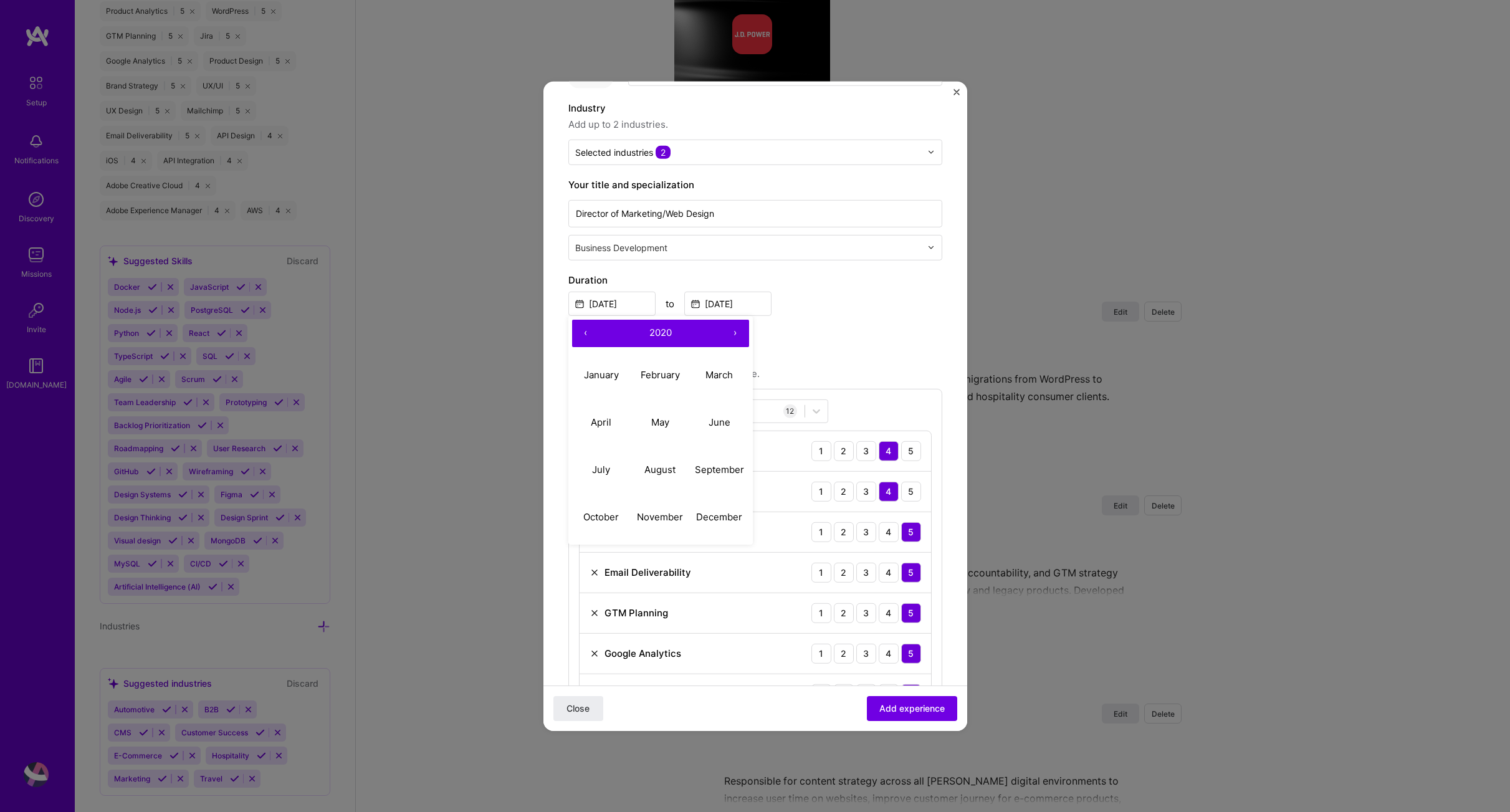
click at [585, 335] on button "‹" at bounding box center [586, 333] width 28 height 28
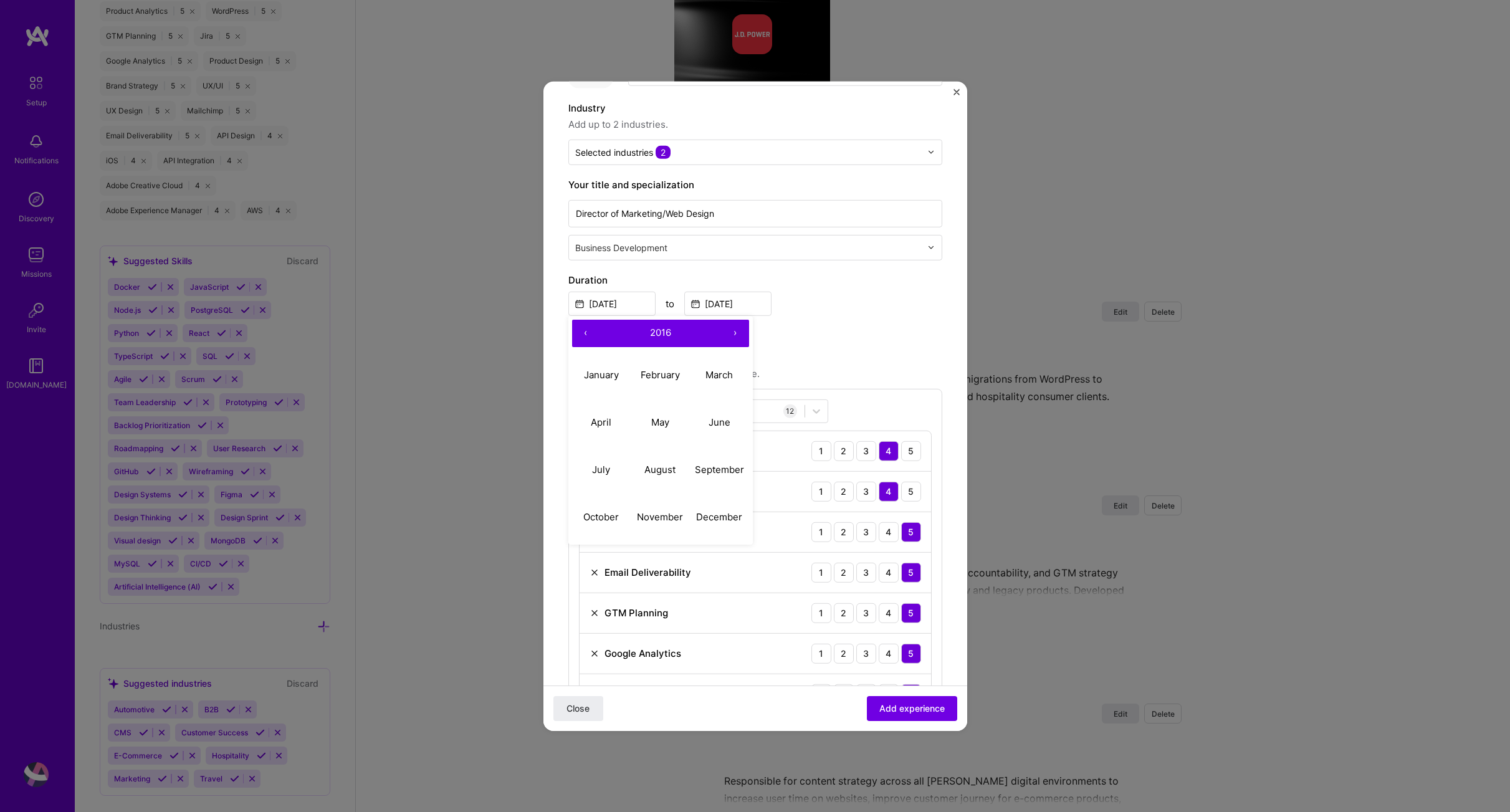
click at [585, 335] on button "‹" at bounding box center [586, 333] width 28 height 28
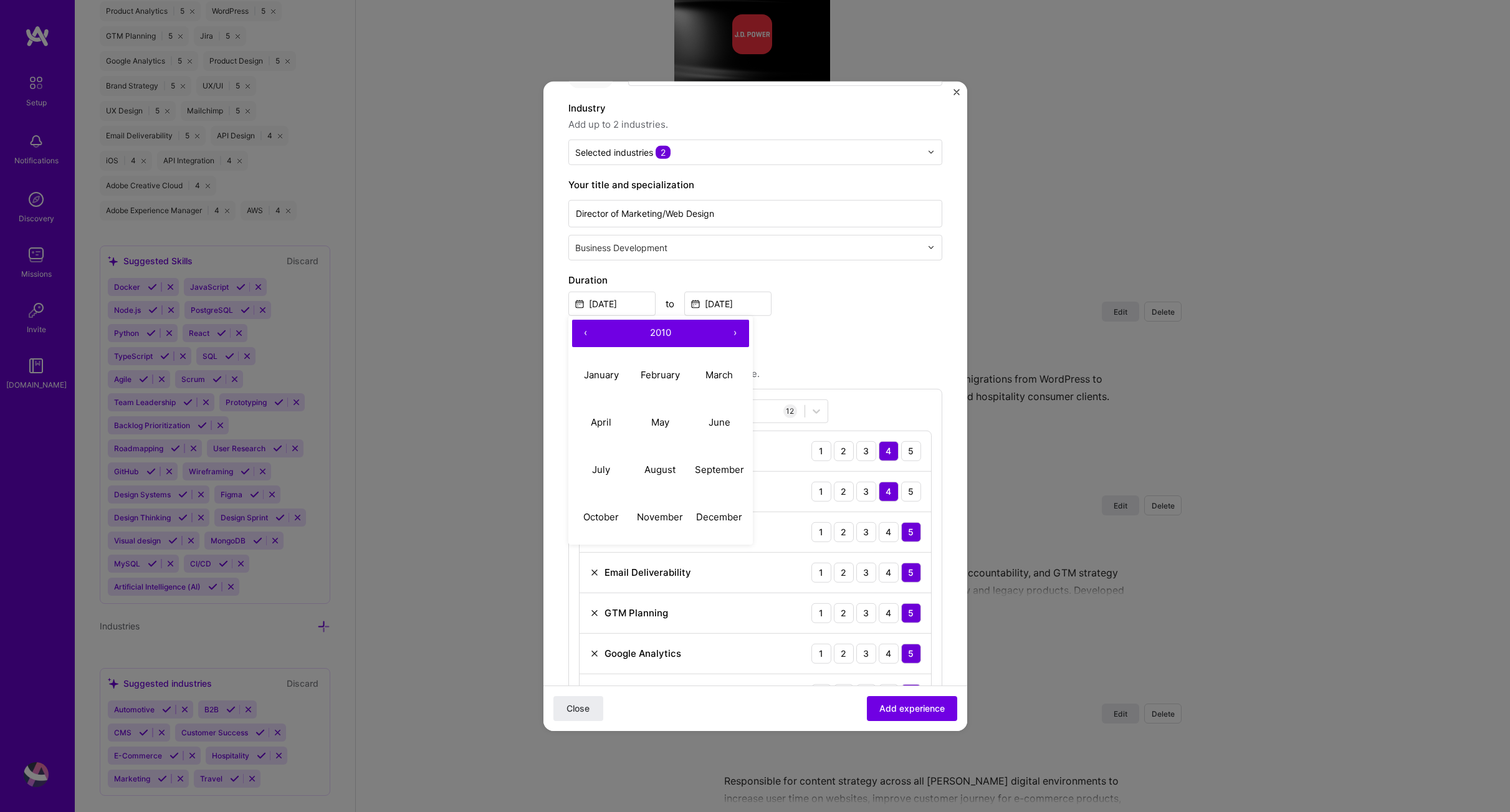
click at [585, 335] on button "‹" at bounding box center [586, 333] width 28 height 28
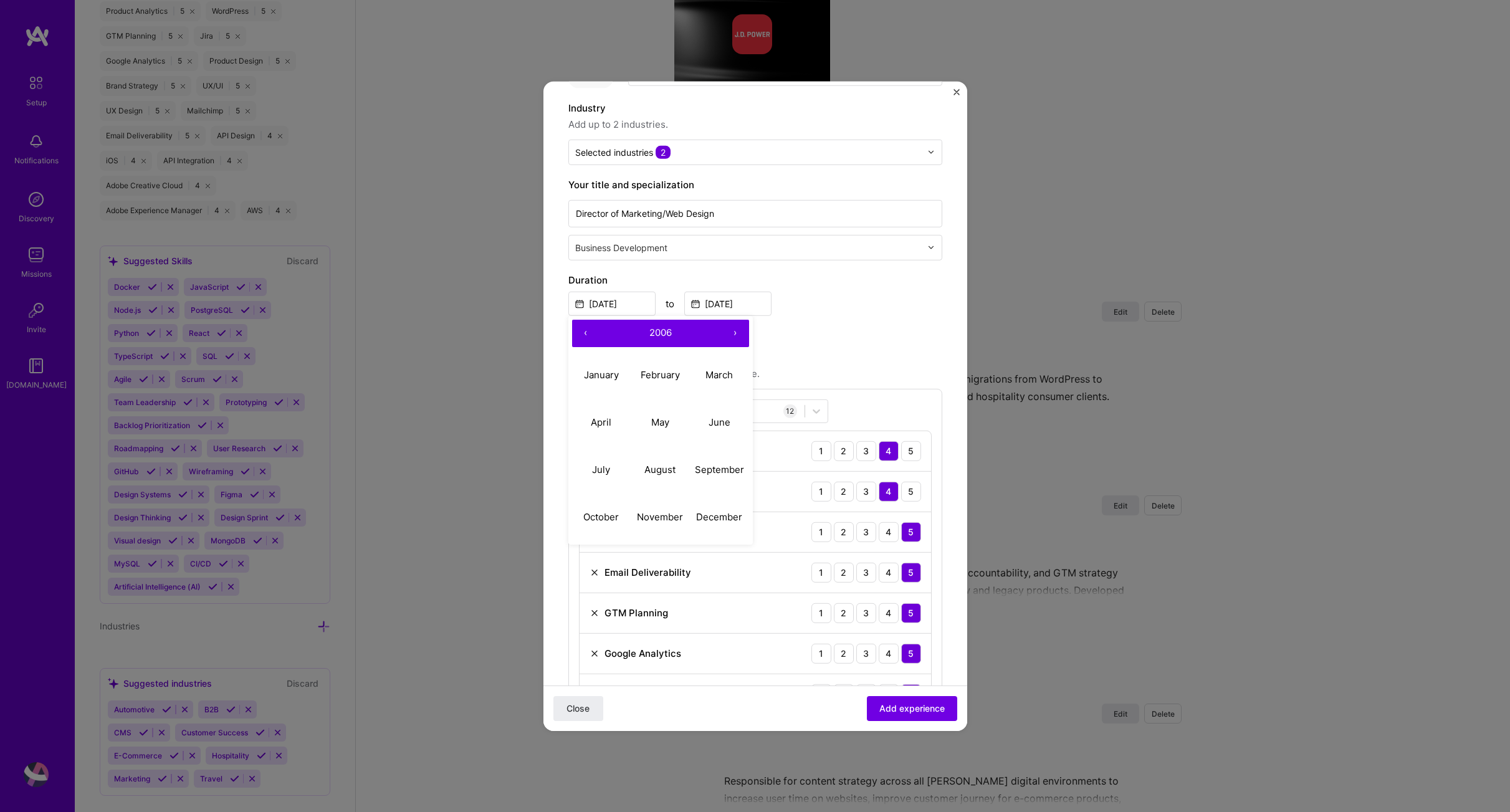
click at [585, 335] on button "‹" at bounding box center [586, 333] width 28 height 28
click at [605, 515] on abbr "October" at bounding box center [601, 516] width 36 height 12
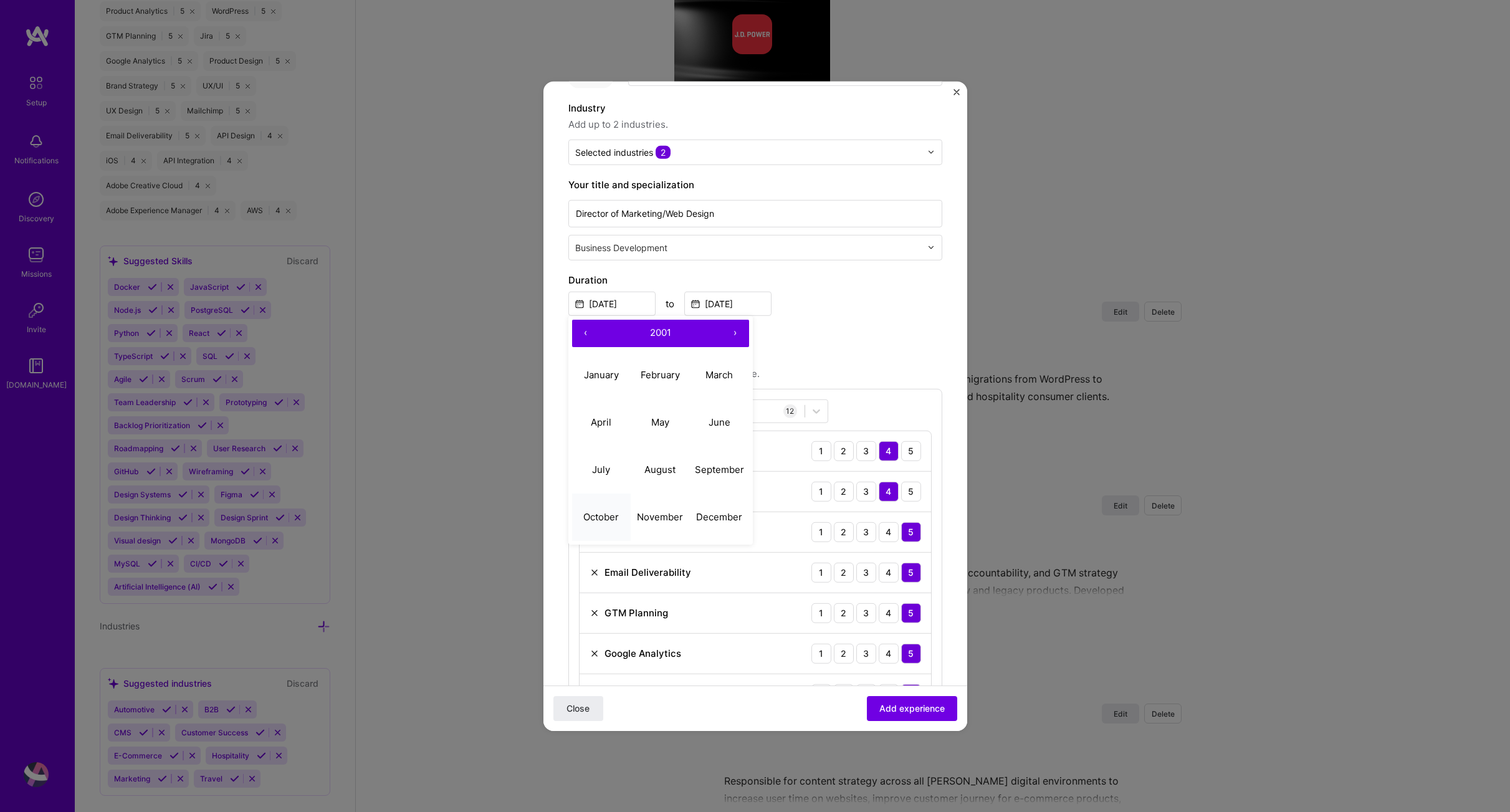
type input "[DATE]"
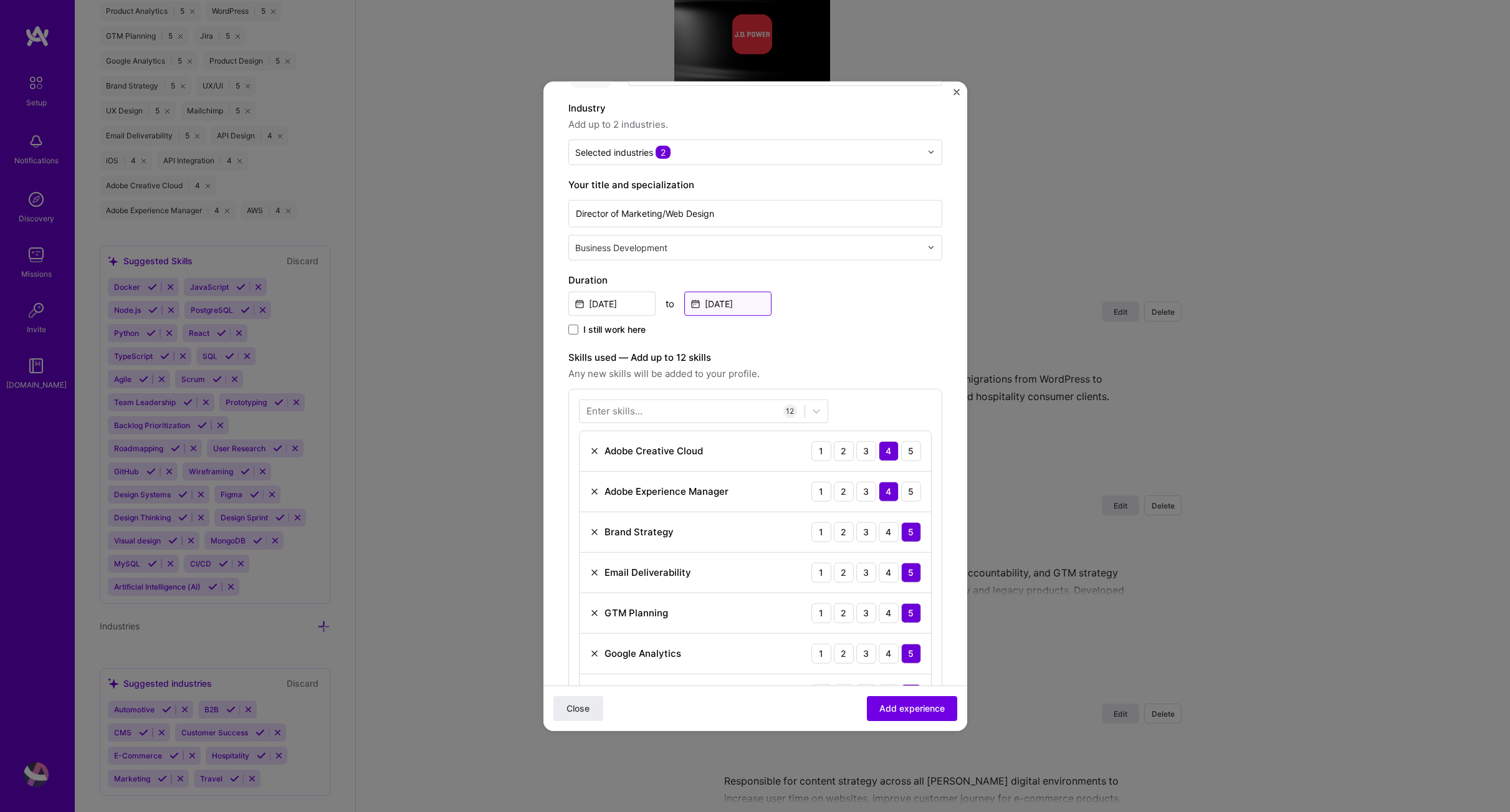
click at [746, 306] on input "[DATE]" at bounding box center [727, 303] width 87 height 24
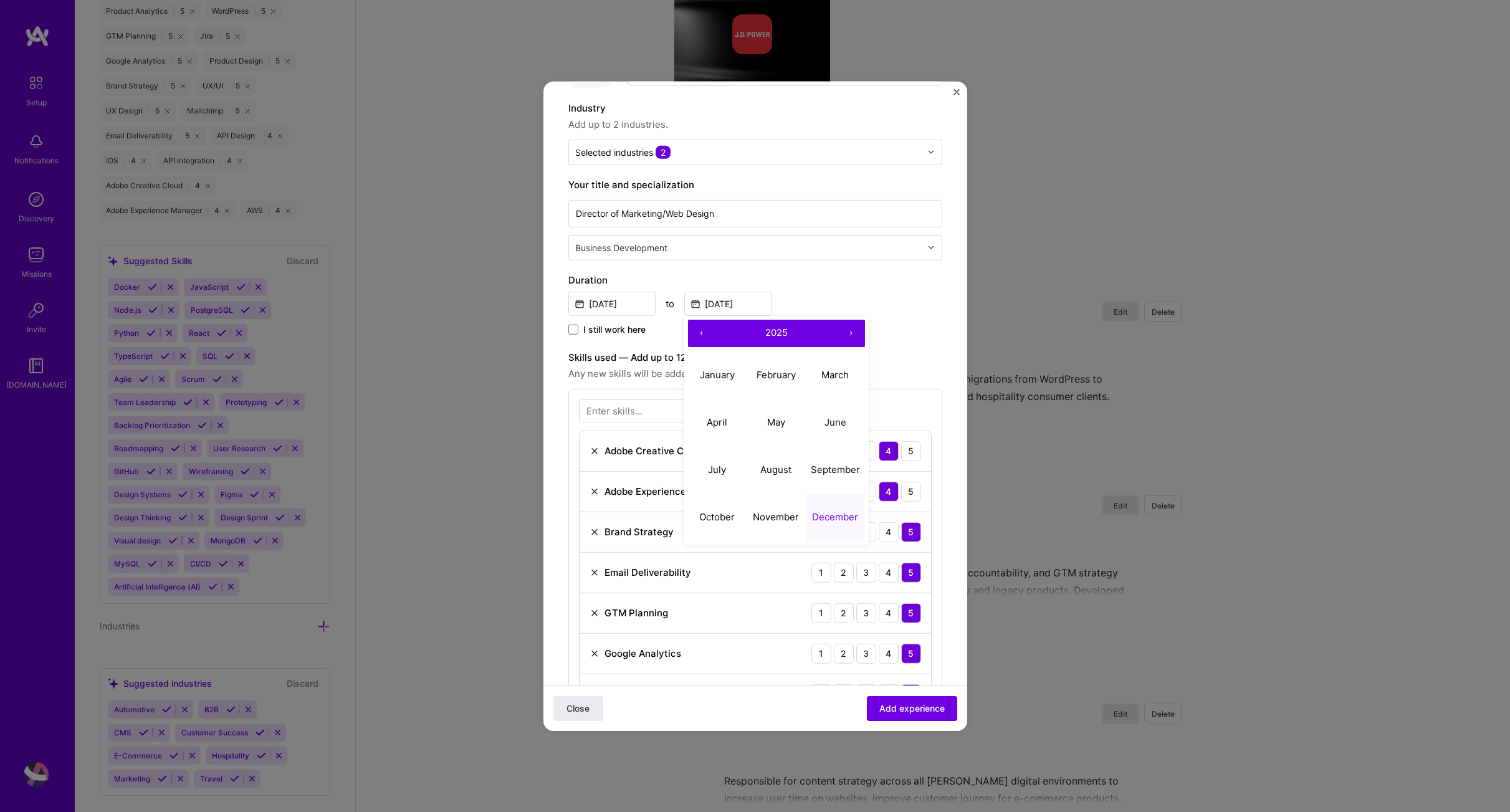
click at [699, 331] on button "‹" at bounding box center [702, 333] width 28 height 28
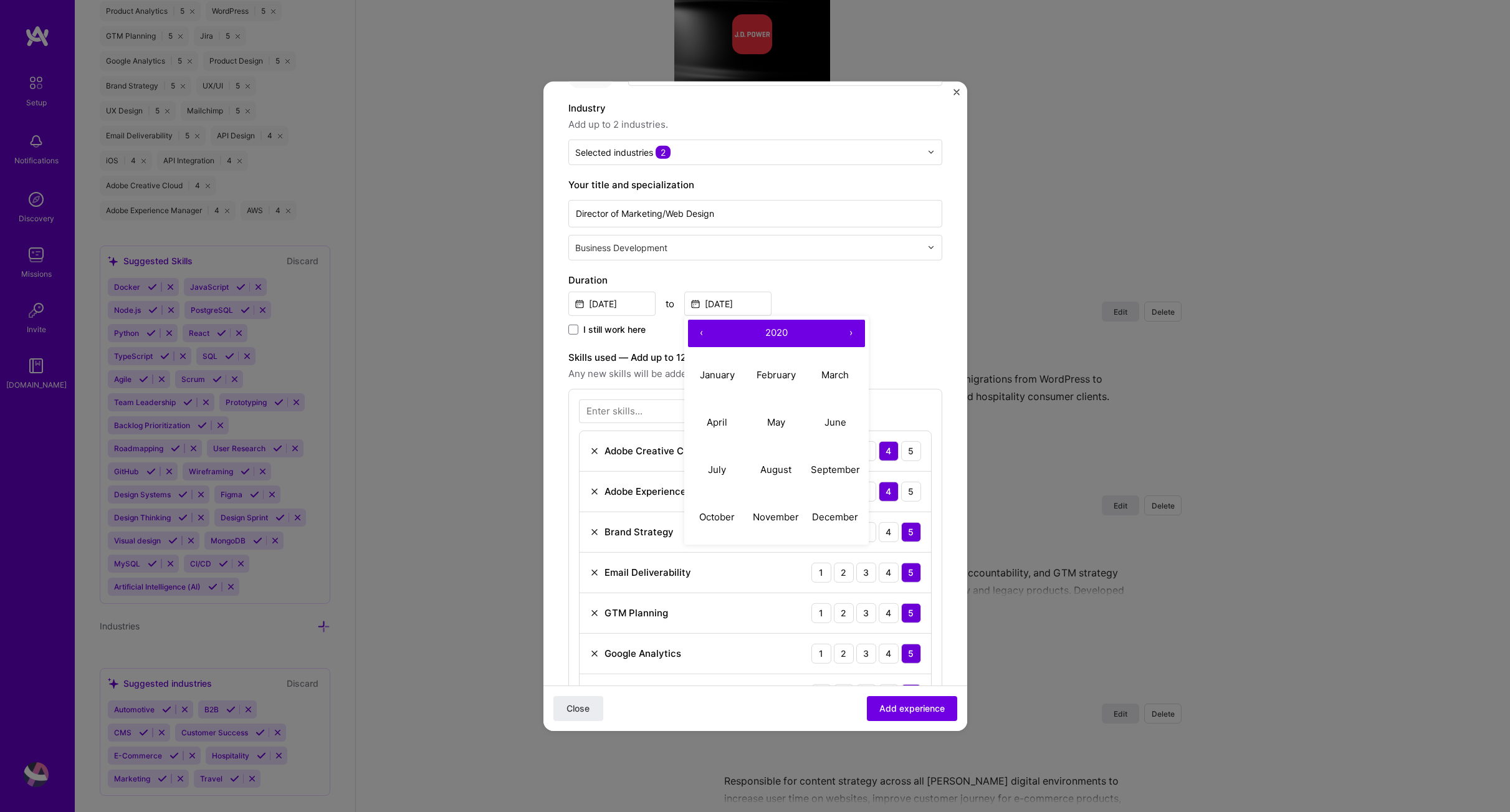
click at [699, 331] on button "‹" at bounding box center [702, 333] width 28 height 28
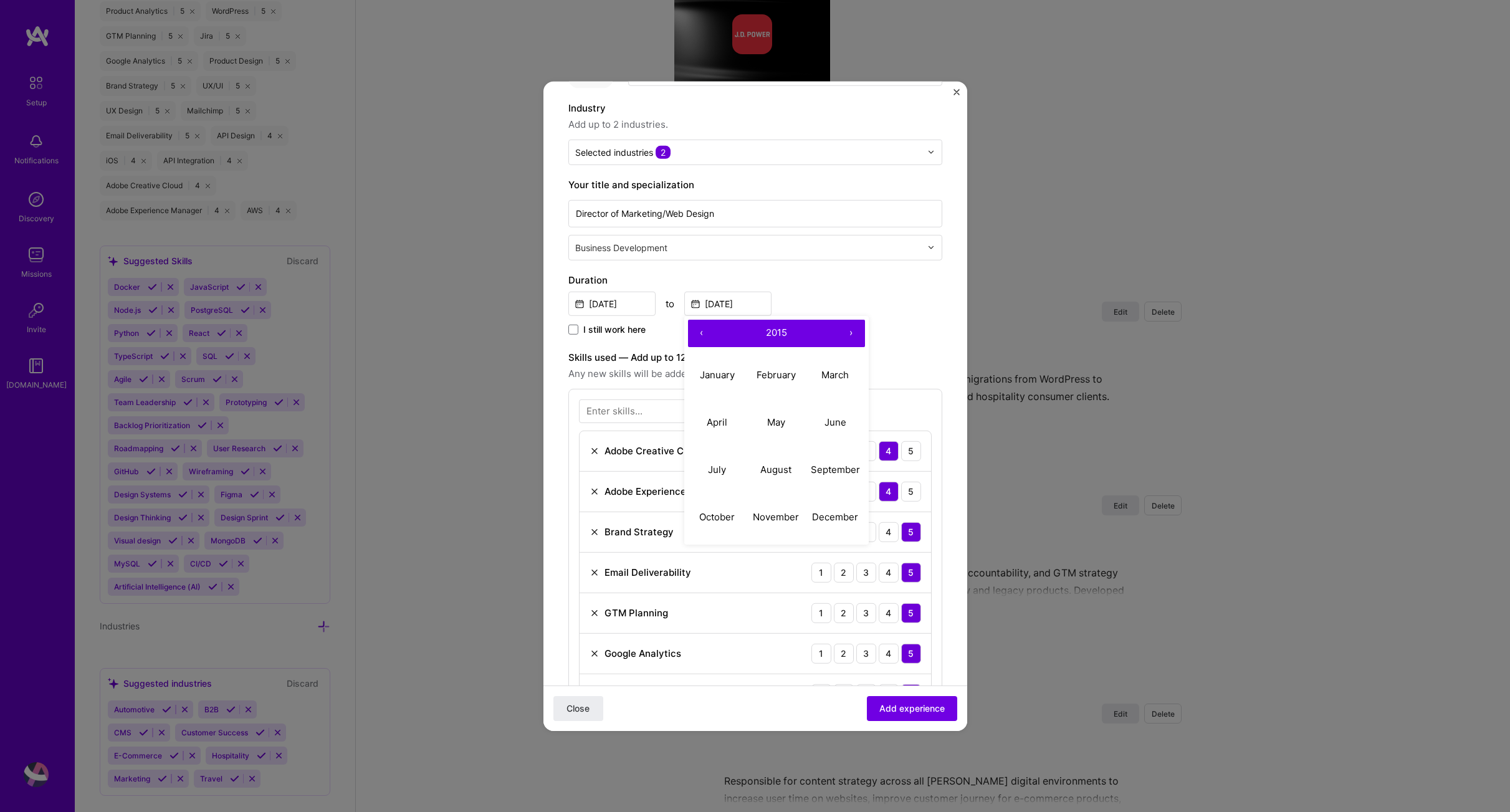
click at [699, 331] on button "‹" at bounding box center [702, 333] width 28 height 28
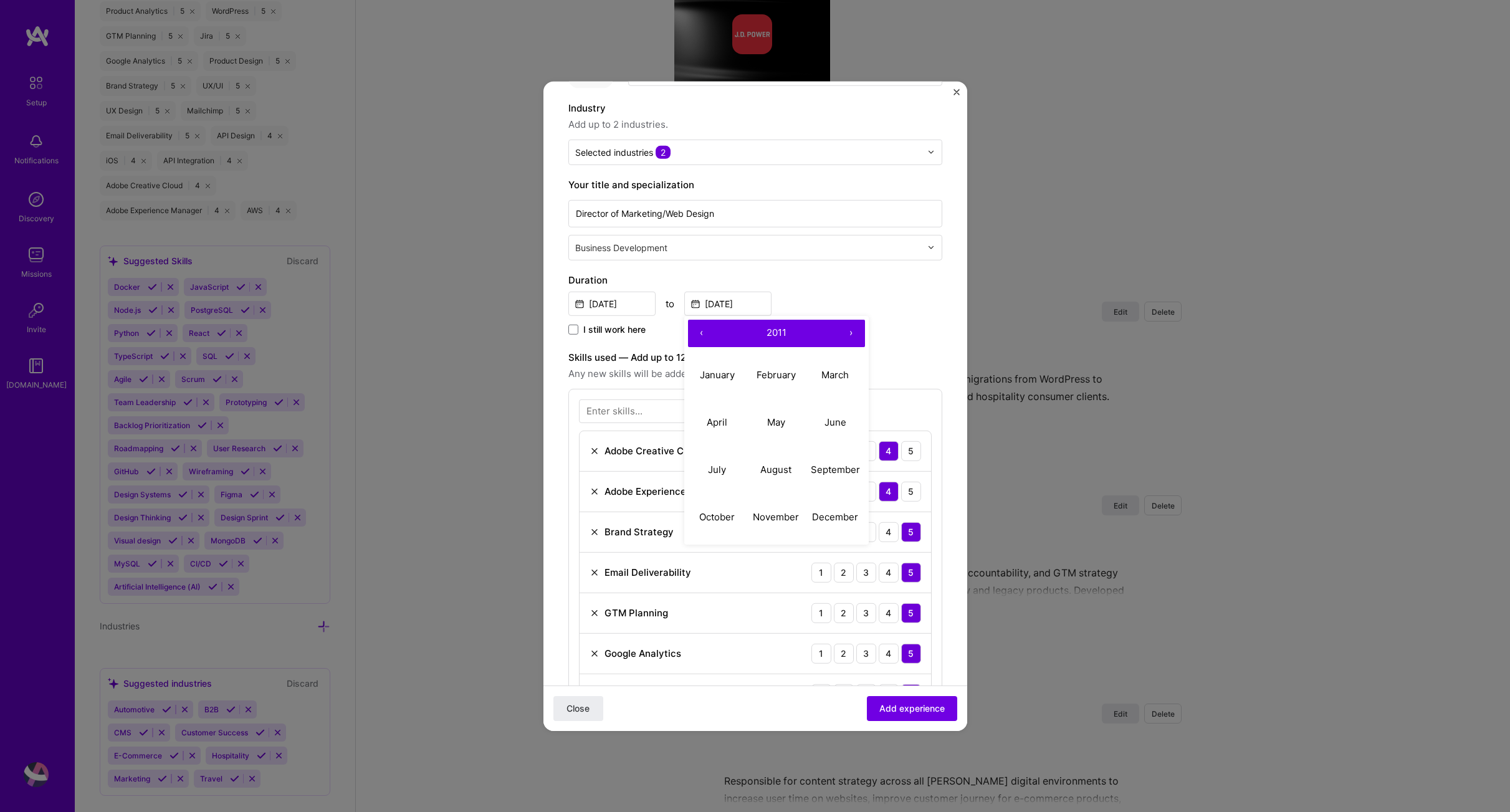
click at [699, 331] on button "‹" at bounding box center [702, 333] width 28 height 28
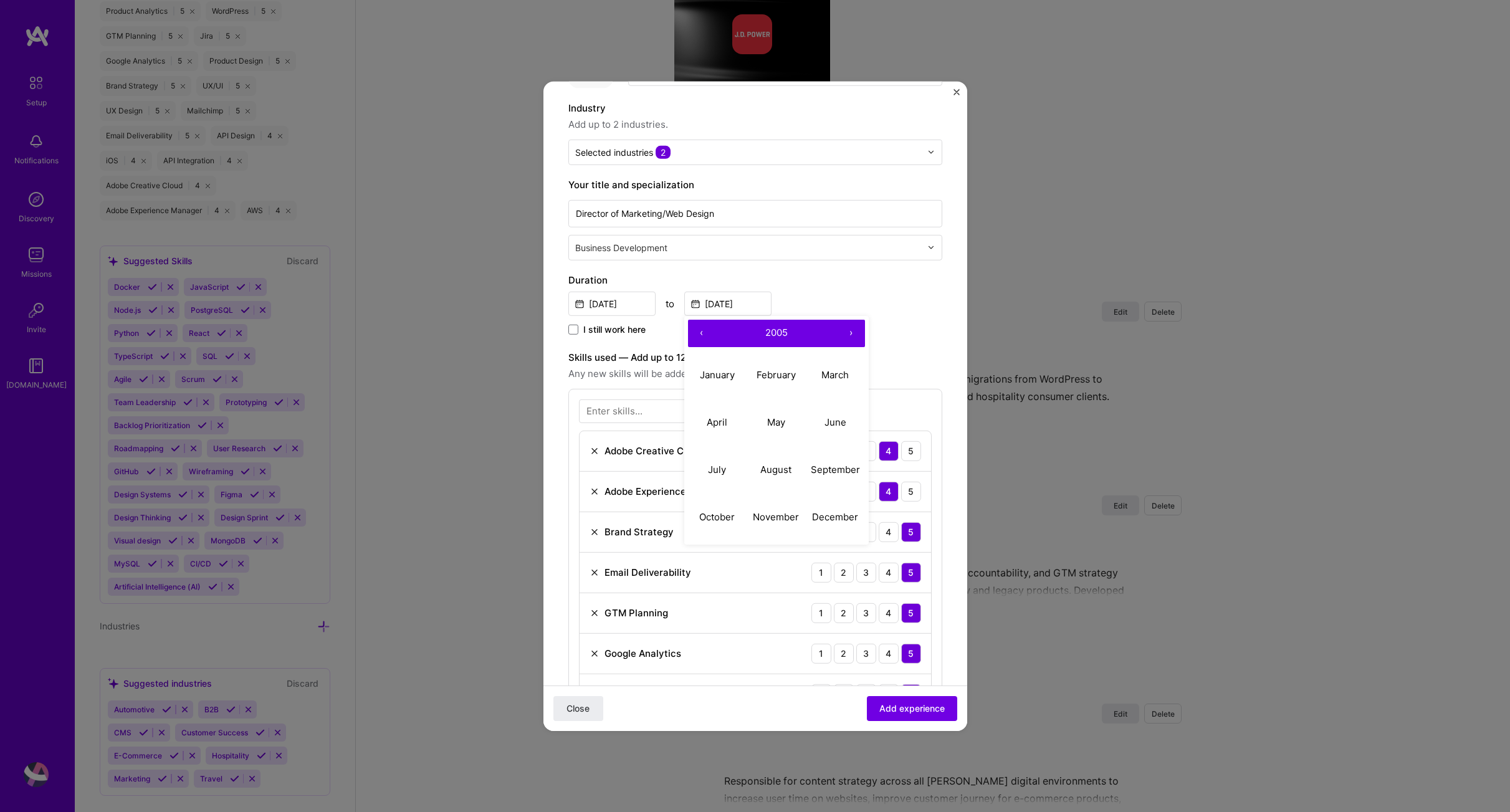
click at [699, 331] on button "‹" at bounding box center [702, 333] width 28 height 28
click at [847, 331] on button "›" at bounding box center [852, 333] width 28 height 28
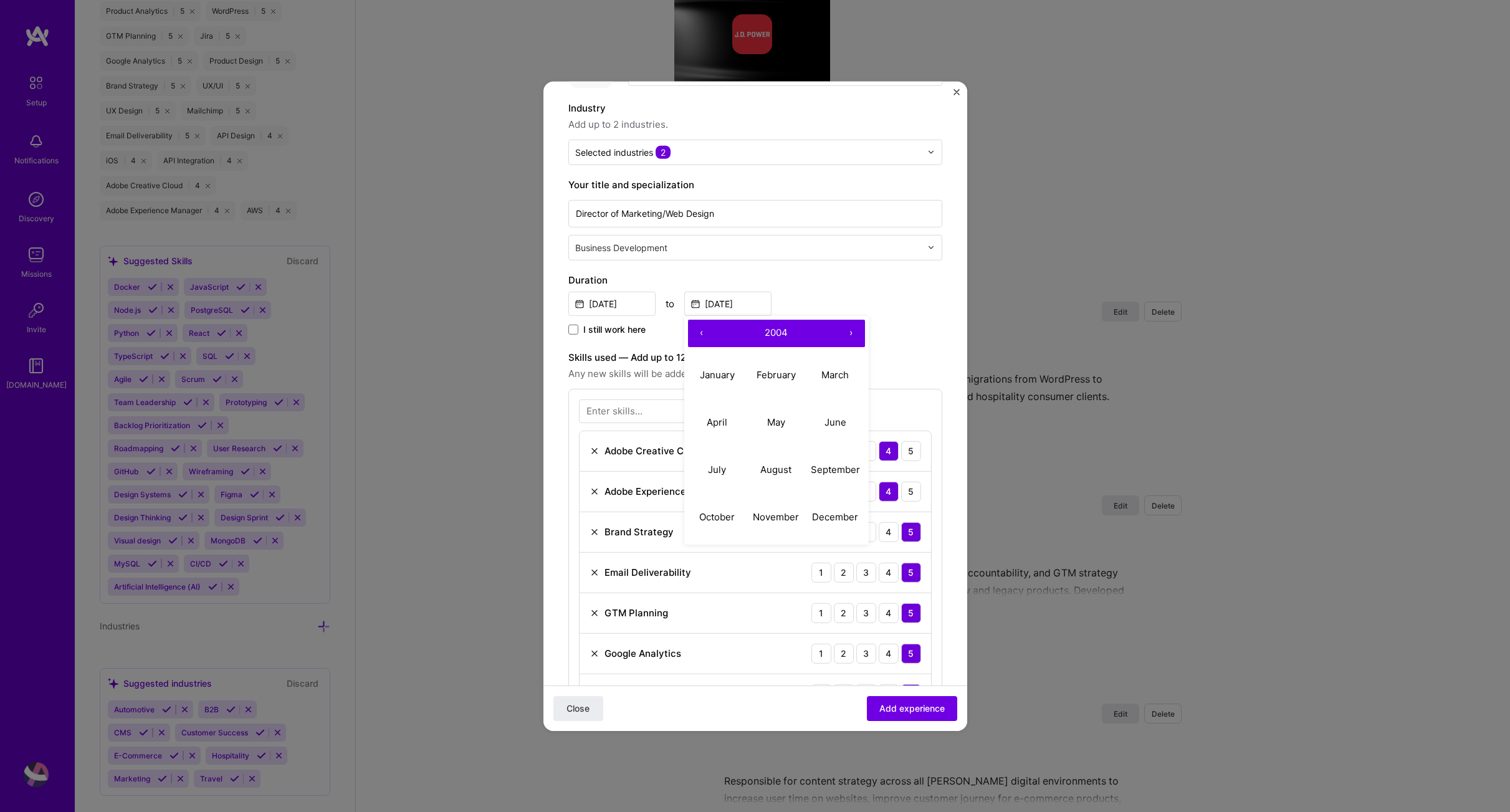
click at [847, 331] on button "›" at bounding box center [852, 333] width 28 height 28
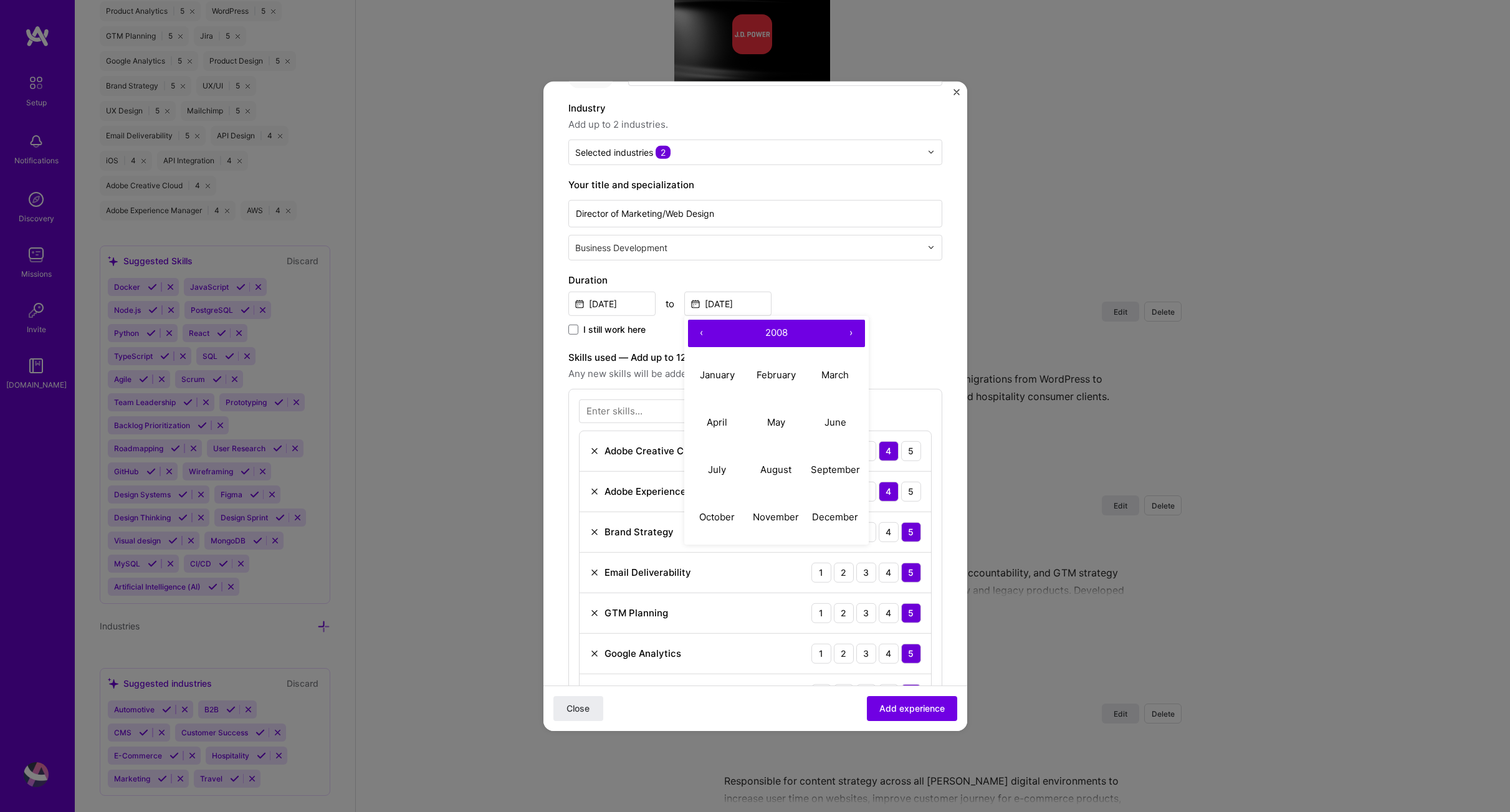
click at [847, 331] on button "›" at bounding box center [852, 333] width 28 height 28
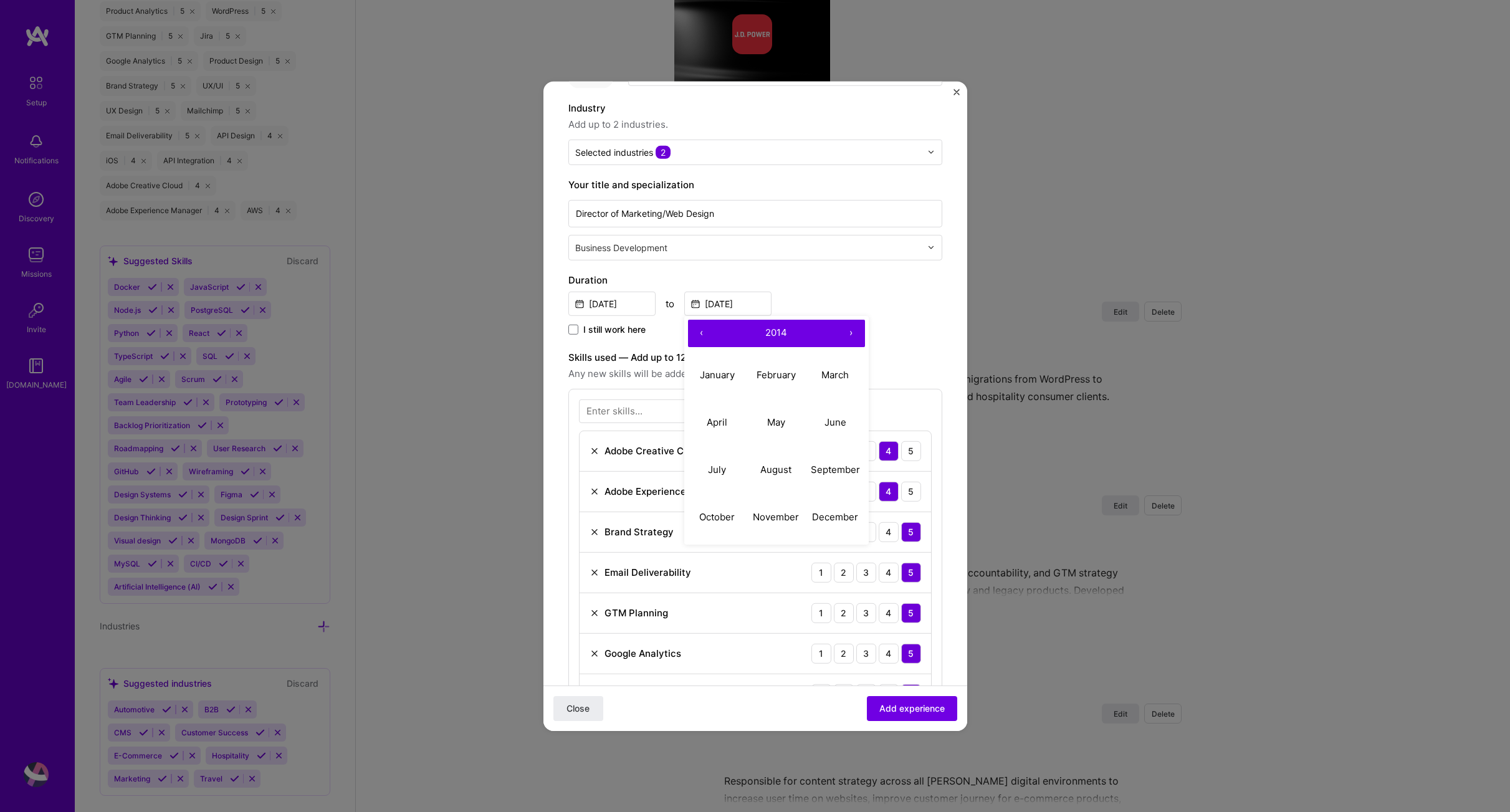
click at [846, 331] on button "›" at bounding box center [852, 333] width 28 height 28
click at [825, 516] on abbr "December" at bounding box center [835, 516] width 46 height 12
type input "[DATE]"
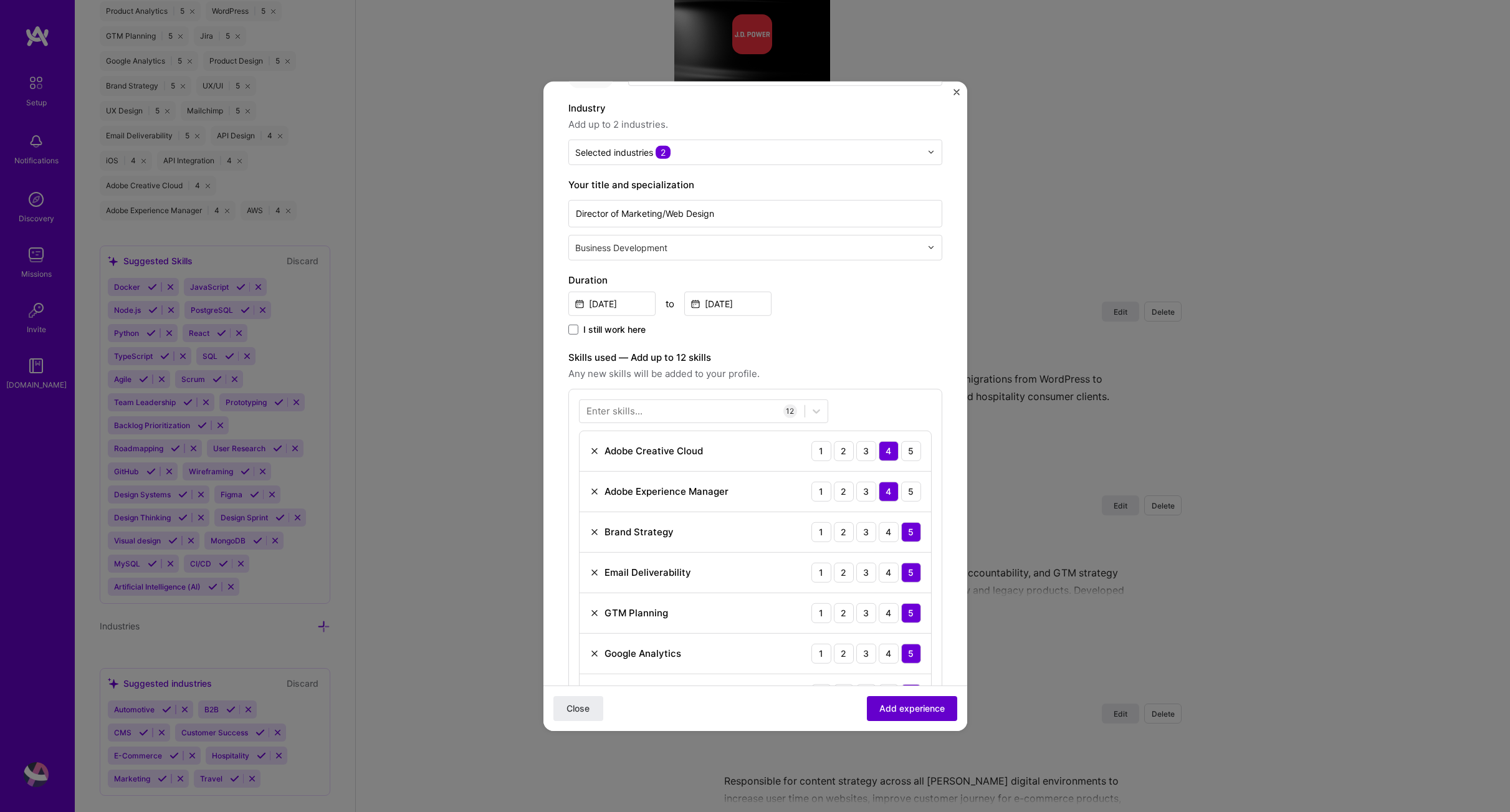
click at [905, 713] on span "Add experience" at bounding box center [912, 709] width 65 height 13
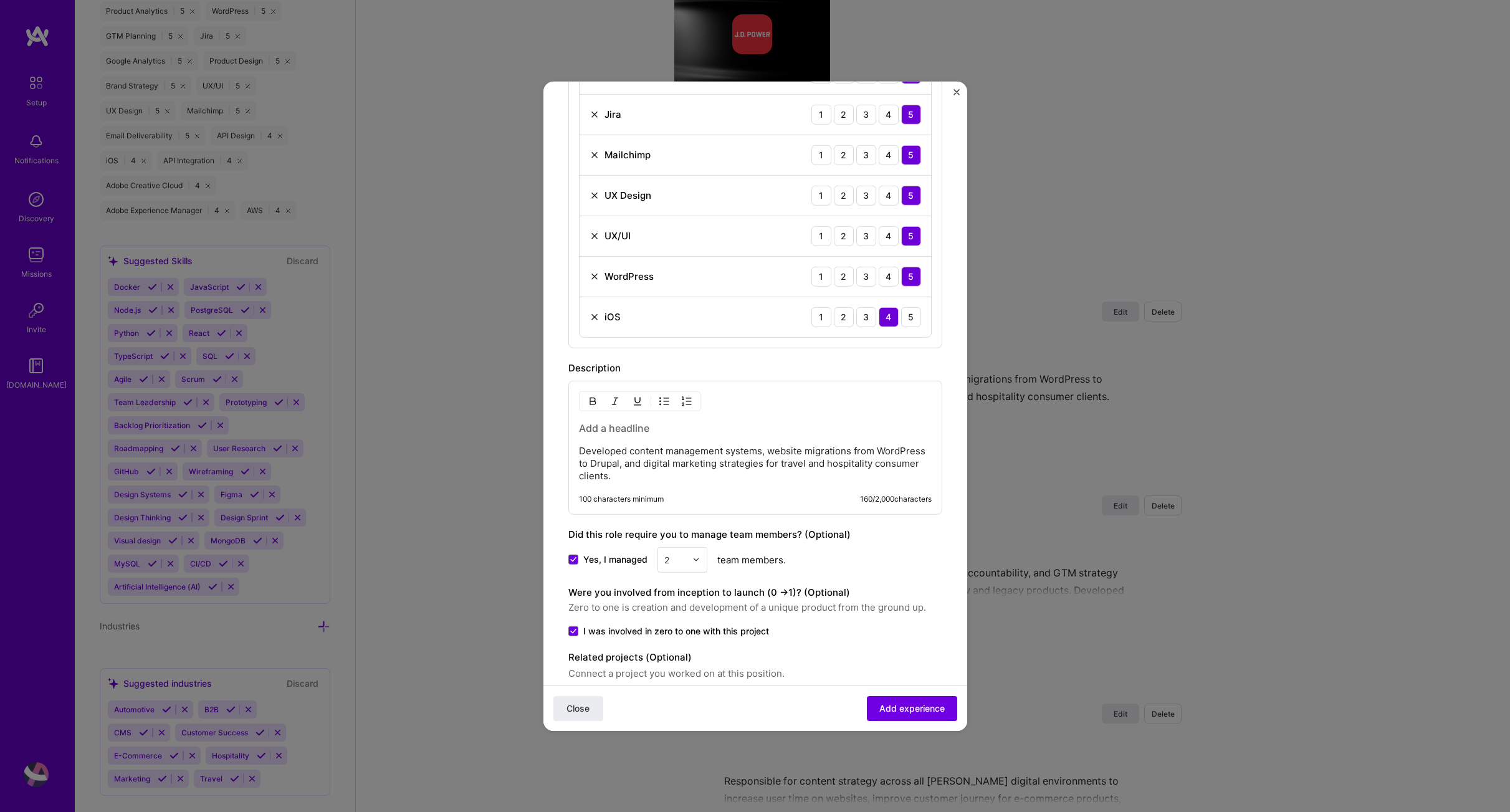
scroll to position [758, 0]
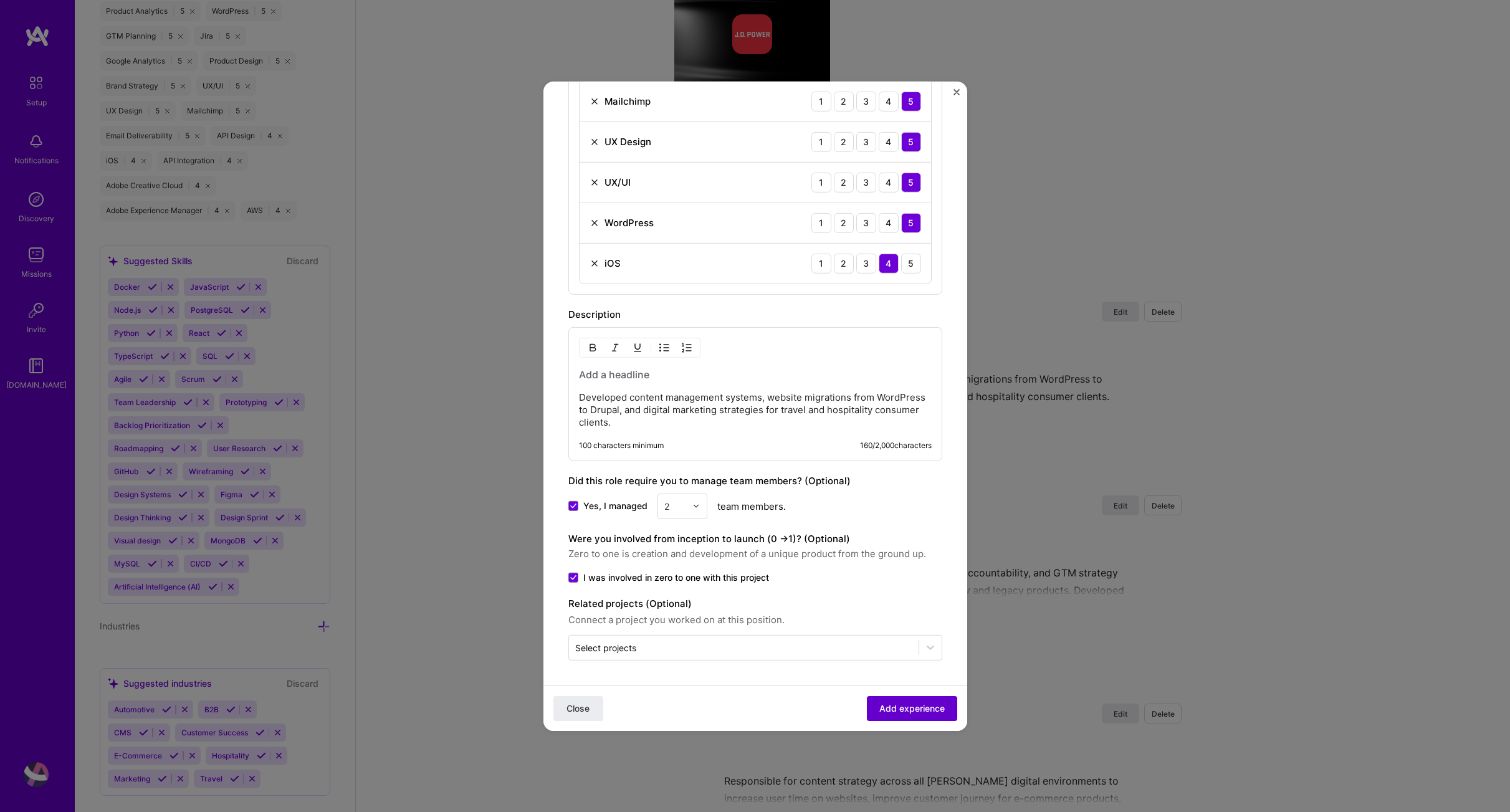
click at [898, 713] on span "Add experience" at bounding box center [912, 708] width 65 height 13
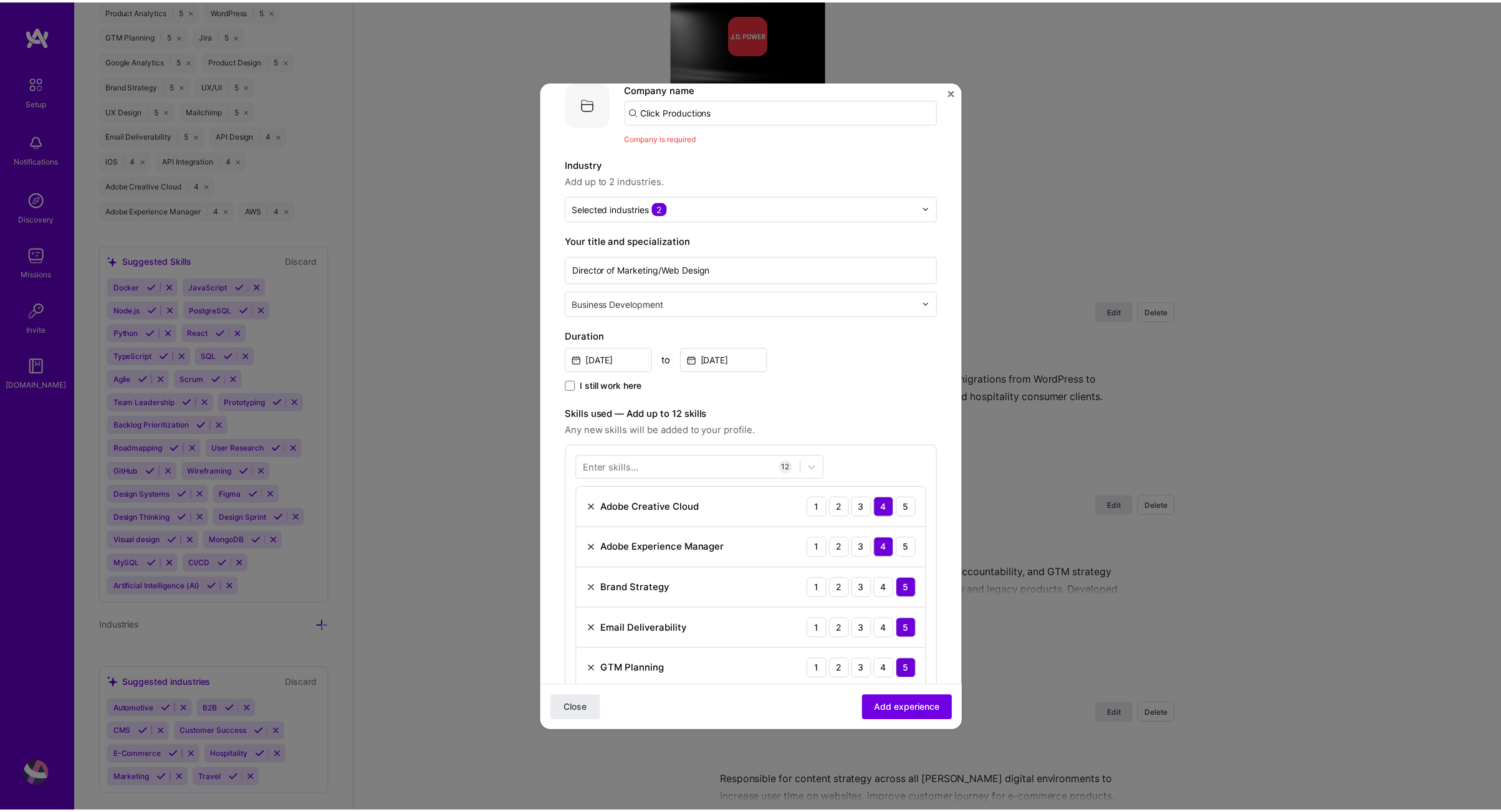
scroll to position [0, 0]
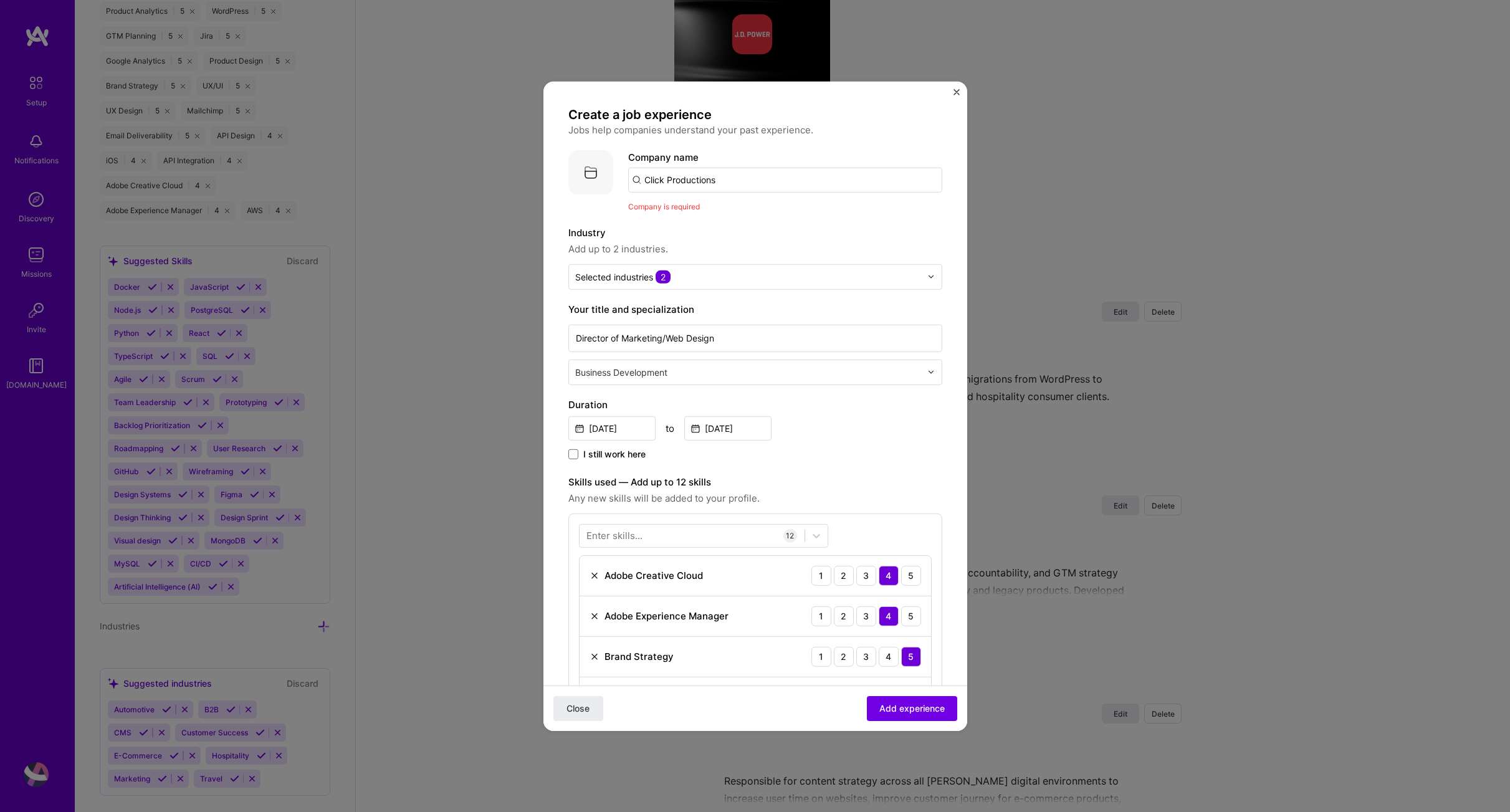
click at [682, 175] on input "Click Productions" at bounding box center [784, 179] width 314 height 25
click at [732, 184] on input "Click Productions" at bounding box center [784, 179] width 314 height 25
type input "Click Productions Inc."
click at [668, 216] on span "Add company" at bounding box center [663, 214] width 60 height 13
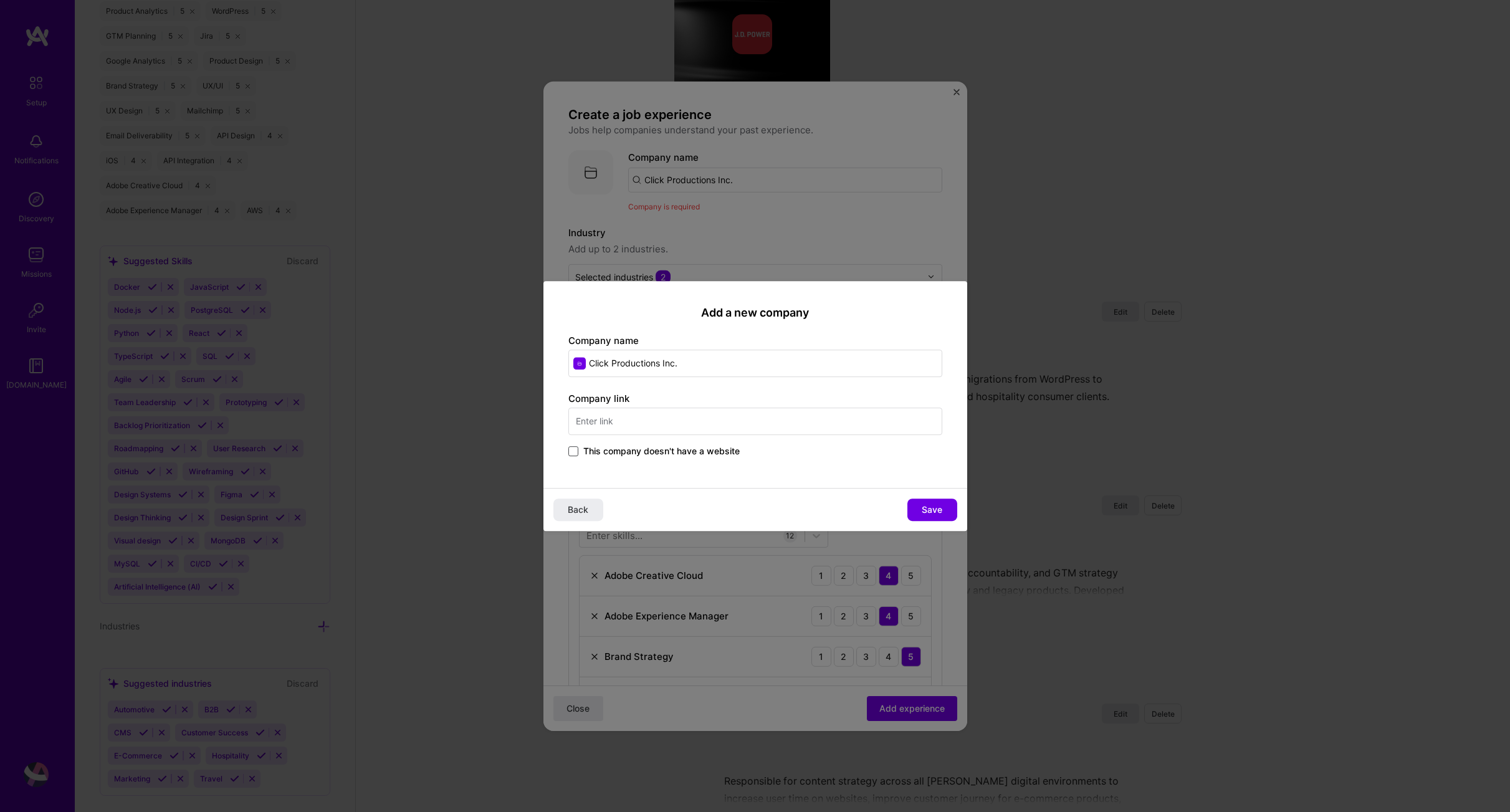
click at [574, 453] on span at bounding box center [573, 451] width 10 height 10
click at [0, 0] on input "This company doesn't have a website" at bounding box center [0, 0] width 0 height 0
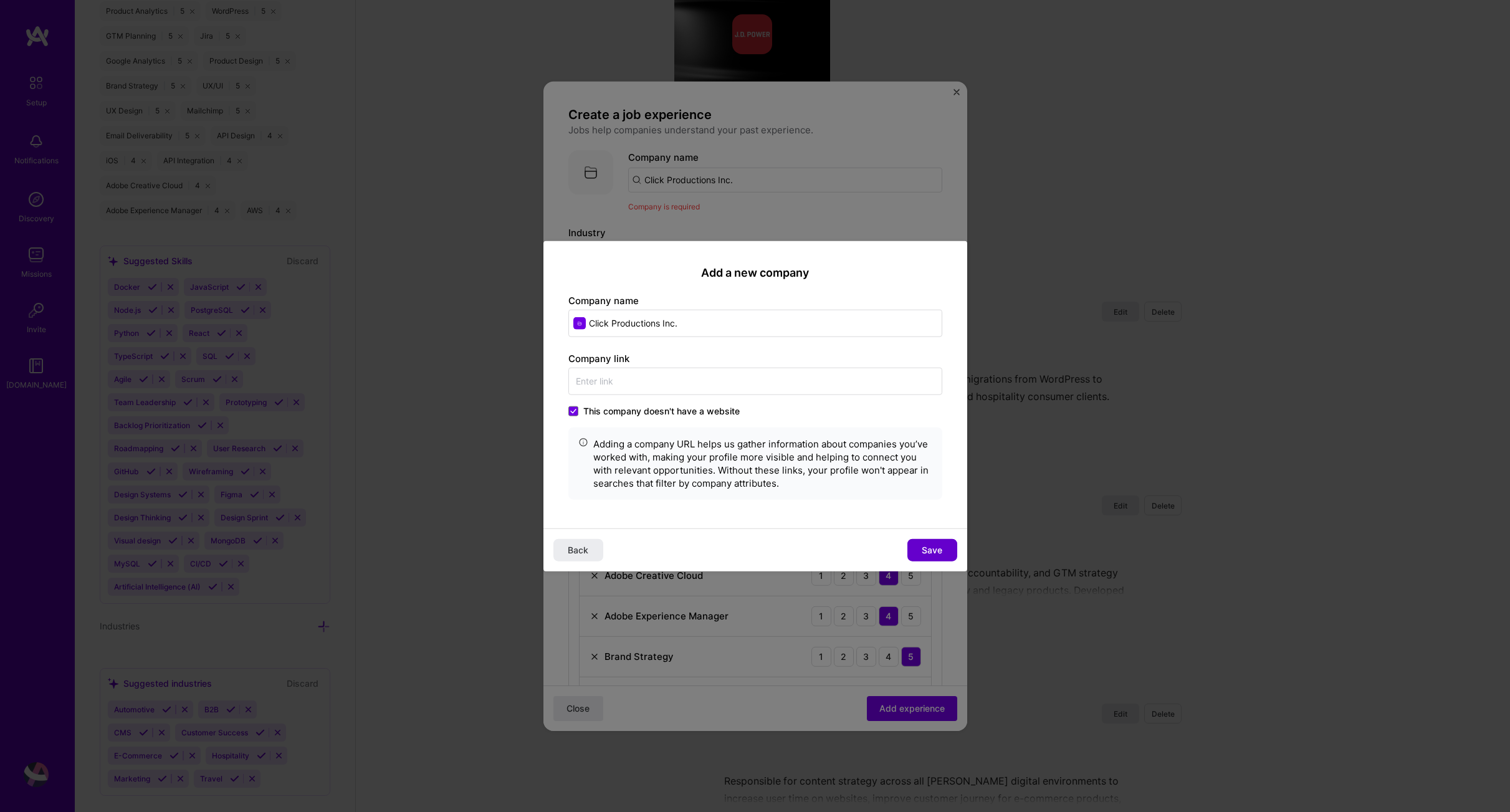
click at [927, 552] on span "Save" at bounding box center [932, 551] width 20 height 13
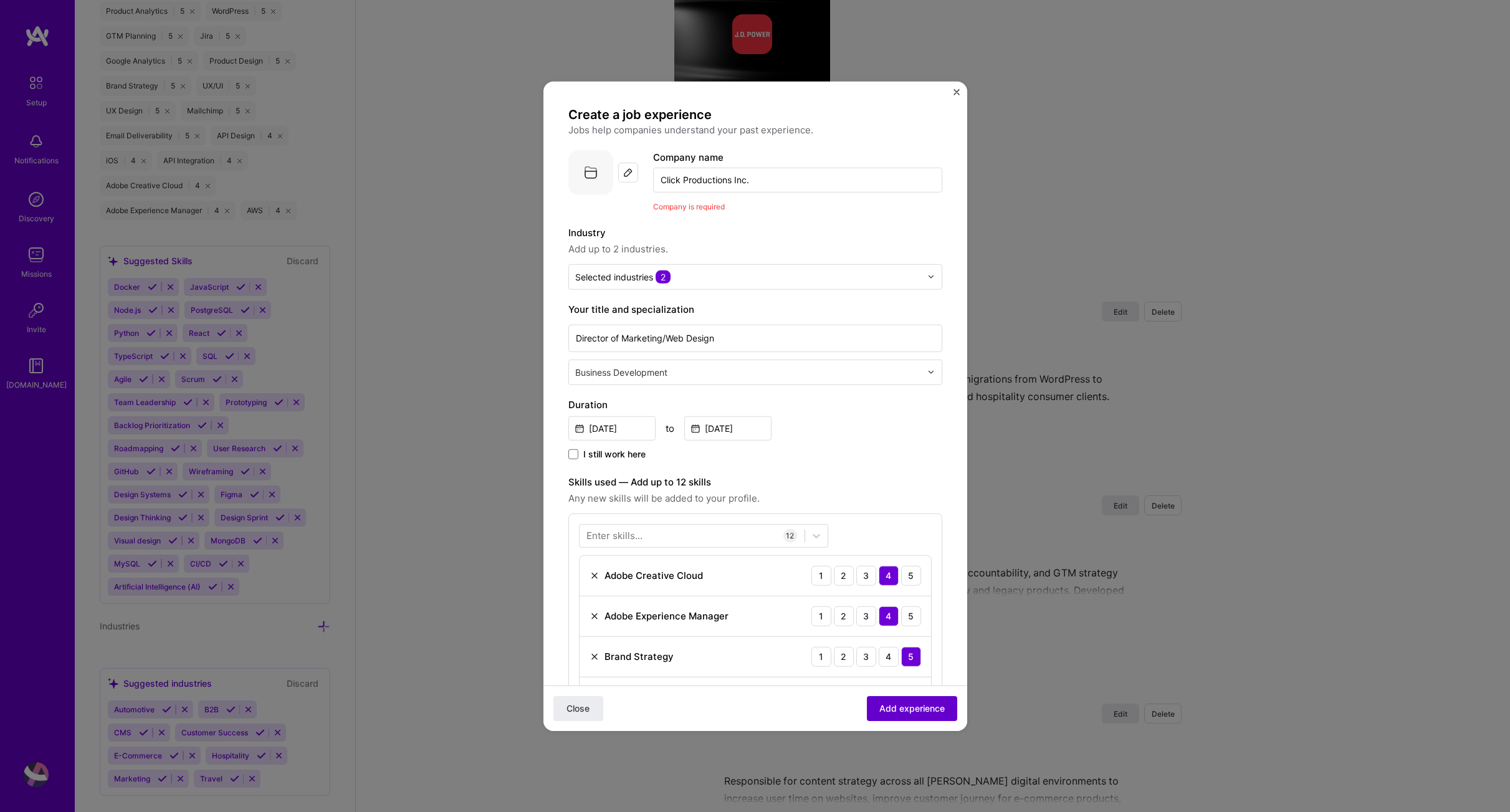
click at [915, 714] on span "Add experience" at bounding box center [912, 709] width 65 height 13
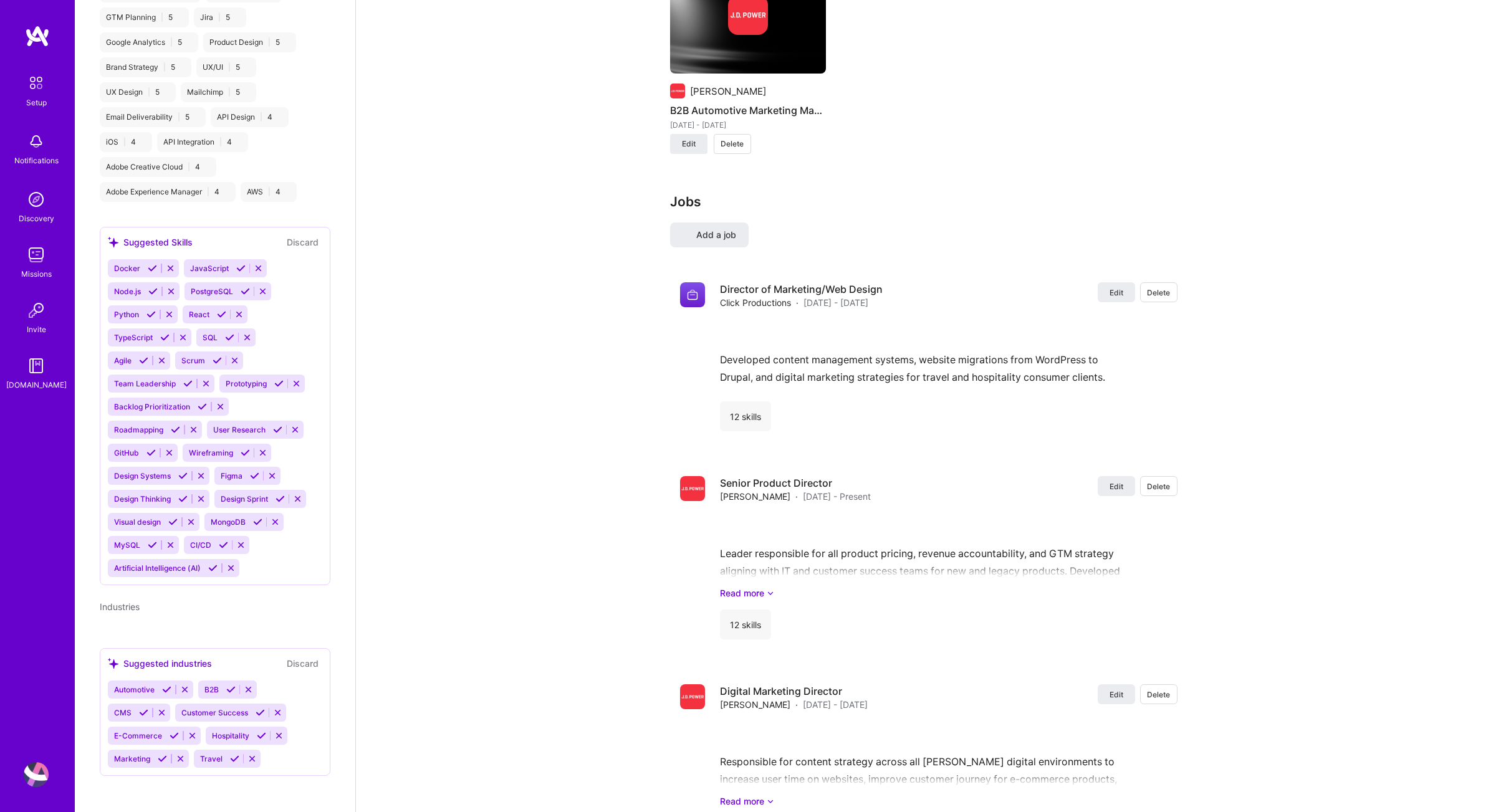
select select "US"
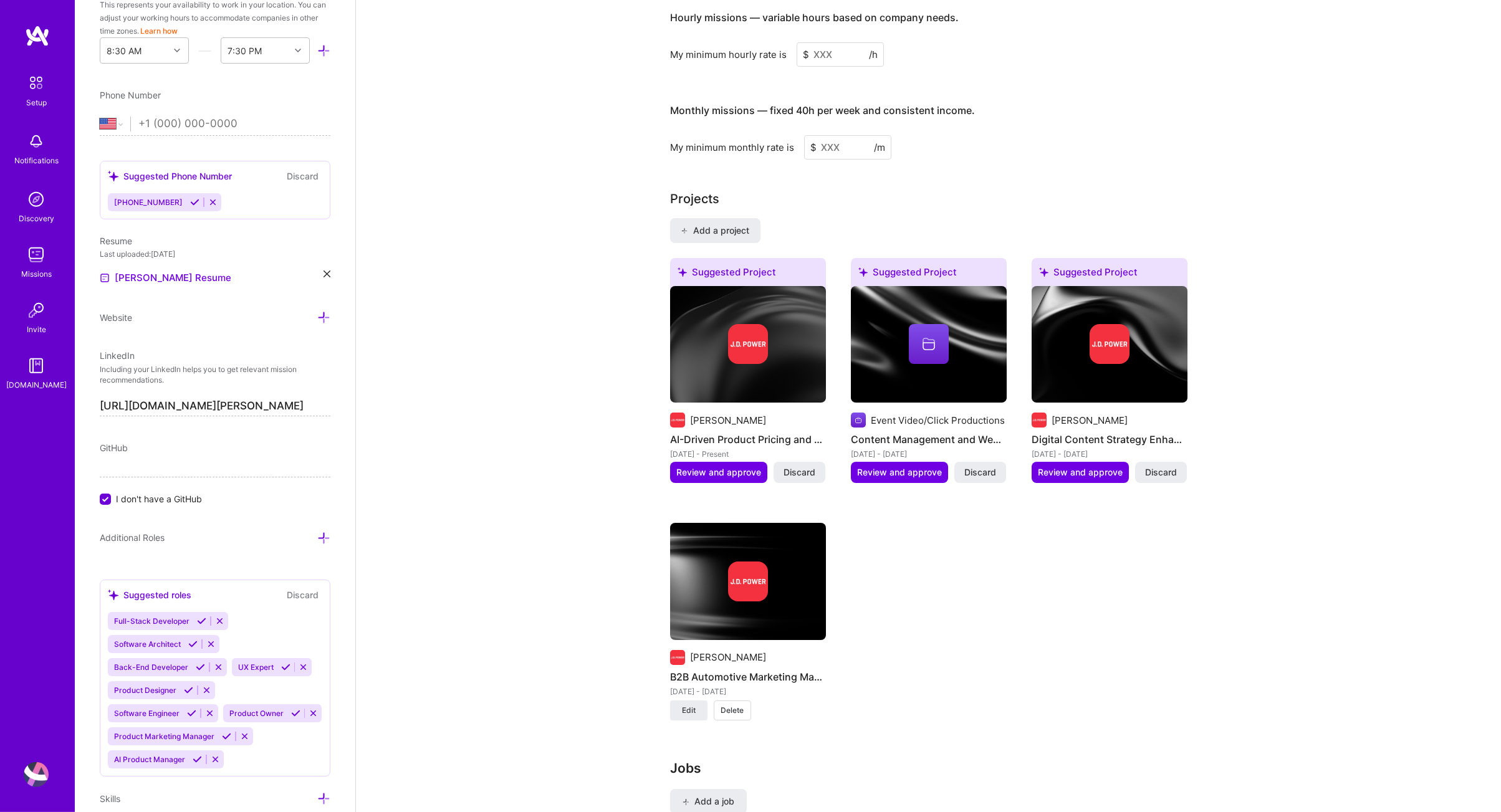
scroll to position [814, 0]
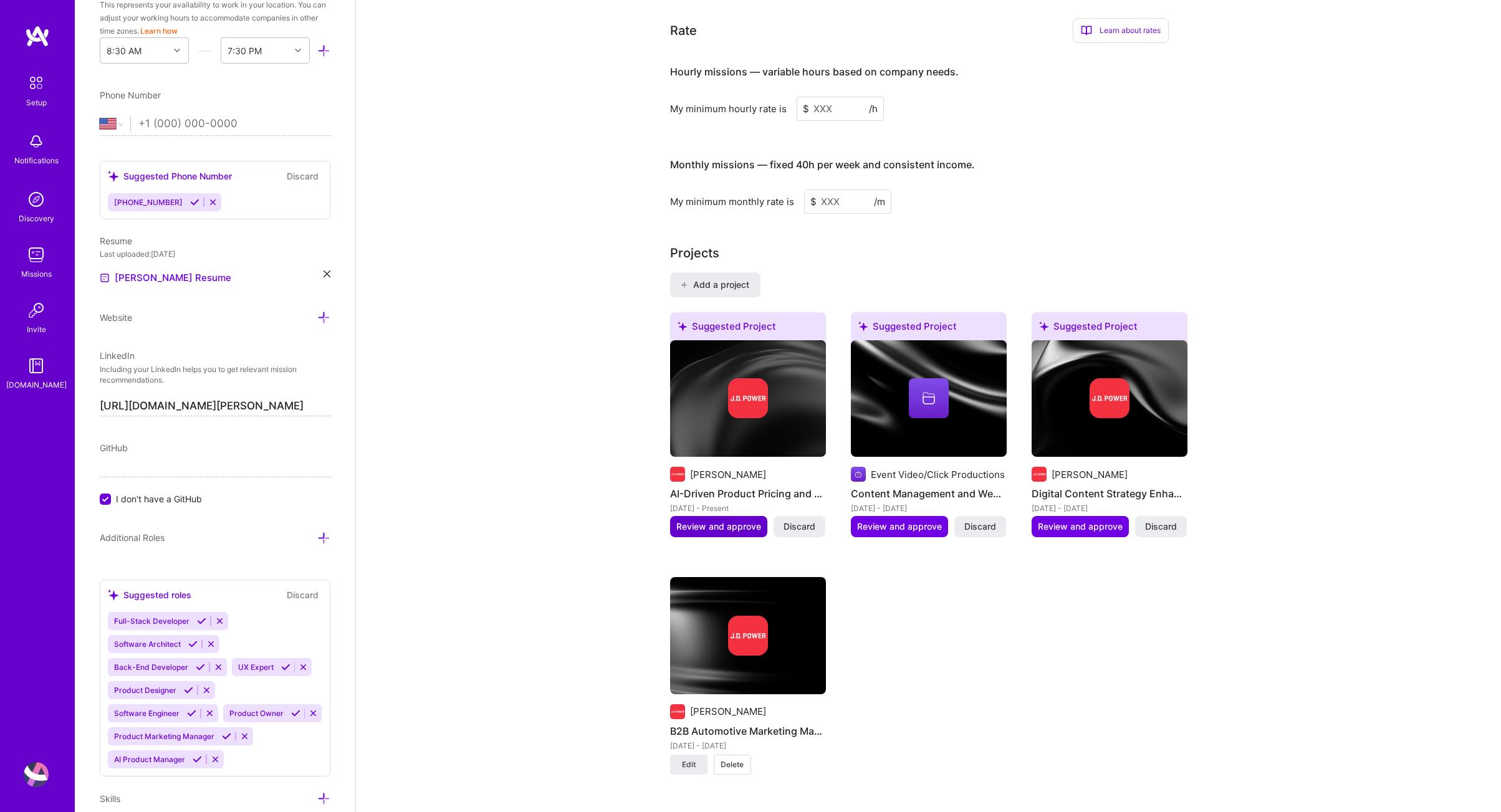
click at [732, 520] on span "Review and approve" at bounding box center [719, 527] width 85 height 13
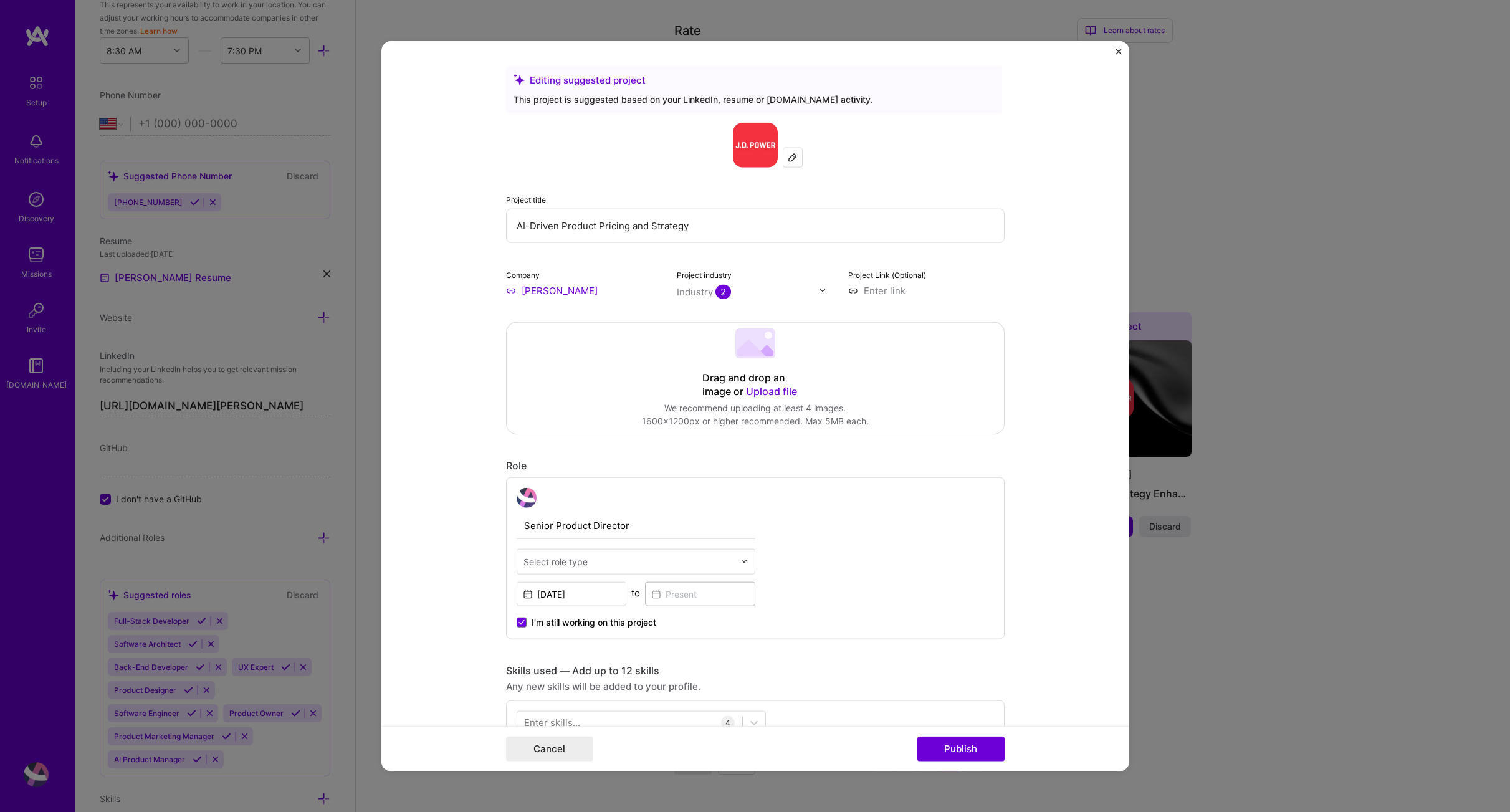
click at [1119, 49] on img "Close" at bounding box center [1119, 51] width 6 height 6
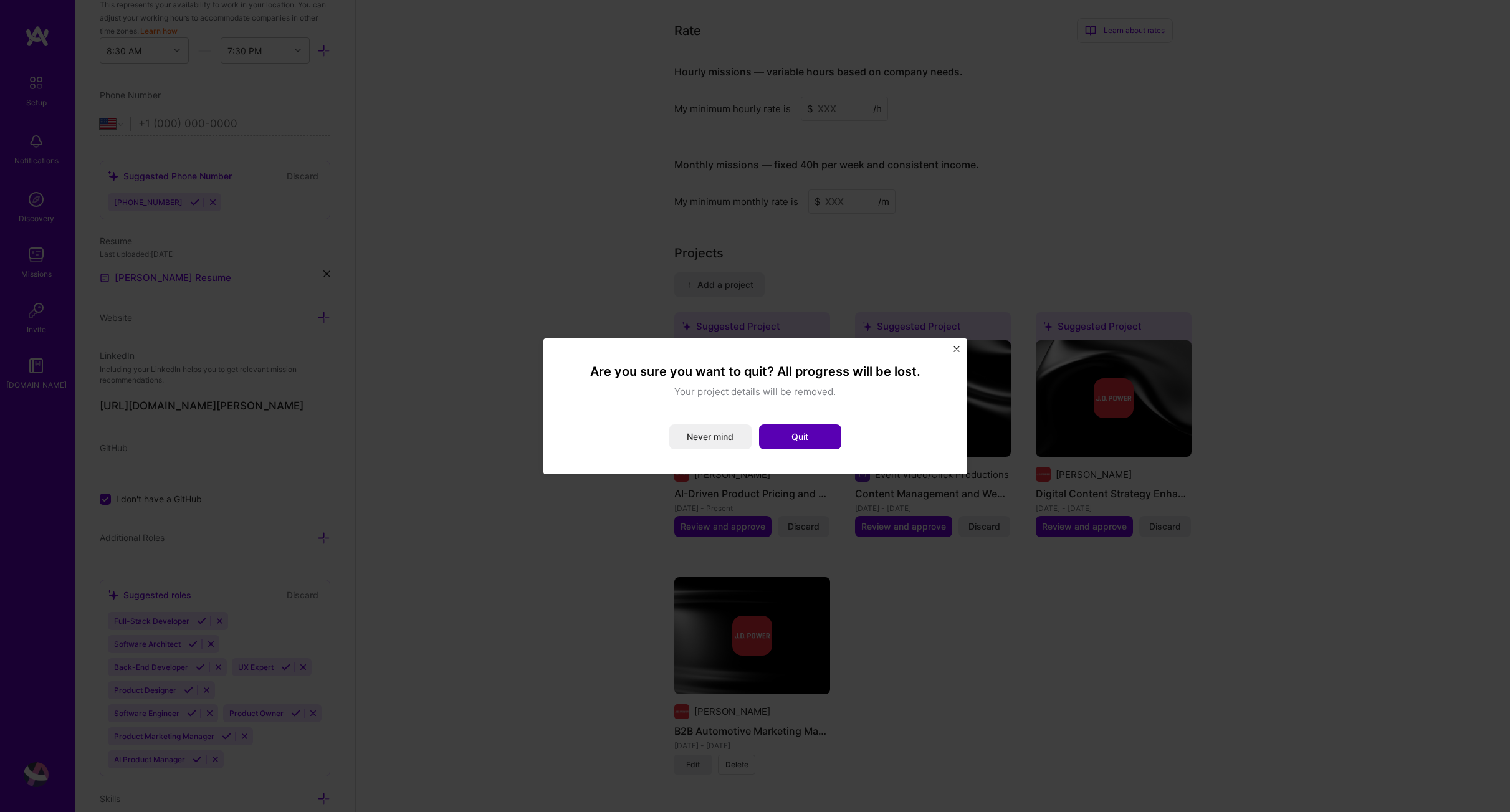
click at [794, 448] on button "Quit" at bounding box center [800, 436] width 82 height 25
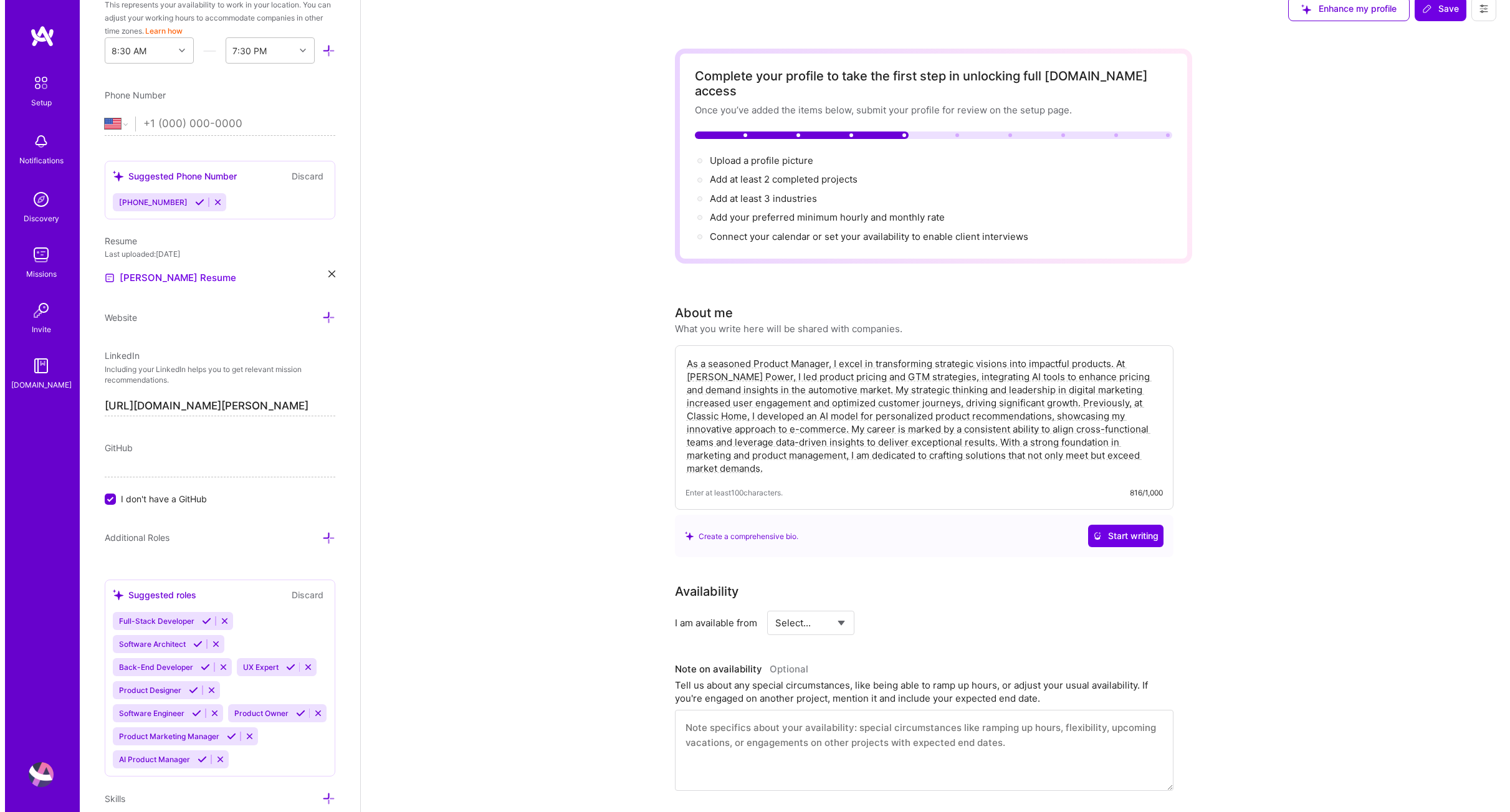
scroll to position [0, 0]
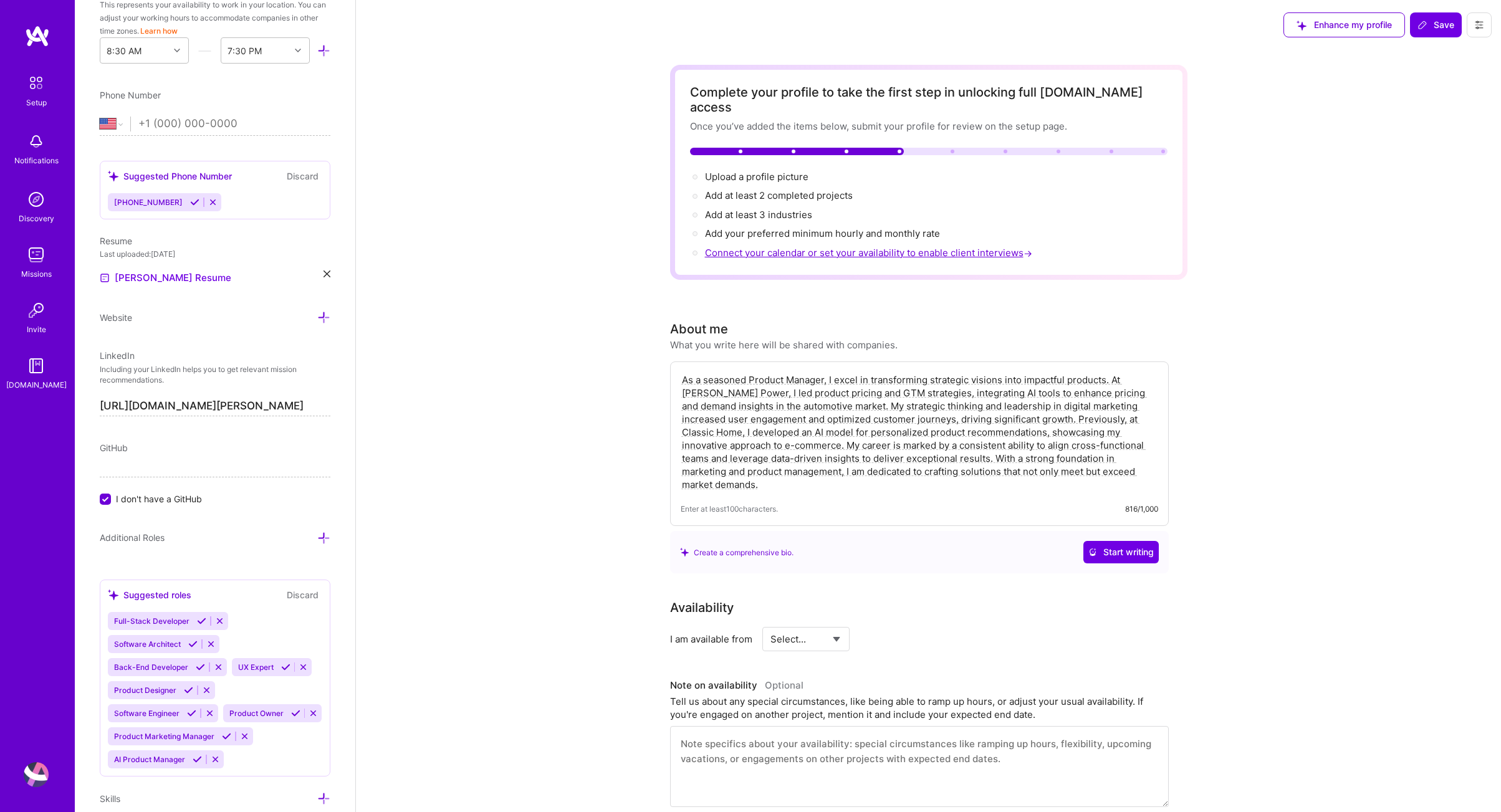
click at [793, 247] on span "Connect your calendar or set your availability to enable client interviews →" at bounding box center [870, 252] width 330 height 12
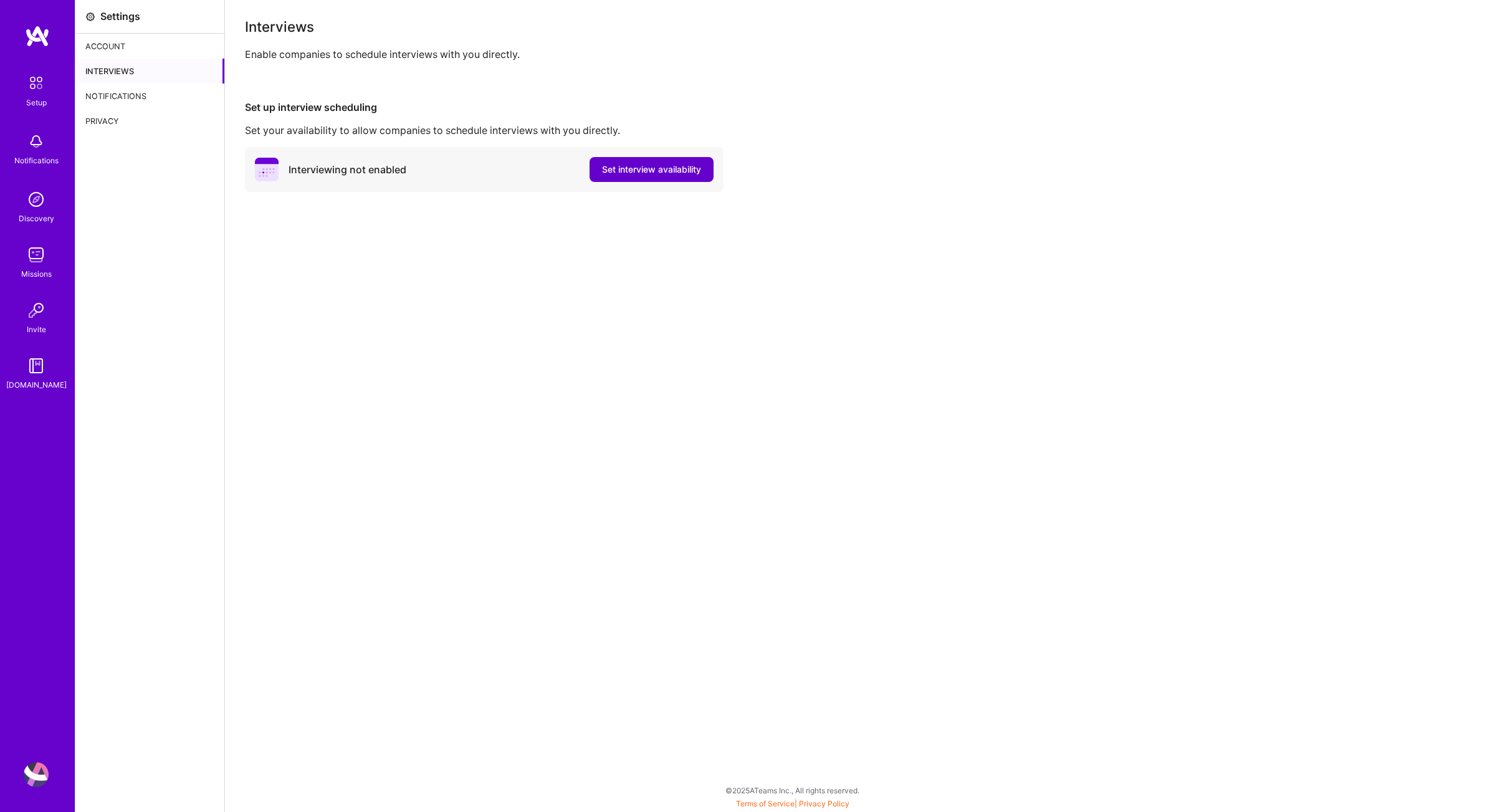
click at [637, 172] on span "Set interview availability" at bounding box center [652, 169] width 99 height 13
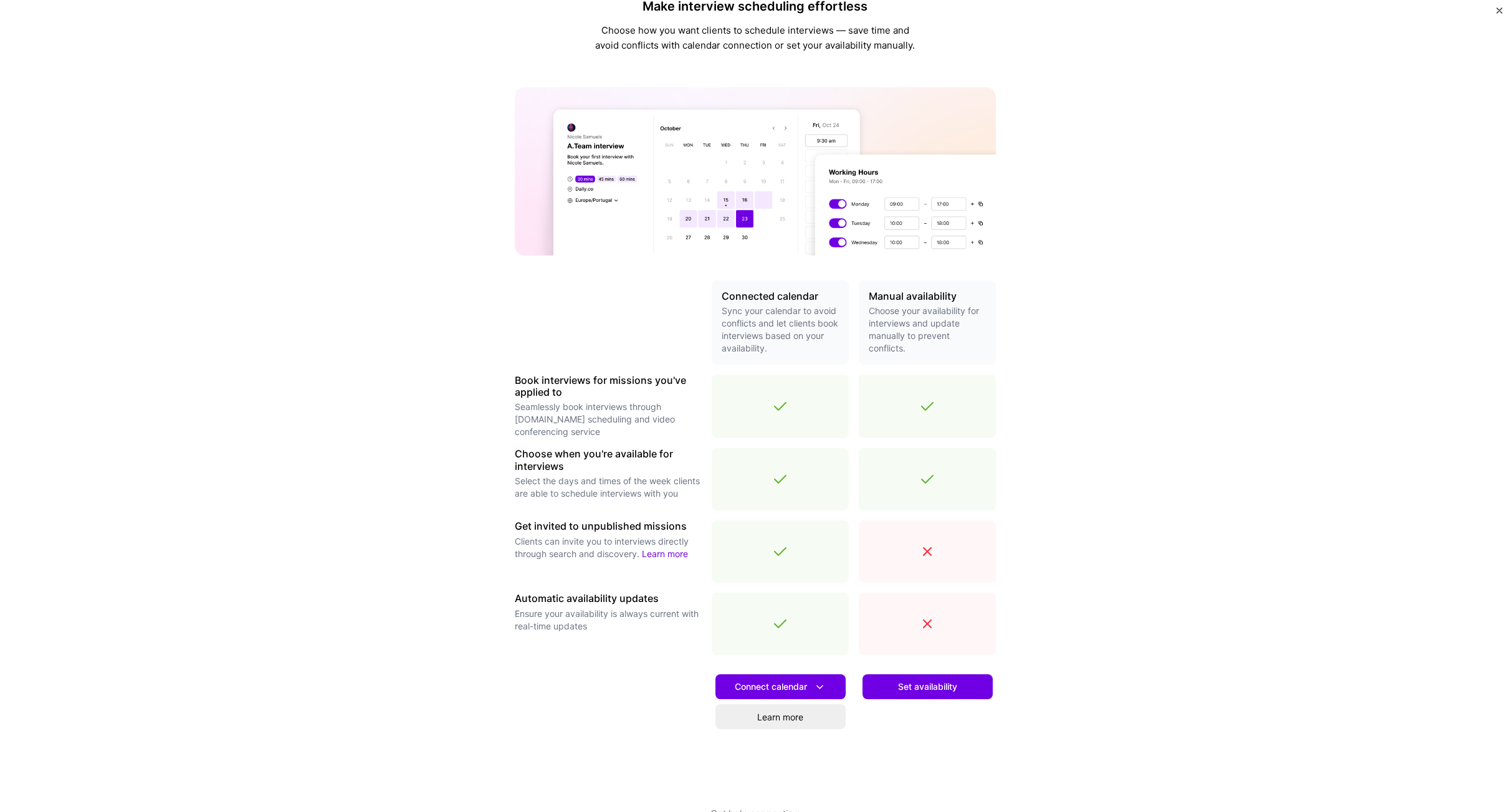
scroll to position [36, 0]
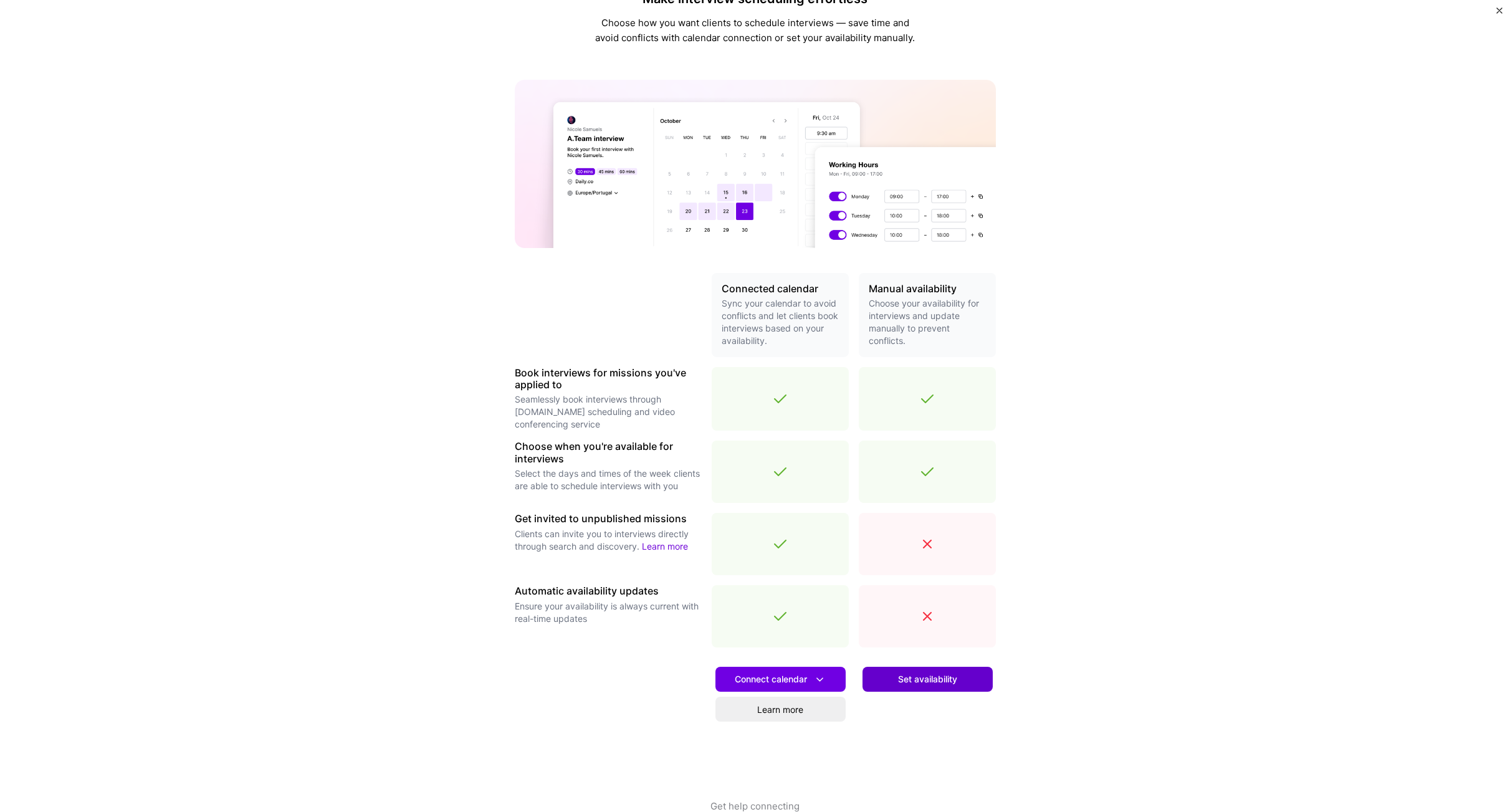
click at [931, 682] on span "Set availability" at bounding box center [927, 679] width 59 height 13
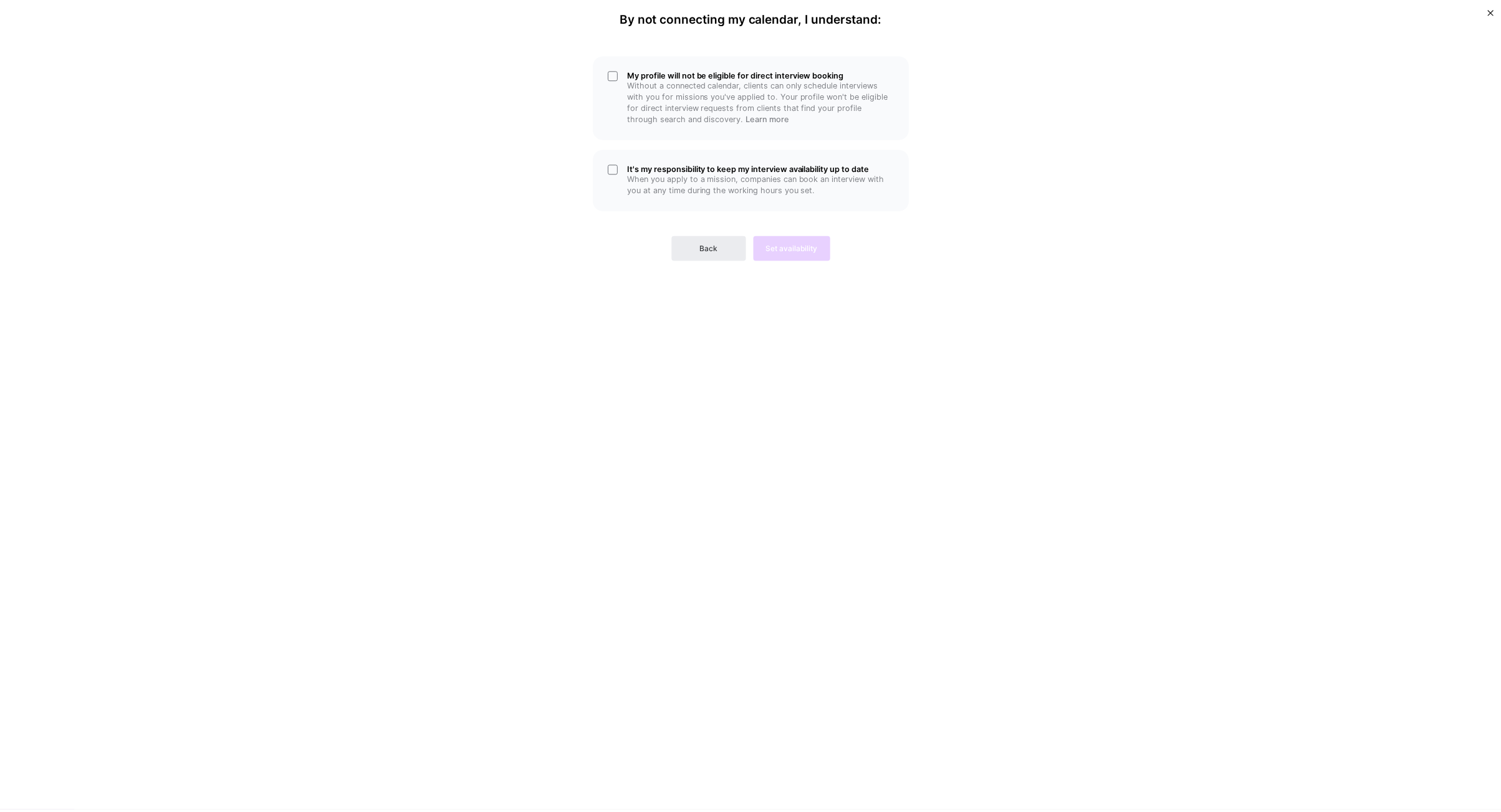
scroll to position [0, 0]
click at [617, 76] on div "My profile will not be eligible for direct interview booking Without a connecte…" at bounding box center [755, 96] width 318 height 84
click at [617, 168] on div "It's my responsibility to keep my interview availability up to date When you ap…" at bounding box center [755, 179] width 318 height 62
click at [813, 248] on span "Set availability" at bounding box center [797, 248] width 52 height 11
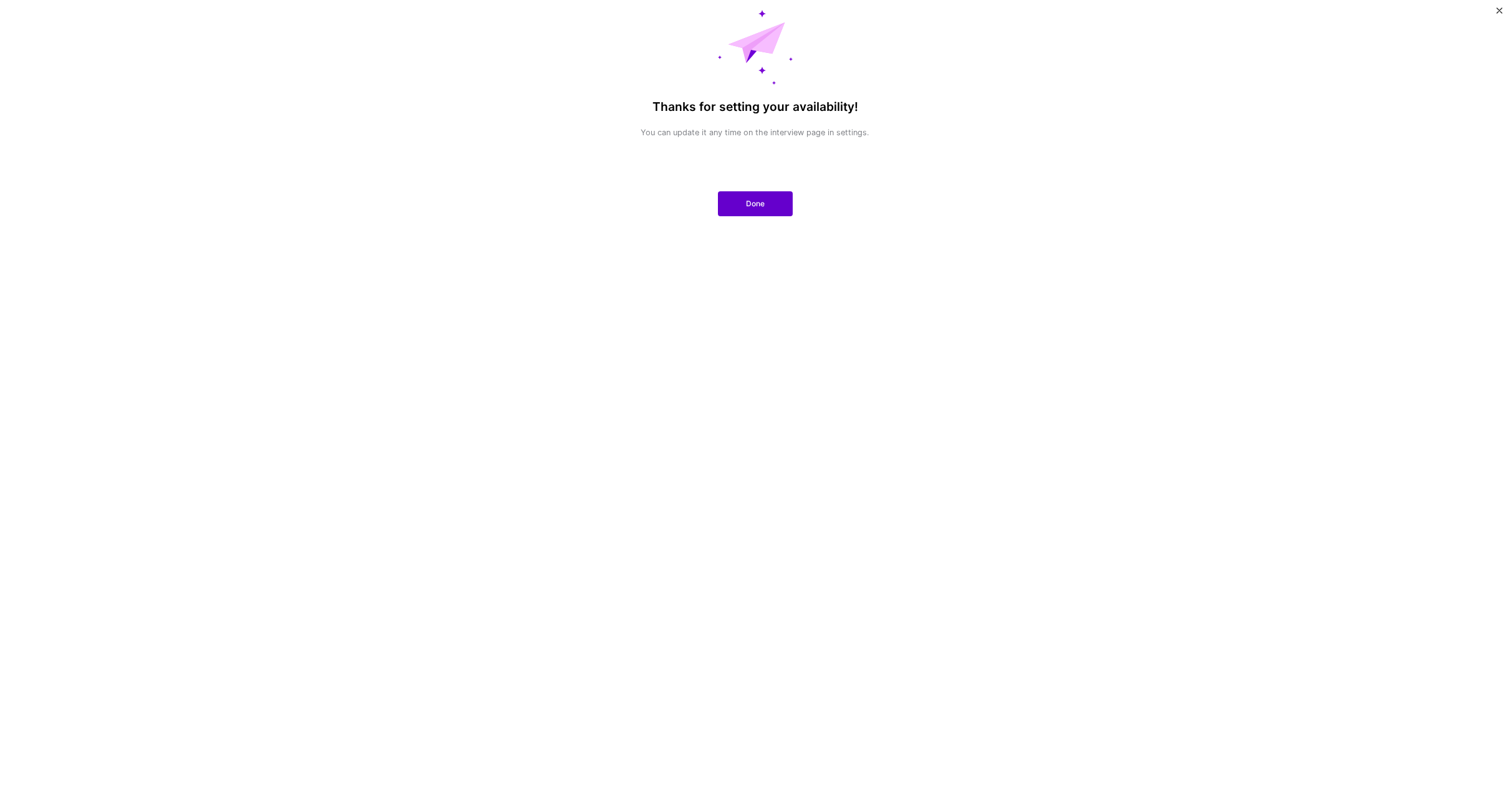
click at [755, 192] on button "Done" at bounding box center [755, 203] width 75 height 25
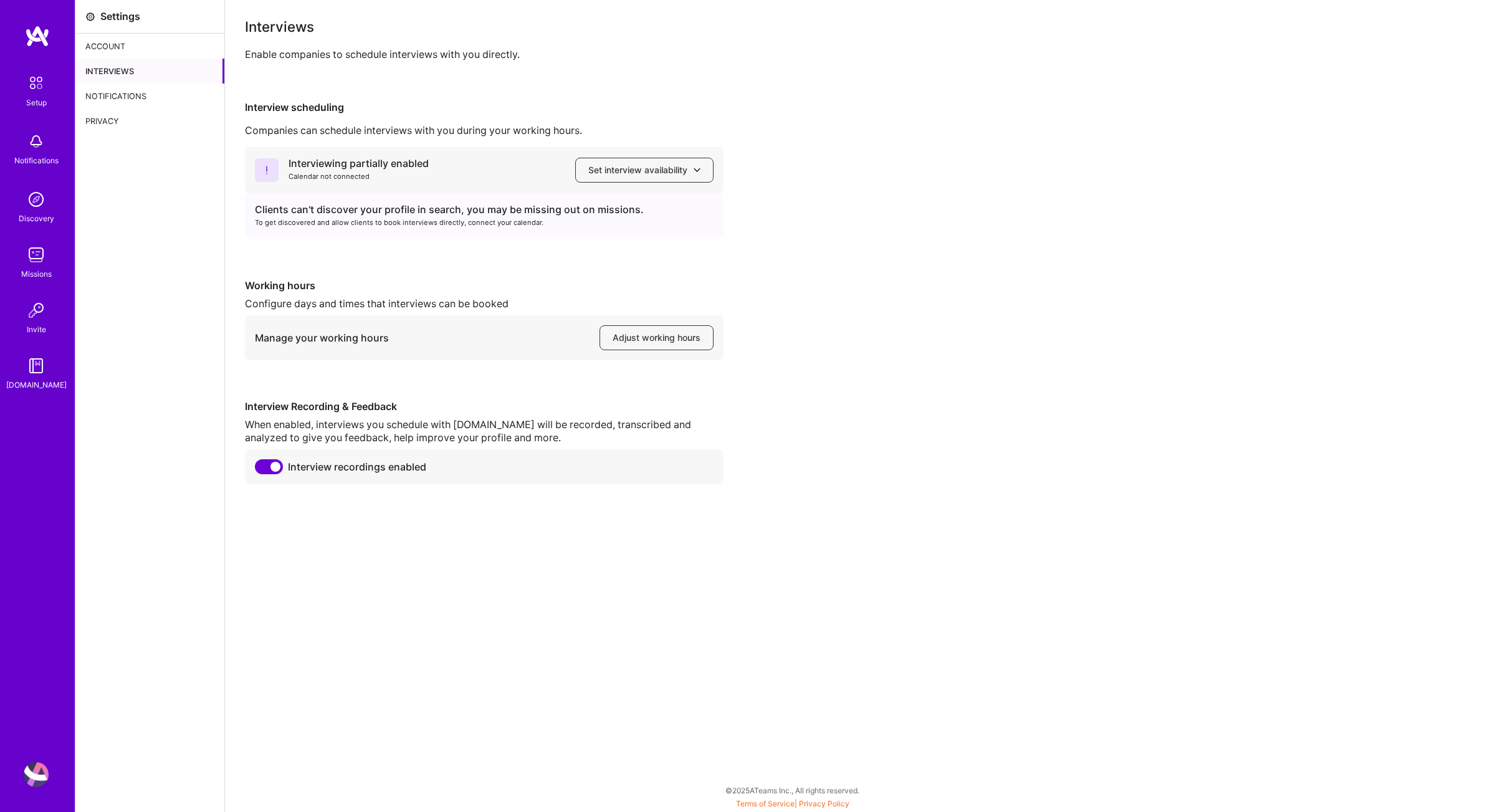
click at [107, 70] on div "Interviews" at bounding box center [150, 71] width 149 height 25
click at [115, 98] on div "Notifications" at bounding box center [150, 96] width 149 height 25
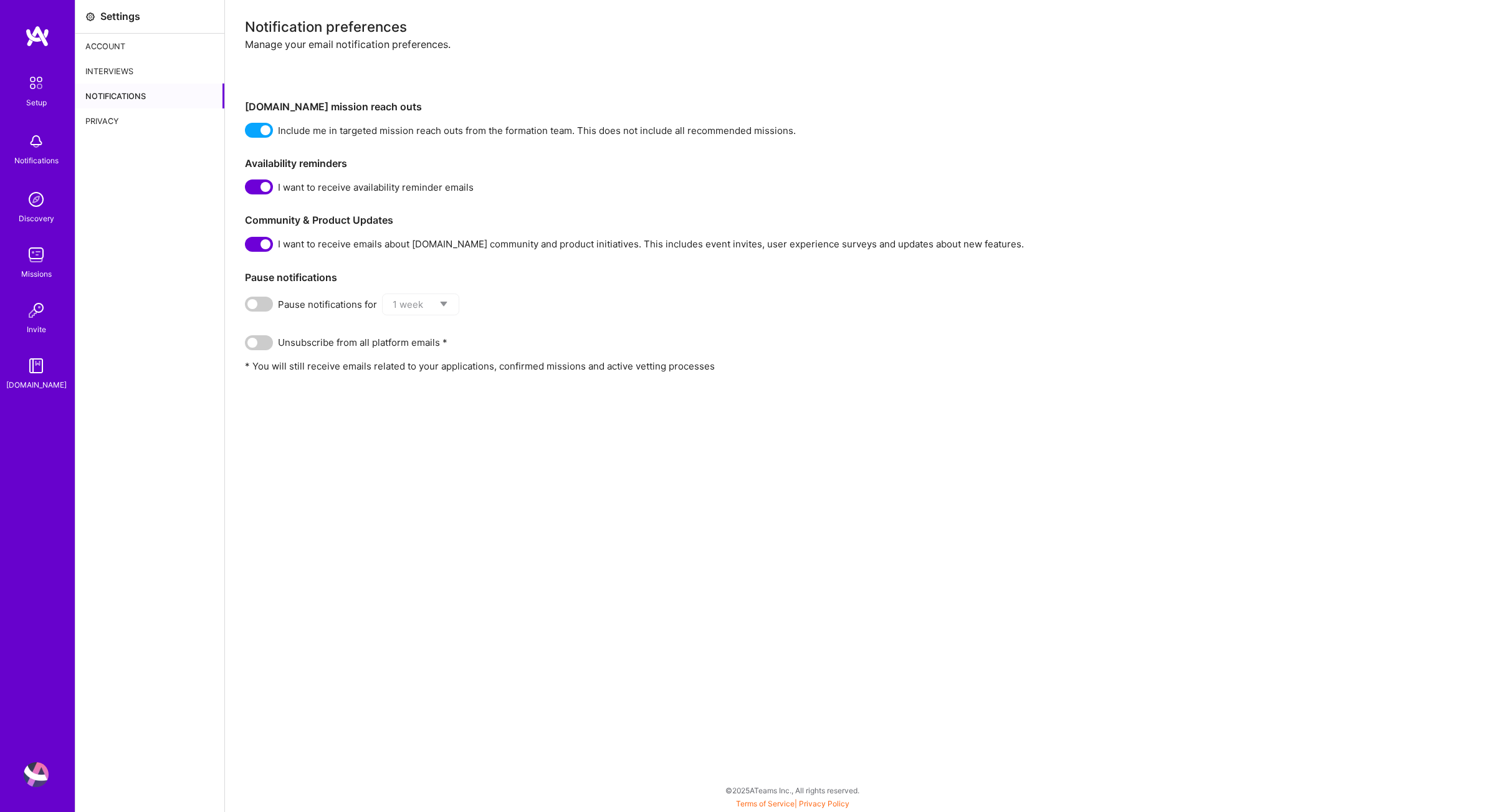
click at [35, 144] on img at bounding box center [36, 141] width 25 height 25
click at [40, 91] on img at bounding box center [36, 83] width 26 height 26
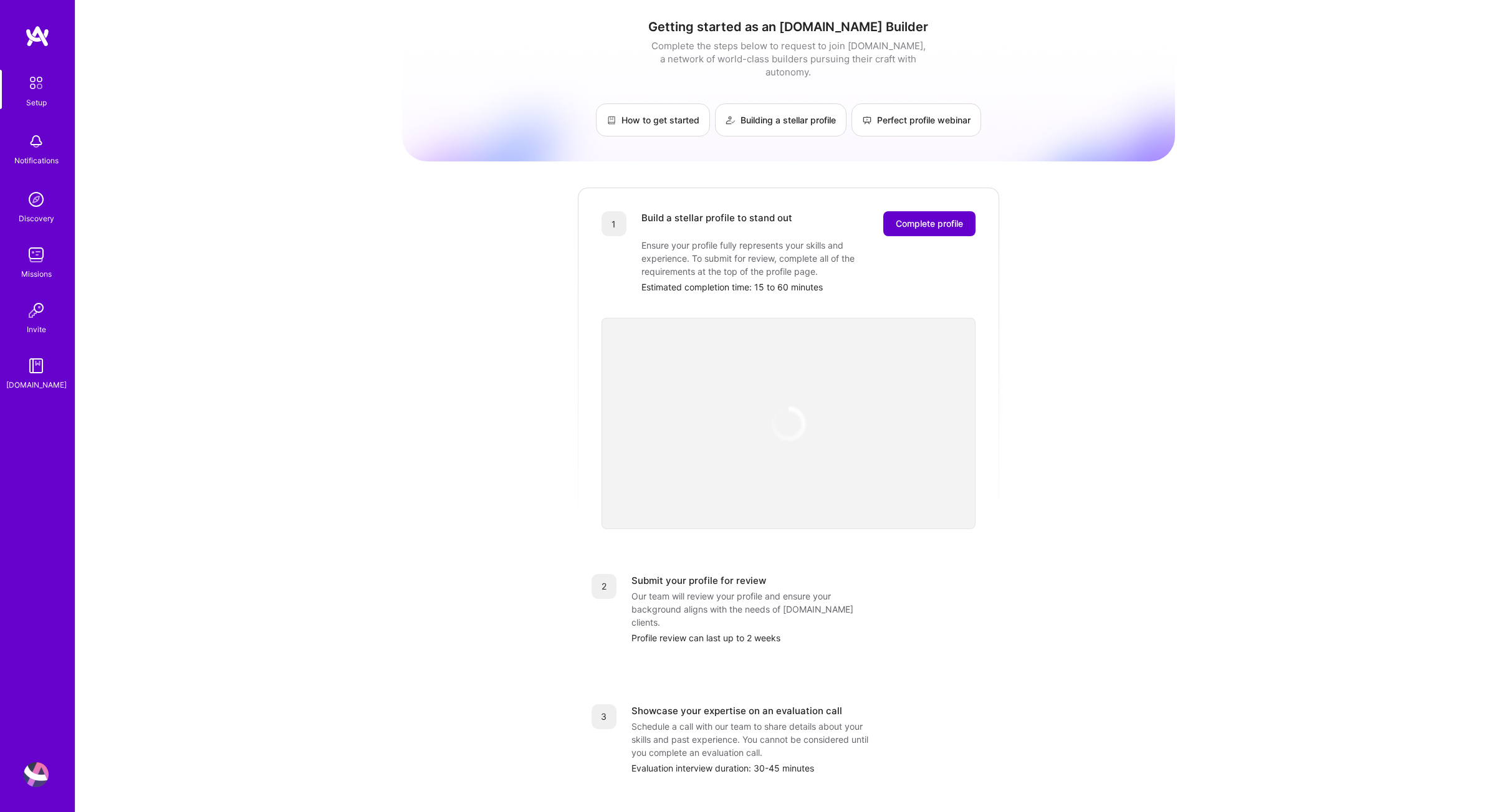
click at [950, 217] on span "Complete profile" at bounding box center [929, 224] width 67 height 13
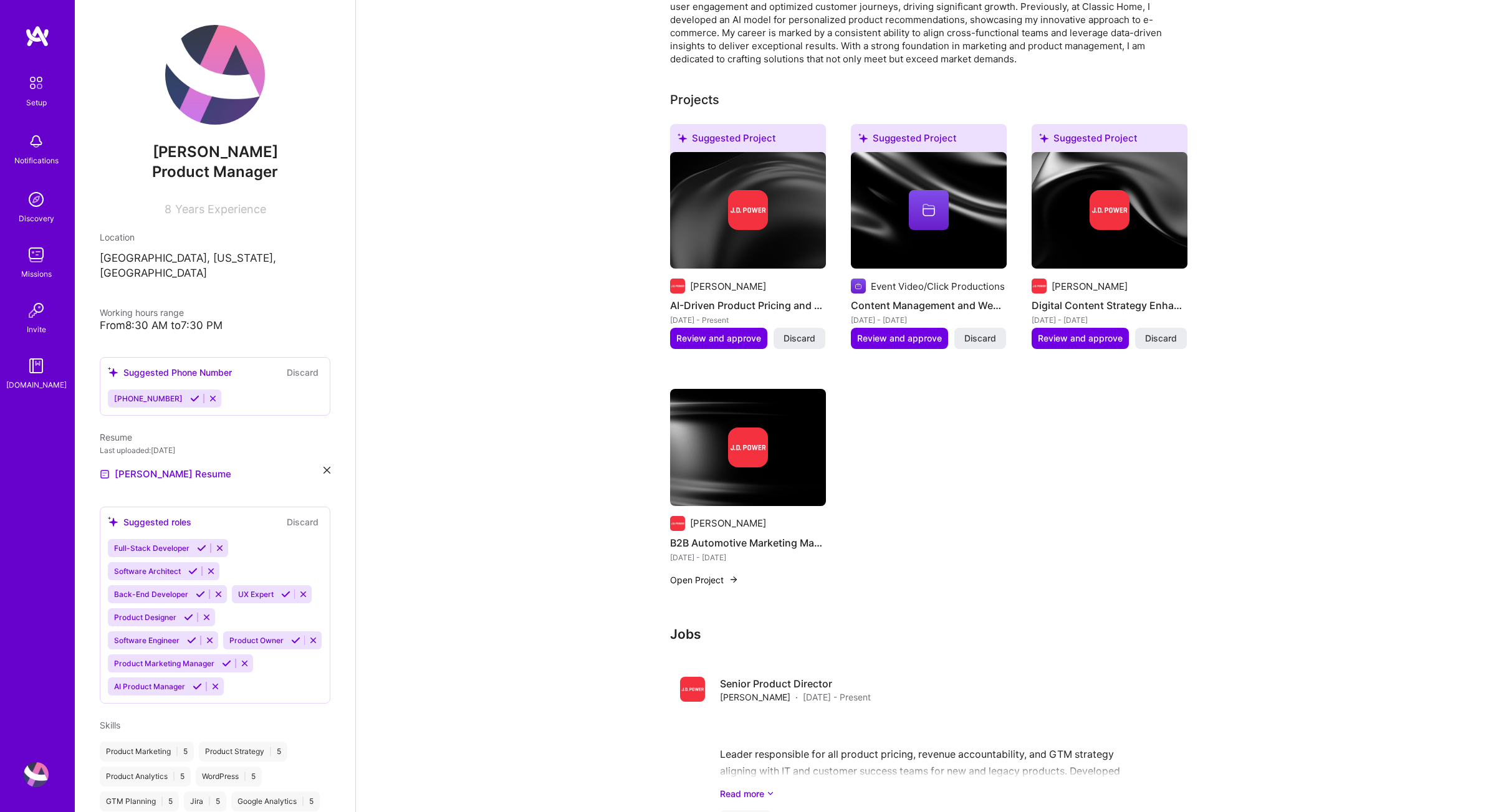
click at [709, 574] on button "Open Project" at bounding box center [704, 580] width 68 height 13
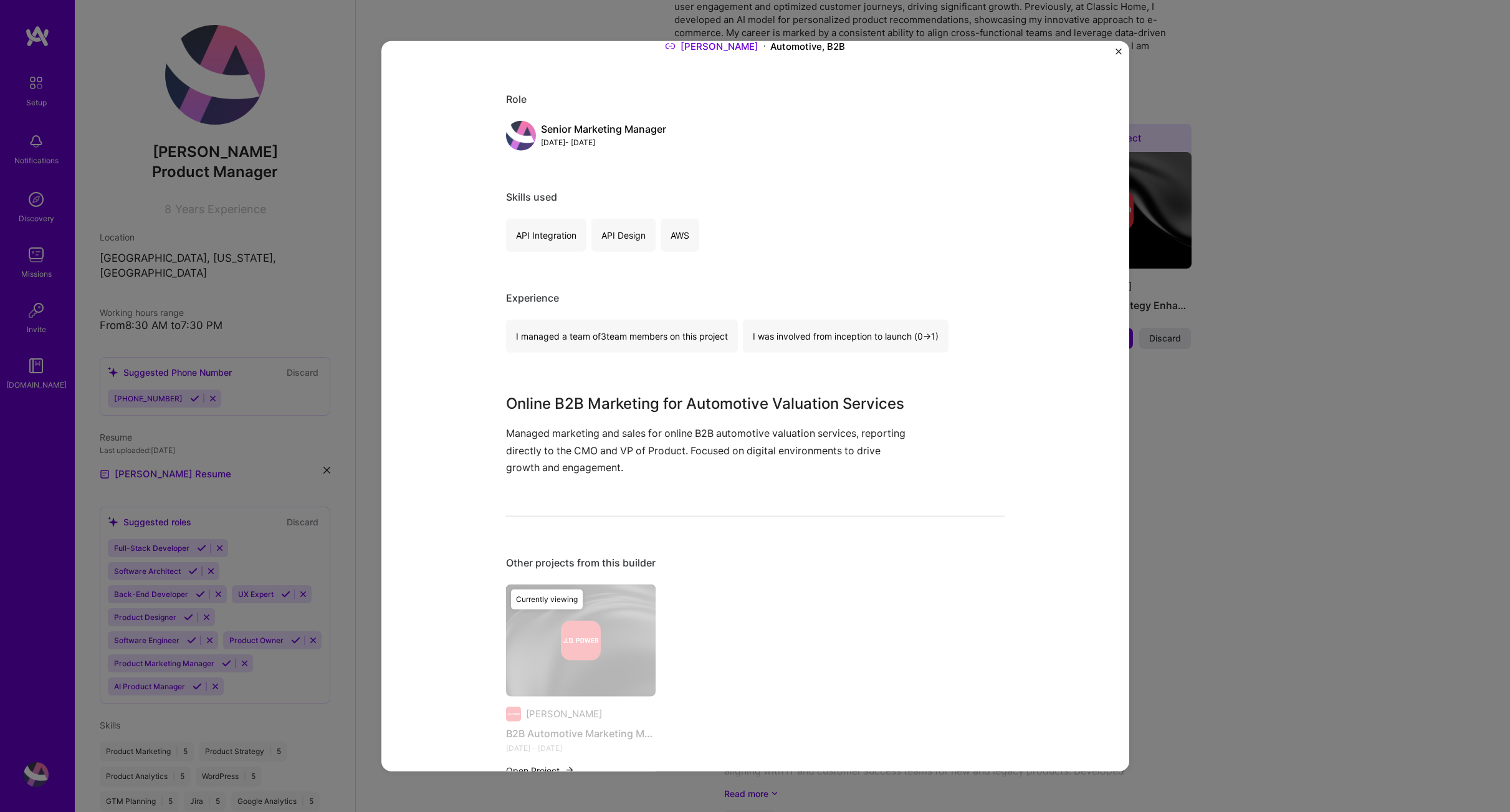
scroll to position [149, 0]
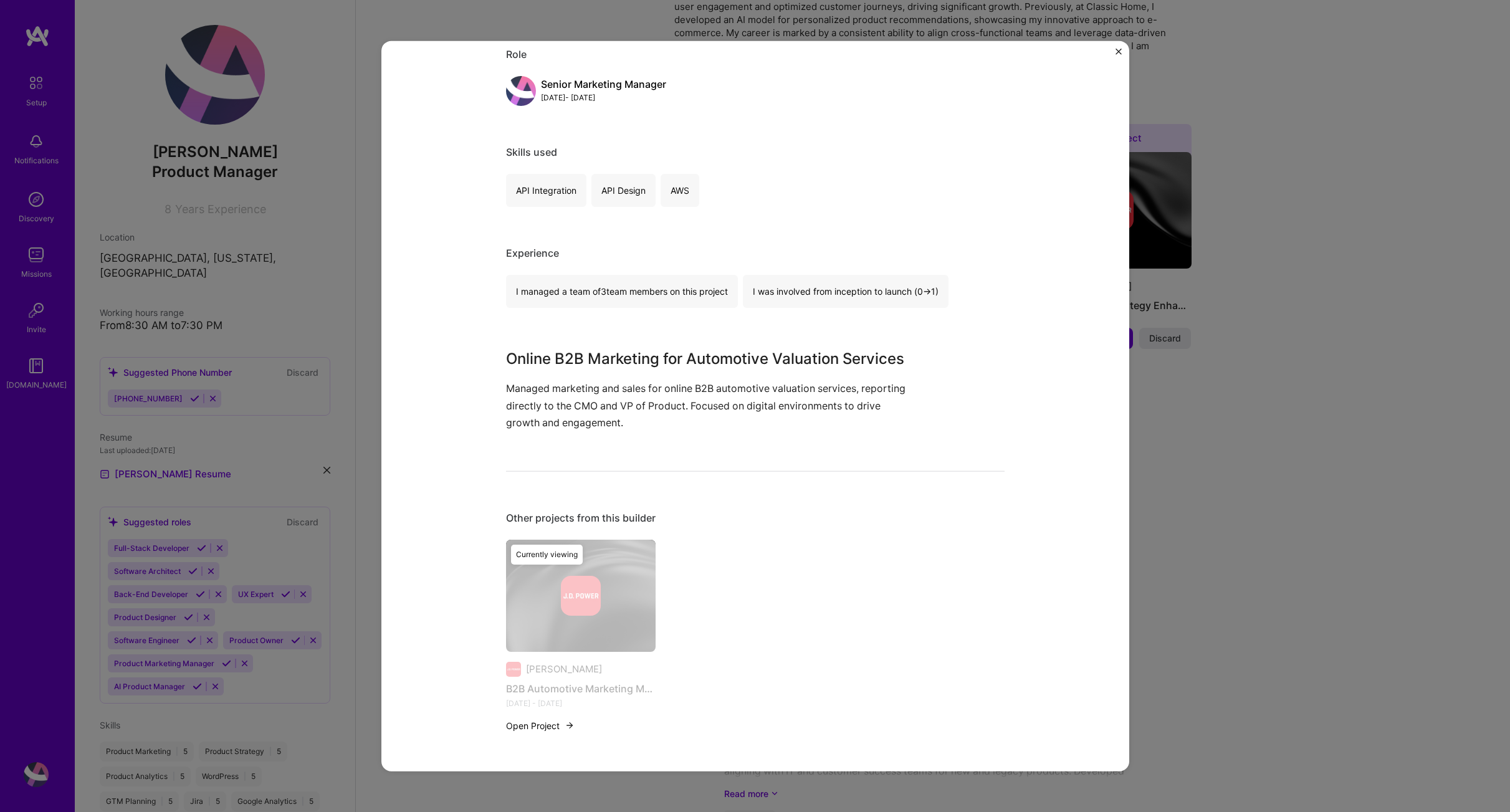
click at [540, 726] on button "Open Project" at bounding box center [540, 725] width 68 height 13
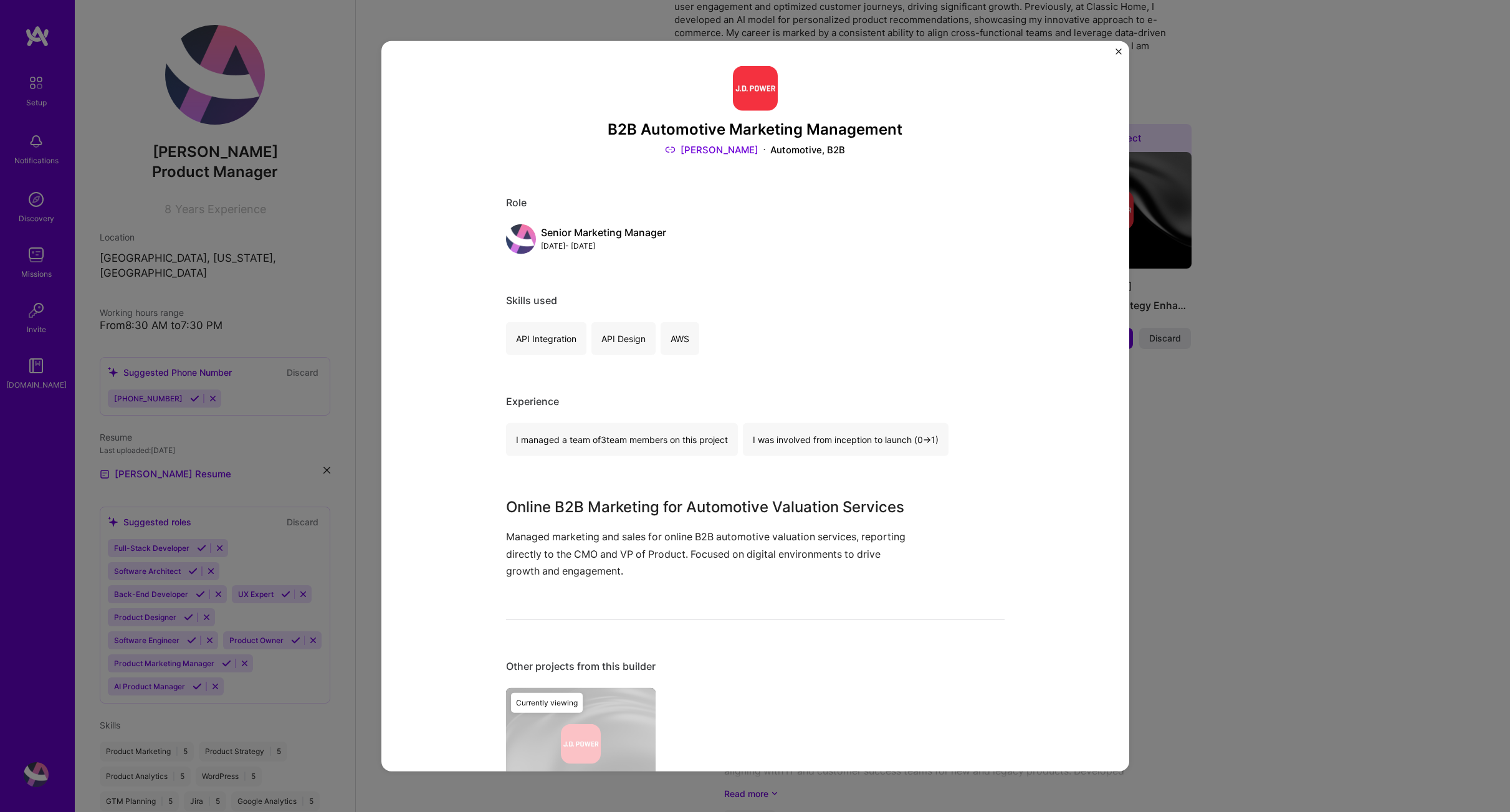
click at [1116, 51] on img "Close" at bounding box center [1119, 51] width 6 height 6
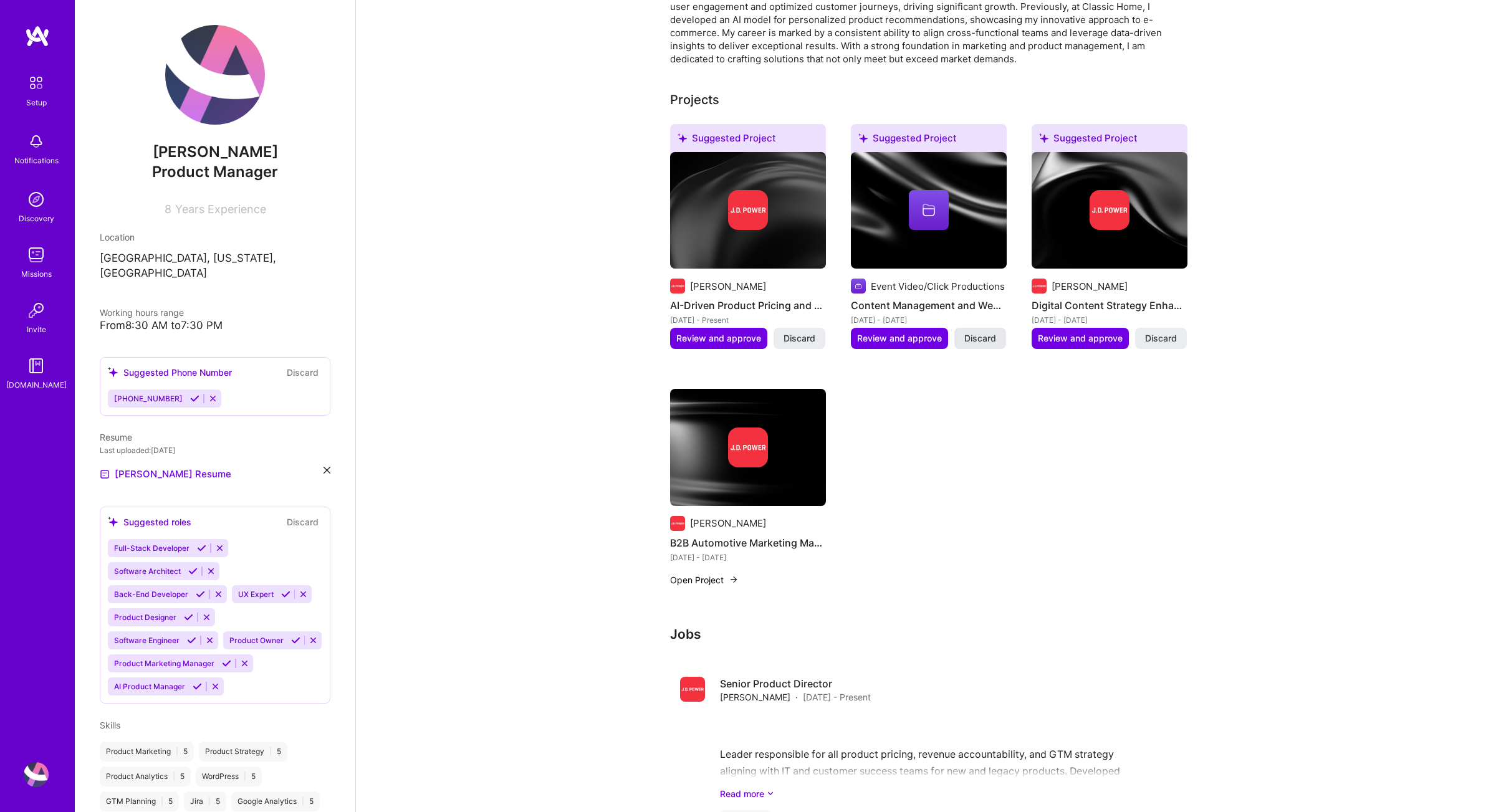
click at [989, 332] on span "Discard" at bounding box center [980, 339] width 32 height 13
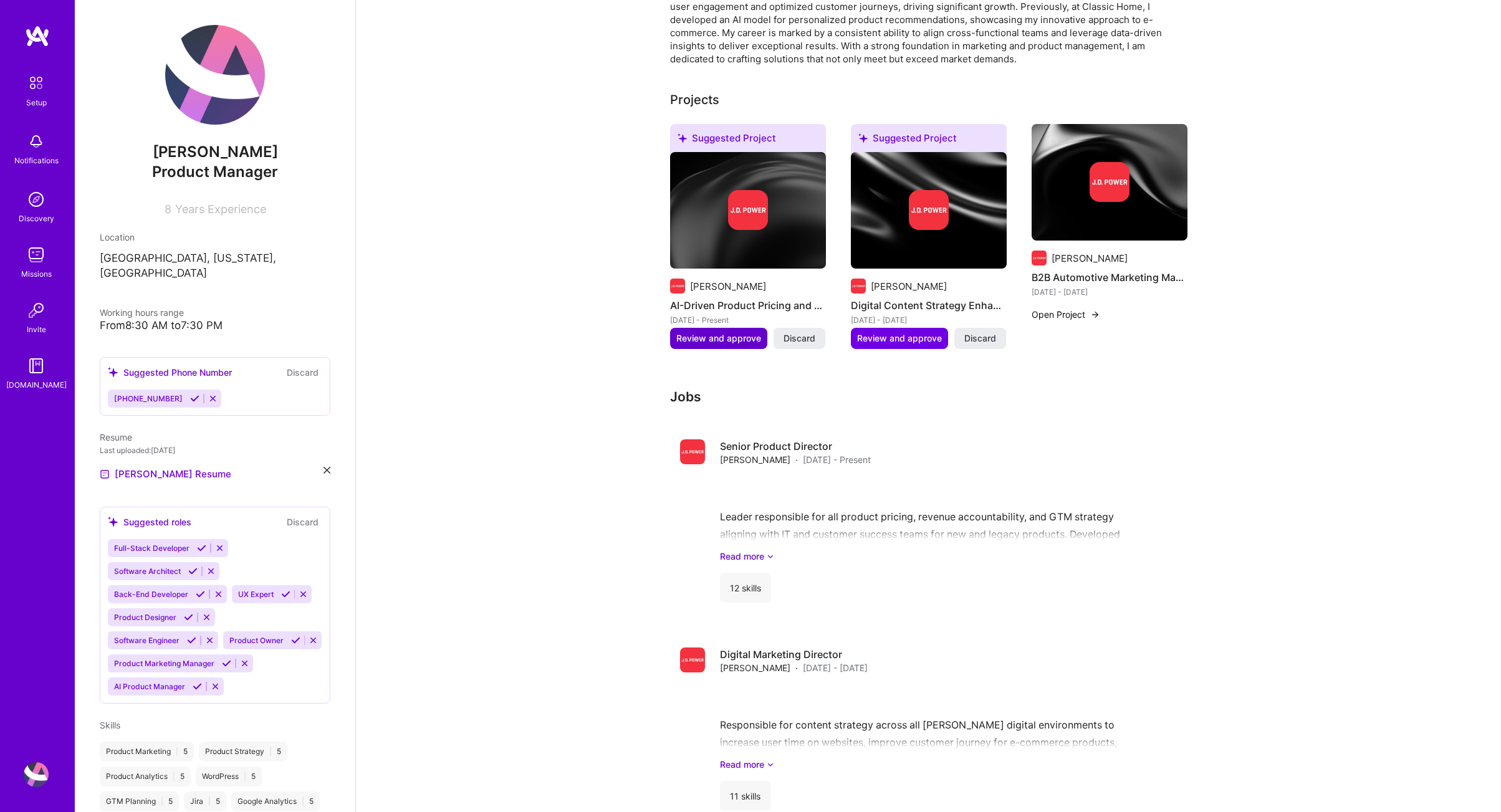
click at [739, 332] on span "Review and approve" at bounding box center [719, 339] width 85 height 13
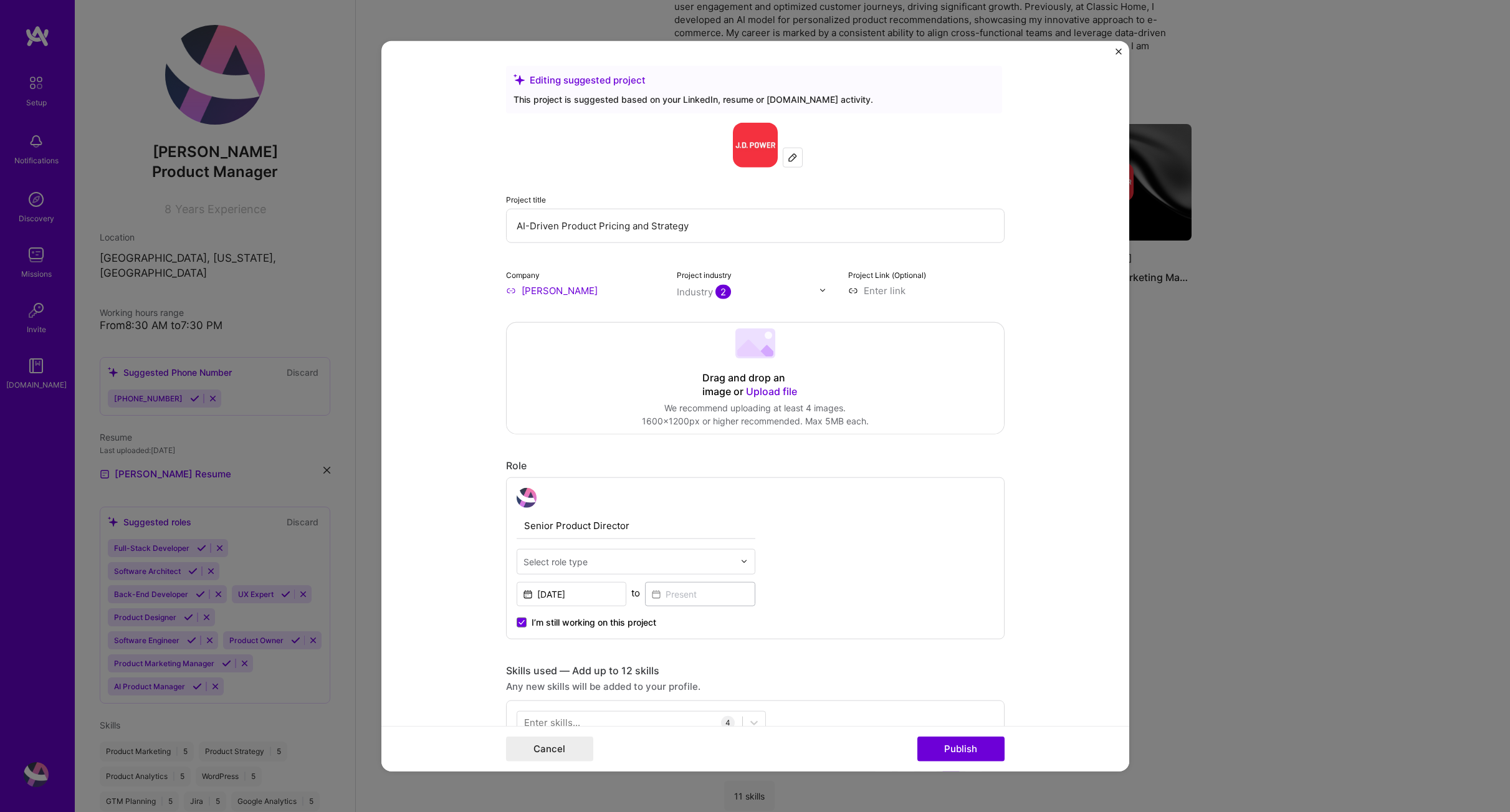
drag, startPoint x: 697, startPoint y: 224, endPoint x: 464, endPoint y: 222, distance: 233.0
click at [506, 222] on input "AI-Driven Product Pricing and Strategy" at bounding box center [756, 225] width 499 height 34
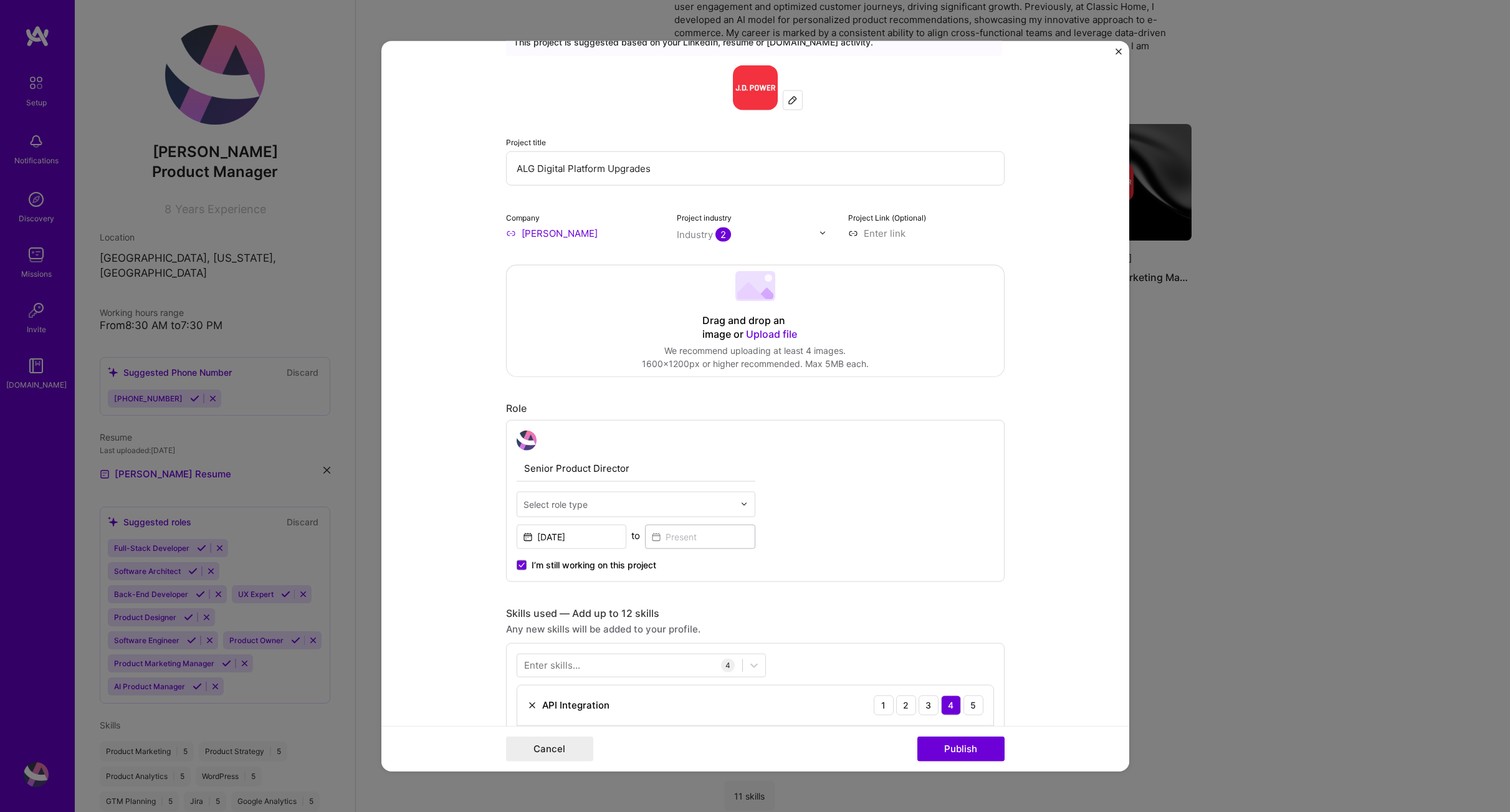
scroll to position [130, 0]
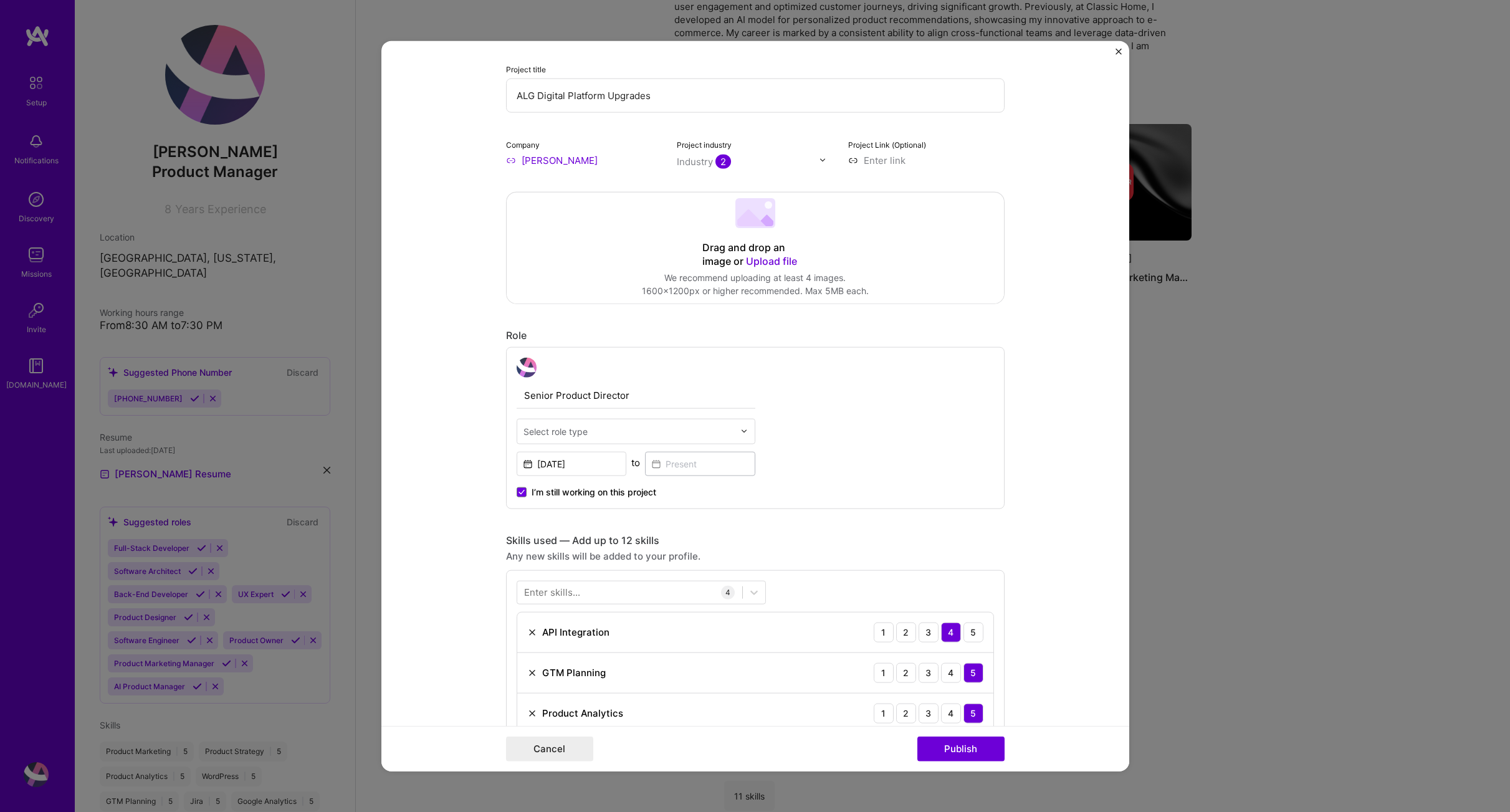
type input "ALG Digital Platform Upgrades"
click at [711, 431] on input "text" at bounding box center [629, 431] width 211 height 13
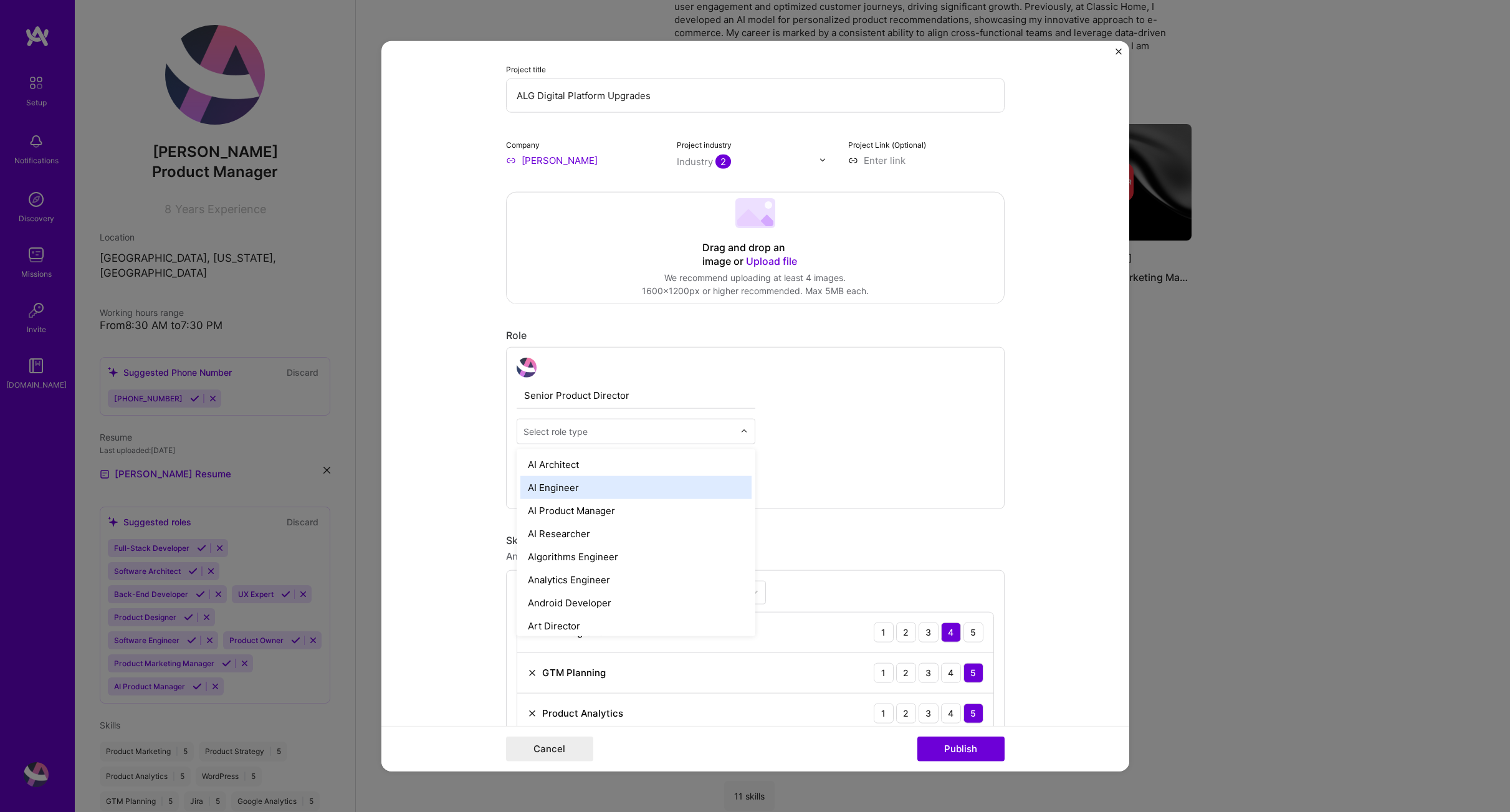
click at [934, 440] on div "Senior Product Director option AI Engineer focused, 2 of 70. 70 results availab…" at bounding box center [756, 427] width 499 height 162
click at [724, 433] on input "text" at bounding box center [629, 431] width 211 height 13
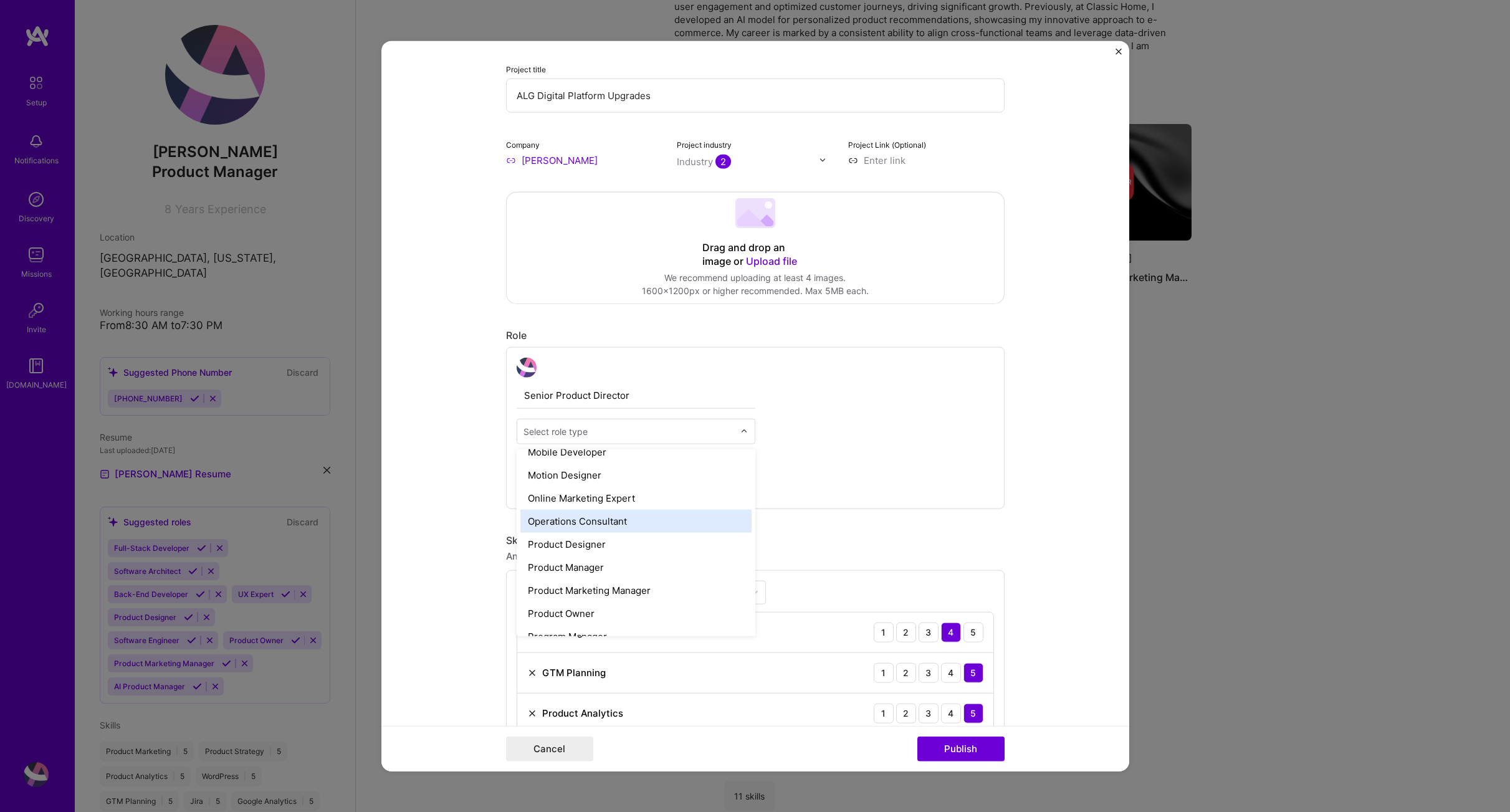
scroll to position [1089, 0]
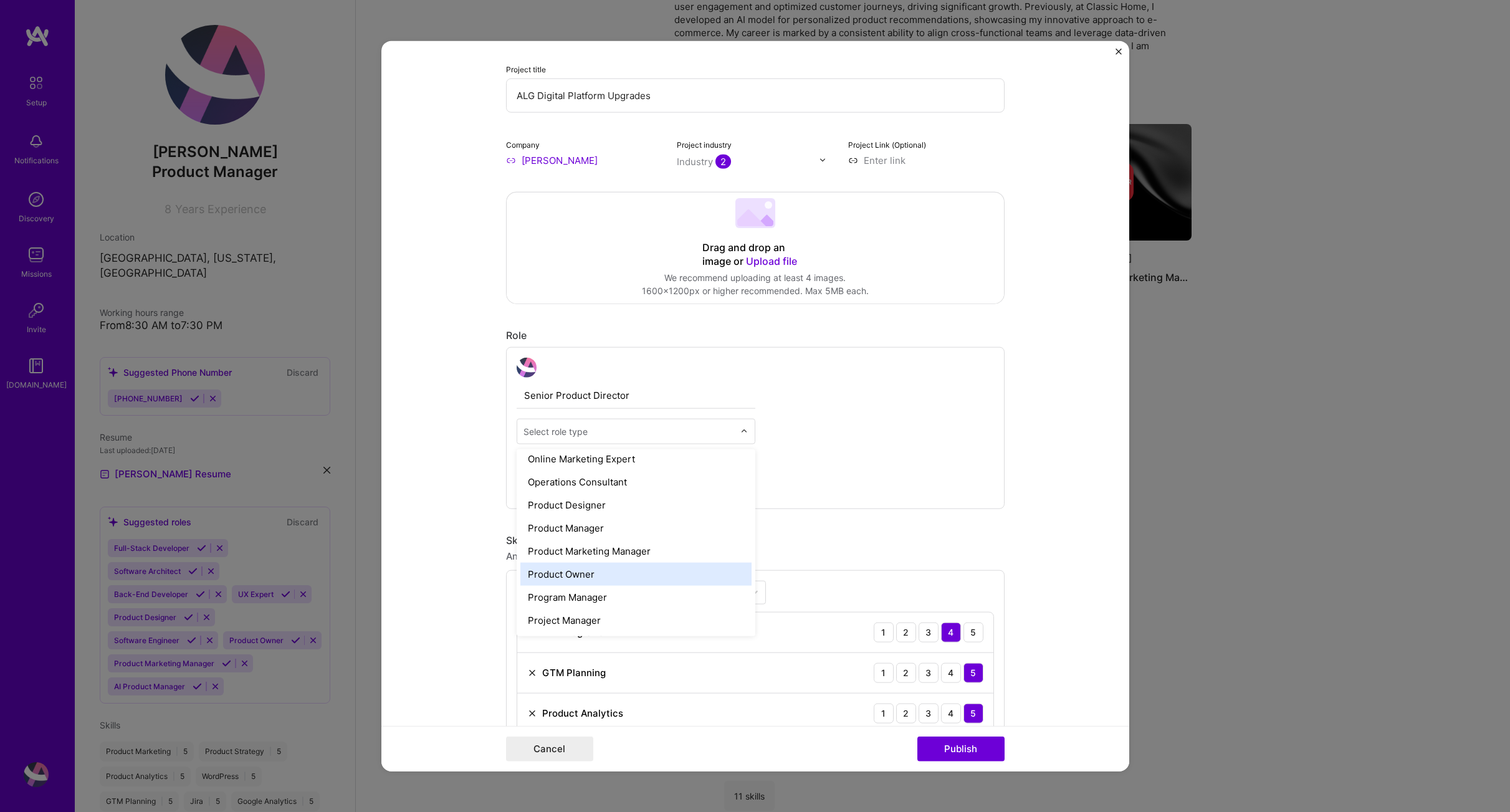
click at [589, 567] on div "Product Owner" at bounding box center [635, 574] width 231 height 23
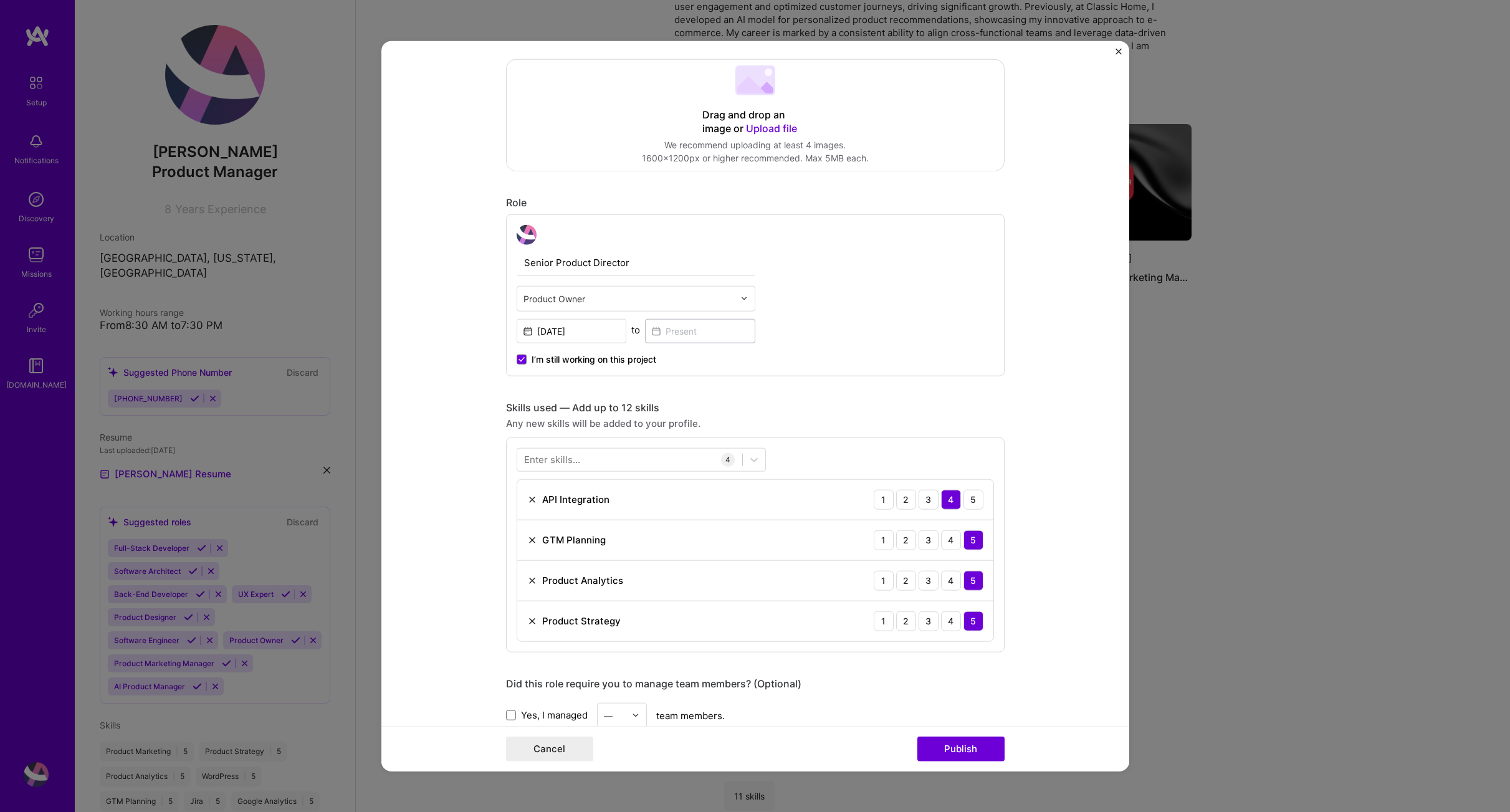
scroll to position [284, 0]
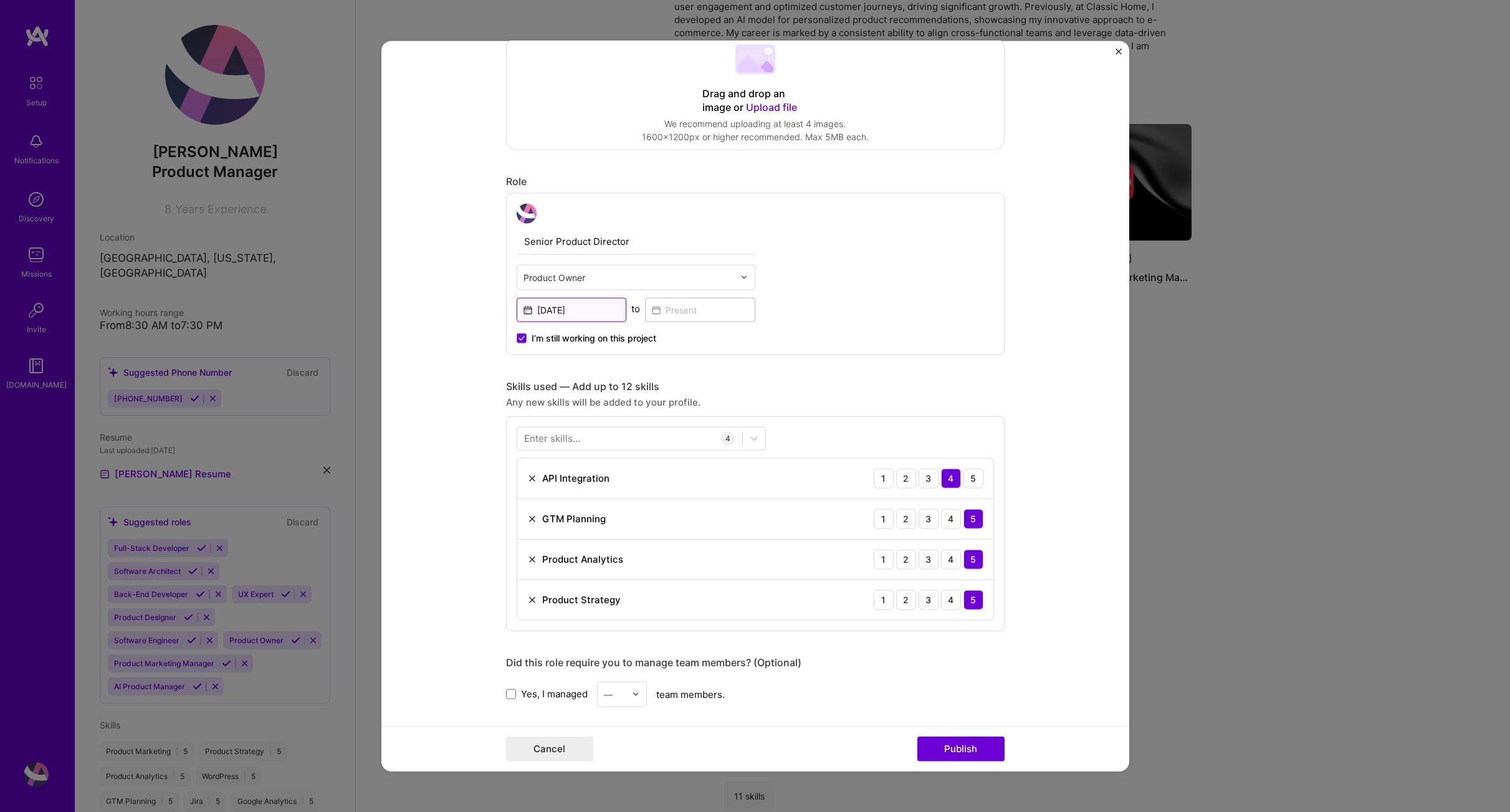
click at [589, 306] on input "[DATE]" at bounding box center [572, 309] width 110 height 24
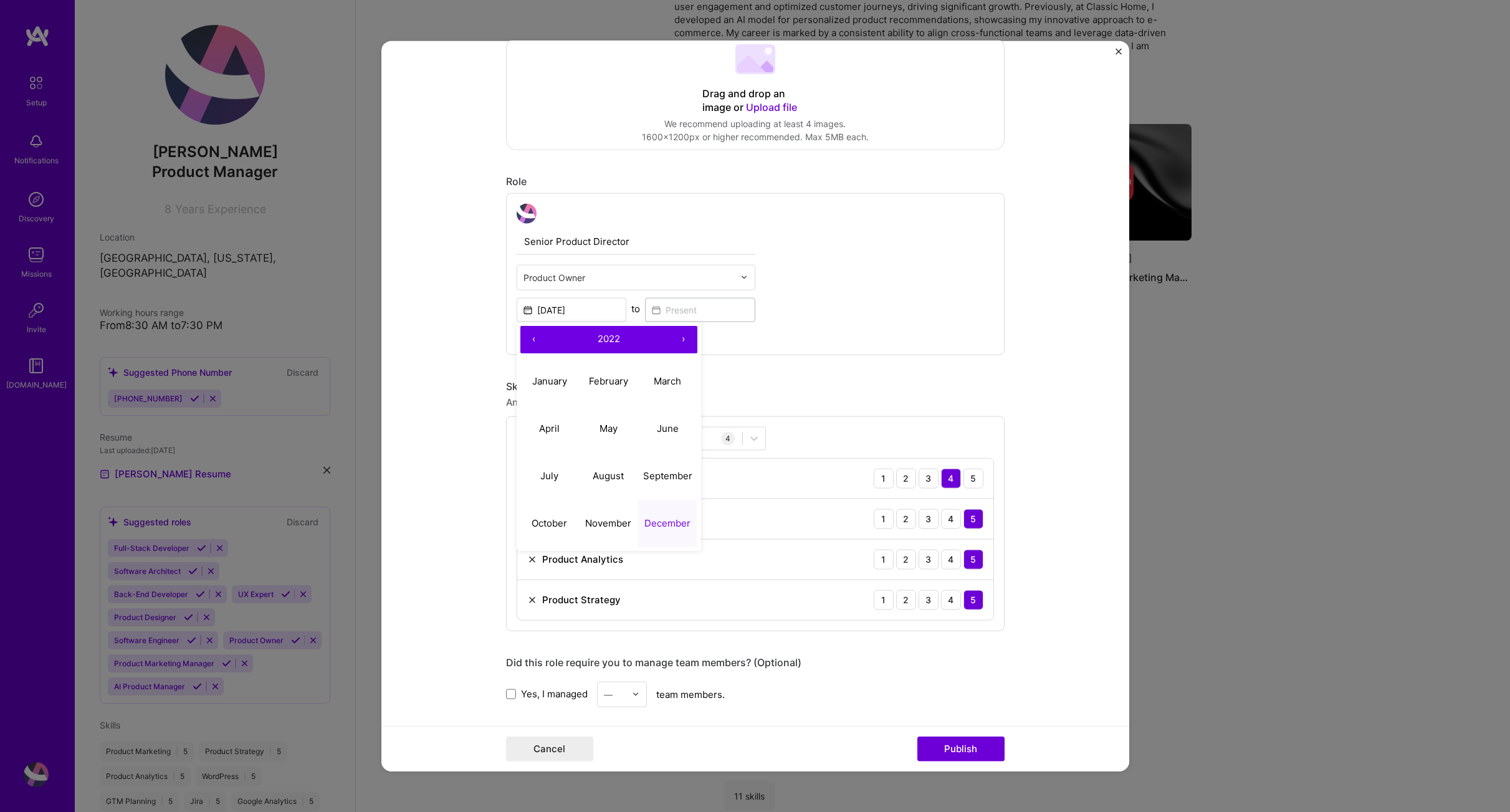
click at [674, 341] on button "›" at bounding box center [684, 339] width 28 height 28
click at [677, 341] on button "›" at bounding box center [684, 339] width 28 height 28
click at [529, 336] on button "‹" at bounding box center [534, 339] width 28 height 28
click at [550, 524] on abbr "October" at bounding box center [549, 523] width 36 height 12
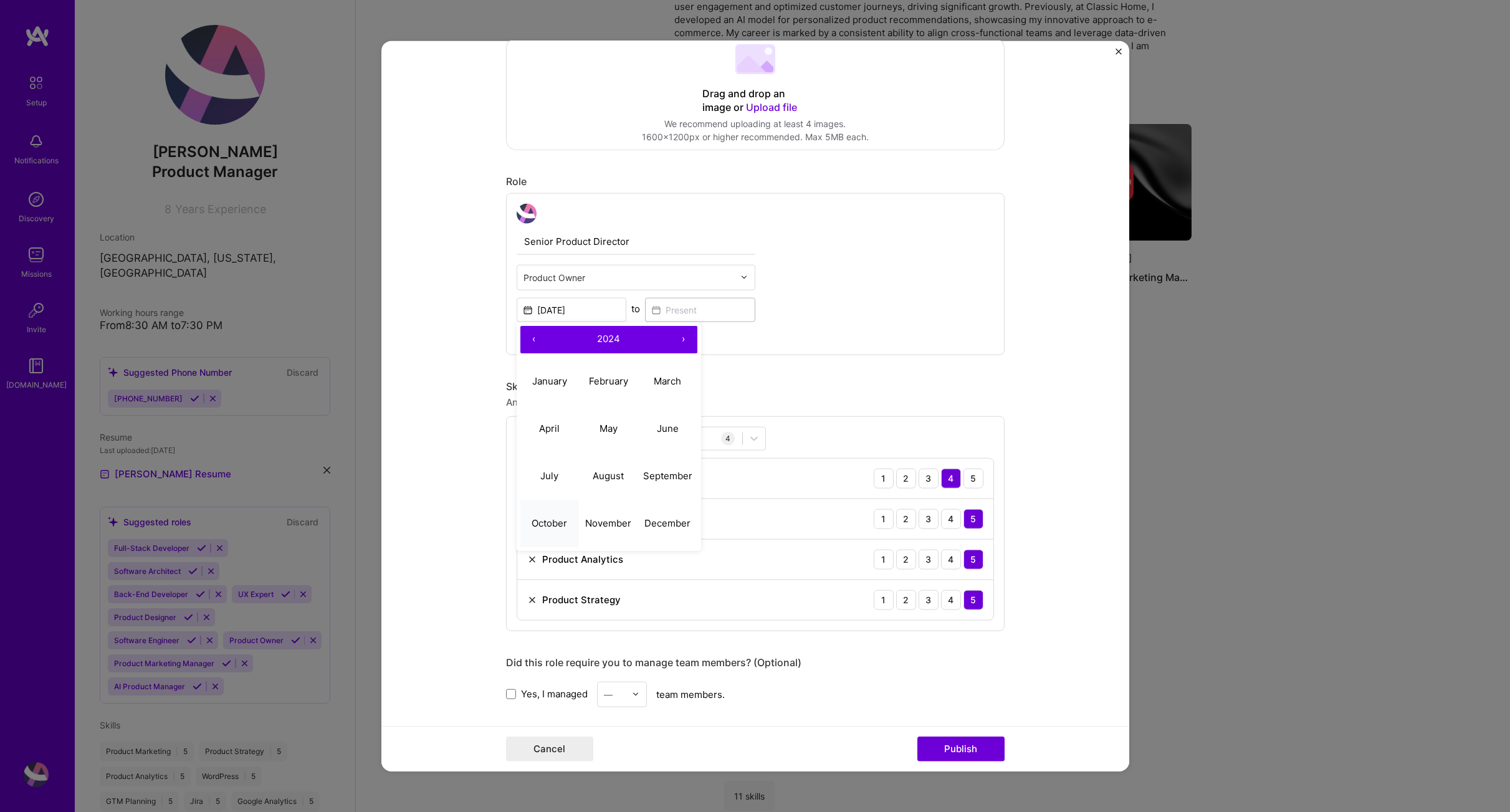
type input "[DATE]"
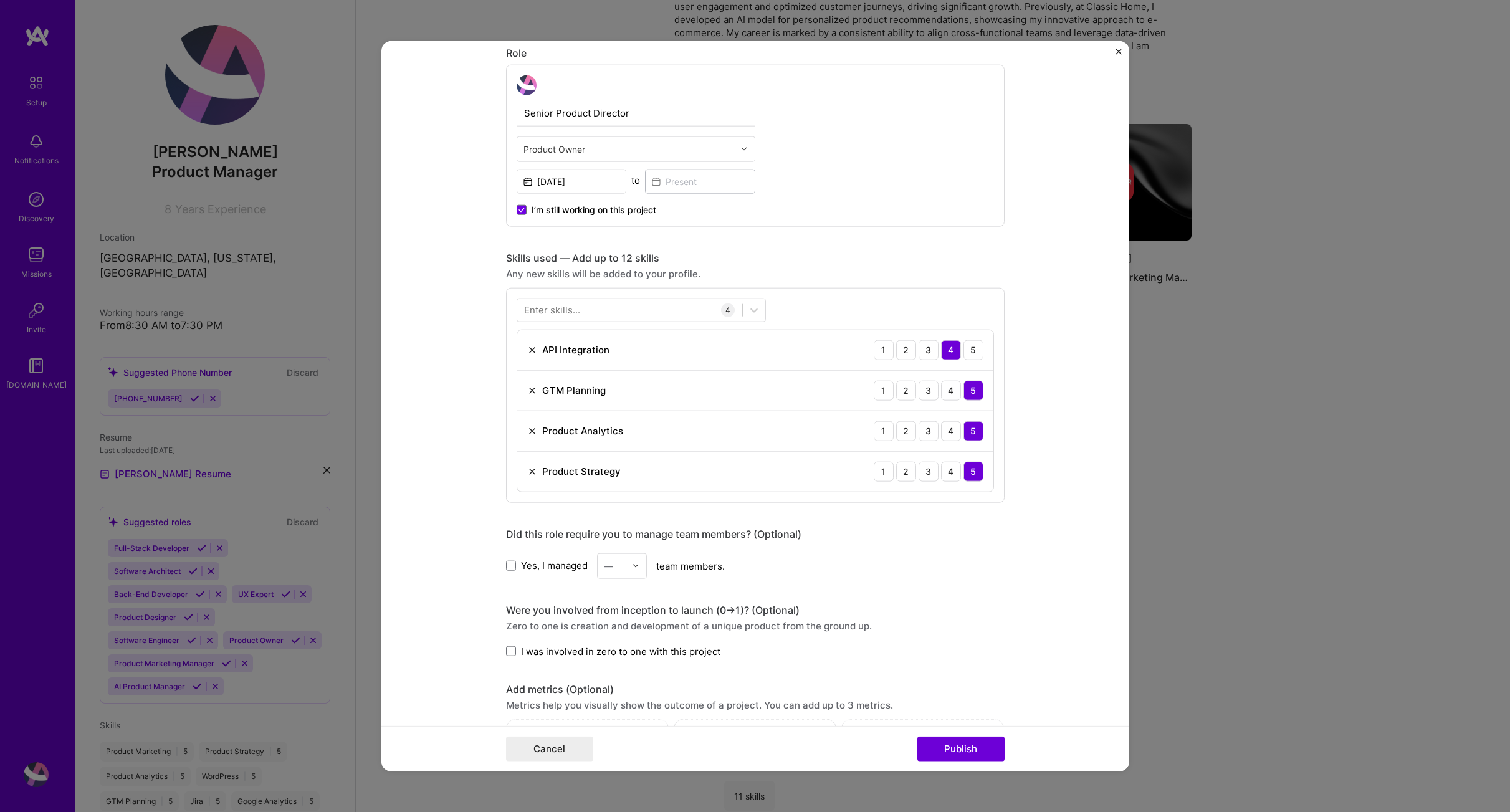
scroll to position [414, 0]
click at [751, 310] on icon at bounding box center [754, 308] width 13 height 13
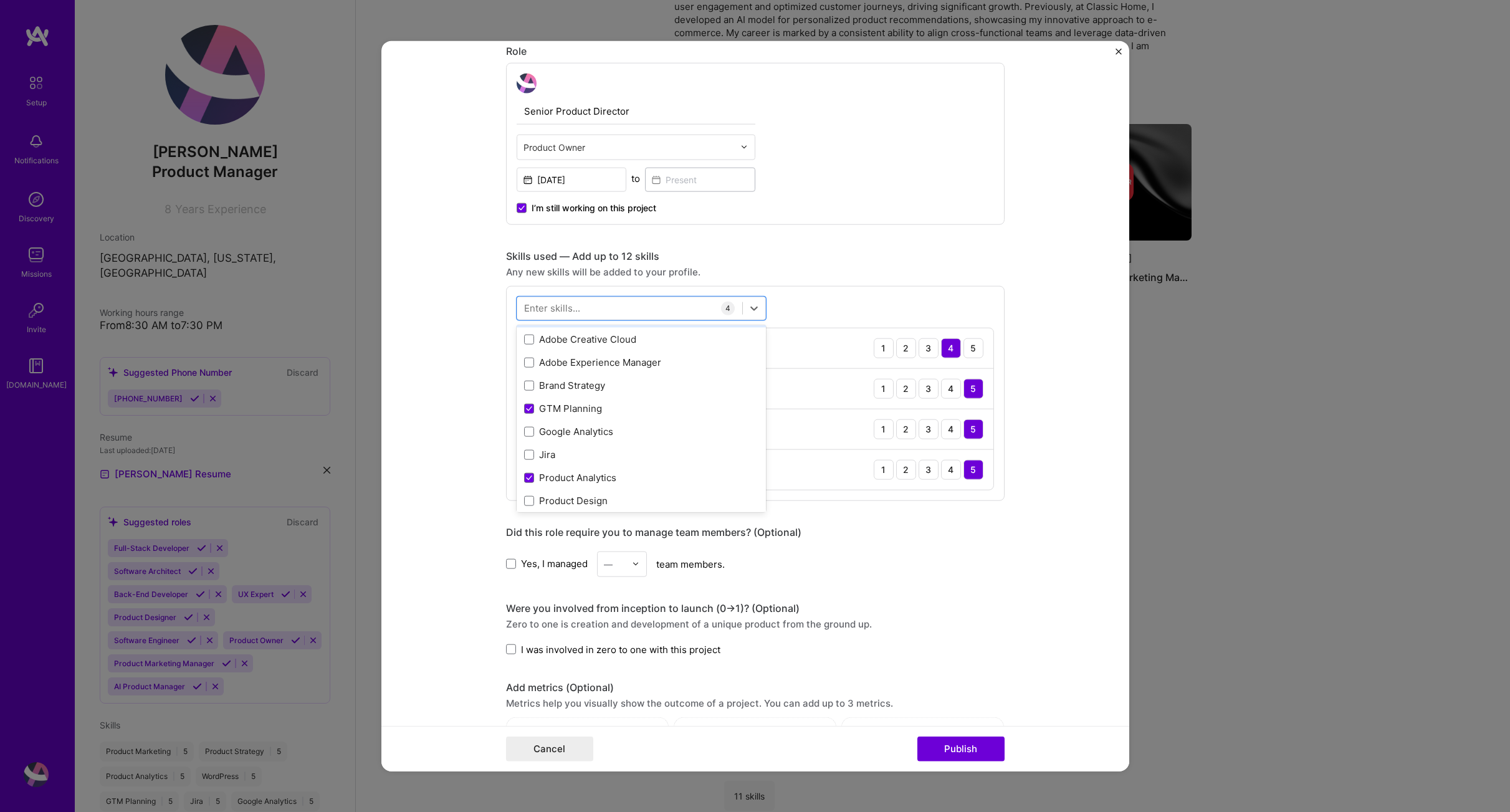
scroll to position [95, 0]
click at [524, 380] on span at bounding box center [528, 378] width 10 height 10
click at [0, 0] on input "checkbox" at bounding box center [0, 0] width 0 height 0
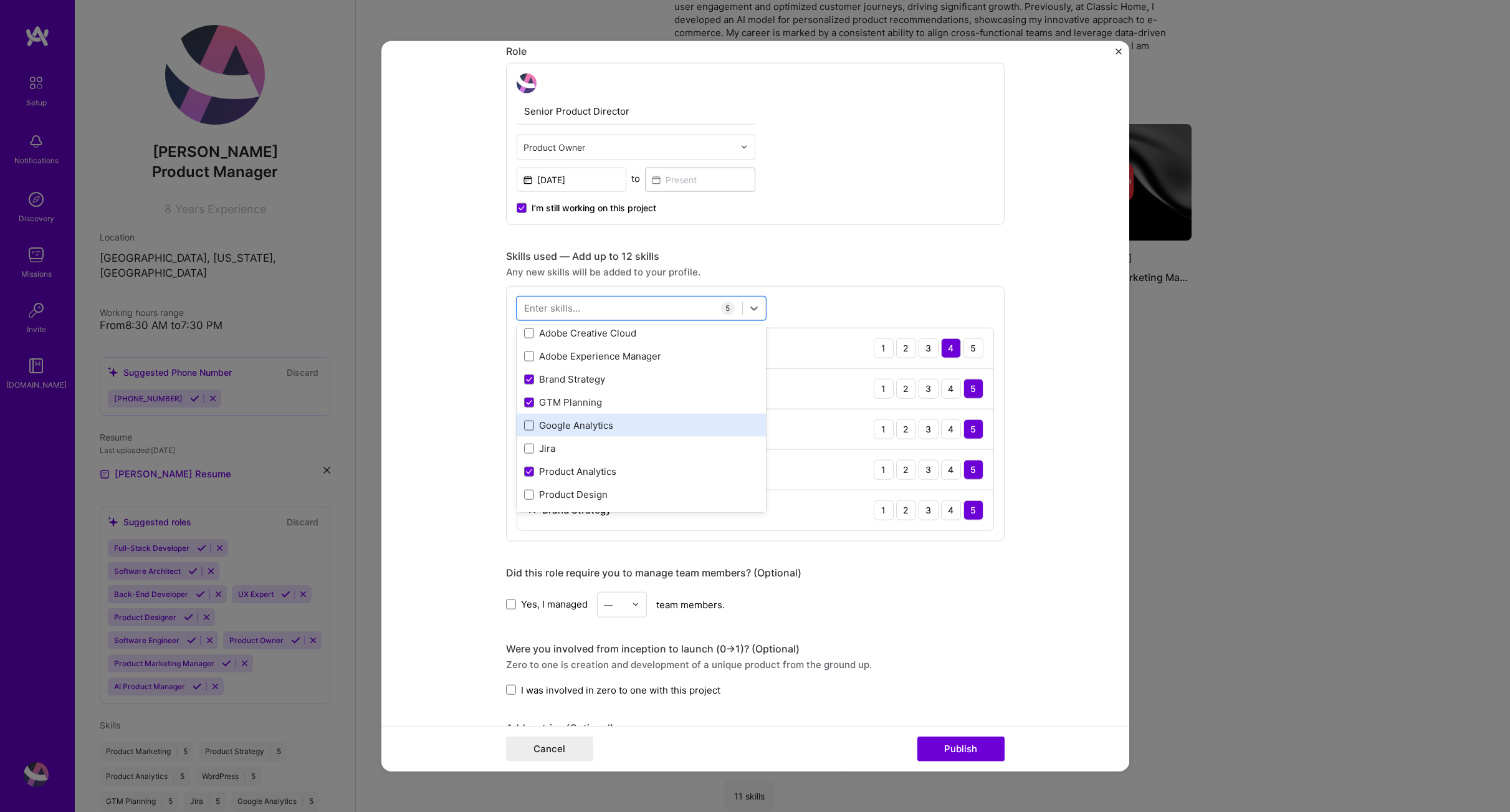
click at [526, 427] on span at bounding box center [528, 424] width 10 height 10
click at [0, 0] on input "checkbox" at bounding box center [0, 0] width 0 height 0
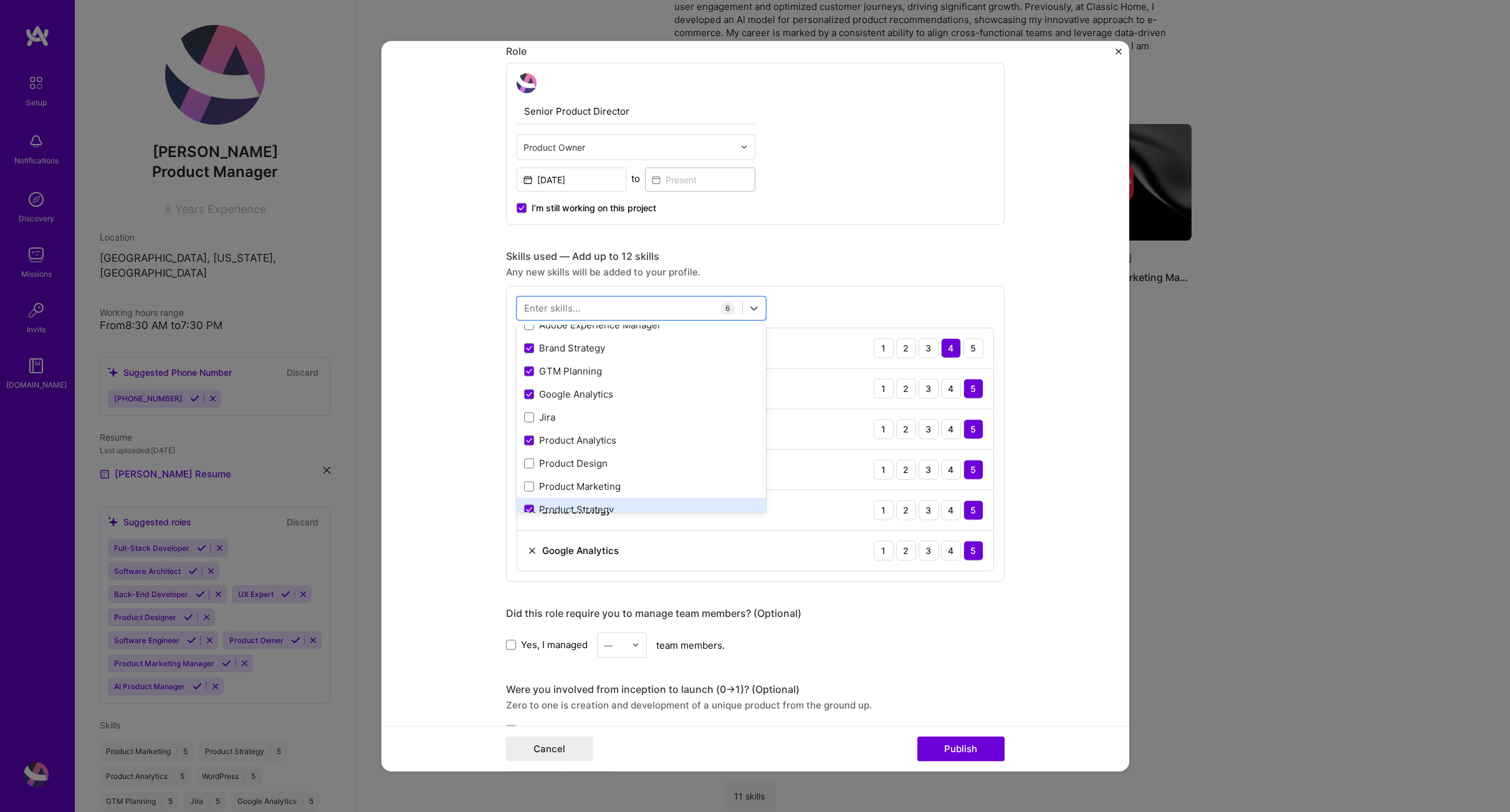
scroll to position [202, 0]
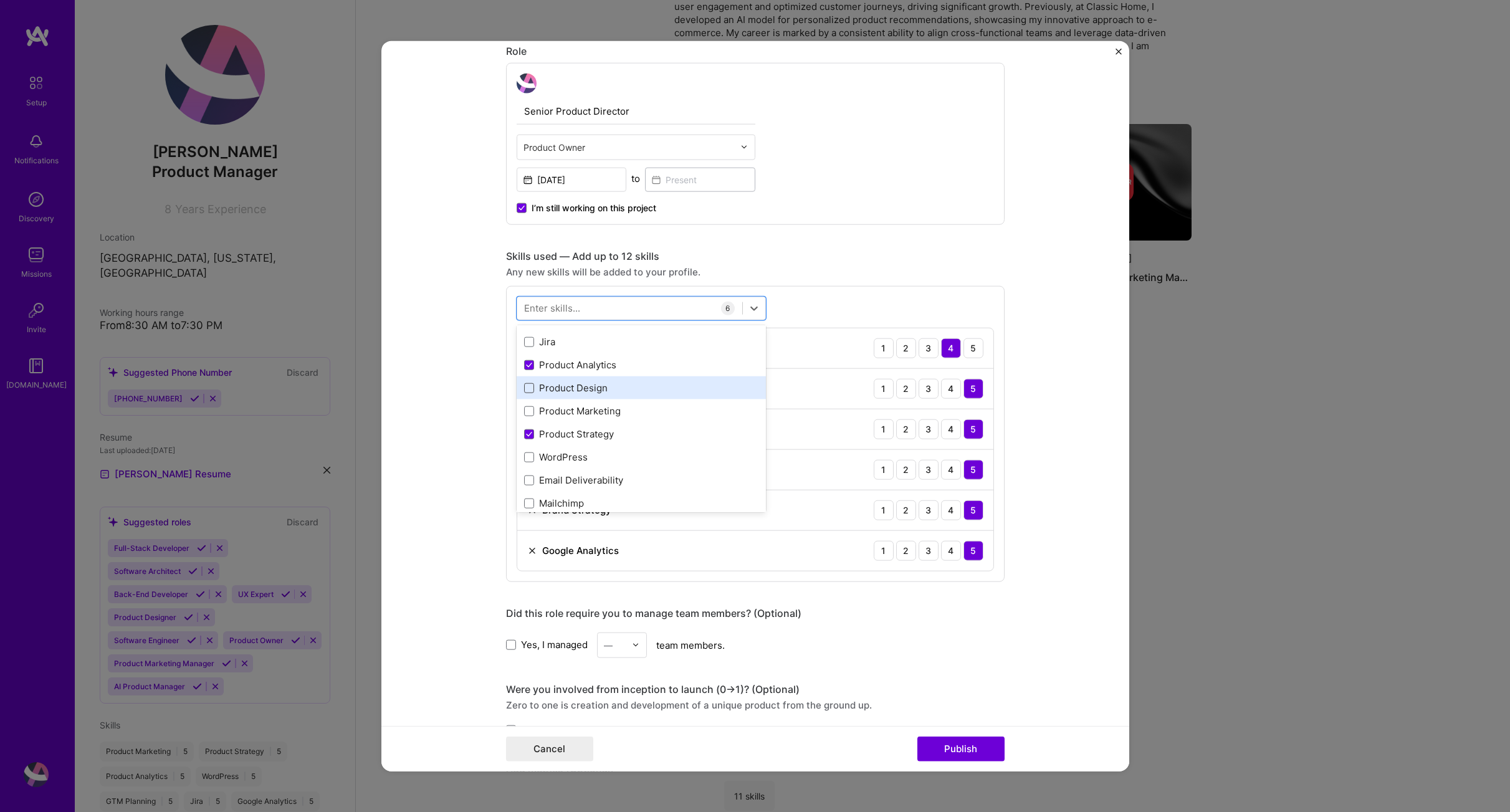
click at [527, 391] on span at bounding box center [528, 388] width 10 height 10
click at [0, 0] on input "checkbox" at bounding box center [0, 0] width 0 height 0
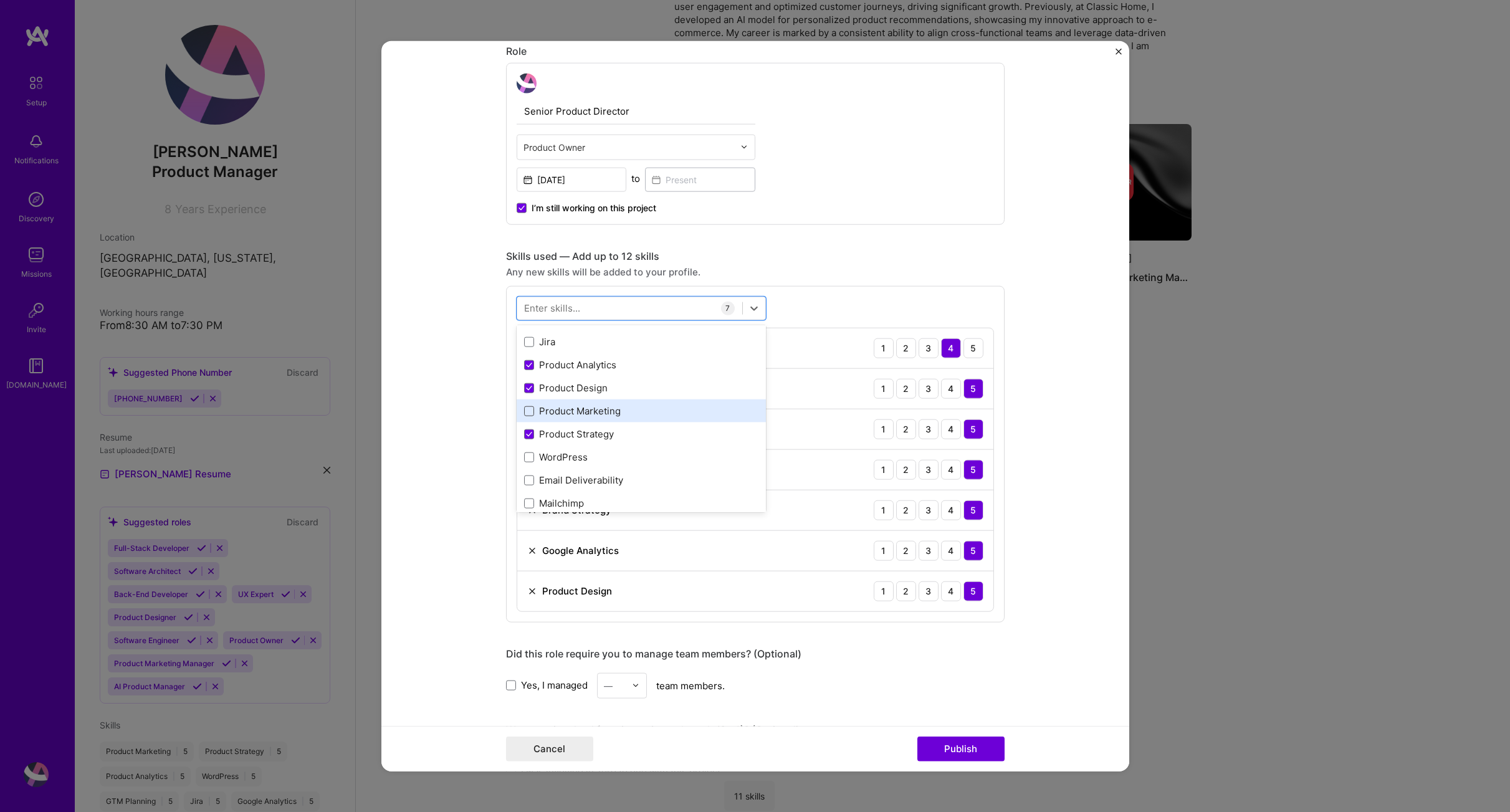
click at [524, 416] on span at bounding box center [528, 411] width 10 height 10
click at [0, 0] on input "checkbox" at bounding box center [0, 0] width 0 height 0
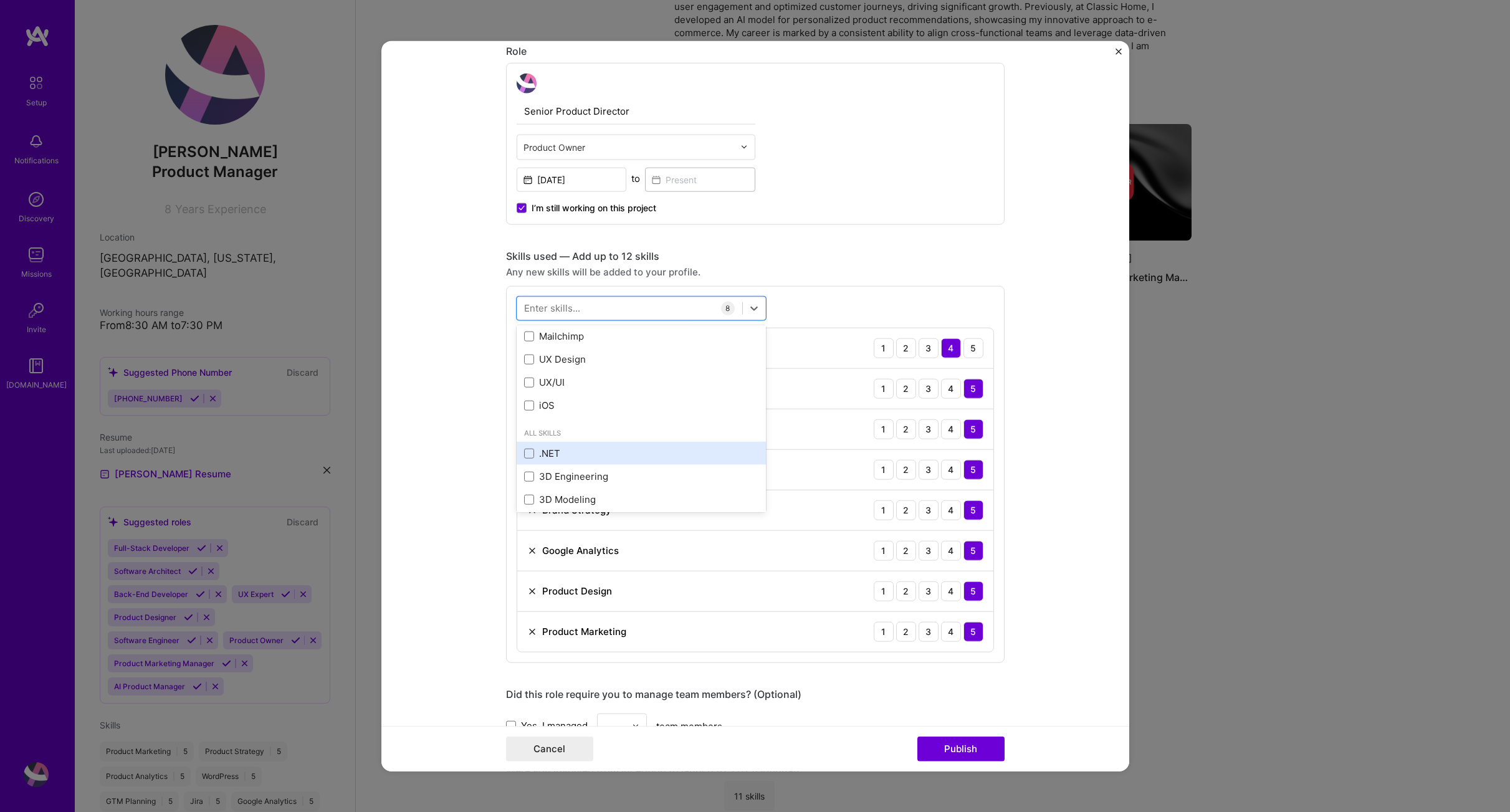
scroll to position [284, 0]
click at [524, 464] on span at bounding box center [528, 466] width 10 height 10
click at [0, 0] on input "checkbox" at bounding box center [0, 0] width 0 height 0
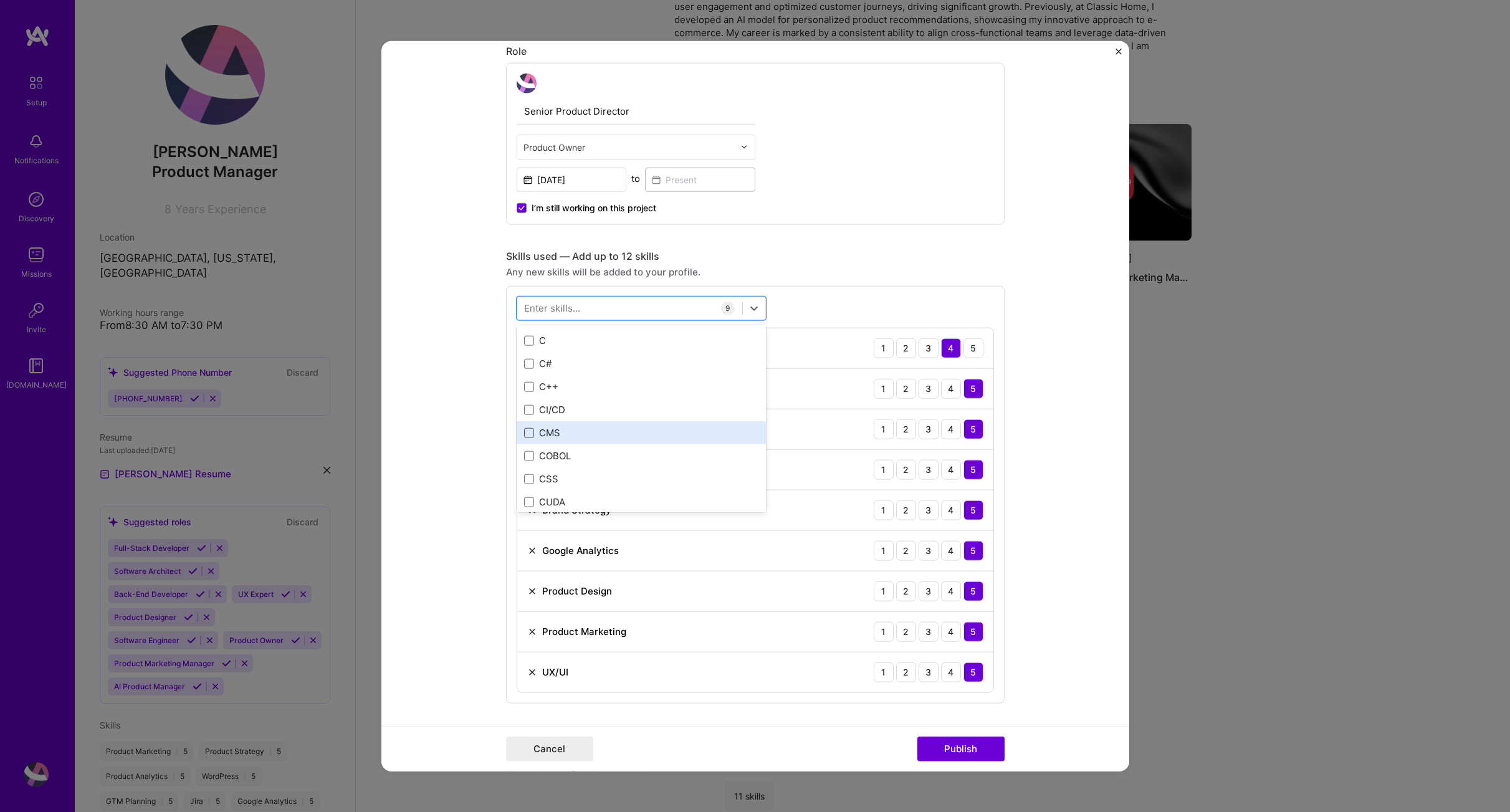
click at [525, 433] on span at bounding box center [528, 432] width 10 height 10
click at [0, 0] on input "checkbox" at bounding box center [0, 0] width 0 height 0
click at [891, 225] on div "Senior Product Director Product Owner [DATE] to I’m still working on this proje…" at bounding box center [756, 144] width 499 height 162
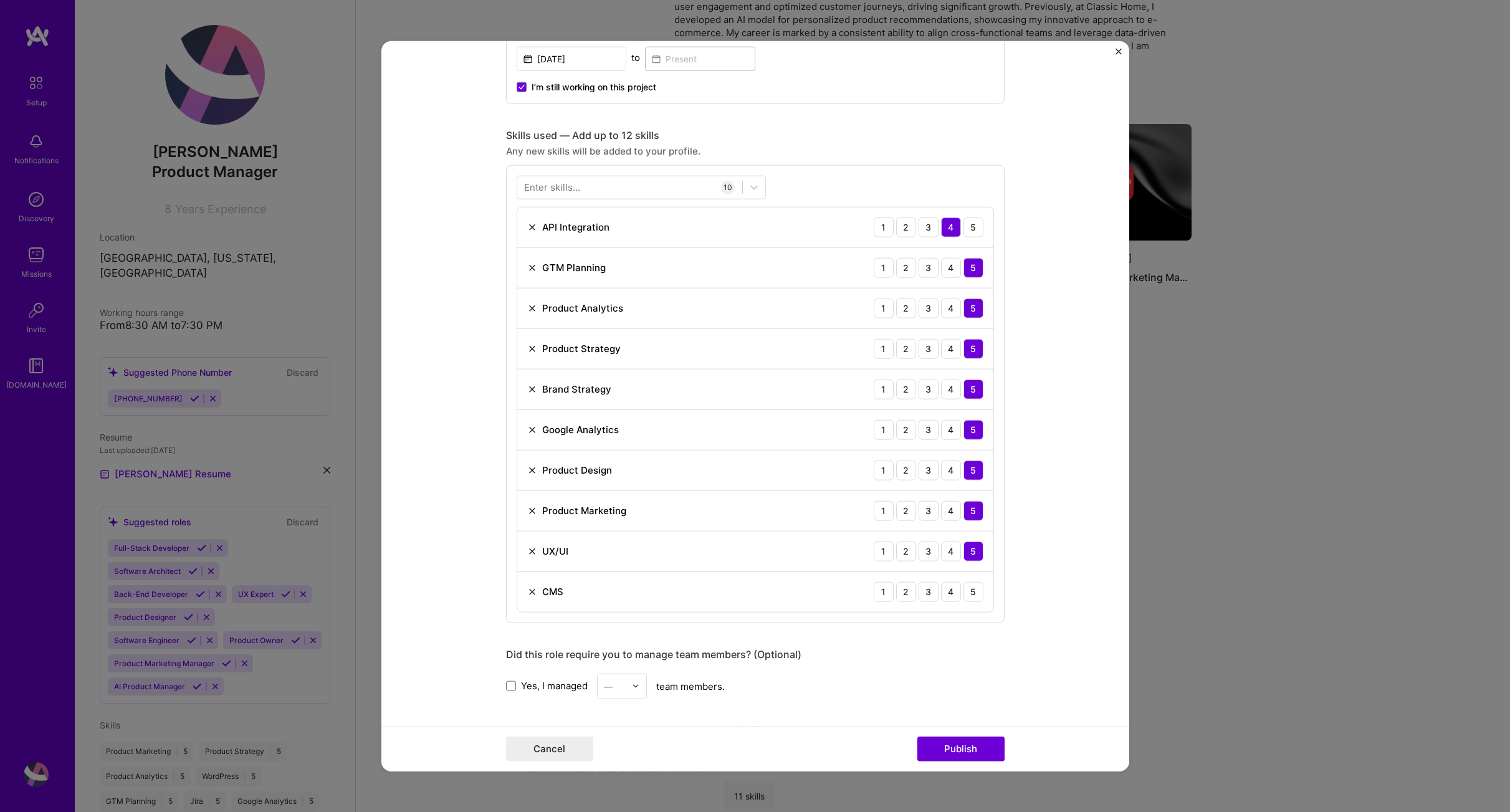
scroll to position [580, 0]
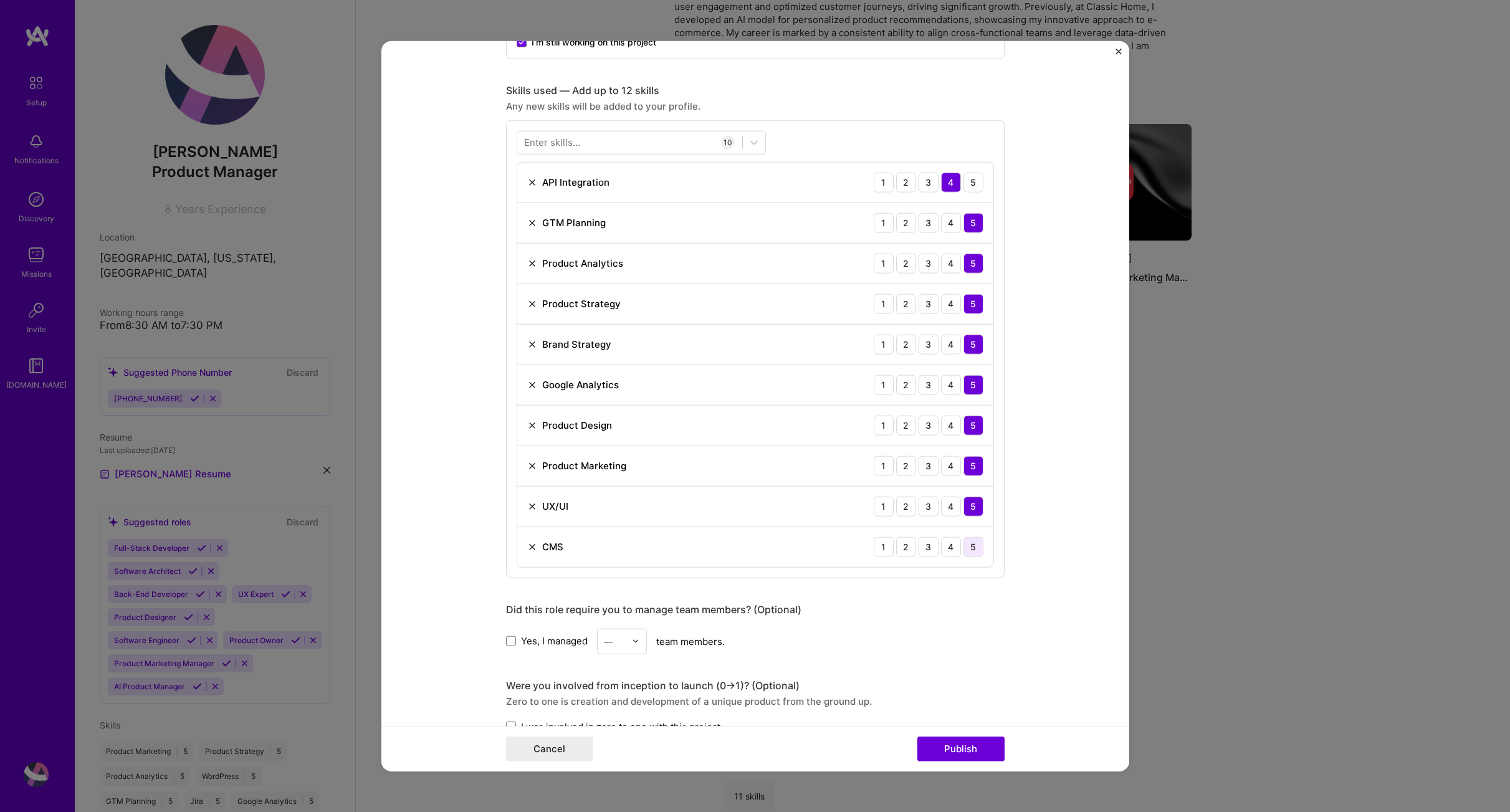
click at [966, 552] on div "5" at bounding box center [974, 547] width 20 height 20
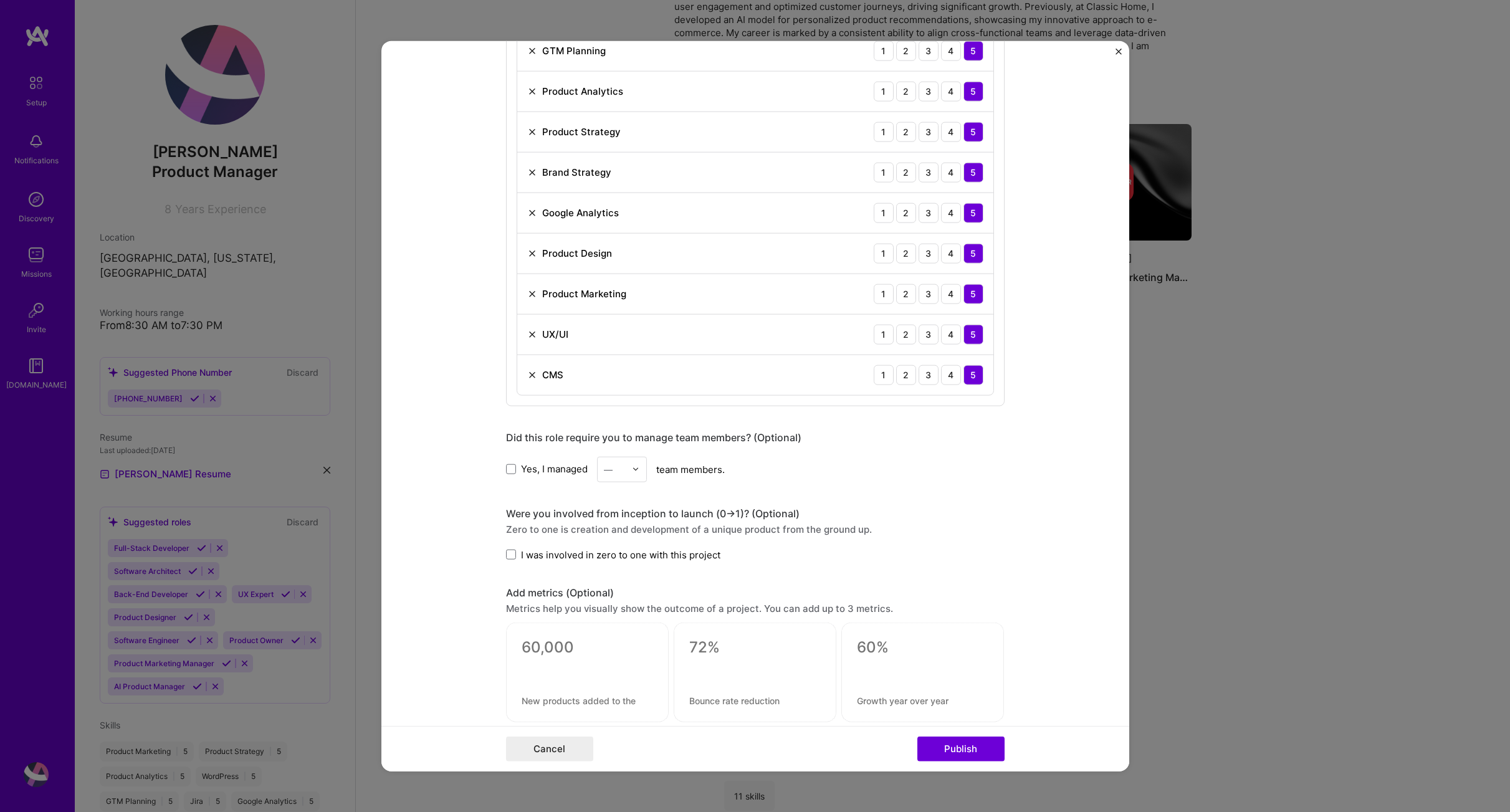
scroll to position [770, 0]
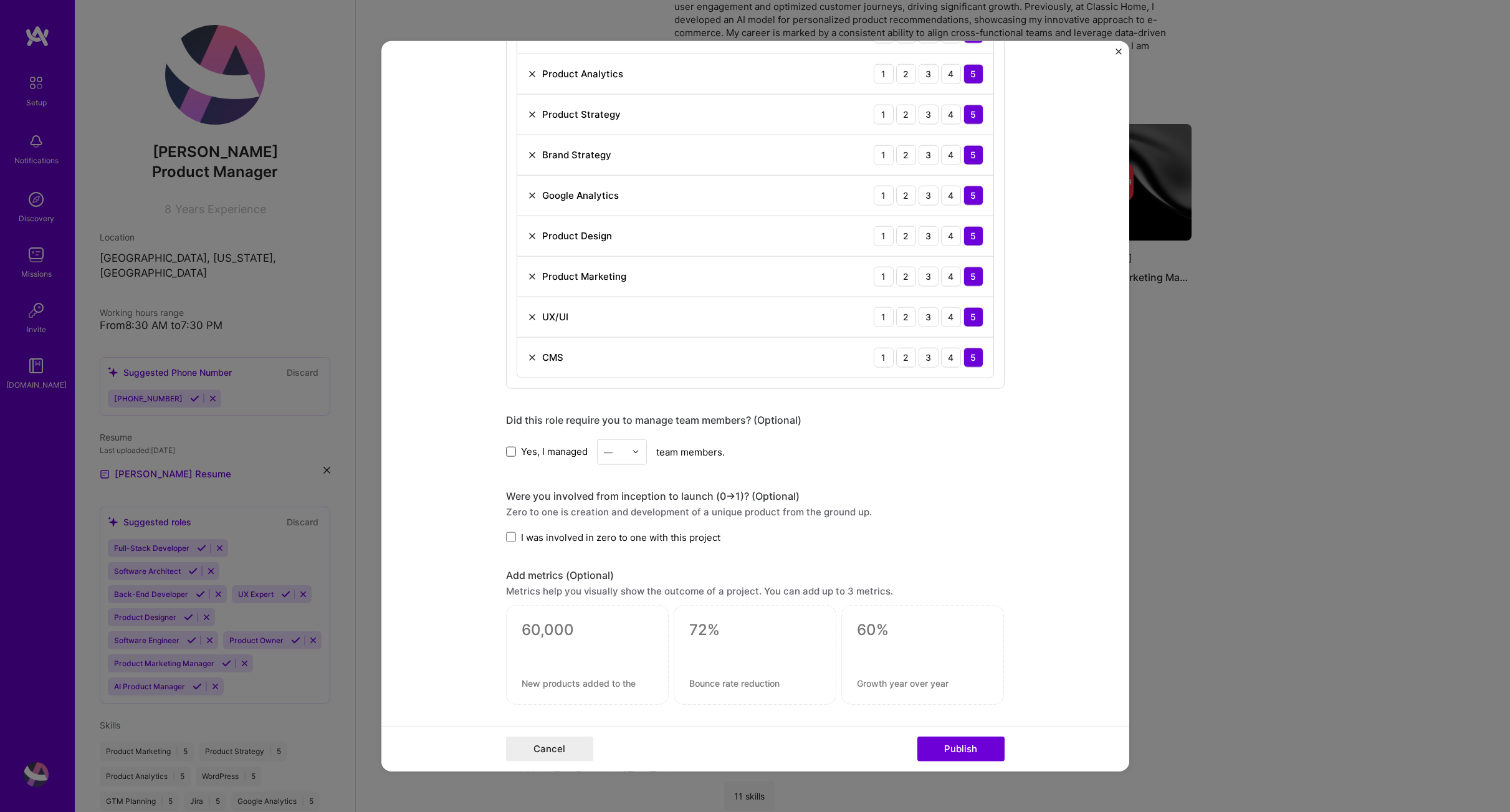
click at [506, 454] on span at bounding box center [511, 451] width 10 height 10
click at [0, 0] on input "Yes, I managed" at bounding box center [0, 0] width 0 height 0
click at [632, 457] on div at bounding box center [639, 451] width 15 height 24
click at [612, 549] on div "4" at bounding box center [622, 553] width 42 height 23
click at [512, 536] on label "I was involved in zero to one with this project" at bounding box center [613, 537] width 215 height 13
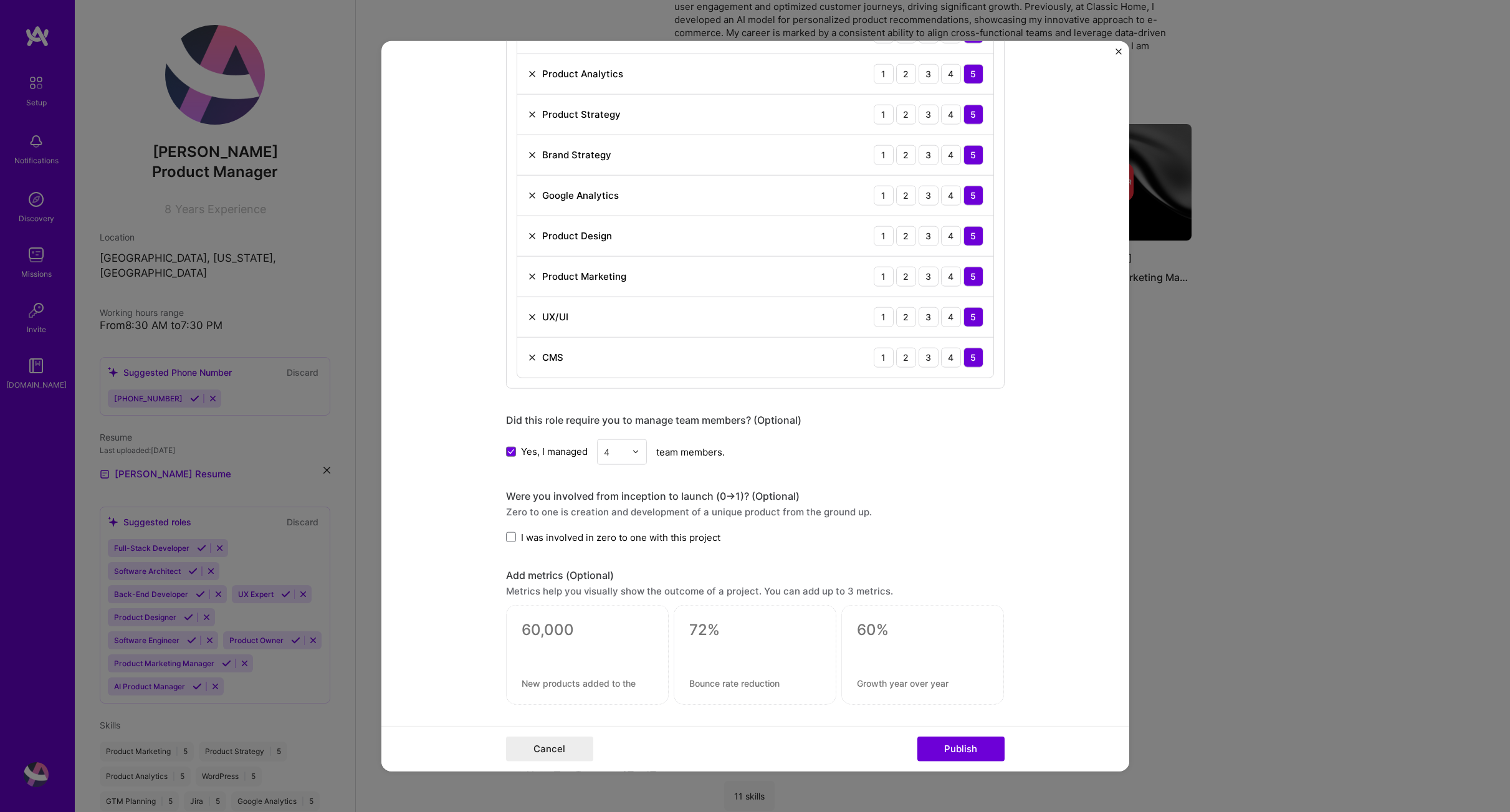
click at [0, 0] on input "I was involved in zero to one with this project" at bounding box center [0, 0] width 0 height 0
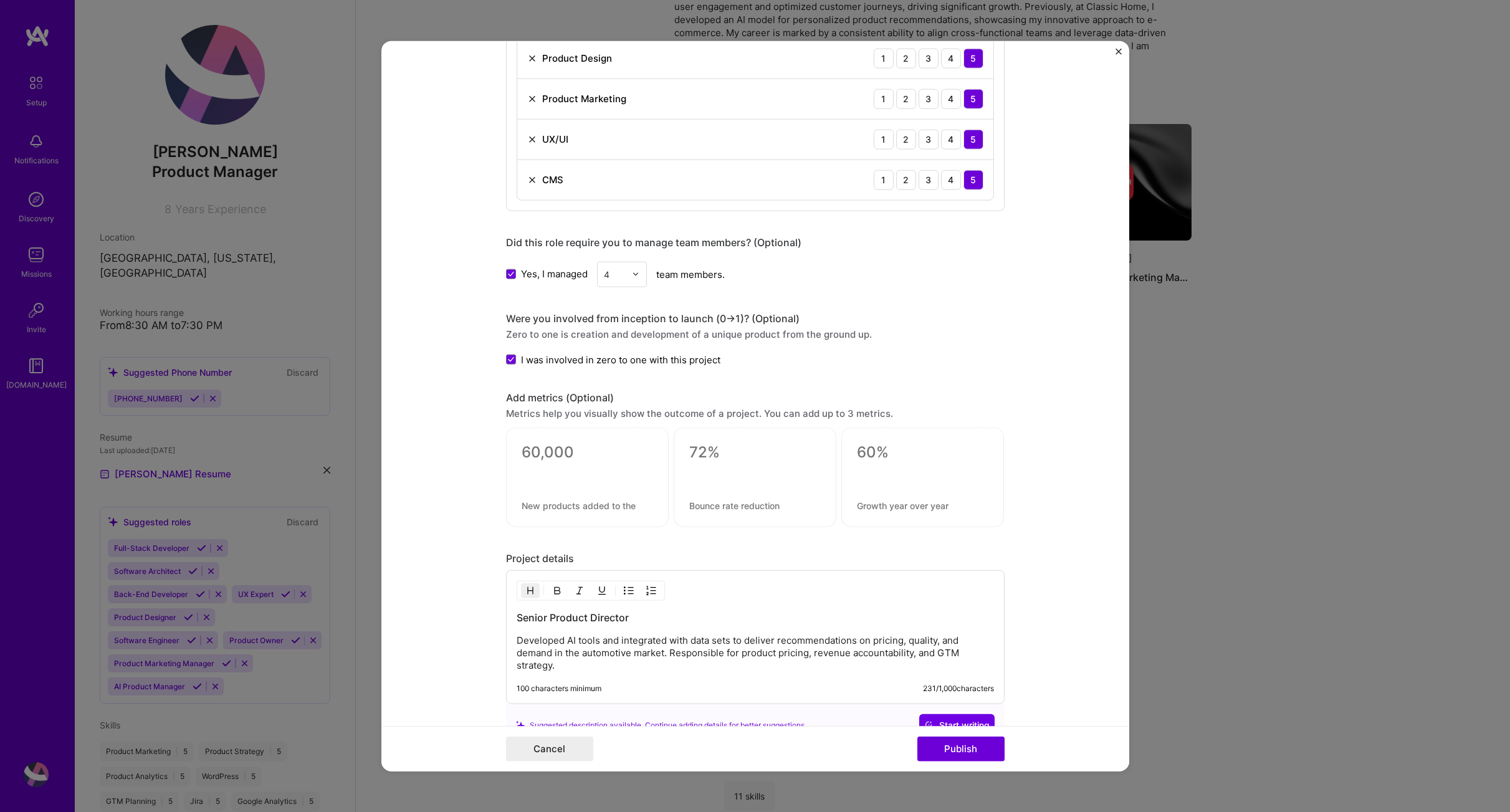
scroll to position [971, 0]
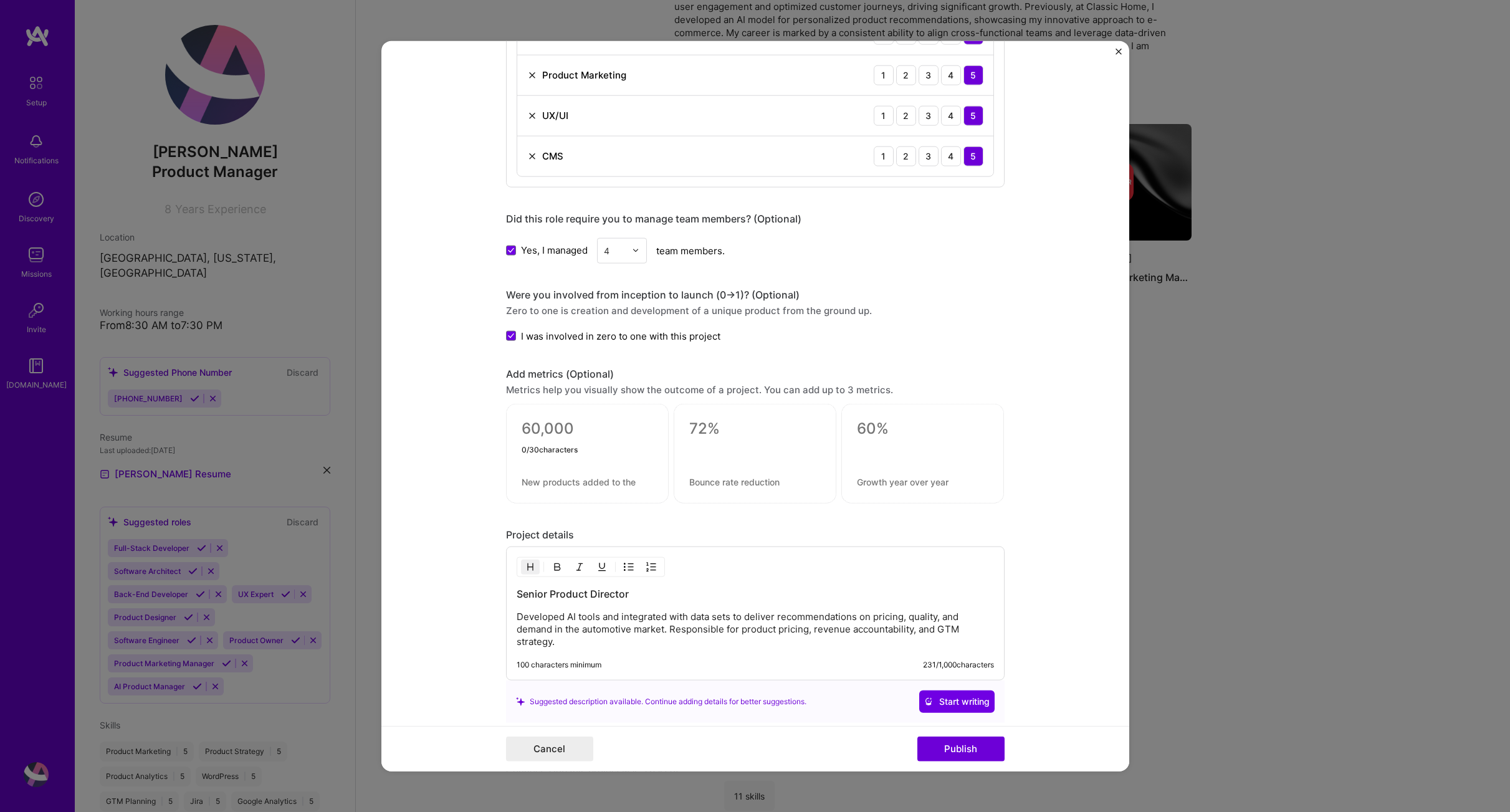
click at [557, 437] on textarea at bounding box center [587, 429] width 132 height 18
click at [1054, 471] on form "Editing suggested project This project is suggested based on your LinkedIn, res…" at bounding box center [755, 406] width 748 height 731
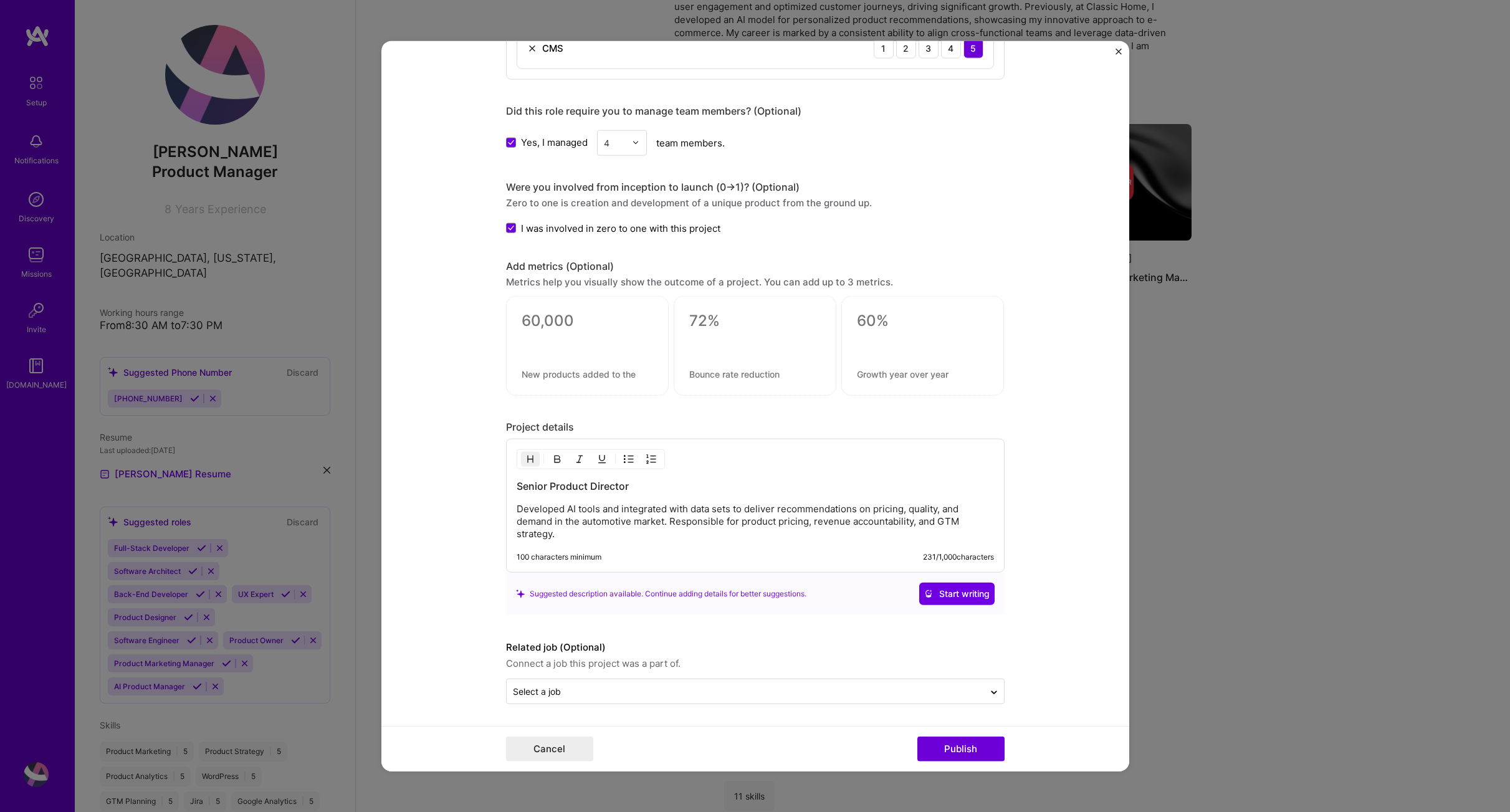
scroll to position [1080, 0]
drag, startPoint x: 548, startPoint y: 535, endPoint x: 509, endPoint y: 508, distance: 47.4
click at [509, 508] on div "Senior Product Director Developed AI tools and integrated with data sets to del…" at bounding box center [756, 505] width 499 height 134
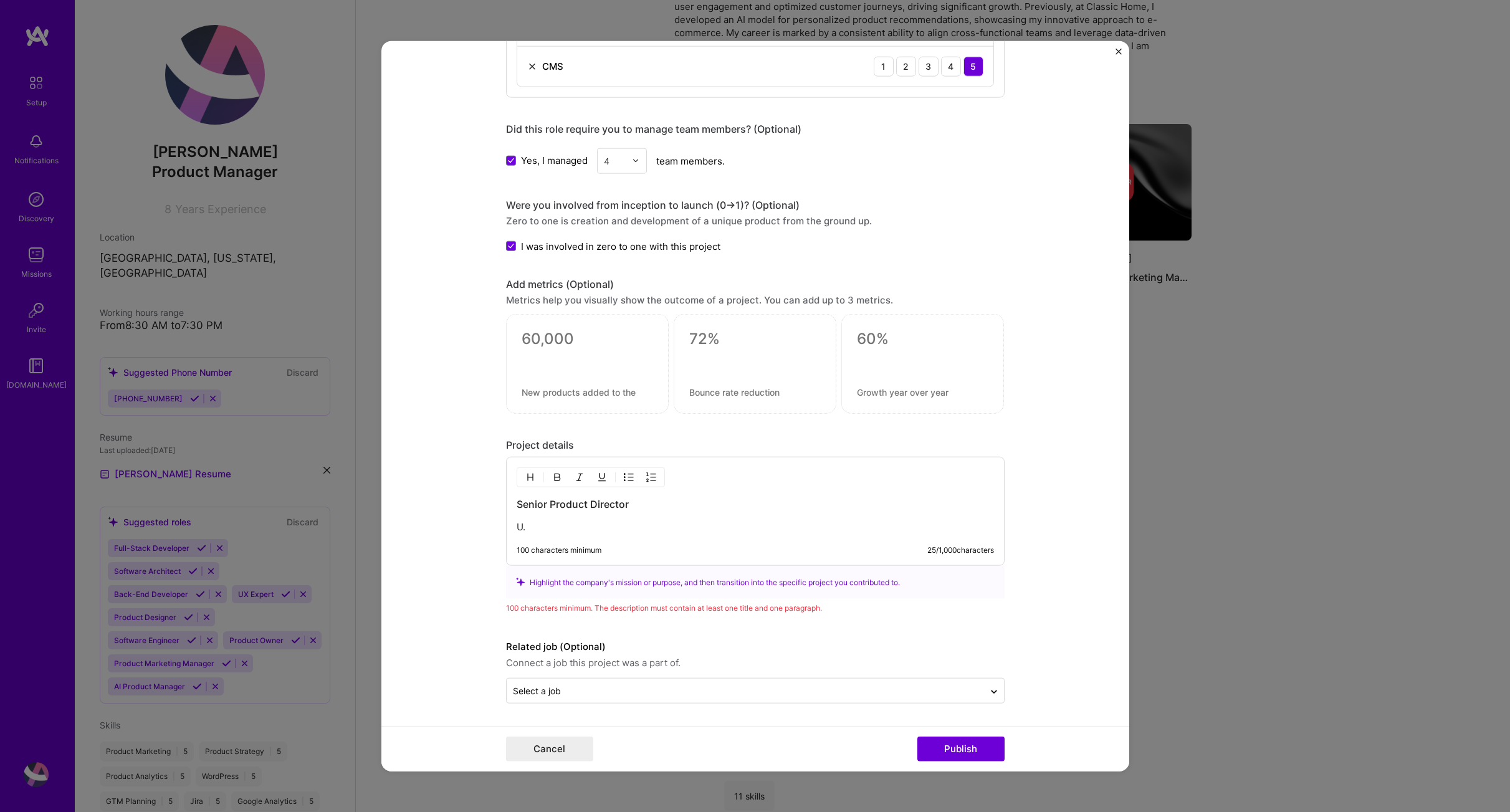
scroll to position [1046, 0]
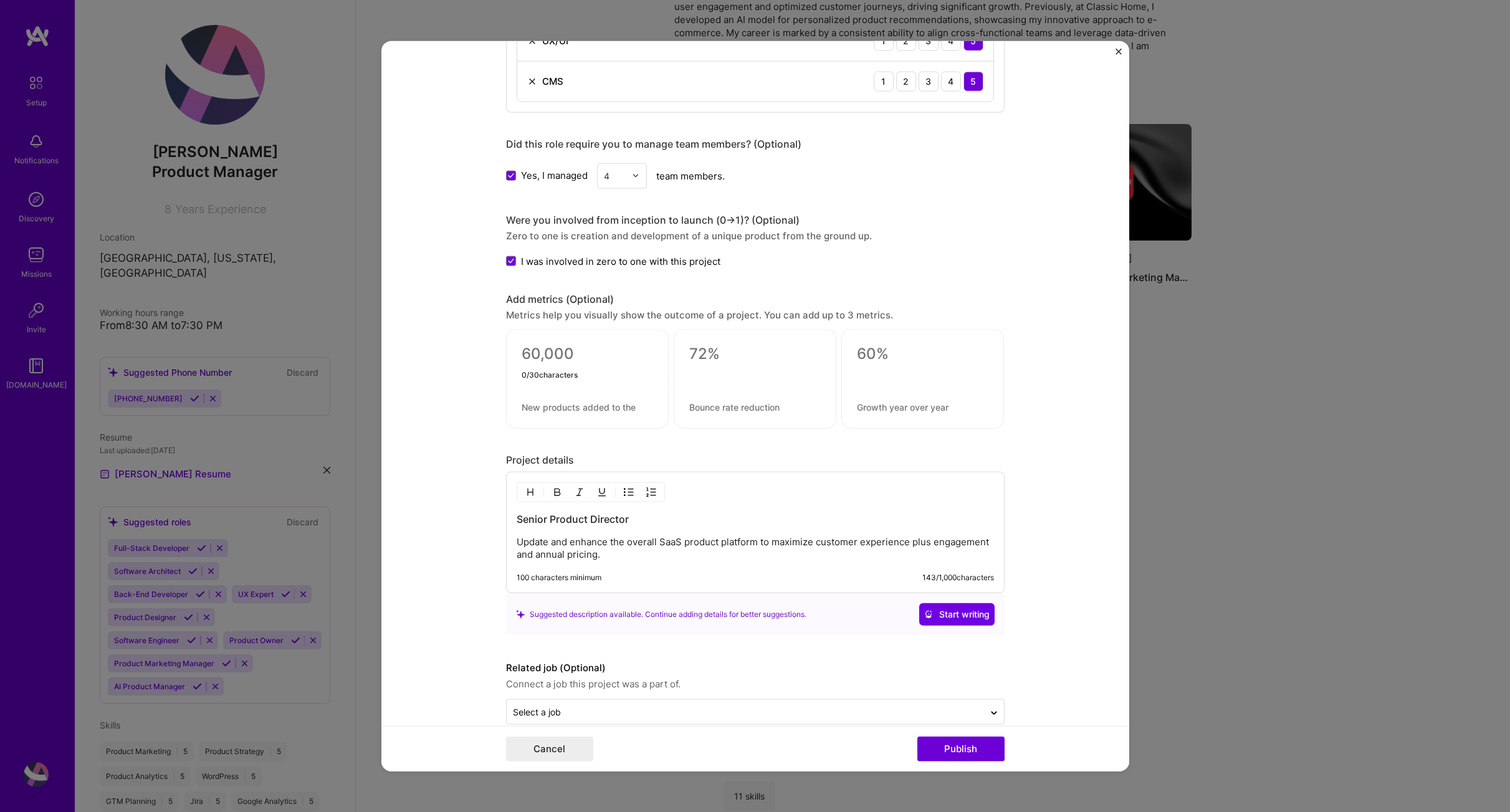
click at [599, 354] on textarea at bounding box center [587, 354] width 132 height 18
type textarea "0% price increase"
click at [691, 356] on textarea at bounding box center [755, 354] width 132 height 18
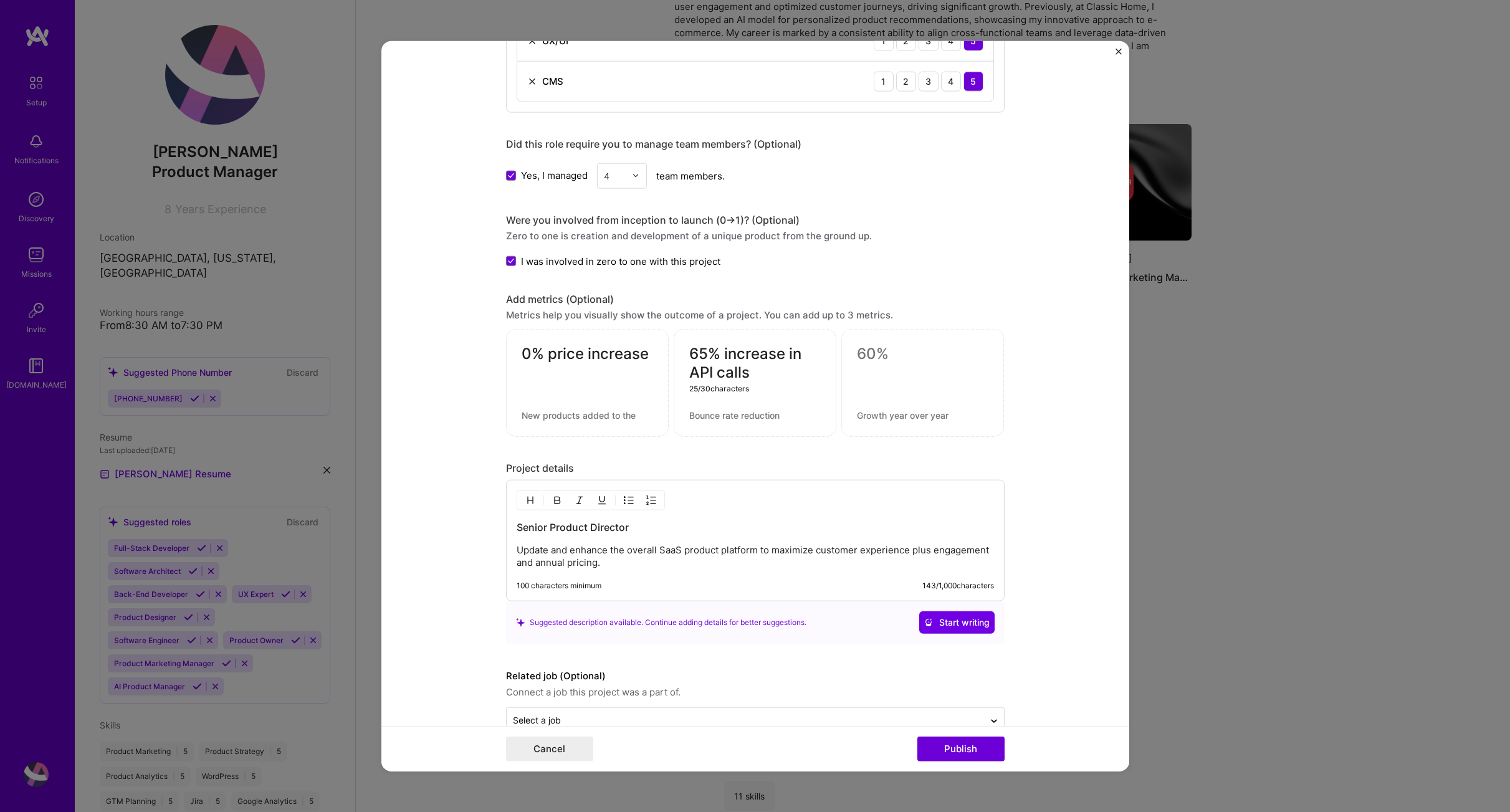
type textarea "65% increase in API calls"
click at [550, 350] on textarea "0% price increase" at bounding box center [587, 356] width 132 height 24
click at [524, 354] on textarea "0% price increase" at bounding box center [587, 356] width 132 height 24
type textarea "10% price increase"
click at [1048, 404] on form "Editing suggested project This project is suggested based on your LinkedIn, res…" at bounding box center [755, 406] width 748 height 731
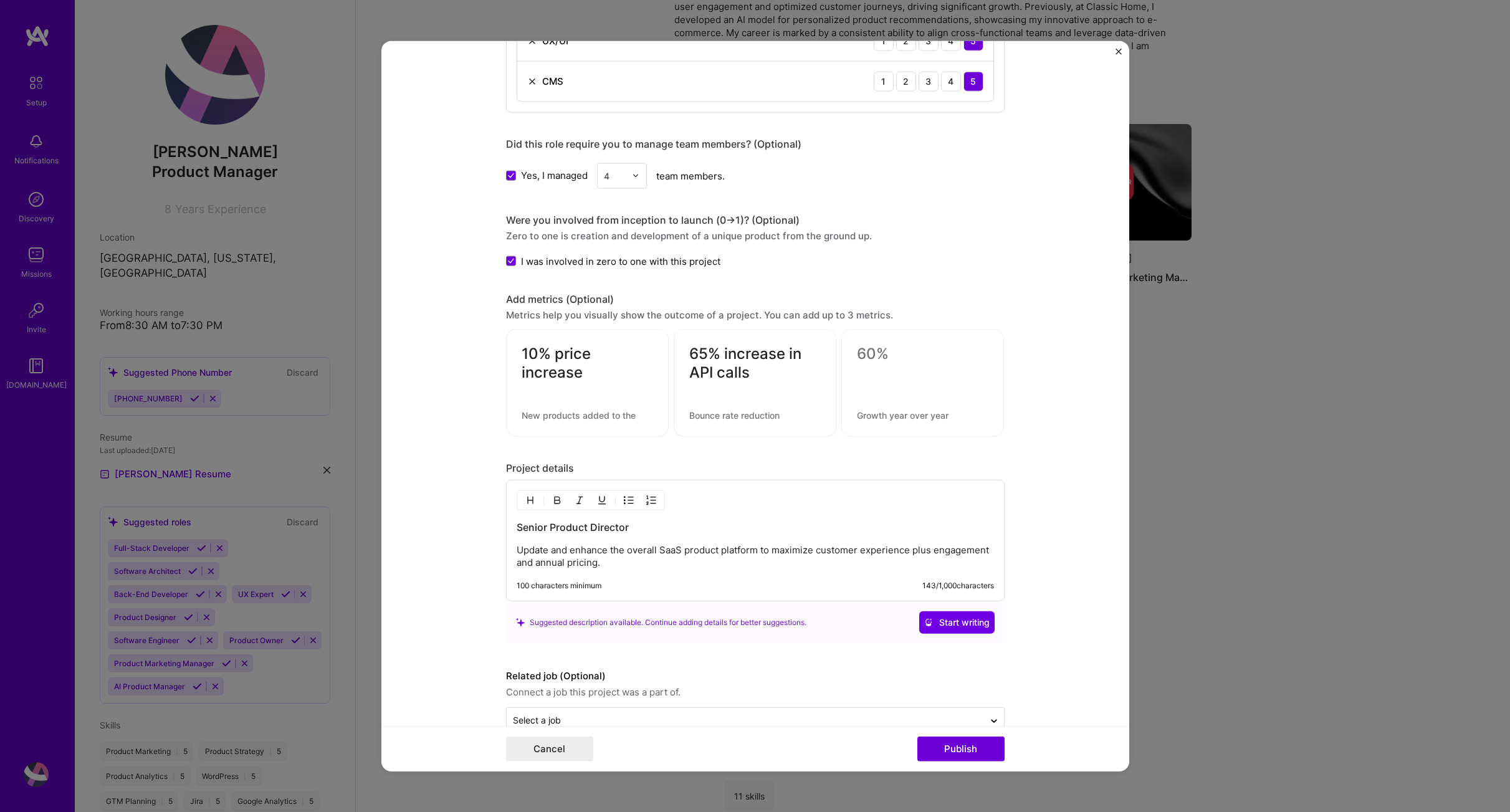
click at [1073, 425] on form "Editing suggested project This project is suggested based on your LinkedIn, res…" at bounding box center [755, 406] width 748 height 731
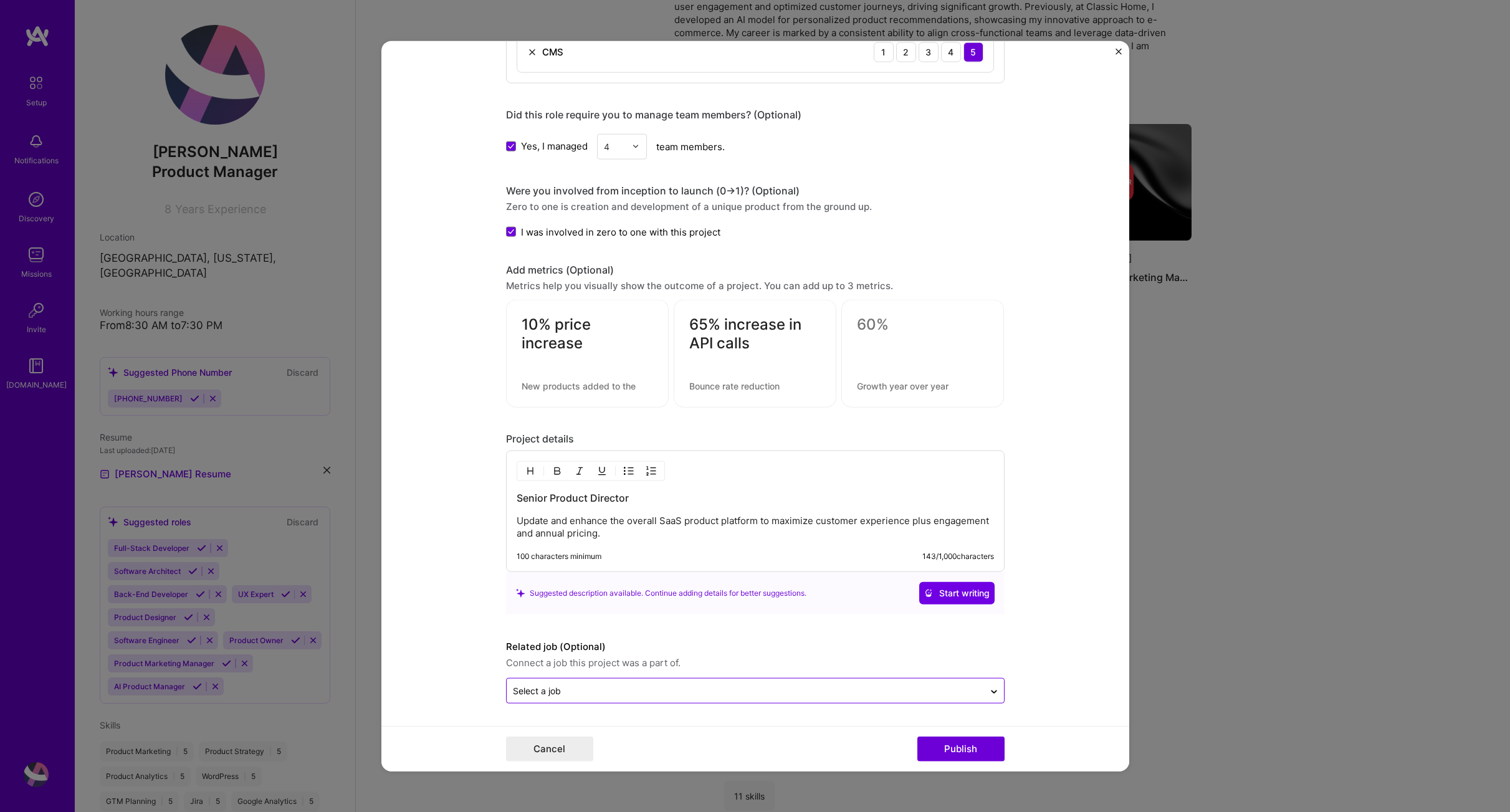
click at [635, 695] on input "text" at bounding box center [745, 690] width 465 height 13
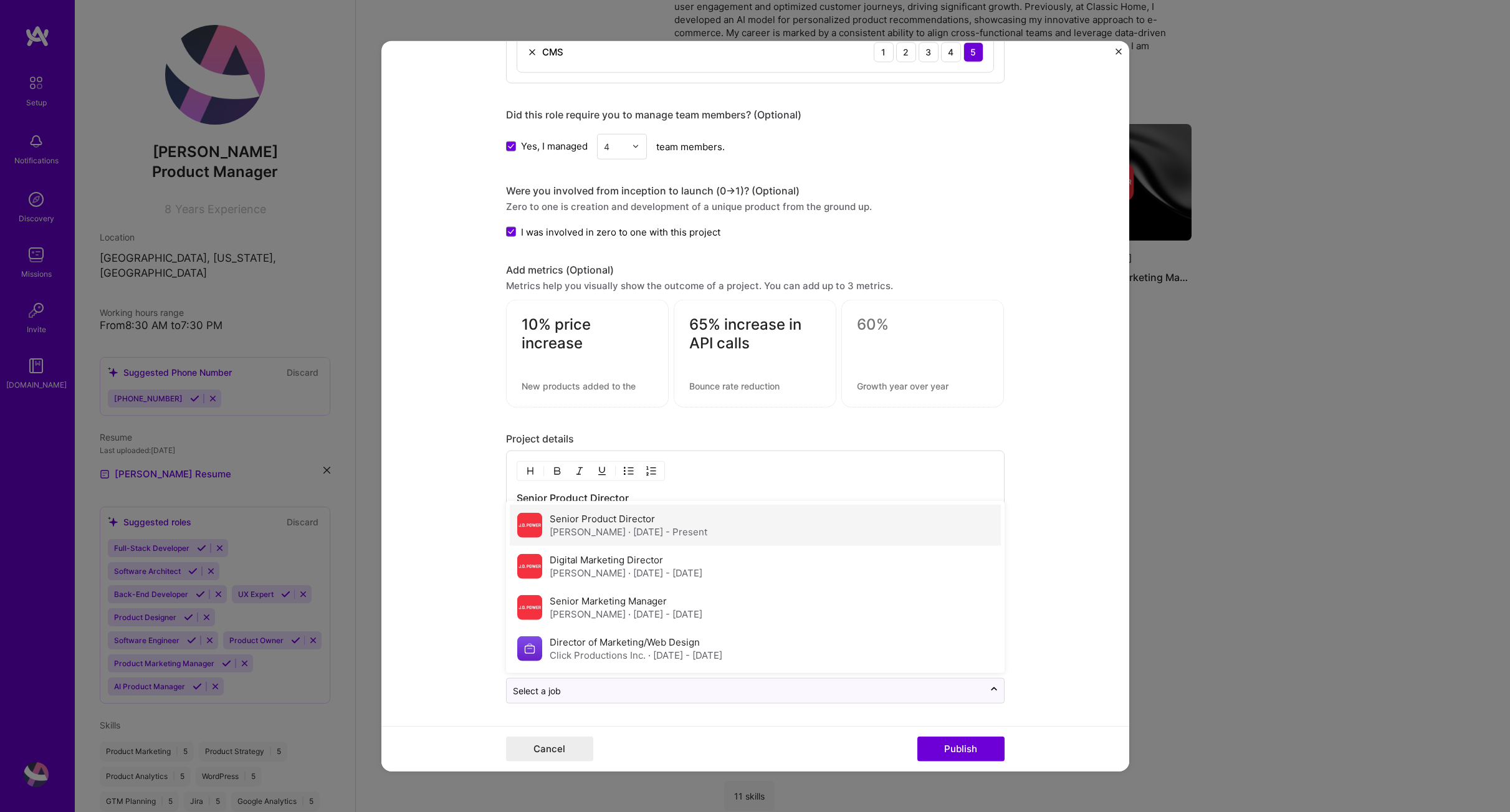
click at [592, 516] on label "Senior Product Director" at bounding box center [602, 518] width 105 height 12
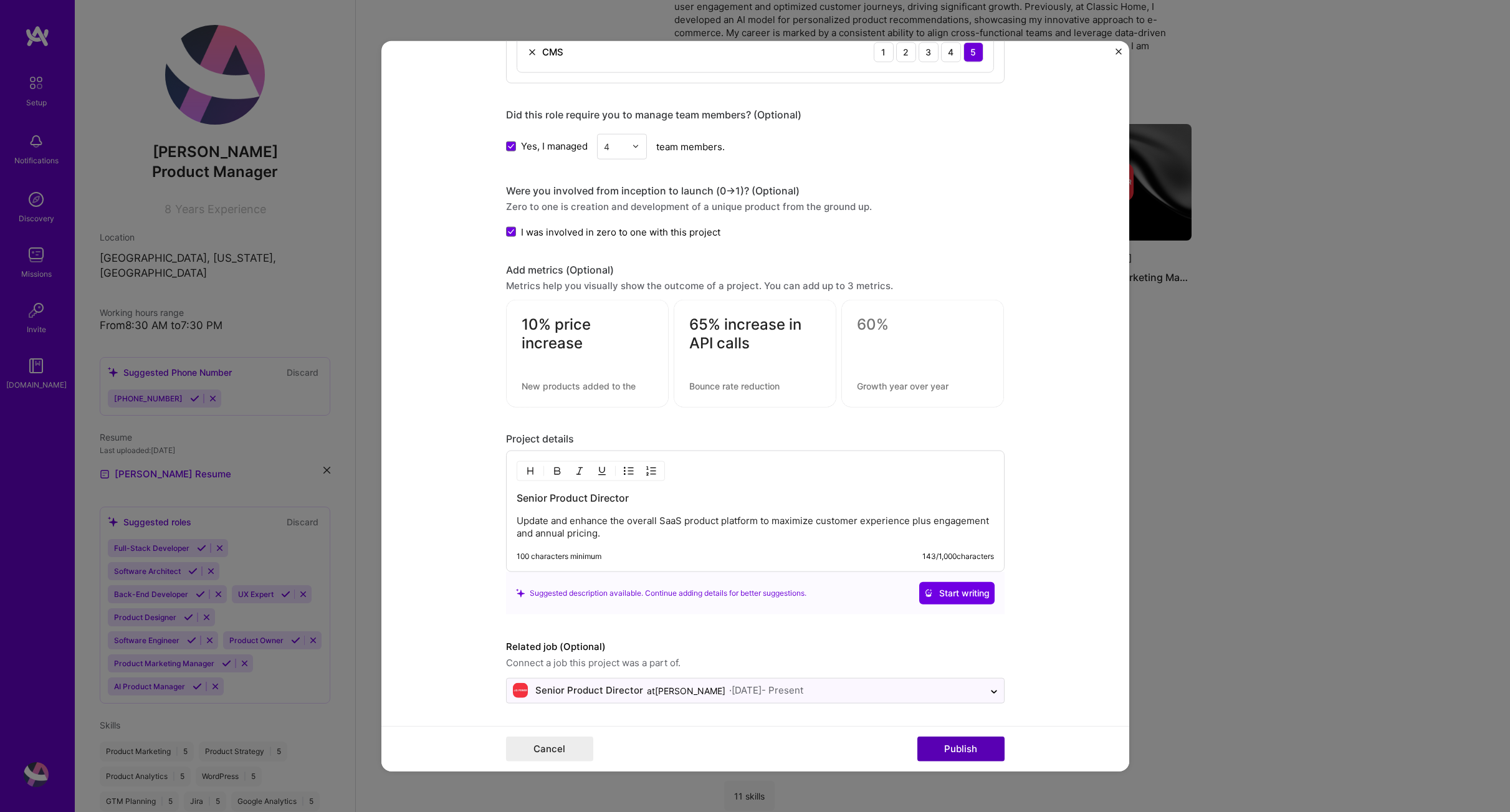
click at [972, 751] on button "Publish" at bounding box center [960, 748] width 87 height 25
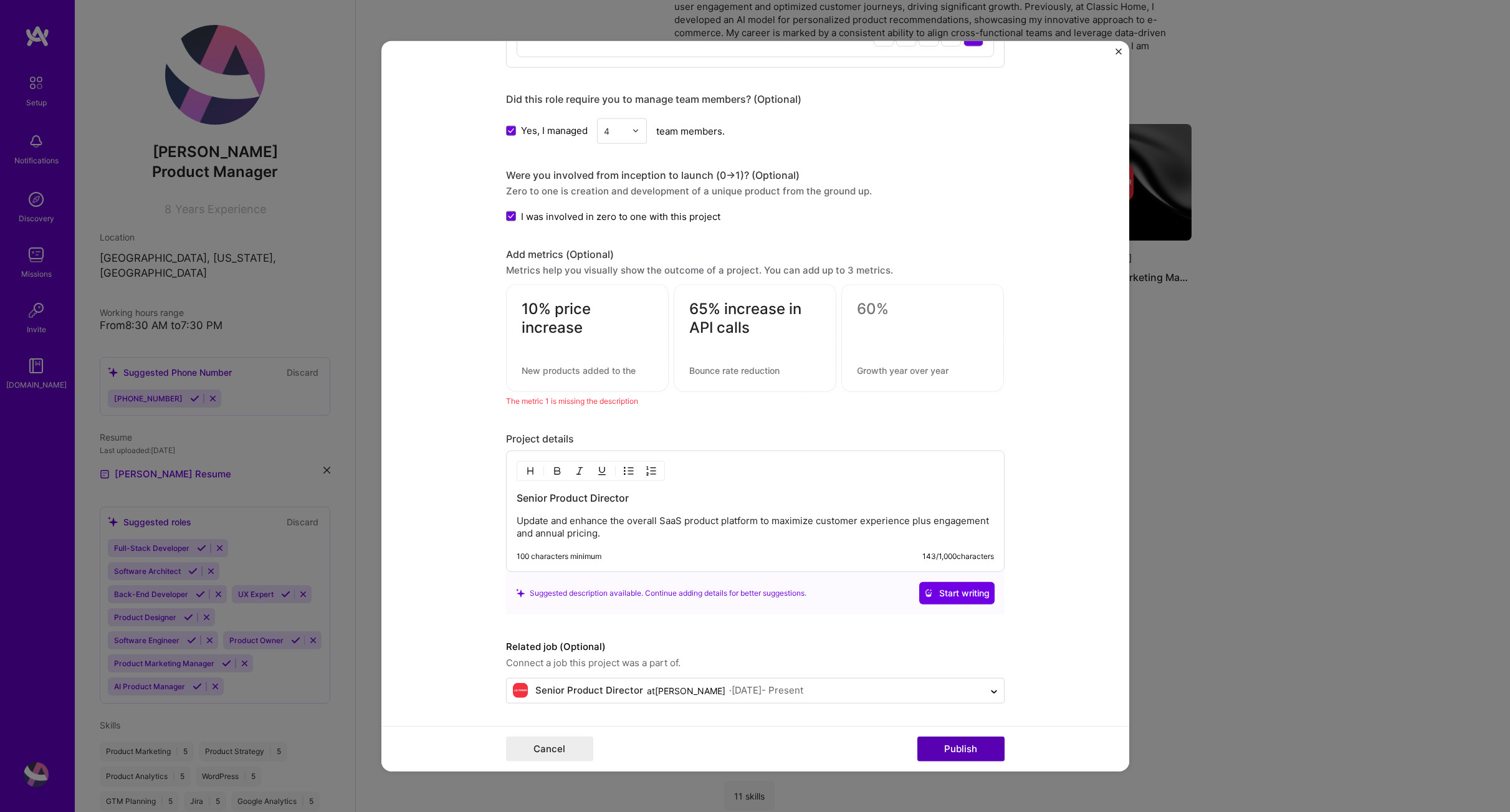
scroll to position [1093, 0]
click at [900, 331] on div at bounding box center [923, 334] width 132 height 13
click at [857, 300] on textarea at bounding box center [923, 309] width 132 height 18
type textarea "5"
type textarea "5% customer growth"
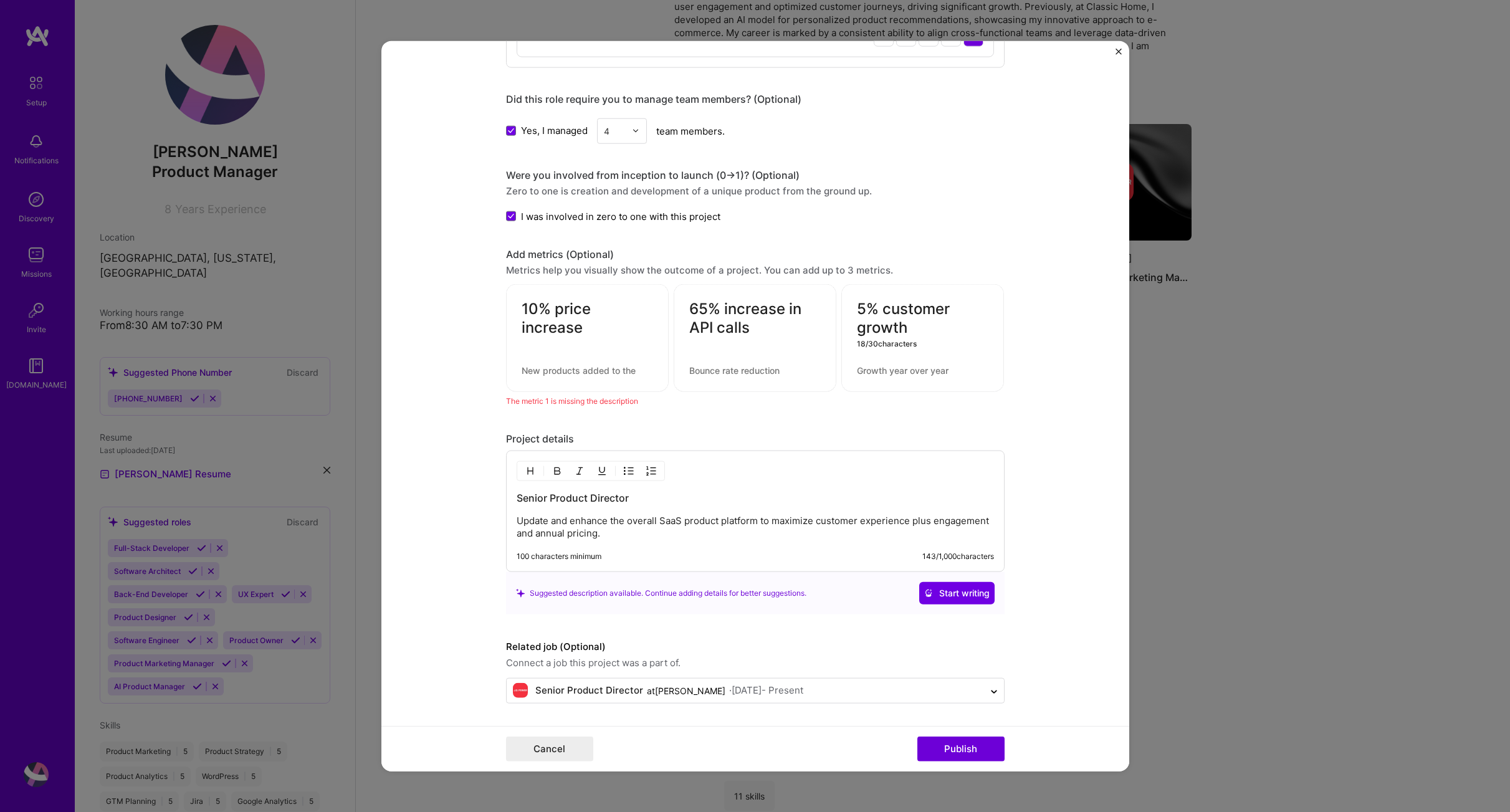
click at [1033, 545] on form "Editing suggested project This project is suggested based on your LinkedIn, res…" at bounding box center [755, 406] width 748 height 731
click at [975, 752] on button "Publish" at bounding box center [960, 748] width 87 height 25
click at [702, 397] on div "The metric 1 is missing the description" at bounding box center [756, 401] width 499 height 13
click at [870, 304] on textarea "5% customer growth" at bounding box center [923, 319] width 132 height 38
click at [889, 368] on textarea at bounding box center [923, 370] width 132 height 12
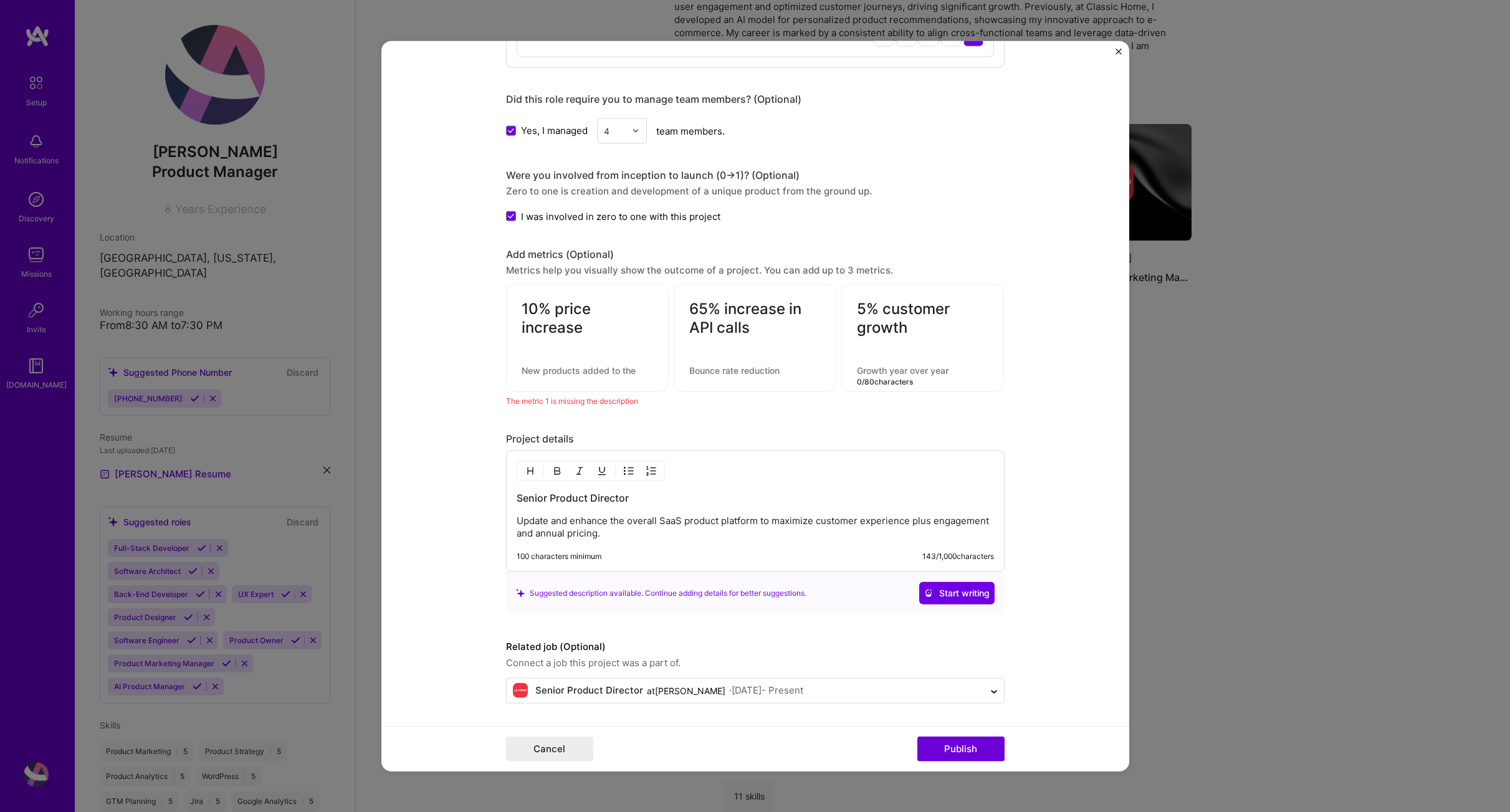
drag, startPoint x: 854, startPoint y: 366, endPoint x: 949, endPoint y: 367, distance: 95.0
click at [949, 367] on textarea at bounding box center [923, 370] width 132 height 12
click at [759, 367] on textarea at bounding box center [755, 370] width 132 height 12
click at [609, 371] on textarea at bounding box center [587, 370] width 132 height 12
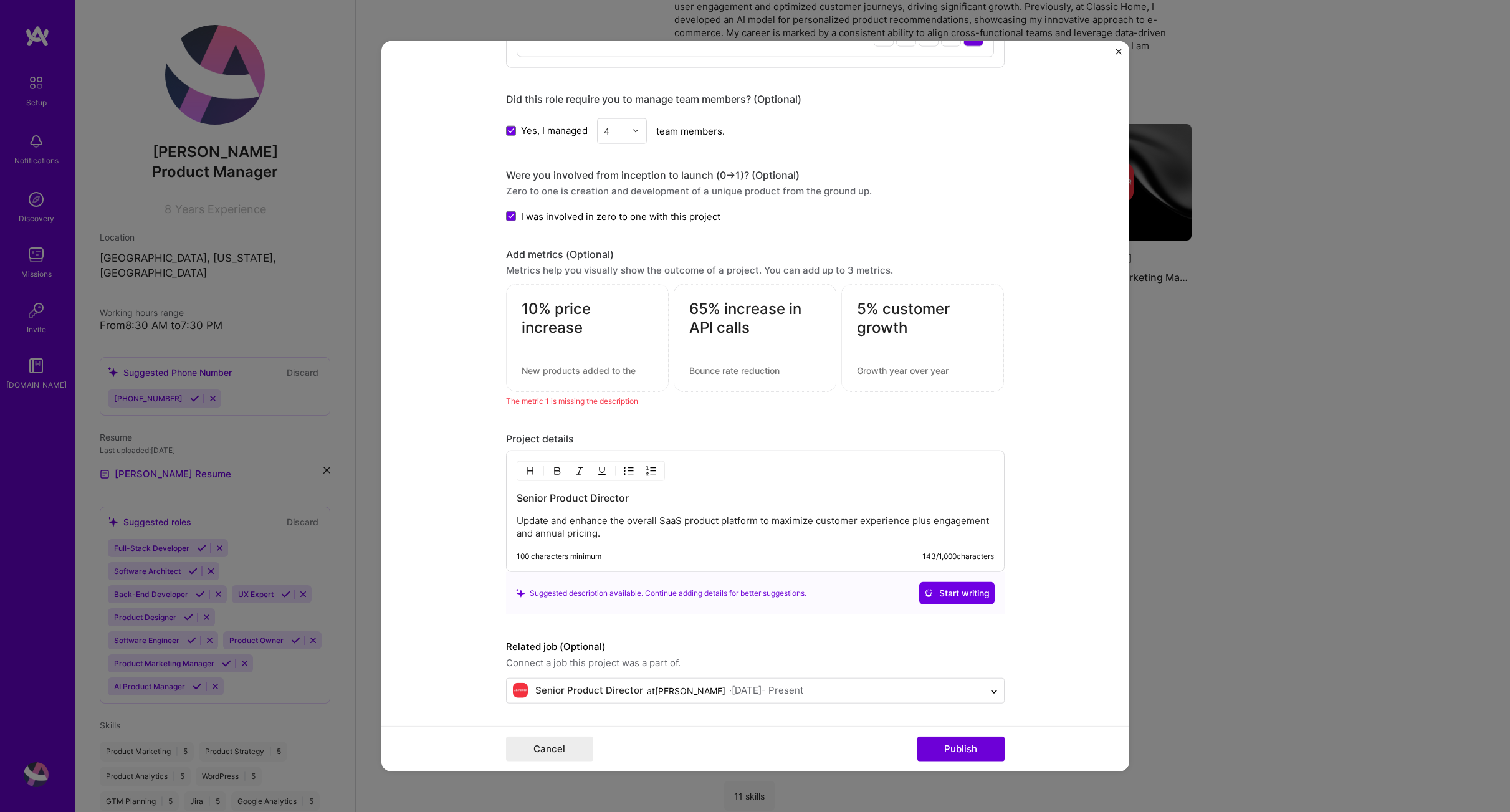
click at [616, 370] on textarea at bounding box center [587, 370] width 132 height 12
click at [1016, 414] on form "Editing suggested project This project is suggested based on your LinkedIn, res…" at bounding box center [755, 406] width 748 height 731
click at [883, 307] on textarea "5% customer growth" at bounding box center [923, 319] width 132 height 38
click at [746, 307] on textarea "65% increase in API calls" at bounding box center [755, 319] width 132 height 38
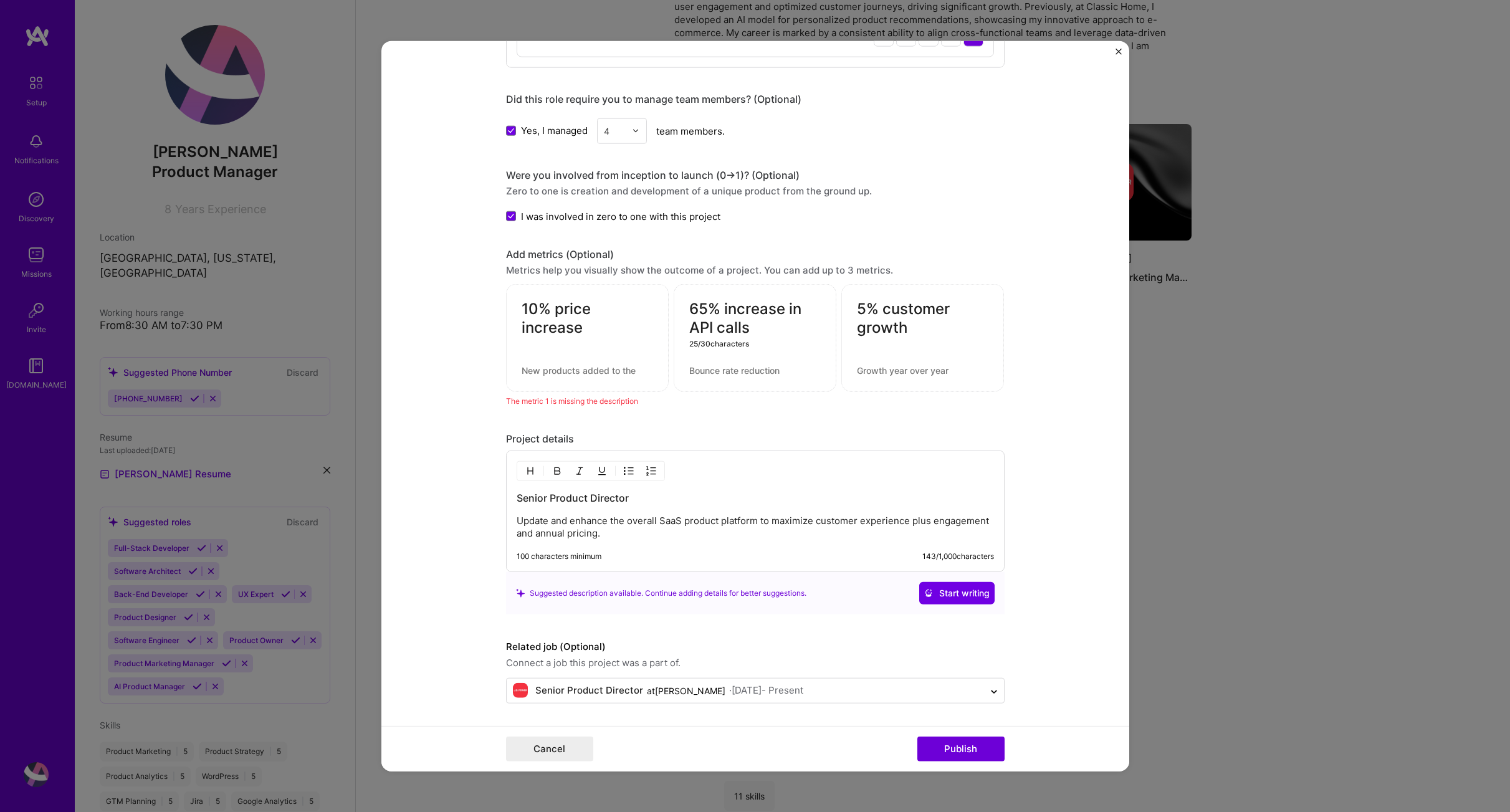
click at [535, 311] on textarea "10% price increase" at bounding box center [587, 319] width 132 height 38
click at [568, 381] on div "10% price increase" at bounding box center [587, 338] width 163 height 108
click at [966, 755] on button "Publish" at bounding box center [960, 748] width 87 height 25
click at [584, 401] on div "The metric 1 is missing the description" at bounding box center [756, 401] width 499 height 13
click at [556, 353] on div "10% price increase" at bounding box center [587, 338] width 163 height 108
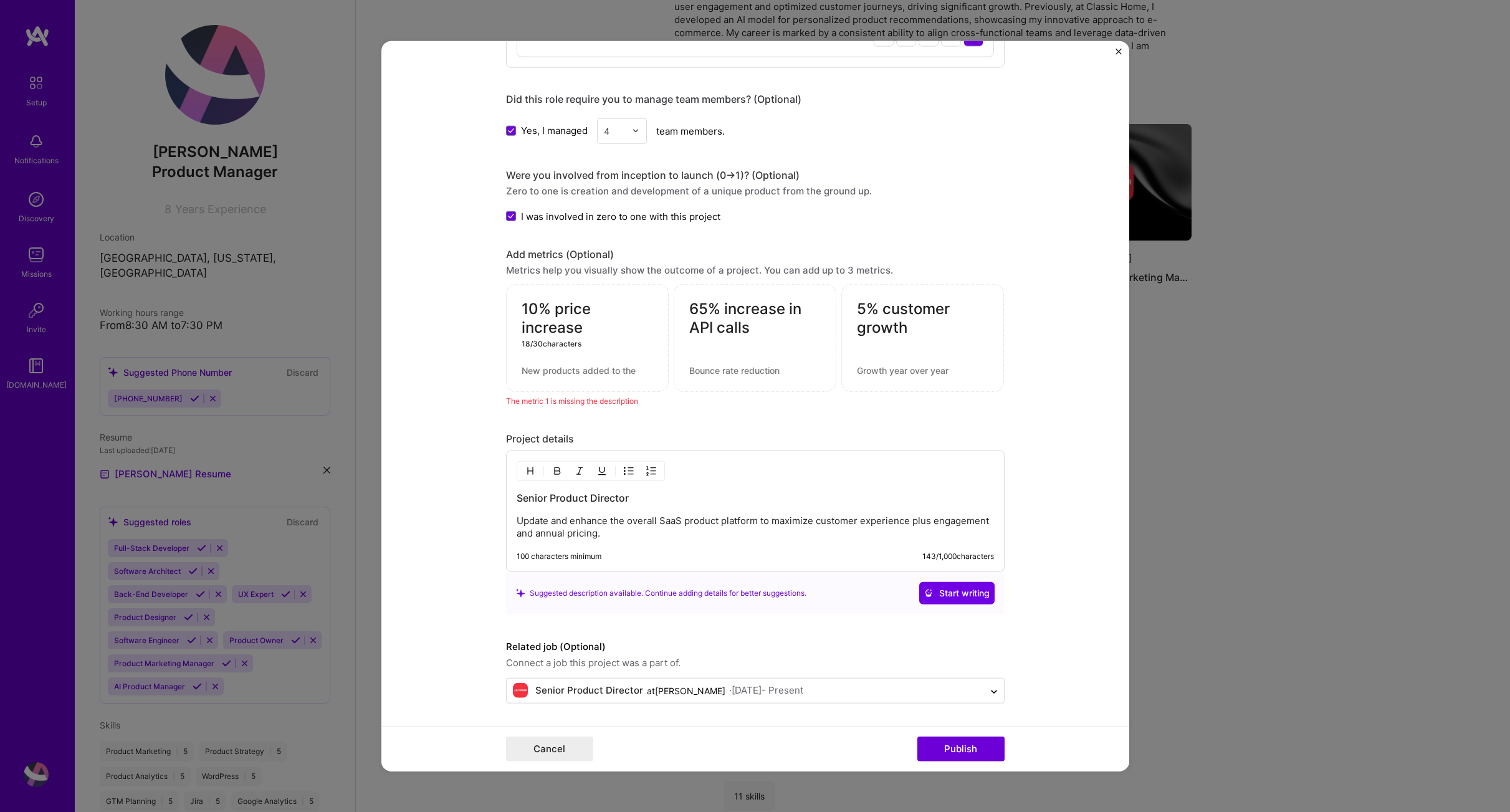
click at [531, 304] on textarea "10% price increase" at bounding box center [587, 319] width 132 height 38
type textarea "6% price increase"
click at [958, 753] on button "Publish" at bounding box center [960, 748] width 87 height 25
click at [716, 318] on textarea "65% increase in API calls" at bounding box center [755, 319] width 132 height 38
click at [538, 306] on textarea "6% price increase" at bounding box center [587, 312] width 132 height 24
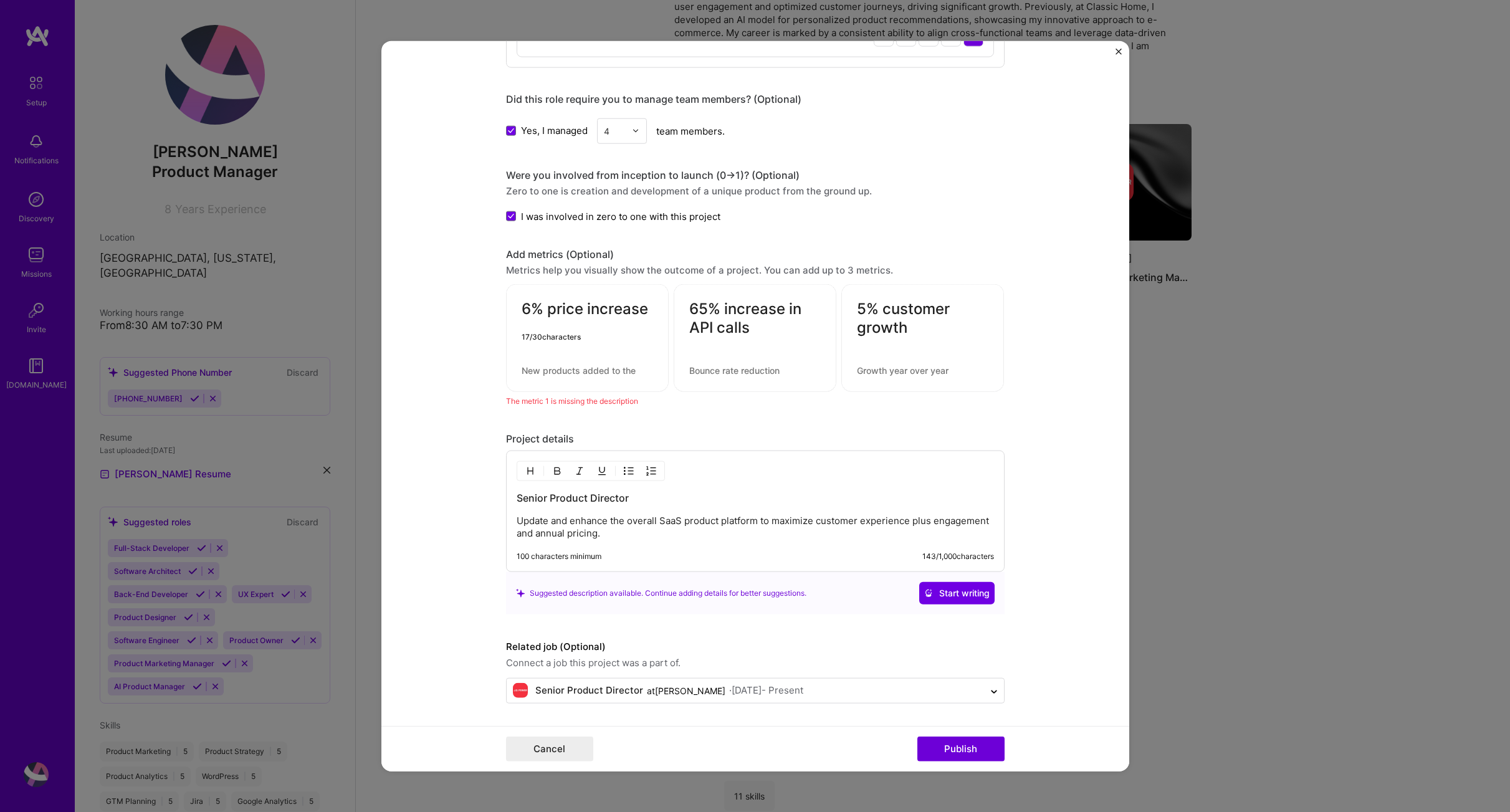
drag, startPoint x: 519, startPoint y: 304, endPoint x: 665, endPoint y: 304, distance: 146.0
click at [653, 304] on textarea "6% price increase" at bounding box center [587, 312] width 132 height 24
drag, startPoint x: 687, startPoint y: 305, endPoint x: 765, endPoint y: 345, distance: 87.7
click at [765, 337] on textarea "65% increase in API calls" at bounding box center [755, 319] width 132 height 38
drag, startPoint x: 855, startPoint y: 300, endPoint x: 964, endPoint y: 358, distance: 123.5
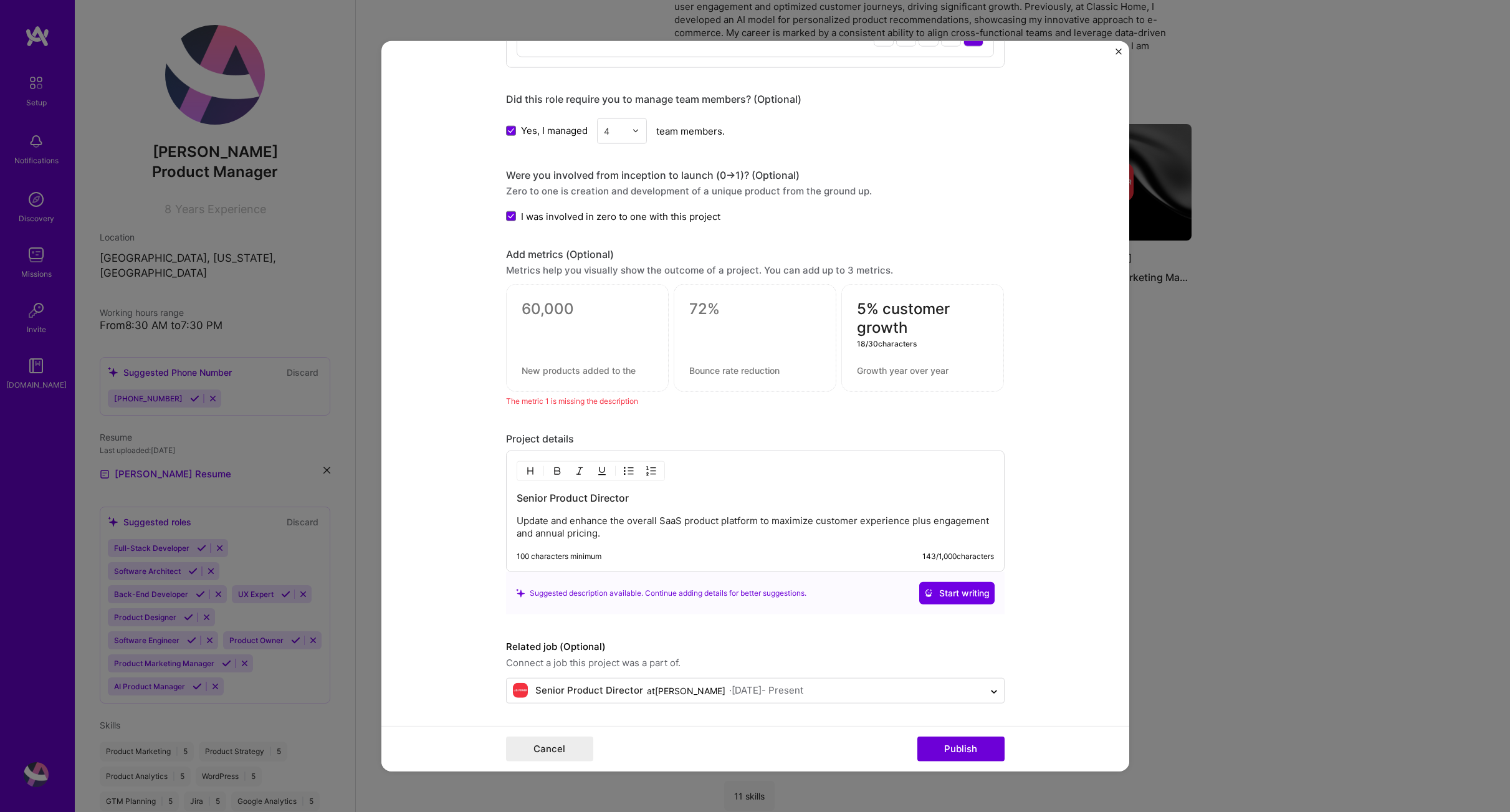
click at [964, 337] on textarea "5% customer growth" at bounding box center [923, 319] width 132 height 38
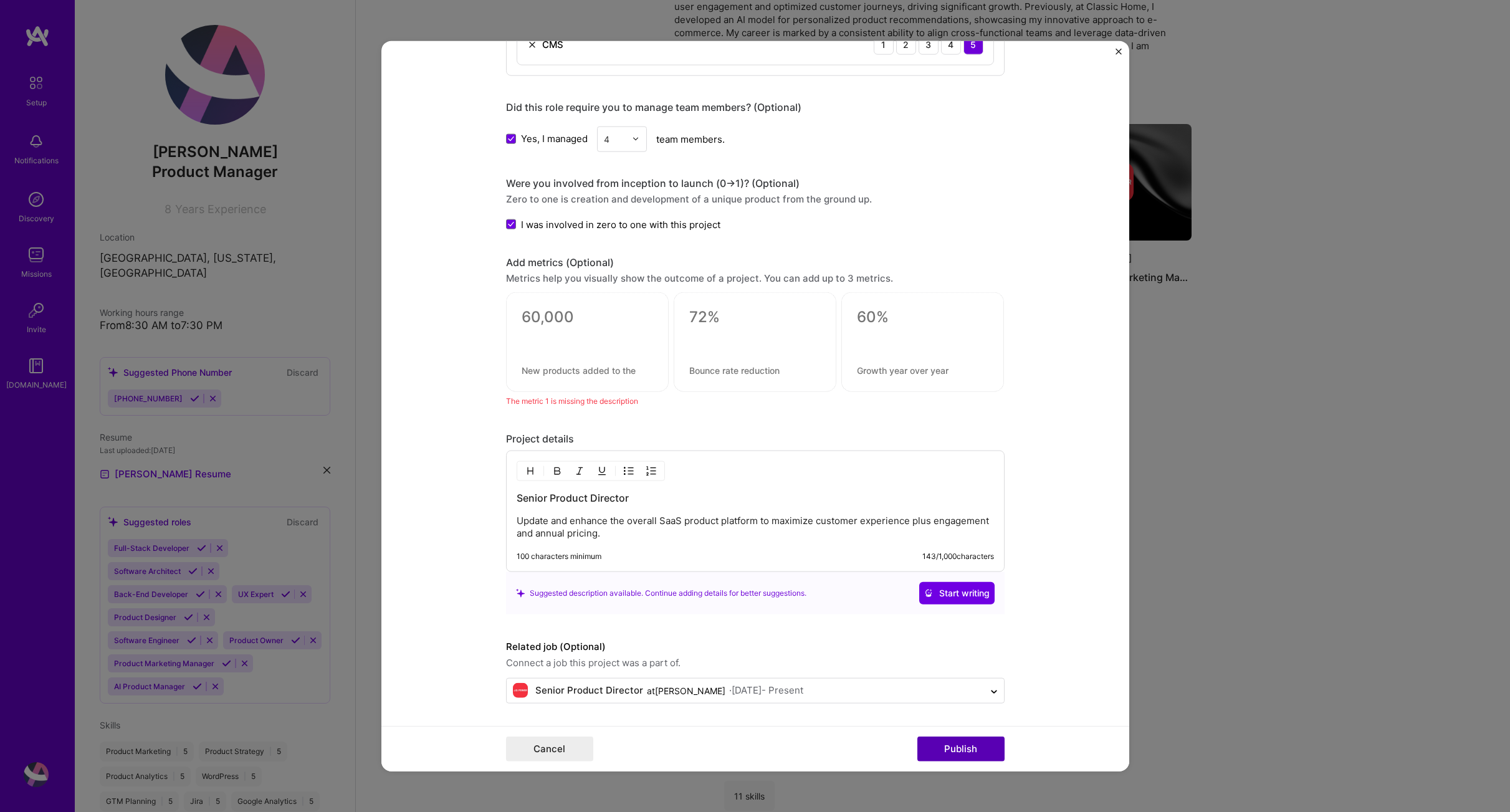
click at [976, 747] on button "Publish" at bounding box center [960, 748] width 87 height 25
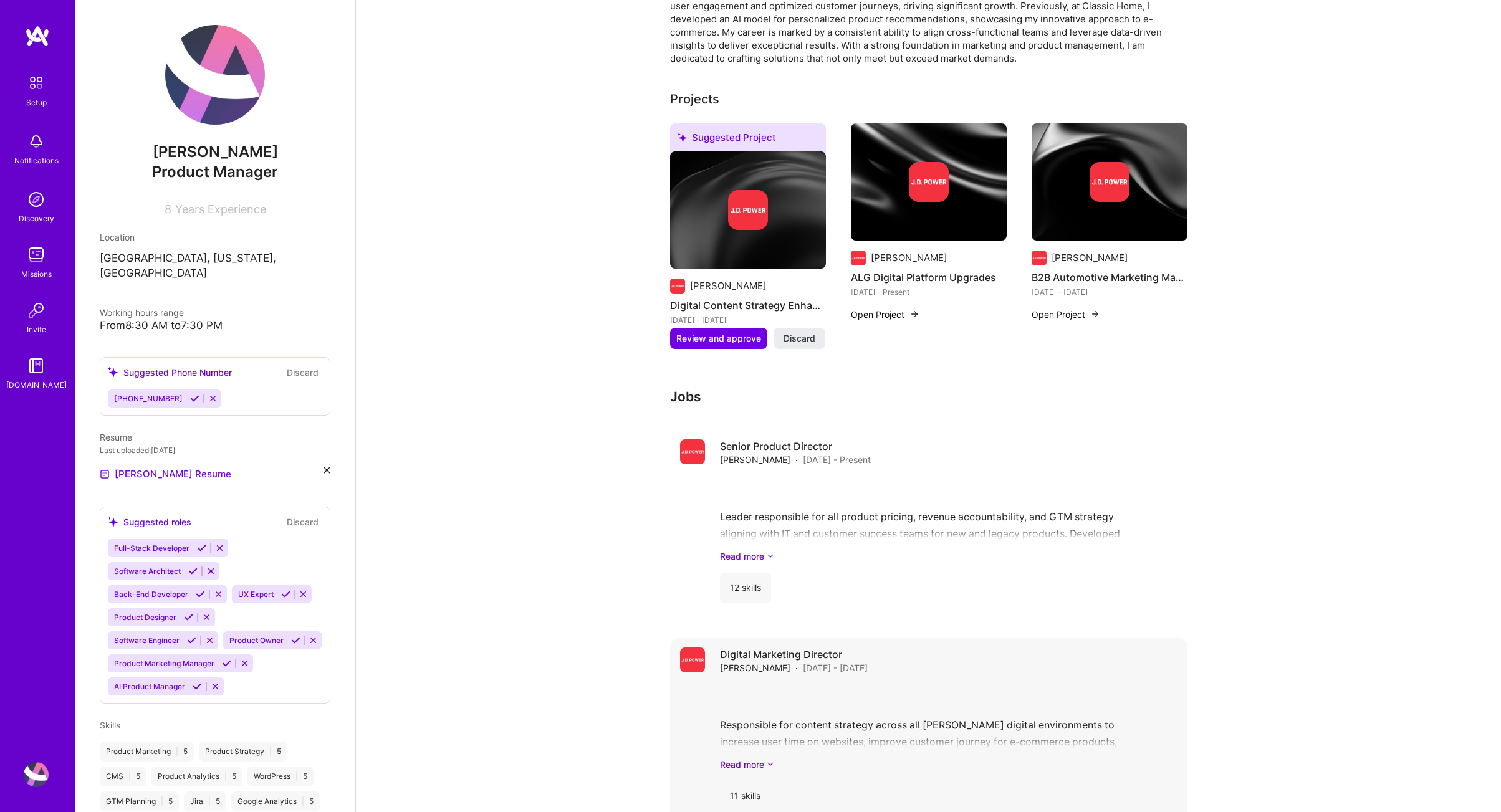
scroll to position [349, 0]
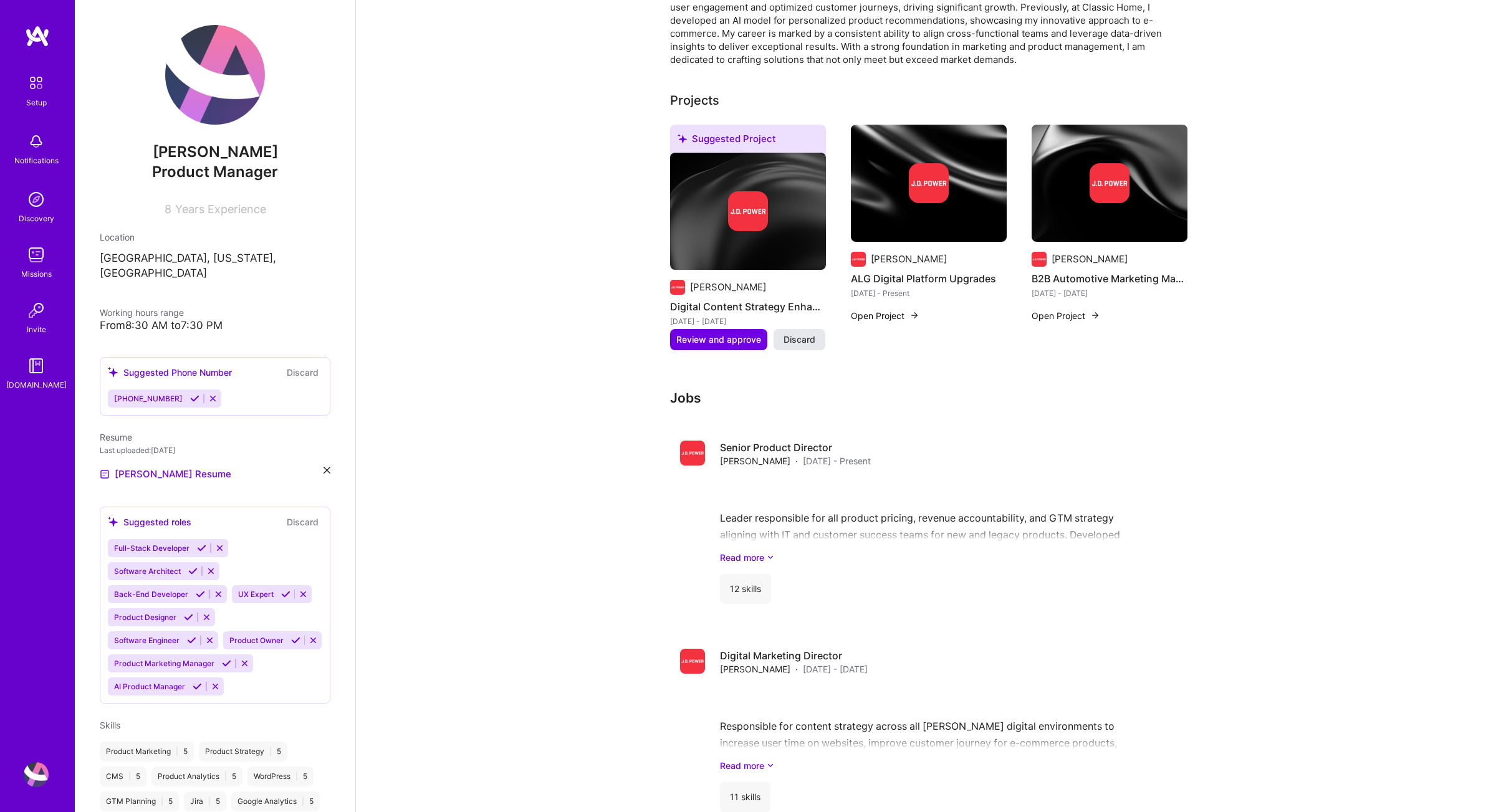
click at [809, 333] on span "Discard" at bounding box center [799, 340] width 32 height 13
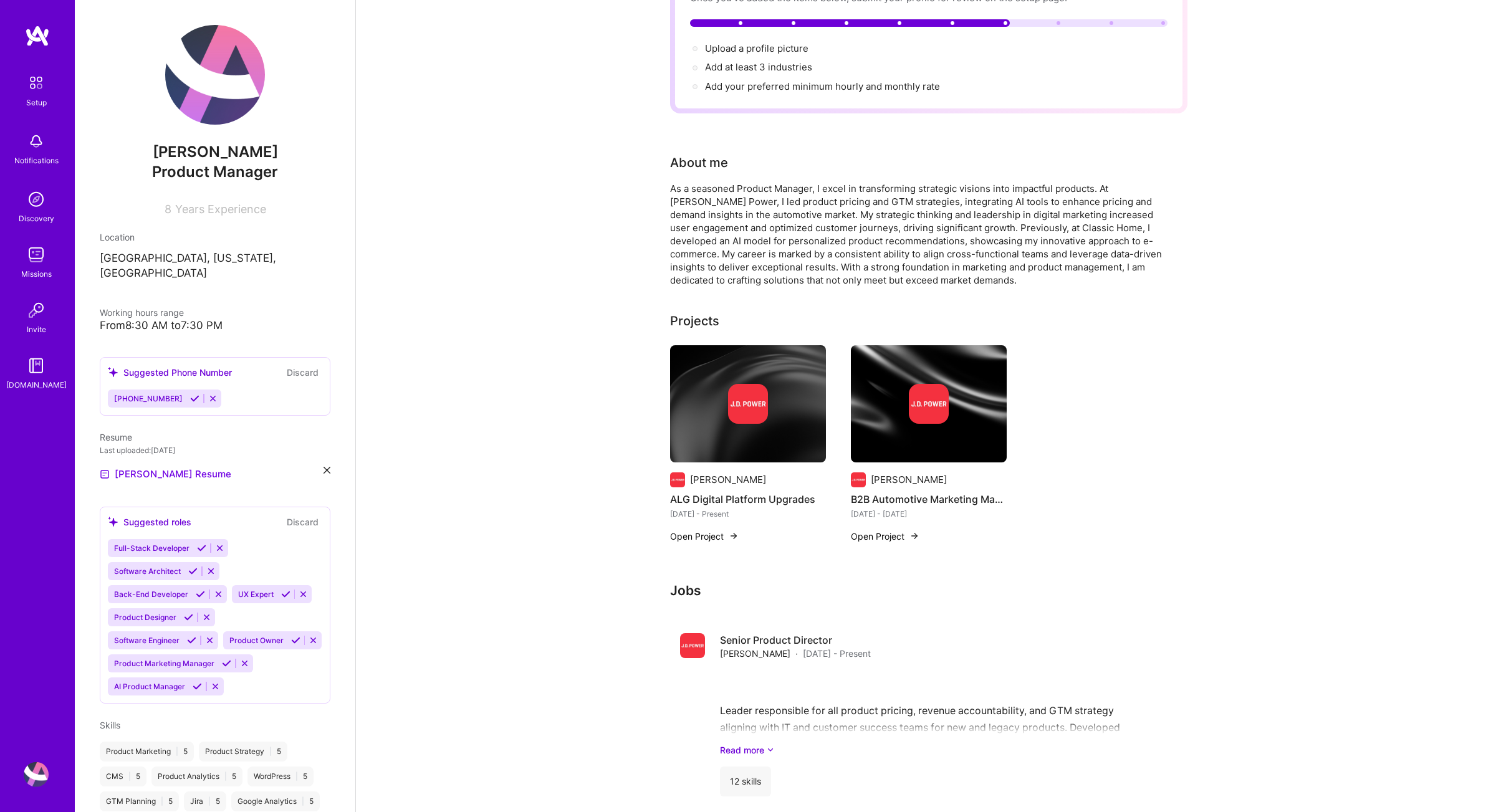
scroll to position [0, 0]
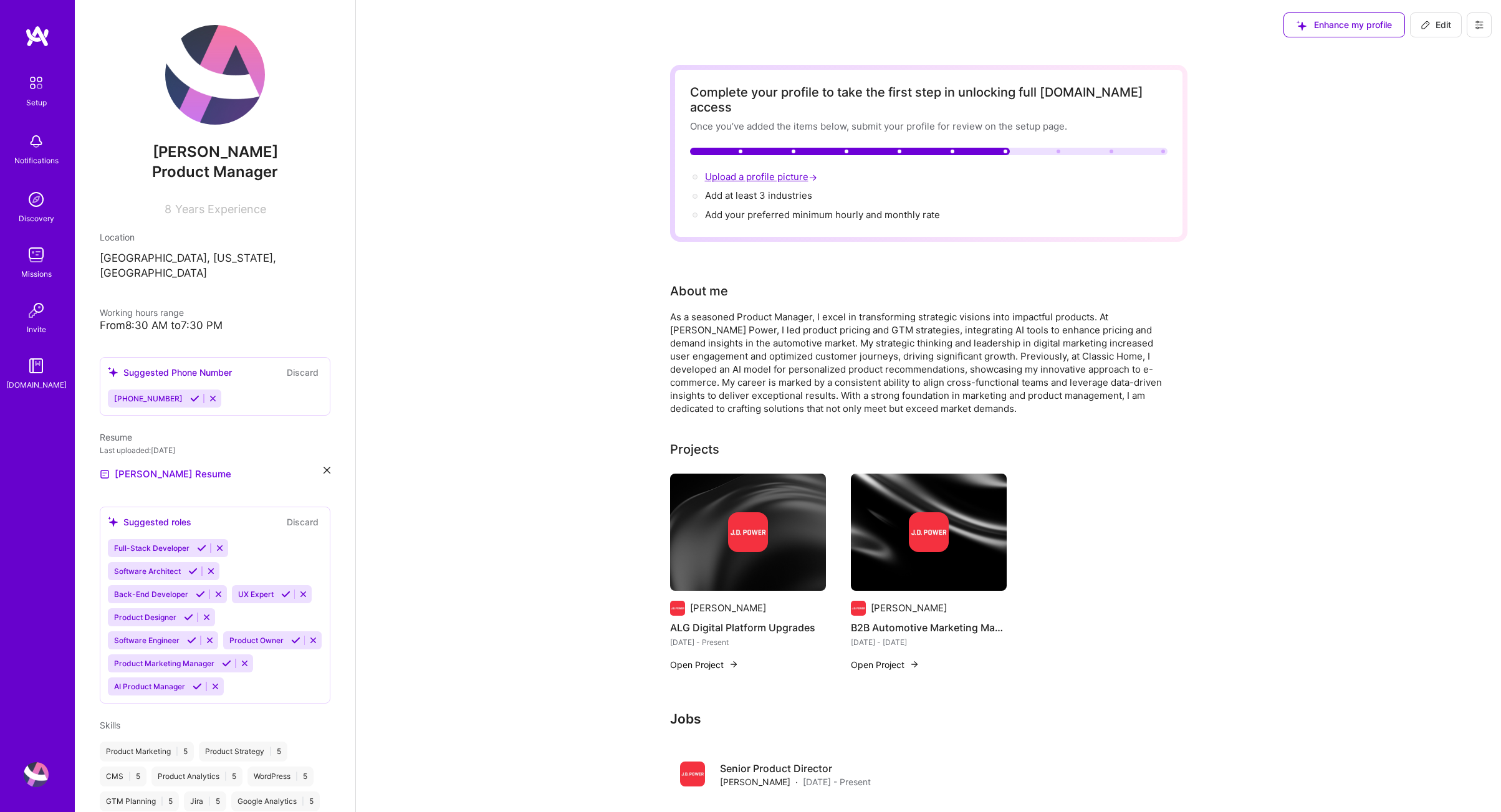
click at [790, 170] on span "Upload a profile picture →" at bounding box center [762, 176] width 115 height 12
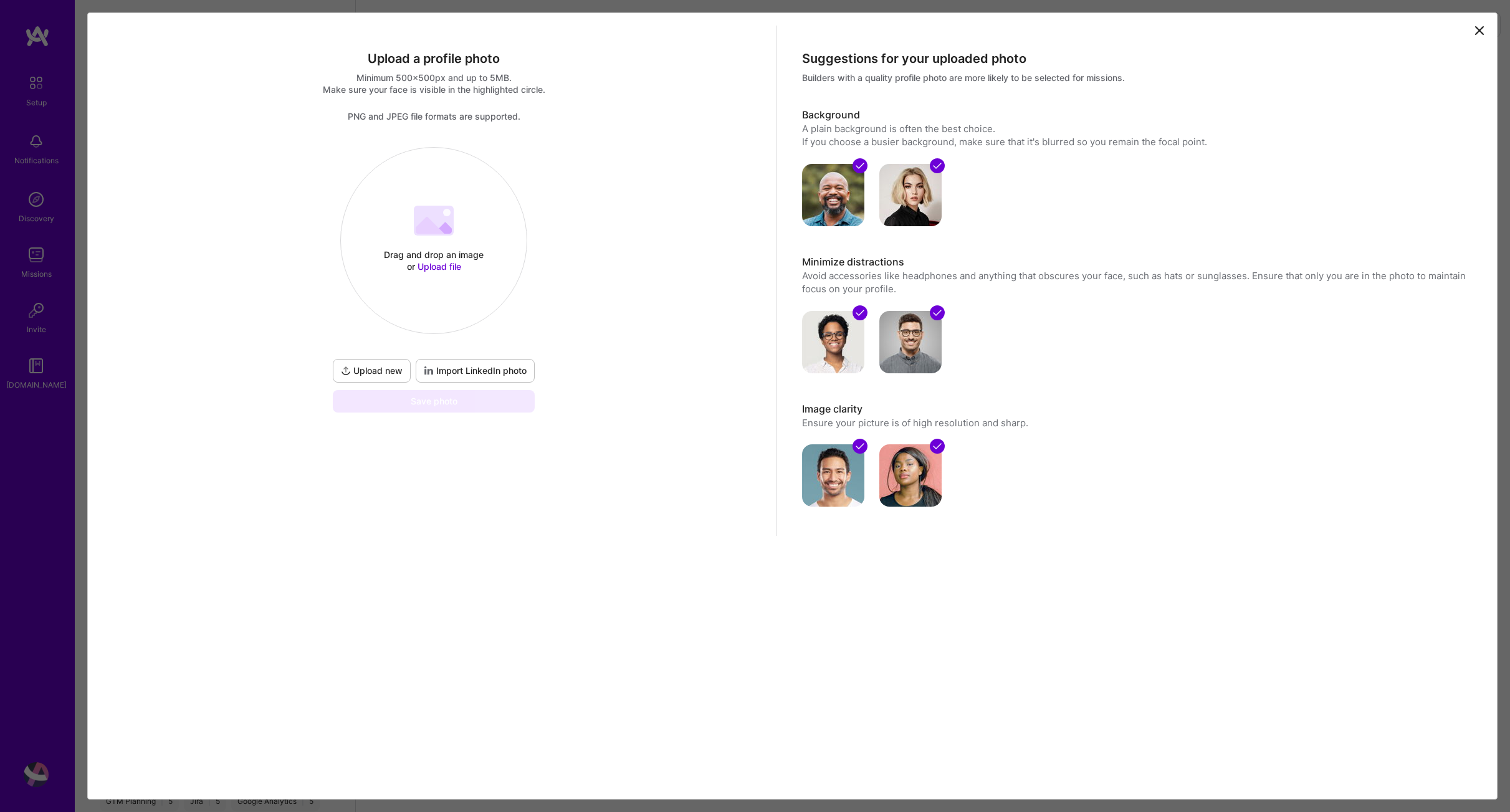
click at [485, 372] on span "Import LinkedIn photo" at bounding box center [475, 371] width 103 height 13
click at [439, 402] on div "Save photo" at bounding box center [433, 401] width 202 height 22
click at [449, 369] on span "Import LinkedIn photo" at bounding box center [475, 371] width 103 height 13
click at [443, 260] on div "Drag and drop an image or Upload file" at bounding box center [434, 261] width 106 height 24
click at [437, 270] on span "Upload file" at bounding box center [439, 267] width 43 height 11
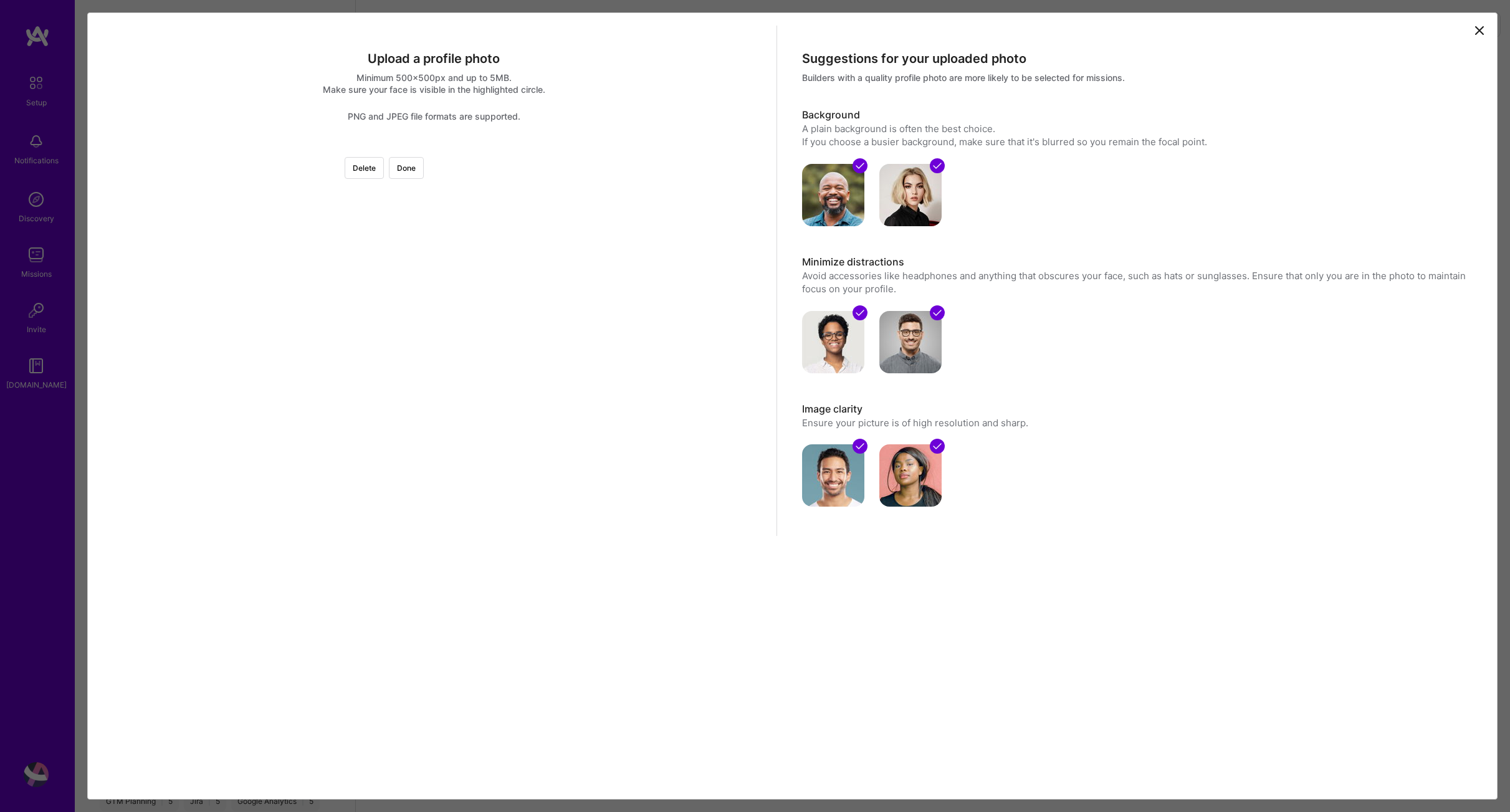
click at [560, 360] on div at bounding box center [621, 334] width 374 height 374
click at [498, 337] on div at bounding box center [621, 334] width 374 height 374
click at [500, 338] on div at bounding box center [621, 334] width 374 height 374
click at [424, 164] on button "Done" at bounding box center [406, 168] width 35 height 22
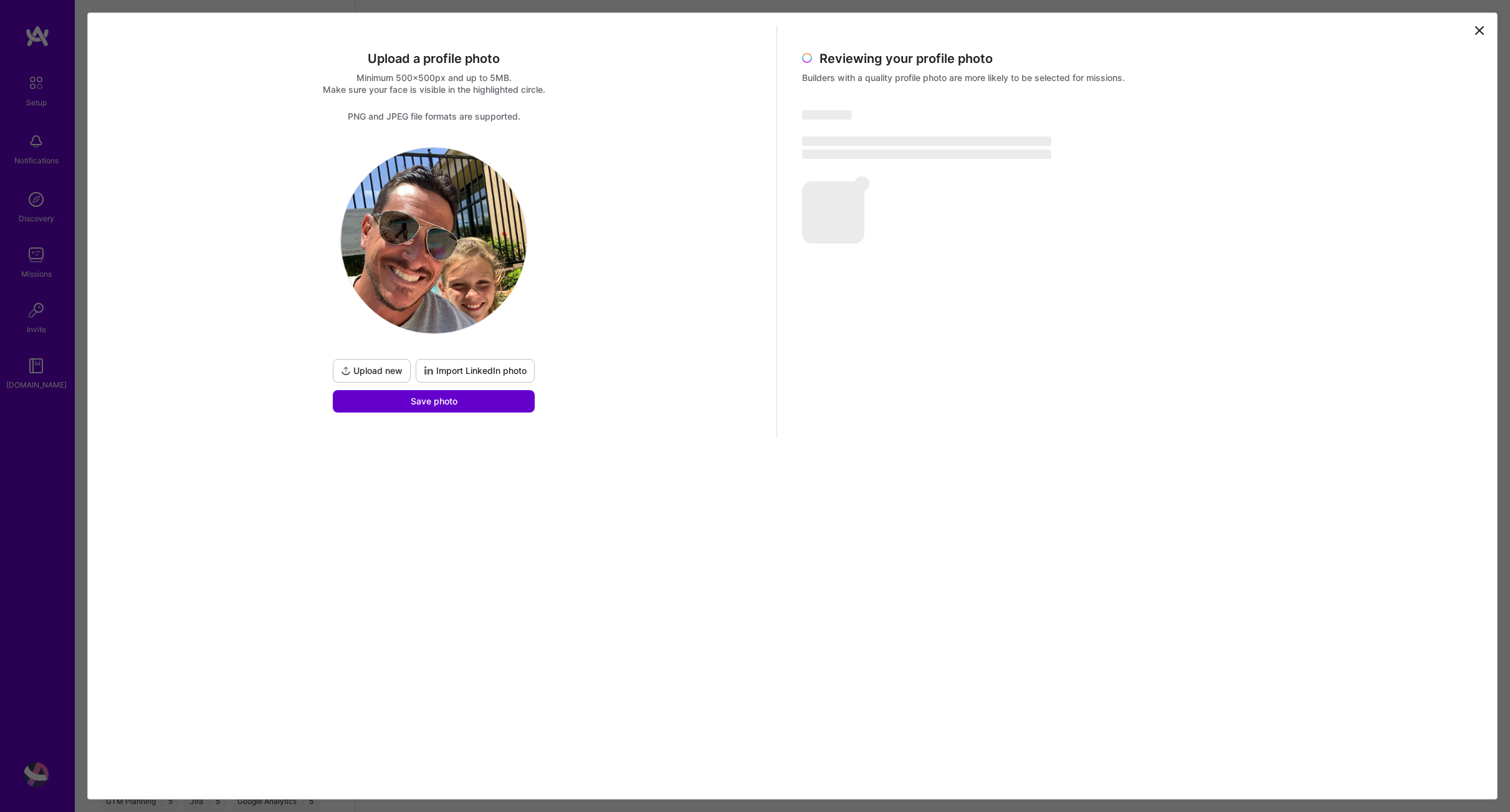
click at [447, 404] on span "Save photo" at bounding box center [434, 401] width 47 height 13
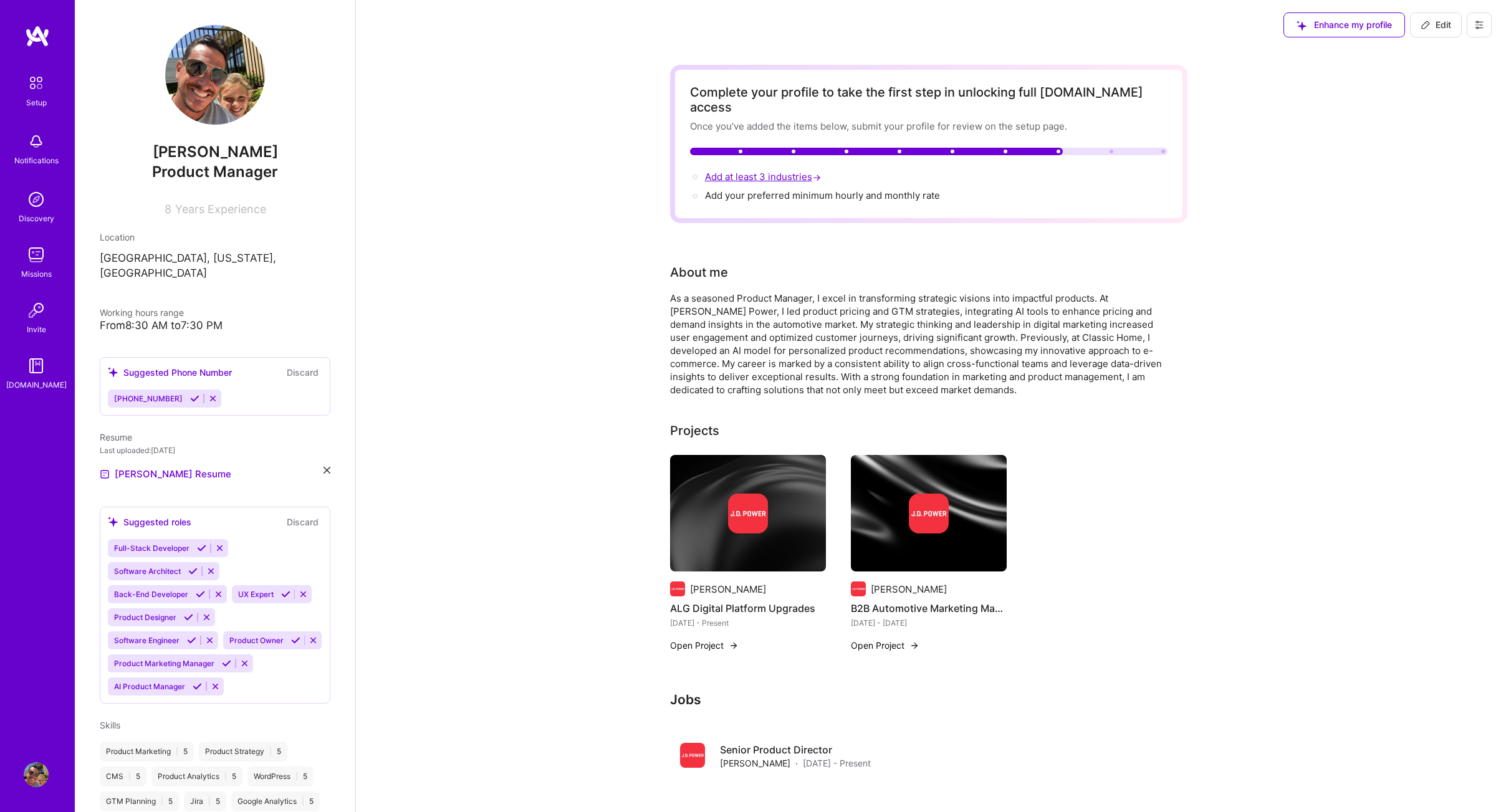
click at [763, 170] on span "Add at least 3 industries →" at bounding box center [764, 176] width 119 height 12
select select "US"
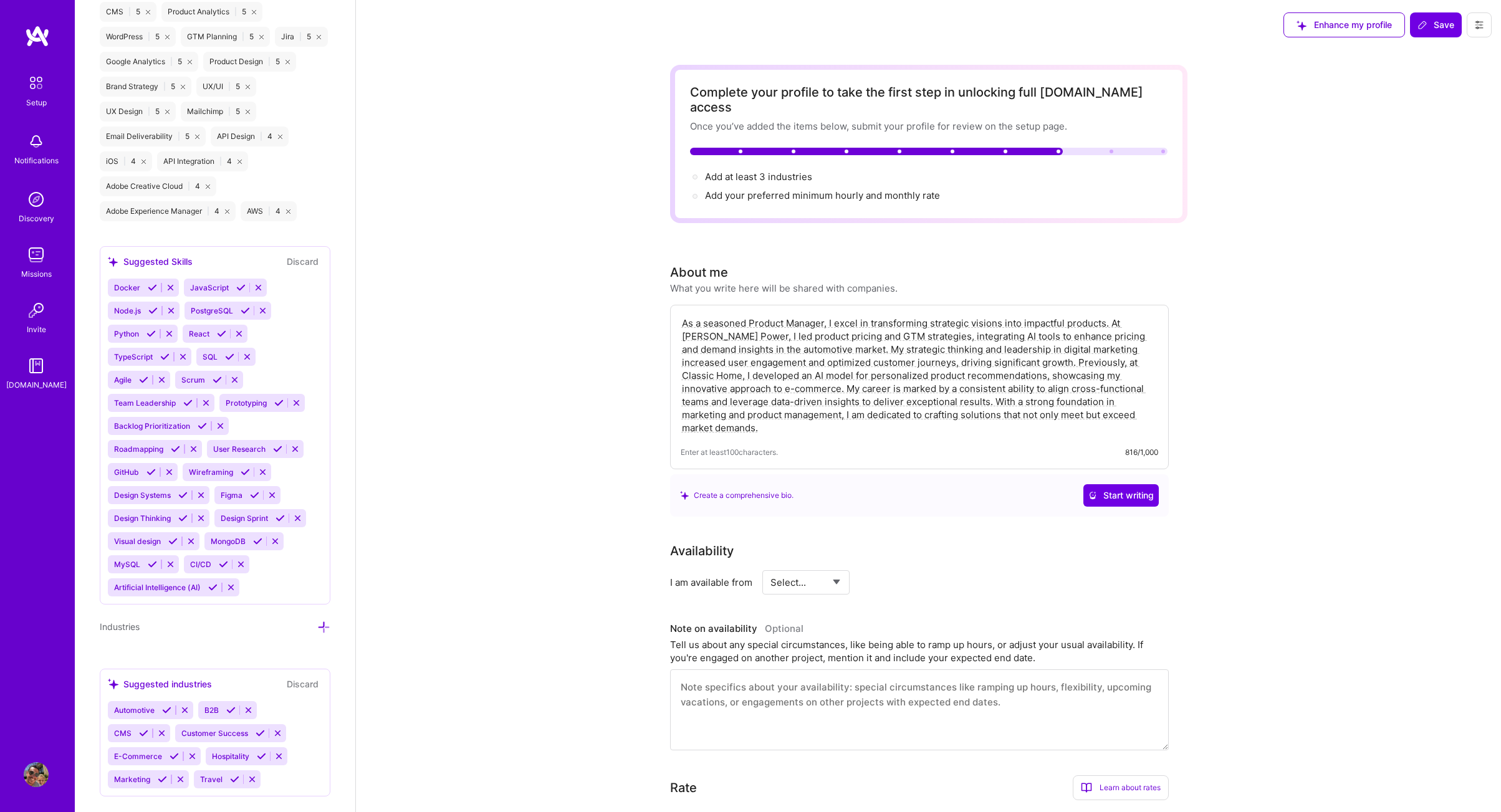
scroll to position [1235, 0]
click at [318, 621] on icon at bounding box center [324, 627] width 13 height 13
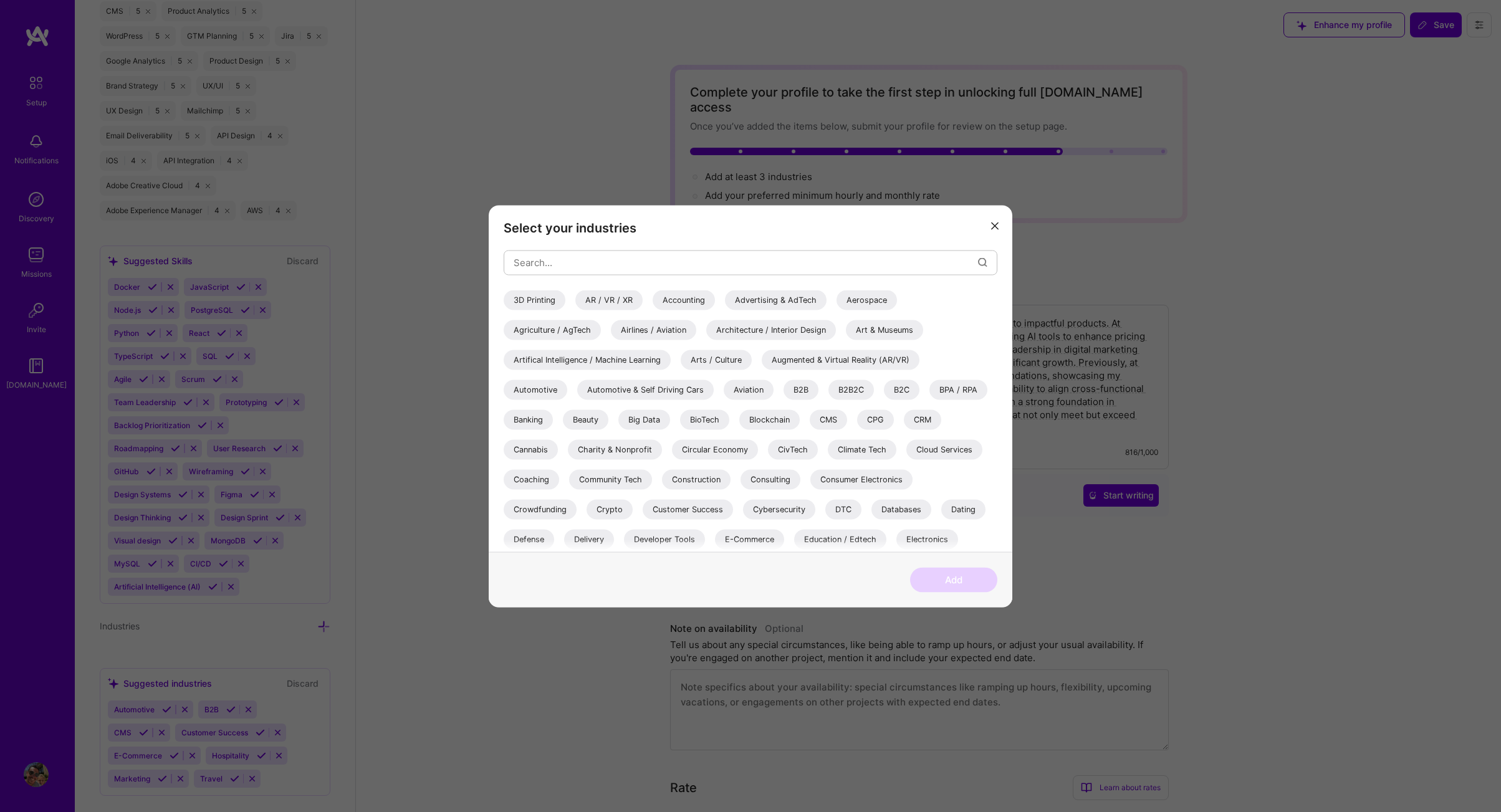
click at [997, 223] on icon "modal" at bounding box center [995, 226] width 7 height 7
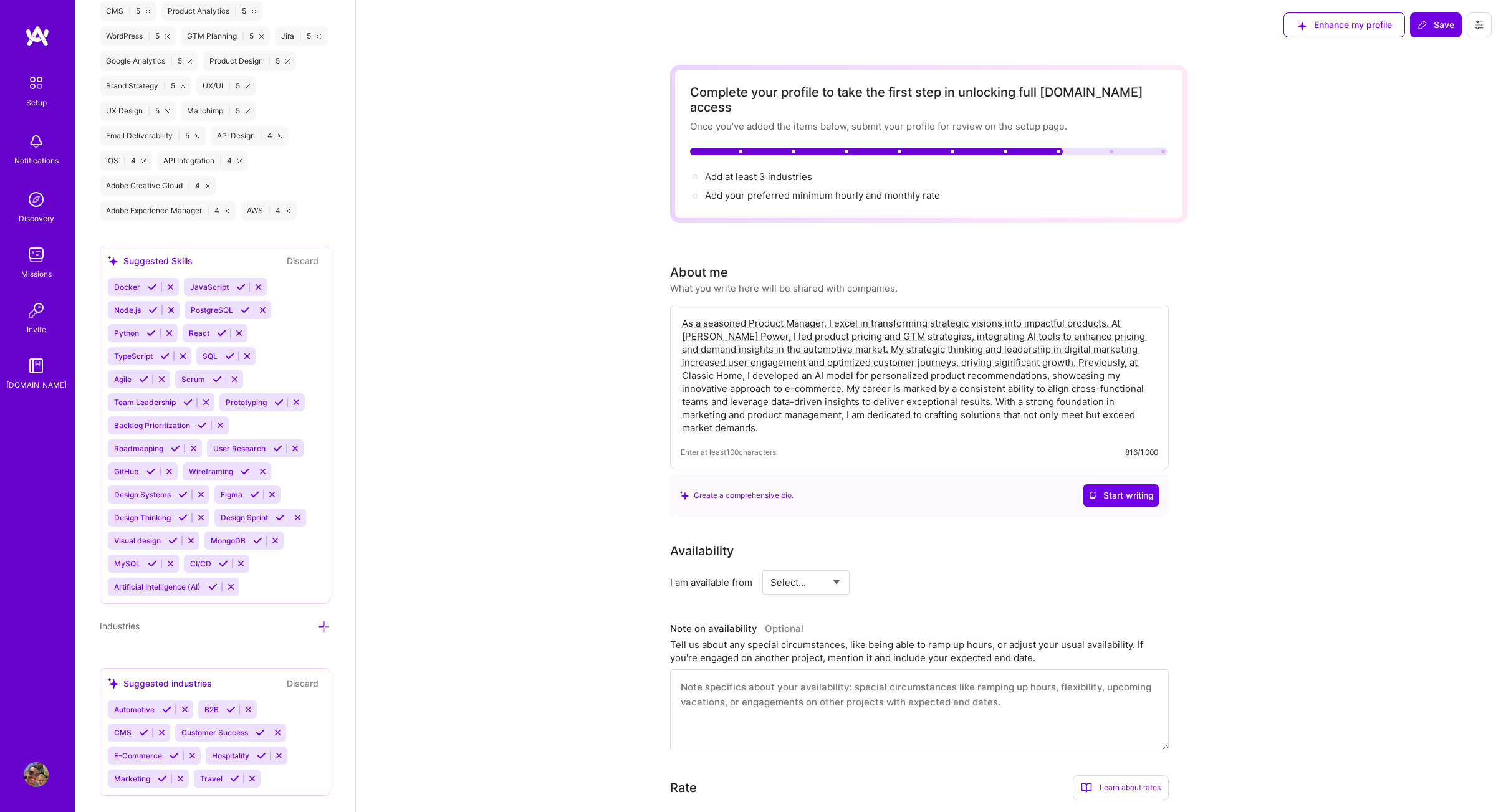
click at [142, 705] on span "Automotive" at bounding box center [134, 710] width 41 height 9
click at [230, 774] on icon at bounding box center [235, 779] width 9 height 9
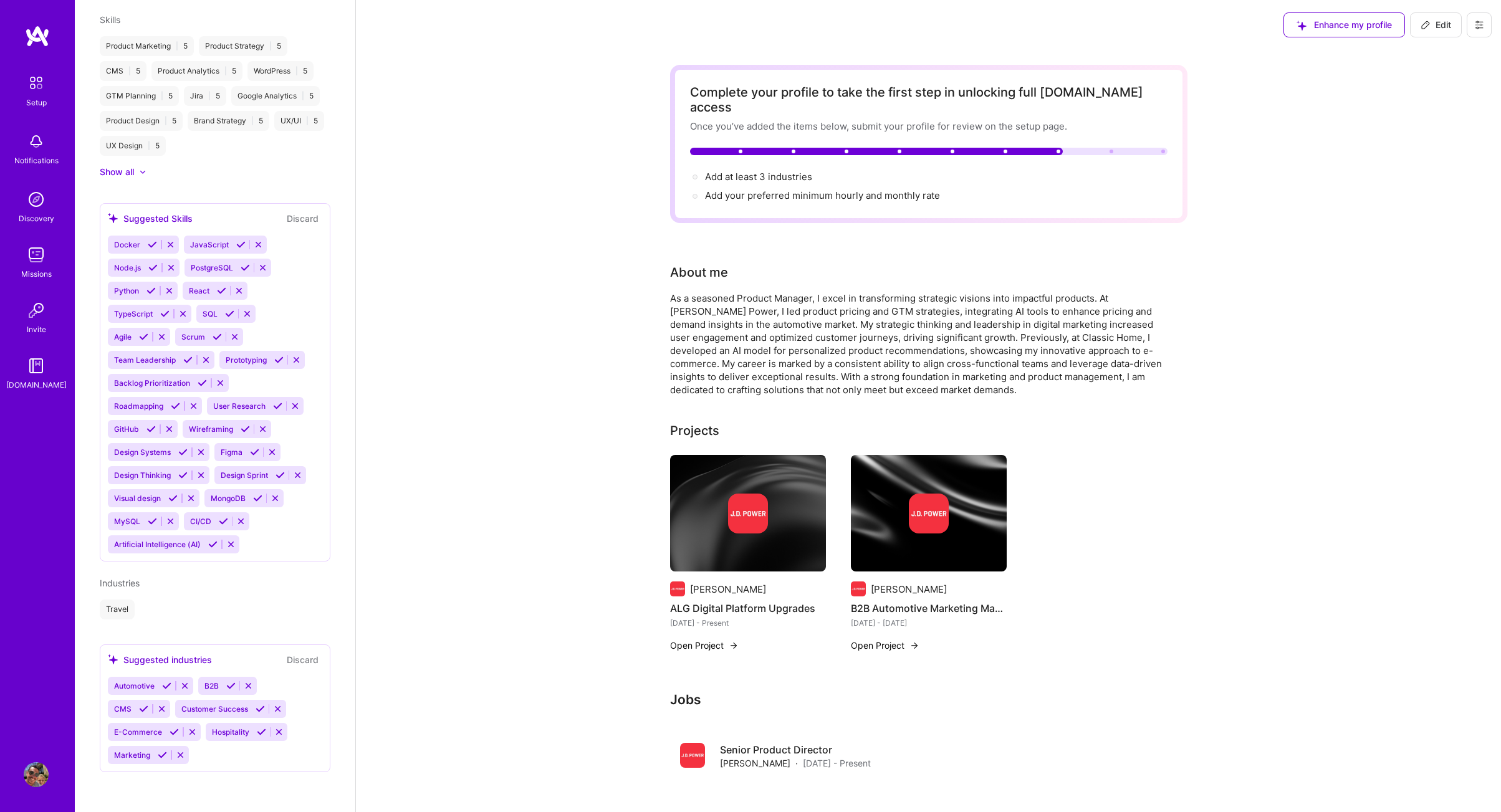
scroll to position [644, 0]
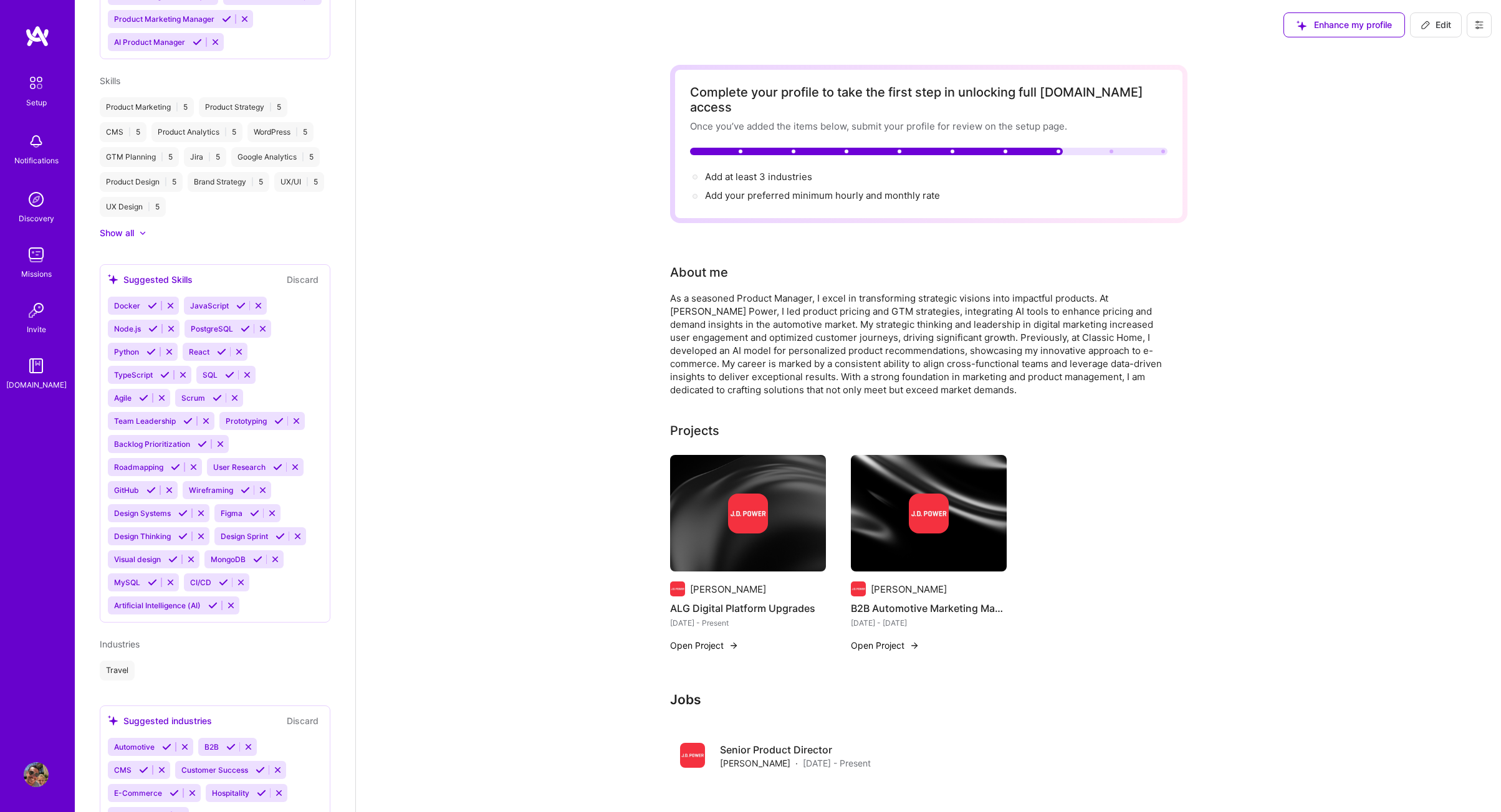
click at [164, 742] on icon at bounding box center [167, 747] width 9 height 9
click at [138, 742] on icon at bounding box center [141, 747] width 9 height 9
click at [142, 742] on icon at bounding box center [144, 747] width 9 height 9
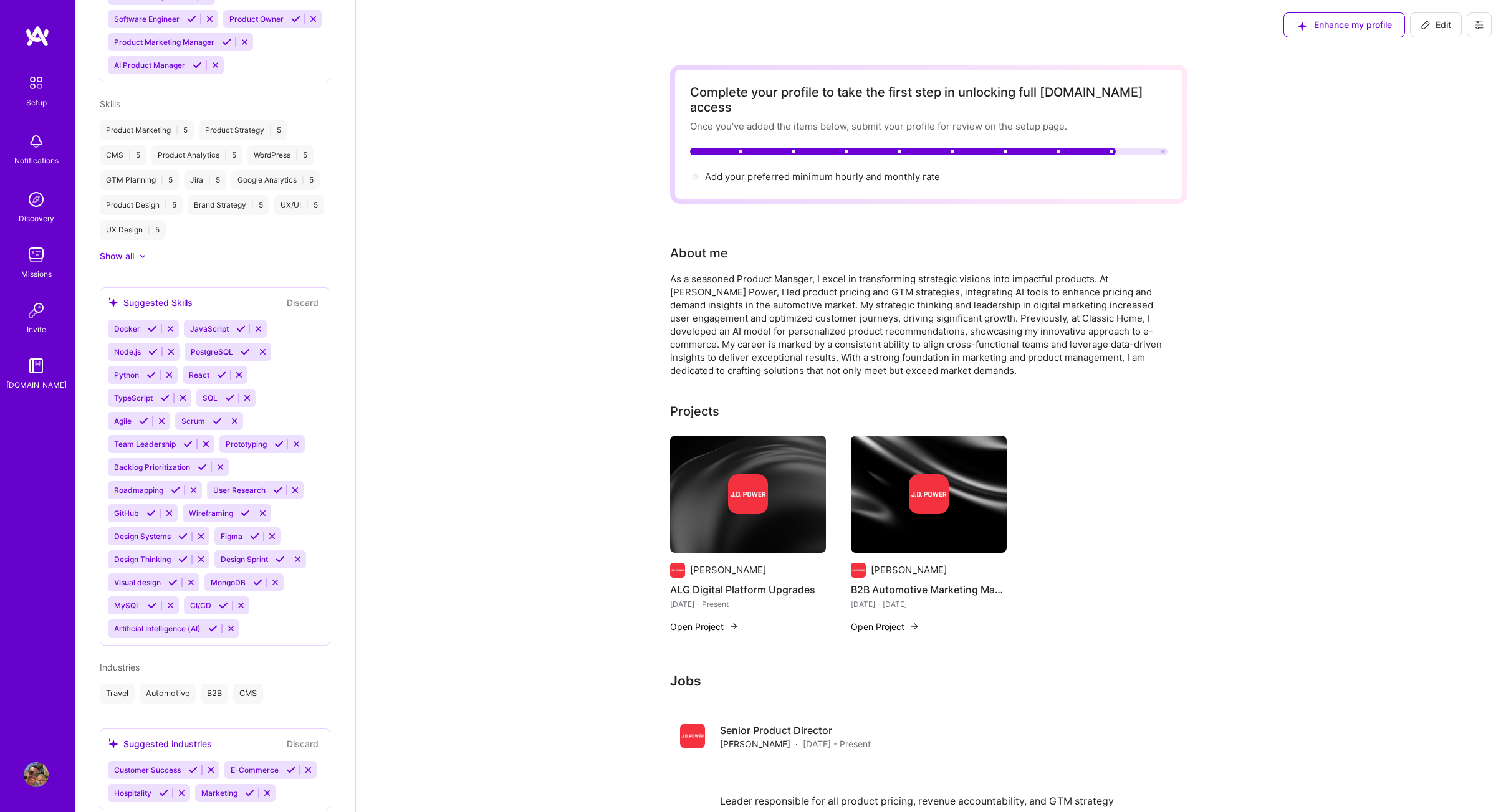
click at [190, 765] on icon at bounding box center [192, 770] width 9 height 9
click at [252, 760] on div "Suggested industries Discard" at bounding box center [215, 767] width 215 height 15
click at [257, 788] on icon at bounding box center [262, 793] width 9 height 9
click at [169, 788] on icon at bounding box center [174, 793] width 9 height 9
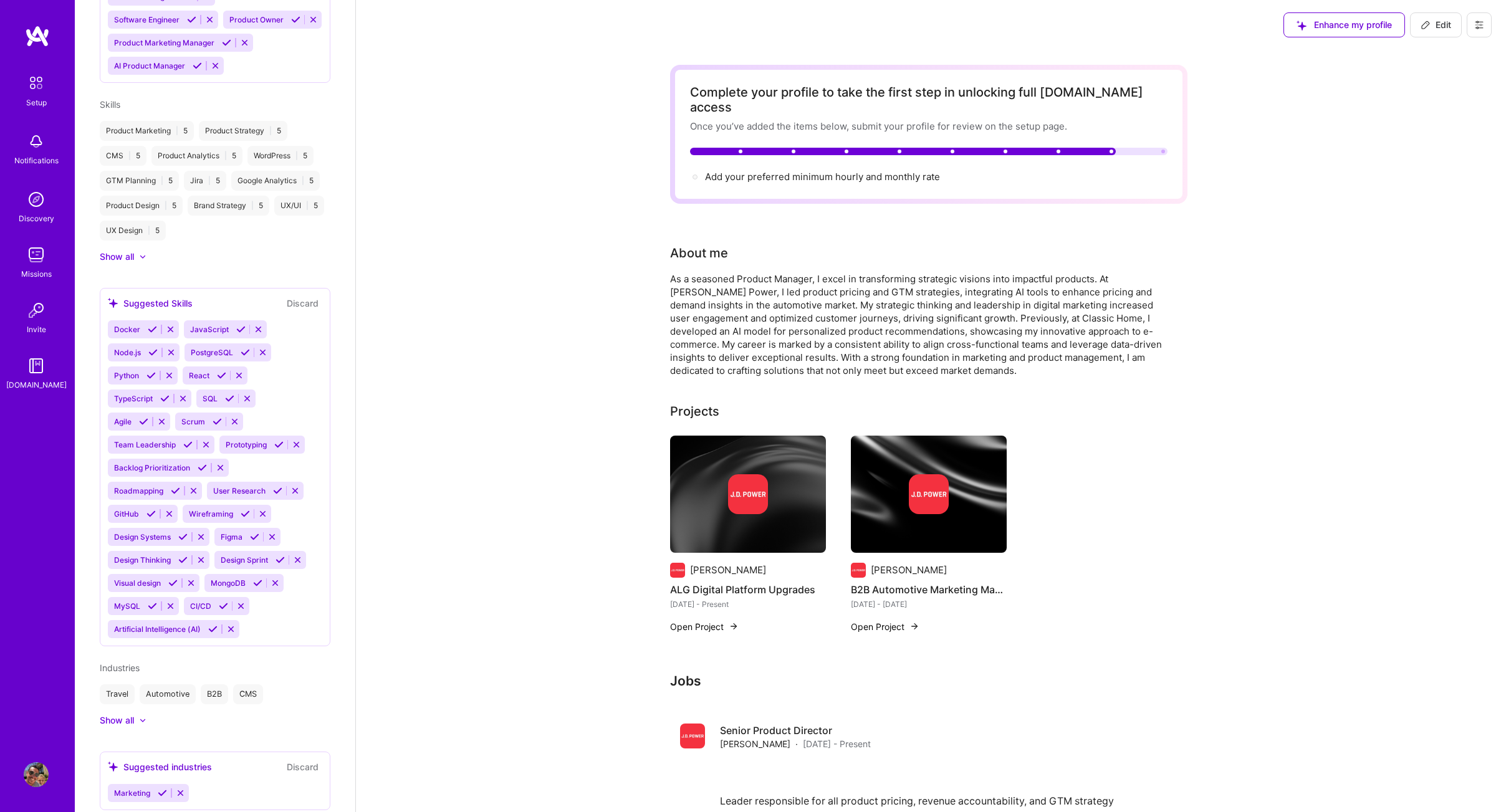
click at [159, 788] on icon at bounding box center [162, 793] width 9 height 9
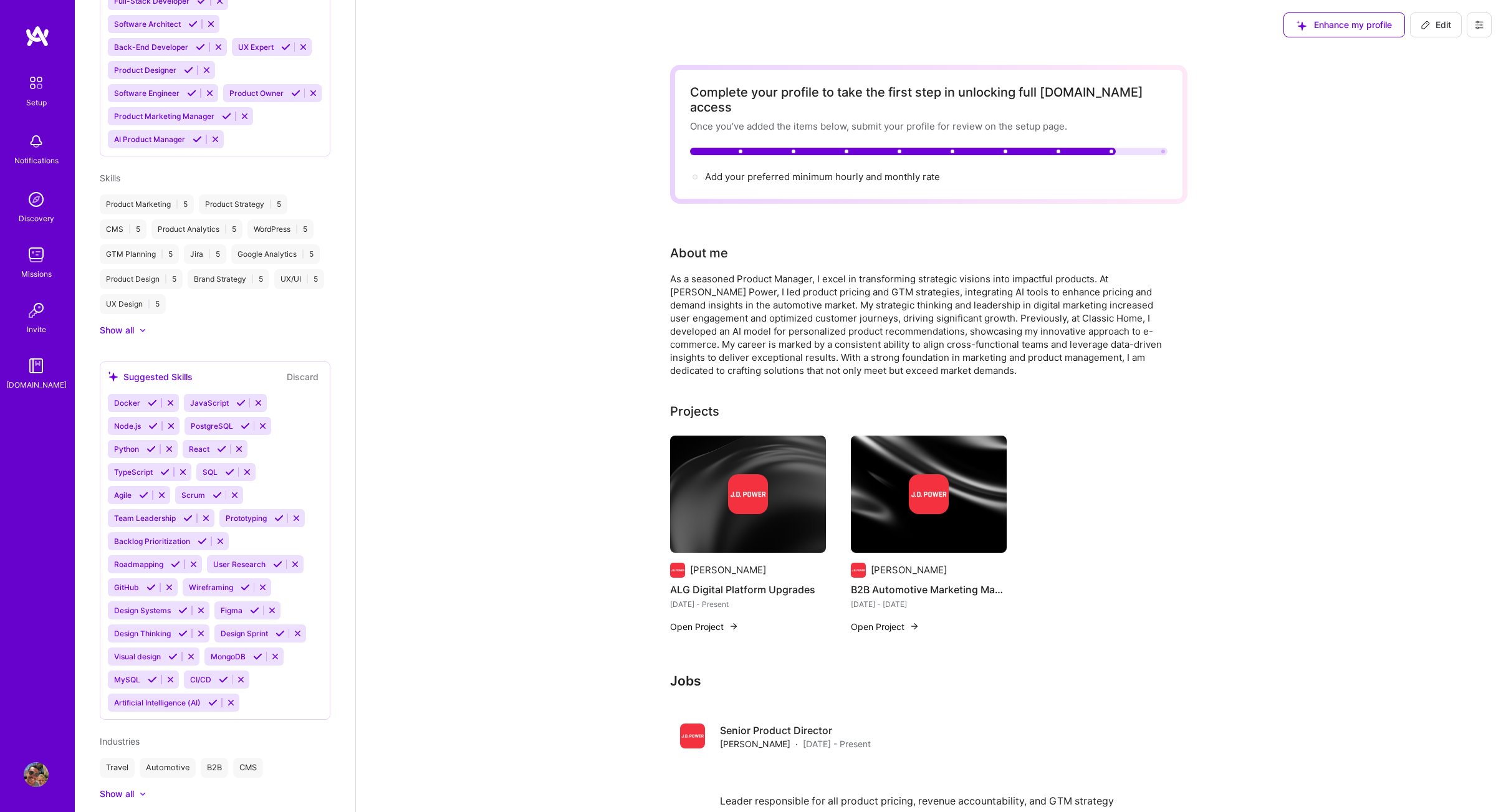
click at [182, 629] on icon at bounding box center [183, 633] width 9 height 9
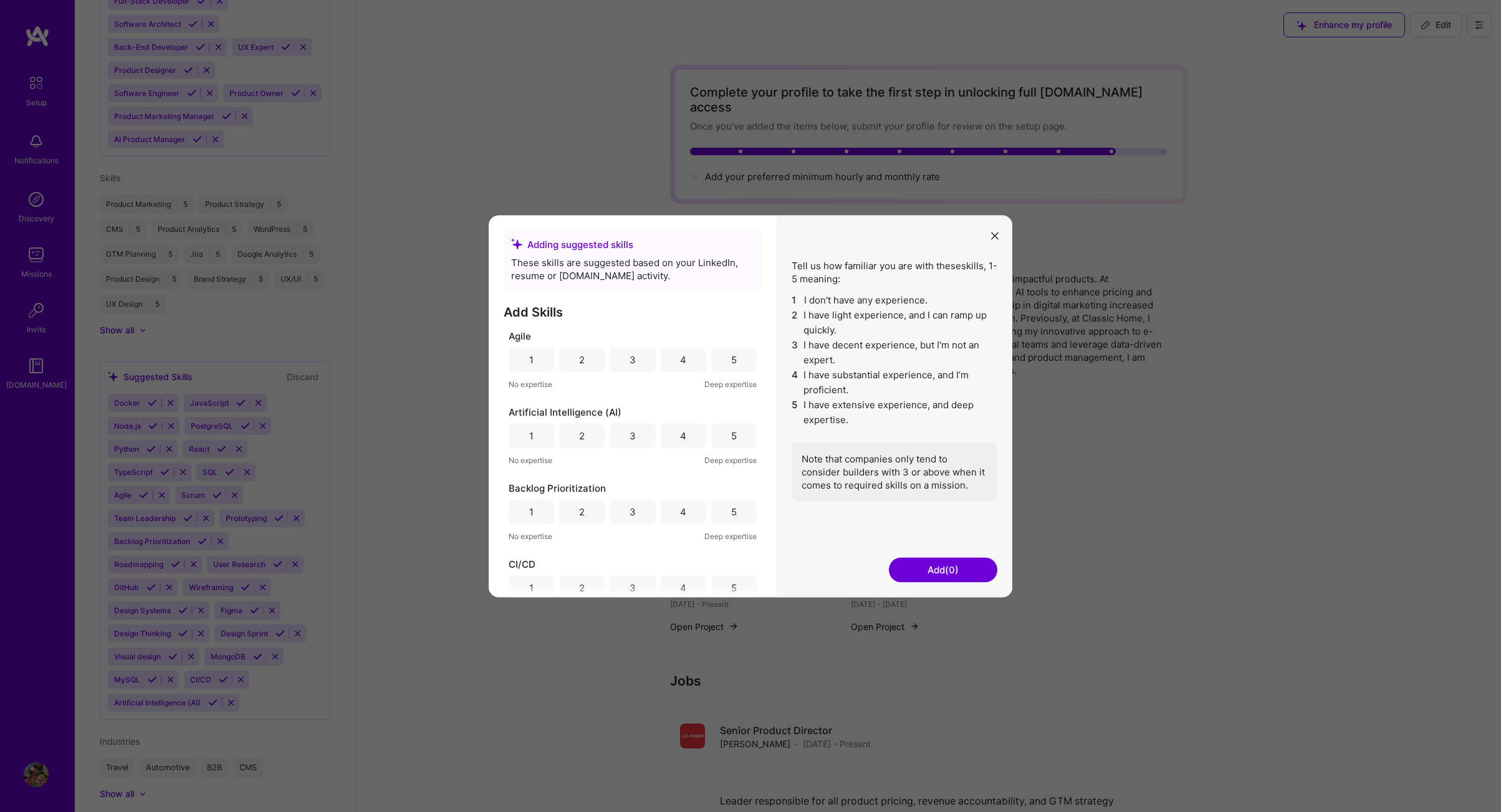
click at [681, 364] on div "4" at bounding box center [683, 360] width 6 height 13
click at [670, 439] on div "4" at bounding box center [683, 435] width 45 height 25
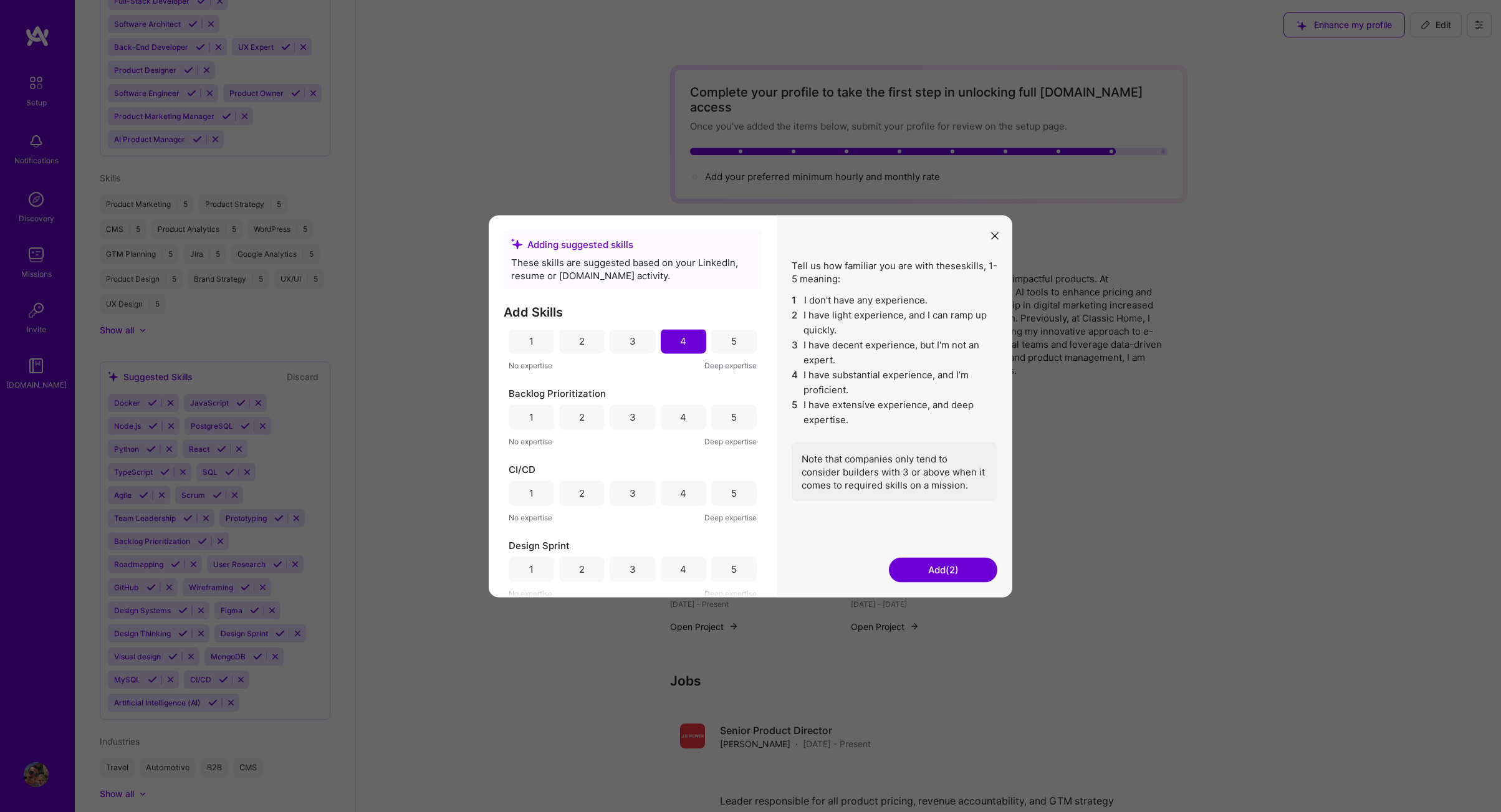
click at [686, 414] on div "4" at bounding box center [683, 416] width 45 height 25
click at [682, 399] on div "4" at bounding box center [683, 398] width 45 height 25
click at [672, 476] on div "4" at bounding box center [683, 474] width 45 height 25
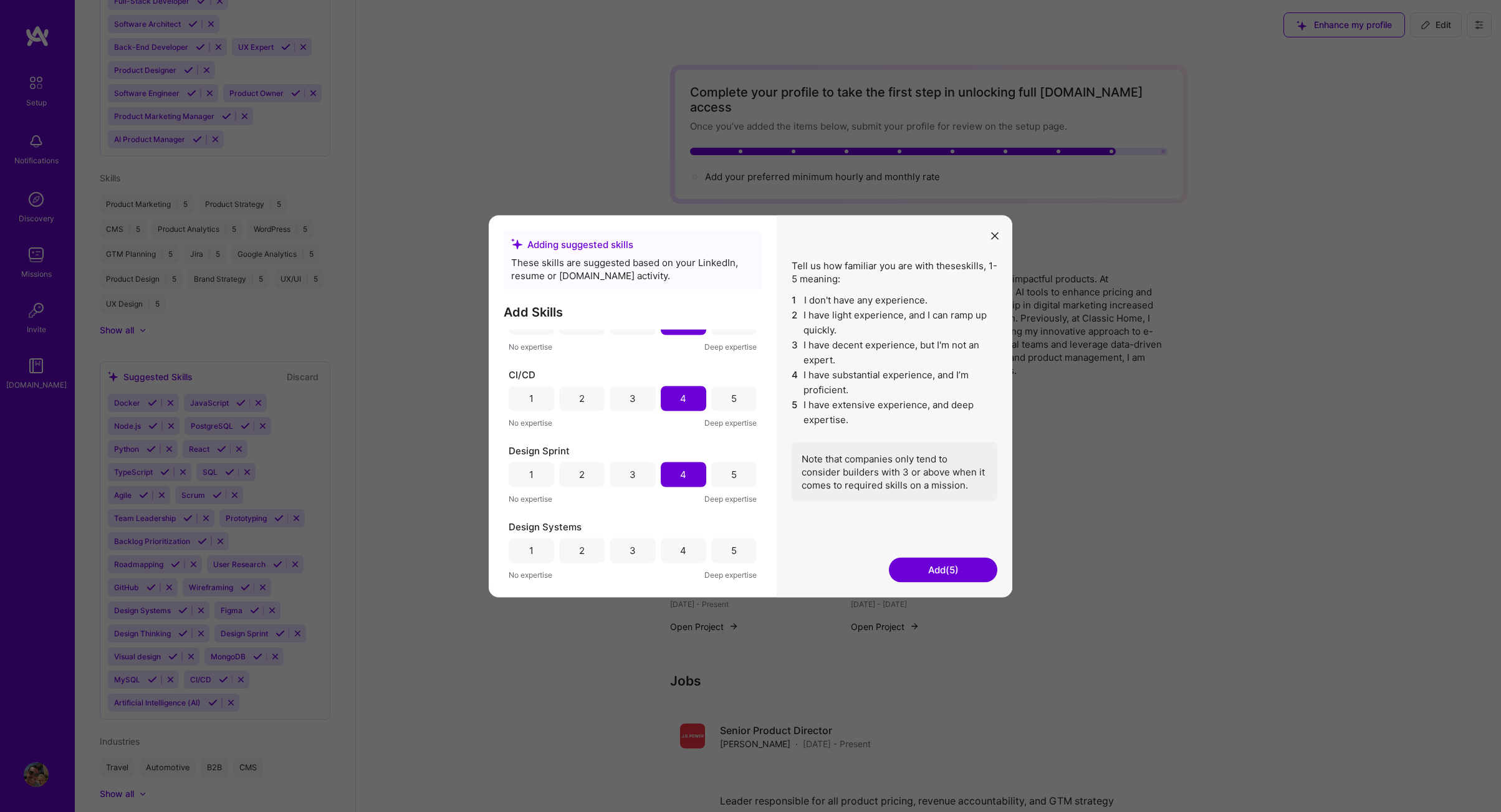
click at [909, 570] on button "Add (5)" at bounding box center [943, 569] width 109 height 25
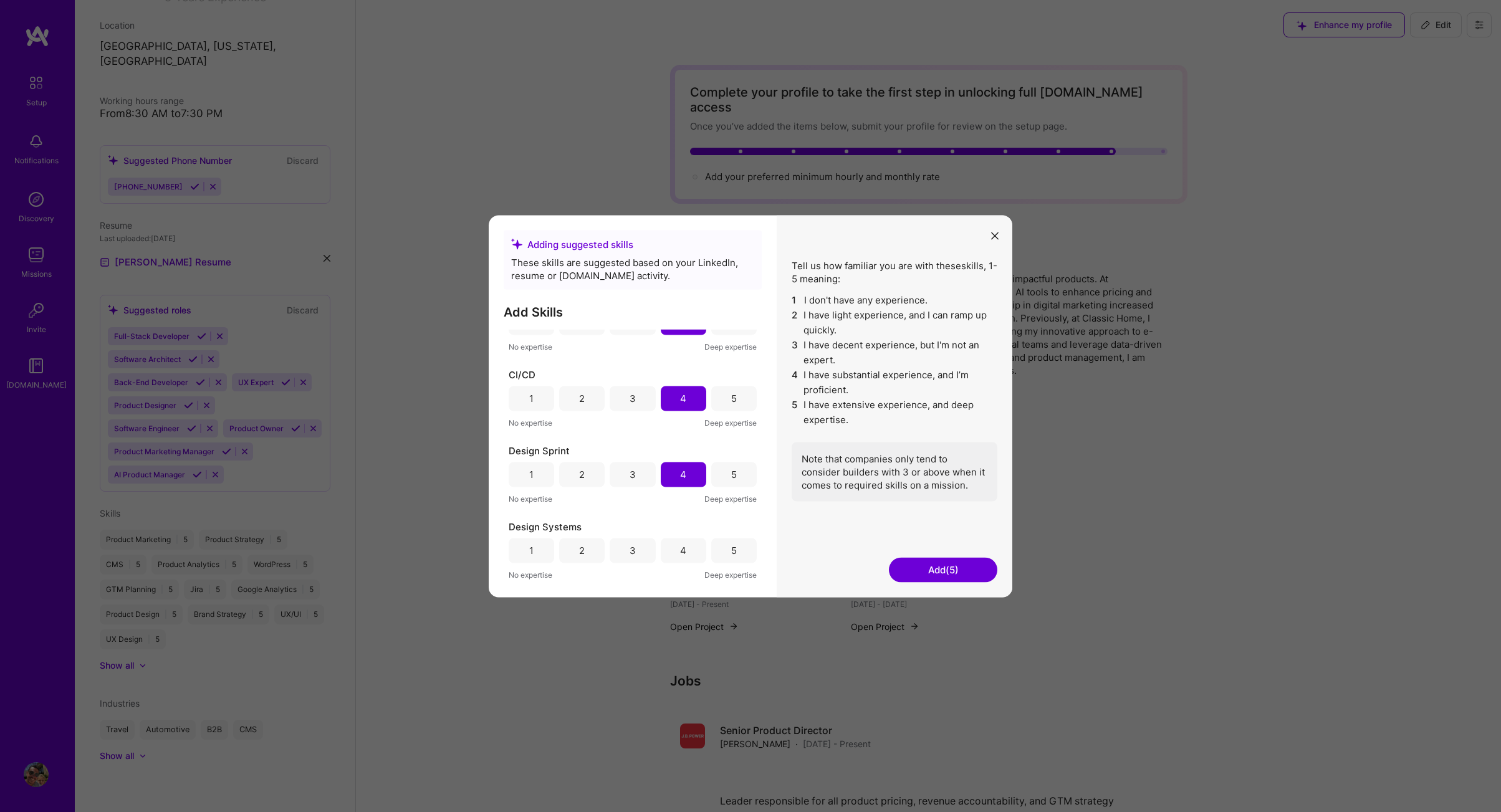
scroll to position [197, 0]
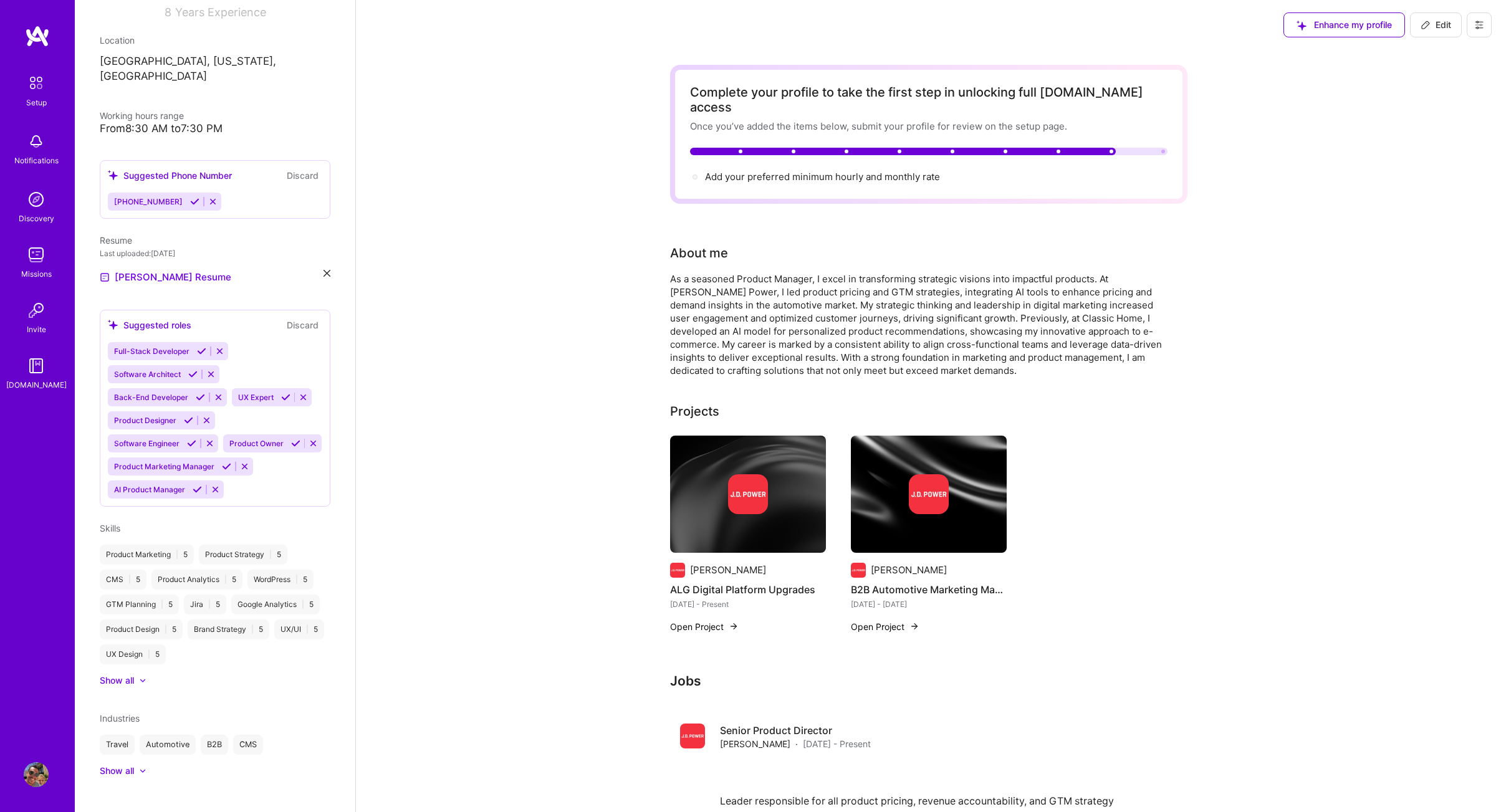
click at [935, 564] on div "[PERSON_NAME] B2B Automotive Marketing Management [DATE] - [DATE]" at bounding box center [928, 586] width 156 height 48
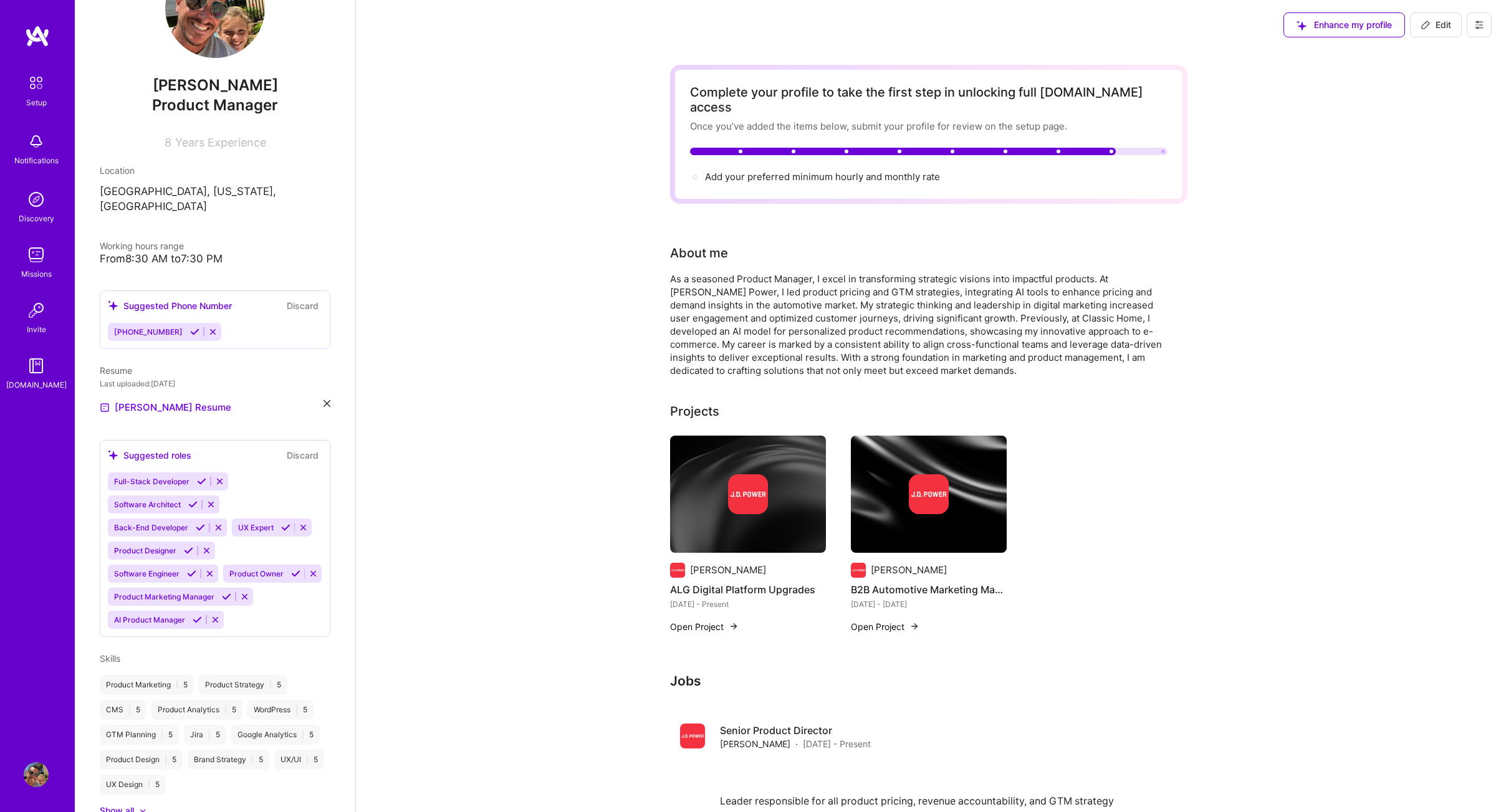
scroll to position [0, 0]
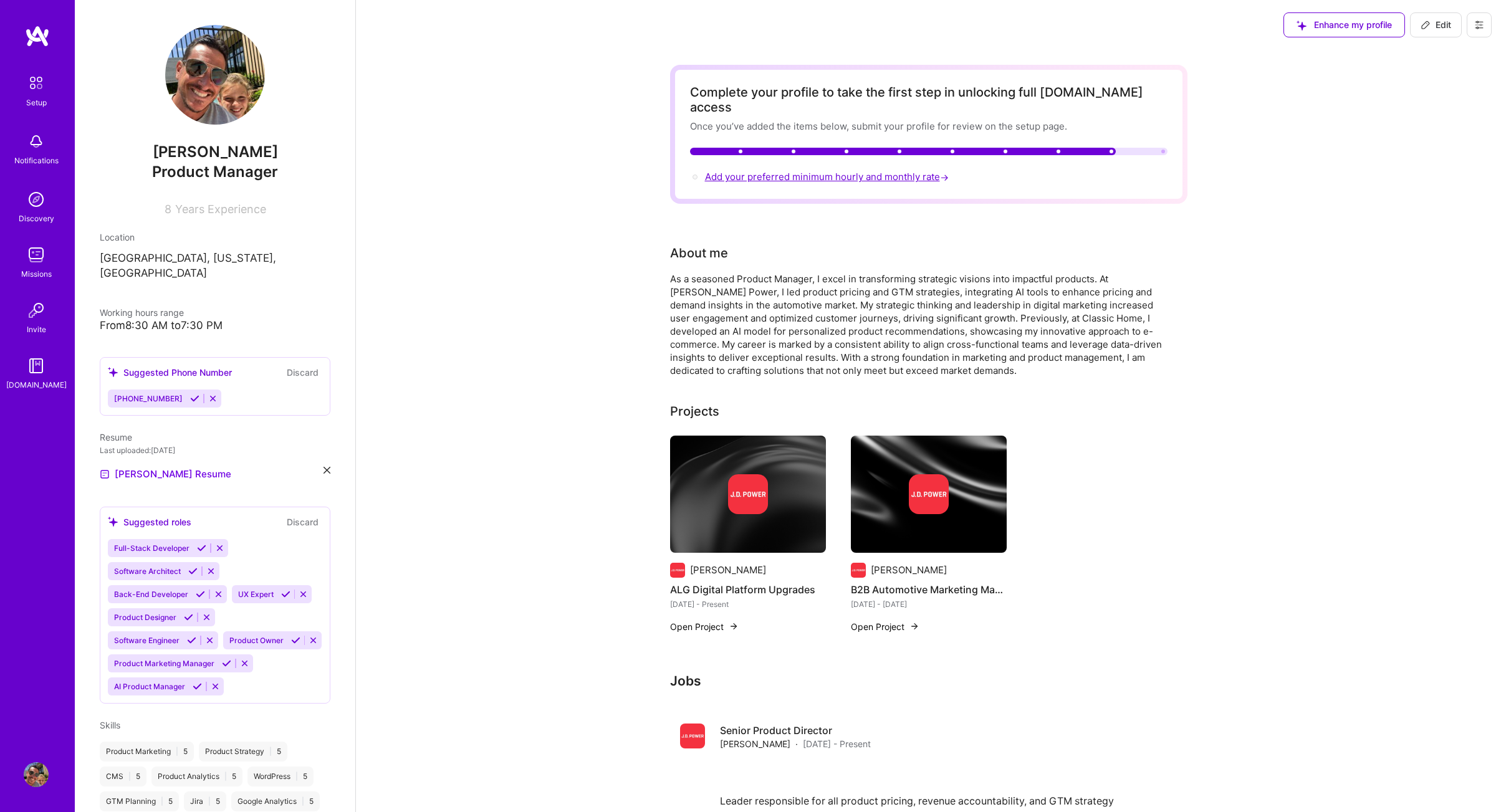
click at [799, 170] on span "Add your preferred minimum hourly and monthly rate →" at bounding box center [828, 176] width 246 height 12
select select "US"
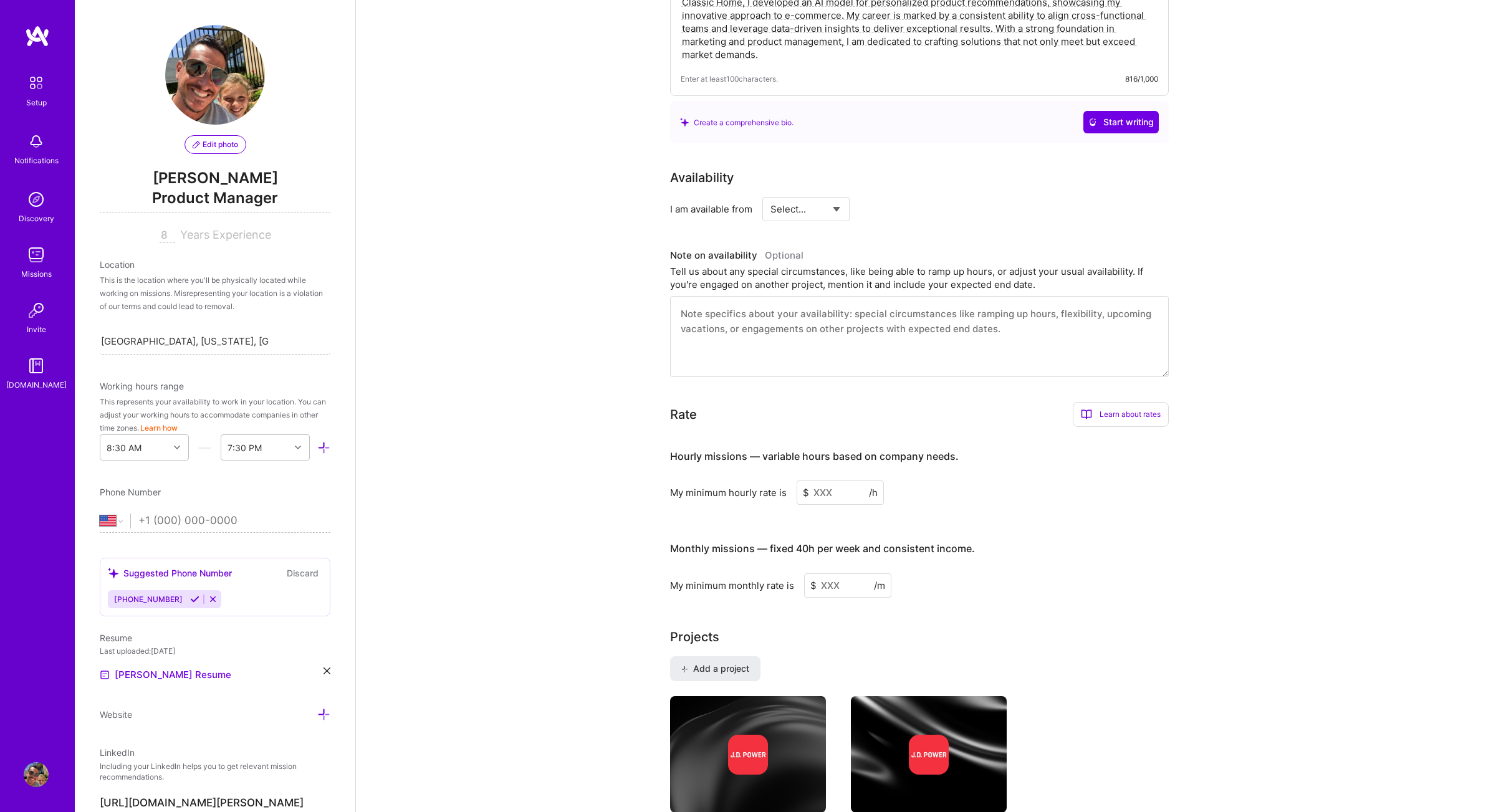
scroll to position [305, 0]
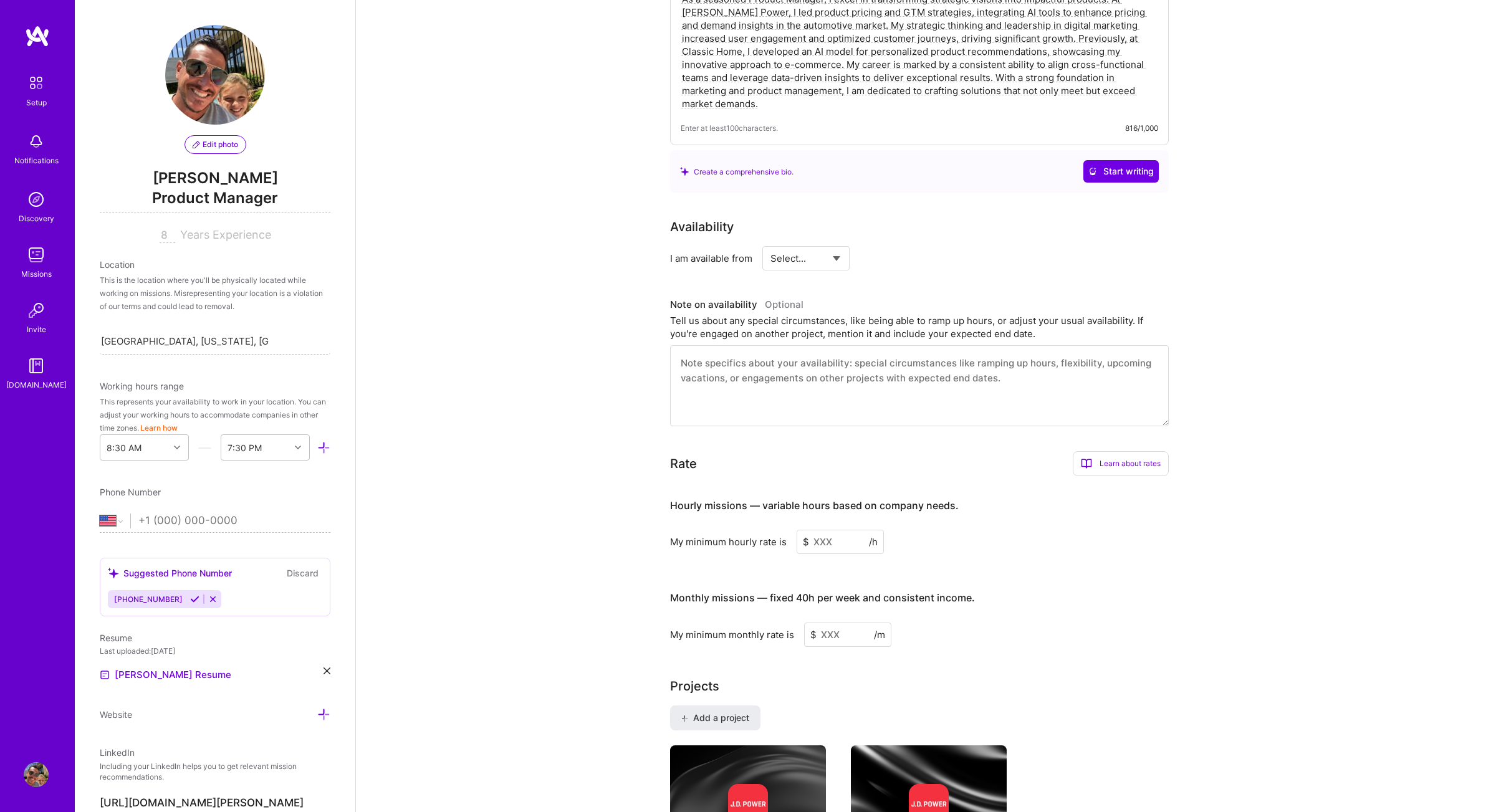
select select "Right Now"
click option "Right Now" at bounding box center [0, 0] width 0 height 0
click at [906, 246] on input at bounding box center [919, 258] width 75 height 24
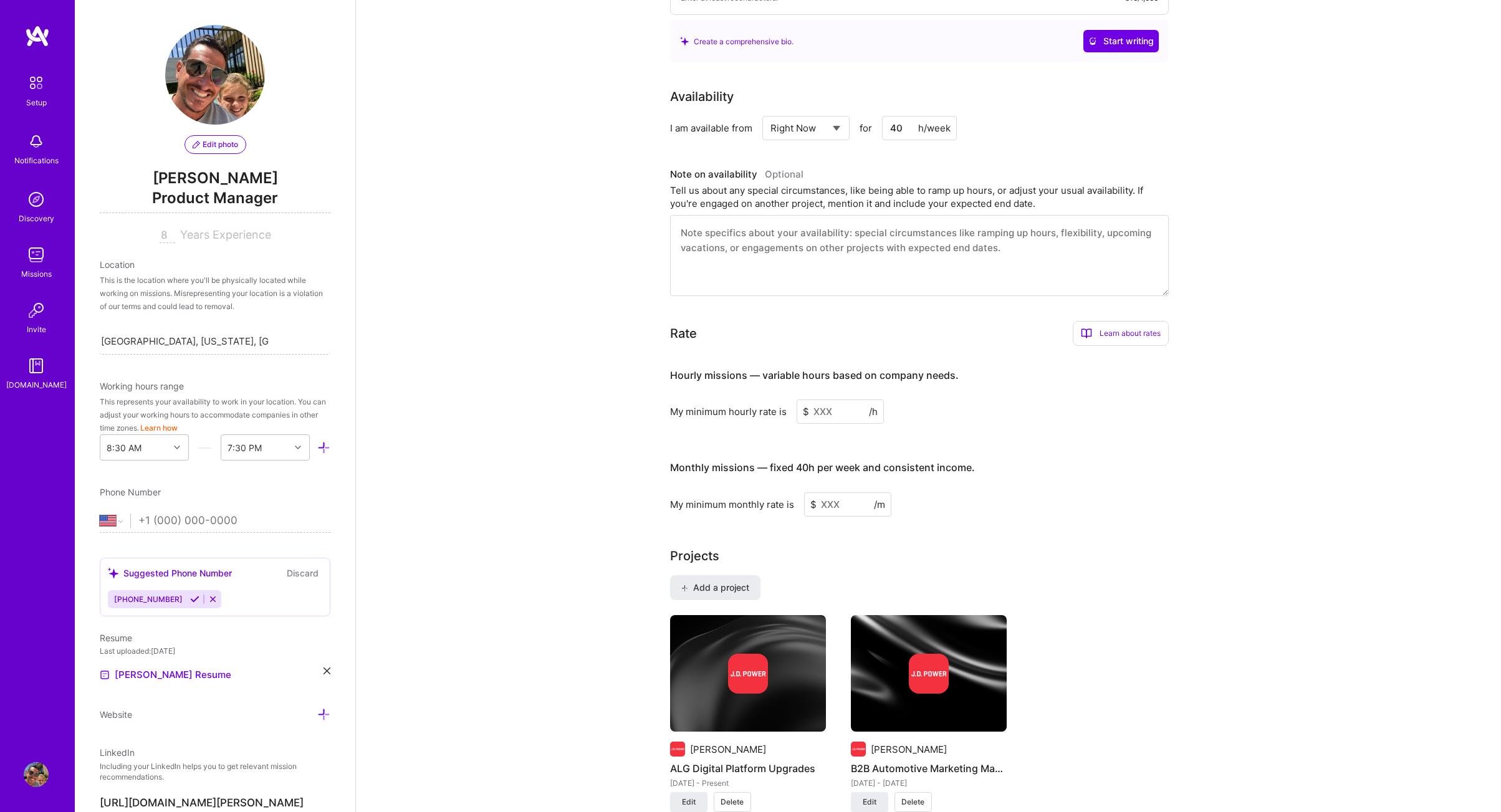
scroll to position [445, 0]
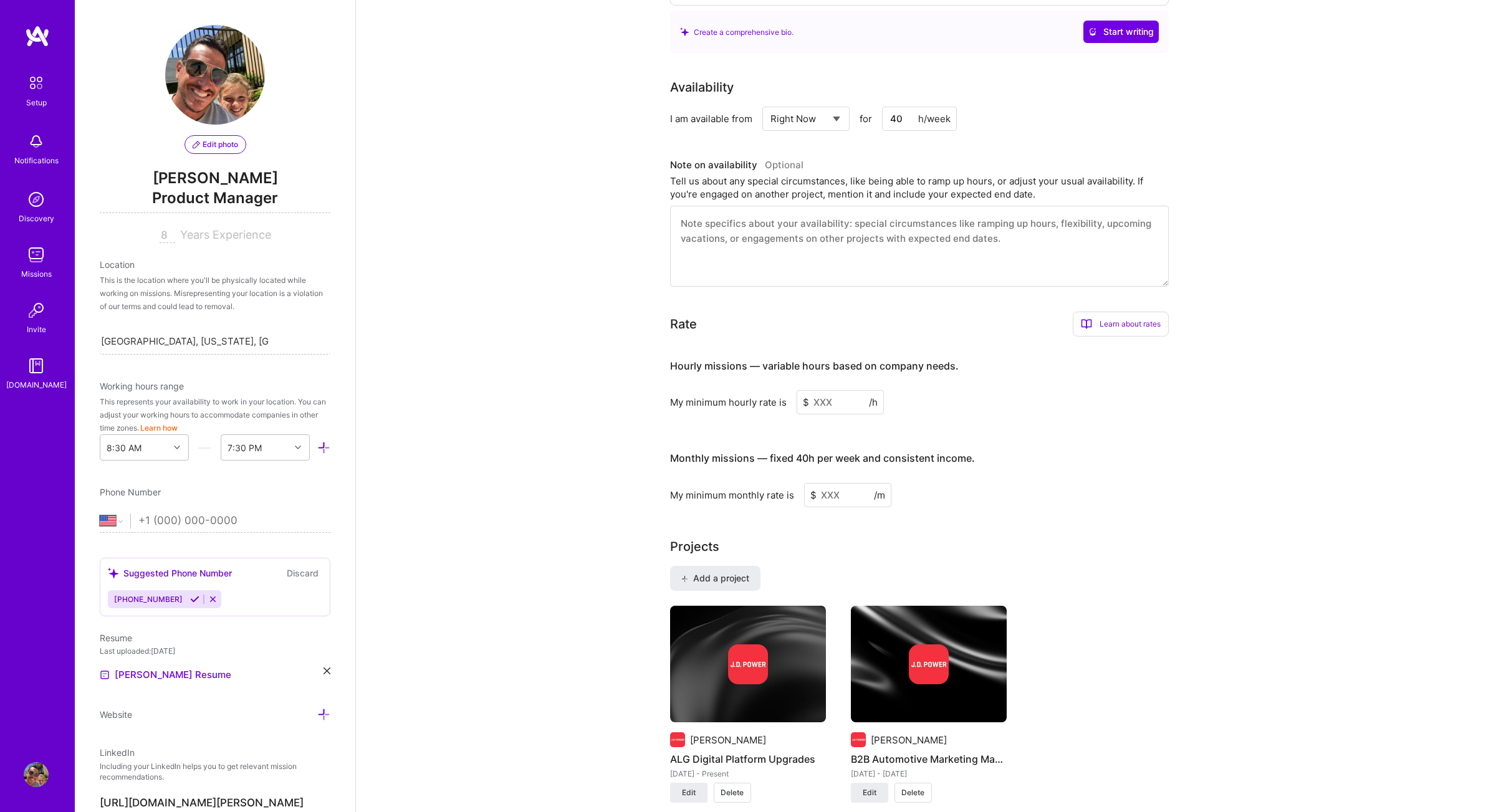
type input "40"
click at [847, 396] on input at bounding box center [840, 402] width 87 height 24
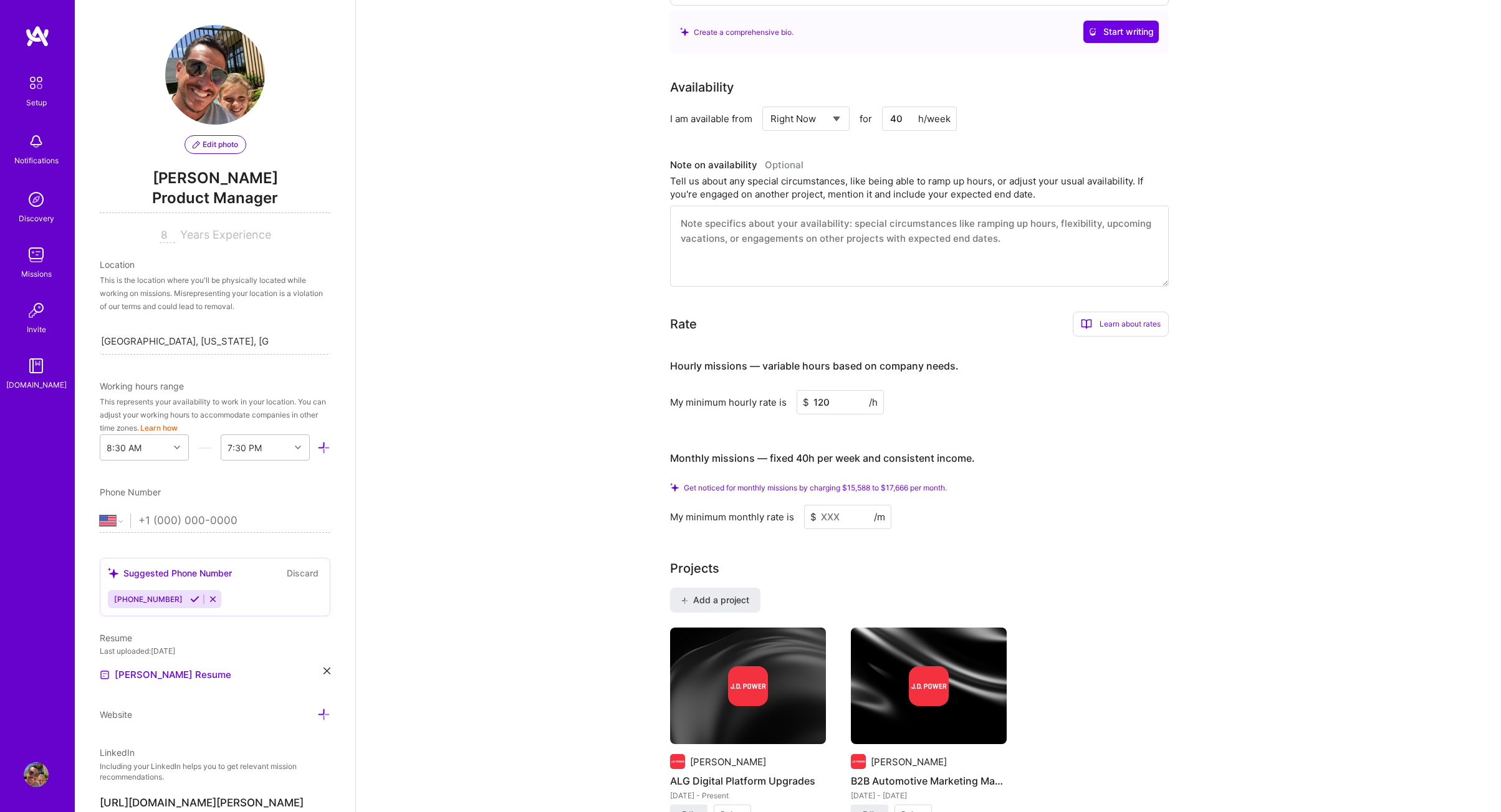
type input "120"
click at [844, 505] on input at bounding box center [847, 516] width 87 height 24
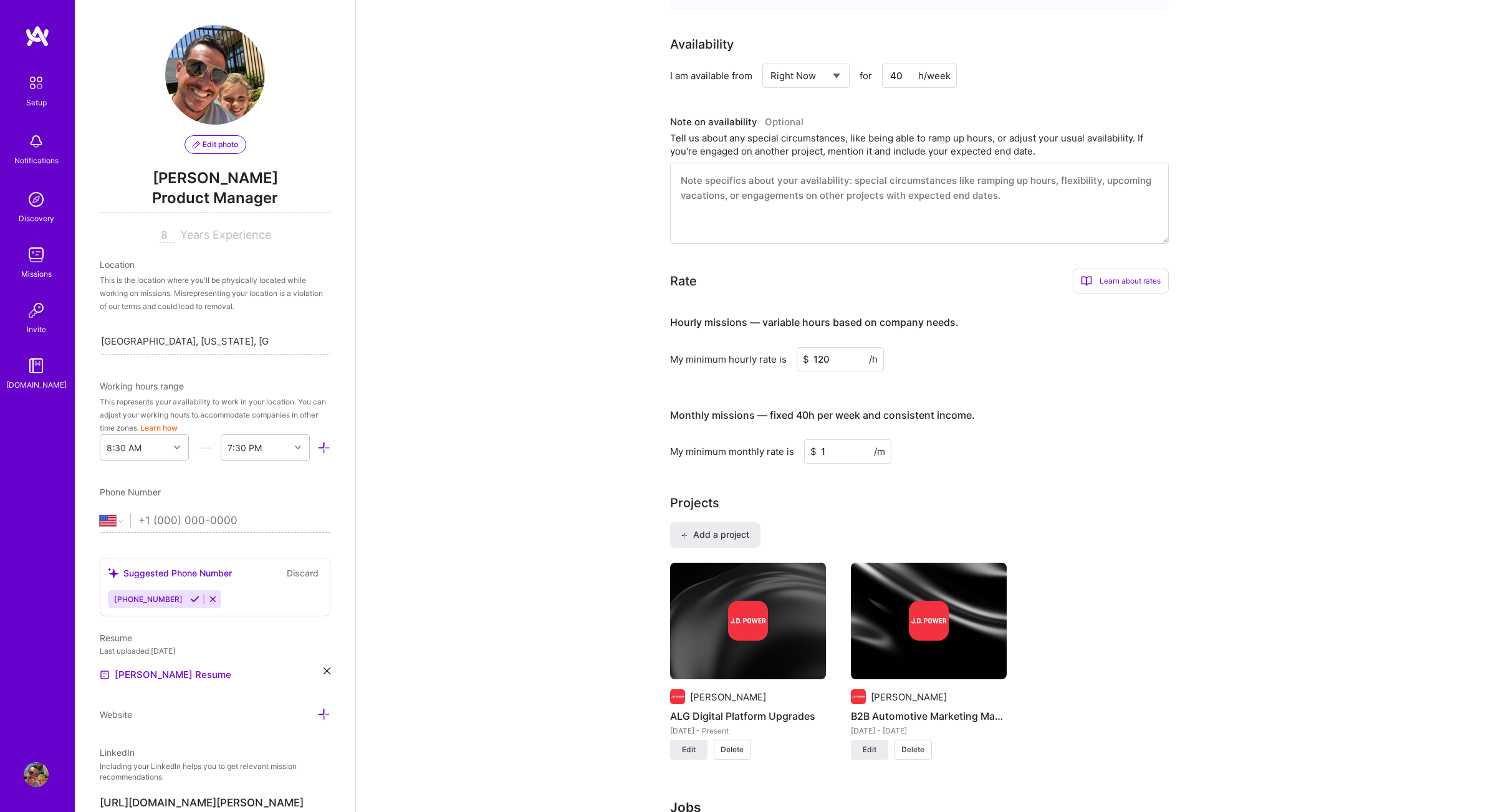
type input "16"
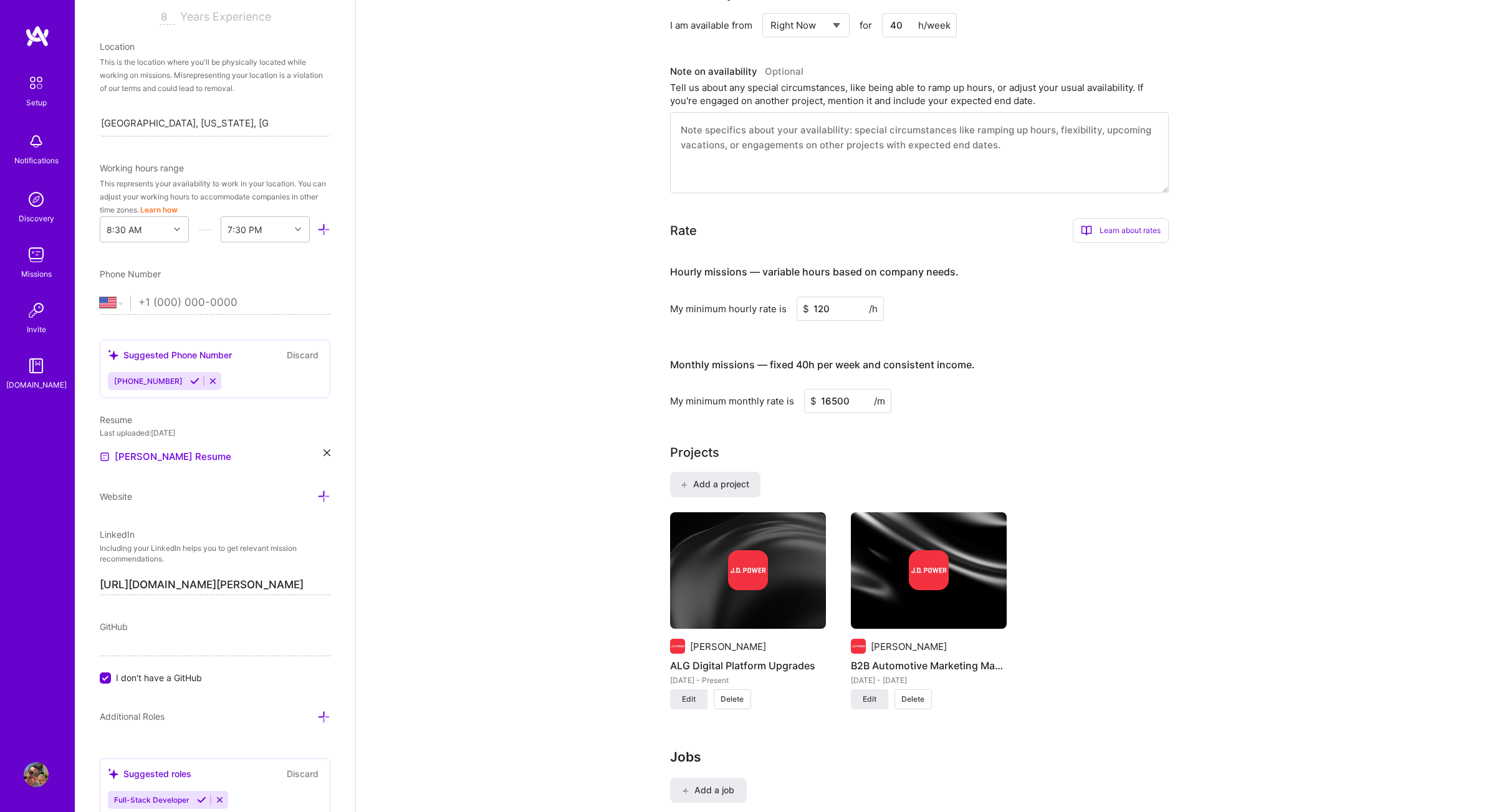
scroll to position [225, 0]
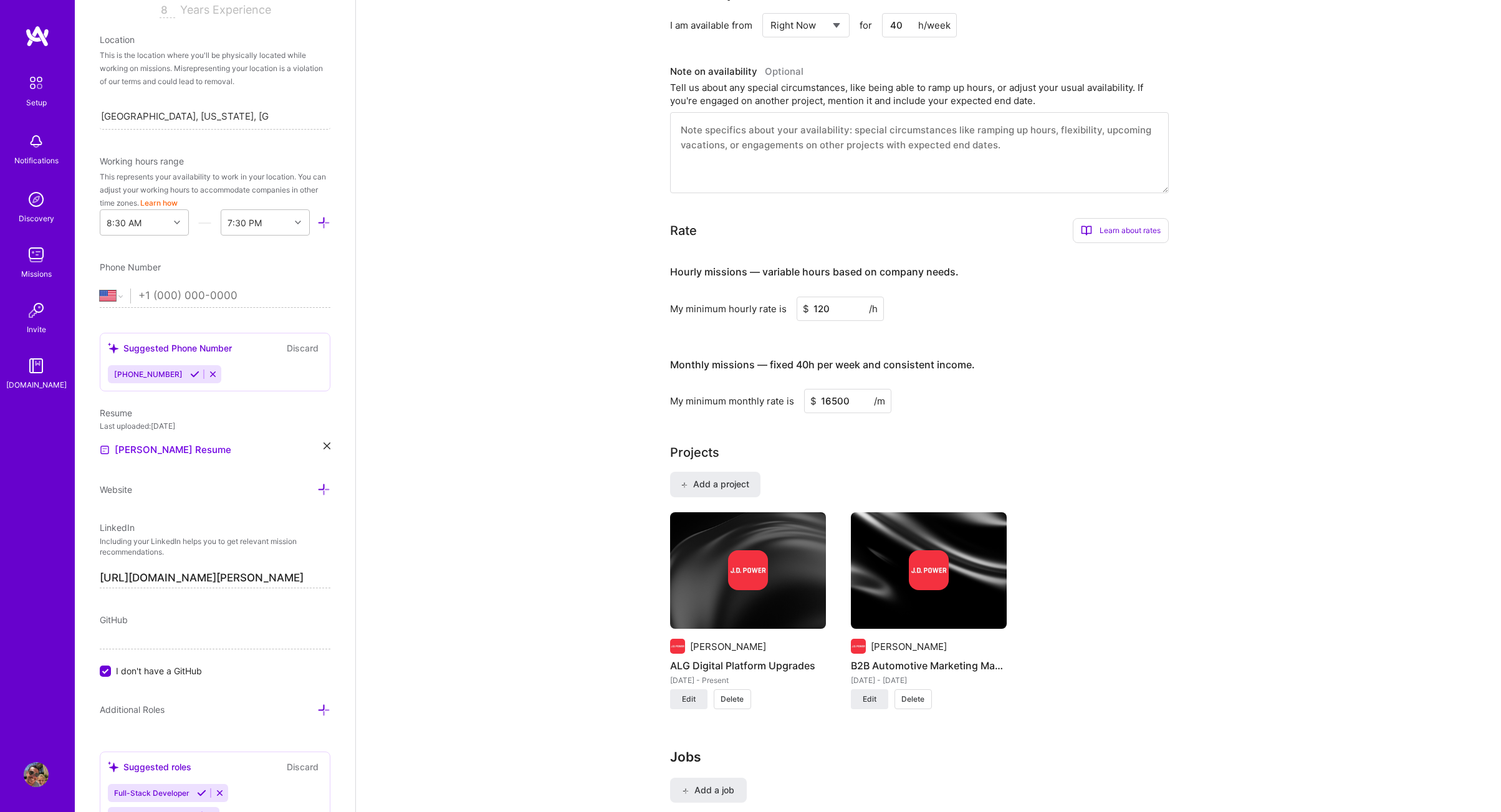
type input "16500"
click at [182, 295] on input "tel" at bounding box center [234, 296] width 192 height 36
type input "5"
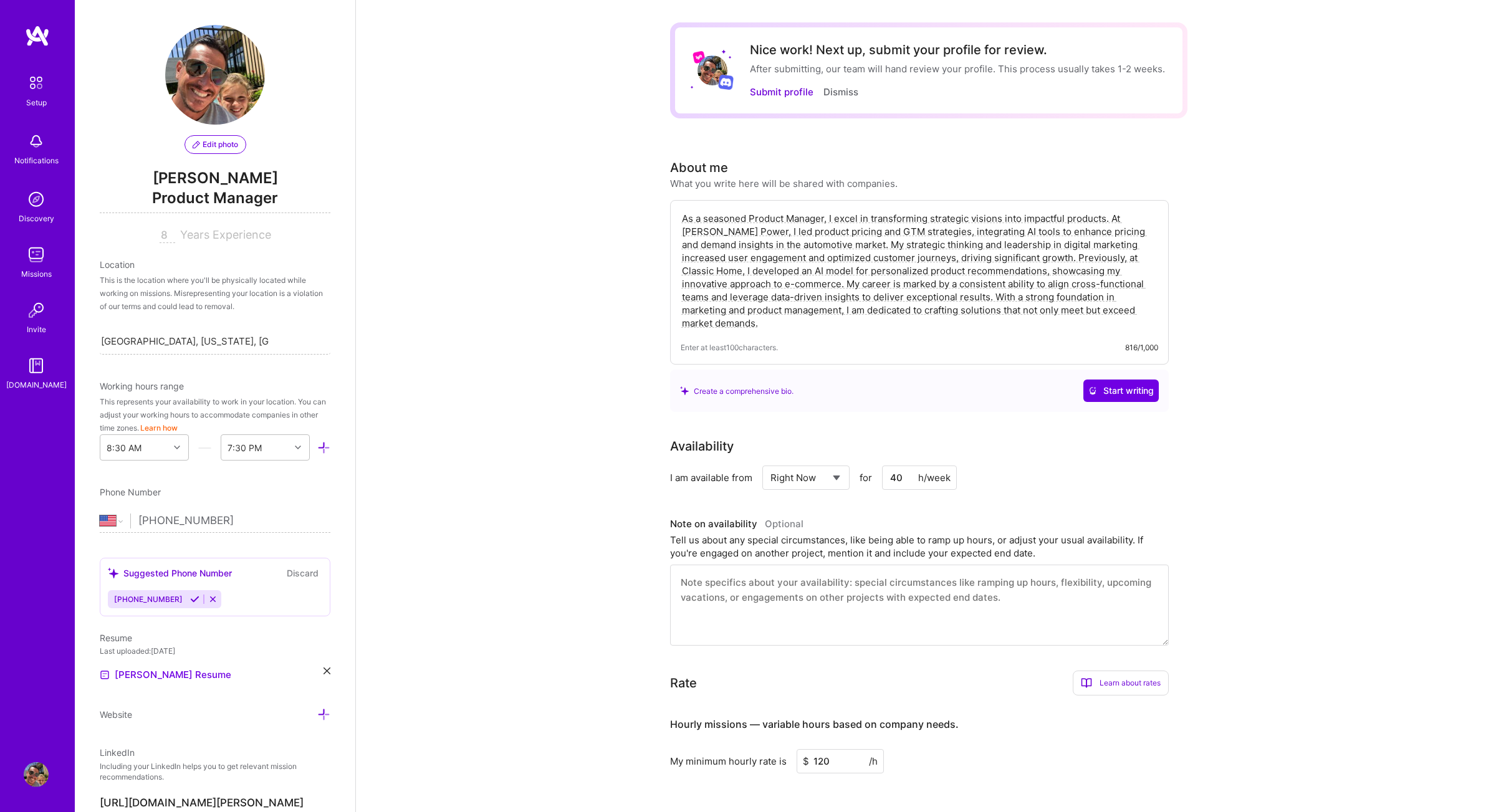
scroll to position [0, 0]
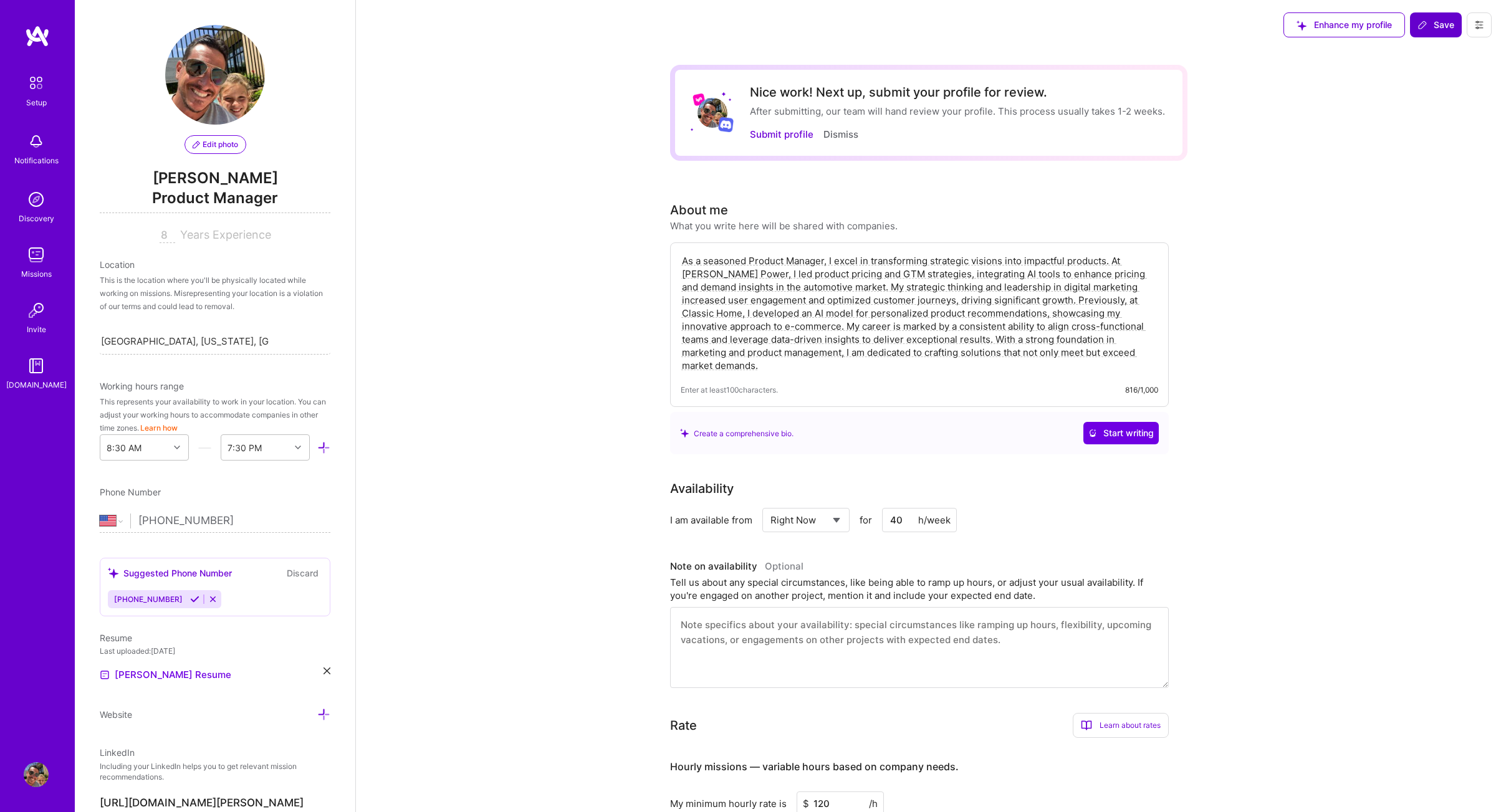
type input "[PHONE_NUMBER]"
click at [1435, 26] on span "Save" at bounding box center [1436, 25] width 37 height 13
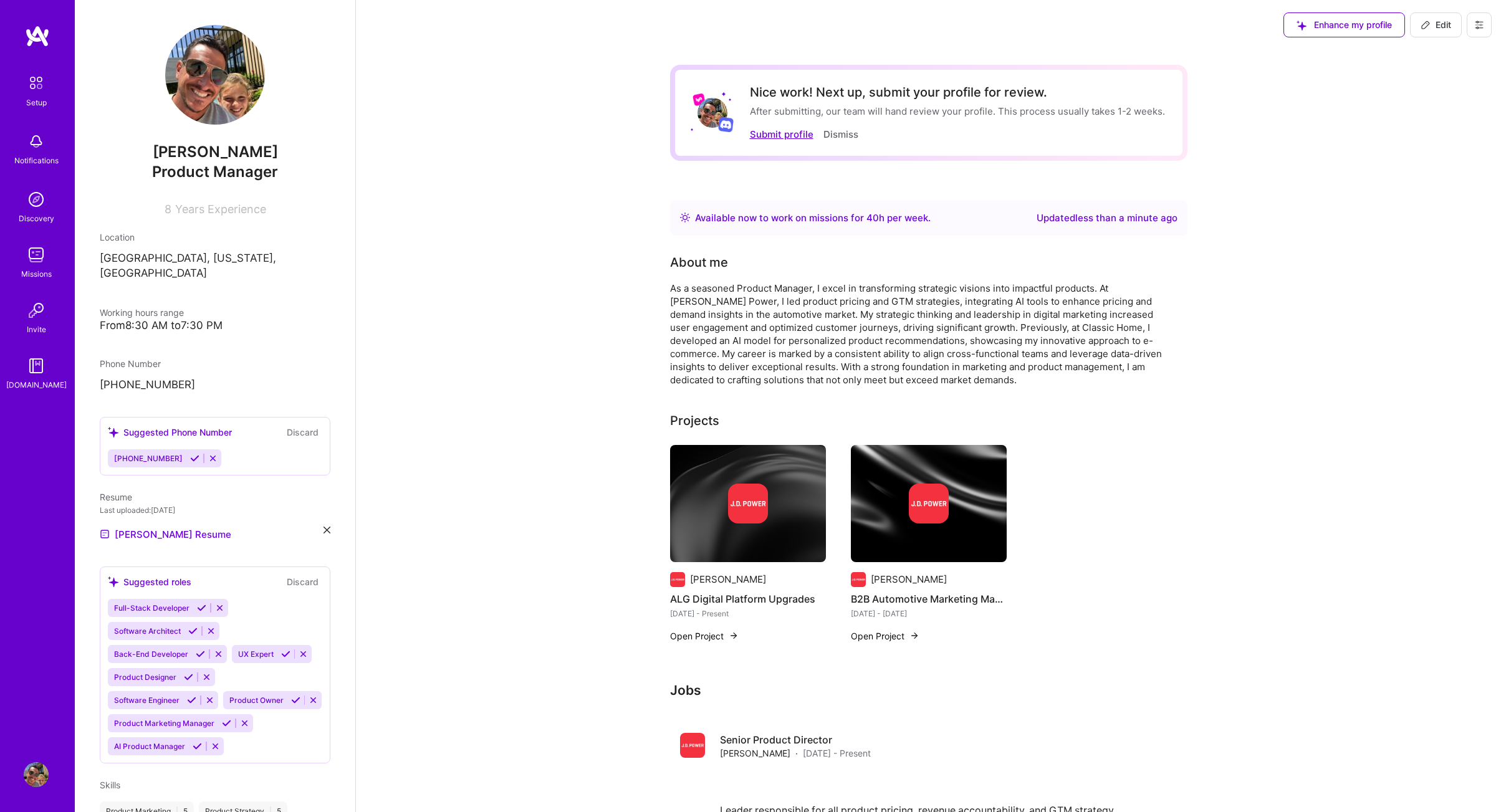
click at [768, 136] on button "Submit profile" at bounding box center [781, 134] width 64 height 13
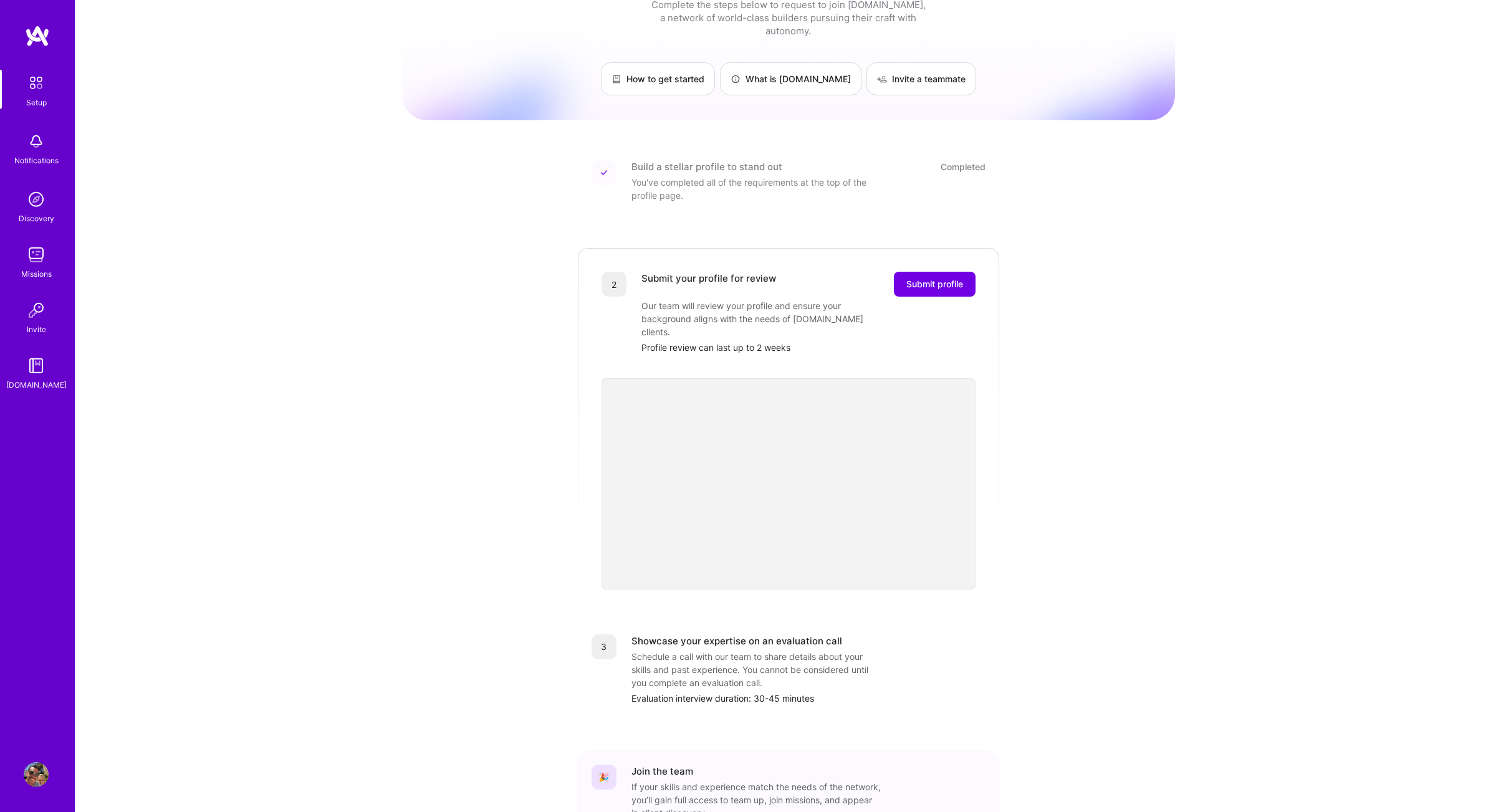
scroll to position [107, 0]
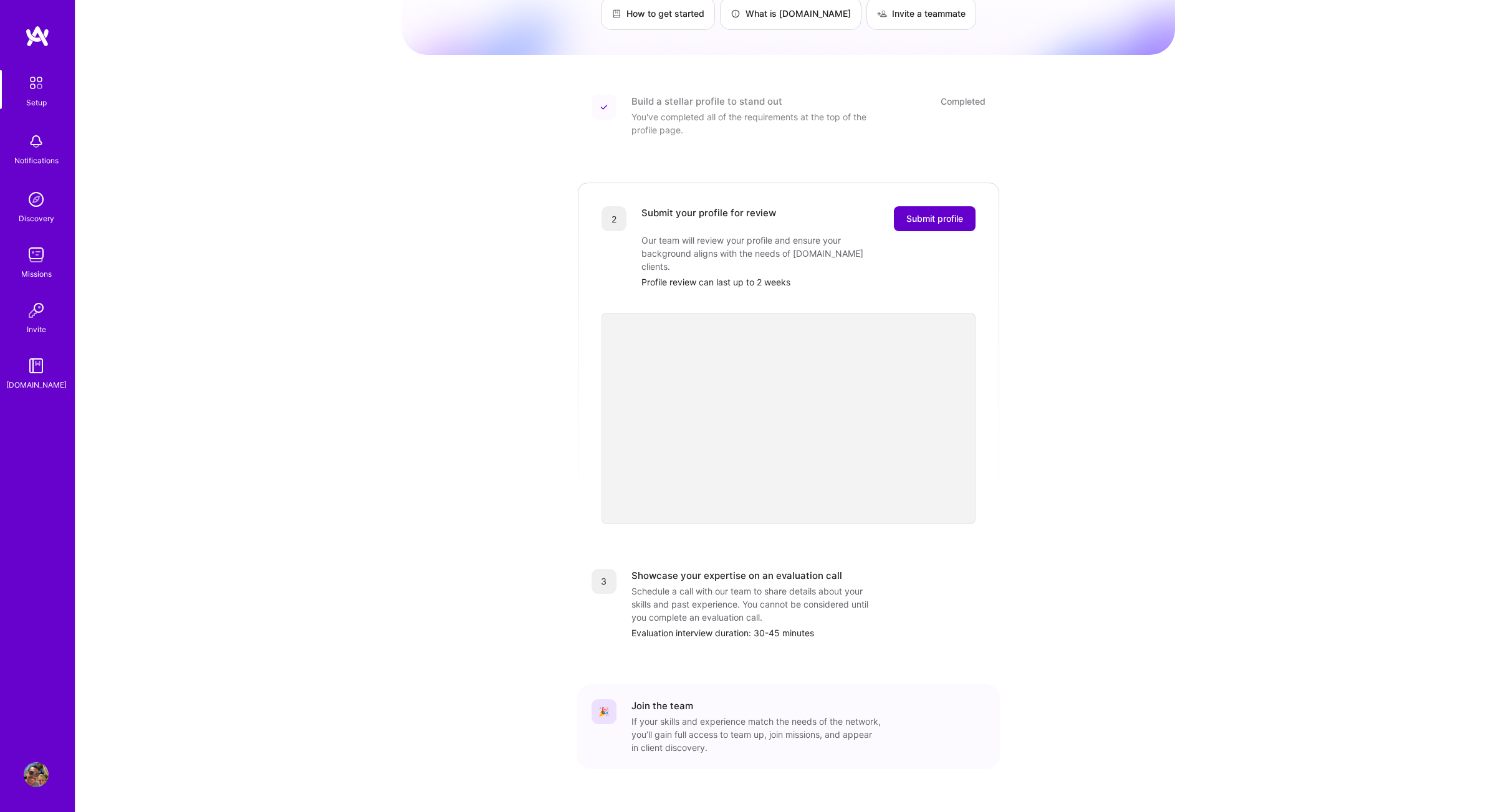
click at [952, 213] on span "Submit profile" at bounding box center [935, 219] width 57 height 13
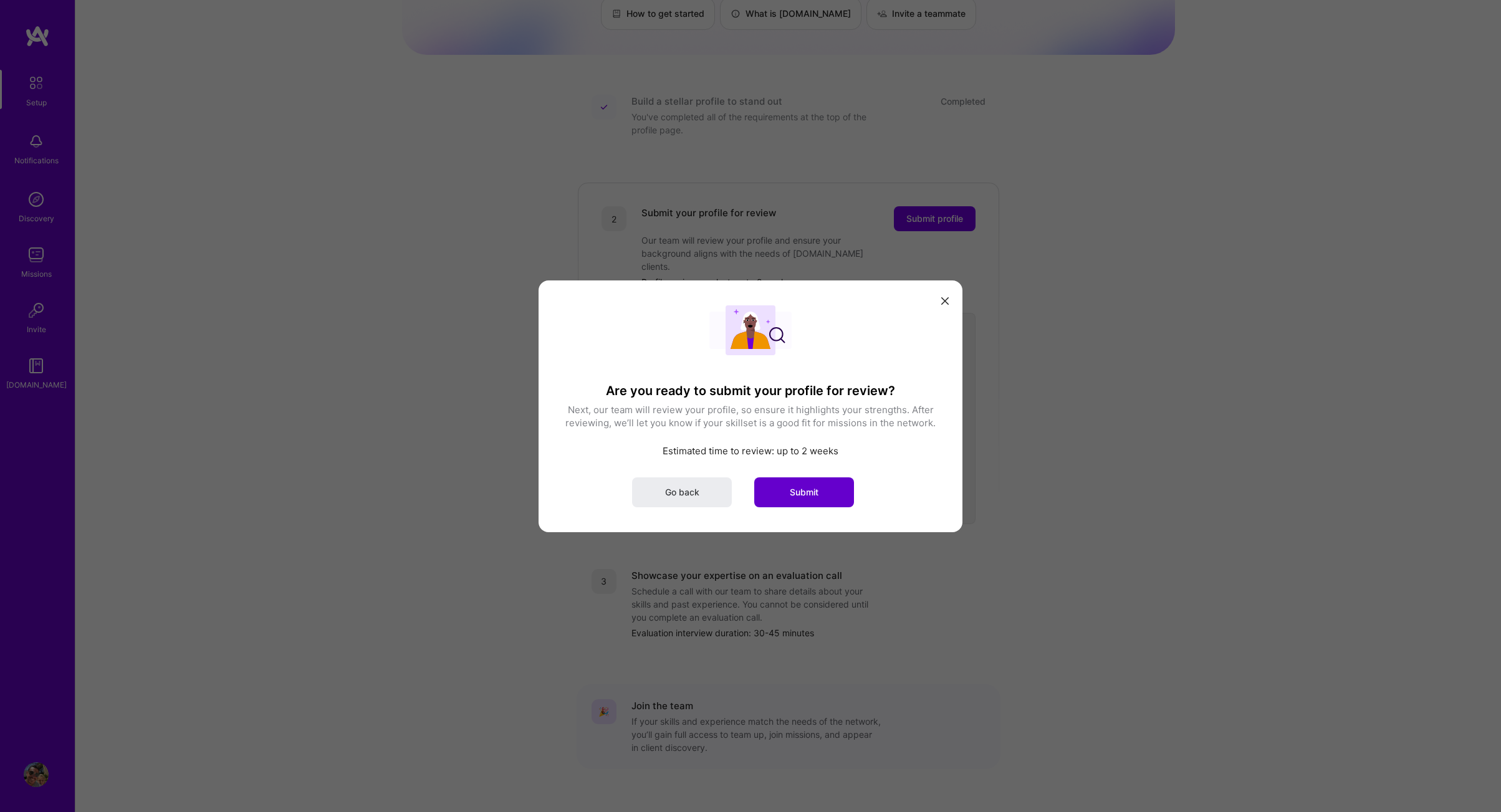
click at [819, 494] on span "Submit" at bounding box center [804, 492] width 29 height 13
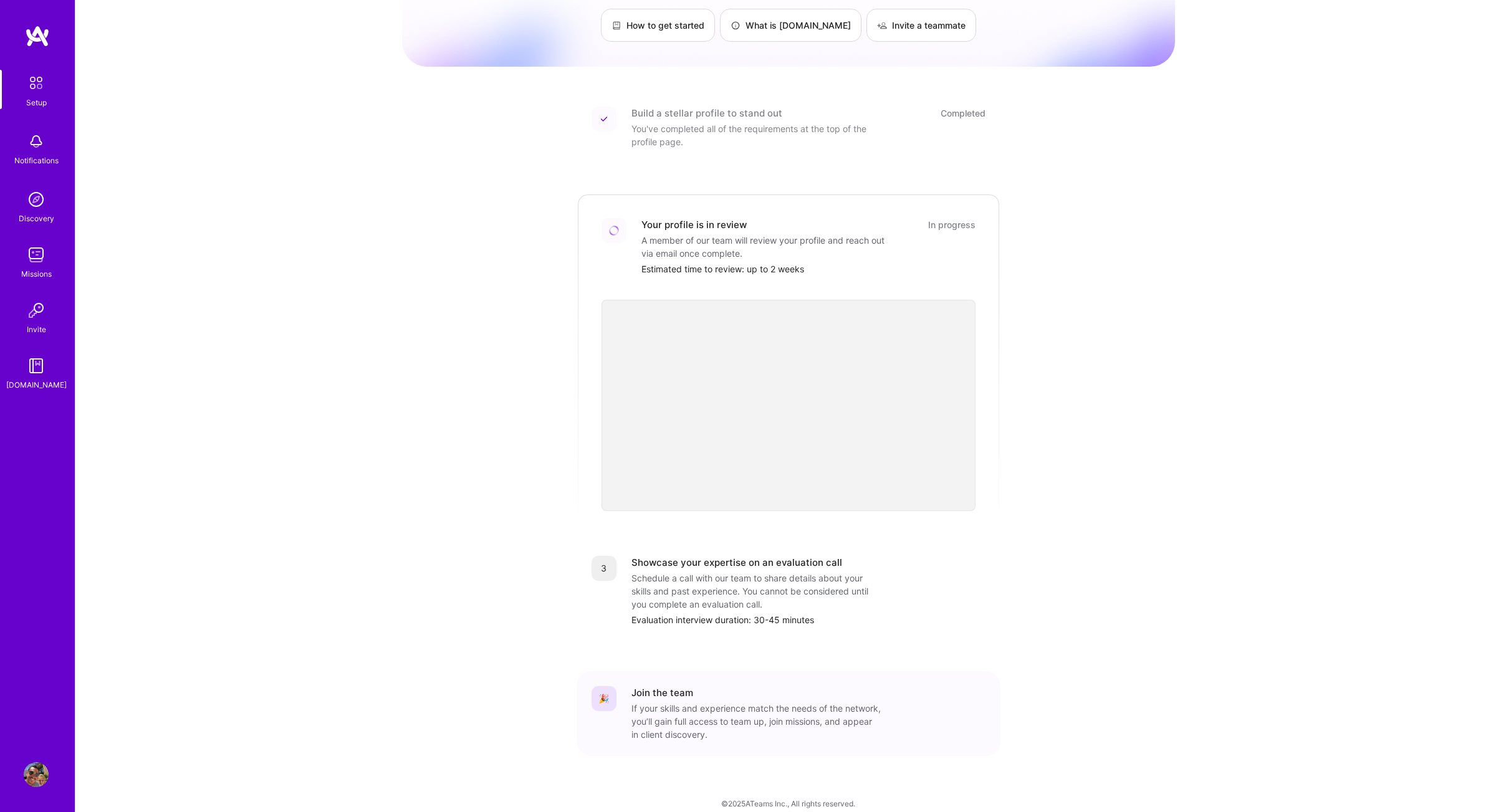
scroll to position [0, 0]
